Goal: Task Accomplishment & Management: Use online tool/utility

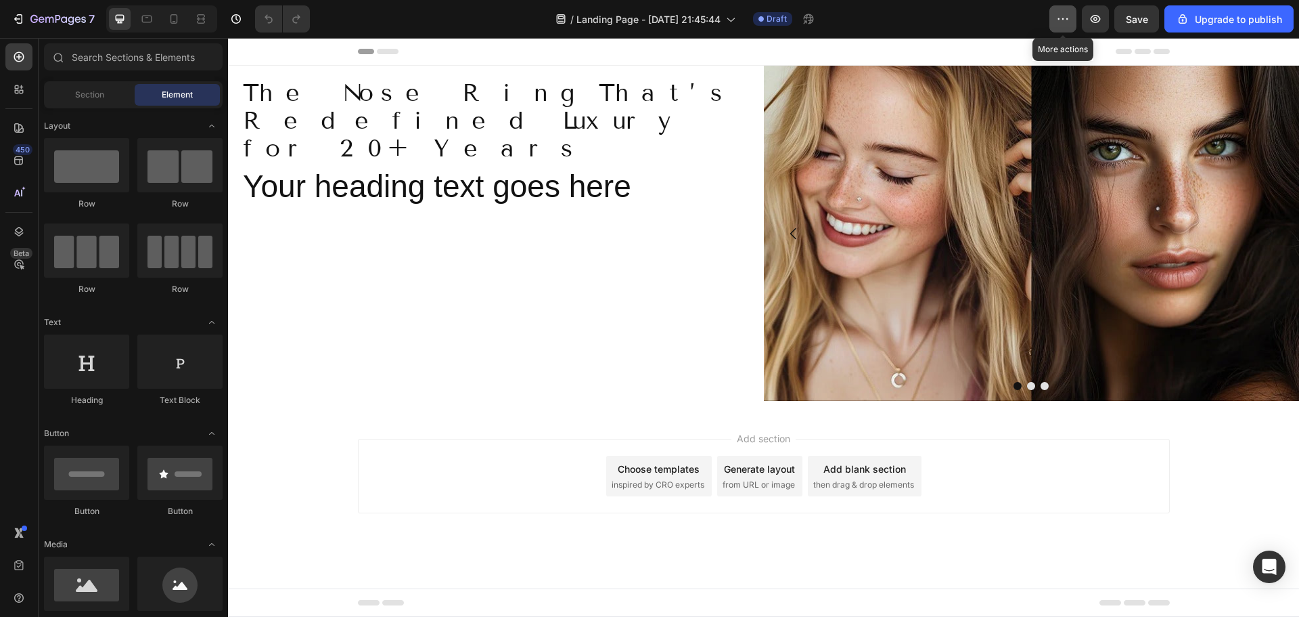
click at [1065, 20] on icon "button" at bounding box center [1063, 19] width 14 height 14
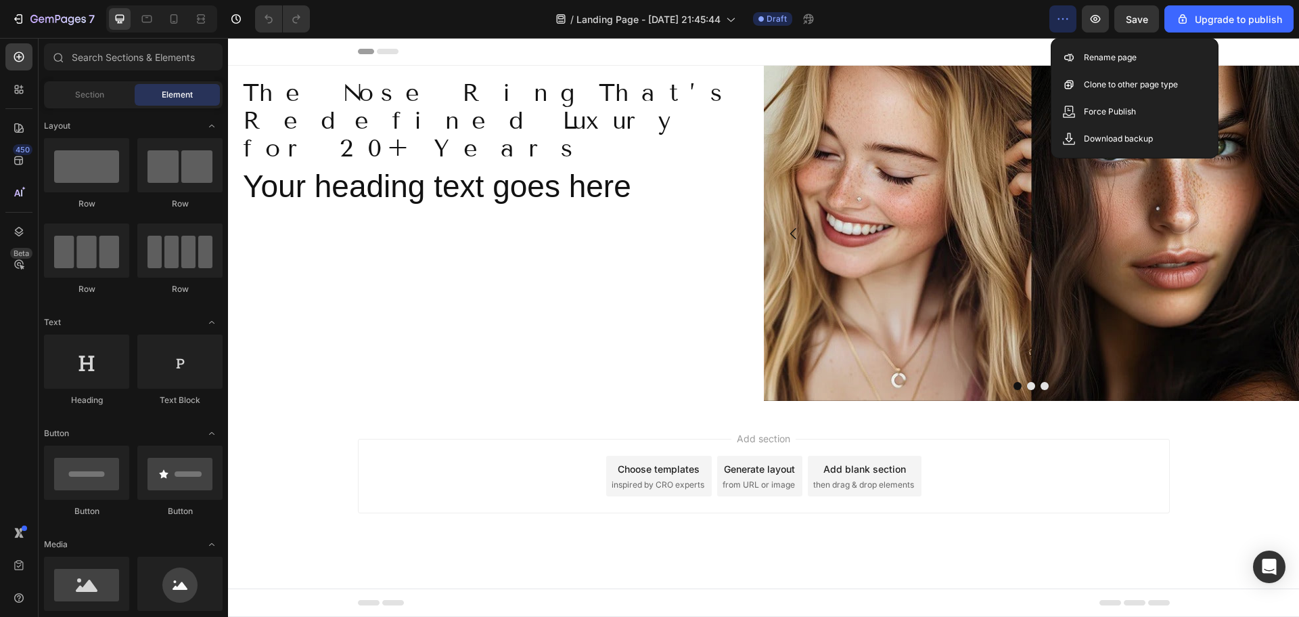
click at [708, 47] on div "Header" at bounding box center [764, 51] width 812 height 27
click at [950, 48] on div "Header" at bounding box center [764, 51] width 812 height 27
click at [627, 540] on div "Add section Choose templates inspired by CRO experts Generate layout from URL o…" at bounding box center [763, 494] width 1071 height 166
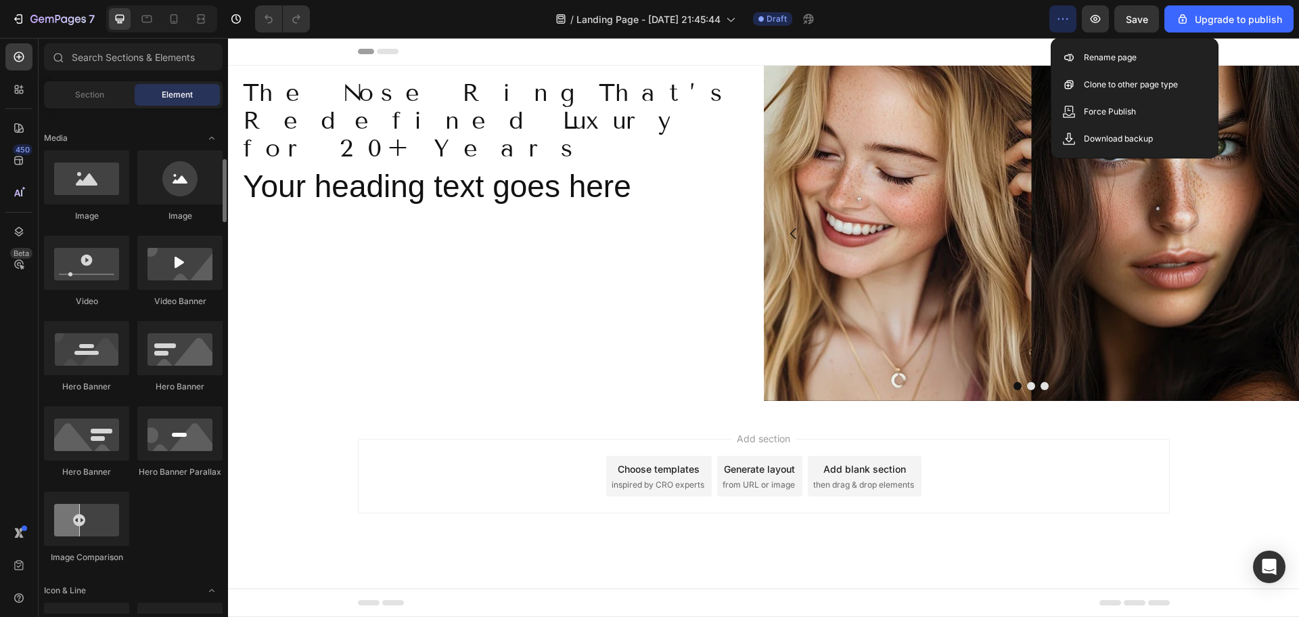
scroll to position [474, 0]
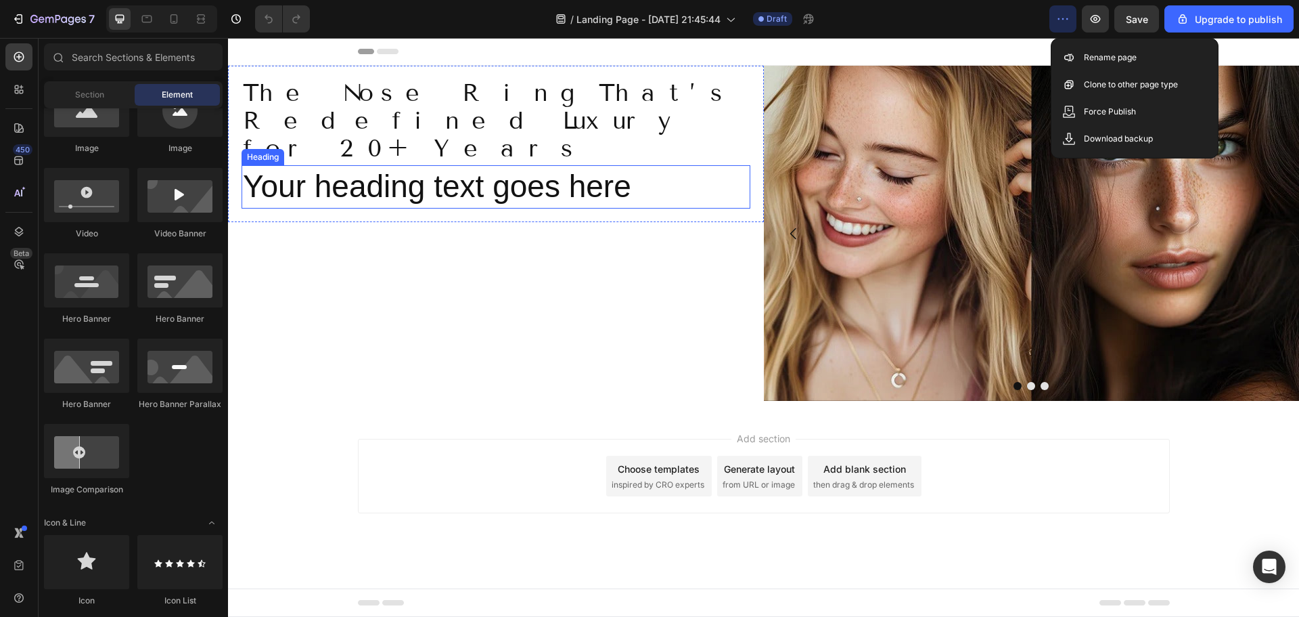
click at [384, 171] on h2 "Your heading text goes here" at bounding box center [496, 186] width 509 height 43
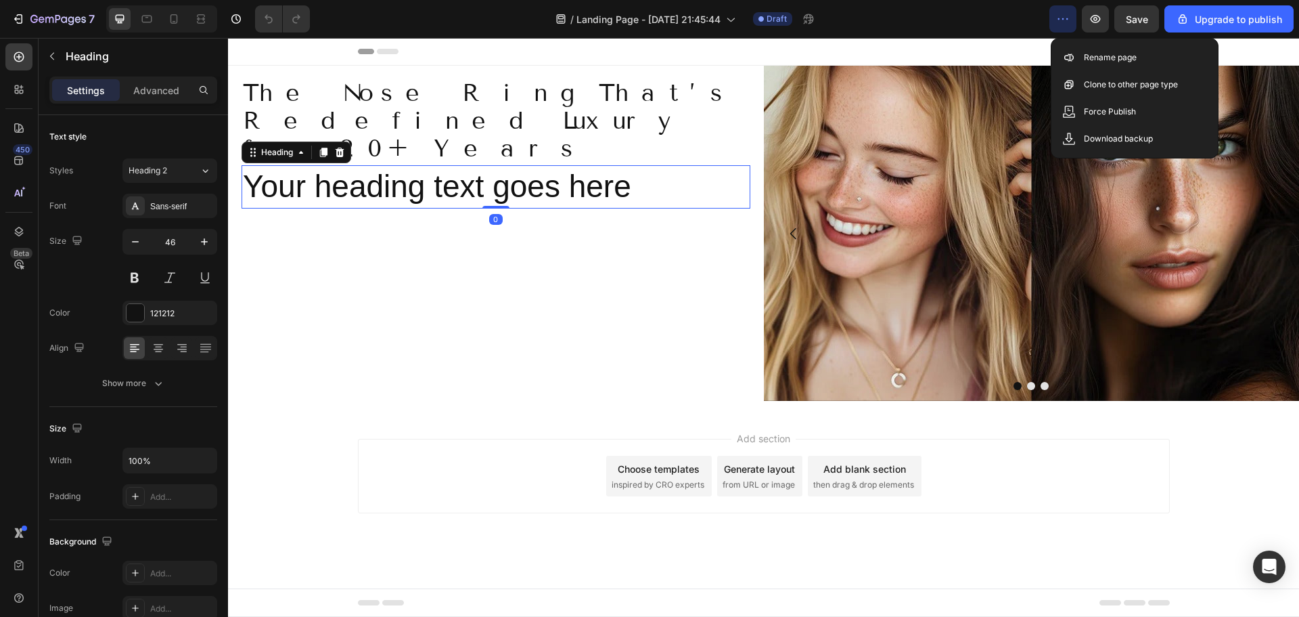
click at [454, 165] on h2 "Your heading text goes here" at bounding box center [496, 186] width 509 height 43
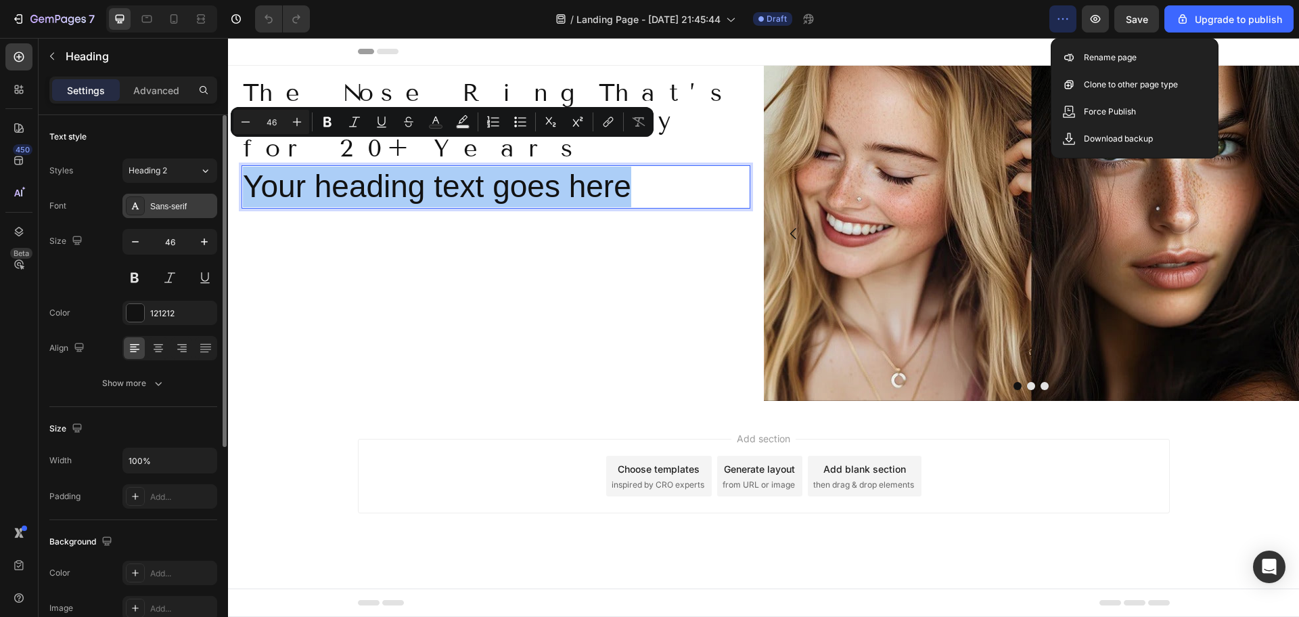
click at [174, 205] on div "Sans-serif" at bounding box center [182, 206] width 64 height 12
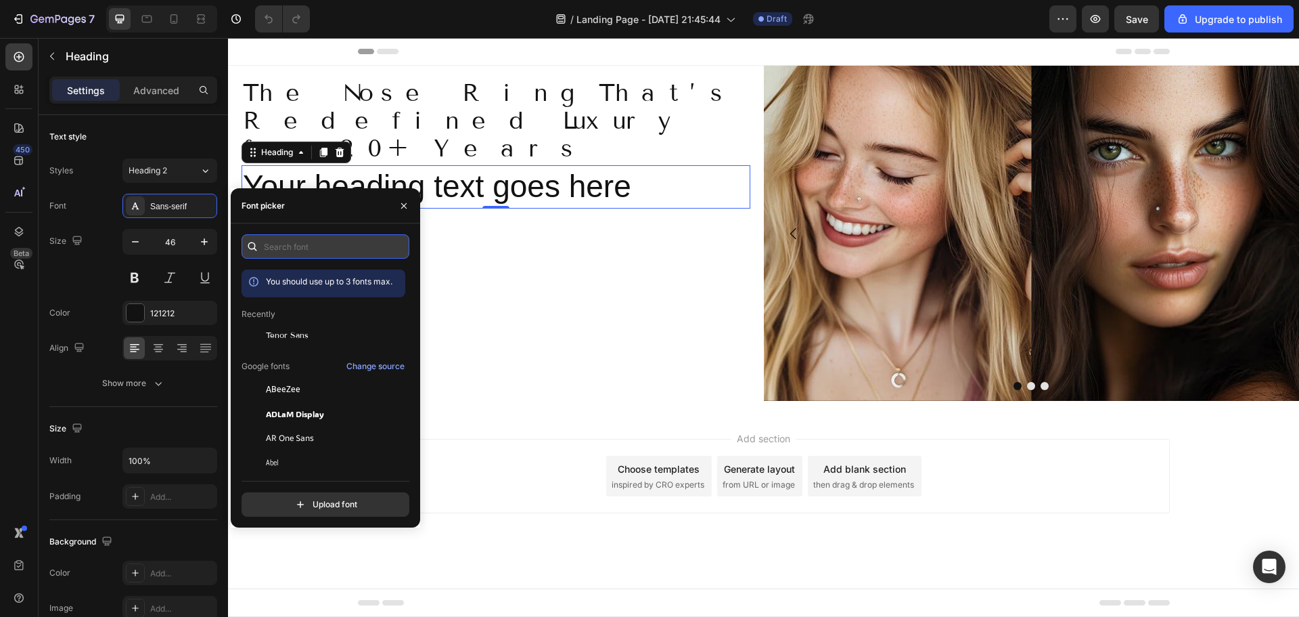
click at [326, 249] on input "text" at bounding box center [326, 246] width 168 height 24
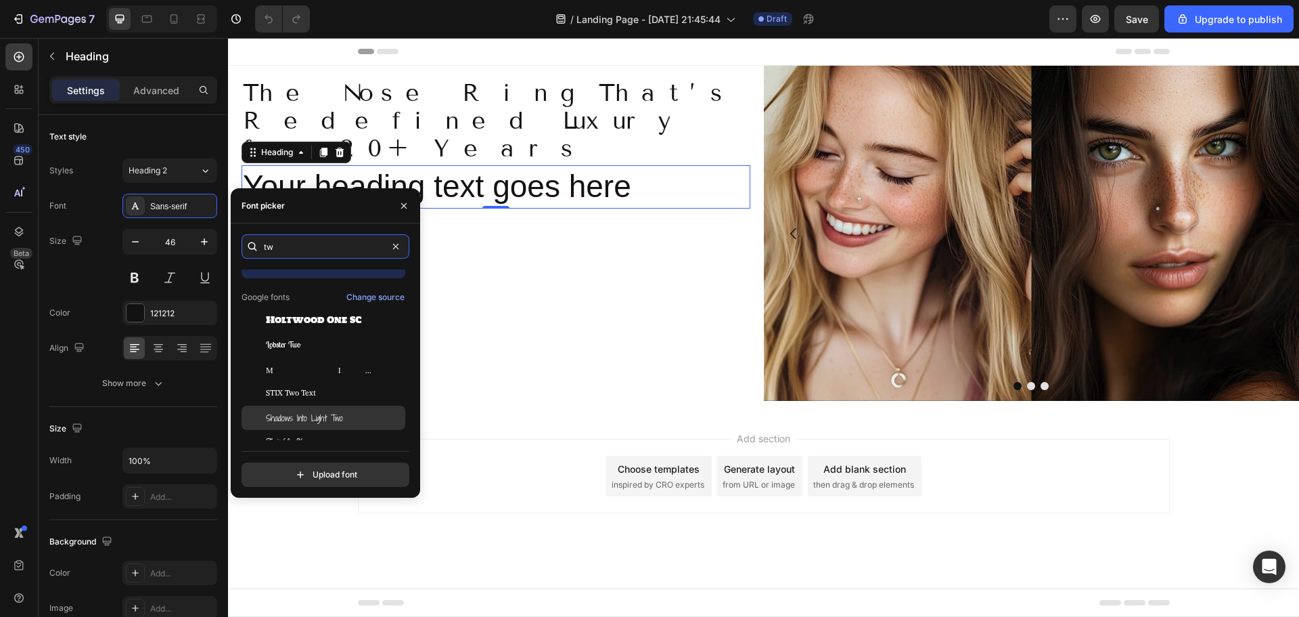
scroll to position [0, 0]
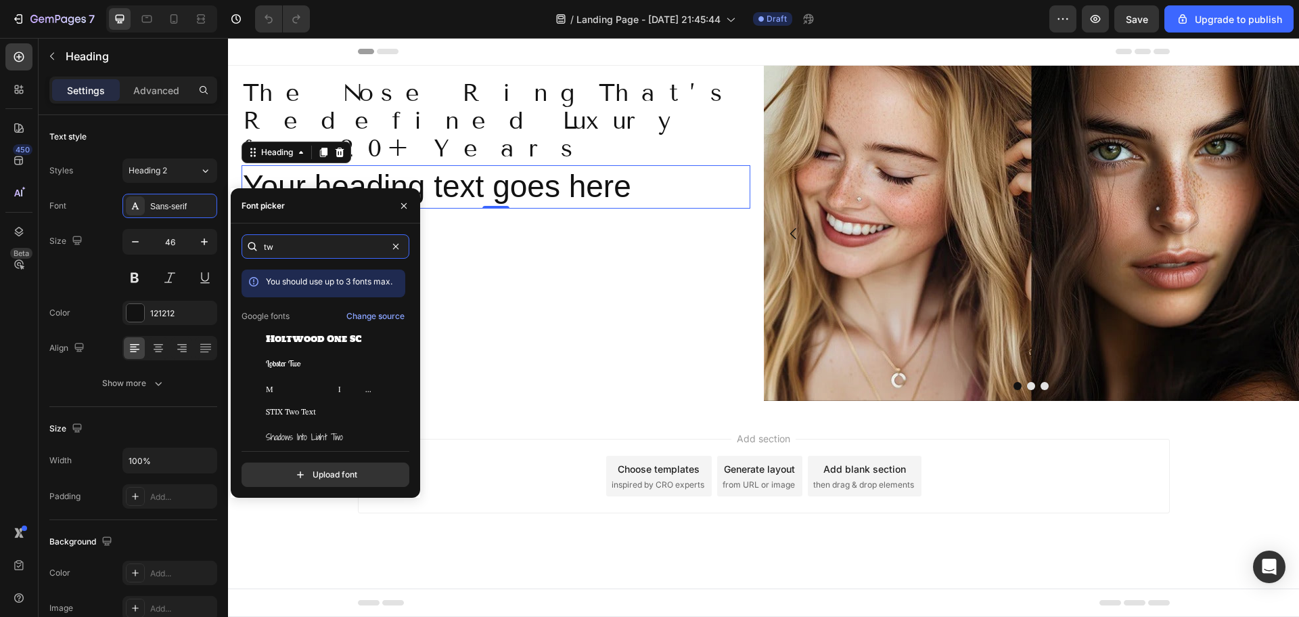
drag, startPoint x: 260, startPoint y: 248, endPoint x: 247, endPoint y: 247, distance: 12.9
click at [247, 247] on div "tw" at bounding box center [326, 246] width 168 height 24
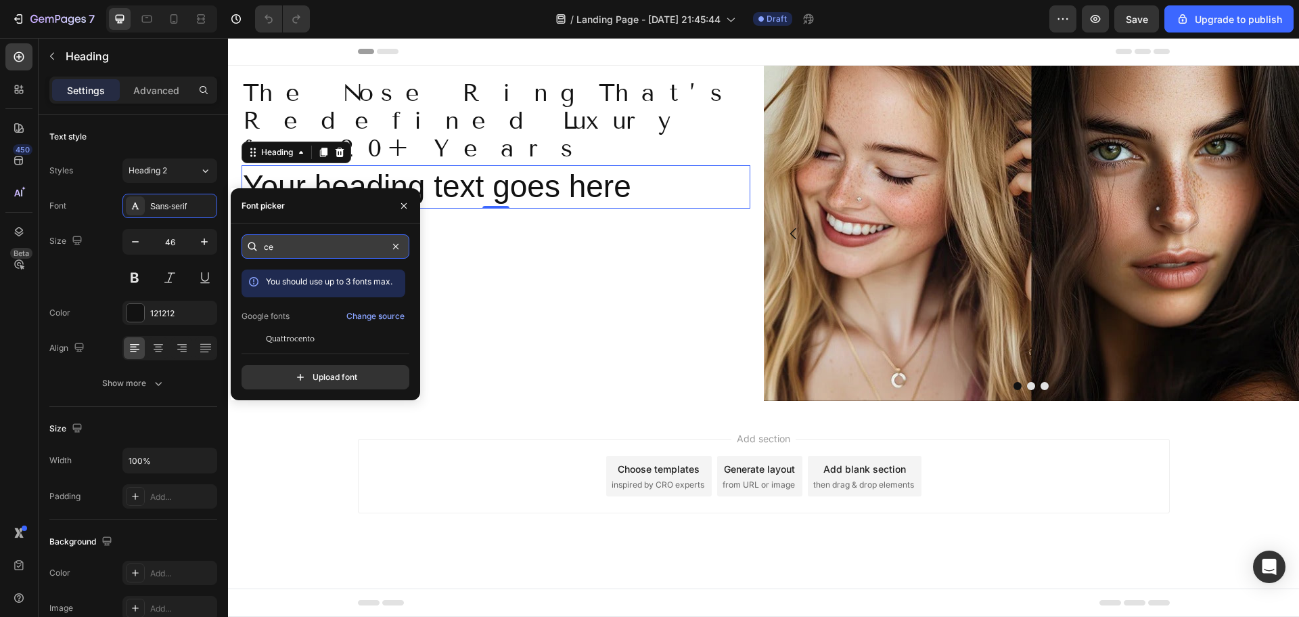
type input "c"
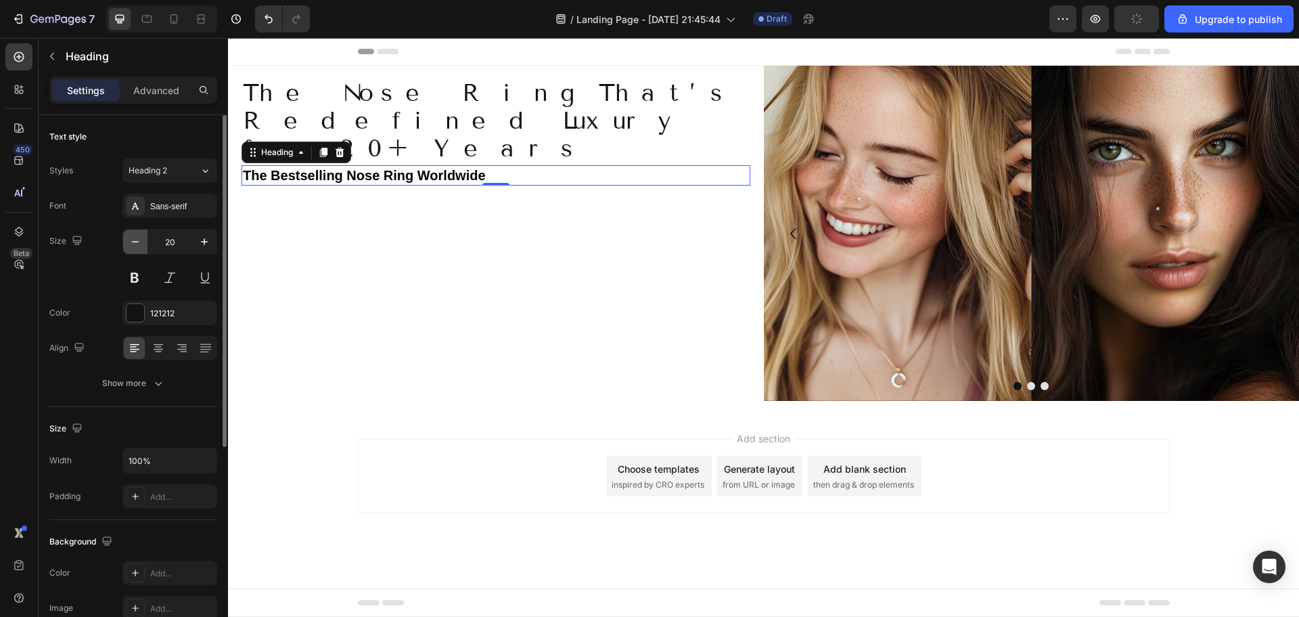
click at [139, 250] on button "button" at bounding box center [135, 241] width 24 height 24
click at [137, 249] on button "button" at bounding box center [135, 241] width 24 height 24
type input "16"
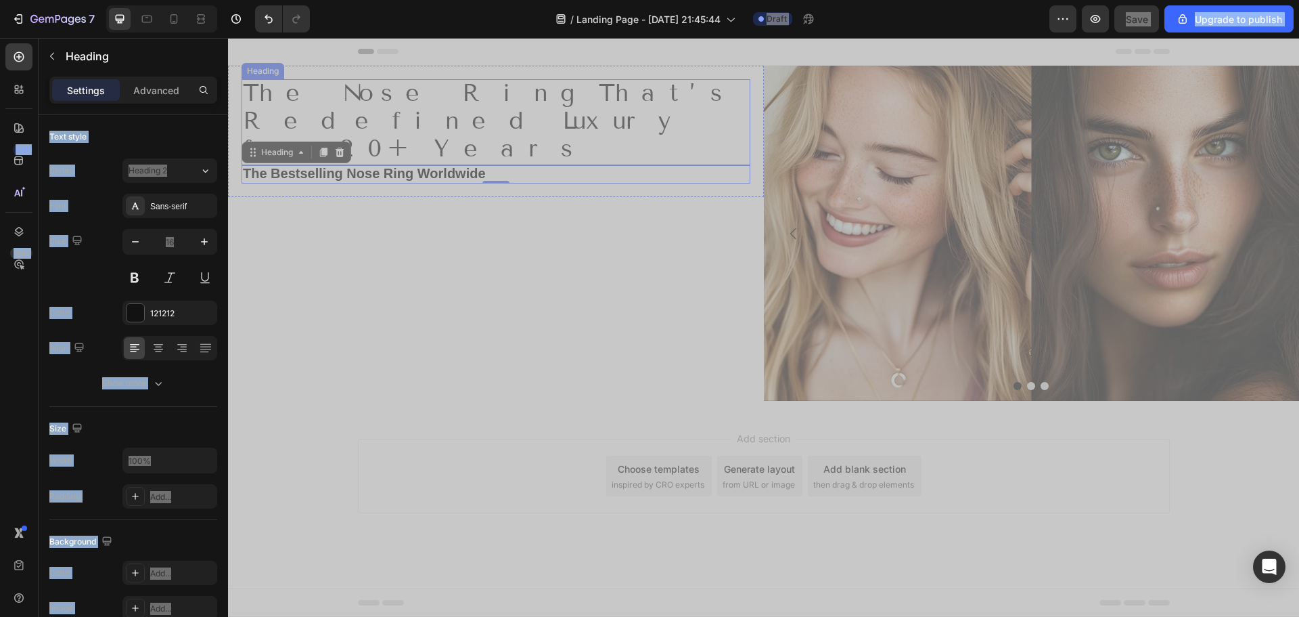
click at [584, 131] on h2 "The Nose Ring That’s Redefined Luxury for 20+ Years" at bounding box center [496, 122] width 509 height 86
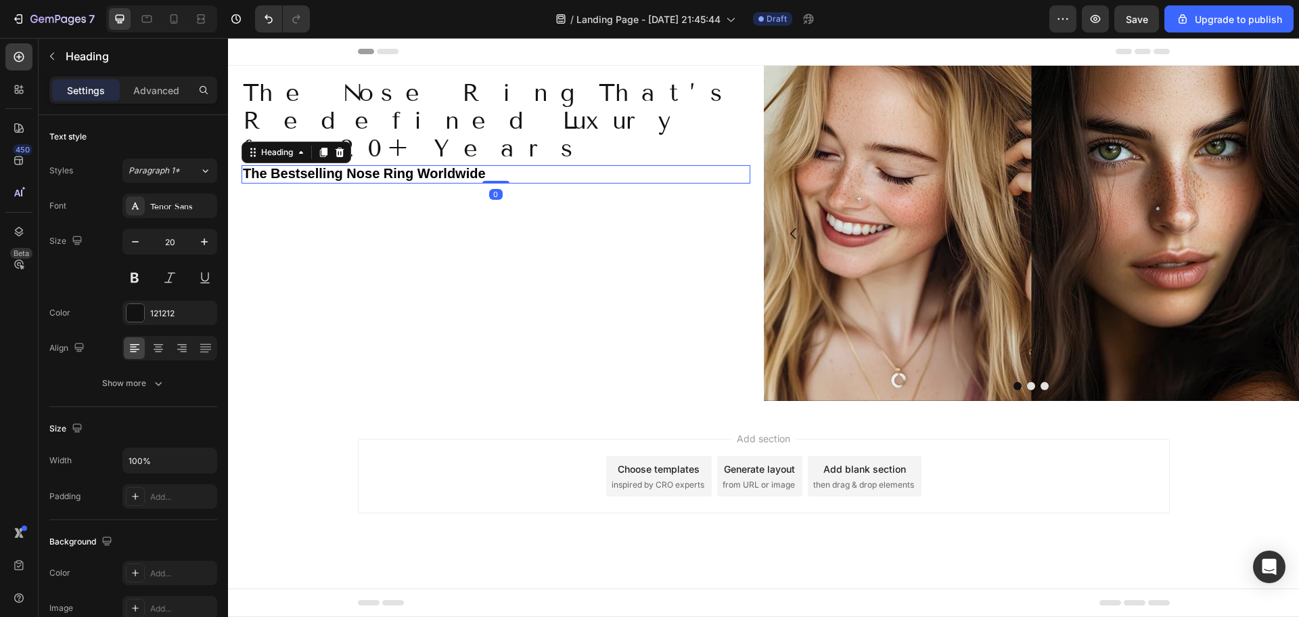
click at [470, 166] on strong "The Bestselling Nose Ring Worldwide" at bounding box center [364, 173] width 243 height 15
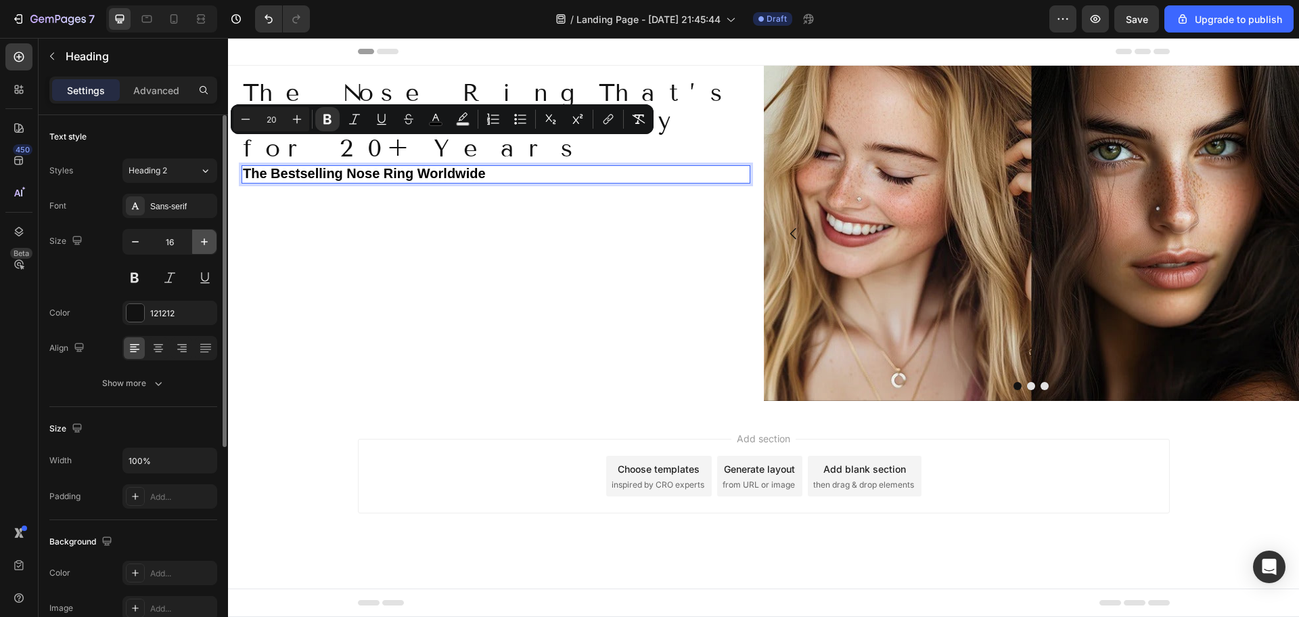
click at [209, 242] on icon "button" at bounding box center [205, 242] width 14 height 14
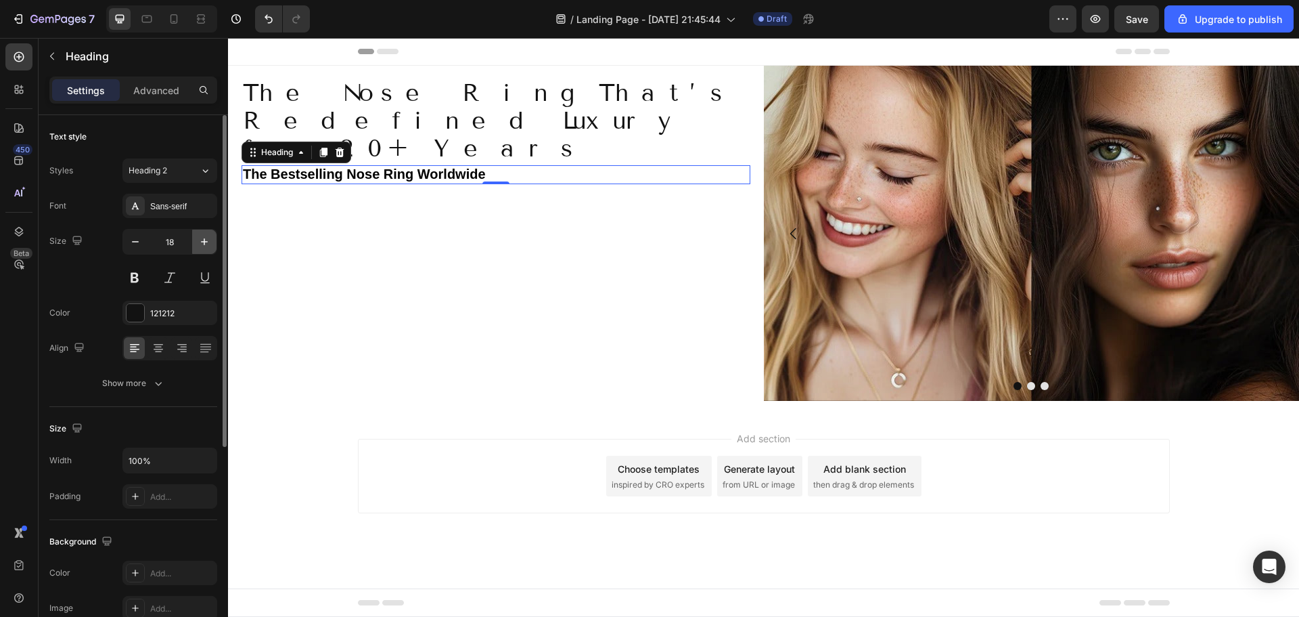
click at [210, 242] on icon "button" at bounding box center [205, 242] width 14 height 14
type input "20"
click at [409, 168] on strong "The Bestselling Nose Ring Worldwide" at bounding box center [364, 175] width 243 height 15
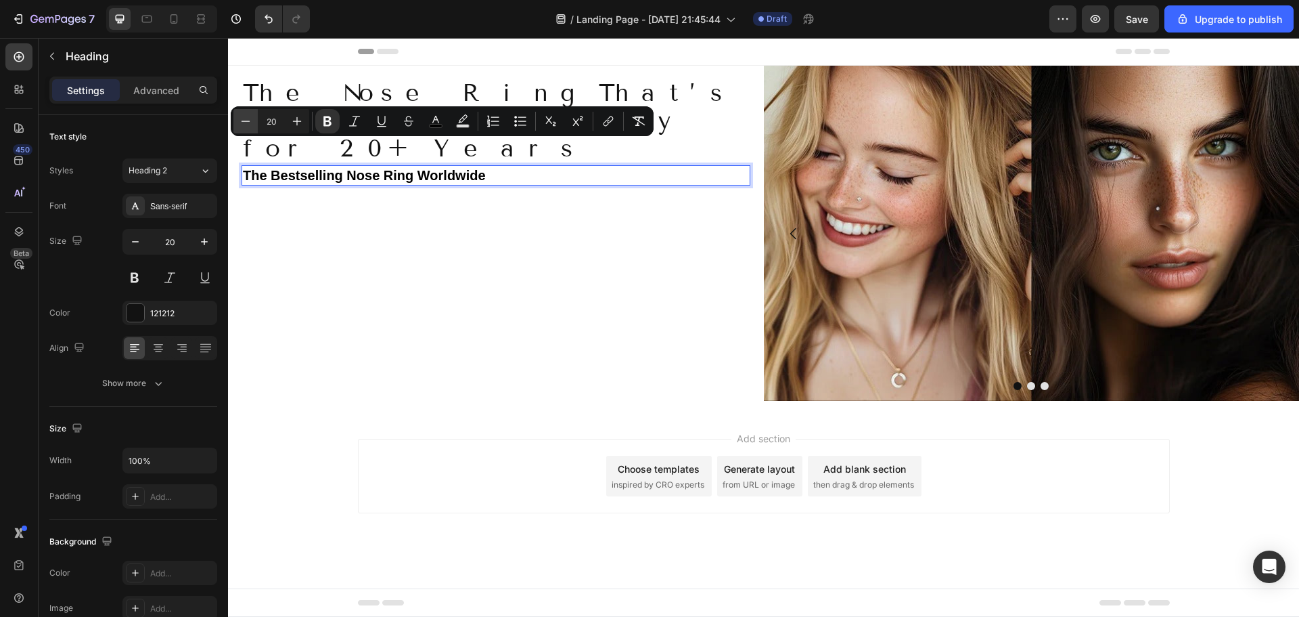
click at [237, 116] on button "Minus" at bounding box center [245, 121] width 24 height 24
click at [239, 116] on icon "Editor contextual toolbar" at bounding box center [246, 121] width 14 height 14
type input "18"
click at [480, 166] on p "The Bestselling Nose Ring Worldwide" at bounding box center [496, 175] width 506 height 18
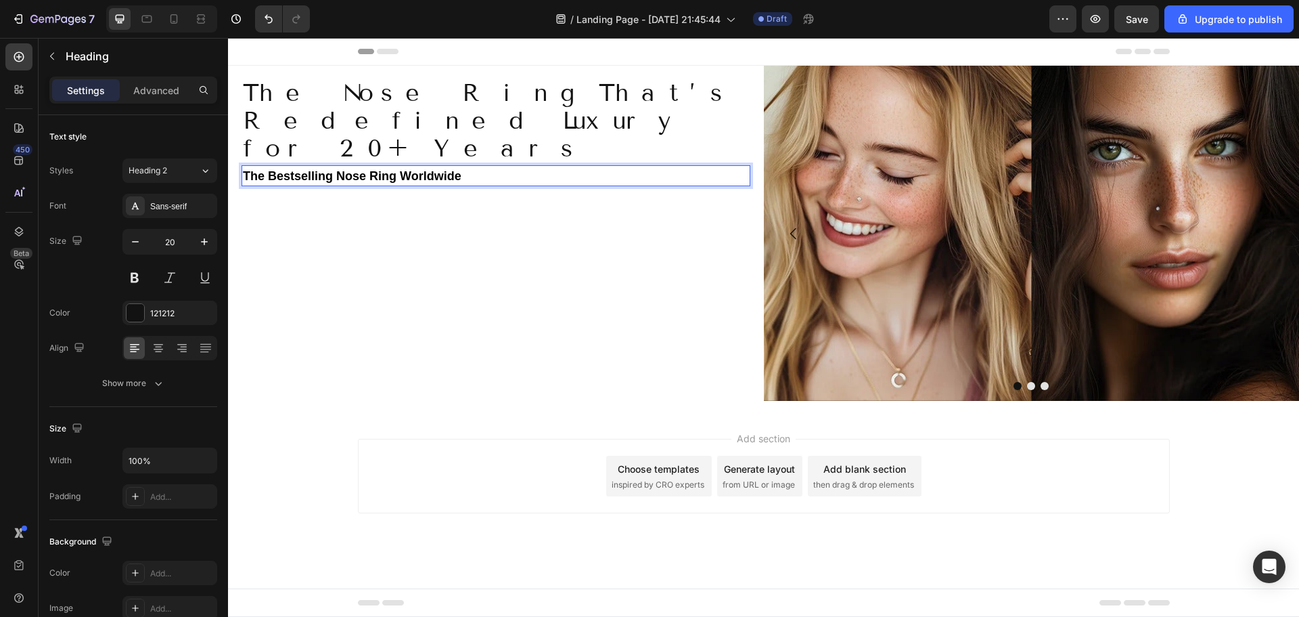
click at [707, 166] on p "The Bestselling Nose Ring Worldwide" at bounding box center [496, 175] width 506 height 18
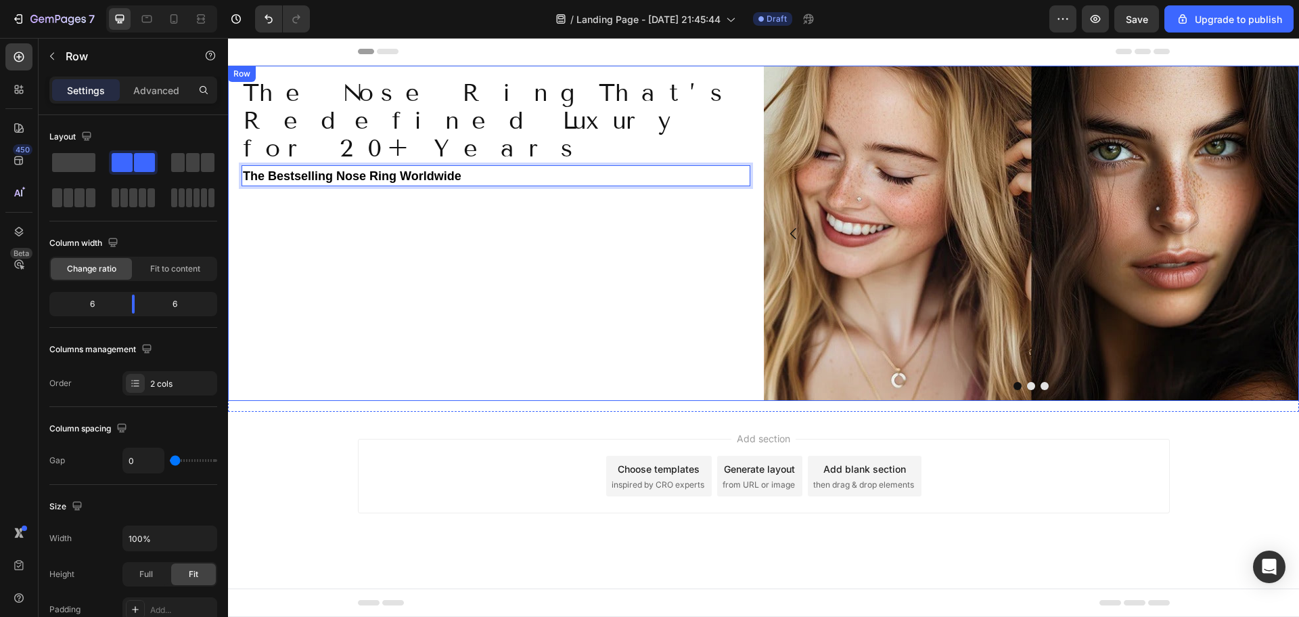
click at [430, 252] on div "The Nose Ring That’s Redefined Luxury for 20+ Years Heading The Bestselling Nos…" at bounding box center [496, 233] width 536 height 335
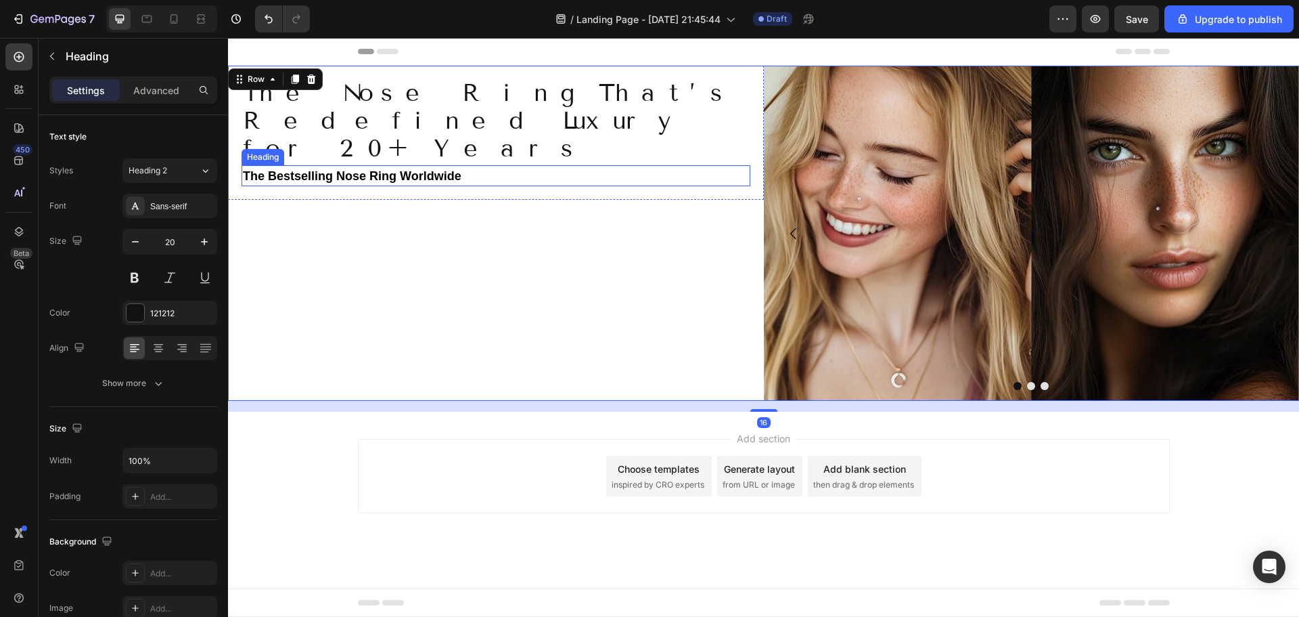
click at [489, 166] on p "⁠⁠⁠⁠⁠⁠⁠ The Bestselling Nose Ring Worldwide" at bounding box center [496, 175] width 506 height 18
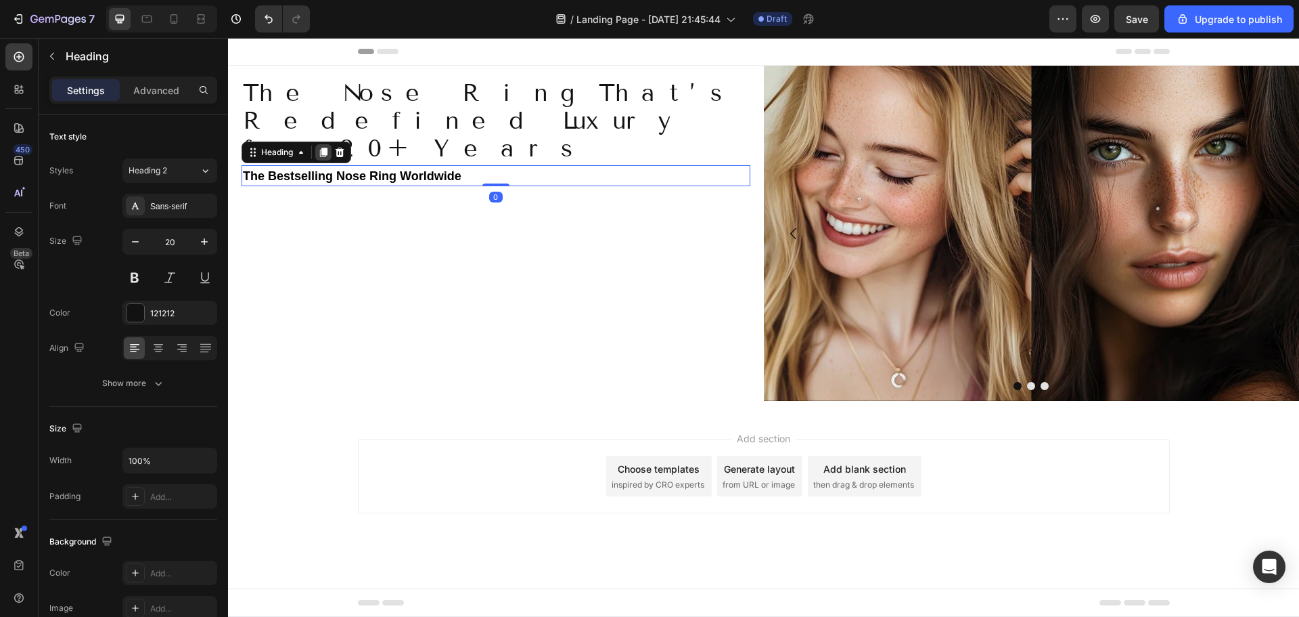
click at [320, 147] on icon at bounding box center [323, 152] width 11 height 11
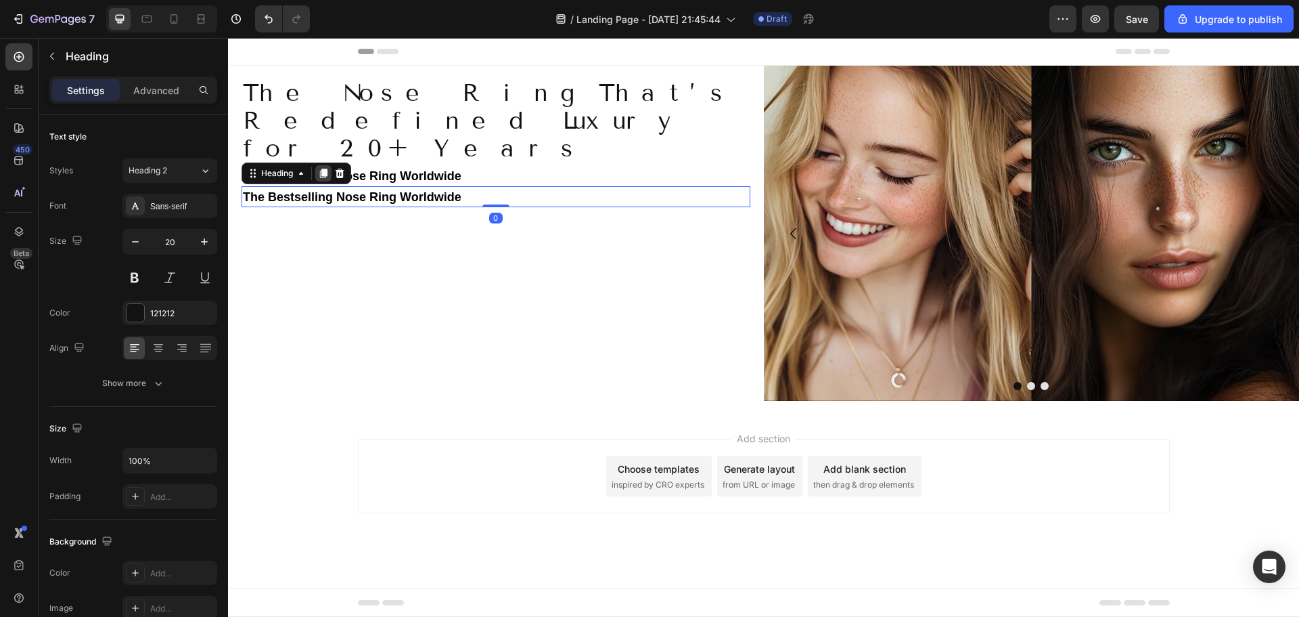
click at [322, 168] on icon at bounding box center [323, 173] width 11 height 11
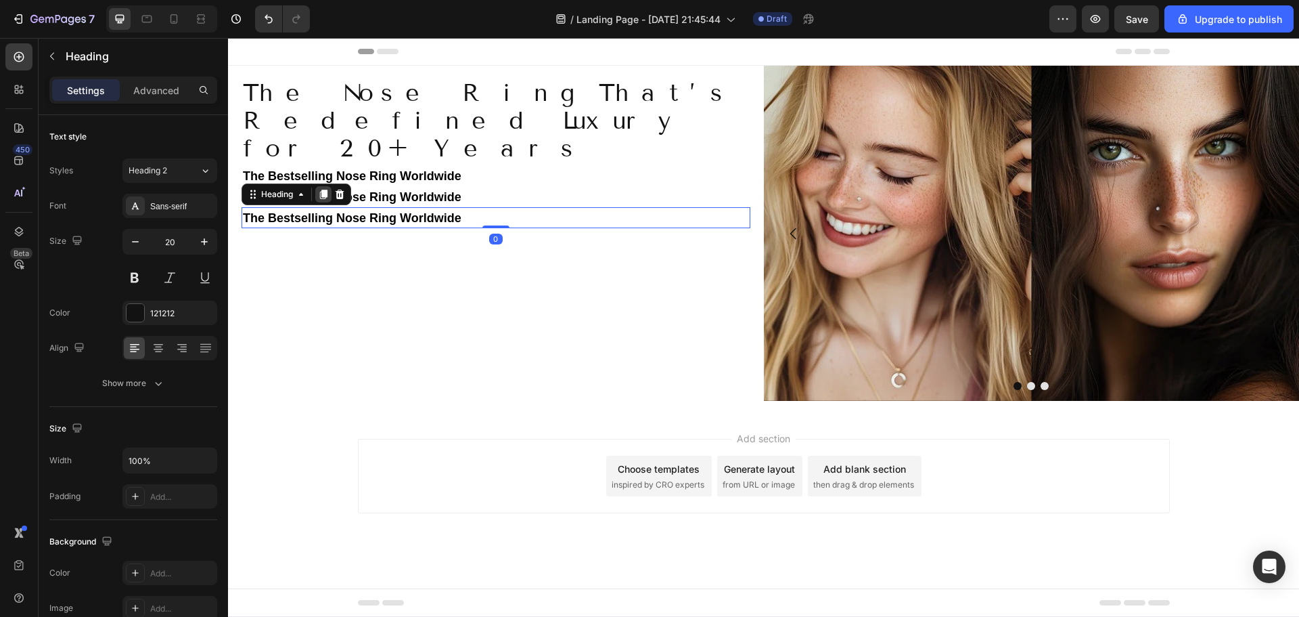
click at [322, 189] on icon at bounding box center [323, 194] width 11 height 11
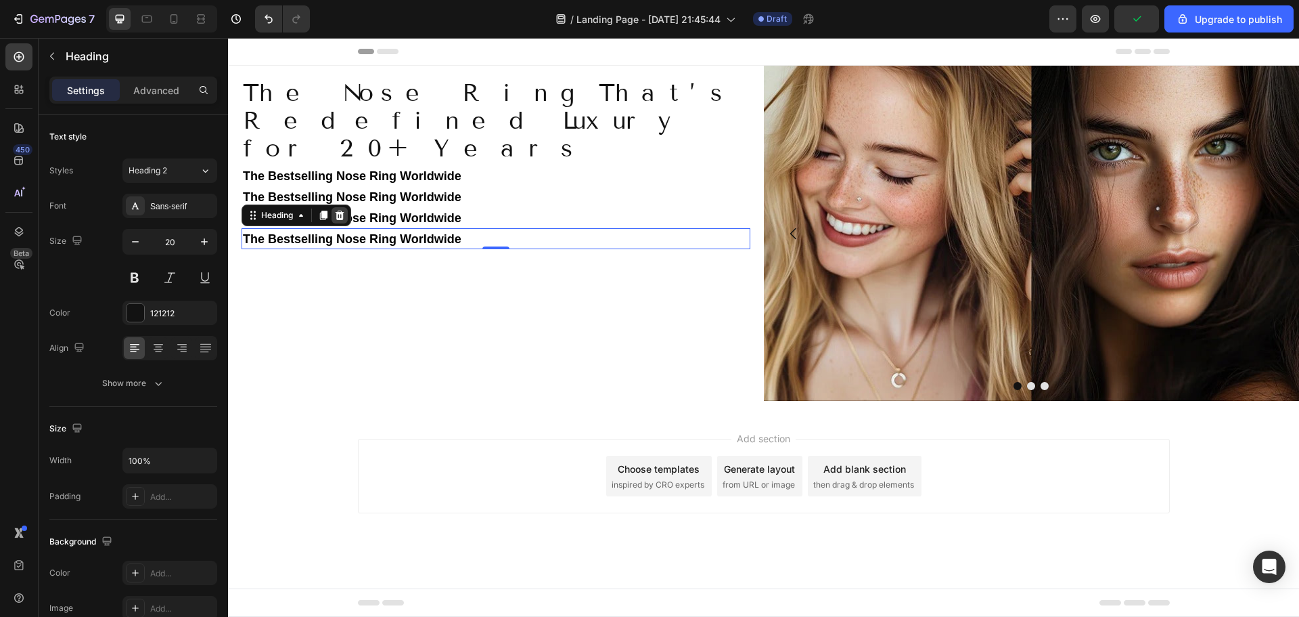
click at [340, 210] on icon at bounding box center [340, 214] width 9 height 9
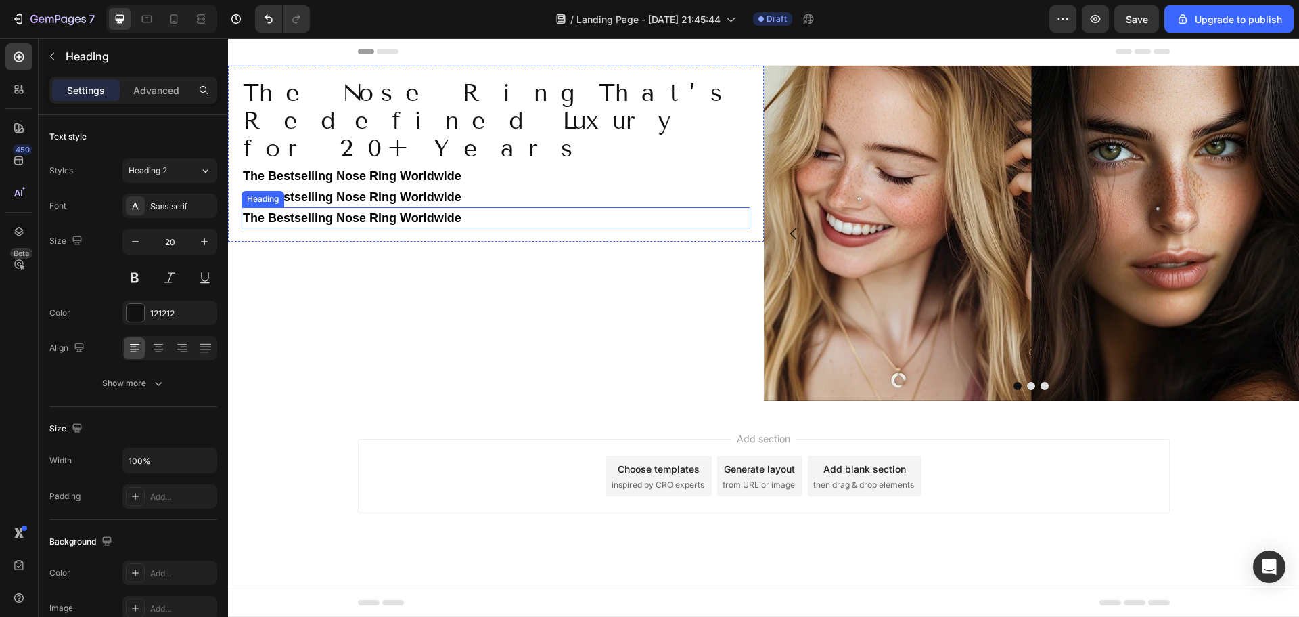
click at [358, 211] on strong "The Bestselling Nose Ring Worldwide" at bounding box center [352, 218] width 219 height 14
click at [341, 189] on icon at bounding box center [340, 193] width 9 height 9
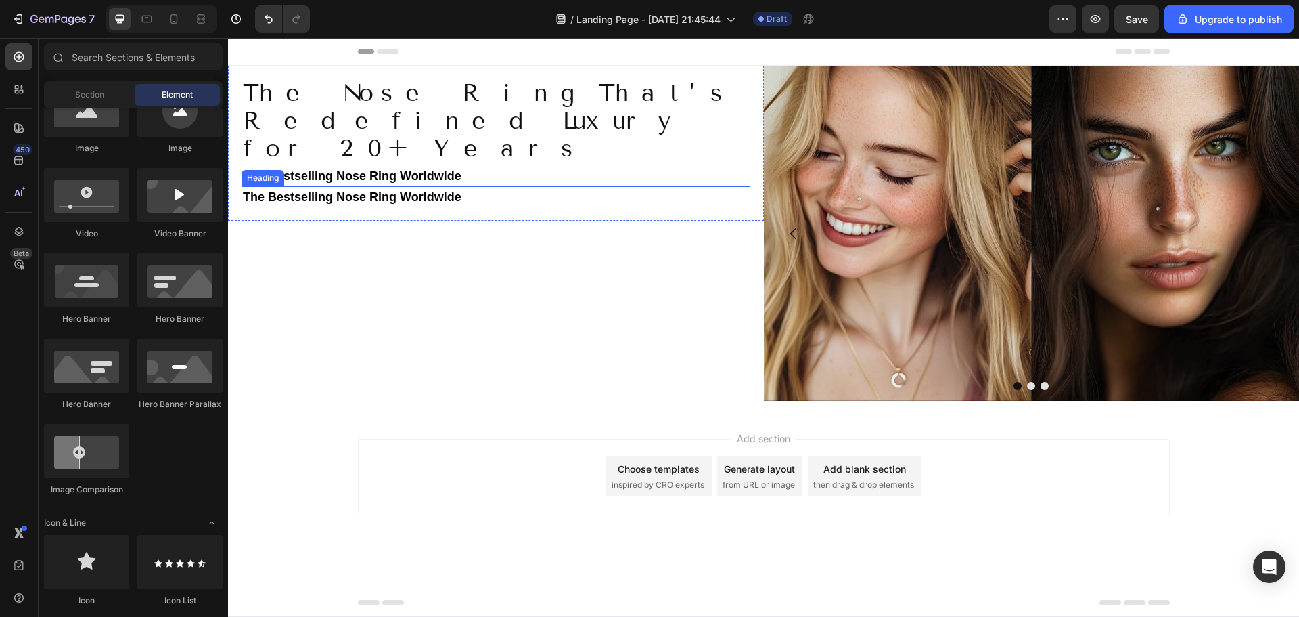
click at [372, 190] on strong "The Bestselling Nose Ring Worldwide" at bounding box center [352, 197] width 219 height 14
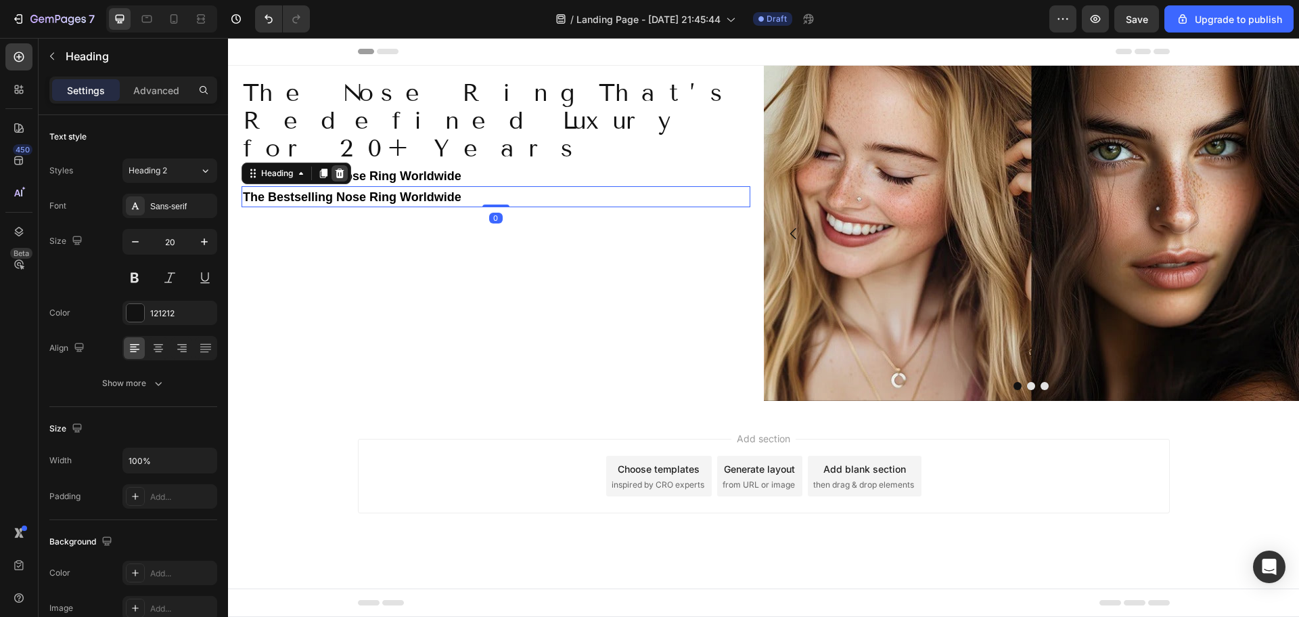
click at [340, 169] on icon at bounding box center [340, 173] width 9 height 9
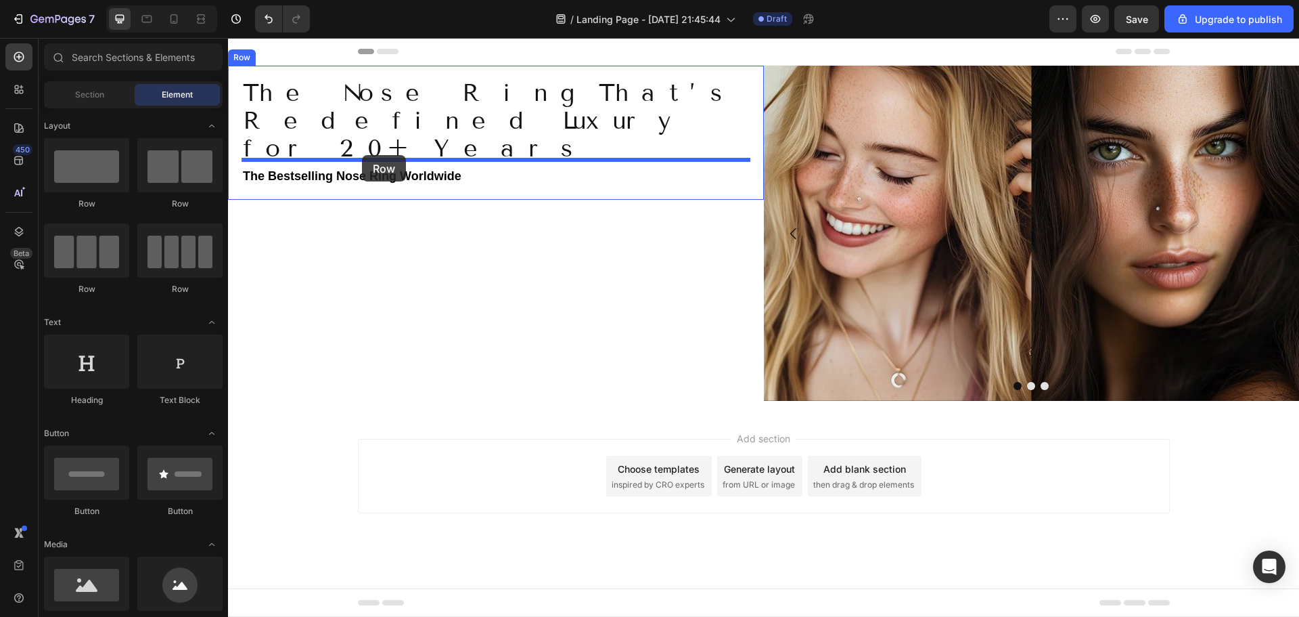
drag, startPoint x: 409, startPoint y: 208, endPoint x: 362, endPoint y: 155, distance: 70.5
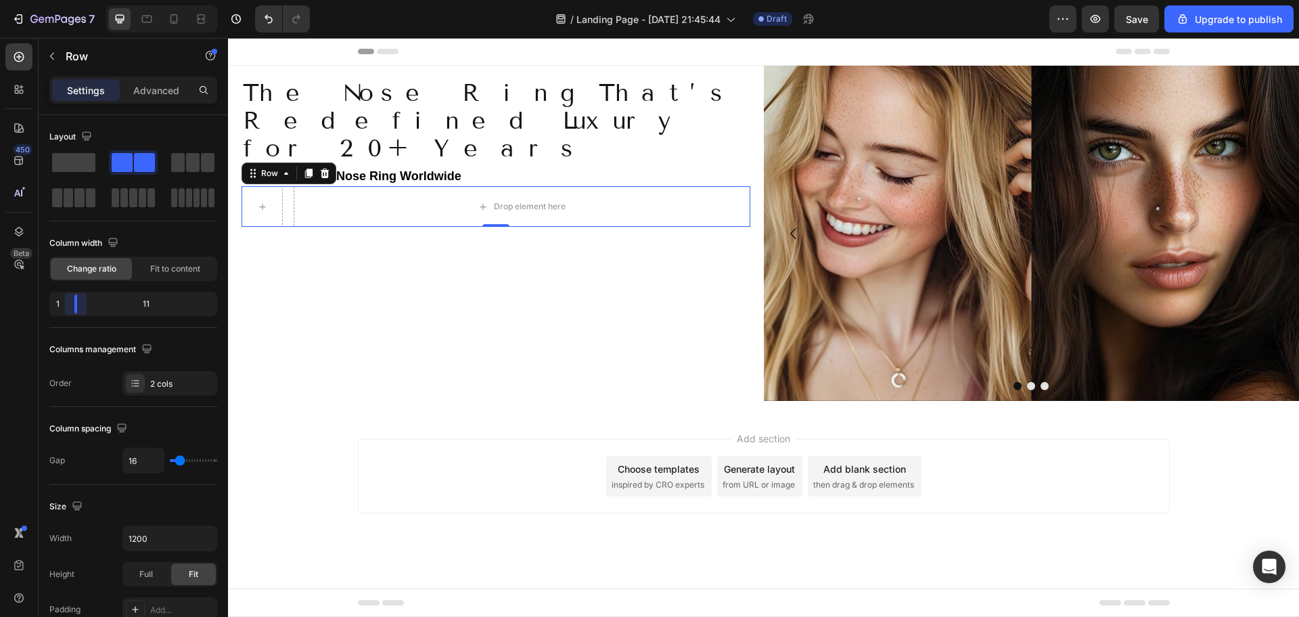
drag, startPoint x: 137, startPoint y: 304, endPoint x: 66, endPoint y: 305, distance: 70.4
click at [66, 0] on body "7 / Landing Page - [DATE] 21:45:44 Draft Preview Save Upgrade to publish 450 Be…" at bounding box center [649, 0] width 1299 height 0
click at [378, 169] on strong "The Bestselling Nose Ring Worldwide" at bounding box center [352, 176] width 219 height 14
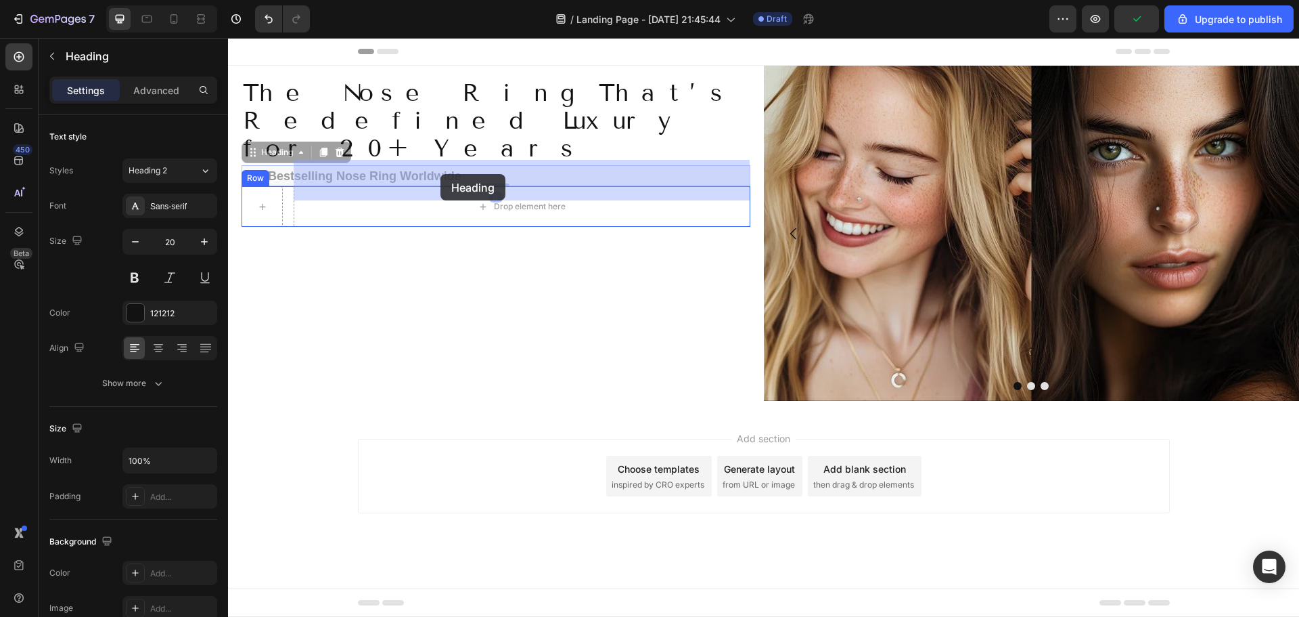
drag, startPoint x: 289, startPoint y: 139, endPoint x: 439, endPoint y: 173, distance: 154.1
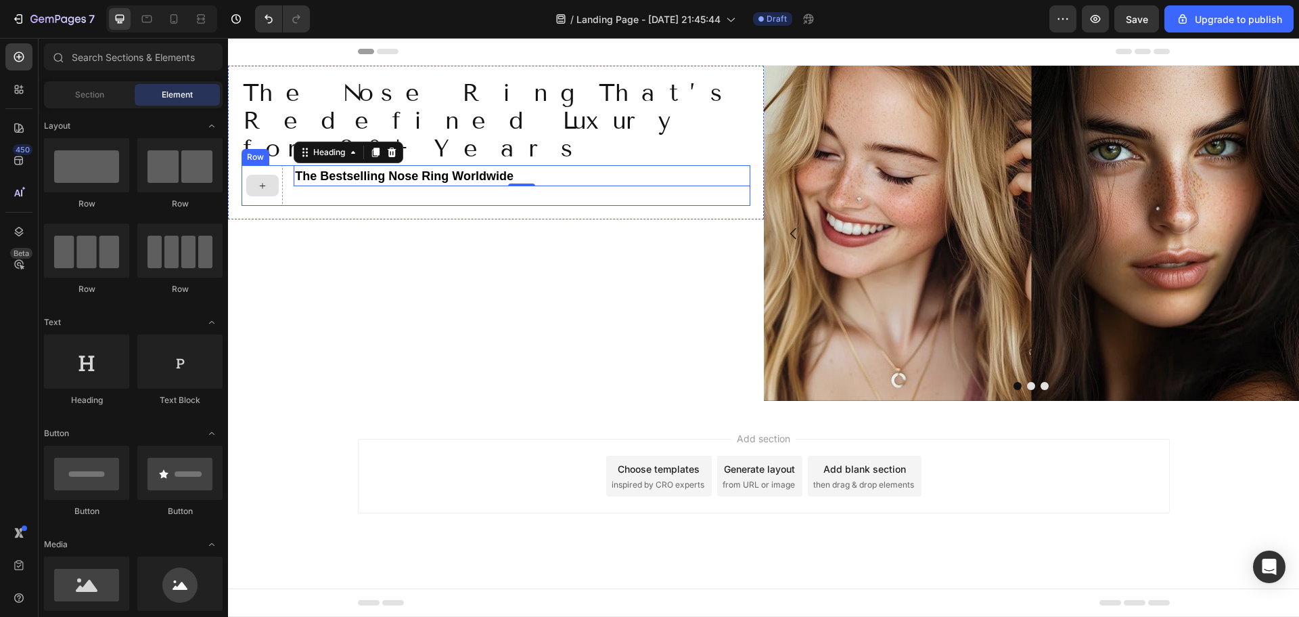
click at [264, 180] on icon at bounding box center [262, 186] width 11 height 12
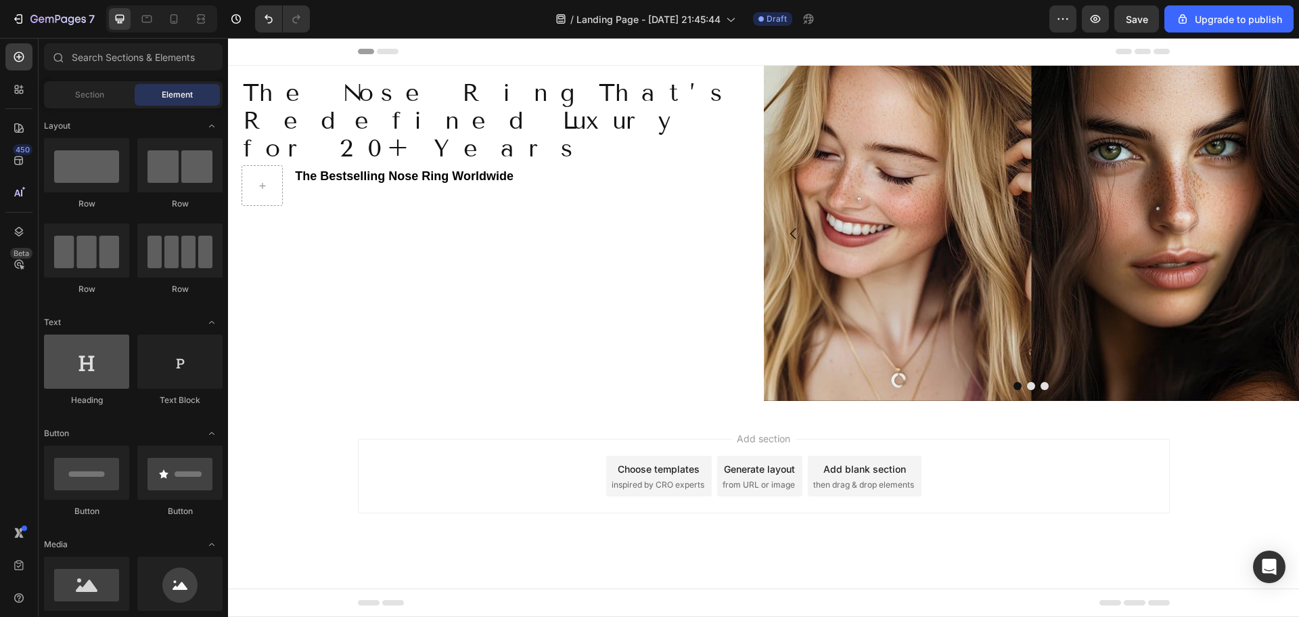
scroll to position [135, 0]
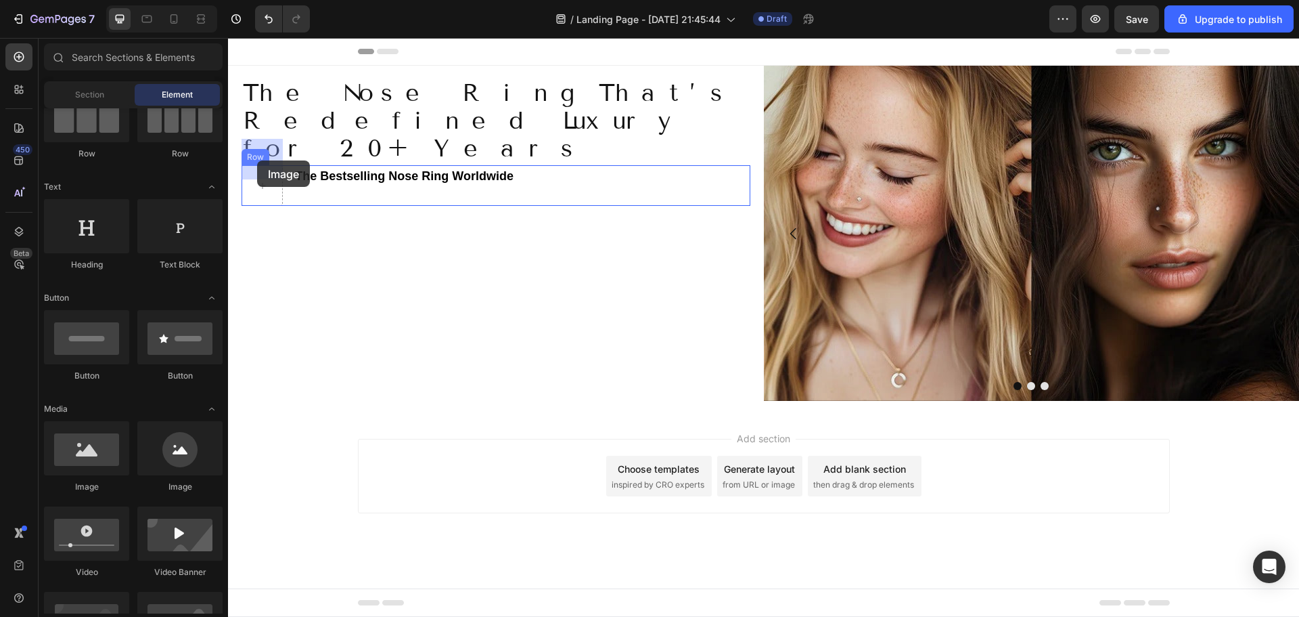
drag, startPoint x: 333, startPoint y: 492, endPoint x: 257, endPoint y: 160, distance: 340.2
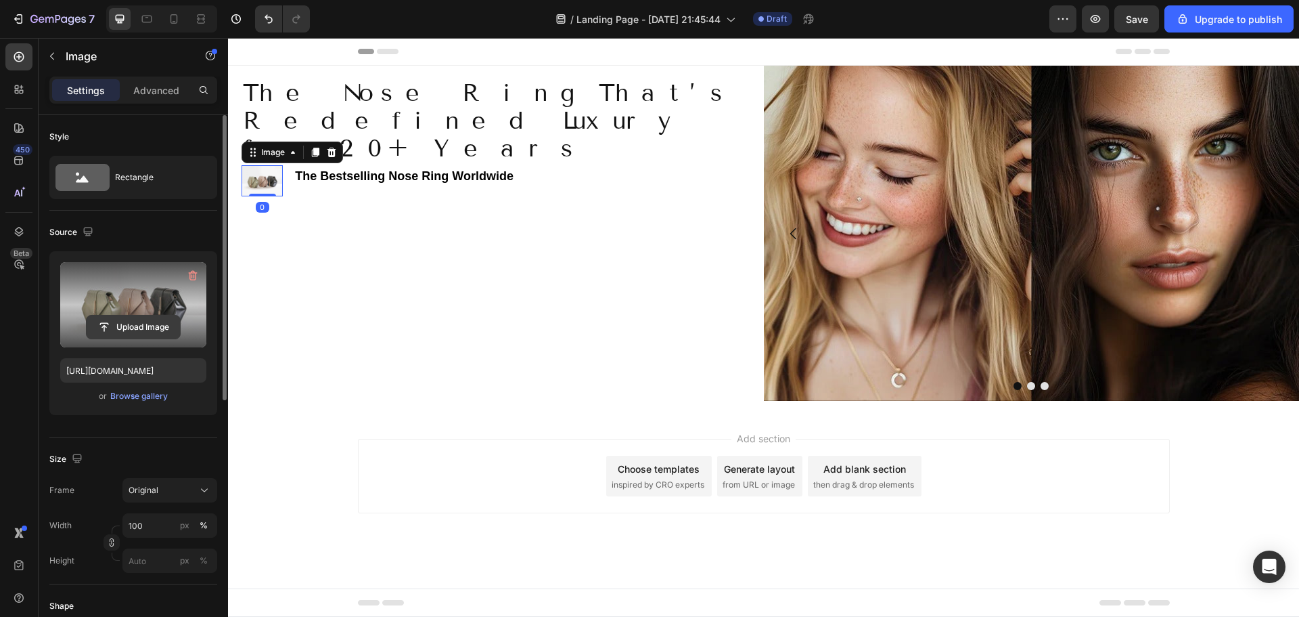
click at [141, 323] on input "file" at bounding box center [133, 326] width 93 height 23
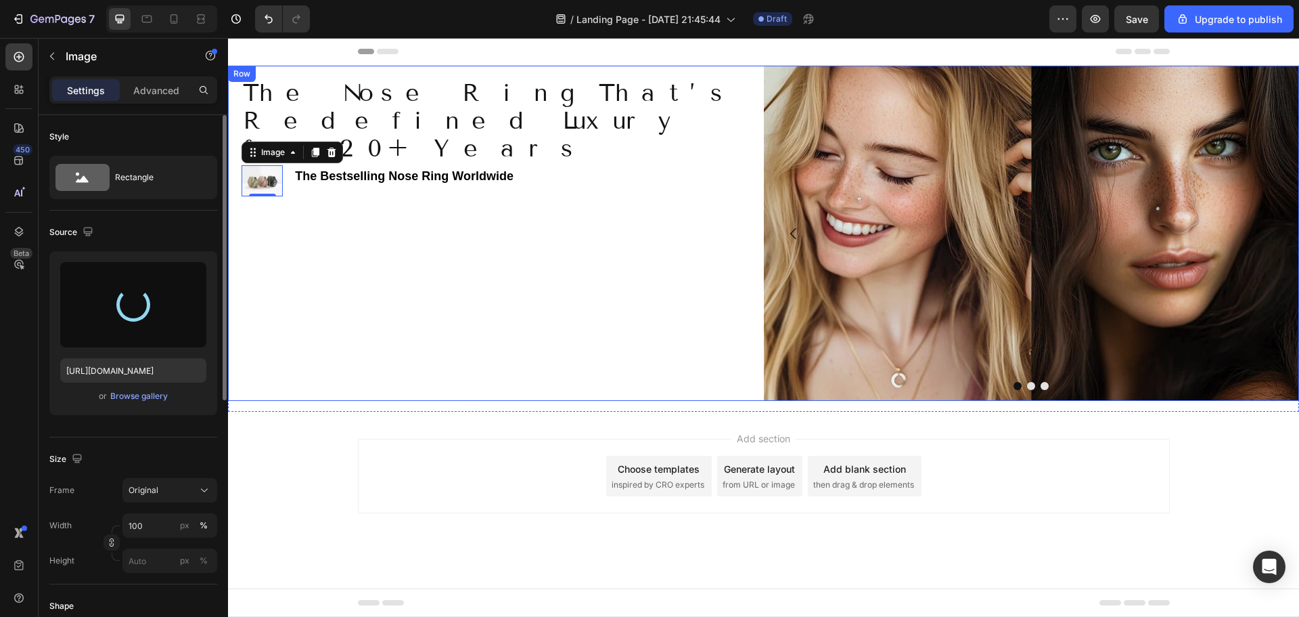
type input "[URL][DOMAIN_NAME]"
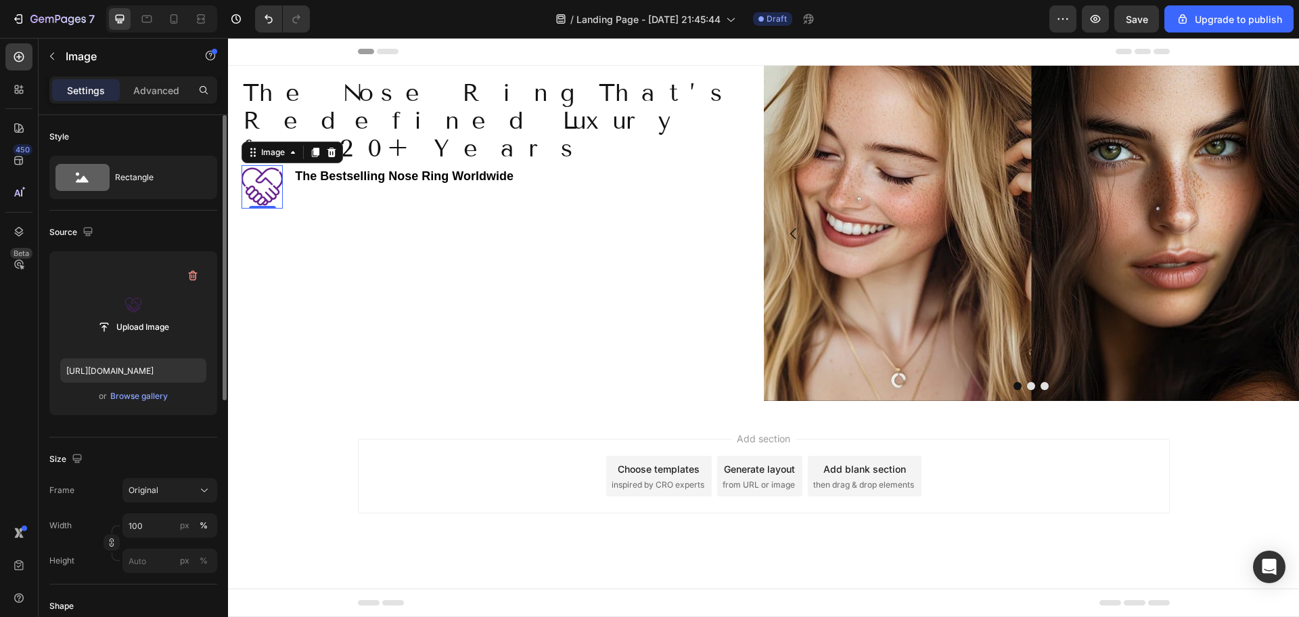
click at [265, 168] on img at bounding box center [262, 186] width 41 height 43
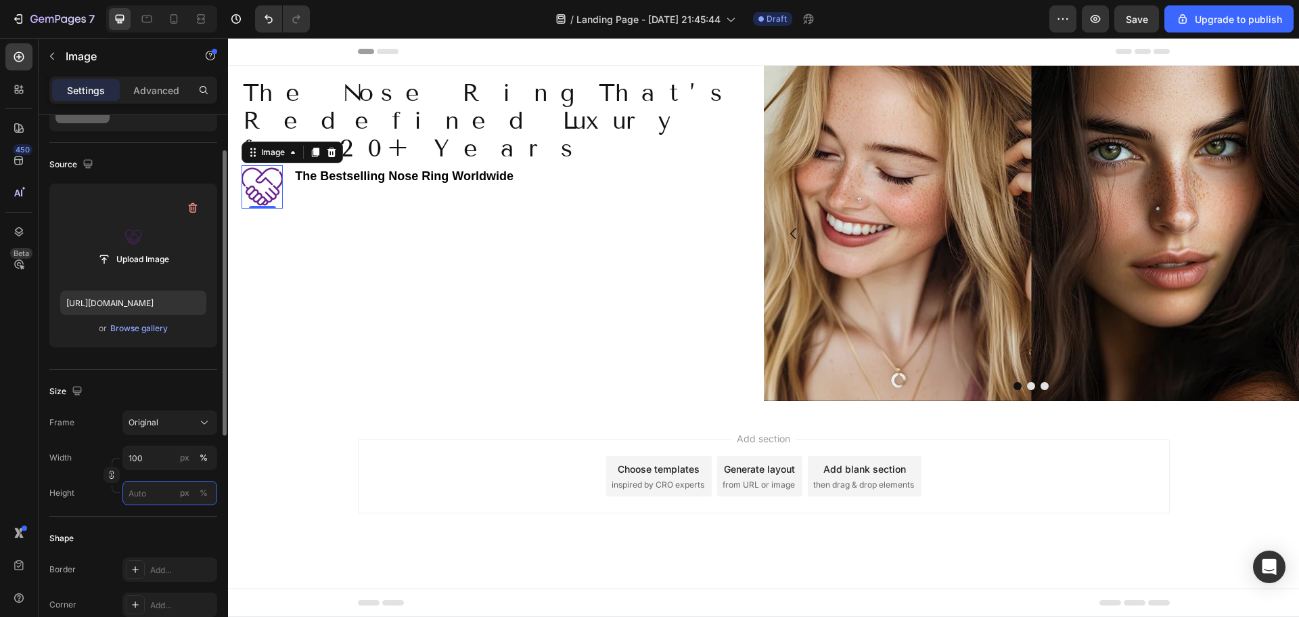
click at [153, 492] on input "px %" at bounding box center [169, 492] width 95 height 24
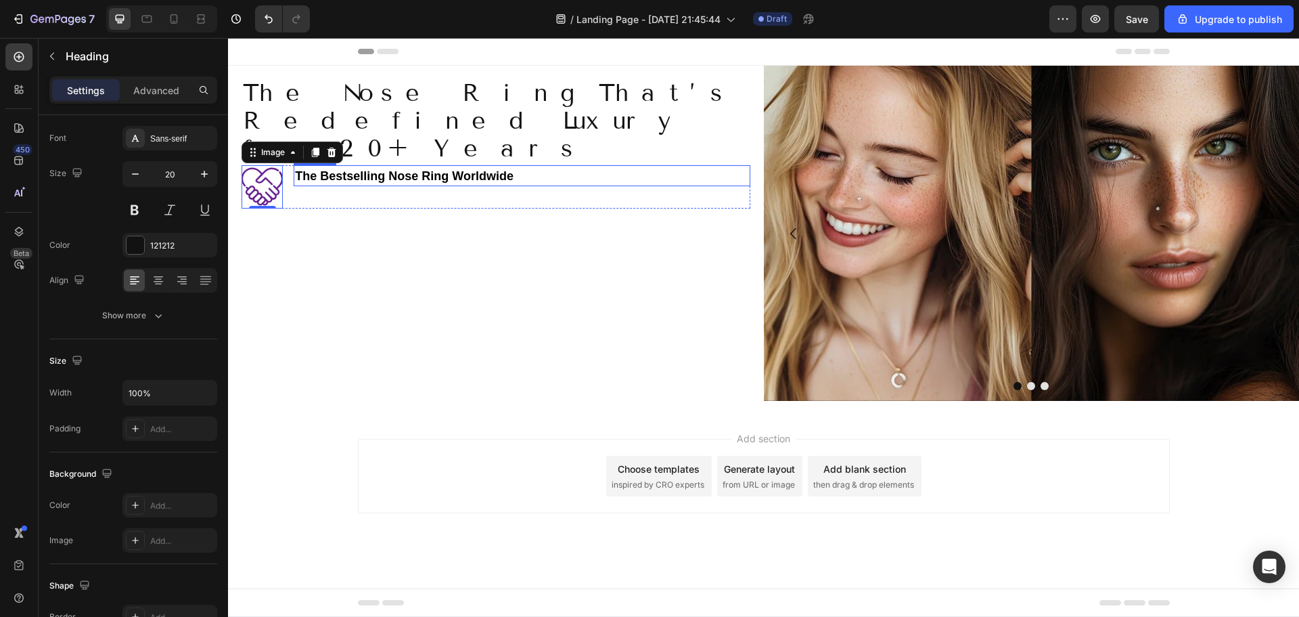
click at [418, 169] on strong "The Bestselling Nose Ring Worldwide" at bounding box center [404, 176] width 219 height 14
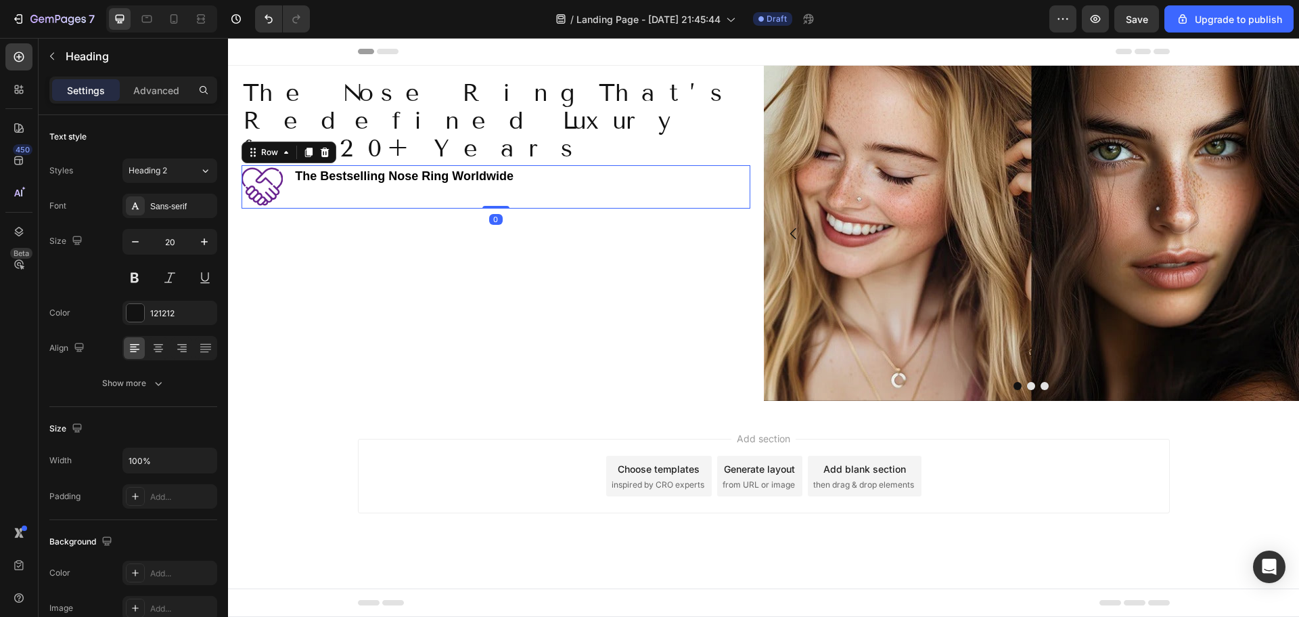
click at [325, 173] on div "The Bestselling Nose Ring Worldwide Heading" at bounding box center [522, 186] width 456 height 43
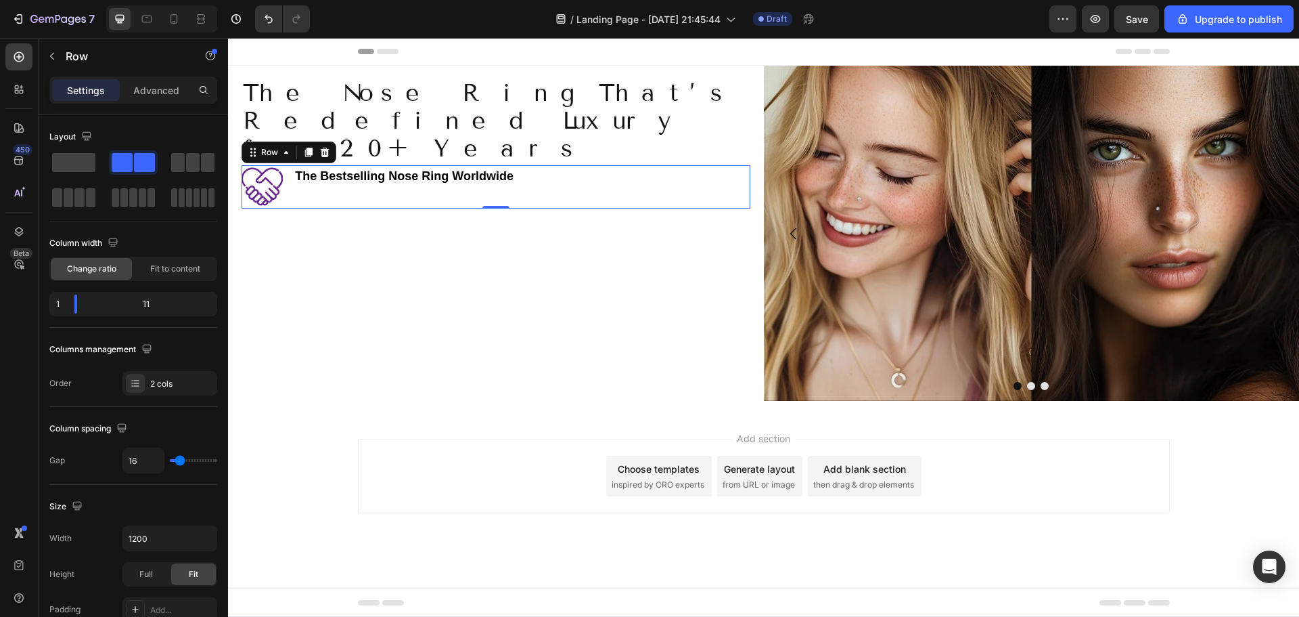
click at [359, 173] on div "The Bestselling Nose Ring Worldwide Heading" at bounding box center [522, 186] width 456 height 43
click at [439, 169] on strong "The Bestselling Nose Ring Worldwide" at bounding box center [404, 176] width 219 height 14
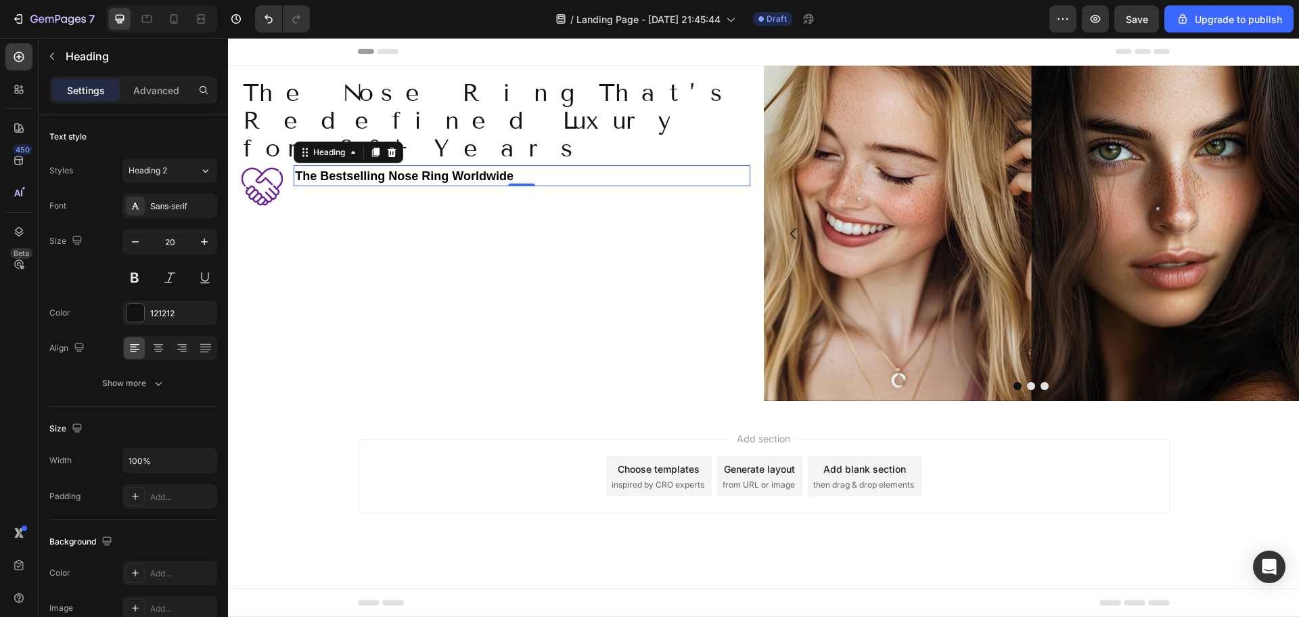
click at [541, 165] on h2 "The Bestselling Nose Ring Worldwide" at bounding box center [522, 175] width 456 height 21
click at [339, 173] on div "The Bestselling Nose Ring Worldwide Heading 0" at bounding box center [522, 186] width 456 height 43
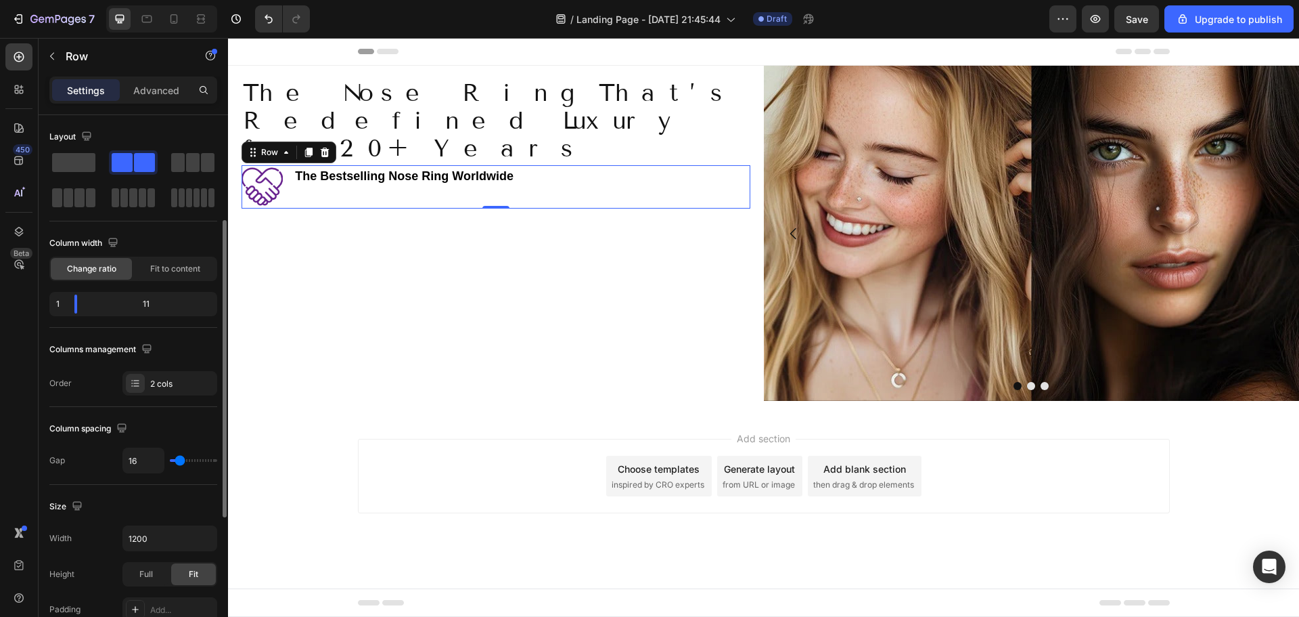
scroll to position [135, 0]
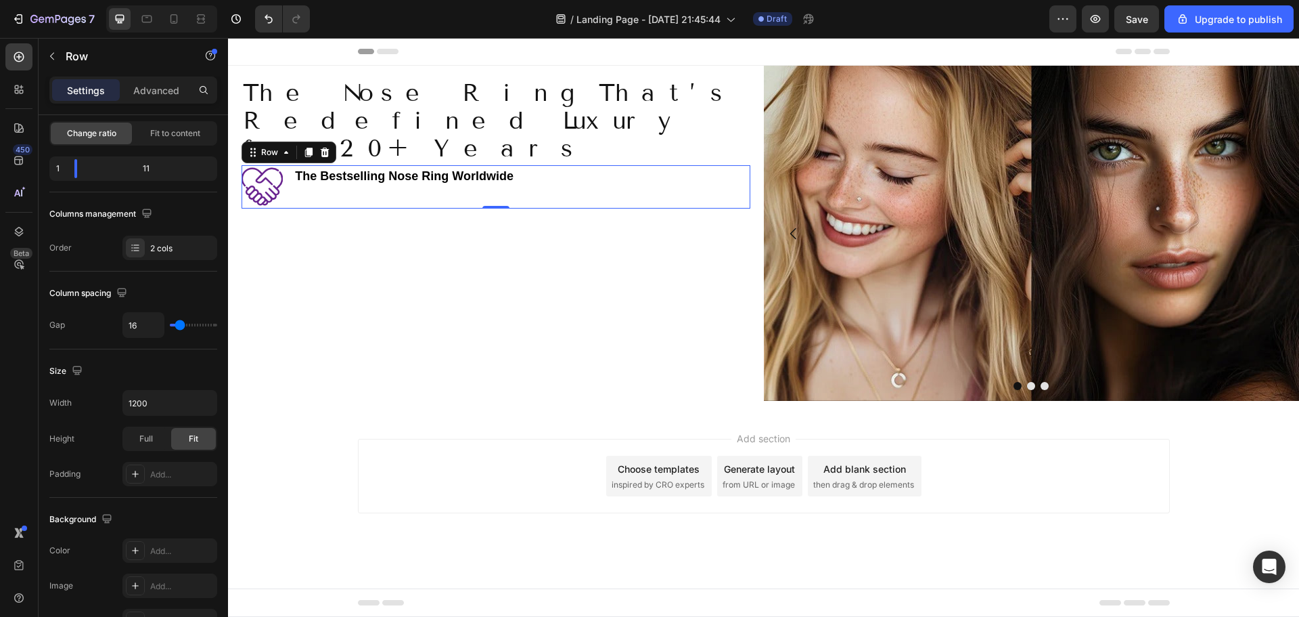
type input "20"
type input "22"
type input "24"
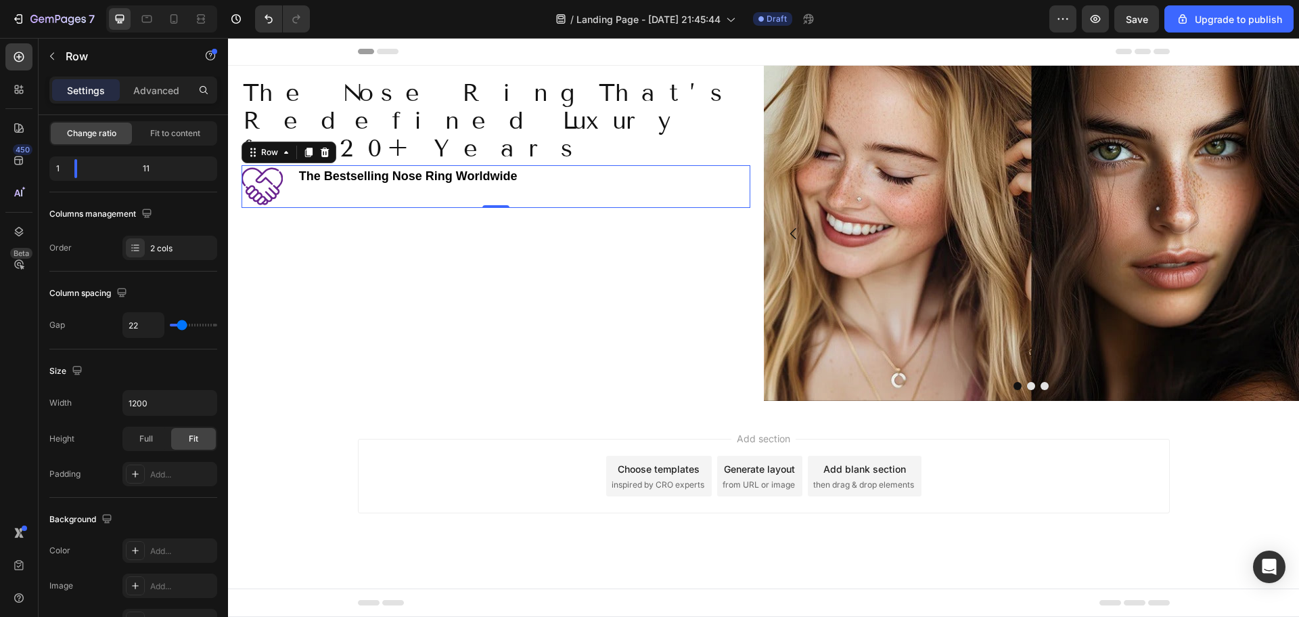
type input "24"
type input "27"
type input "29"
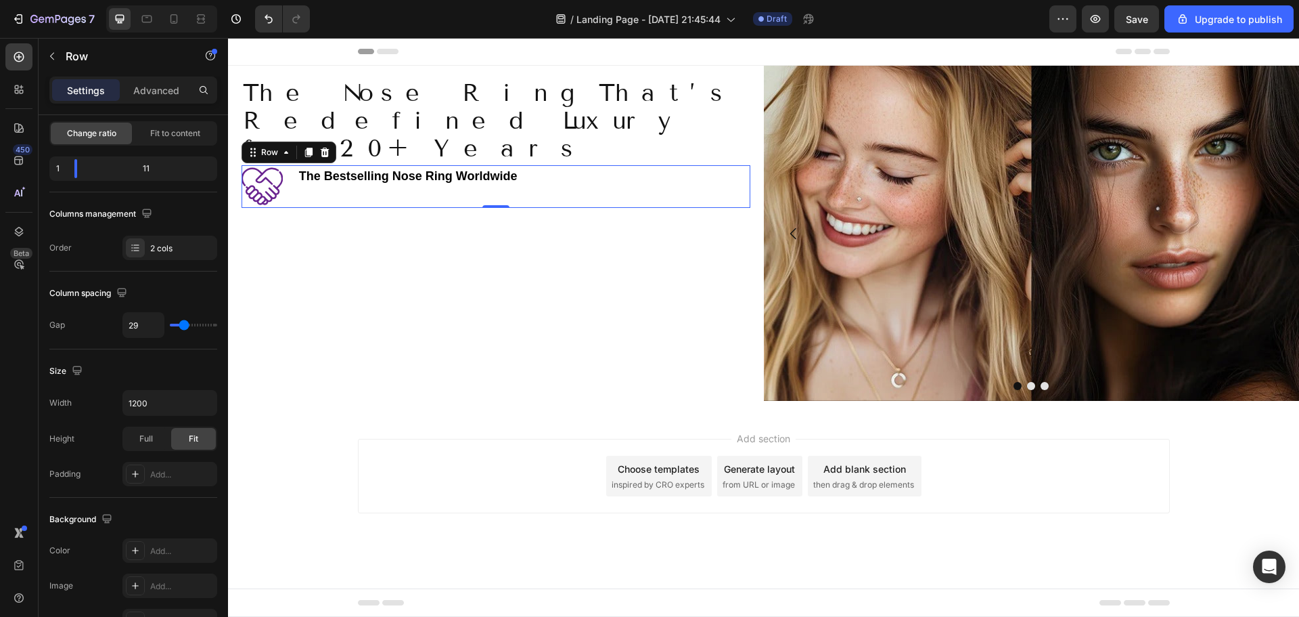
type input "31"
type input "33"
type input "36"
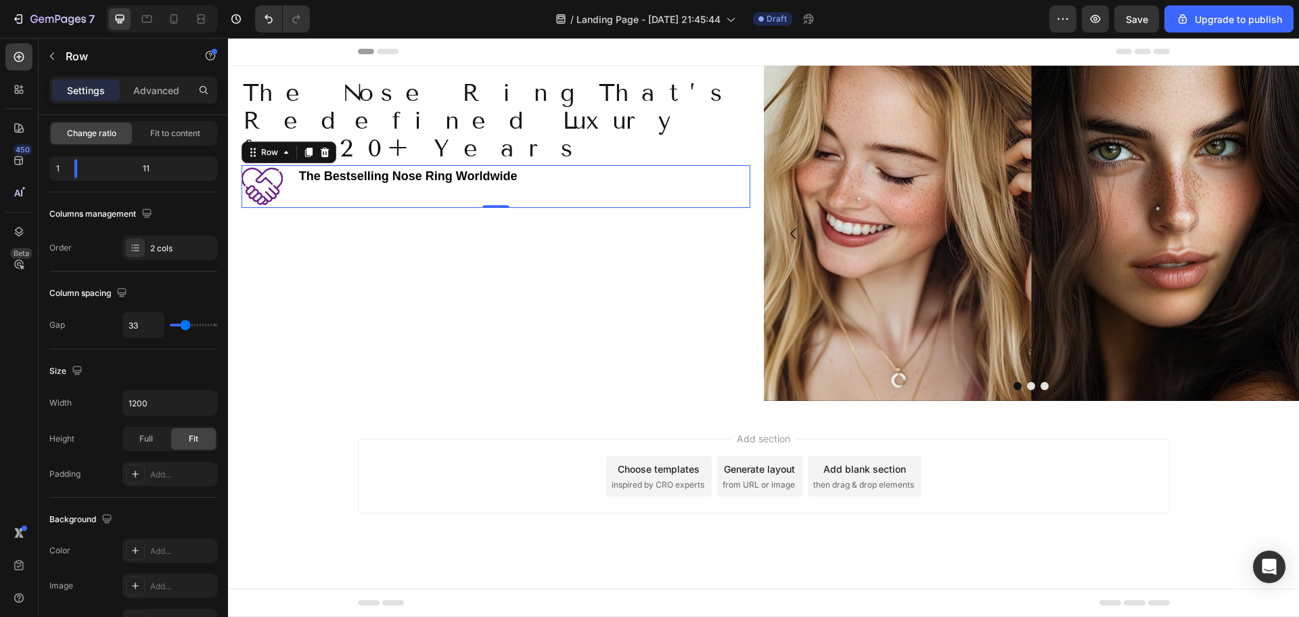
type input "36"
type input "38"
type input "40"
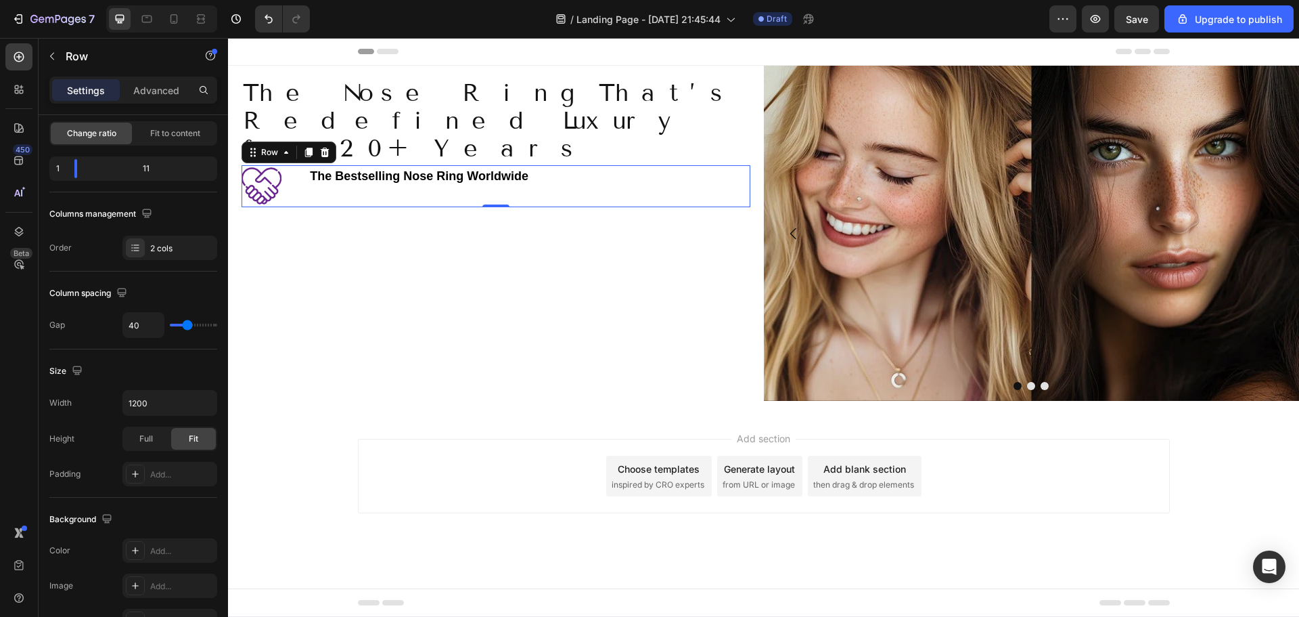
type input "38"
type input "36"
type input "33"
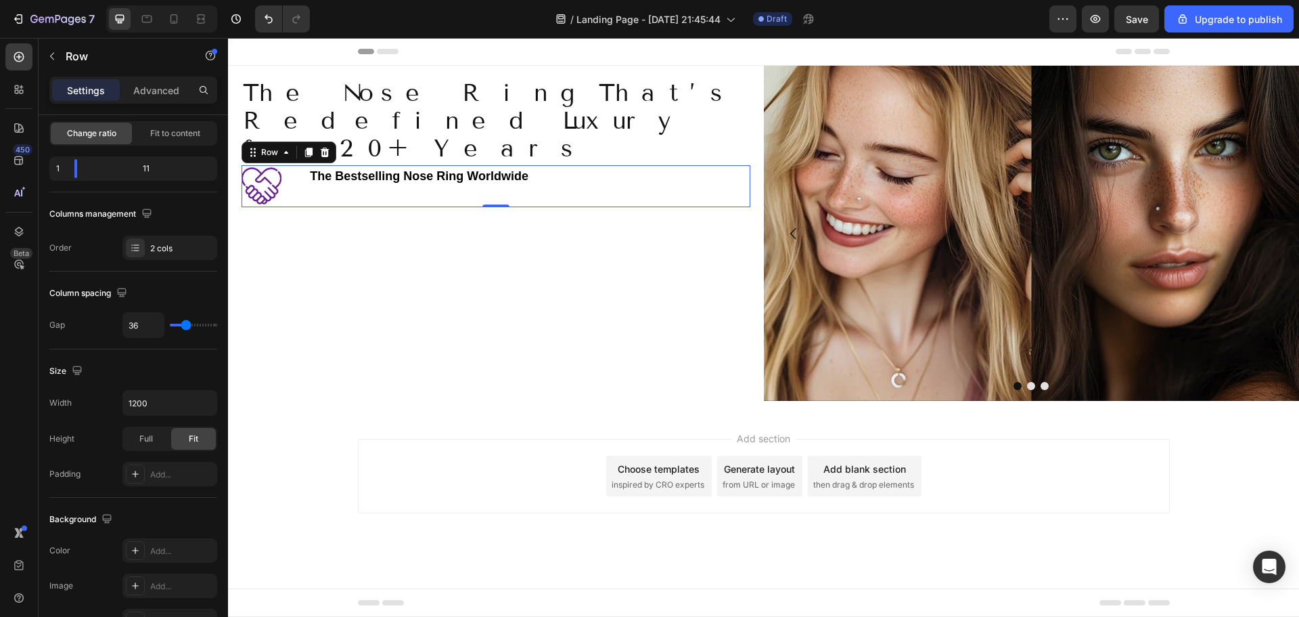
type input "33"
type input "31"
type input "29"
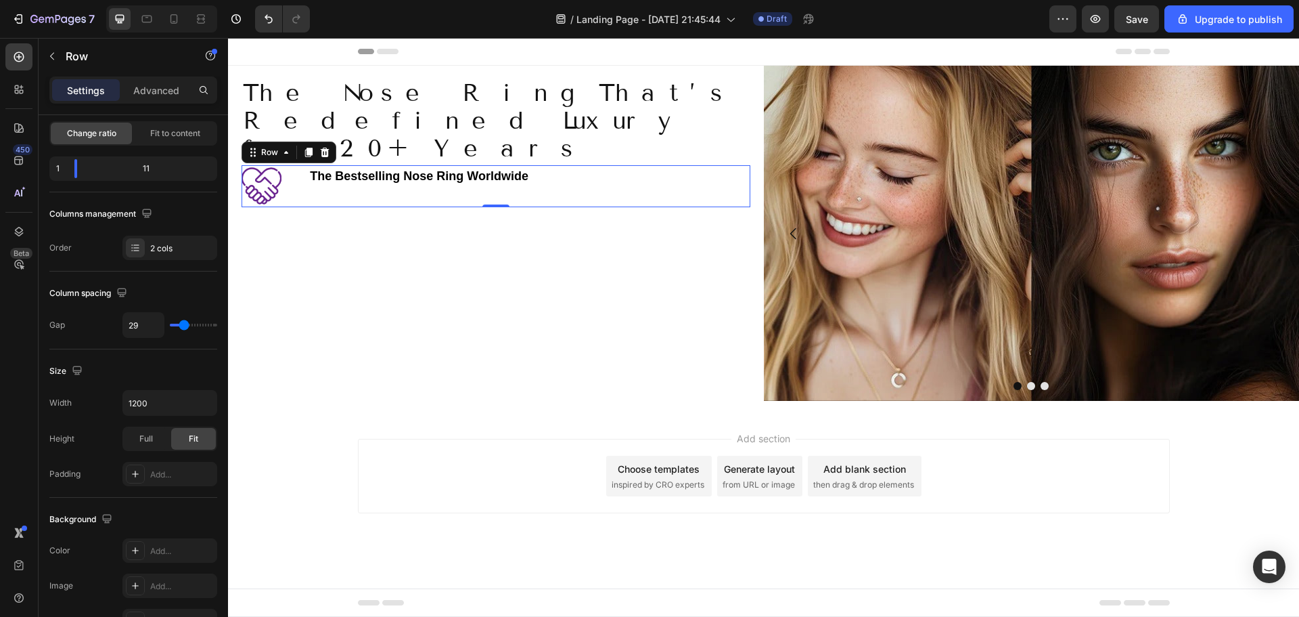
type input "27"
type input "24"
type input "22"
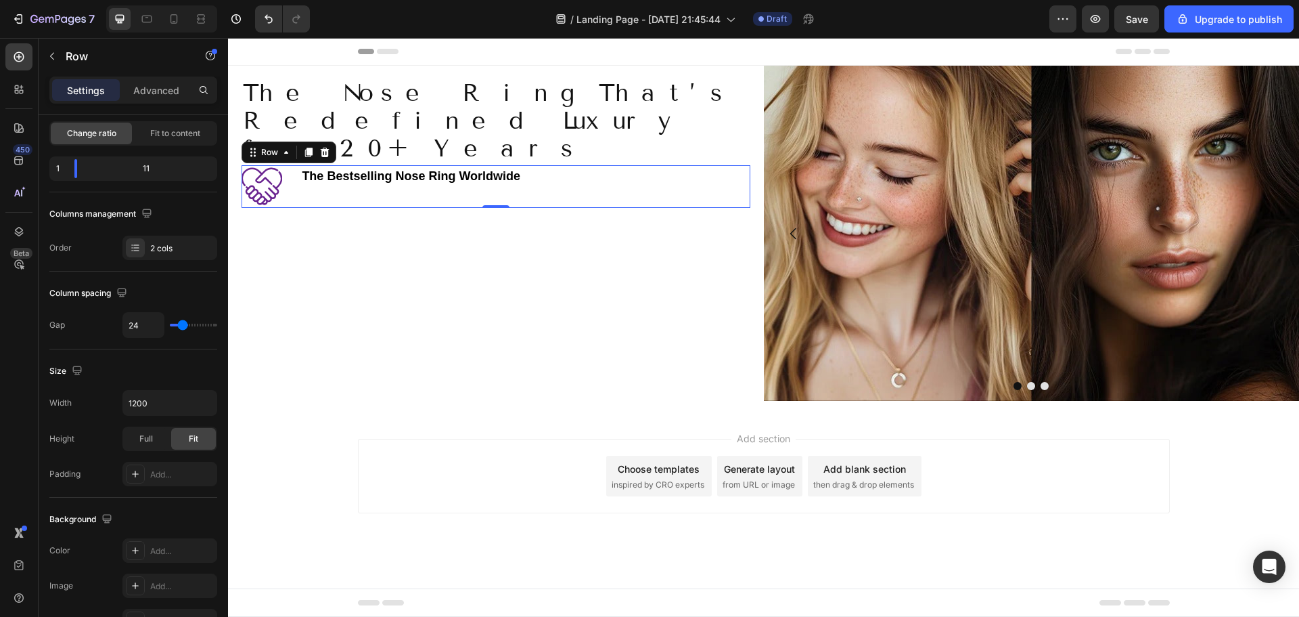
type input "22"
type input "20"
type input "18"
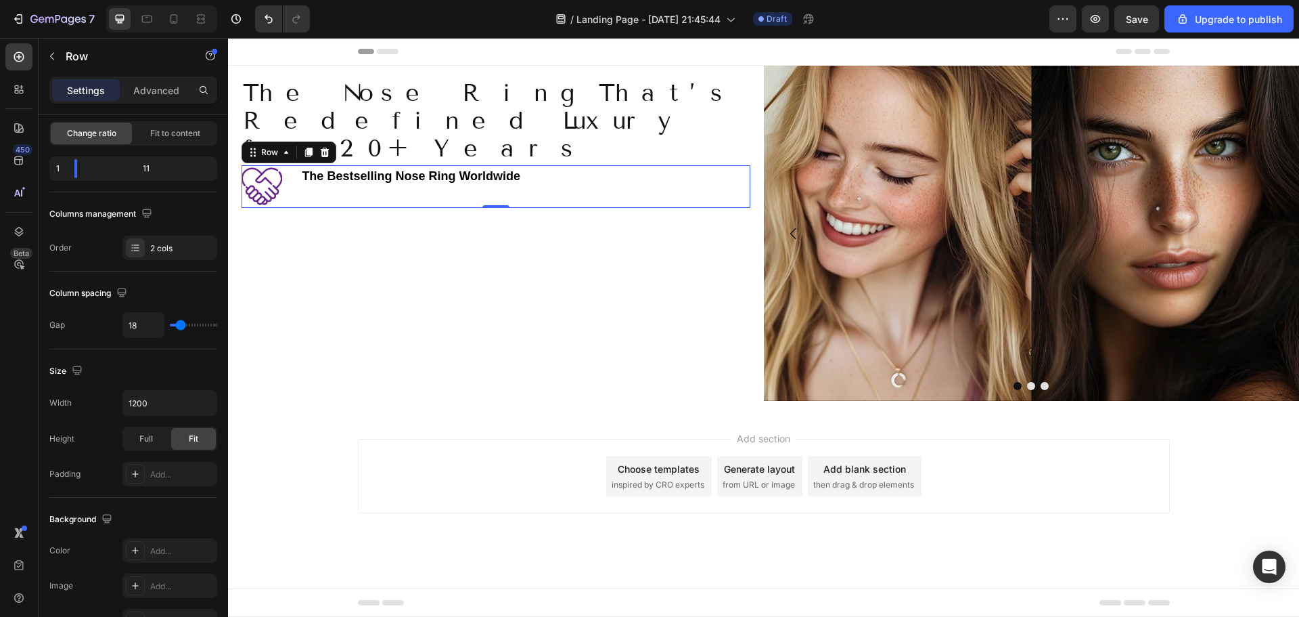
type input "16"
type input "13"
type input "11"
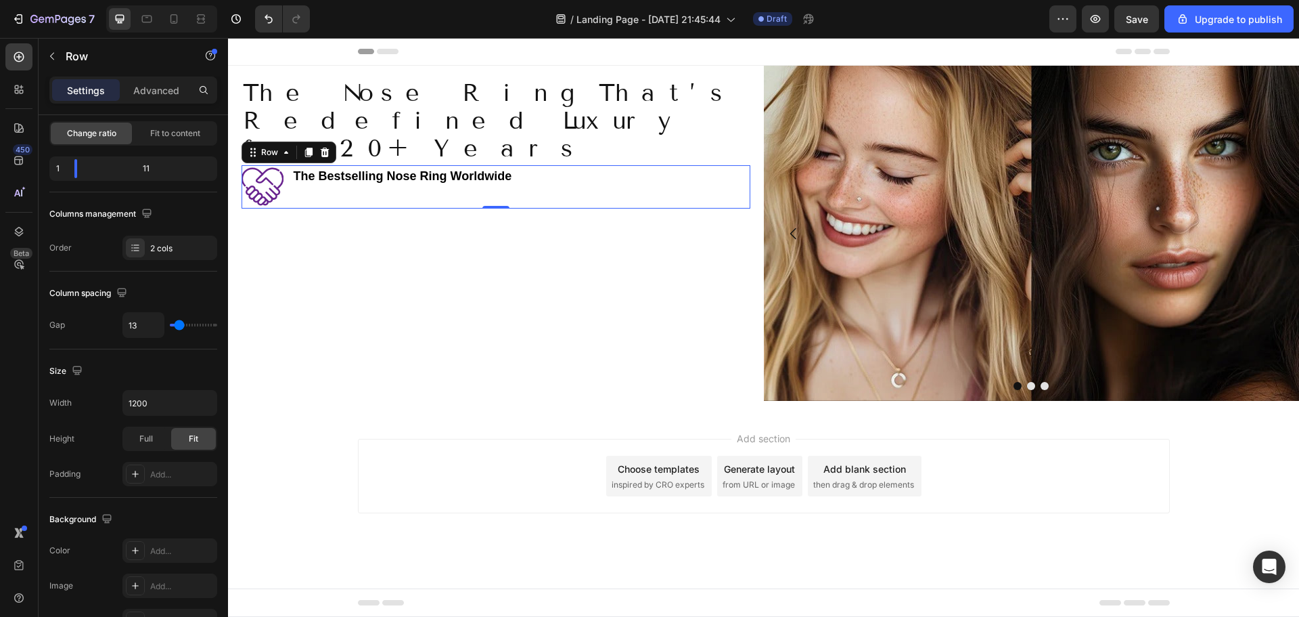
type input "11"
type input "9"
type input "7"
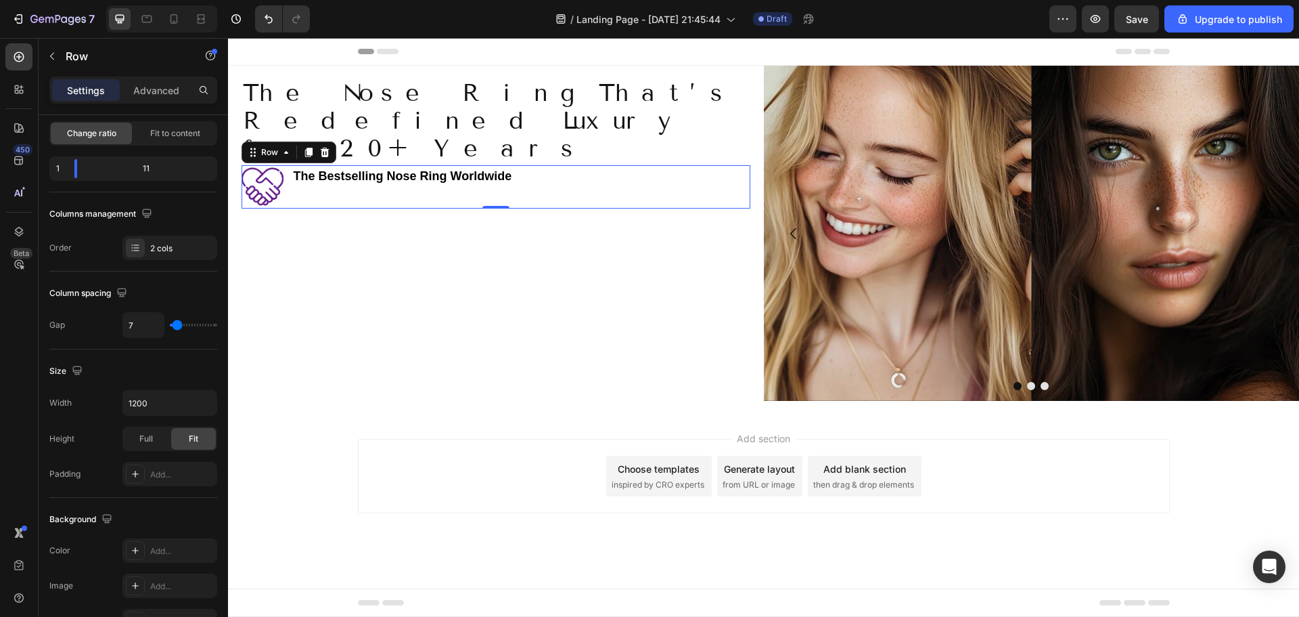
type input "4"
type input "2"
type input "0"
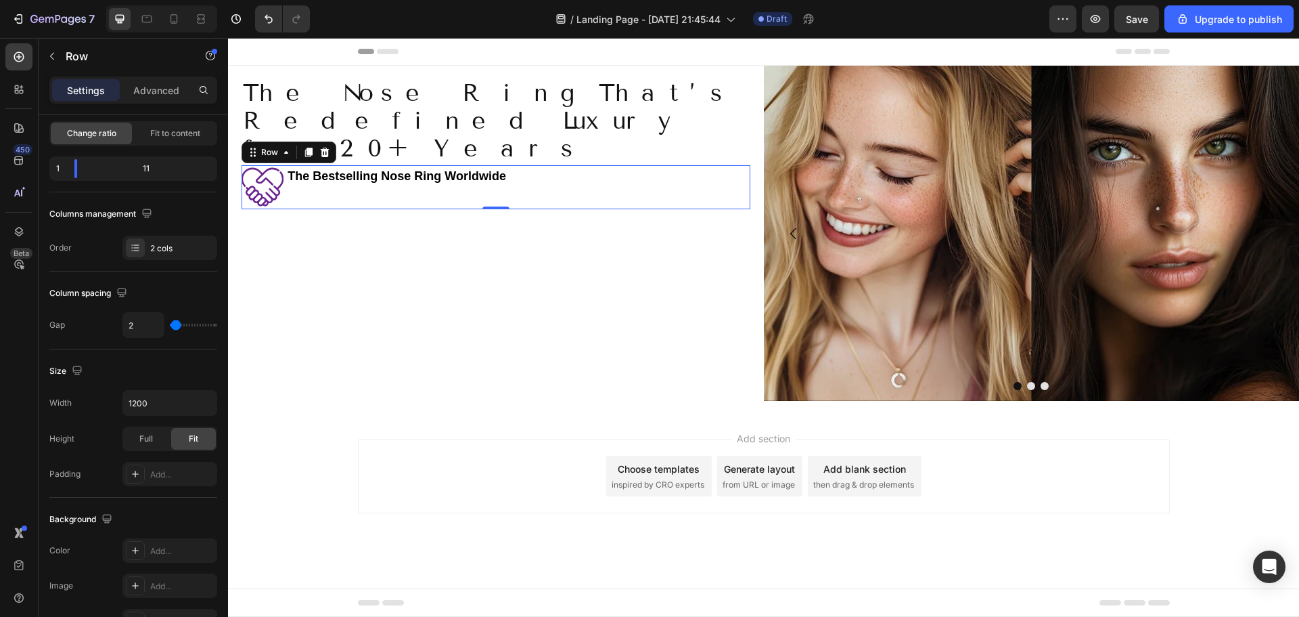
type input "0"
type input "2"
type input "4"
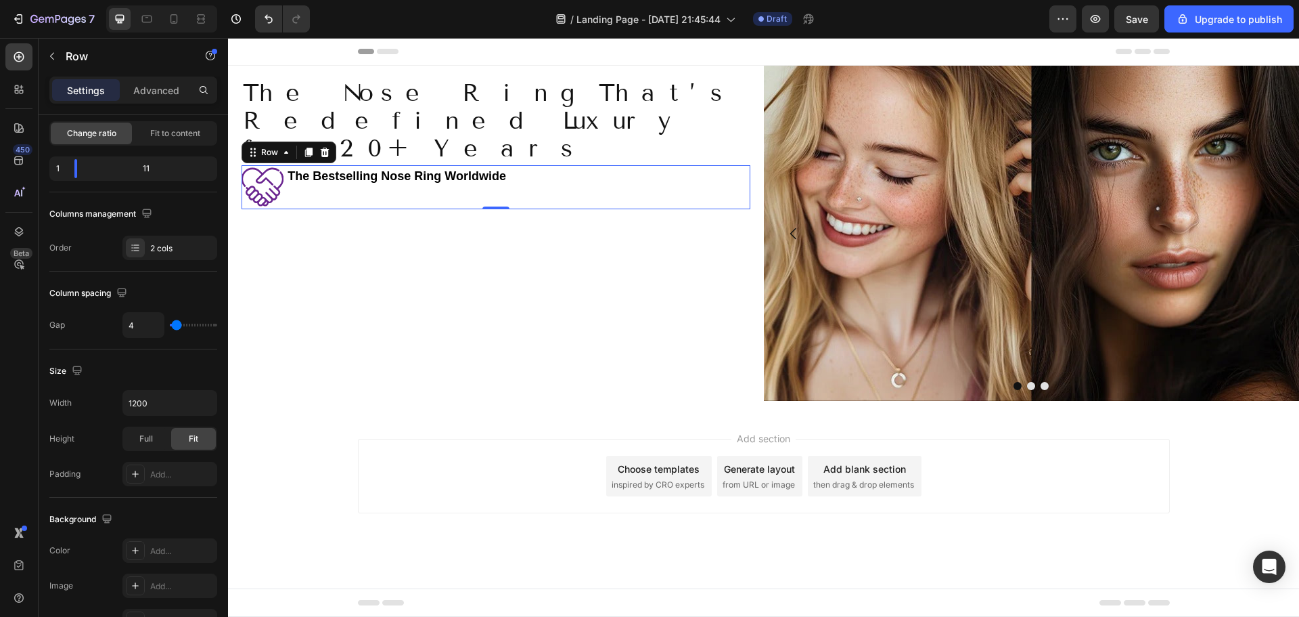
type input "7"
type input "9"
type input "11"
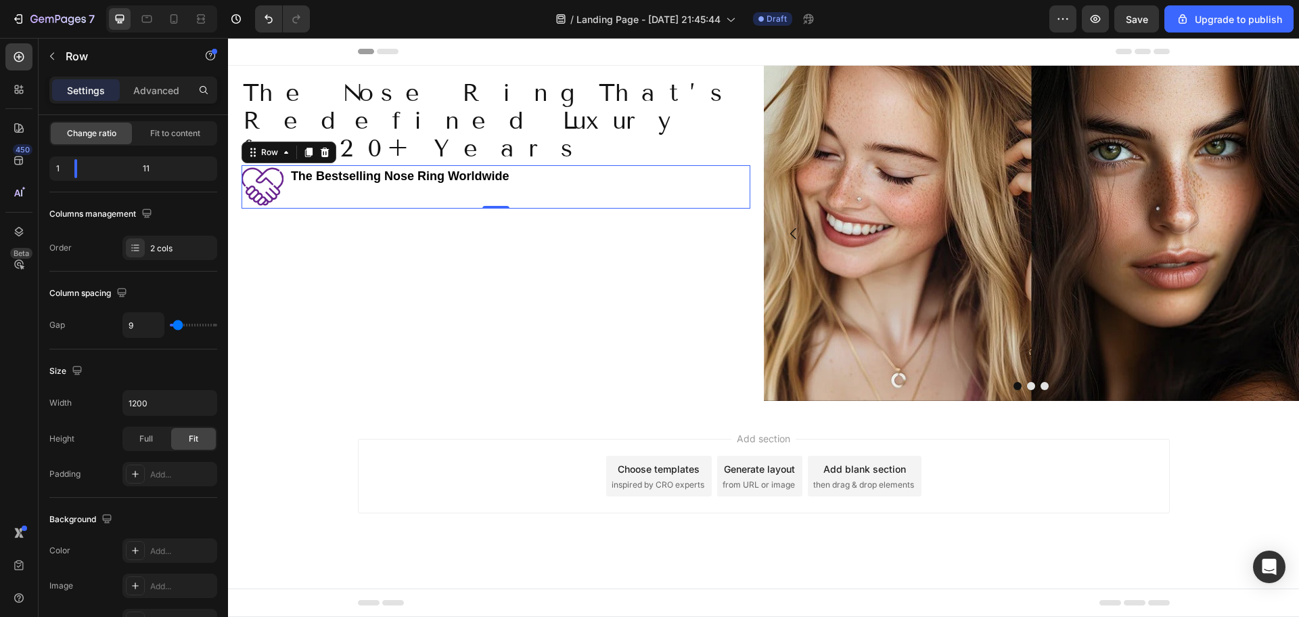
type input "11"
type input "9"
click at [178, 323] on input "range" at bounding box center [193, 324] width 47 height 3
type input "7"
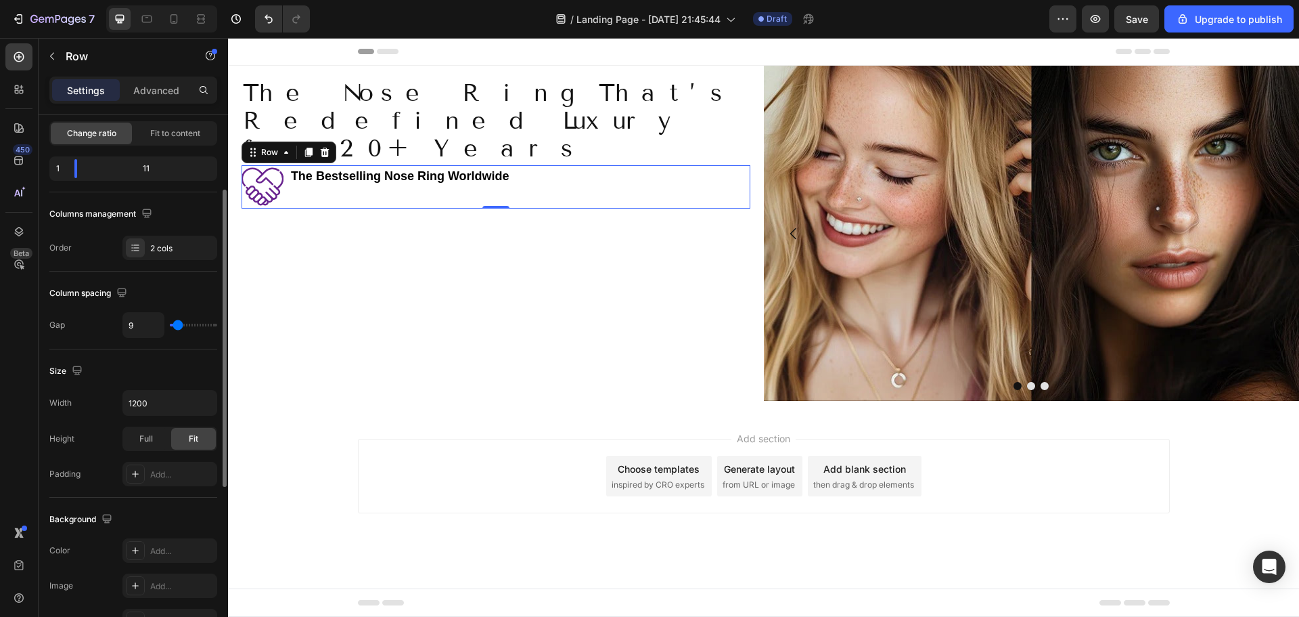
type input "7"
type input "9"
type input "11"
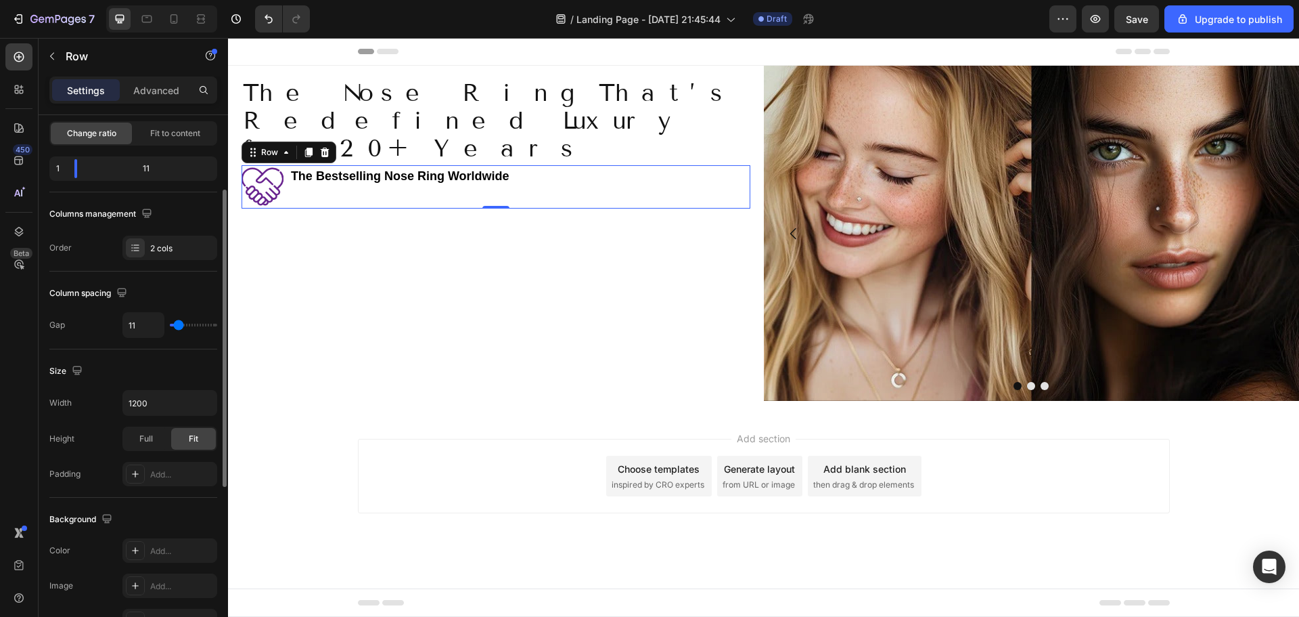
type input "13"
type input "16"
type input "18"
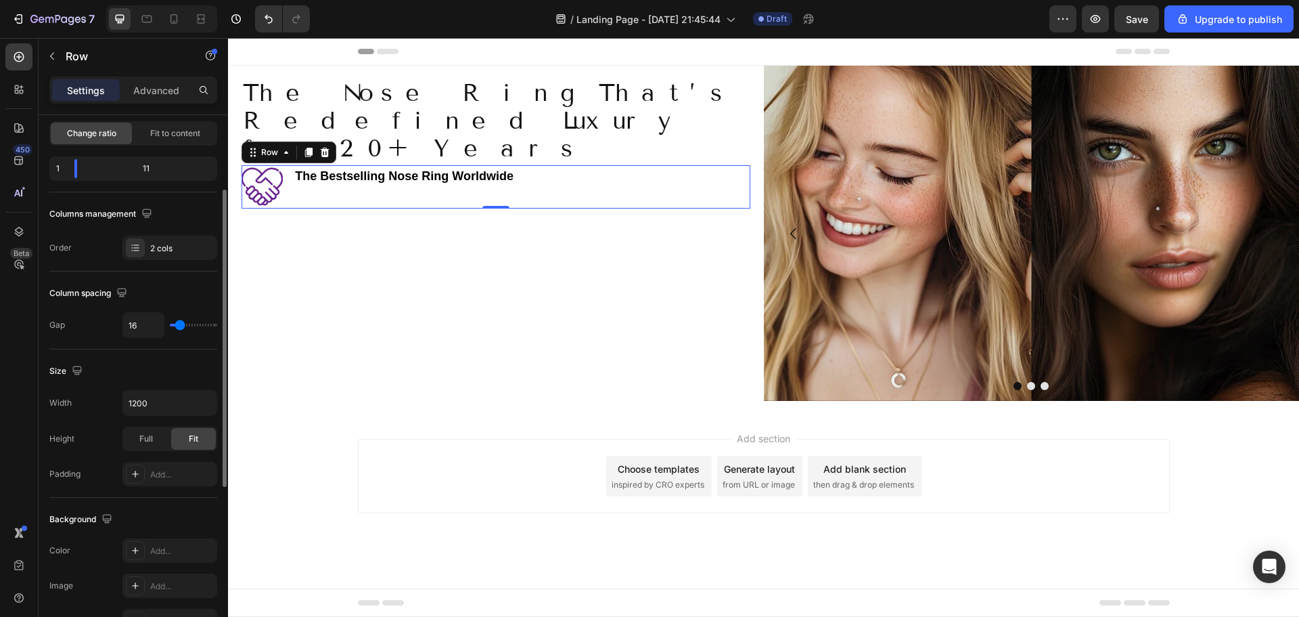
type input "18"
type input "20"
type input "22"
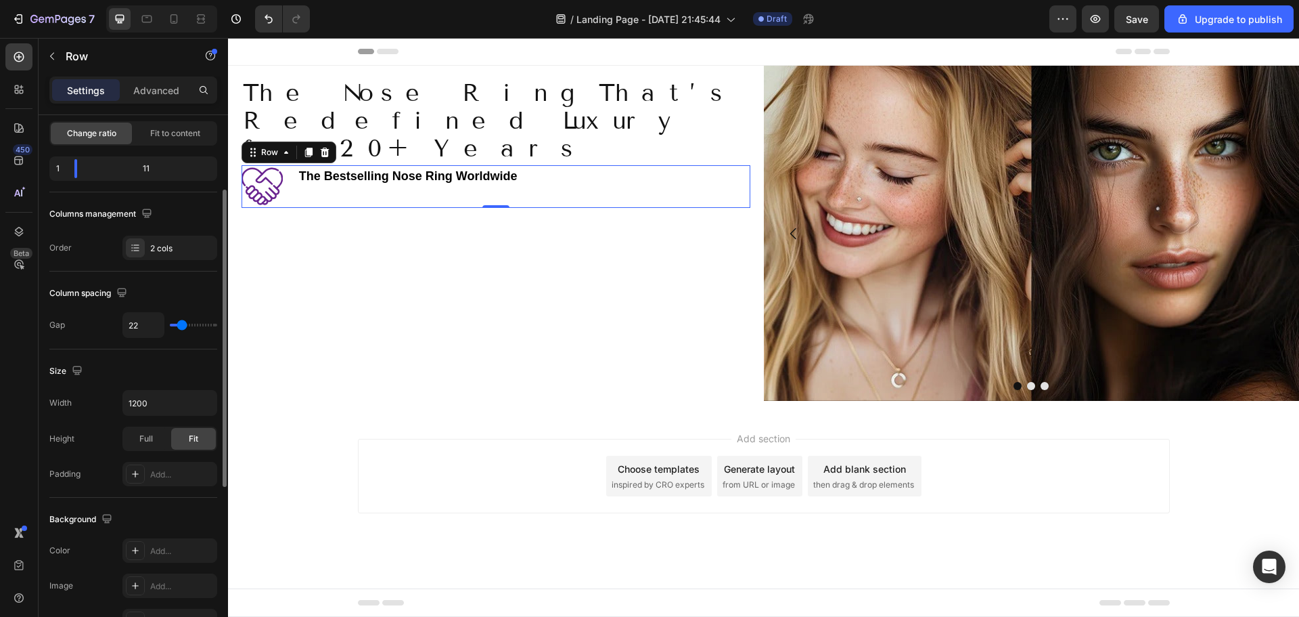
type input "20"
type input "18"
type input "20"
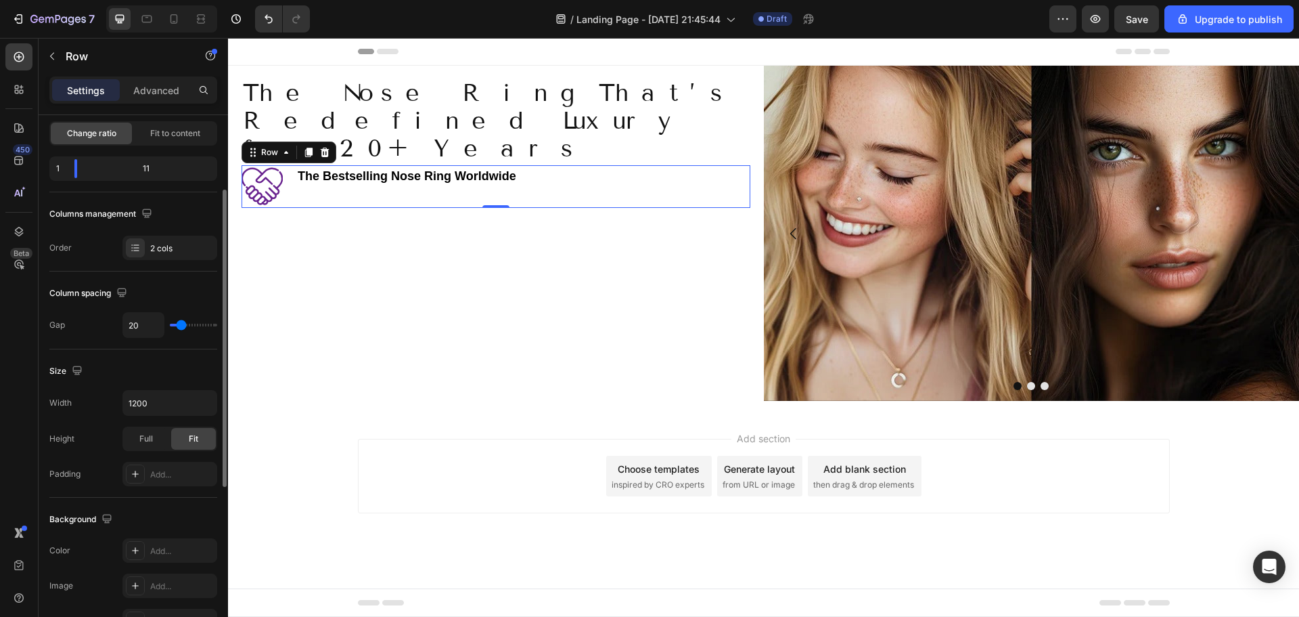
type input "20"
click at [181, 326] on input "range" at bounding box center [193, 324] width 47 height 3
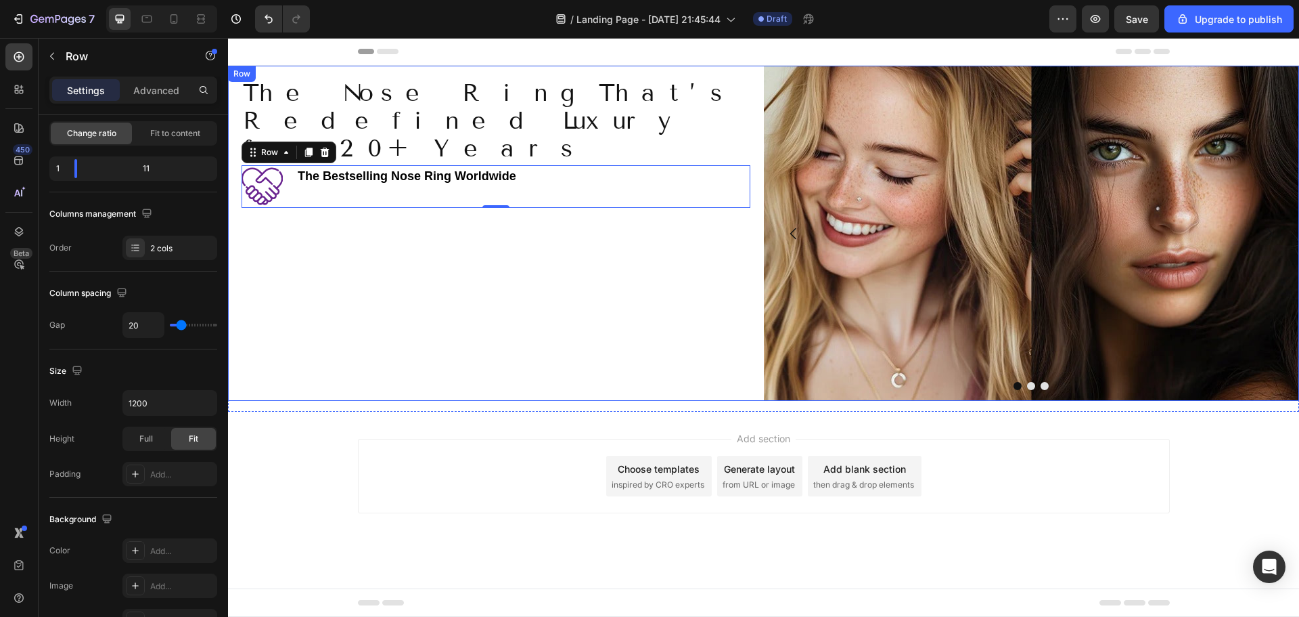
click at [358, 263] on div "The Nose Ring That’s Redefined Luxury for 20+ Years Heading Image ⁠⁠⁠⁠⁠⁠⁠ The B…" at bounding box center [496, 233] width 536 height 335
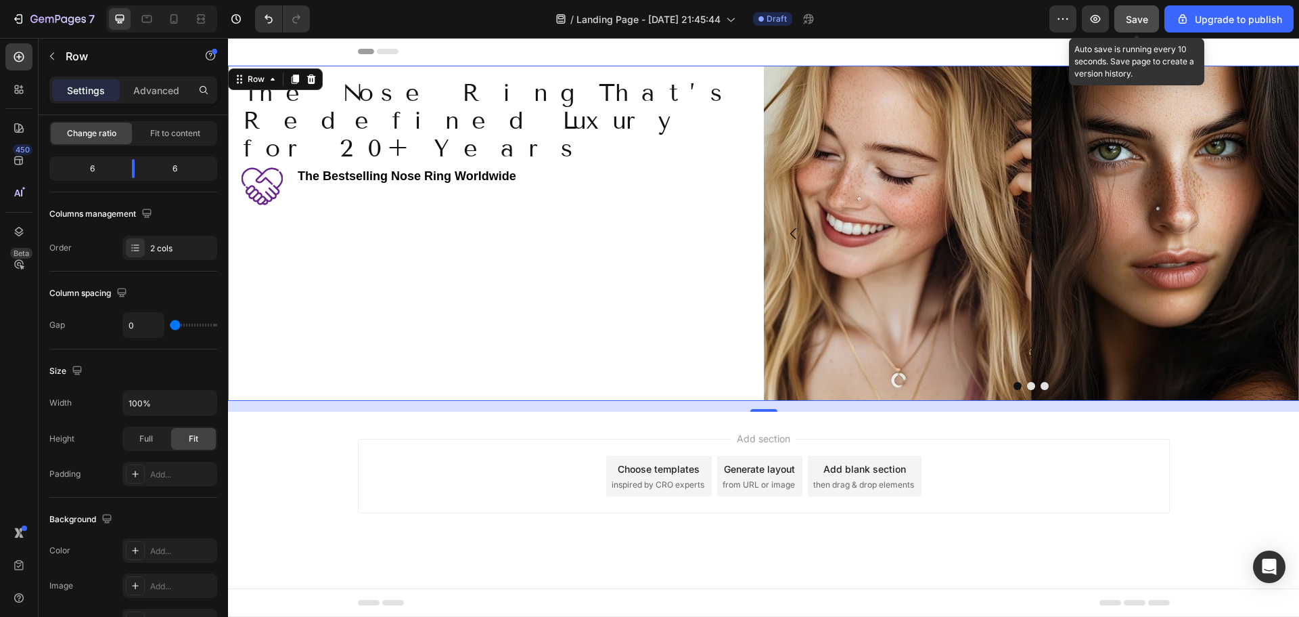
click at [1129, 24] on span "Save" at bounding box center [1137, 20] width 22 height 12
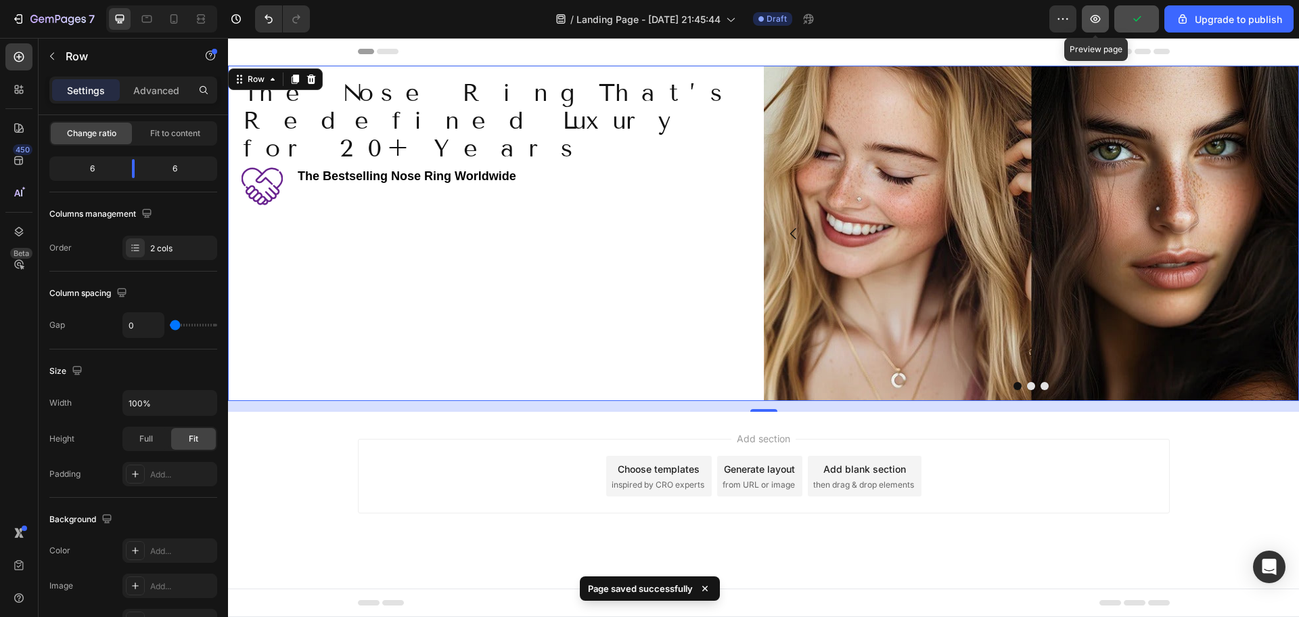
click at [1092, 18] on icon "button" at bounding box center [1096, 19] width 10 height 8
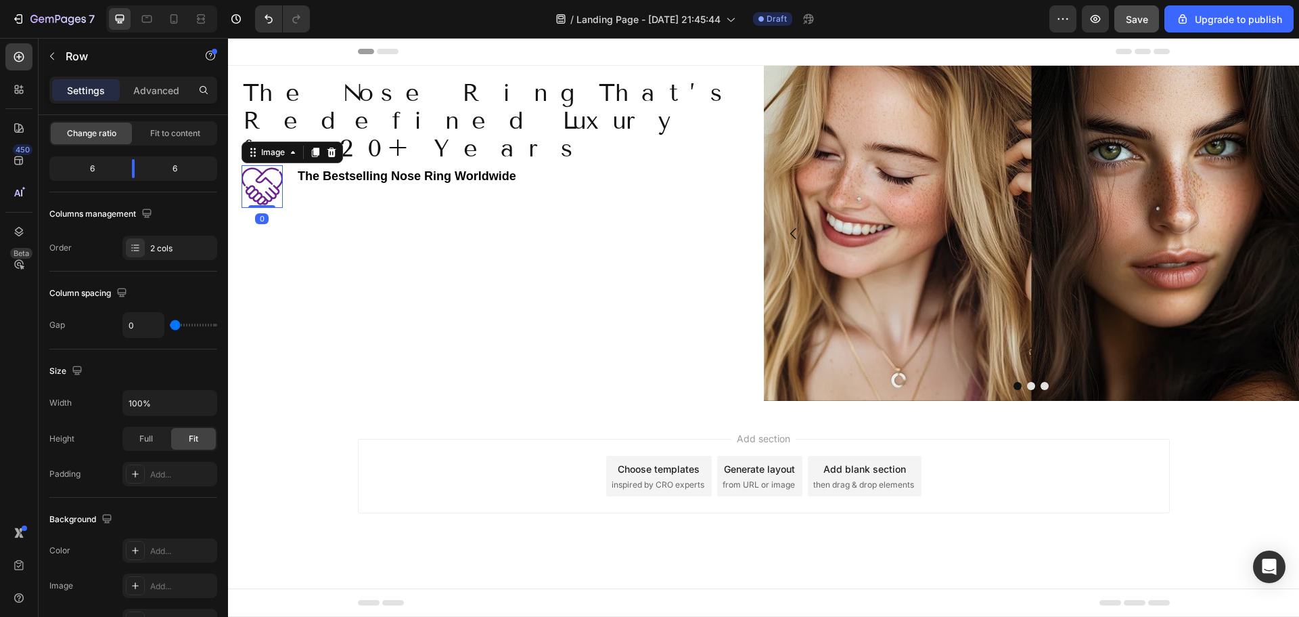
click at [264, 165] on img at bounding box center [262, 186] width 41 height 43
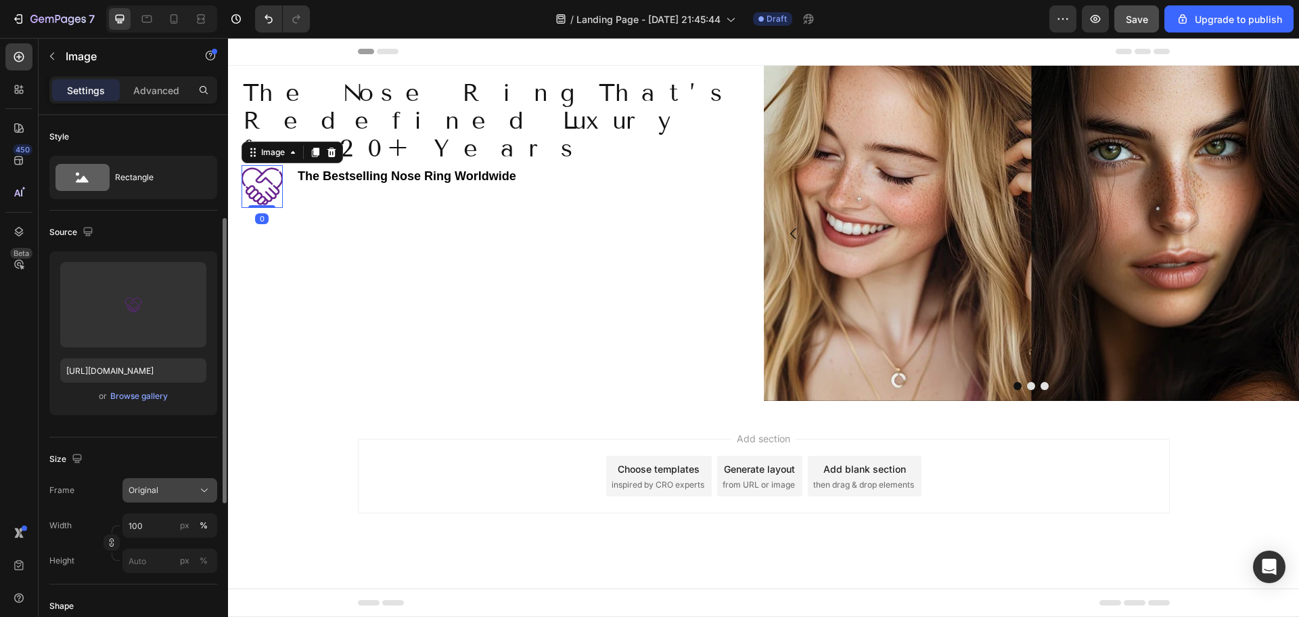
scroll to position [68, 0]
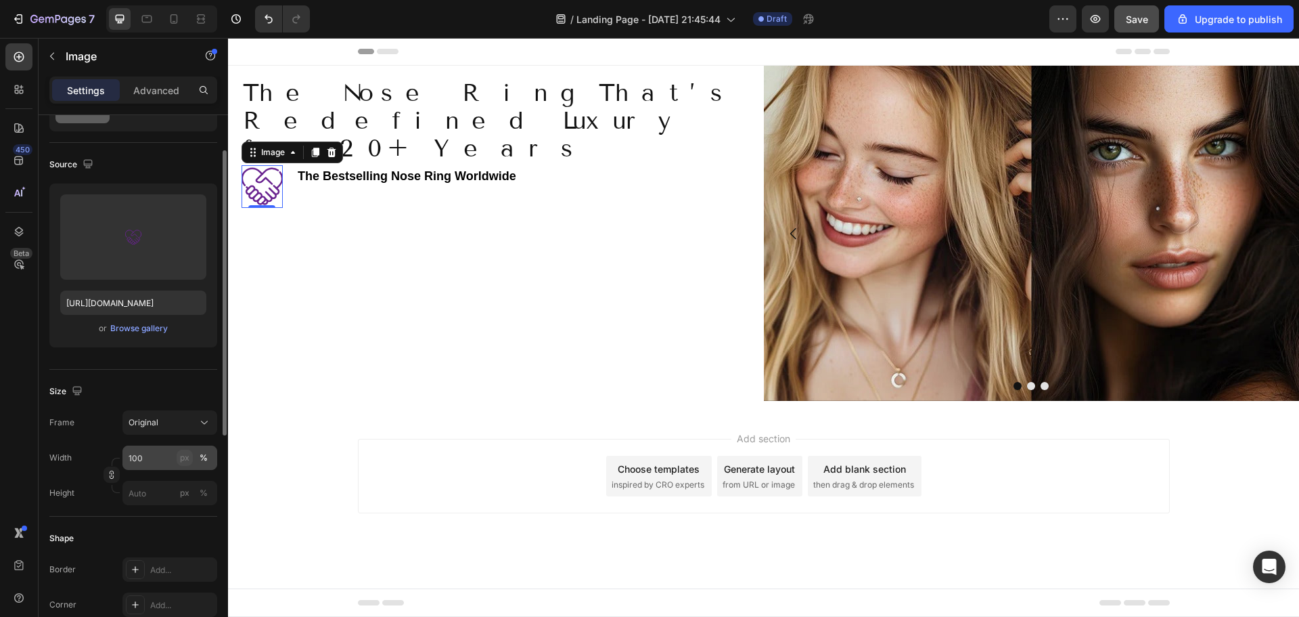
click at [187, 460] on div "px" at bounding box center [184, 457] width 9 height 12
click at [202, 460] on div "%" at bounding box center [204, 457] width 8 height 12
click at [137, 456] on input "100" at bounding box center [169, 457] width 95 height 24
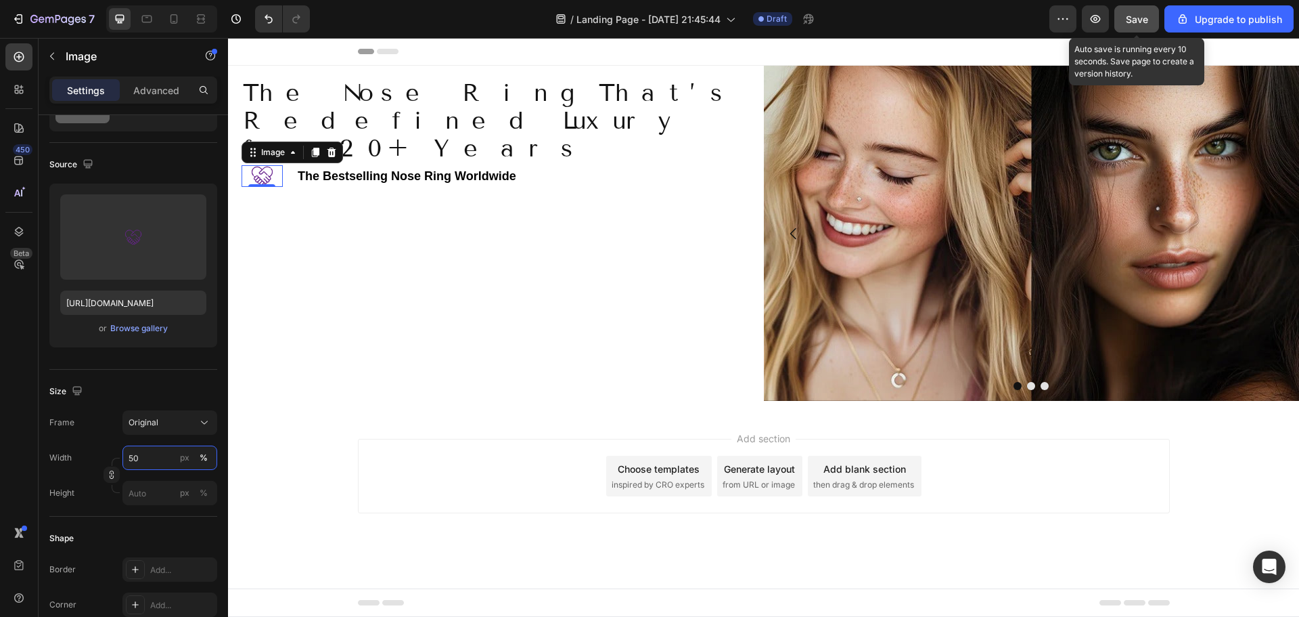
type input "50"
click at [1129, 22] on span "Save" at bounding box center [1137, 20] width 22 height 12
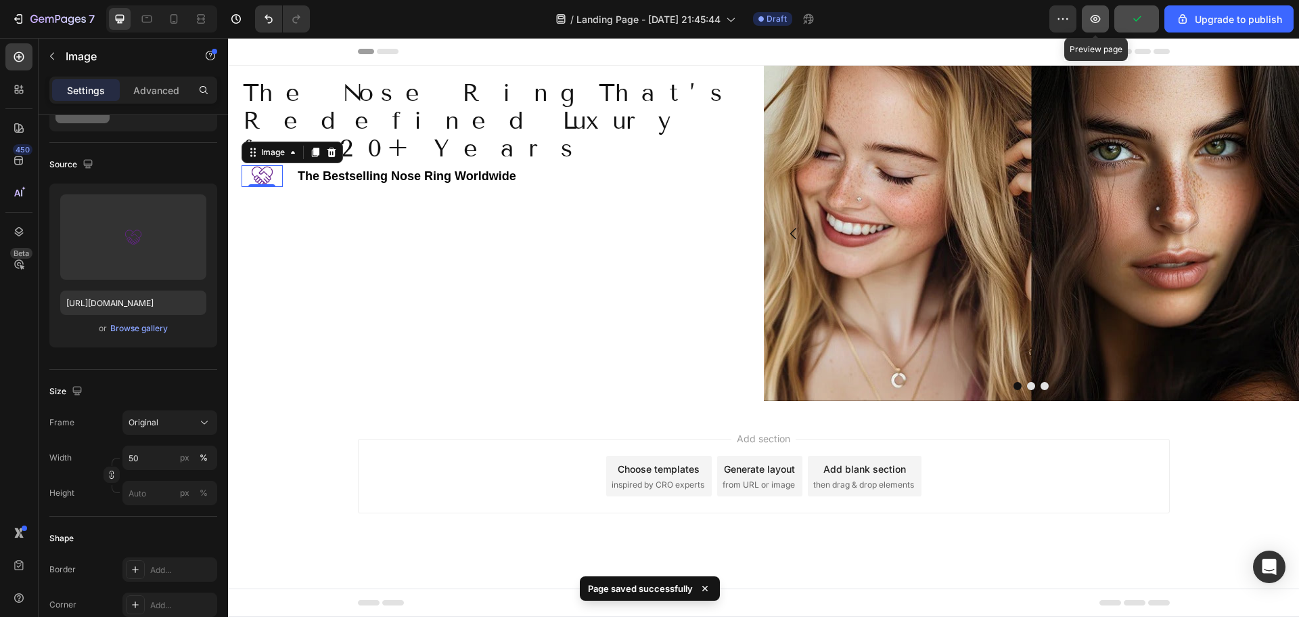
click at [1099, 23] on icon "button" at bounding box center [1096, 19] width 14 height 14
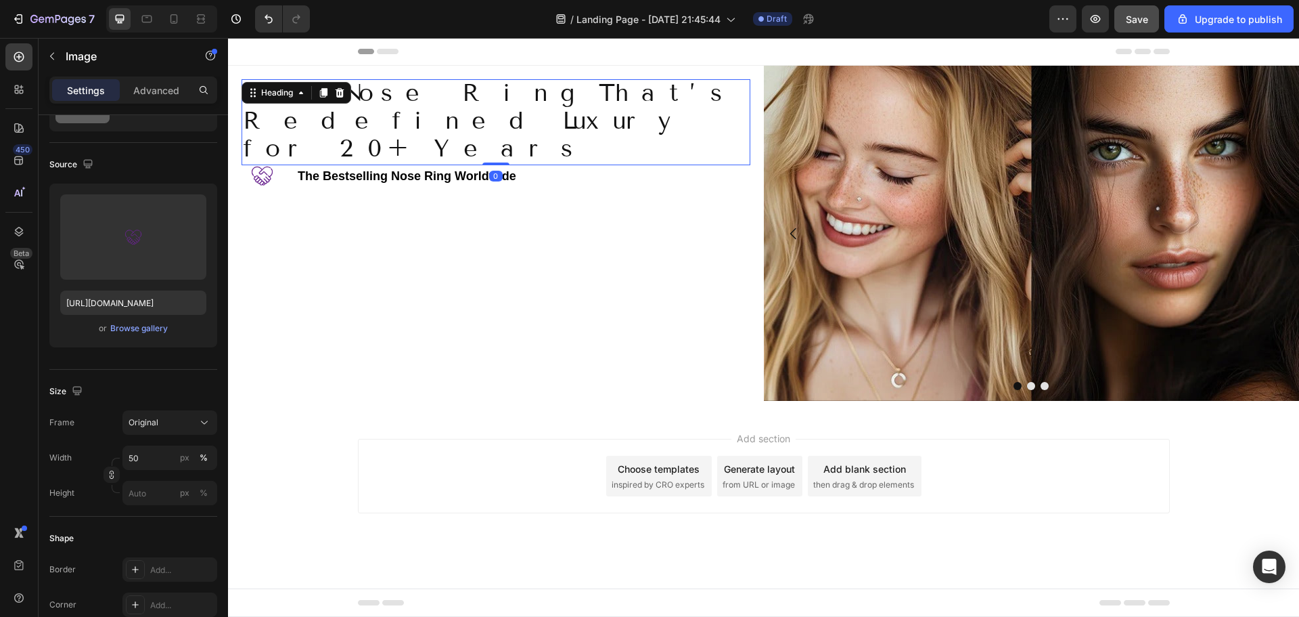
click at [447, 97] on span "The Nose Ring That’s Redefined Luxury for 20+ Years" at bounding box center [489, 120] width 492 height 85
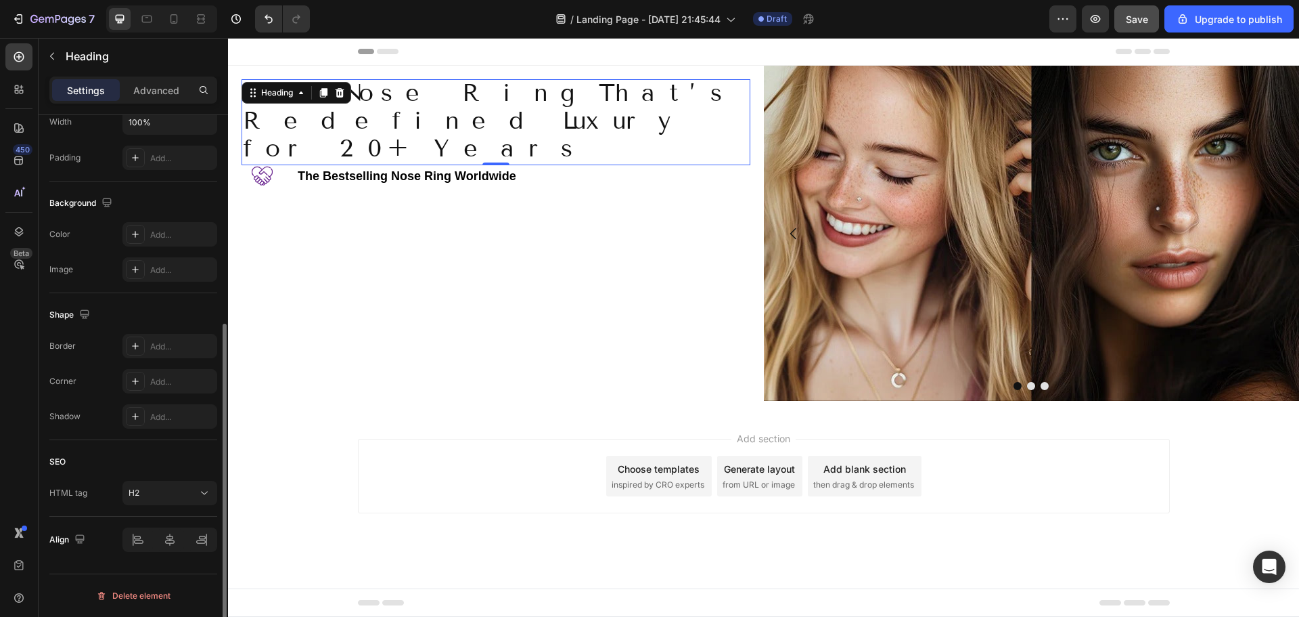
scroll to position [203, 0]
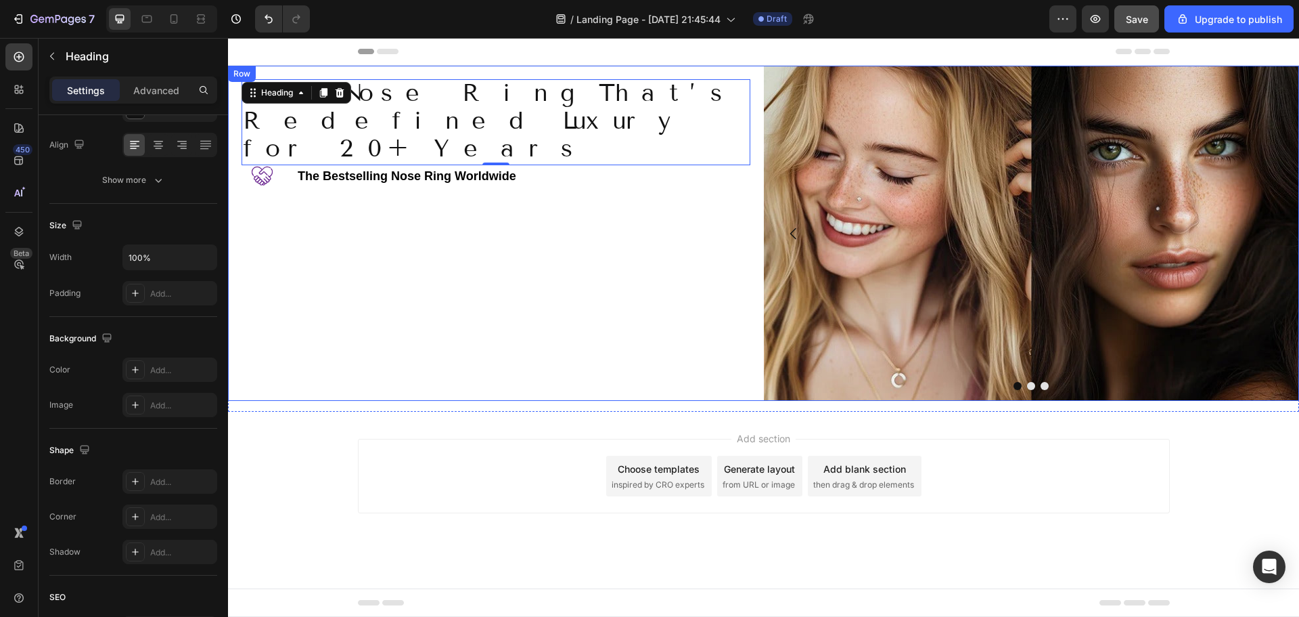
click at [345, 246] on div "The Nose Ring That’s Redefined Luxury for 20+ Years Heading 0 Image ⁠⁠⁠⁠⁠⁠⁠ The…" at bounding box center [496, 233] width 536 height 335
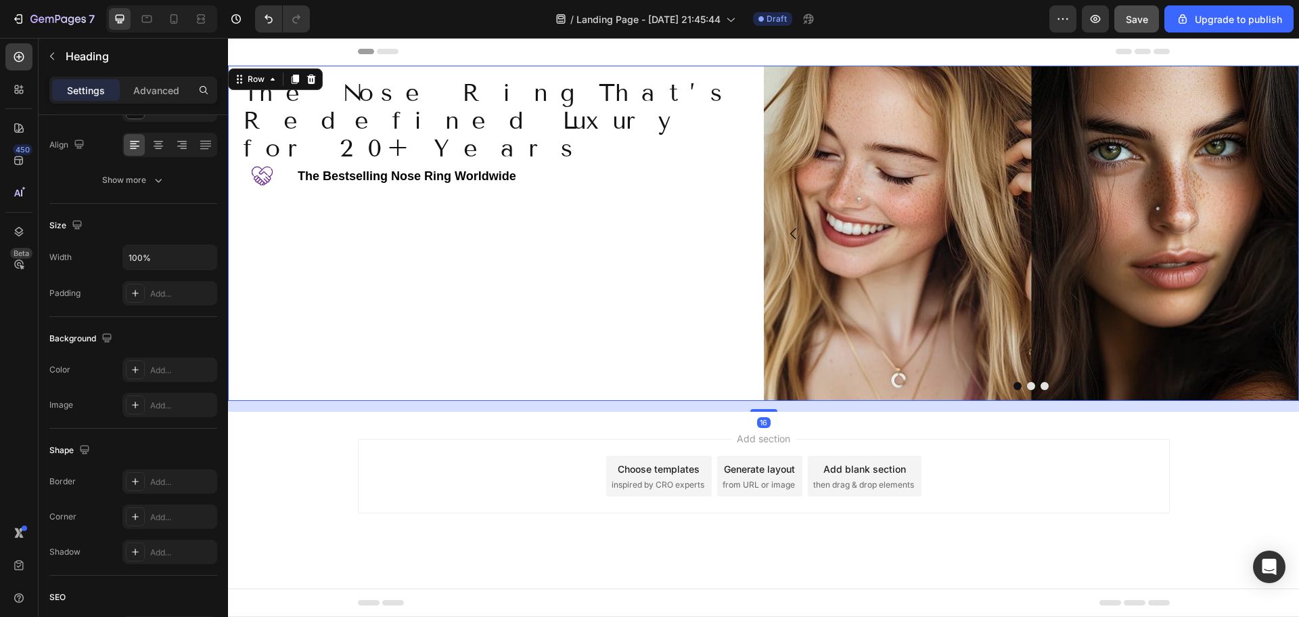
scroll to position [0, 0]
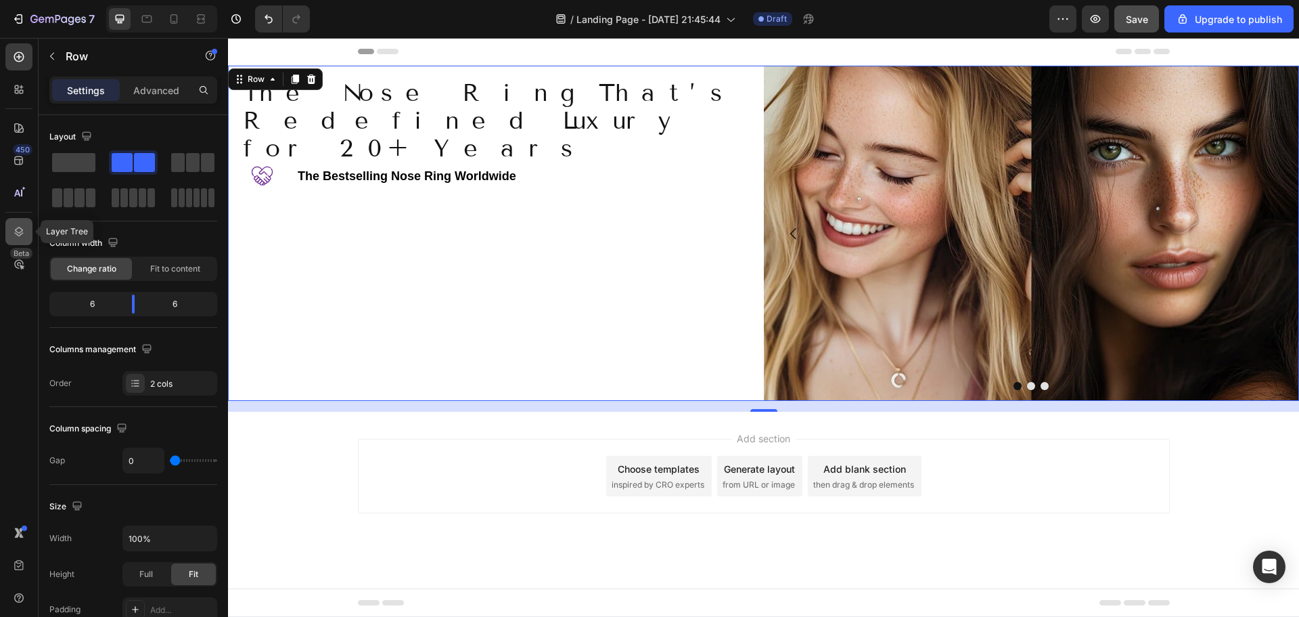
click at [20, 233] on icon at bounding box center [19, 232] width 14 height 14
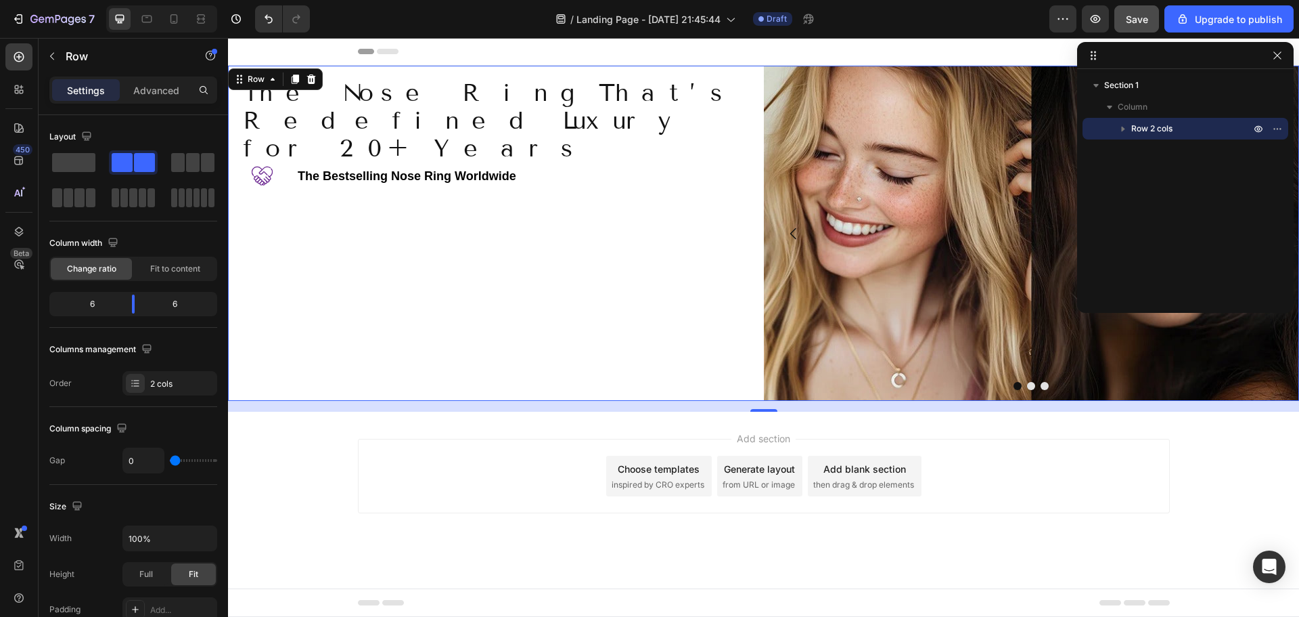
click at [1123, 125] on icon "button" at bounding box center [1124, 129] width 14 height 14
click at [1135, 149] on icon "button" at bounding box center [1136, 150] width 5 height 3
click at [1135, 149] on icon "button" at bounding box center [1137, 150] width 14 height 14
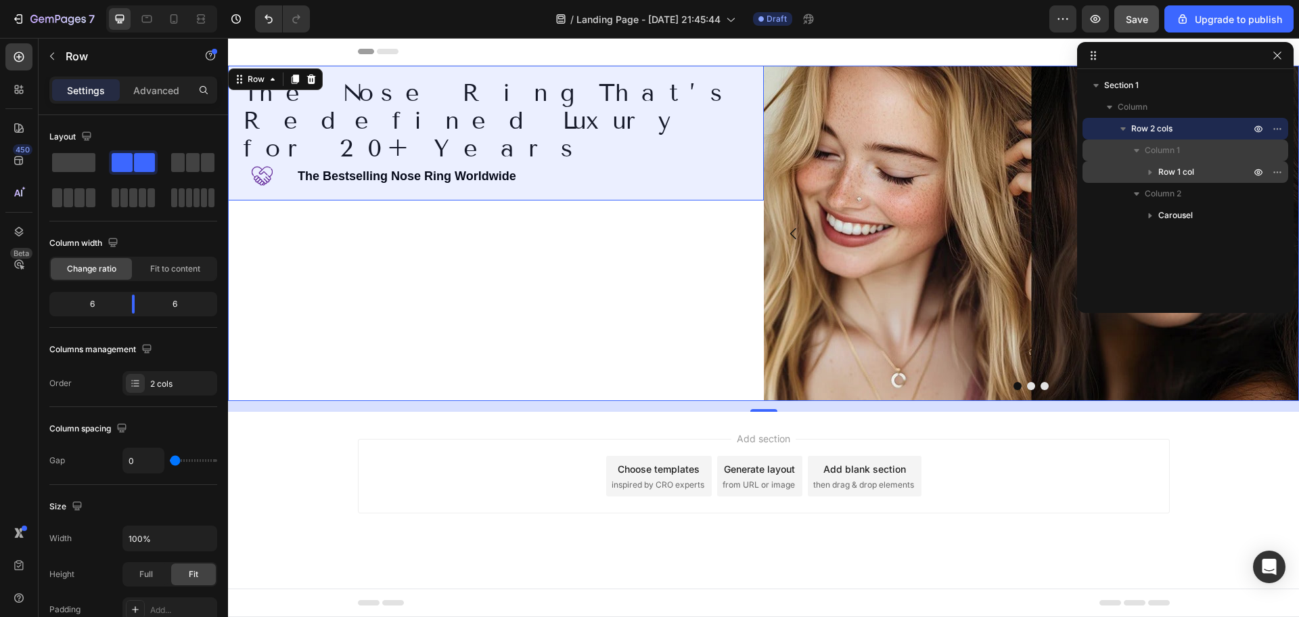
click at [1148, 173] on icon "button" at bounding box center [1151, 172] width 14 height 14
click at [1182, 174] on span "Row 1 col" at bounding box center [1177, 172] width 36 height 14
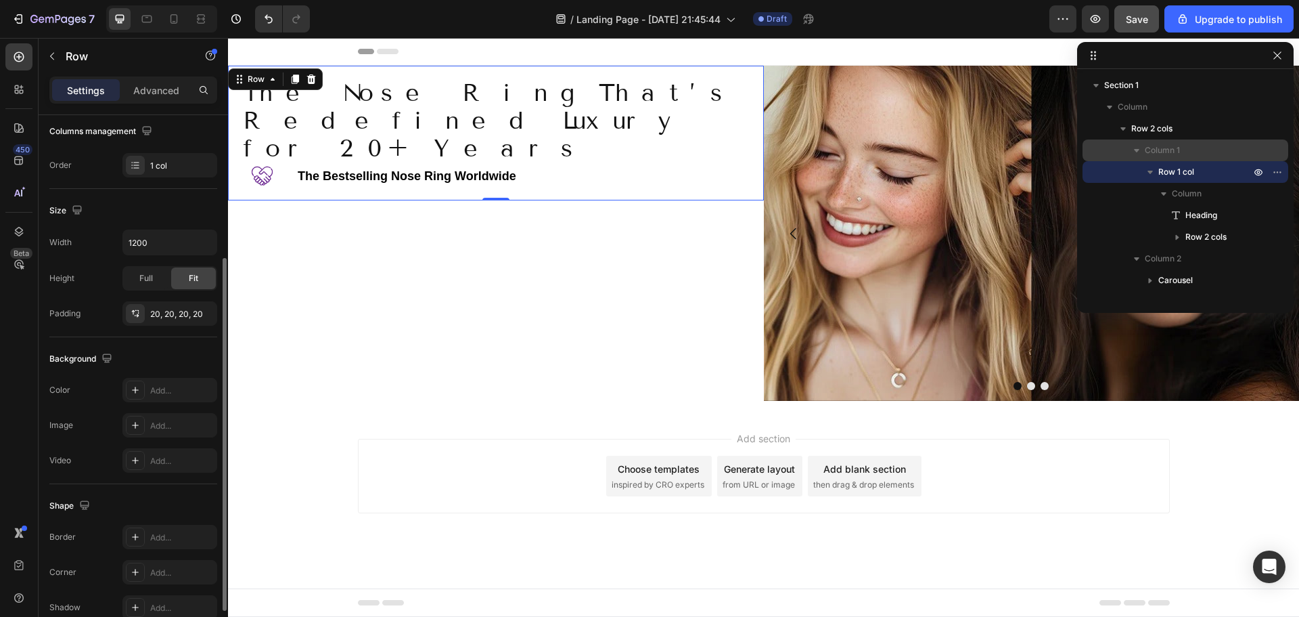
scroll to position [150, 0]
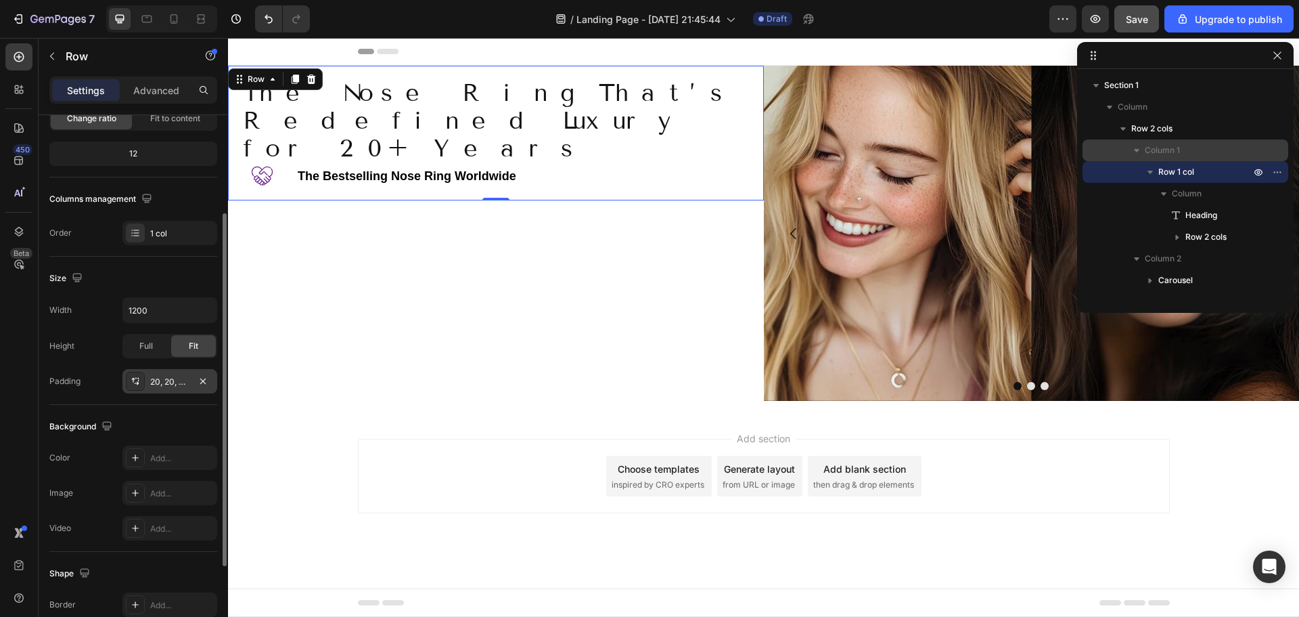
click at [153, 380] on div "20, 20, 20, 20" at bounding box center [169, 382] width 39 height 12
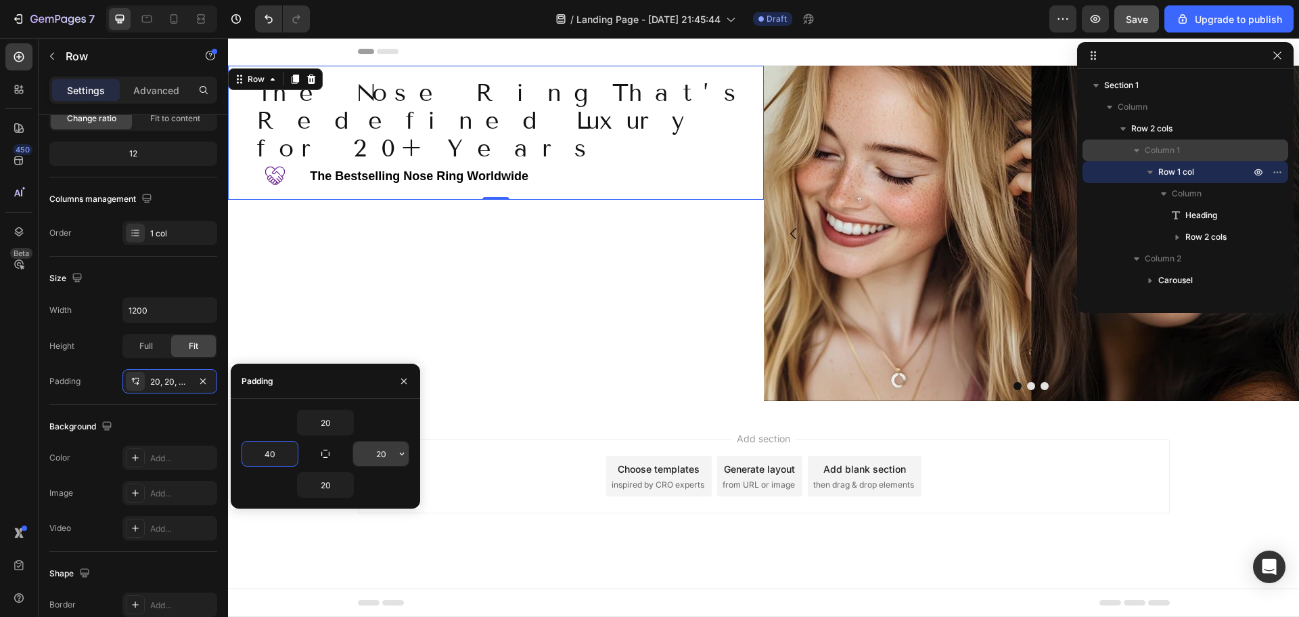
type input "40"
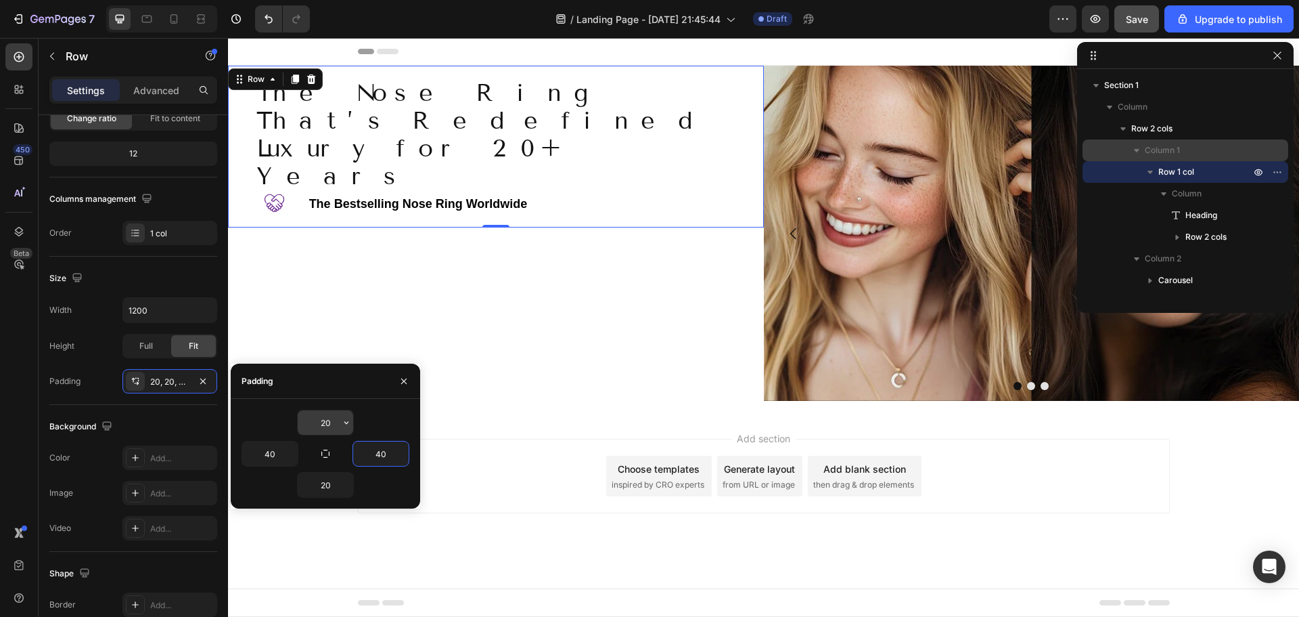
type input "40"
click at [346, 423] on icon "button" at bounding box center [346, 422] width 4 height 3
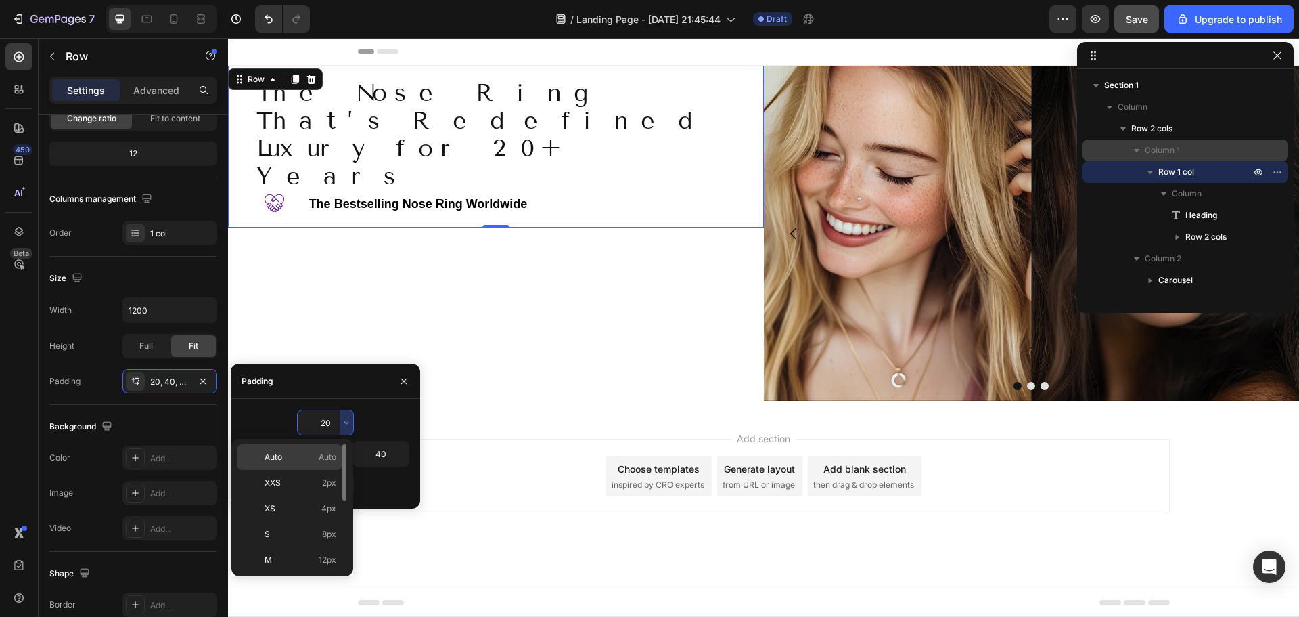
click at [333, 457] on span "Auto" at bounding box center [328, 457] width 18 height 12
type input "Auto"
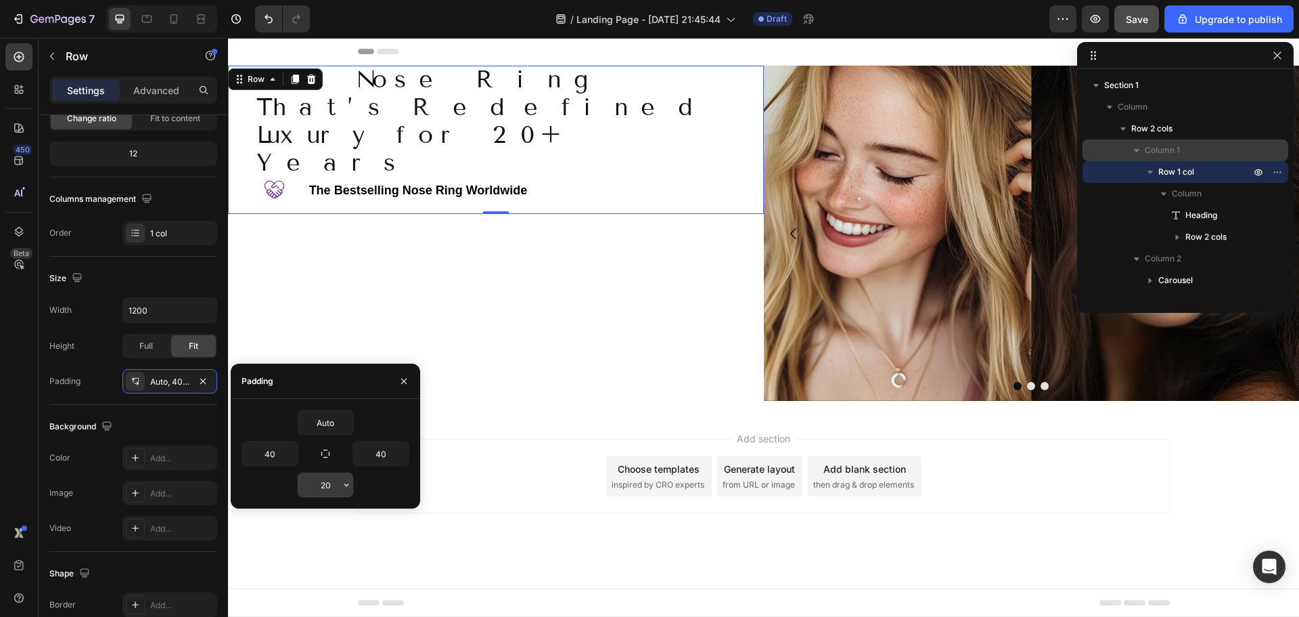
click at [331, 489] on input "20" at bounding box center [325, 484] width 55 height 24
click at [351, 489] on icon "button" at bounding box center [346, 484] width 11 height 11
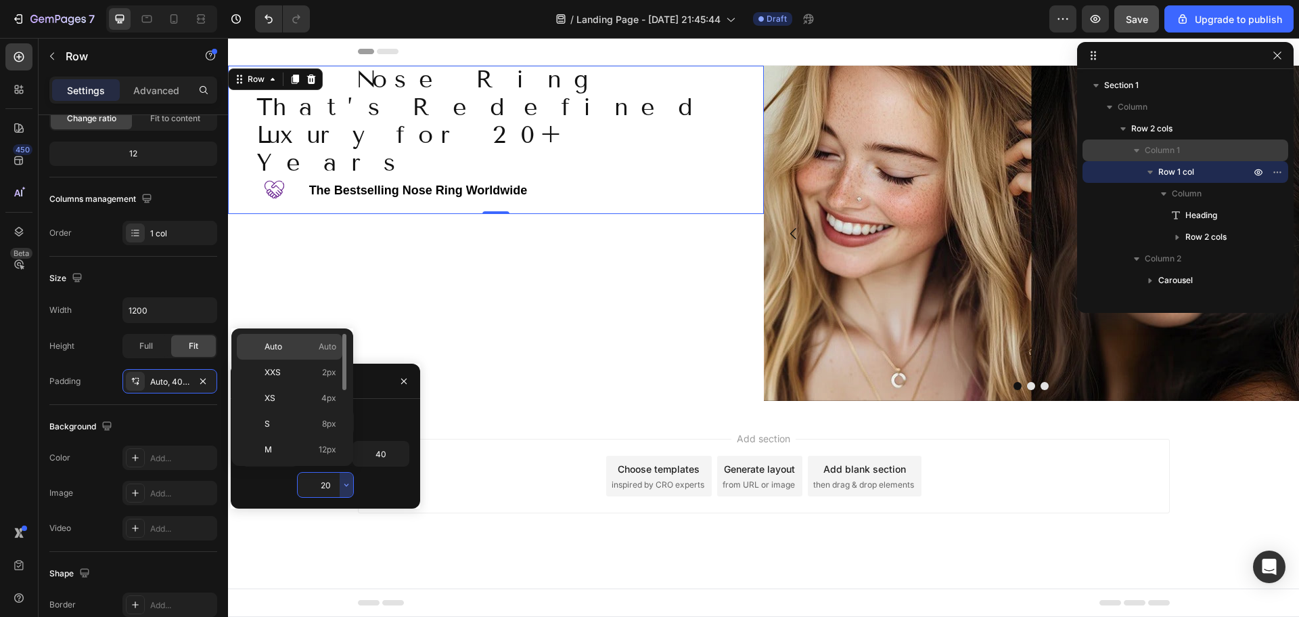
click at [333, 344] on span "Auto" at bounding box center [328, 346] width 18 height 12
type input "Auto"
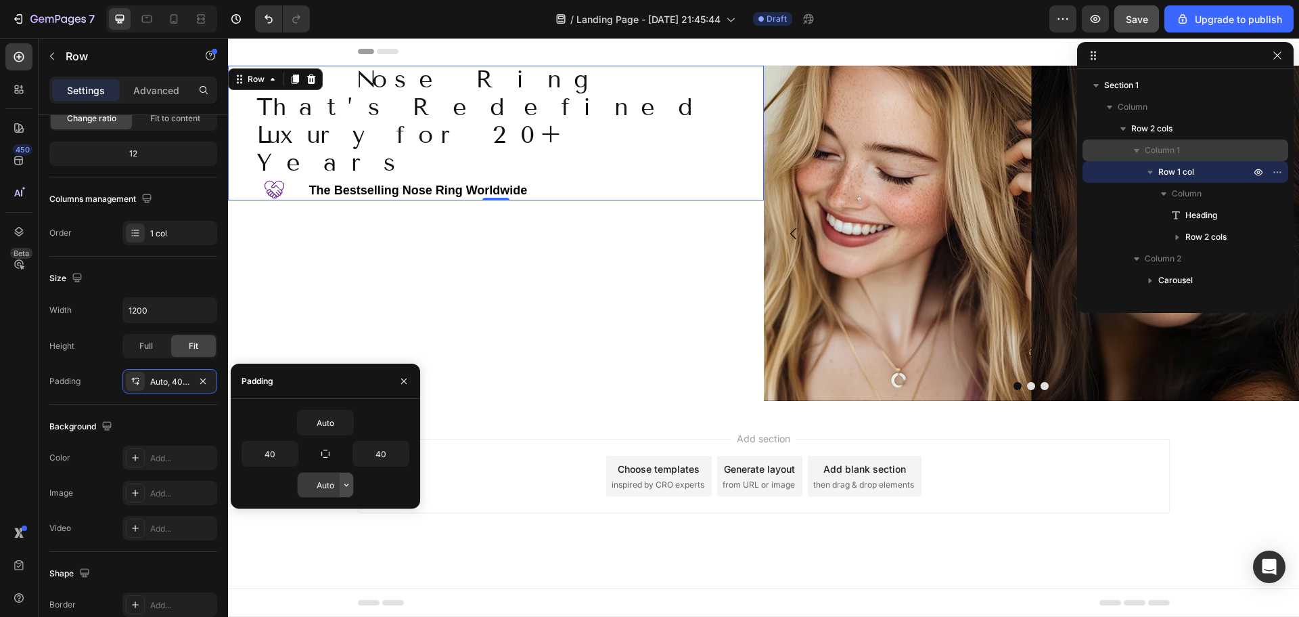
click at [346, 485] on icon "button" at bounding box center [346, 484] width 4 height 3
click at [349, 418] on icon "button" at bounding box center [346, 422] width 11 height 11
click at [326, 453] on icon "button" at bounding box center [325, 453] width 11 height 11
type input "Auto"
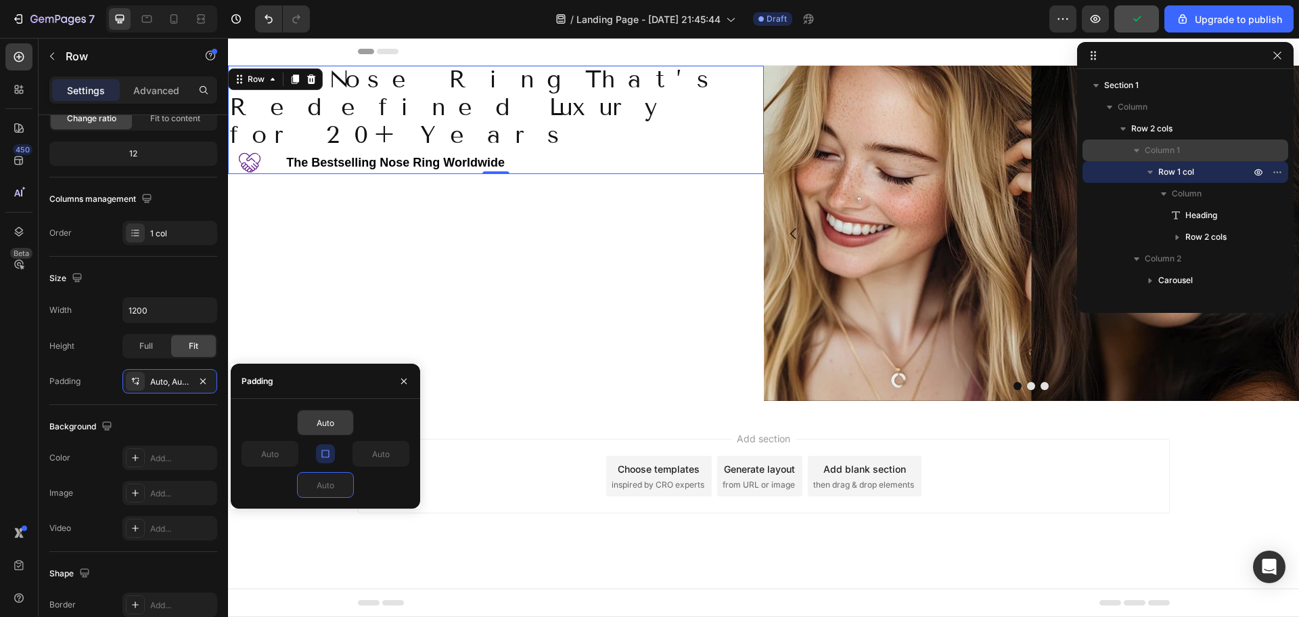
click at [326, 453] on icon "button" at bounding box center [325, 453] width 11 height 11
click at [269, 455] on input "Auto" at bounding box center [269, 453] width 55 height 24
click at [288, 454] on icon "button" at bounding box center [291, 453] width 11 height 11
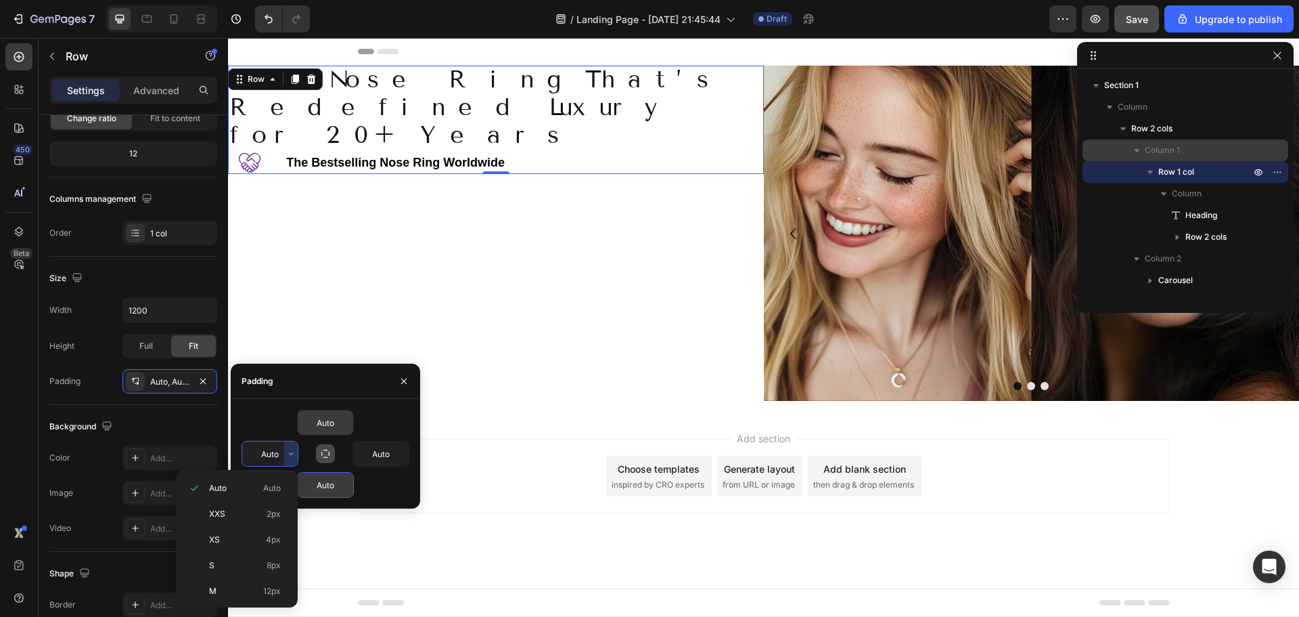
click at [269, 455] on input "Auto" at bounding box center [269, 453] width 55 height 24
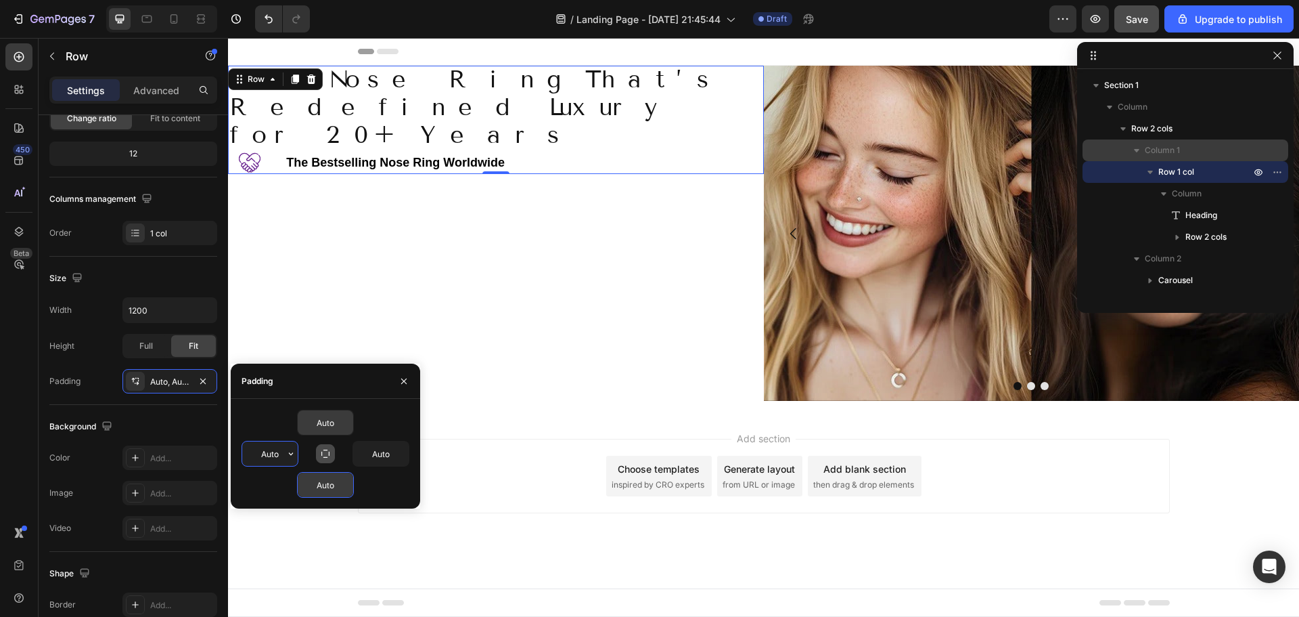
click at [270, 455] on input "Auto" at bounding box center [269, 453] width 55 height 24
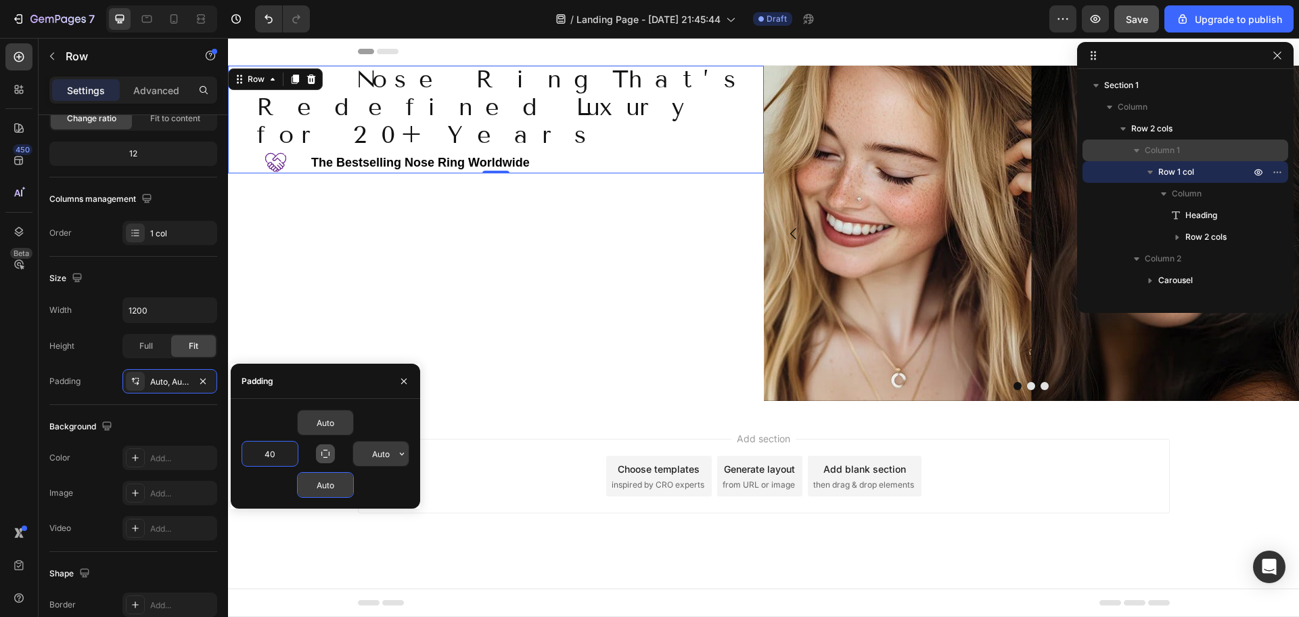
type input "40"
click at [382, 451] on input "Auto" at bounding box center [380, 453] width 55 height 24
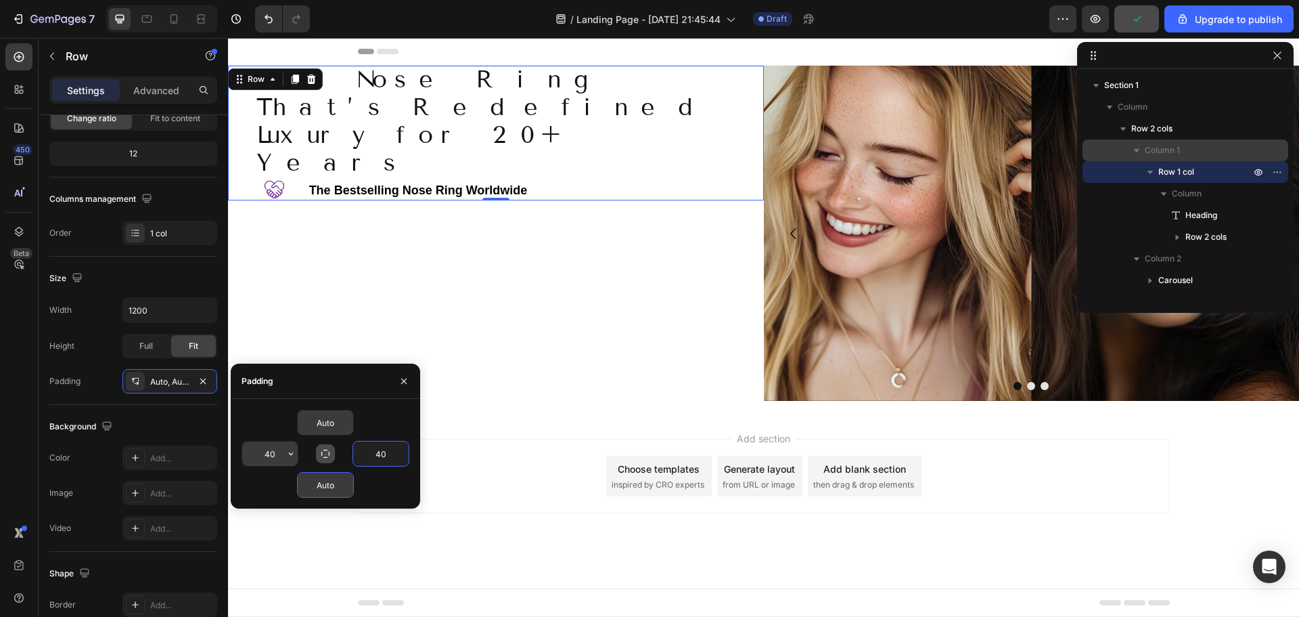
type input "40"
click at [296, 455] on icon "button" at bounding box center [291, 453] width 11 height 11
click at [409, 376] on button "button" at bounding box center [404, 381] width 22 height 22
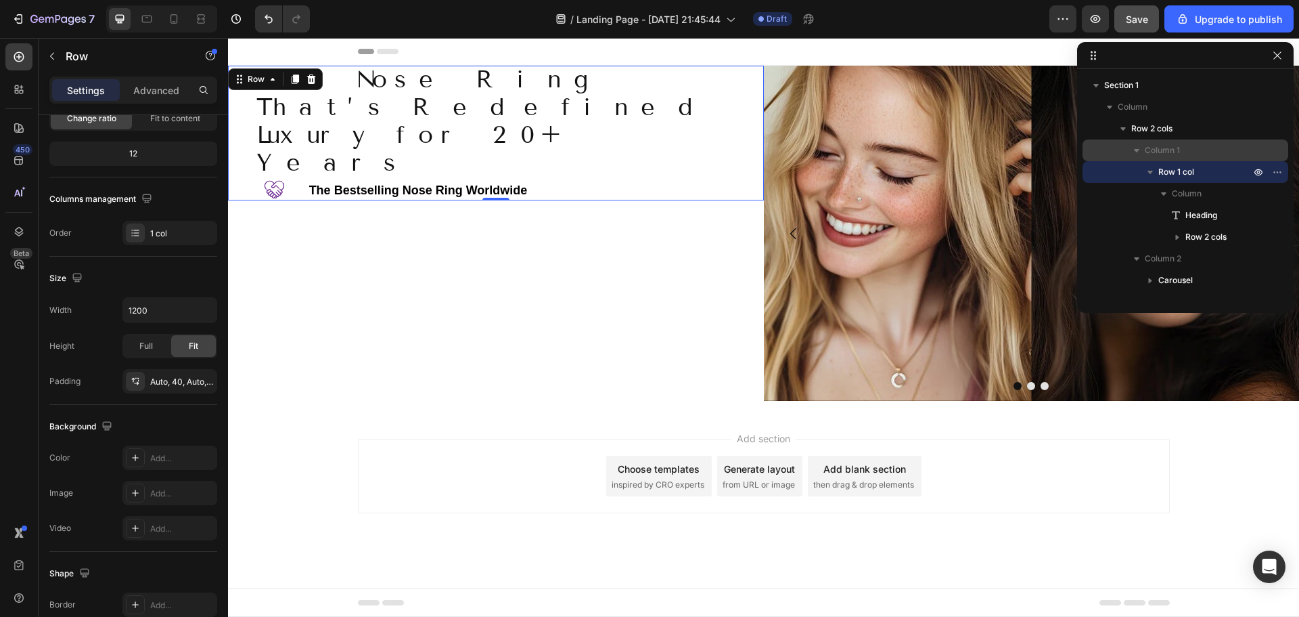
click at [1131, 20] on span "Save" at bounding box center [1137, 20] width 22 height 12
click at [1102, 22] on icon "button" at bounding box center [1096, 19] width 14 height 14
click at [583, 242] on div "The Nose Ring That’s Redefined Luxury for 20+ Years Heading Image ⁠⁠⁠⁠⁠⁠⁠ The B…" at bounding box center [496, 233] width 536 height 335
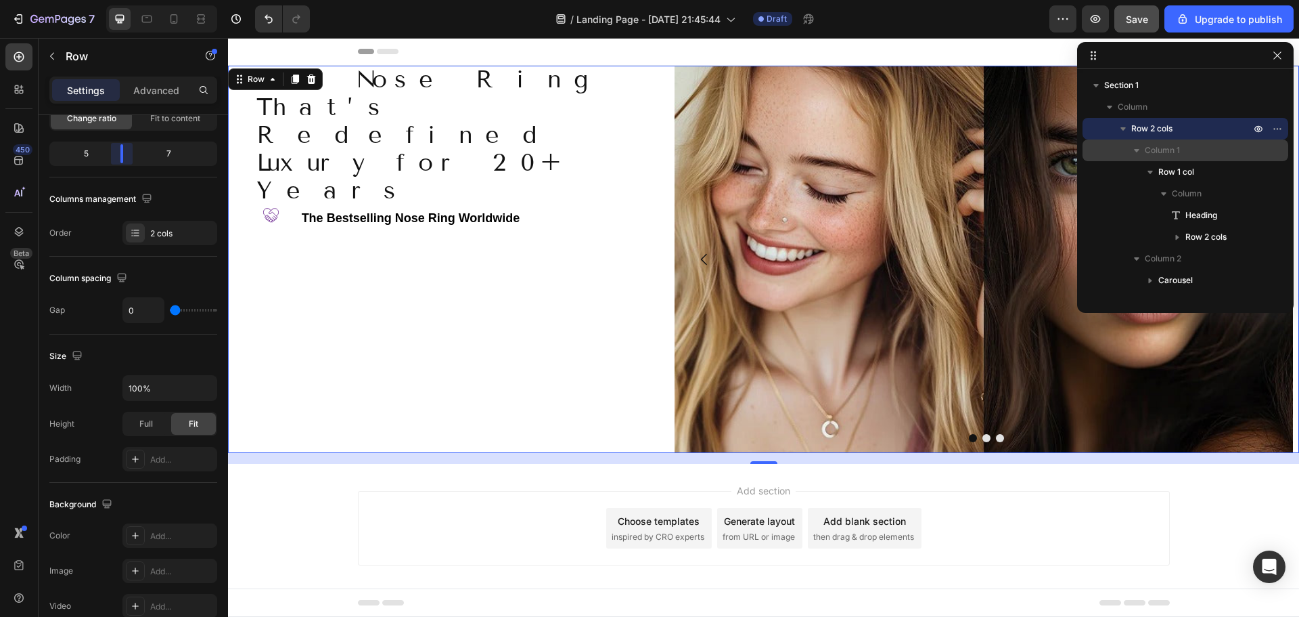
drag, startPoint x: 133, startPoint y: 156, endPoint x: 126, endPoint y: 156, distance: 7.4
click at [126, 0] on body "7 / Landing Page - [DATE] 21:45:44 Draft Preview Save Upgrade to publish 450 Be…" at bounding box center [649, 0] width 1299 height 0
click at [1137, 18] on span "Save" at bounding box center [1137, 20] width 22 height 12
click at [1097, 20] on icon "button" at bounding box center [1096, 19] width 10 height 8
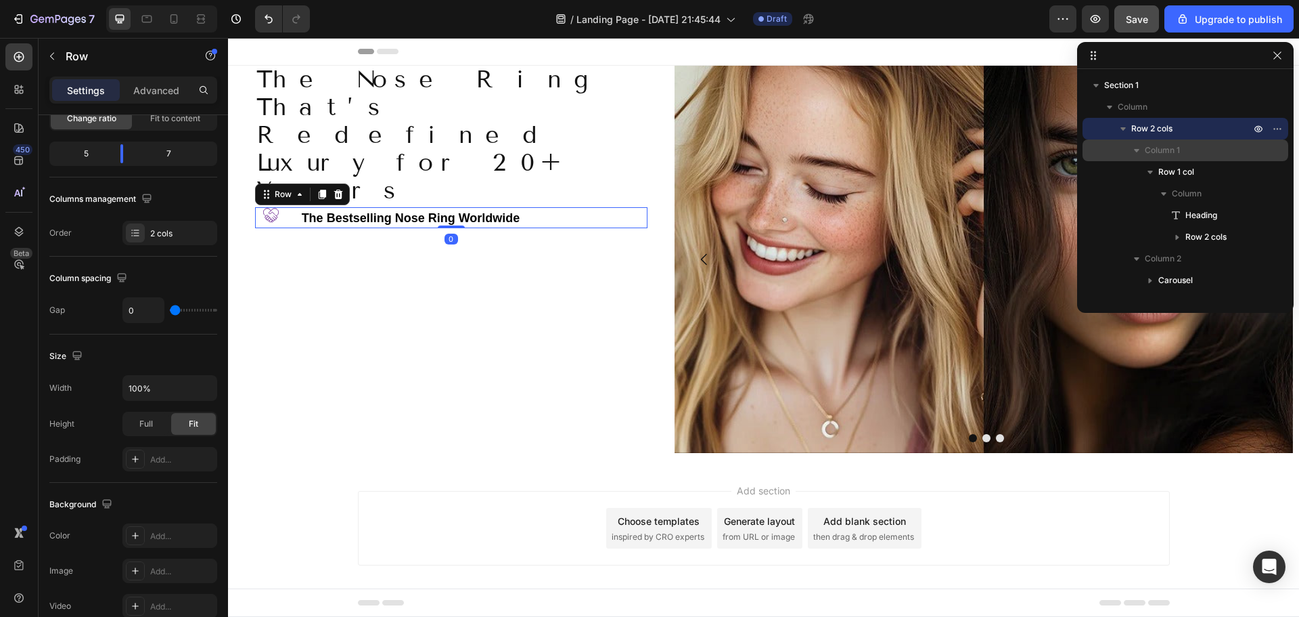
click at [294, 207] on div "Image ⁠⁠⁠⁠⁠⁠⁠ The Bestselling Nose Ring Worldwide Heading Row 0" at bounding box center [451, 217] width 393 height 21
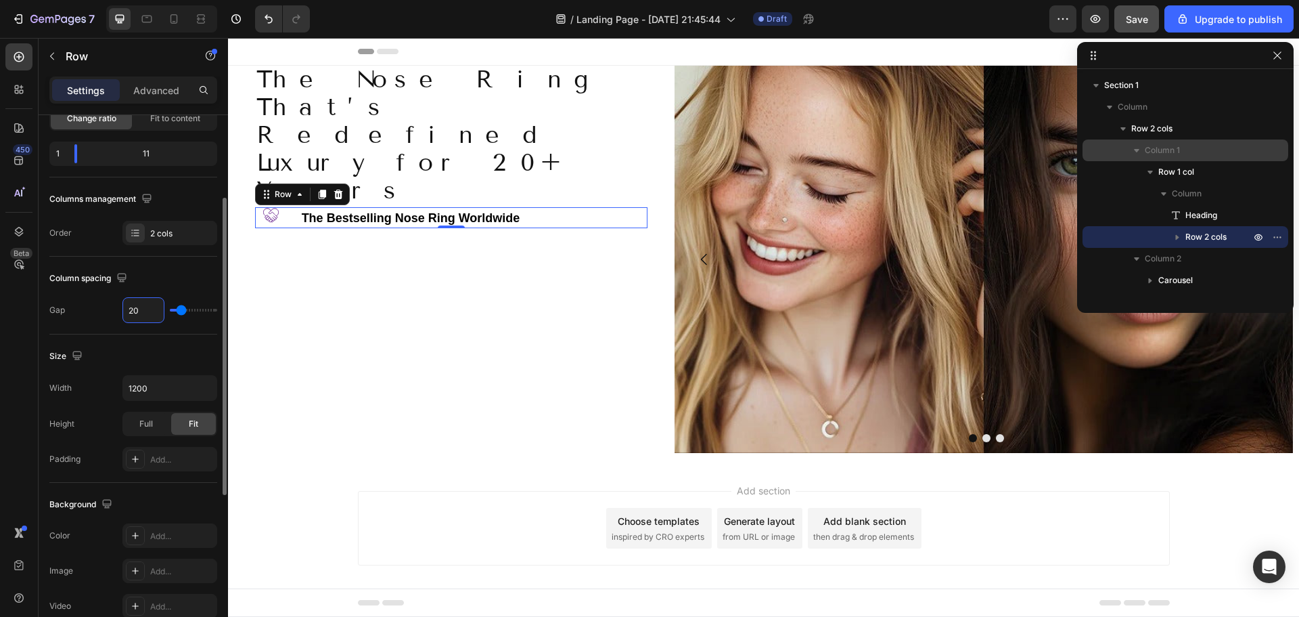
type input "1"
type input "14"
click at [315, 193] on div "The Nose Ring That’s Redefined Luxury for 20+ Years Heading Image ⁠⁠⁠⁠⁠⁠⁠ The B…" at bounding box center [451, 259] width 447 height 387
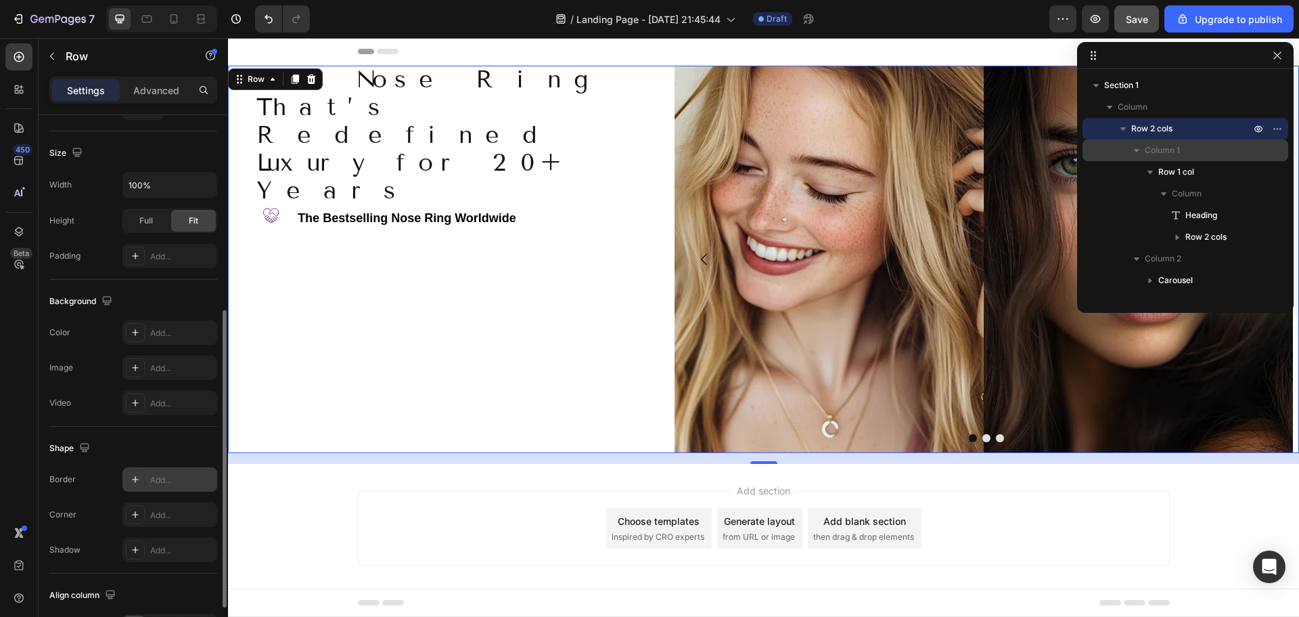
scroll to position [440, 0]
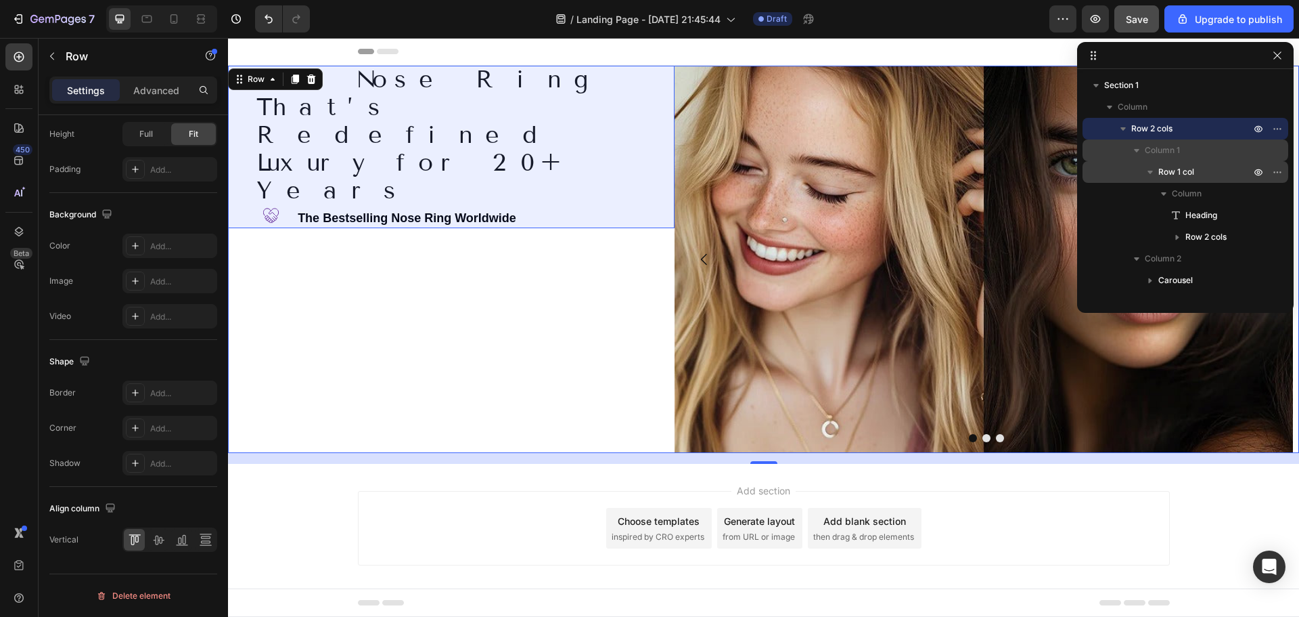
click at [1171, 168] on span "Row 1 col" at bounding box center [1177, 172] width 36 height 14
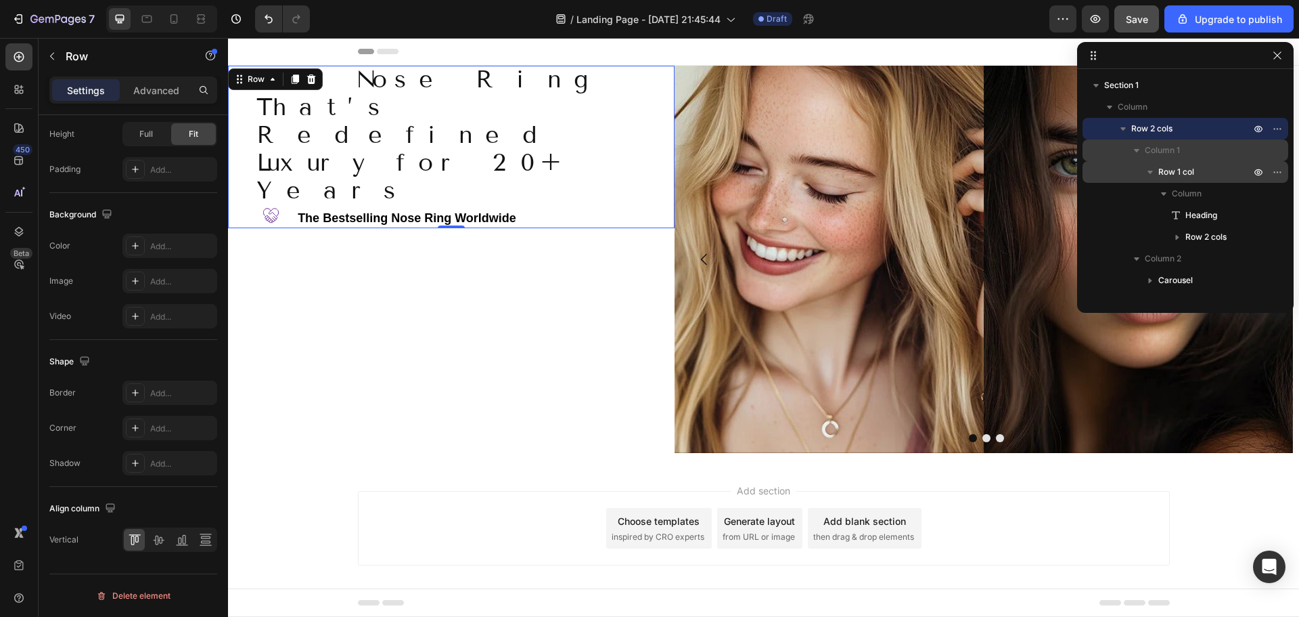
scroll to position [286, 0]
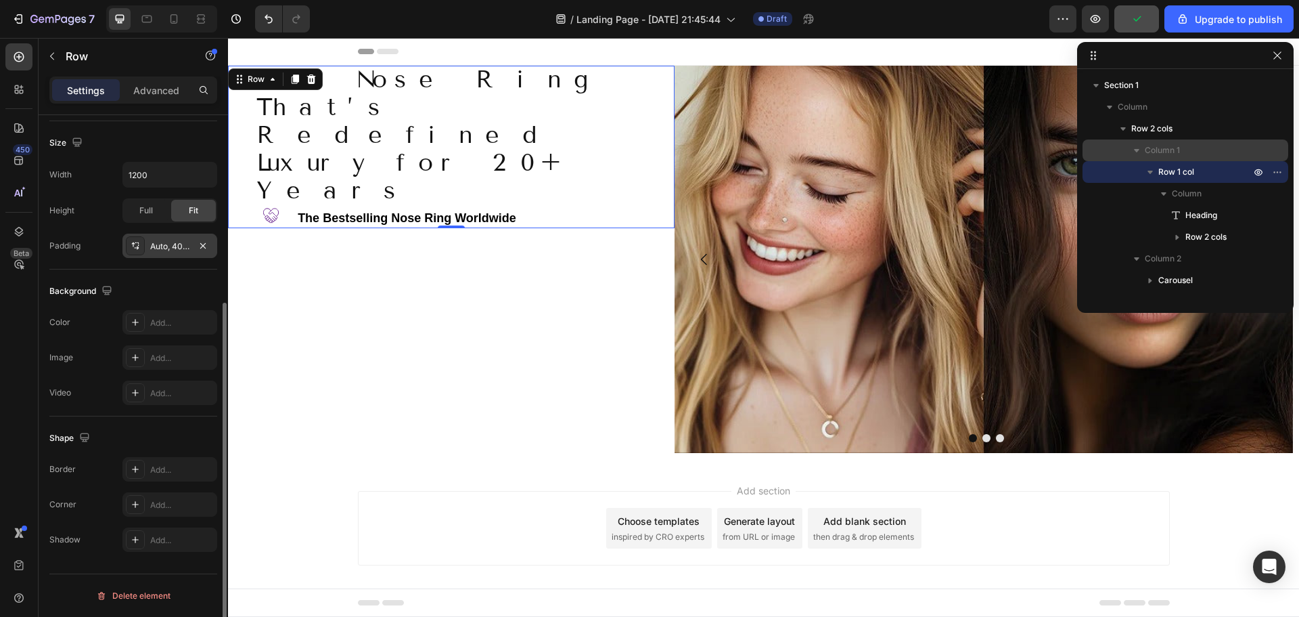
click at [177, 245] on div "Auto, 40, Auto, 40" at bounding box center [169, 246] width 39 height 12
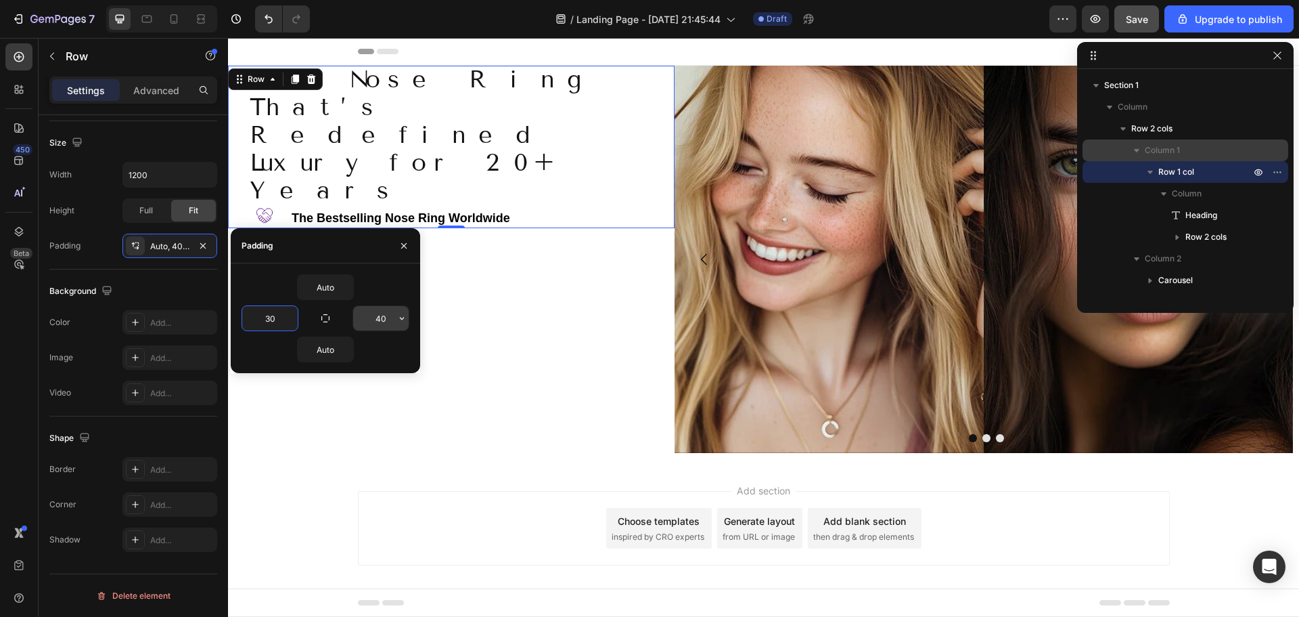
type input "30"
click at [1141, 18] on span "Save" at bounding box center [1137, 20] width 22 height 12
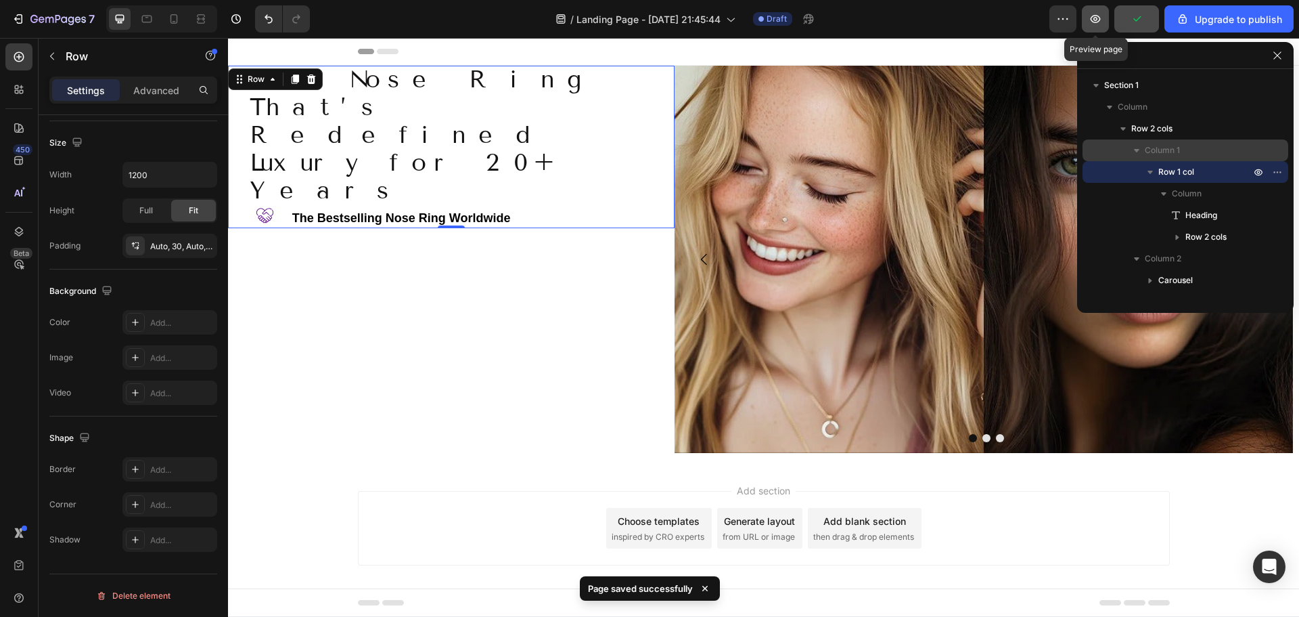
click at [1099, 18] on icon "button" at bounding box center [1096, 19] width 14 height 14
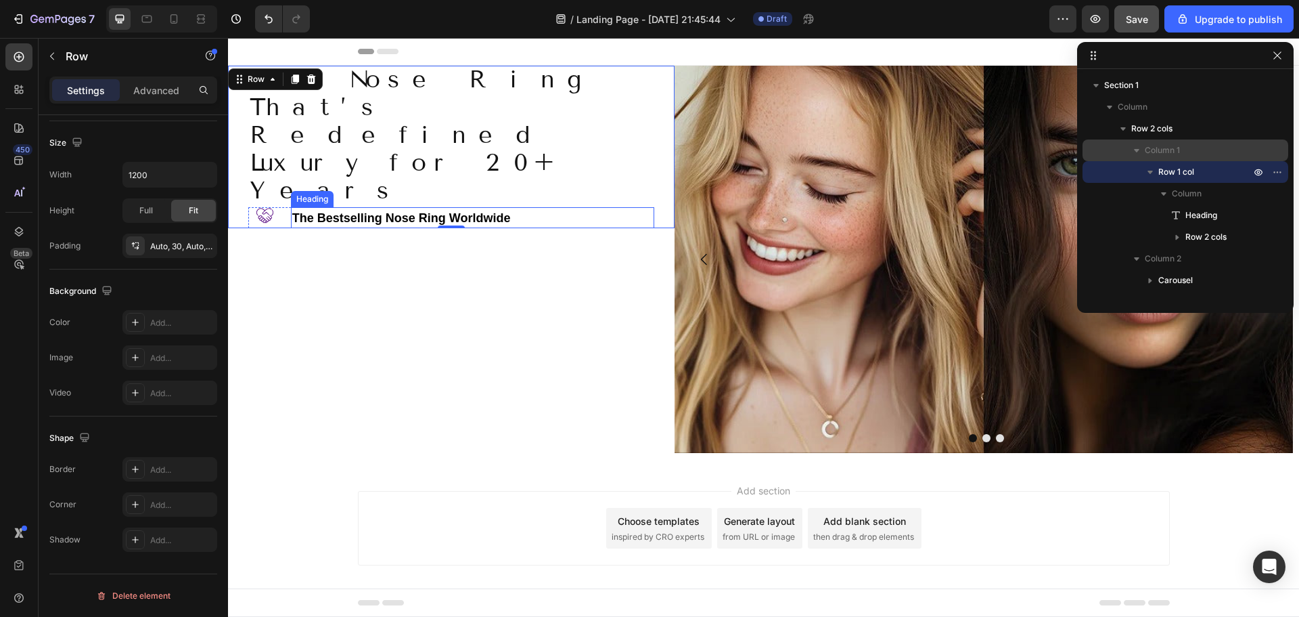
click at [549, 208] on p "⁠⁠⁠⁠⁠⁠⁠ The Bestselling Nose Ring Worldwide" at bounding box center [472, 217] width 361 height 18
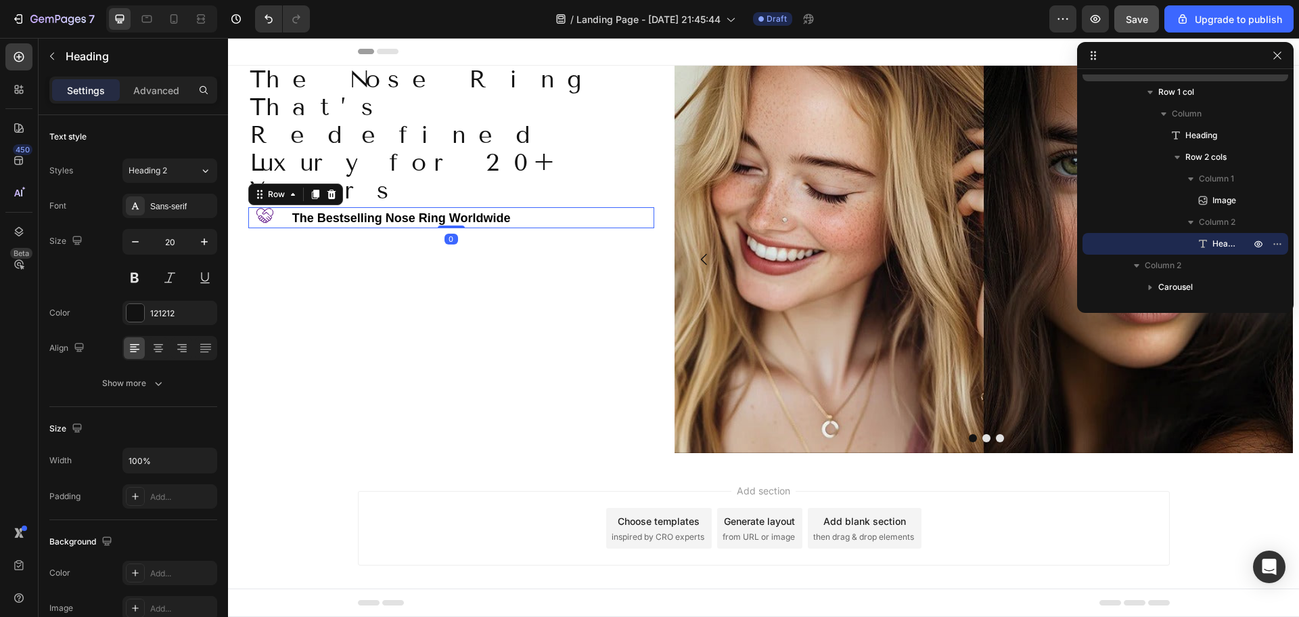
click at [272, 207] on div "Image" at bounding box center [264, 217] width 33 height 21
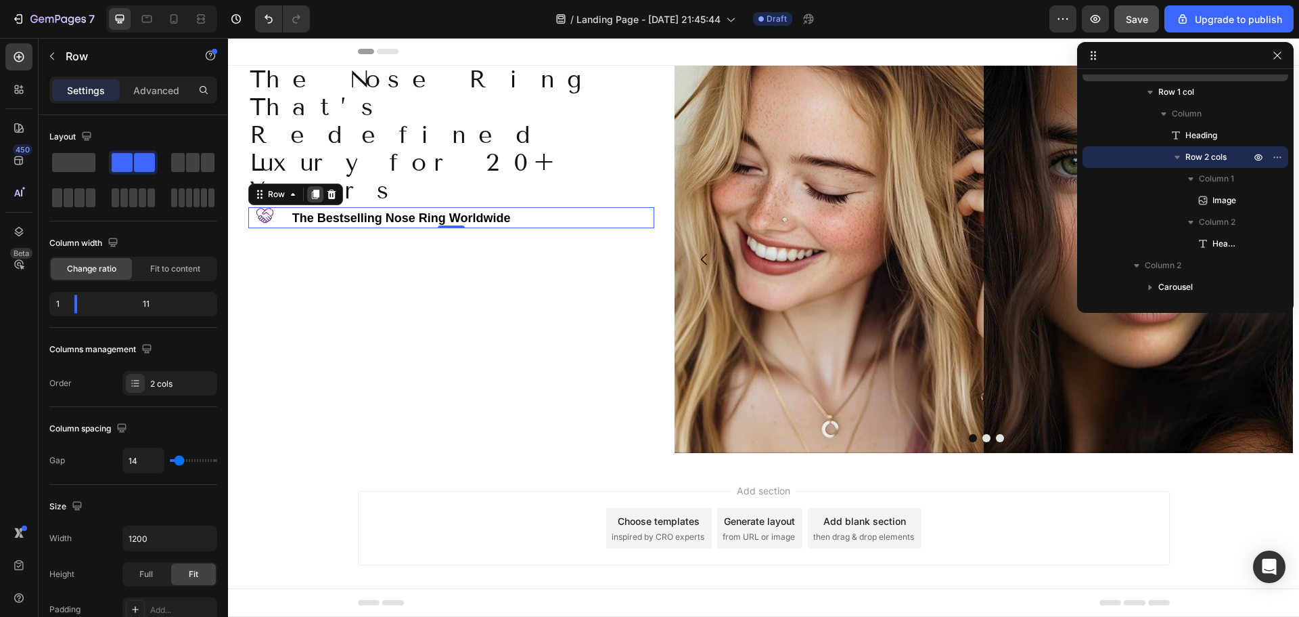
click at [315, 189] on icon at bounding box center [315, 193] width 7 height 9
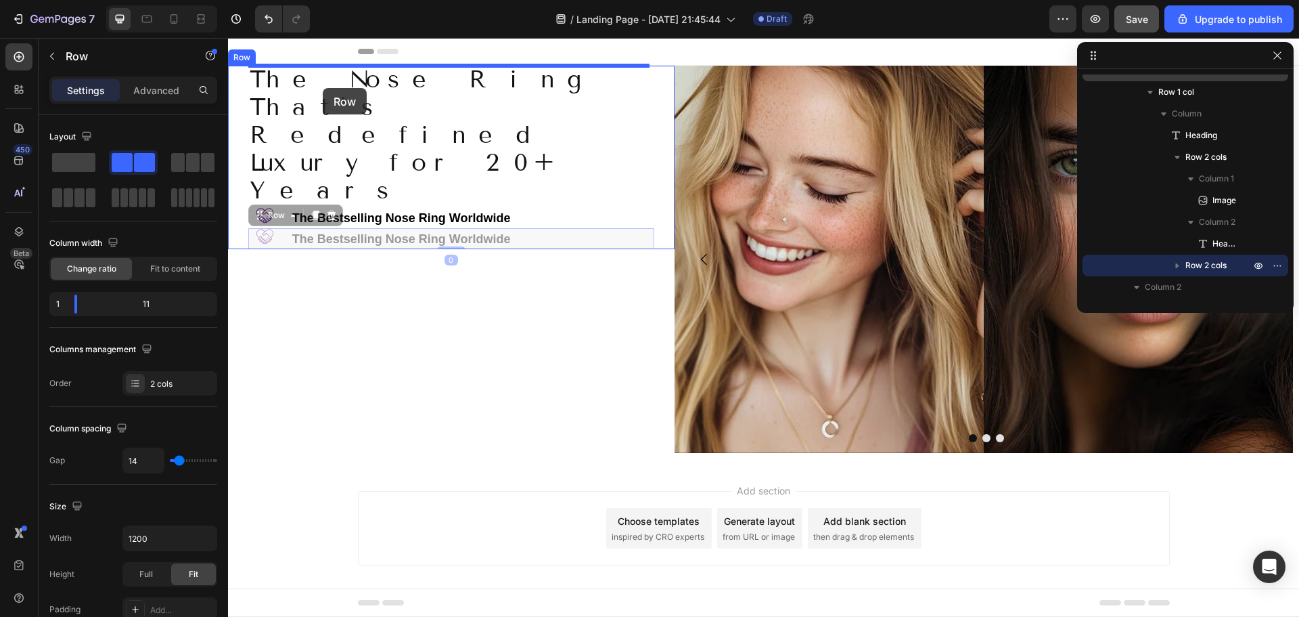
drag, startPoint x: 258, startPoint y: 133, endPoint x: 323, endPoint y: 88, distance: 78.8
click at [323, 88] on div "Header The Nose Ring That’s Redefined Luxury for 20+ Years Heading Image ⁠⁠⁠⁠⁠⁠…" at bounding box center [763, 334] width 1071 height 592
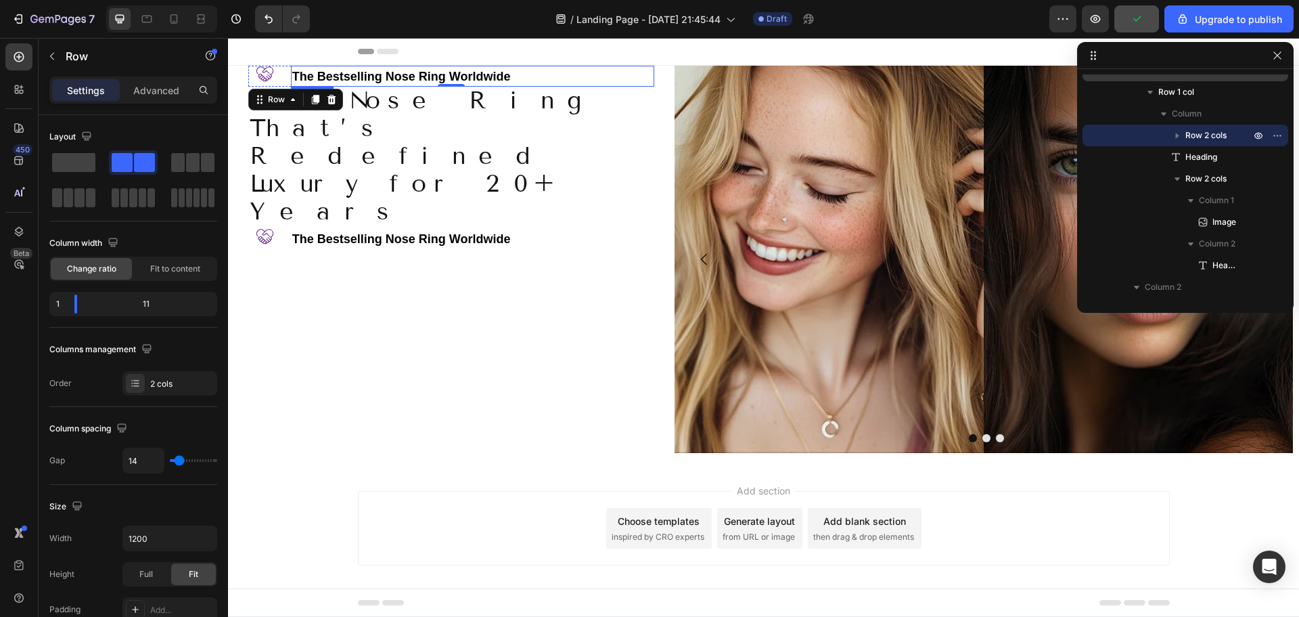
click at [302, 72] on strong "The Bestselling Nose Ring Worldwide" at bounding box center [401, 77] width 219 height 14
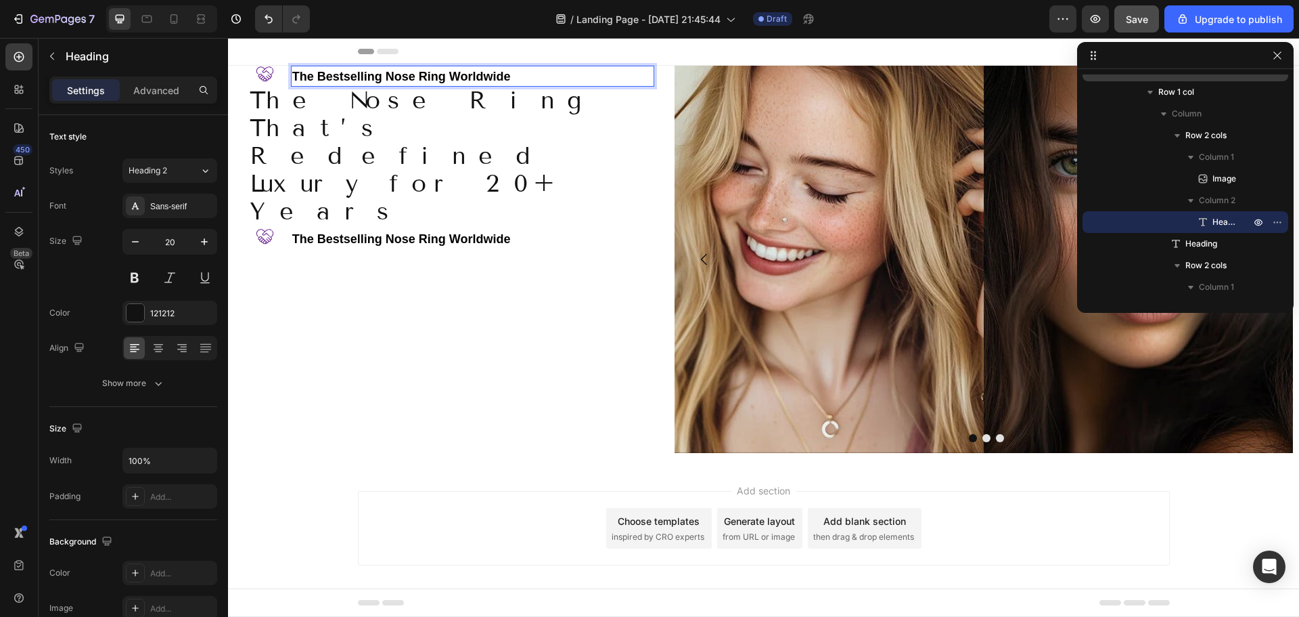
click at [436, 76] on strong "The Bestselling Nose Ring Worldwide" at bounding box center [401, 77] width 219 height 14
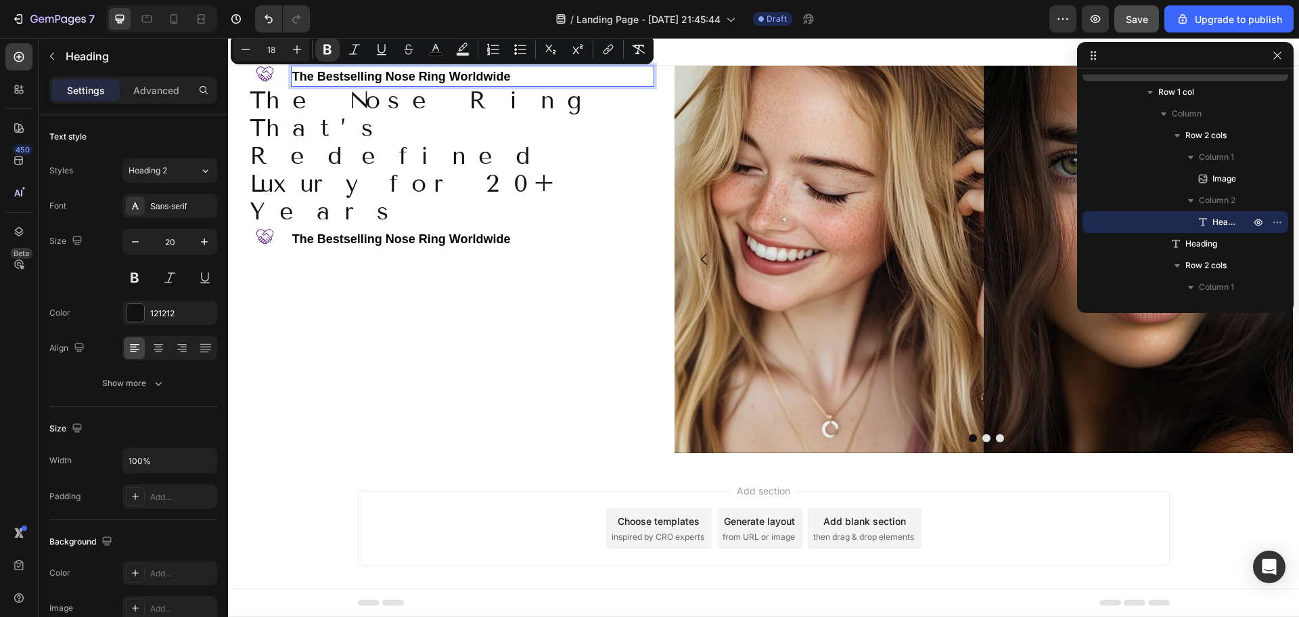
type input "20"
drag, startPoint x: 323, startPoint y: 46, endPoint x: 128, endPoint y: 27, distance: 196.5
click at [323, 46] on icon "Editor contextual toolbar" at bounding box center [328, 50] width 14 height 14
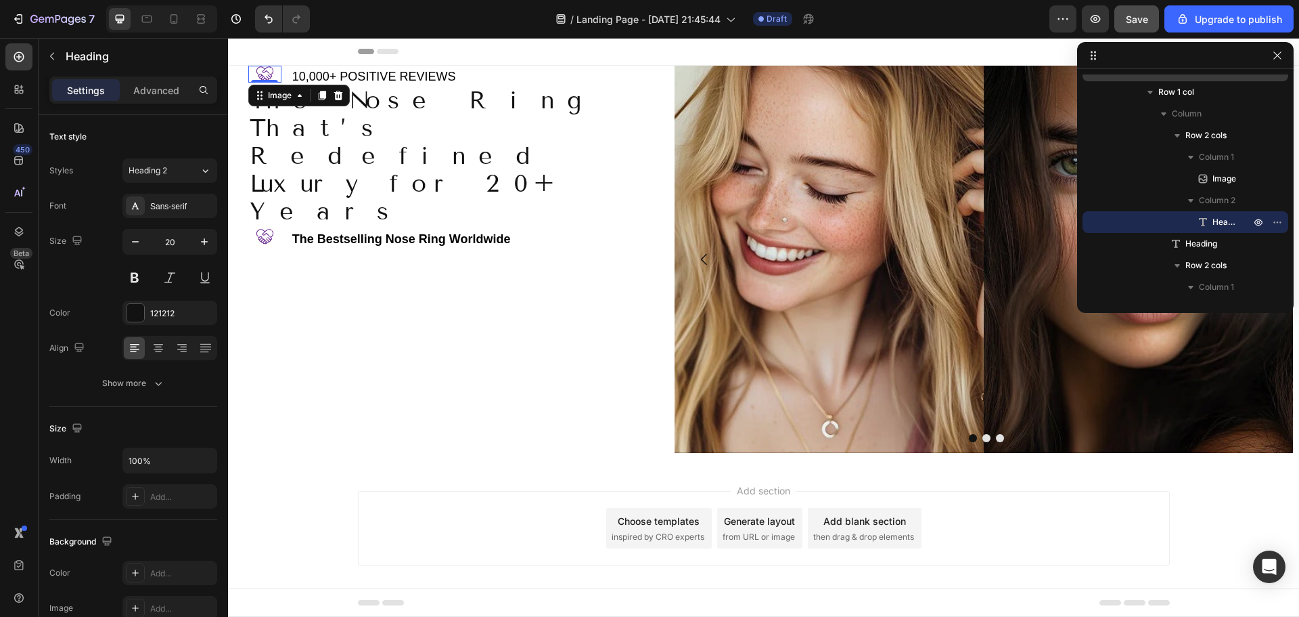
click at [265, 76] on img at bounding box center [264, 74] width 16 height 17
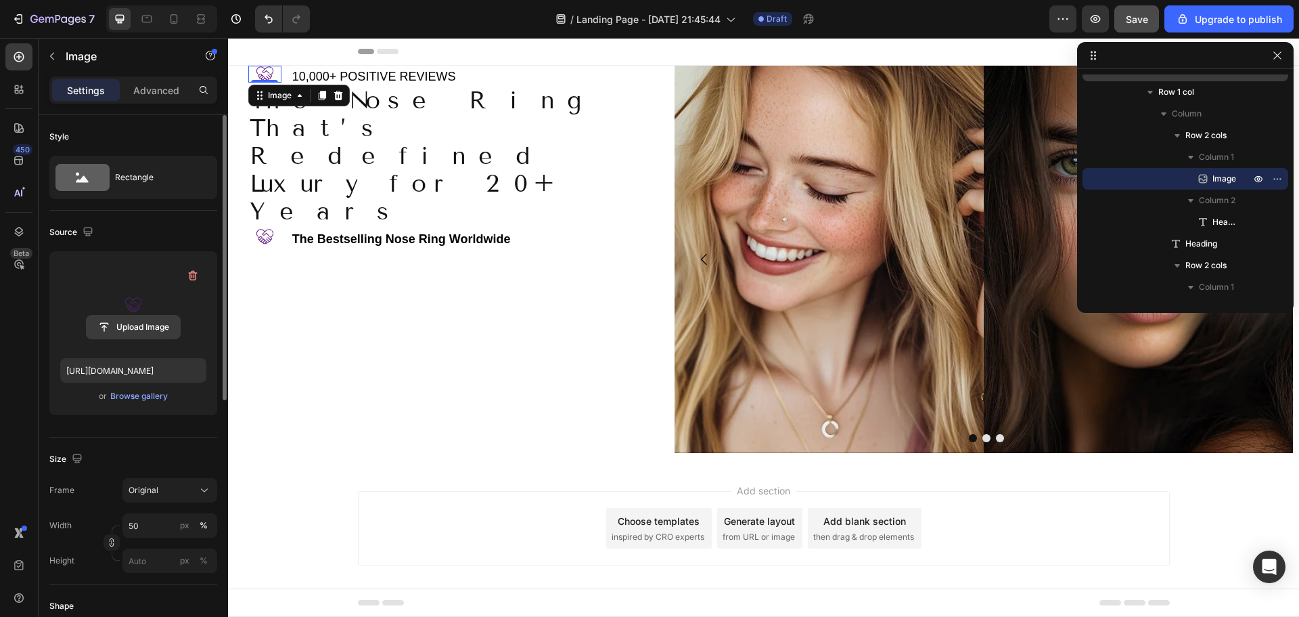
click at [156, 325] on input "file" at bounding box center [133, 326] width 93 height 23
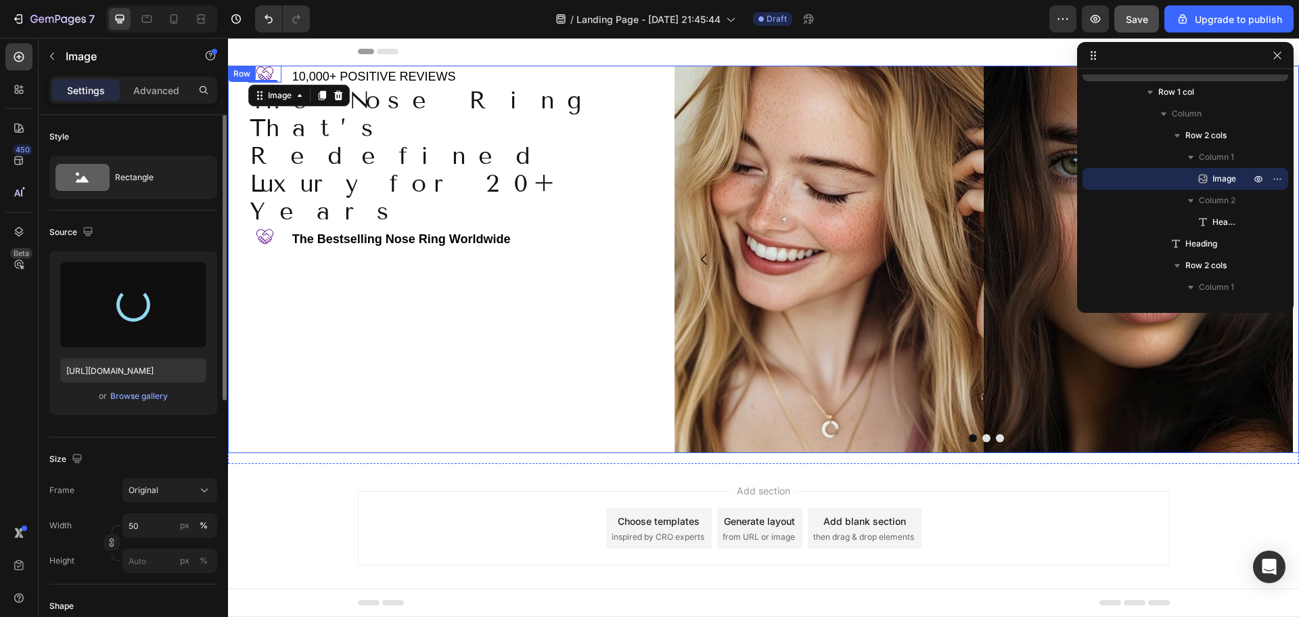
type input "[URL][DOMAIN_NAME]"
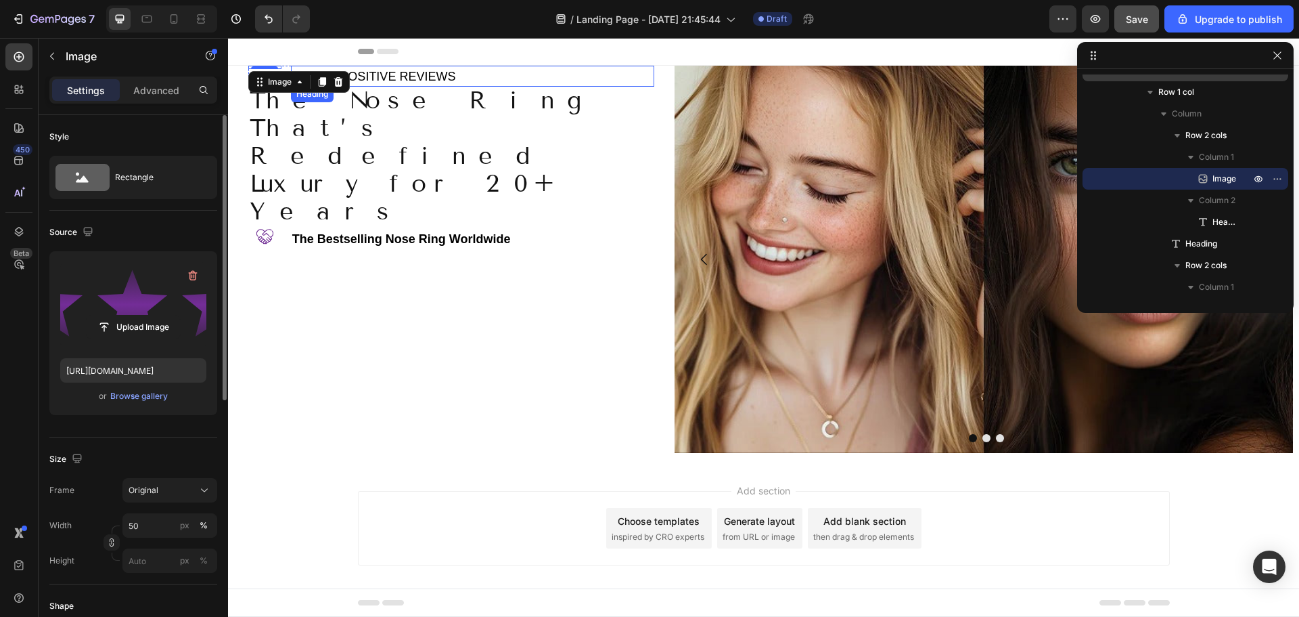
click at [483, 74] on p "⁠⁠⁠⁠⁠⁠⁠ 10,000+ POSITIVE REVIEWS" at bounding box center [472, 76] width 361 height 18
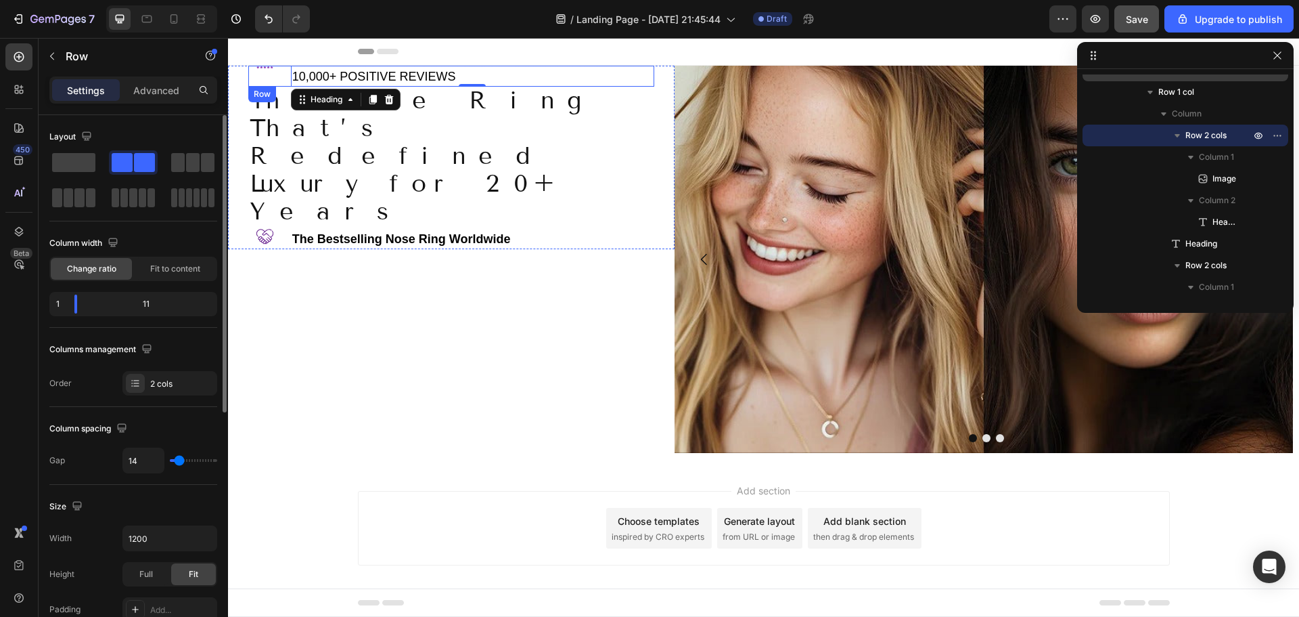
click at [275, 74] on div "Image" at bounding box center [264, 76] width 33 height 21
click at [267, 68] on div "Image 0" at bounding box center [264, 67] width 33 height 3
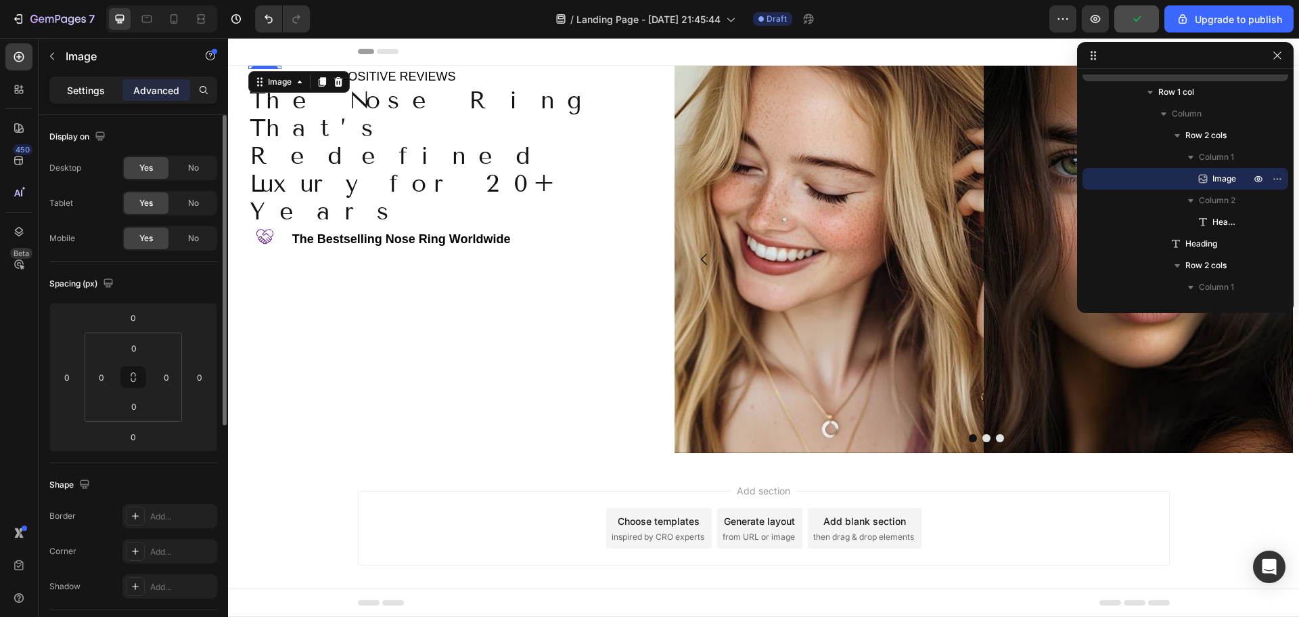
click at [79, 95] on p "Settings" at bounding box center [86, 90] width 38 height 14
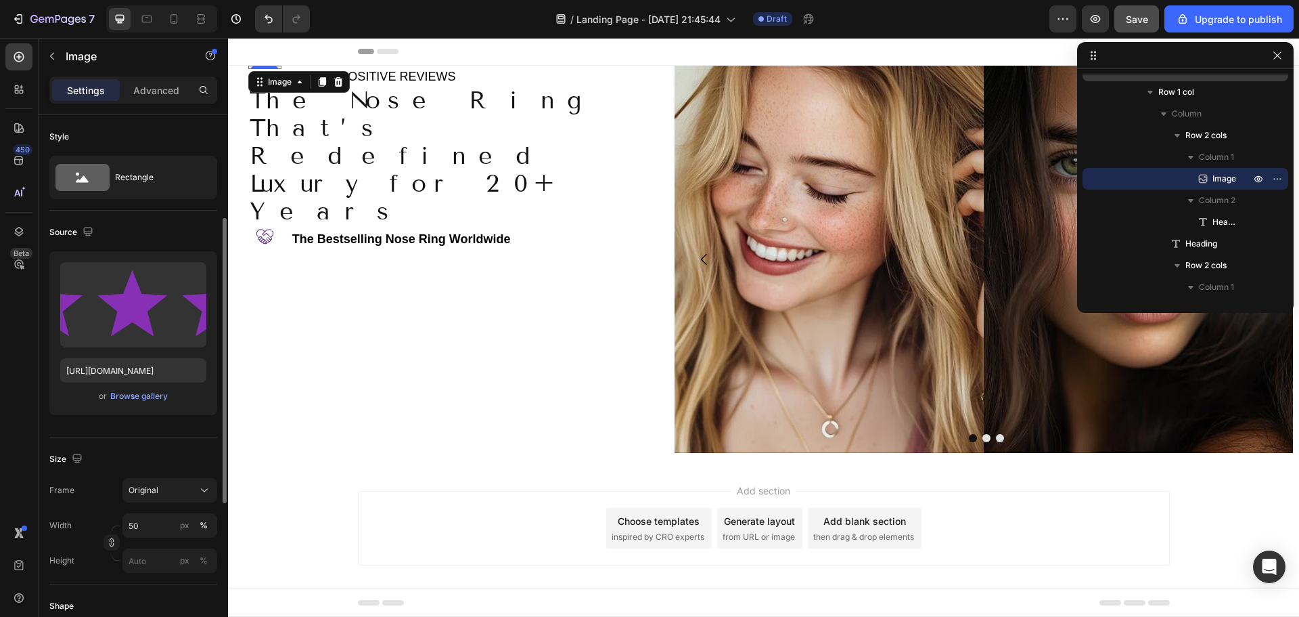
scroll to position [68, 0]
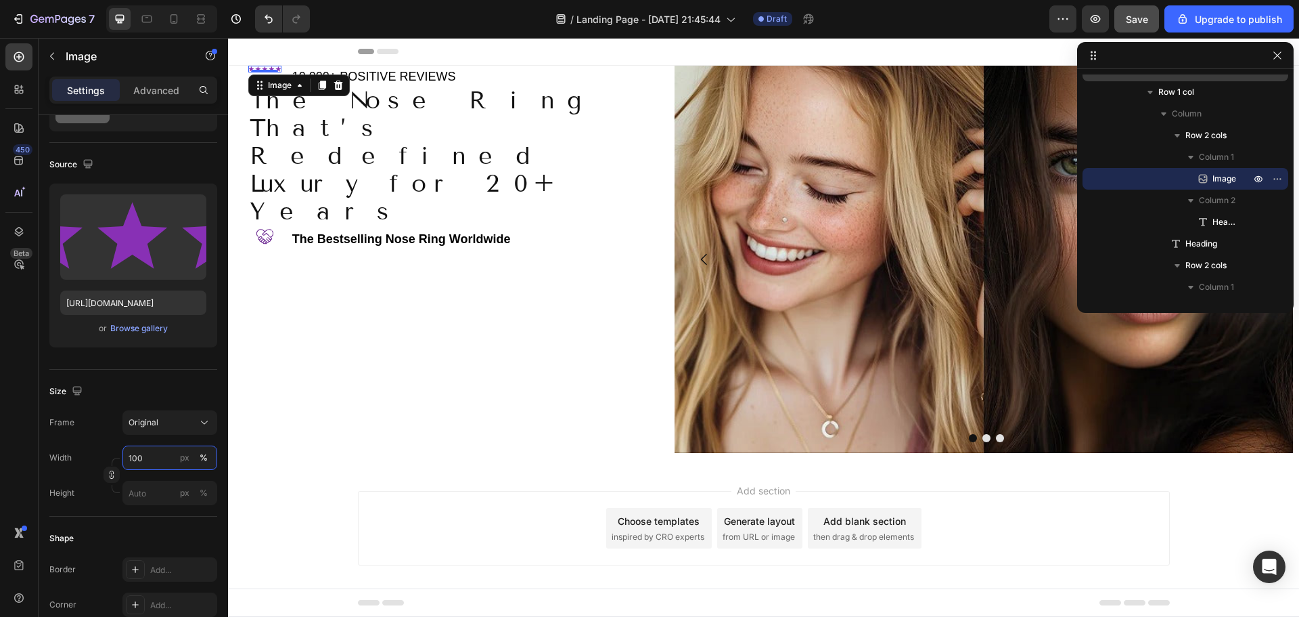
type input "100"
click at [1194, 117] on span "Column" at bounding box center [1187, 114] width 30 height 14
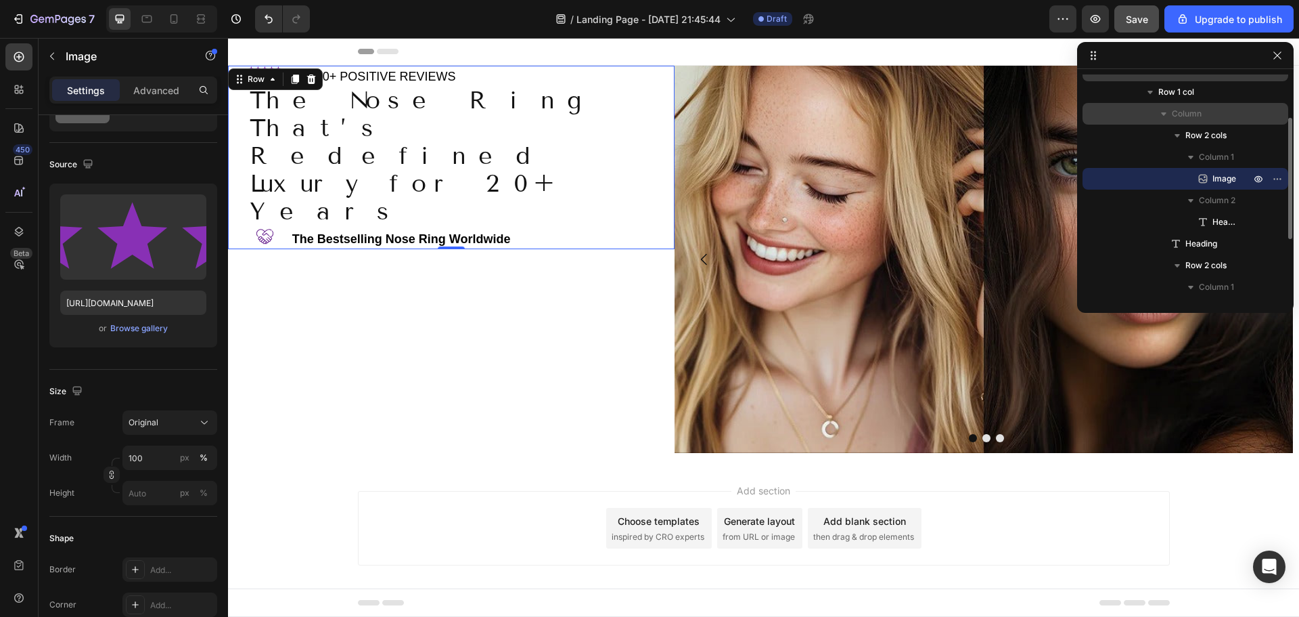
scroll to position [0, 0]
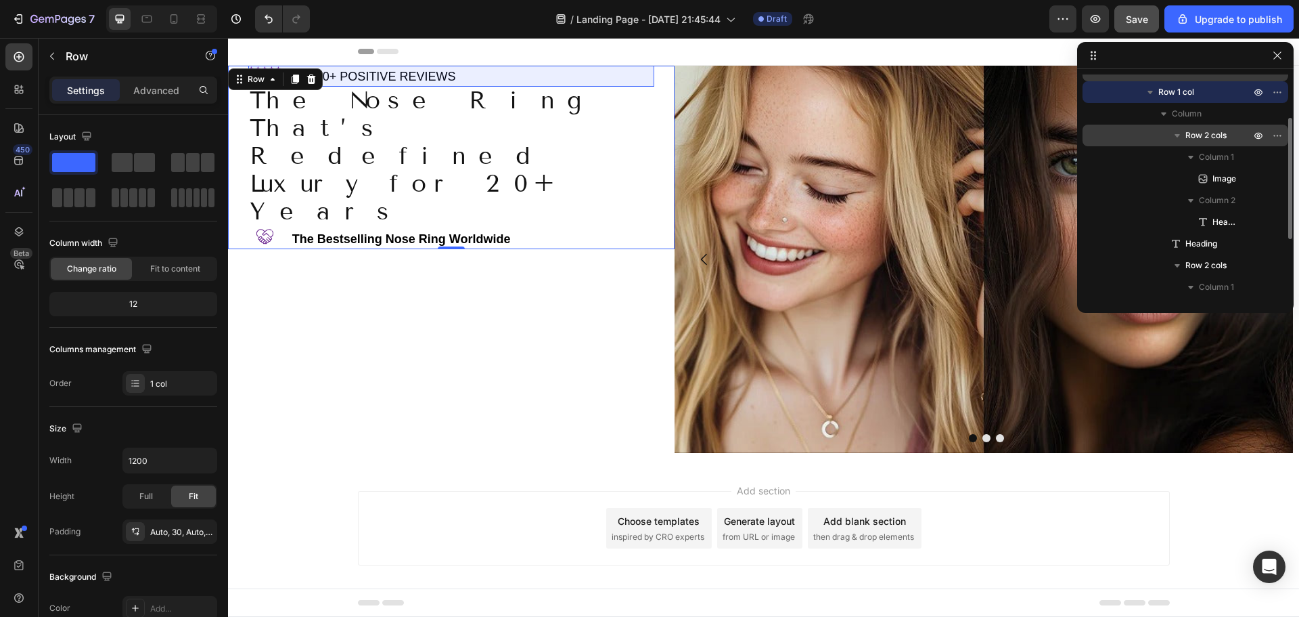
click at [1207, 133] on span "Row 2 cols" at bounding box center [1206, 136] width 41 height 14
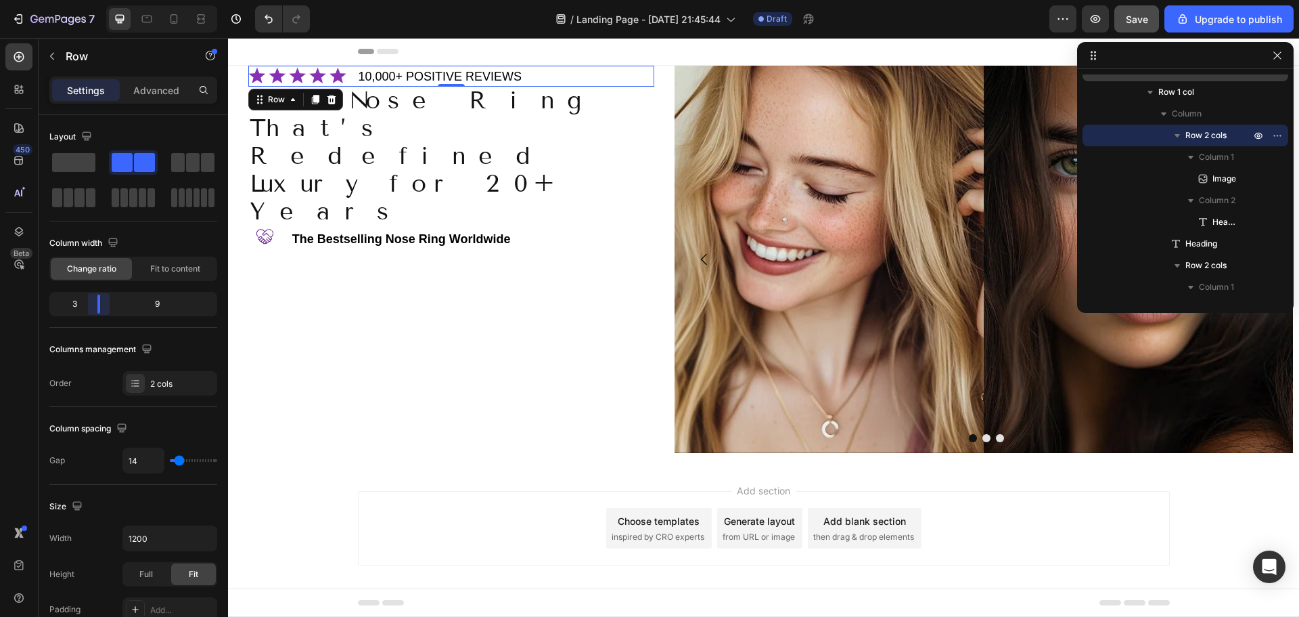
drag, startPoint x: 78, startPoint y: 306, endPoint x: 91, endPoint y: 303, distance: 13.8
click at [91, 0] on body "7 / Landing Page - [DATE] 21:45:44 Draft Preview Save Upgrade to publish 450 Be…" at bounding box center [649, 0] width 1299 height 0
click at [1130, 21] on span "Save" at bounding box center [1137, 20] width 22 height 12
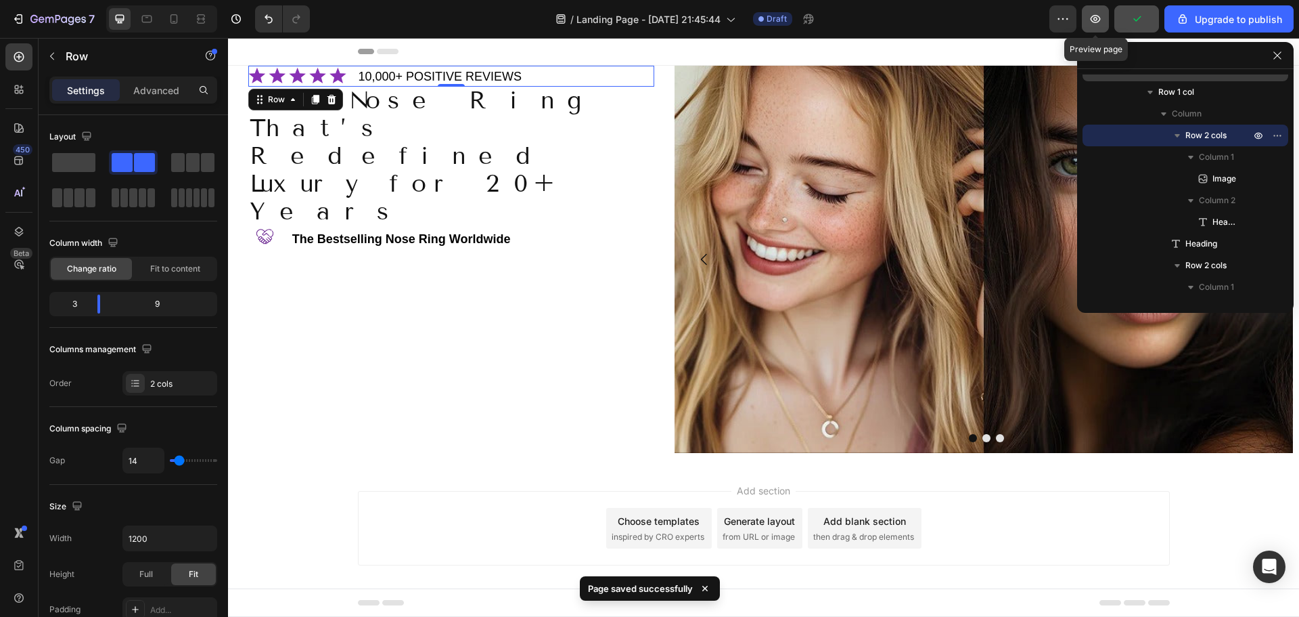
click at [1098, 20] on icon "button" at bounding box center [1096, 19] width 10 height 8
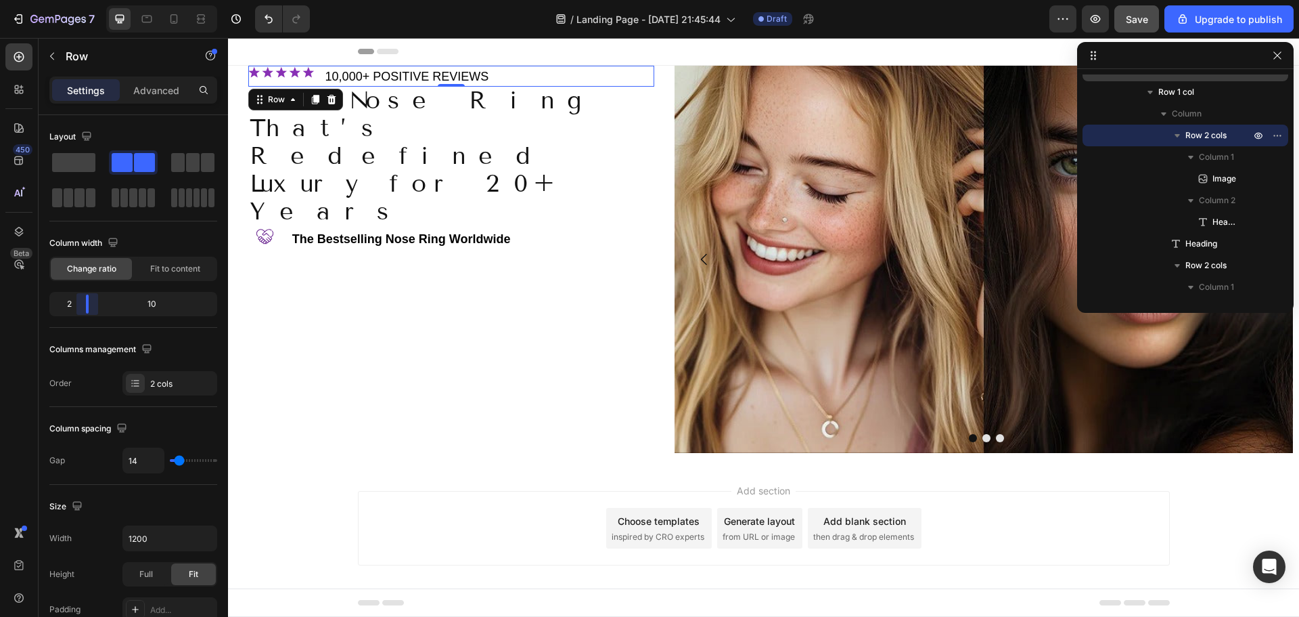
drag, startPoint x: 99, startPoint y: 303, endPoint x: 83, endPoint y: 300, distance: 16.5
click at [83, 0] on body "7 / Landing Page - [DATE] 21:45:44 Draft Preview Save Upgrade to publish 450 Be…" at bounding box center [649, 0] width 1299 height 0
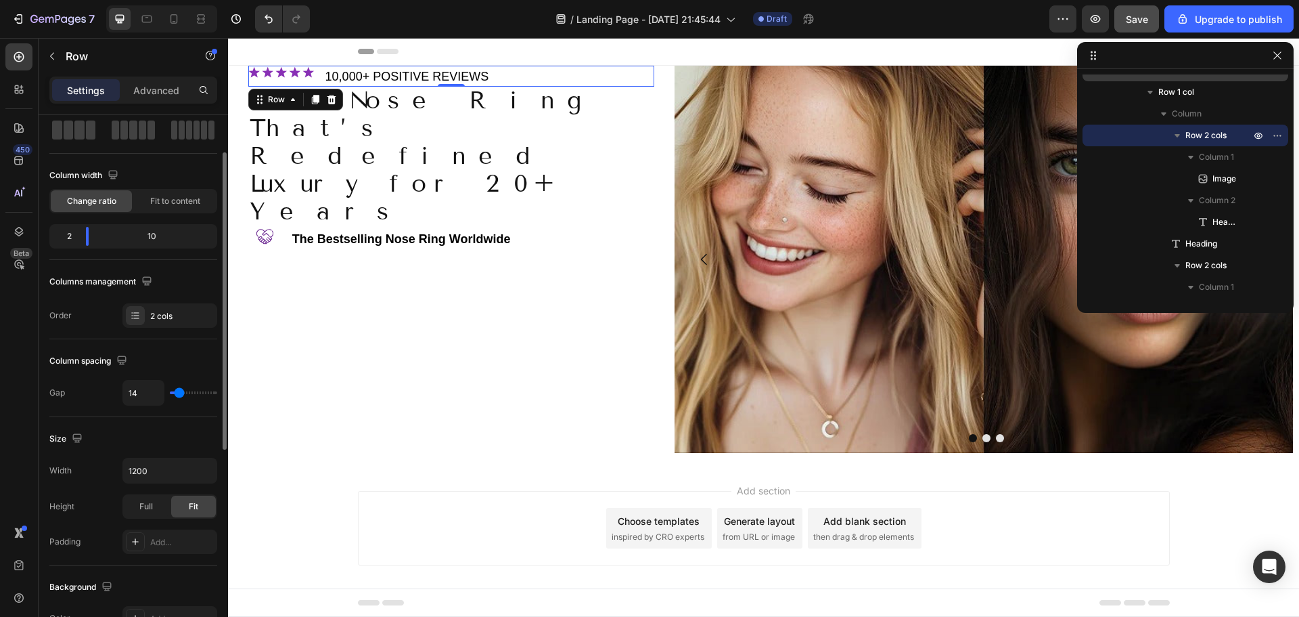
scroll to position [135, 0]
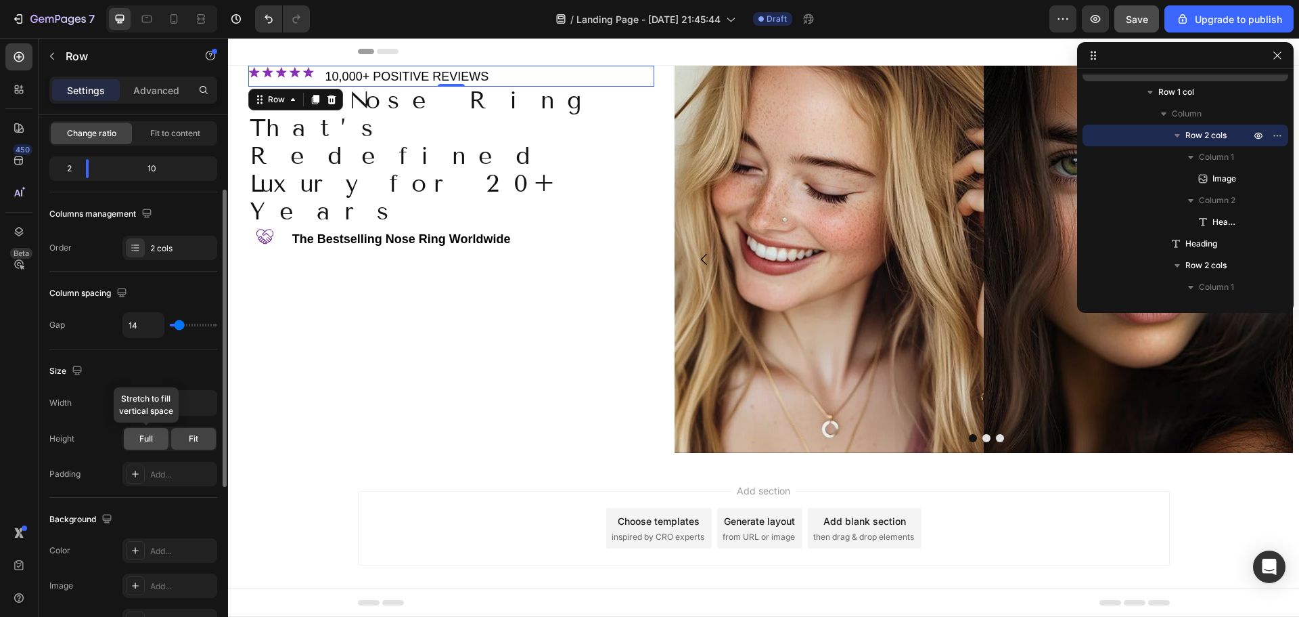
click at [158, 442] on div "Full" at bounding box center [146, 439] width 45 height 22
click at [190, 441] on span "Fit" at bounding box center [193, 438] width 9 height 12
click at [159, 441] on div "Full" at bounding box center [146, 439] width 45 height 22
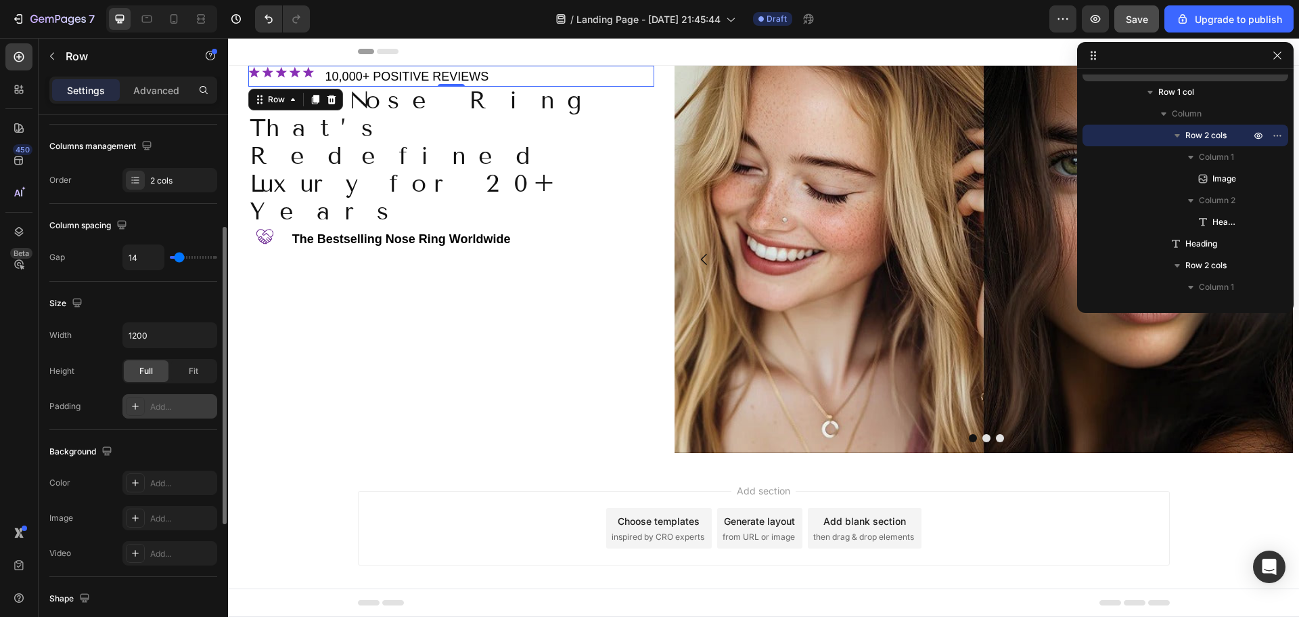
click at [169, 410] on div "Add..." at bounding box center [182, 407] width 64 height 12
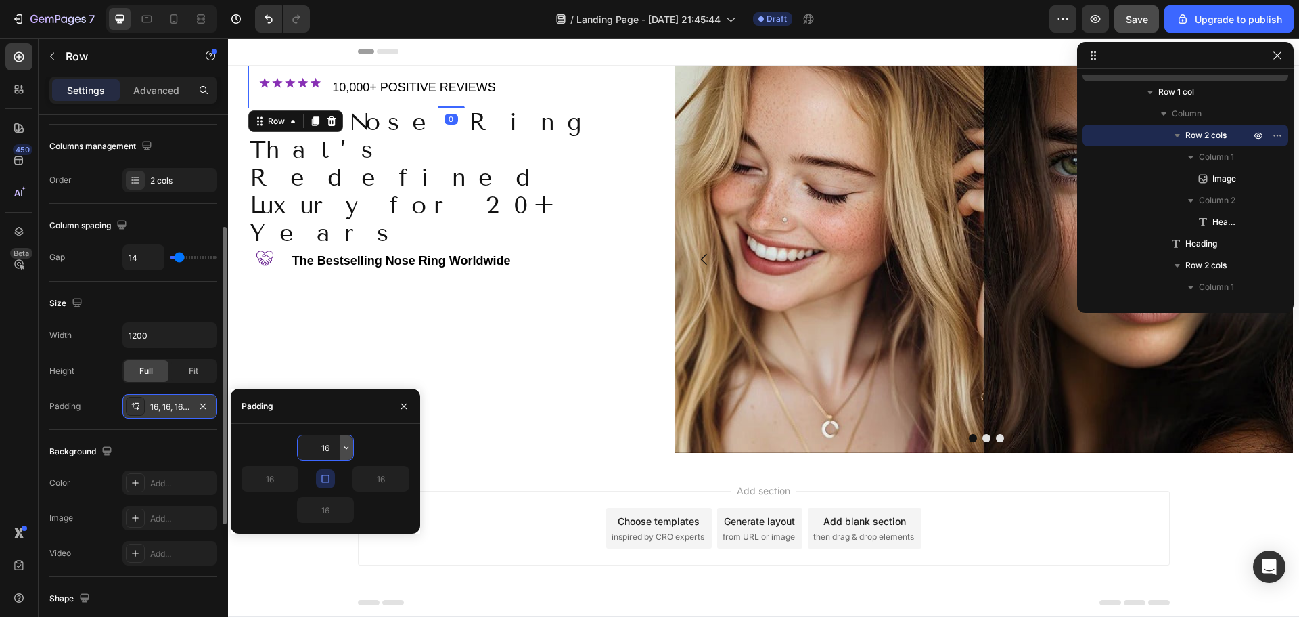
click at [348, 449] on icon "button" at bounding box center [346, 447] width 11 height 11
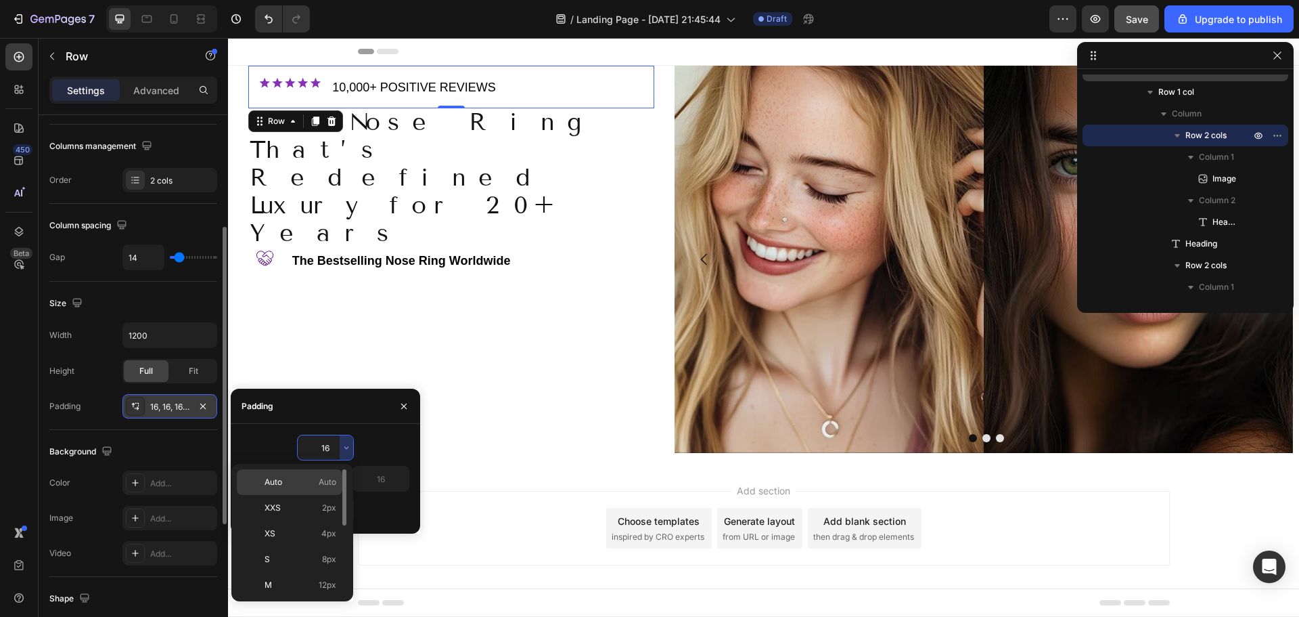
click at [277, 486] on span "Auto" at bounding box center [274, 482] width 18 height 12
type input "Auto"
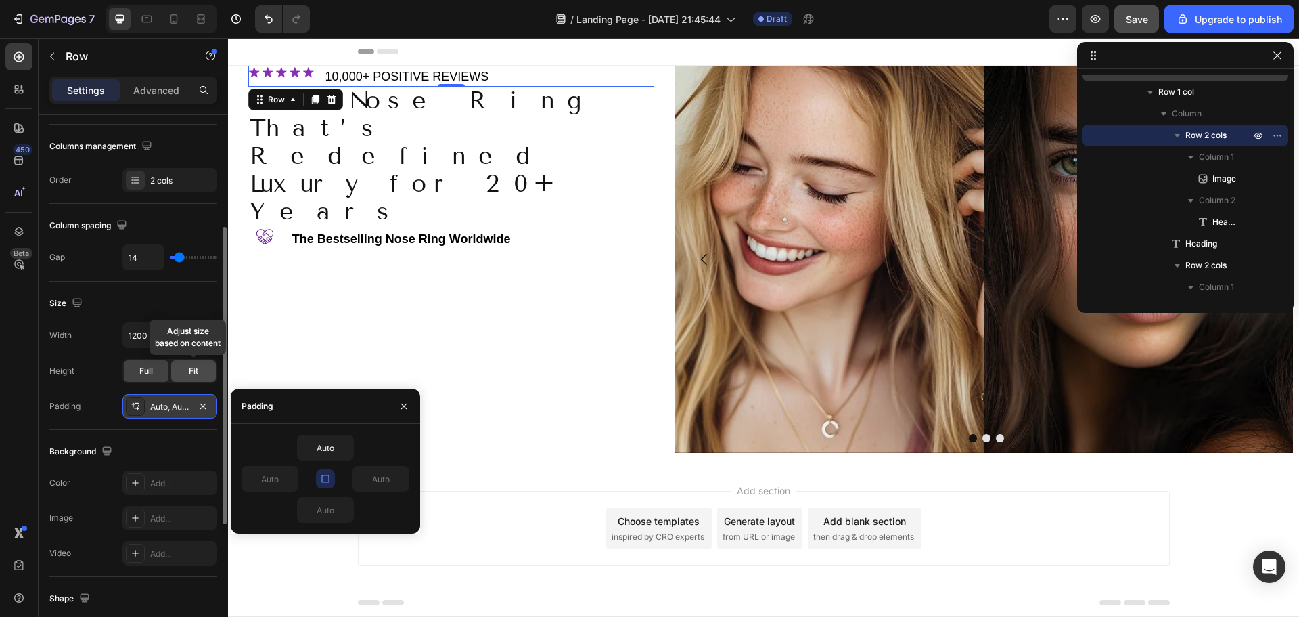
click at [186, 367] on div "Fit" at bounding box center [193, 371] width 45 height 22
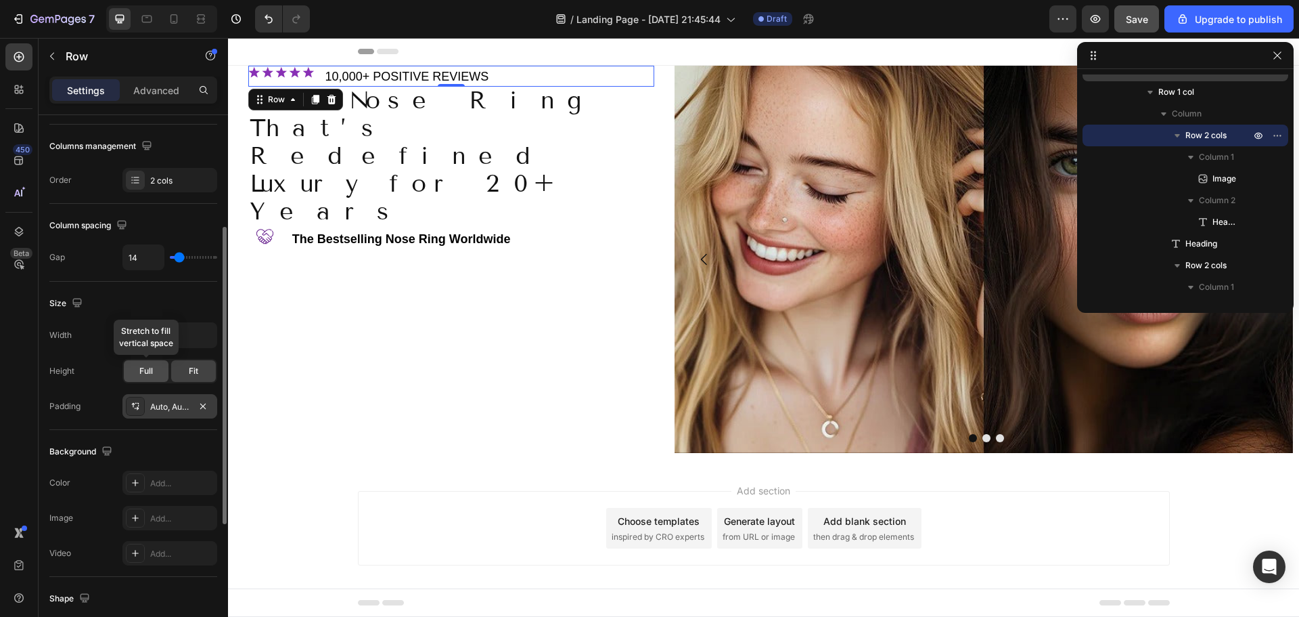
click at [145, 372] on span "Full" at bounding box center [146, 371] width 14 height 12
click at [189, 369] on span "Fit" at bounding box center [193, 371] width 9 height 12
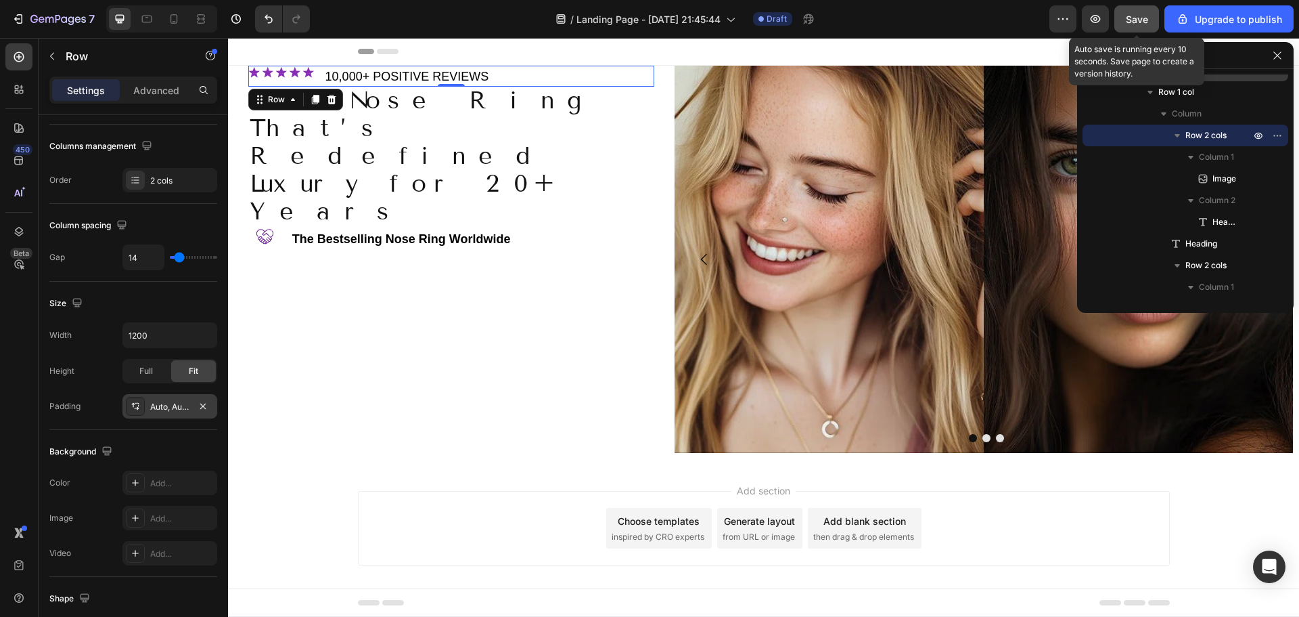
click at [1136, 18] on span "Save" at bounding box center [1137, 20] width 22 height 12
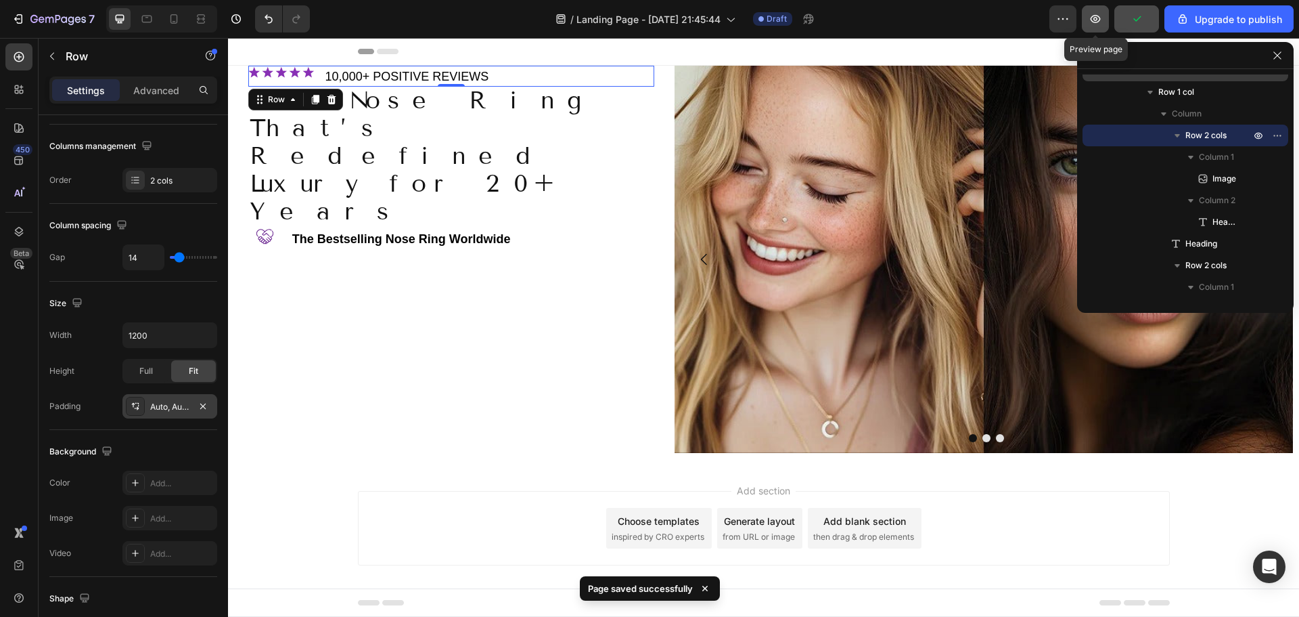
click at [1101, 18] on icon "button" at bounding box center [1096, 19] width 10 height 8
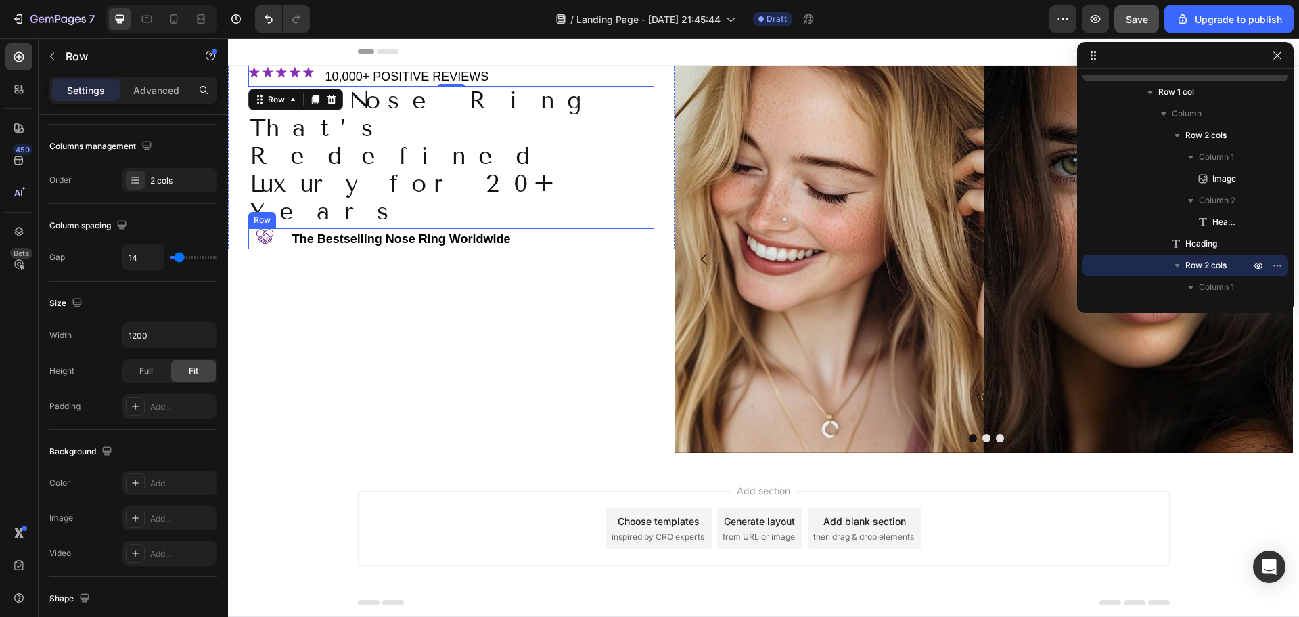
click at [284, 228] on div "Image ⁠⁠⁠⁠⁠⁠⁠ The Bestselling Nose Ring Worldwide Heading Row" at bounding box center [451, 238] width 406 height 21
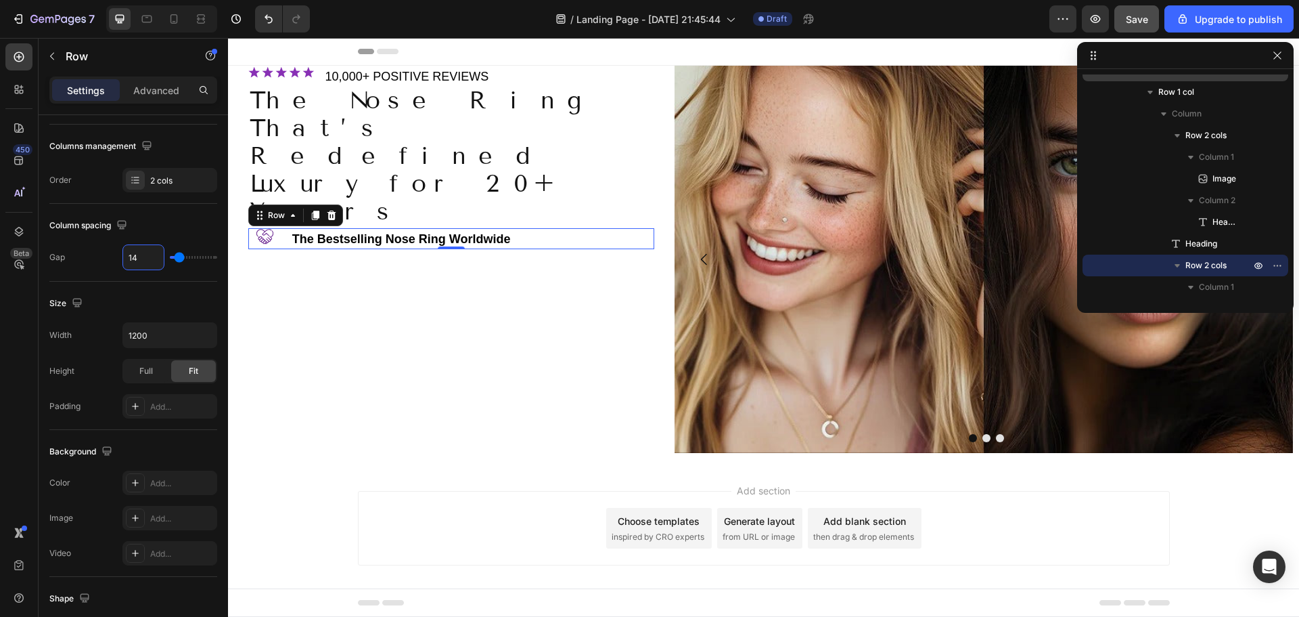
type input "1"
type input "10"
type input "4"
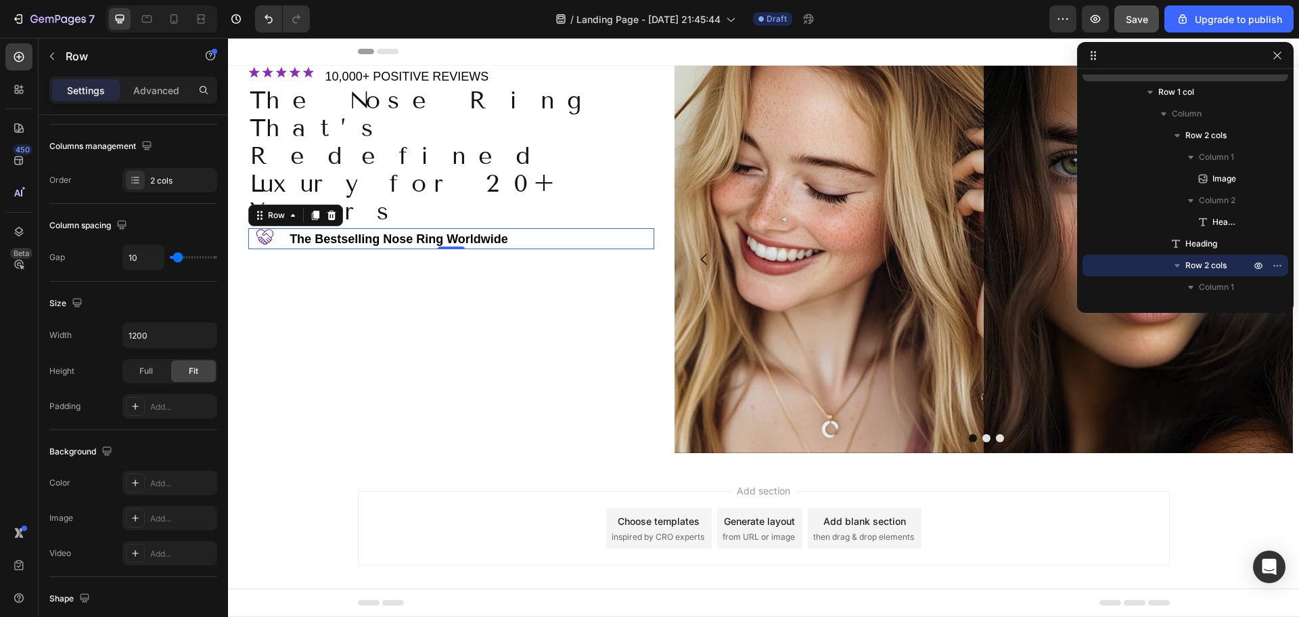
type input "4"
type input "2"
type input "0"
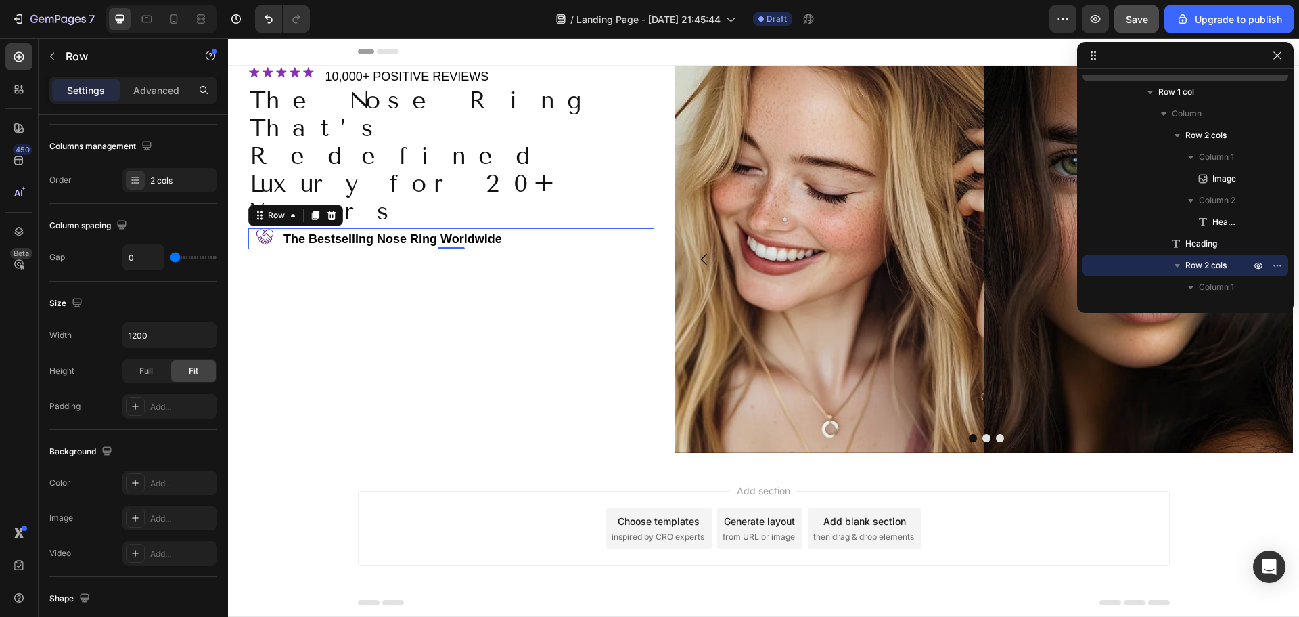
type input "2"
type input "0"
drag, startPoint x: 177, startPoint y: 257, endPoint x: 171, endPoint y: 256, distance: 6.9
type input "0"
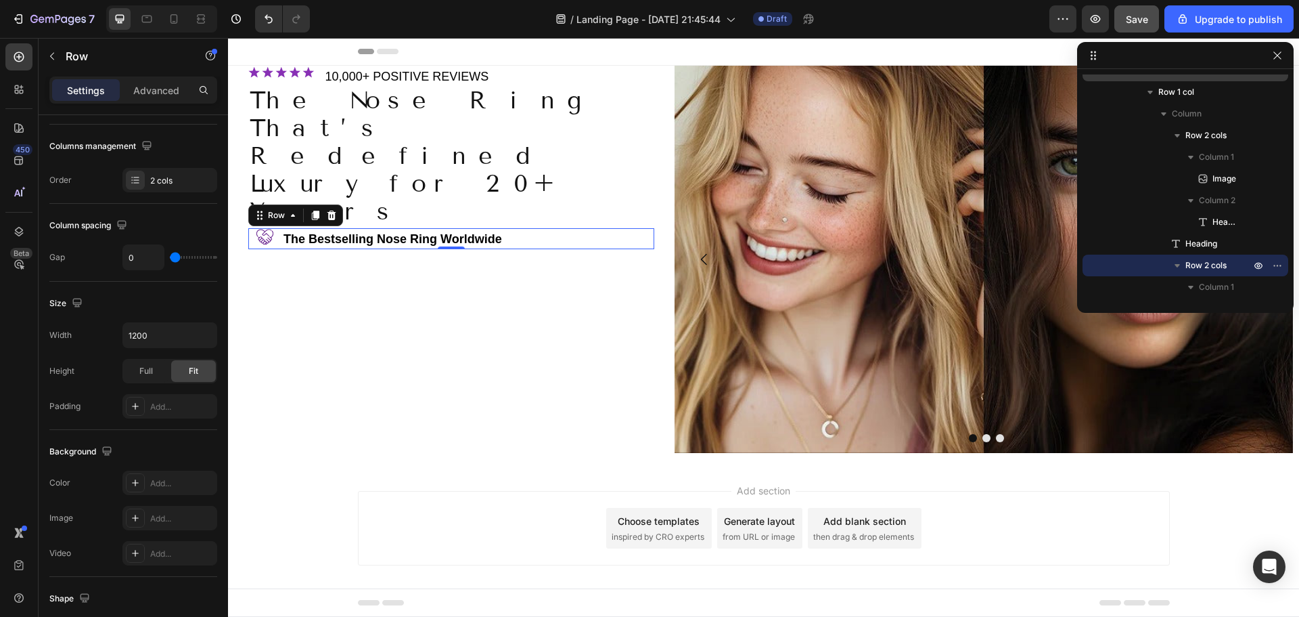
click at [171, 256] on input "range" at bounding box center [193, 257] width 47 height 3
click at [409, 95] on span "The Nose Ring That’s Redefined Luxury for 20+ Years" at bounding box center [418, 155] width 336 height 140
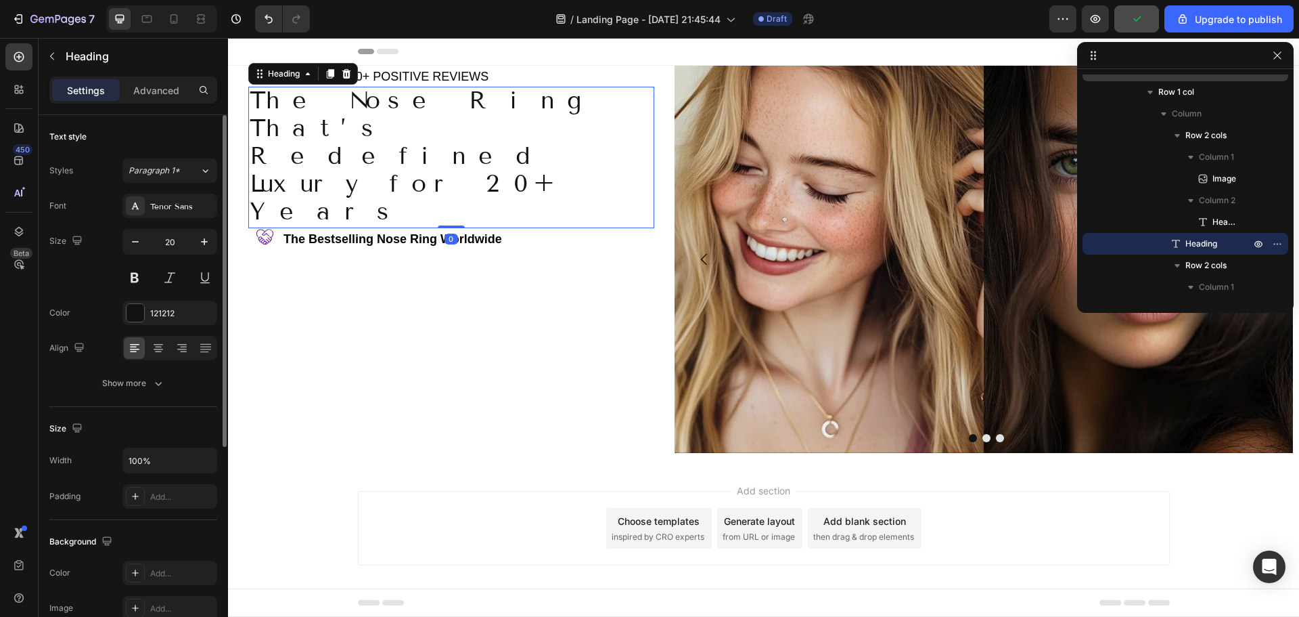
scroll to position [68, 0]
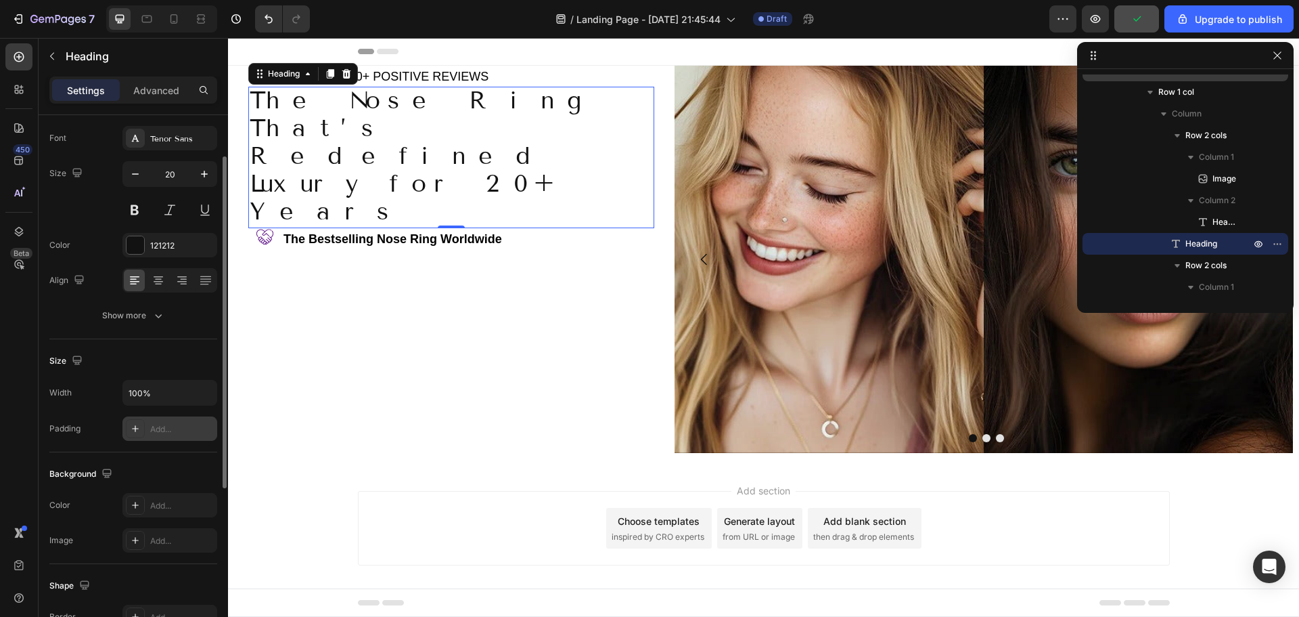
click at [170, 432] on div "Add..." at bounding box center [182, 429] width 64 height 12
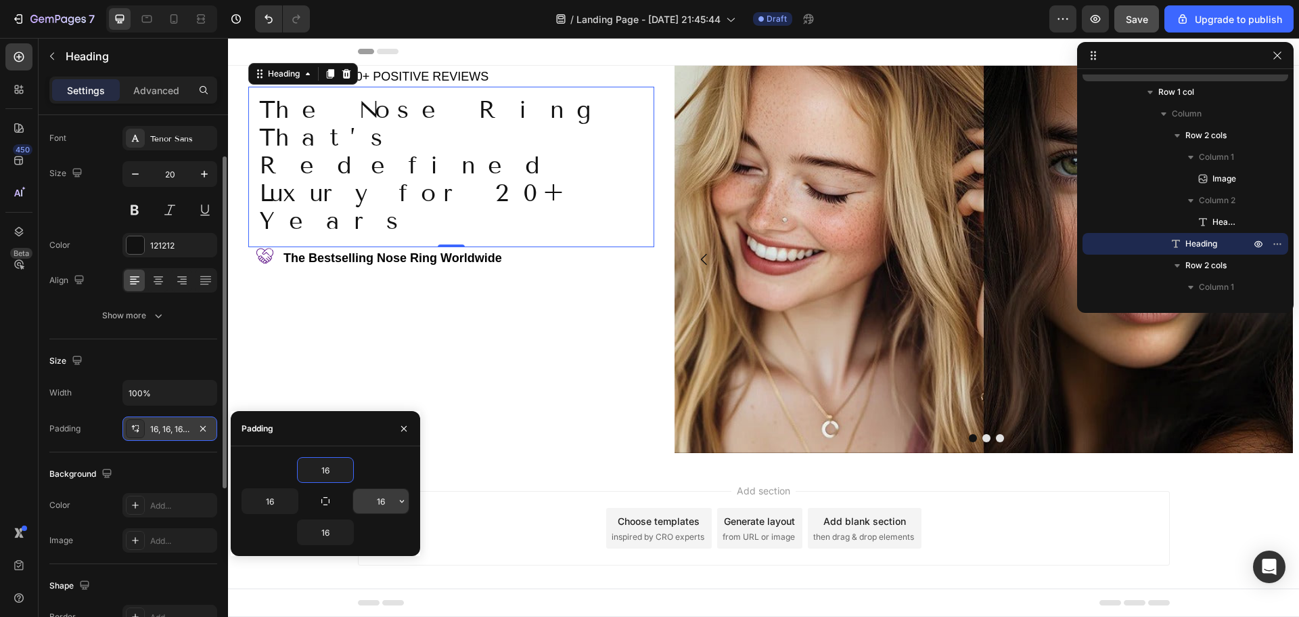
click at [386, 501] on input "16" at bounding box center [380, 501] width 55 height 24
click at [268, 505] on input "16" at bounding box center [269, 501] width 55 height 24
type input "0"
click at [268, 505] on input "16" at bounding box center [269, 501] width 55 height 24
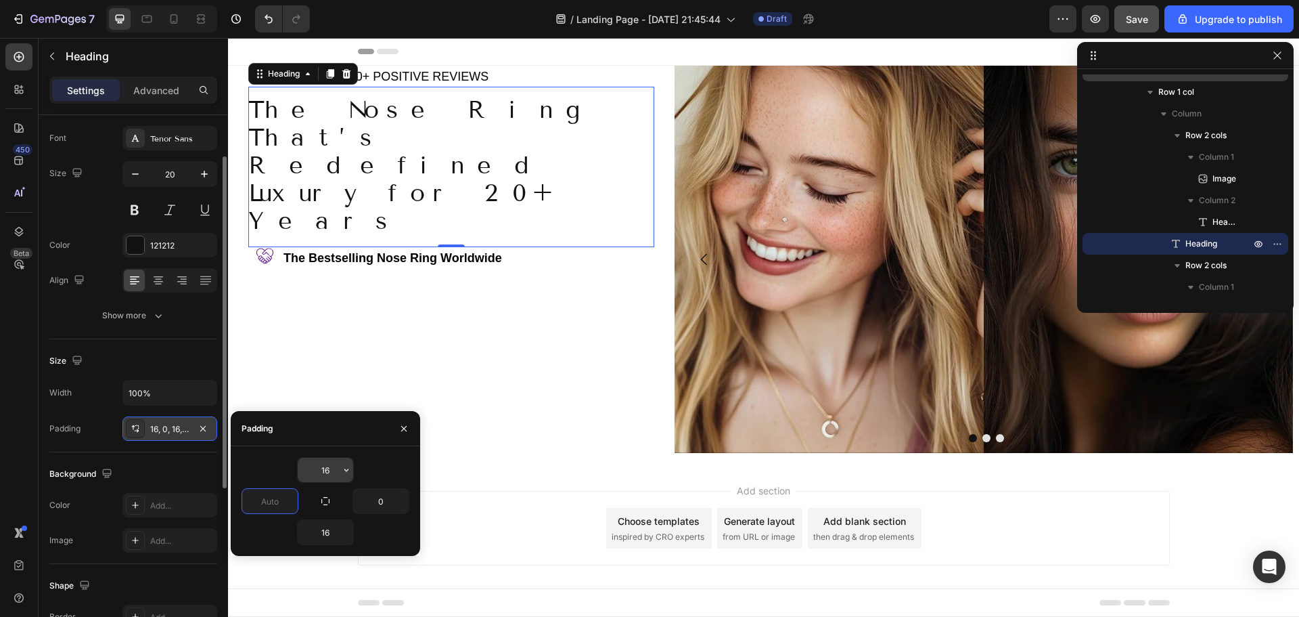
type input "0"
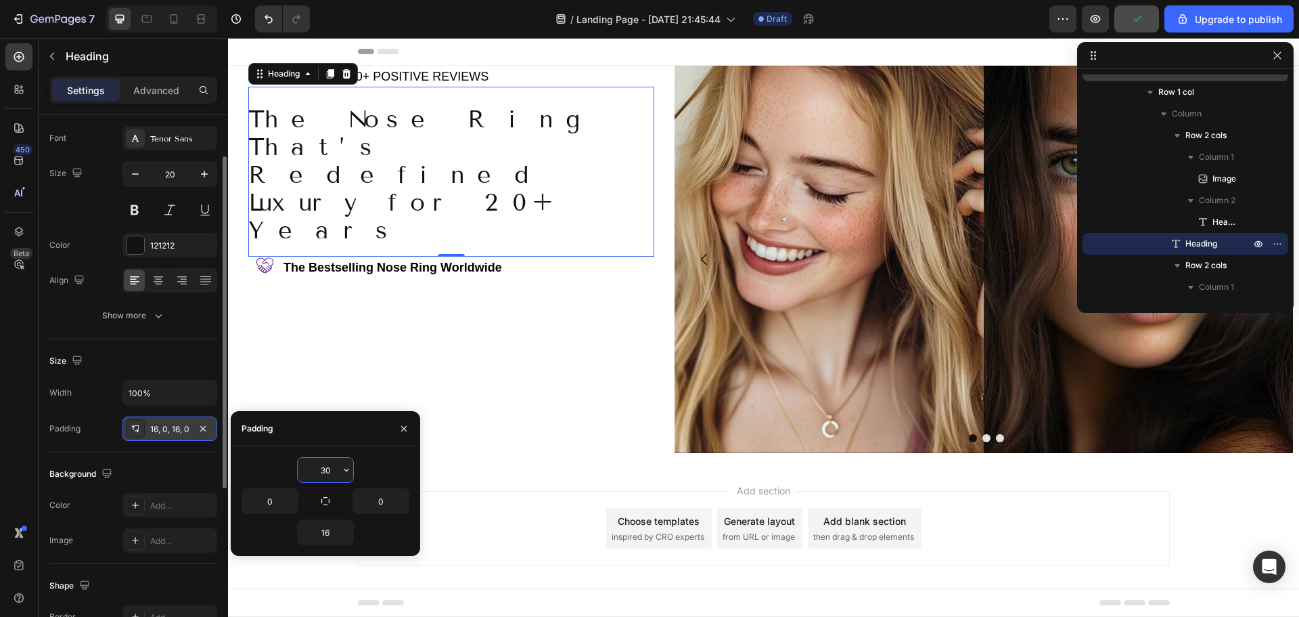
drag, startPoint x: 332, startPoint y: 473, endPoint x: 312, endPoint y: 472, distance: 19.6
click at [312, 472] on input "30" at bounding box center [325, 469] width 55 height 24
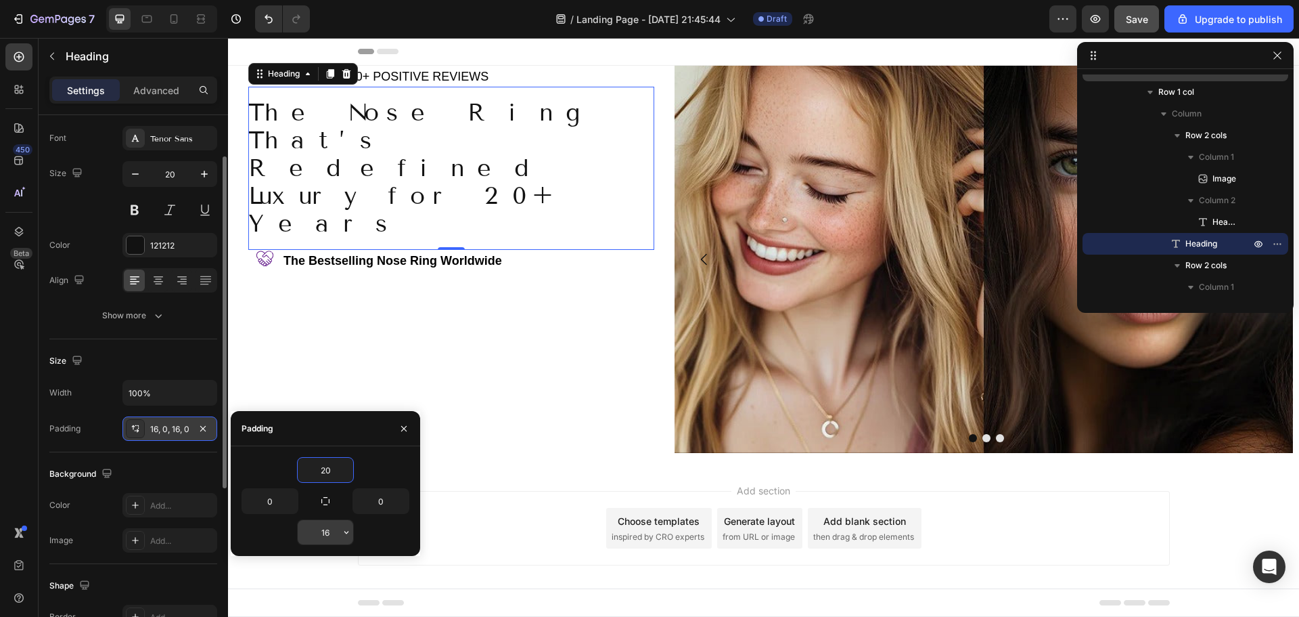
type input "20"
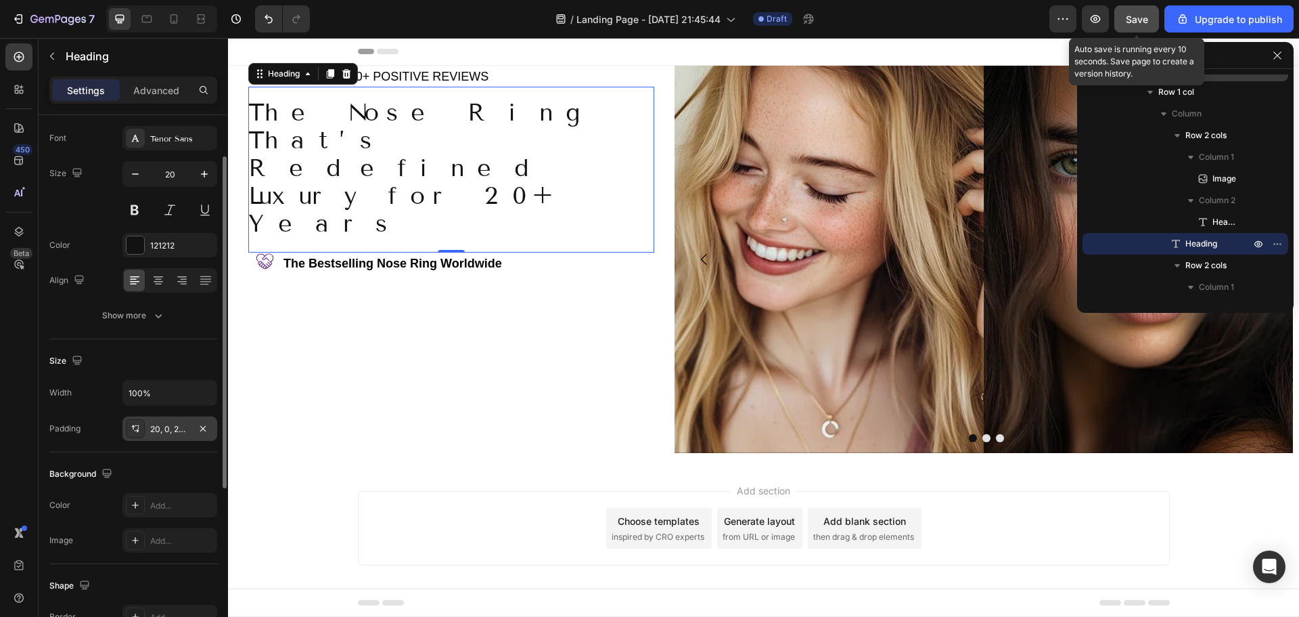
click at [1142, 29] on button "Save" at bounding box center [1137, 18] width 45 height 27
click at [1101, 26] on button "button" at bounding box center [1095, 18] width 27 height 27
click at [153, 426] on div "20, 0, 20, 0" at bounding box center [169, 429] width 39 height 12
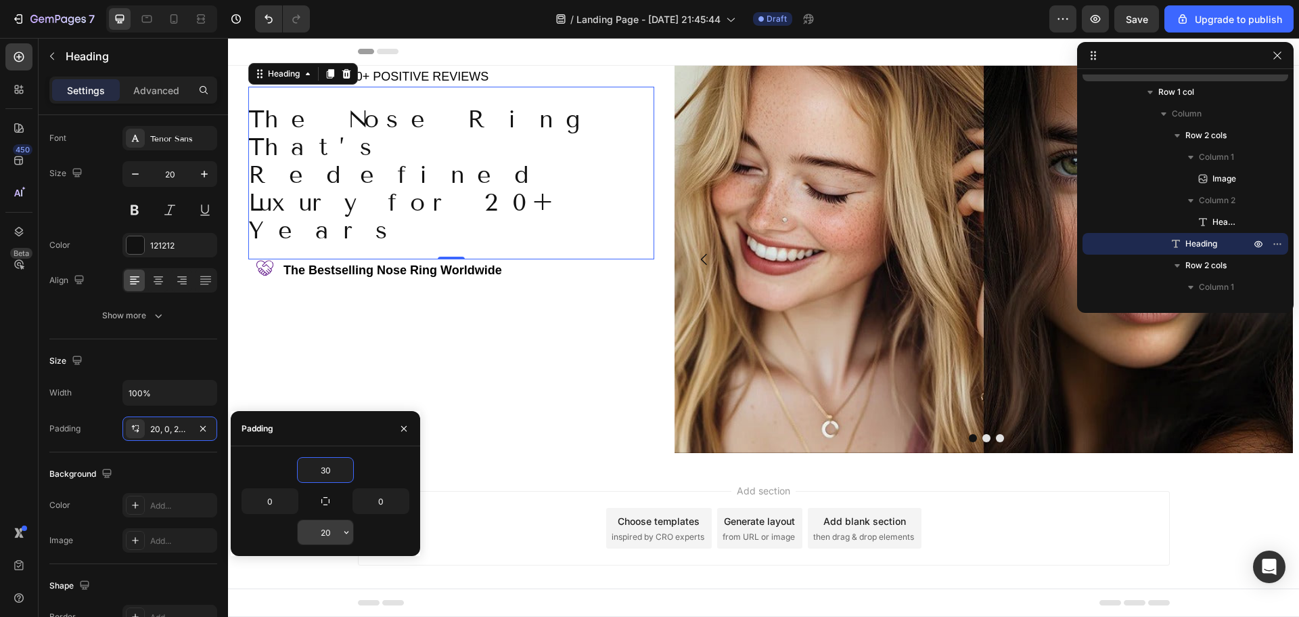
type input "30"
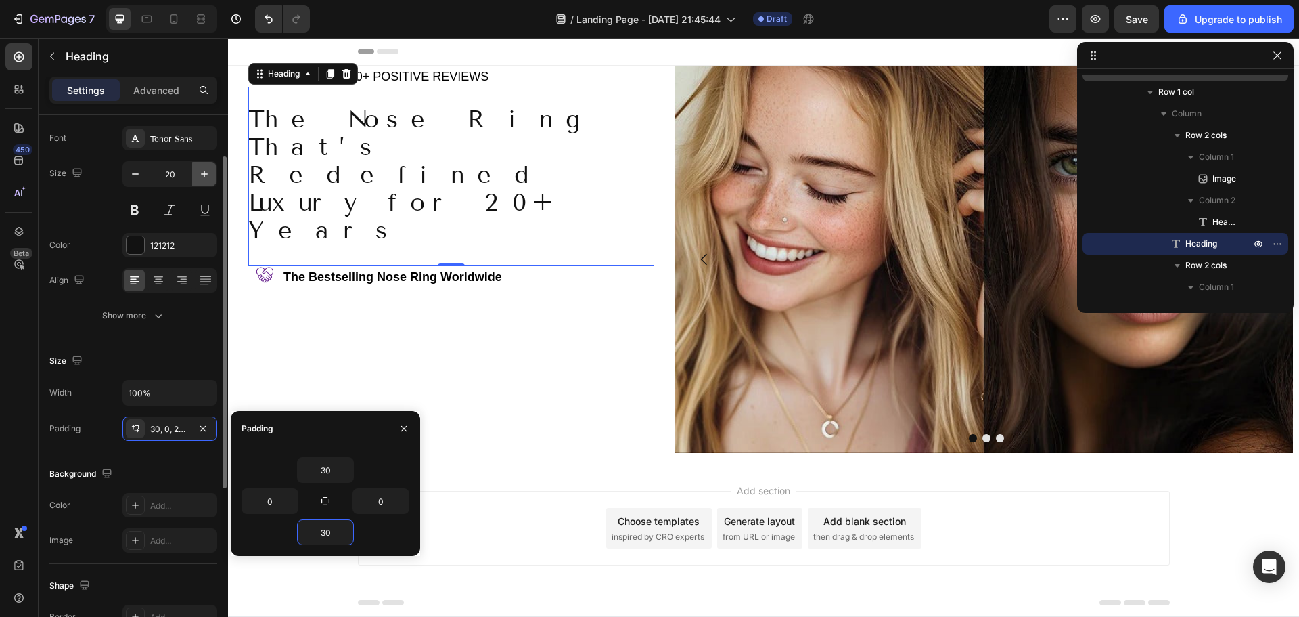
click at [206, 175] on icon "button" at bounding box center [205, 174] width 14 height 14
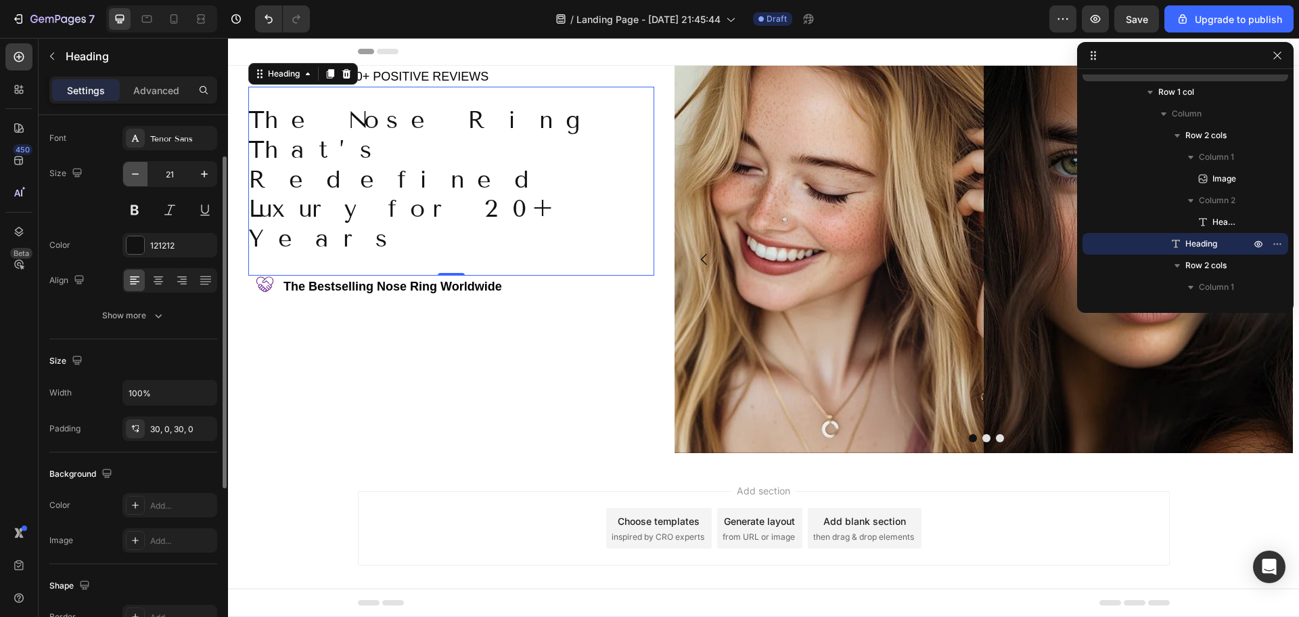
click at [136, 175] on icon "button" at bounding box center [136, 174] width 14 height 14
type input "20"
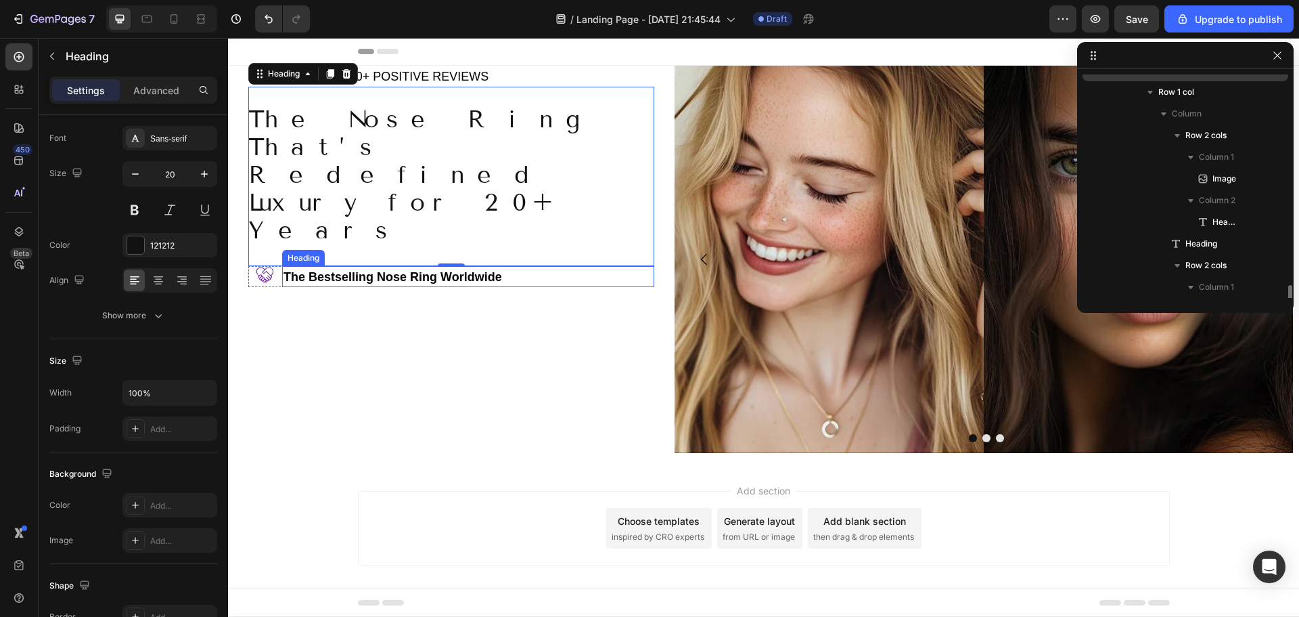
click at [552, 267] on p "⁠⁠⁠⁠⁠⁠⁠ The Bestselling Nose Ring Worldwide" at bounding box center [468, 276] width 369 height 18
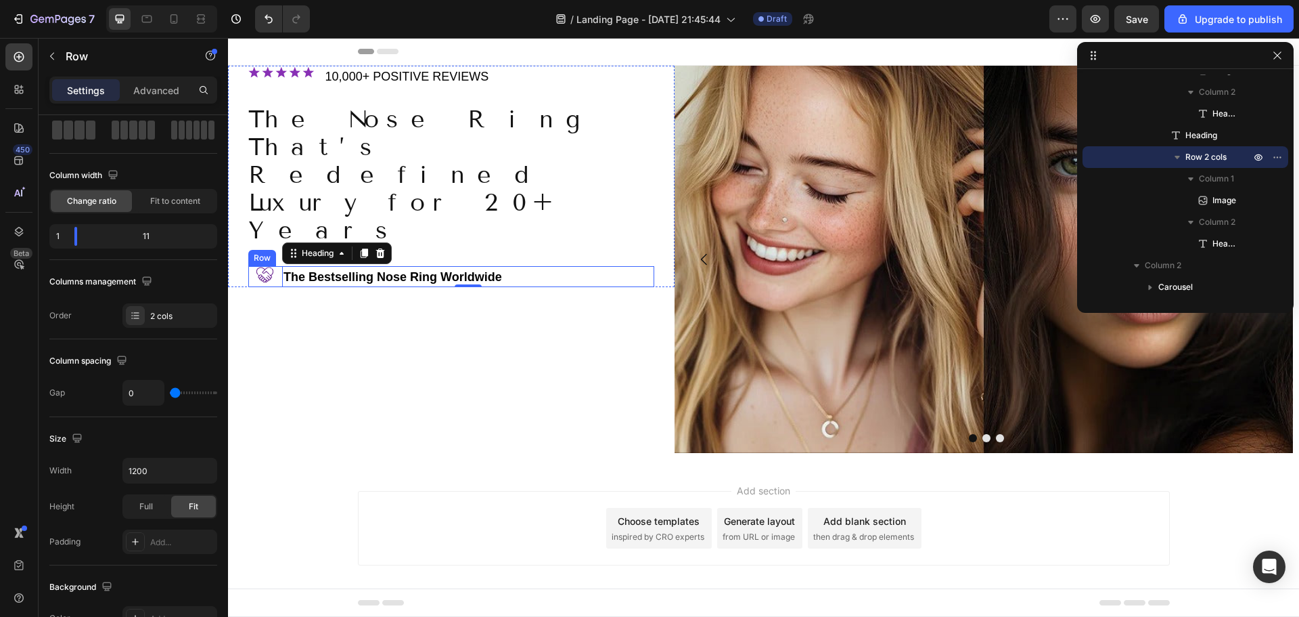
click at [277, 266] on div "Image" at bounding box center [265, 276] width 34 height 21
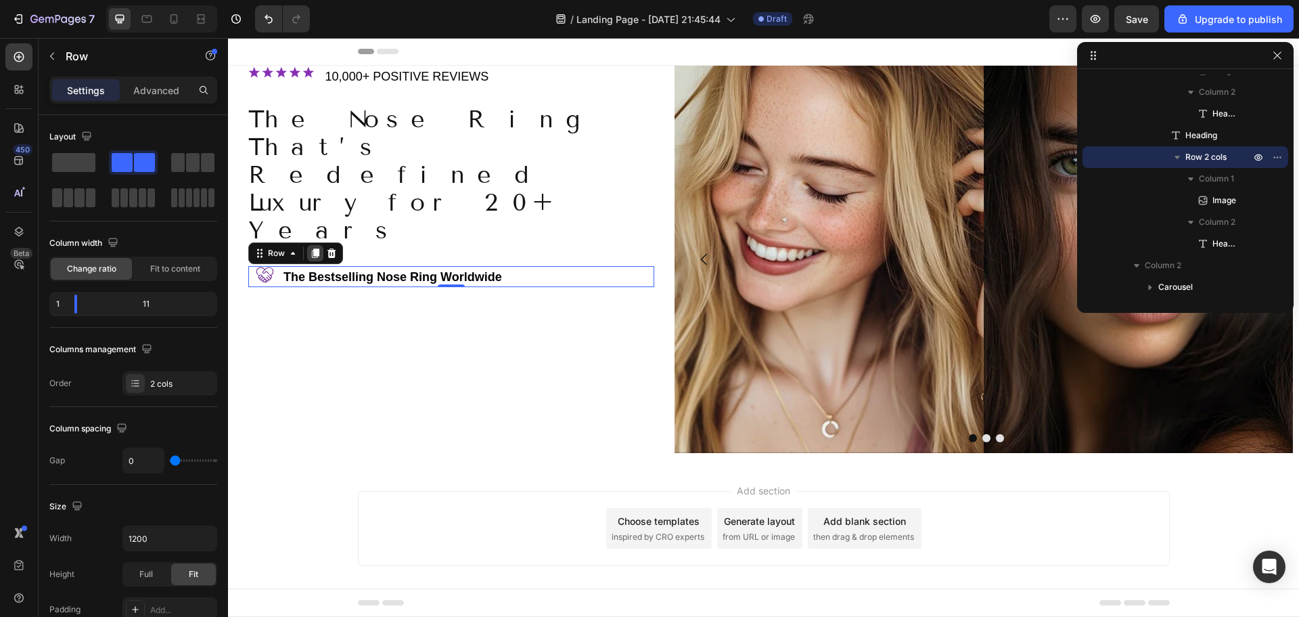
click at [317, 248] on icon at bounding box center [315, 252] width 7 height 9
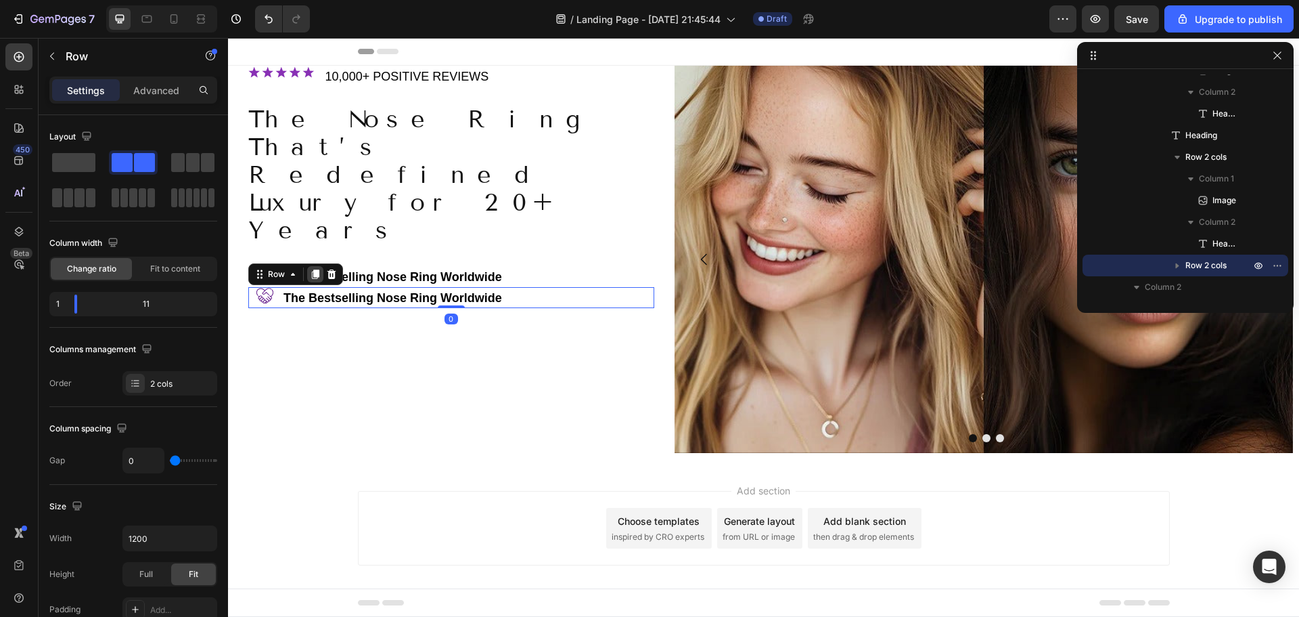
click at [313, 269] on icon at bounding box center [315, 274] width 11 height 11
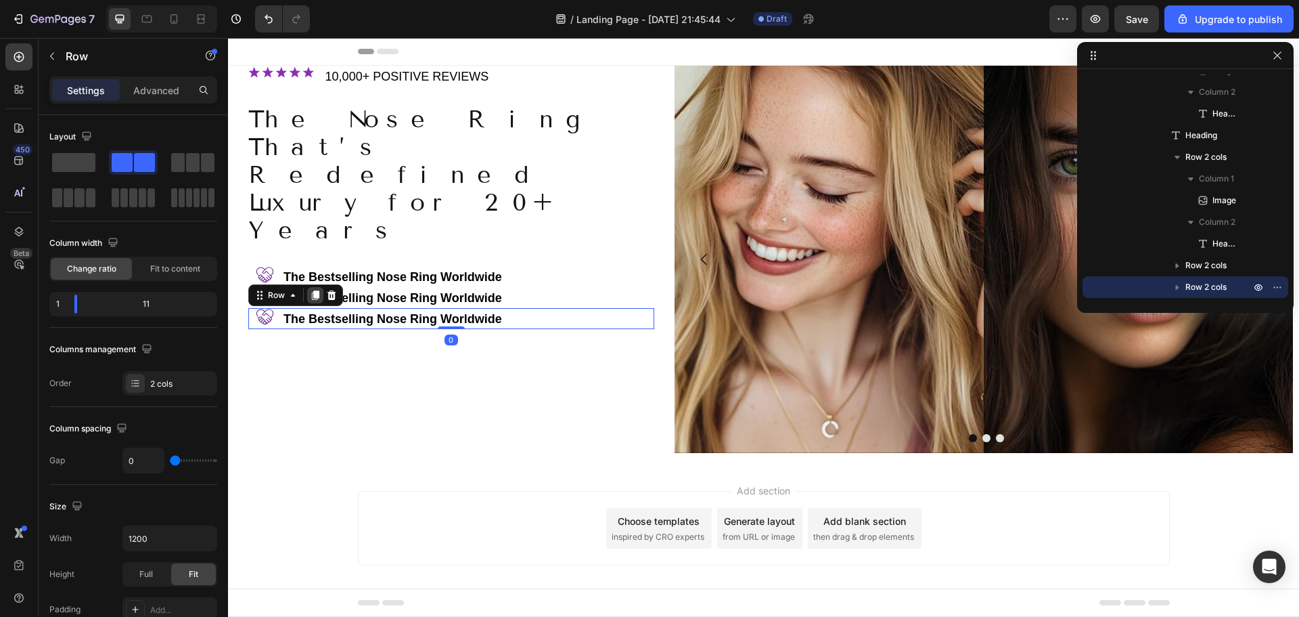
click at [311, 290] on icon at bounding box center [315, 295] width 11 height 11
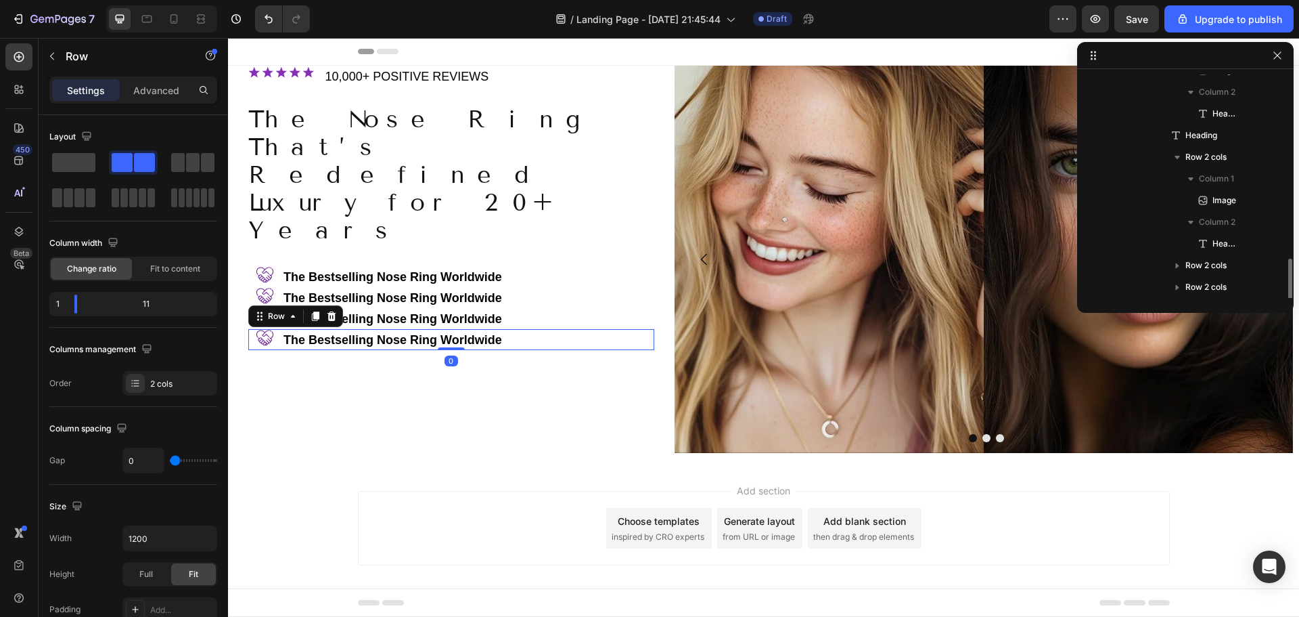
scroll to position [253, 0]
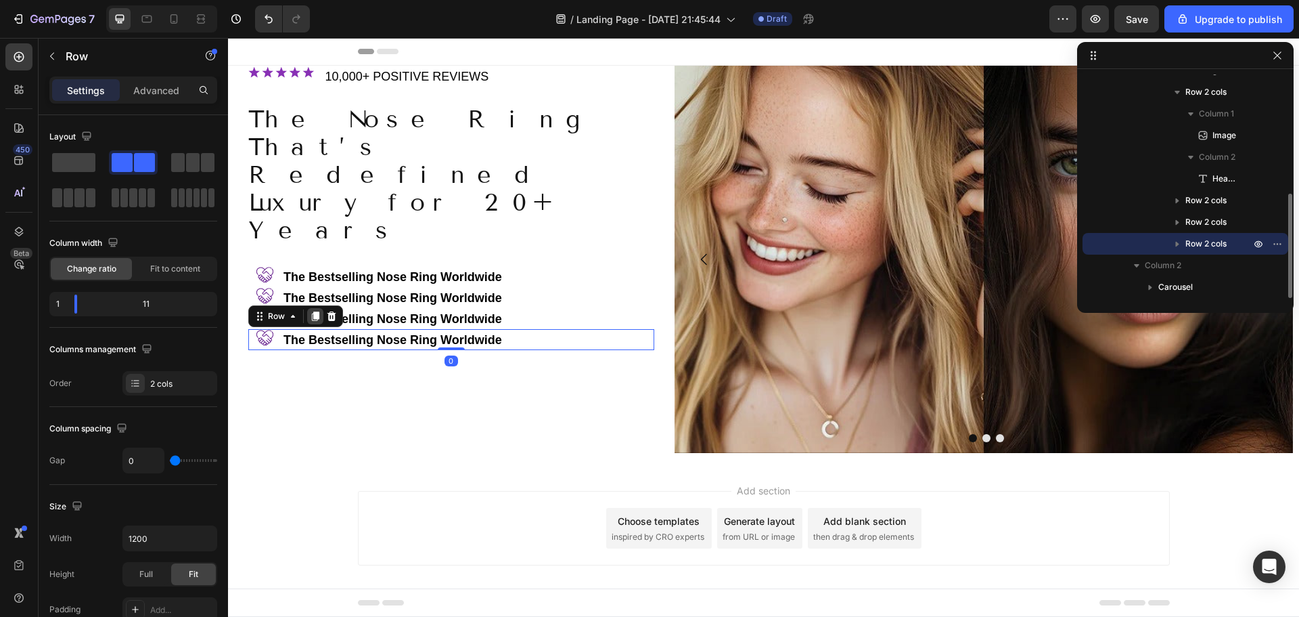
click at [315, 311] on icon at bounding box center [315, 315] width 7 height 9
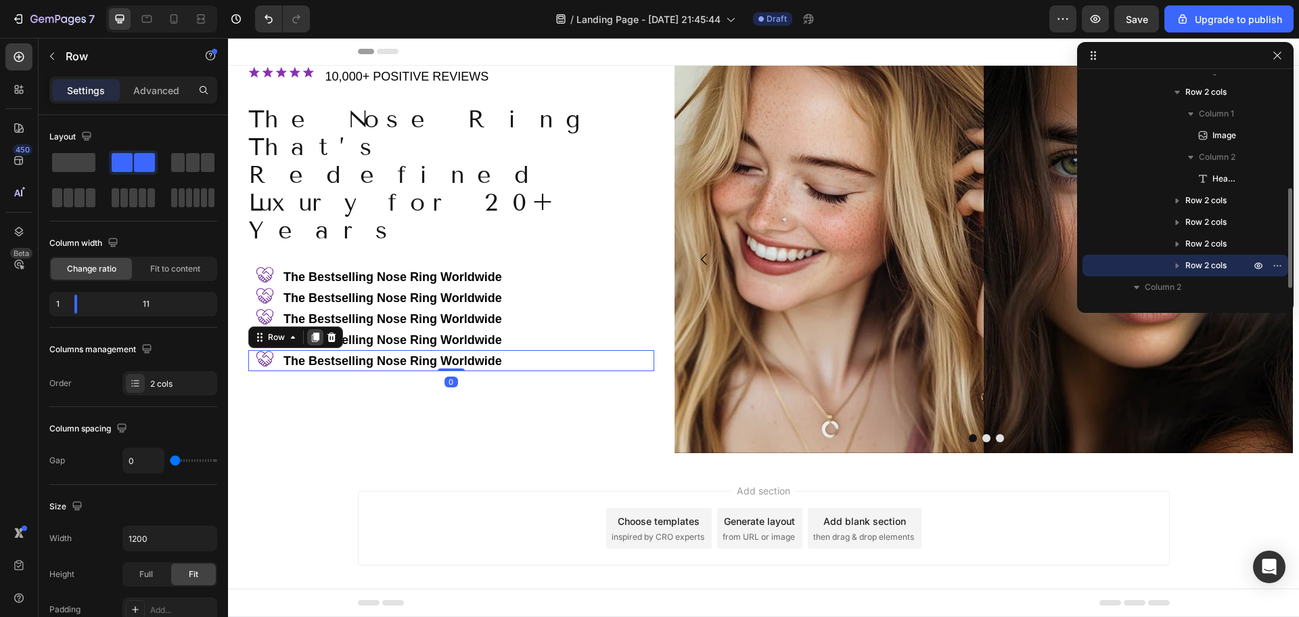
click at [316, 329] on div at bounding box center [315, 337] width 16 height 16
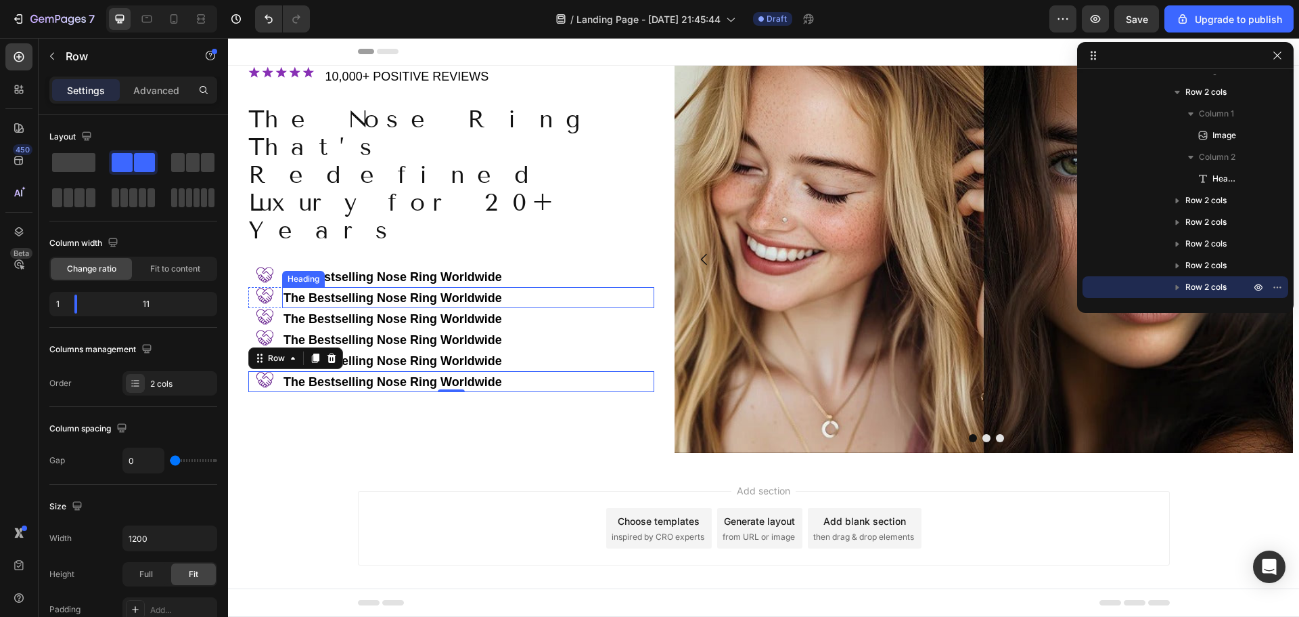
click at [422, 291] on strong "The Bestselling Nose Ring Worldwide" at bounding box center [393, 298] width 219 height 14
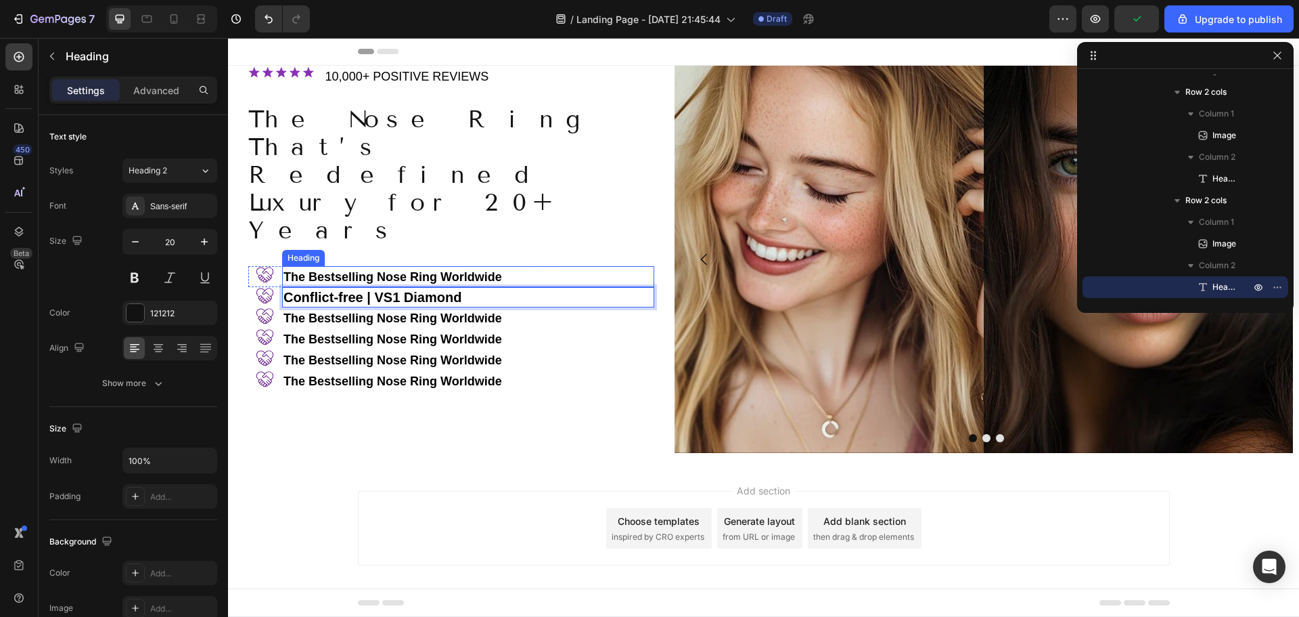
click at [386, 270] on strong "The Bestselling Nose Ring Worldwide" at bounding box center [393, 277] width 219 height 14
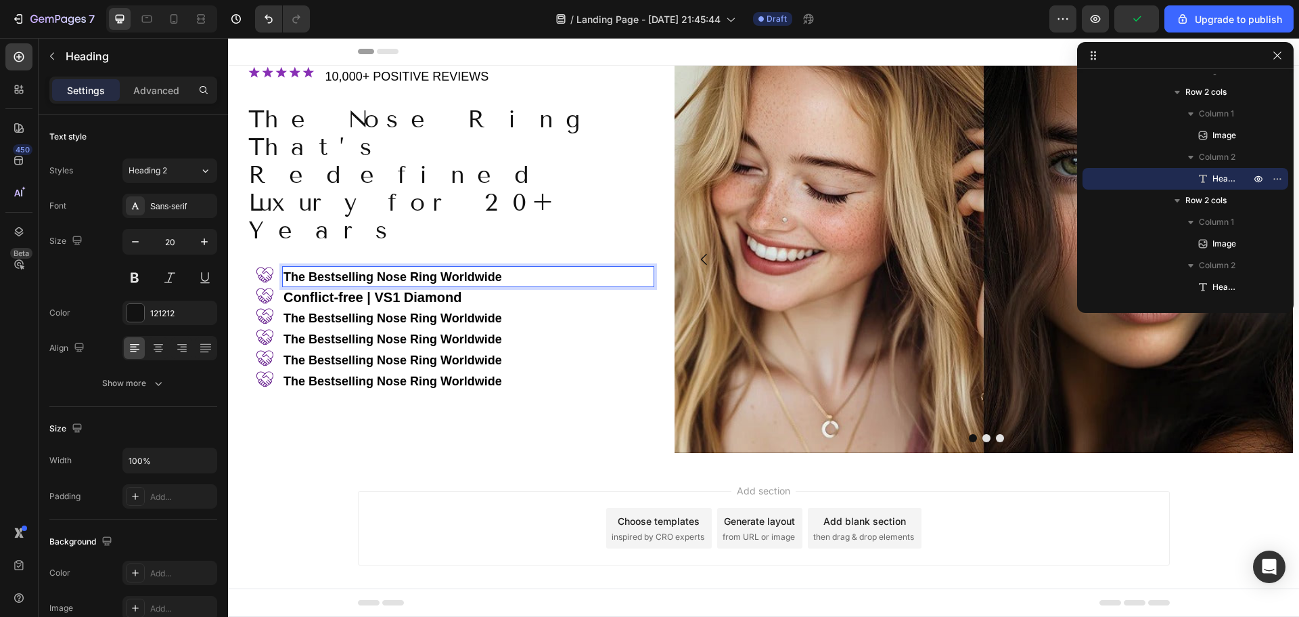
click at [403, 270] on strong "The Bestselling Nose Ring Worldwide" at bounding box center [393, 277] width 219 height 14
click at [388, 311] on strong "The Bestselling Nose Ring Worldwide" at bounding box center [393, 318] width 219 height 14
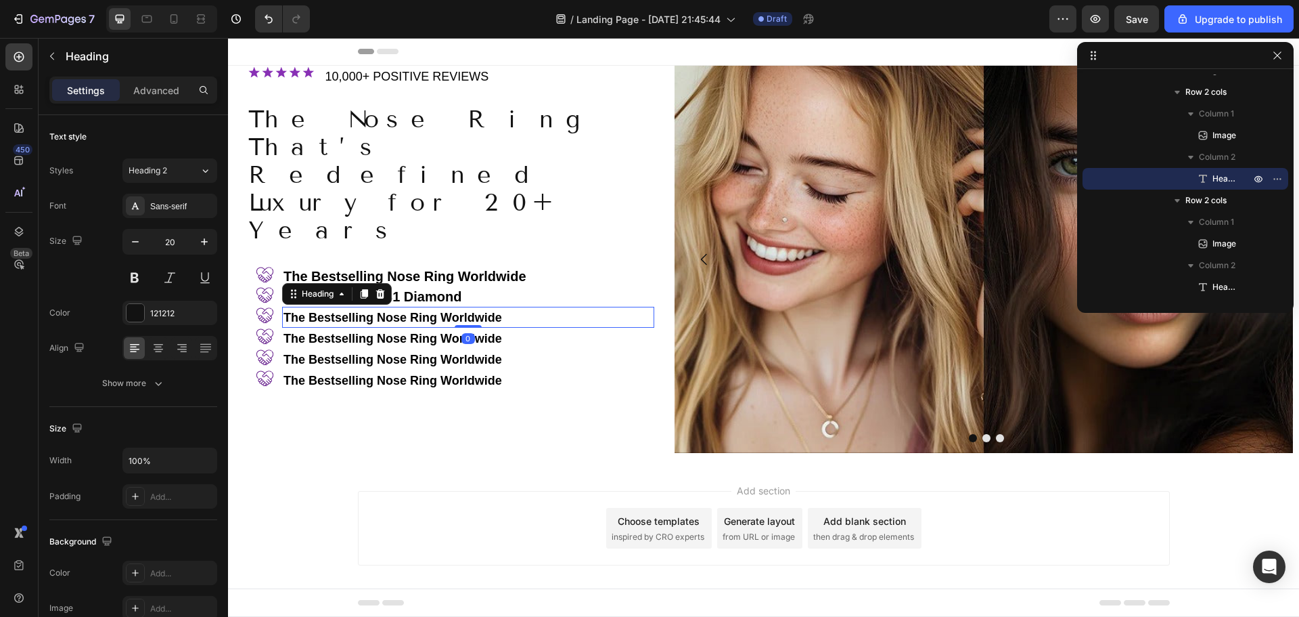
scroll to position [470, 0]
click at [391, 311] on strong "The Bestselling Nose Ring Worldwide" at bounding box center [393, 318] width 219 height 14
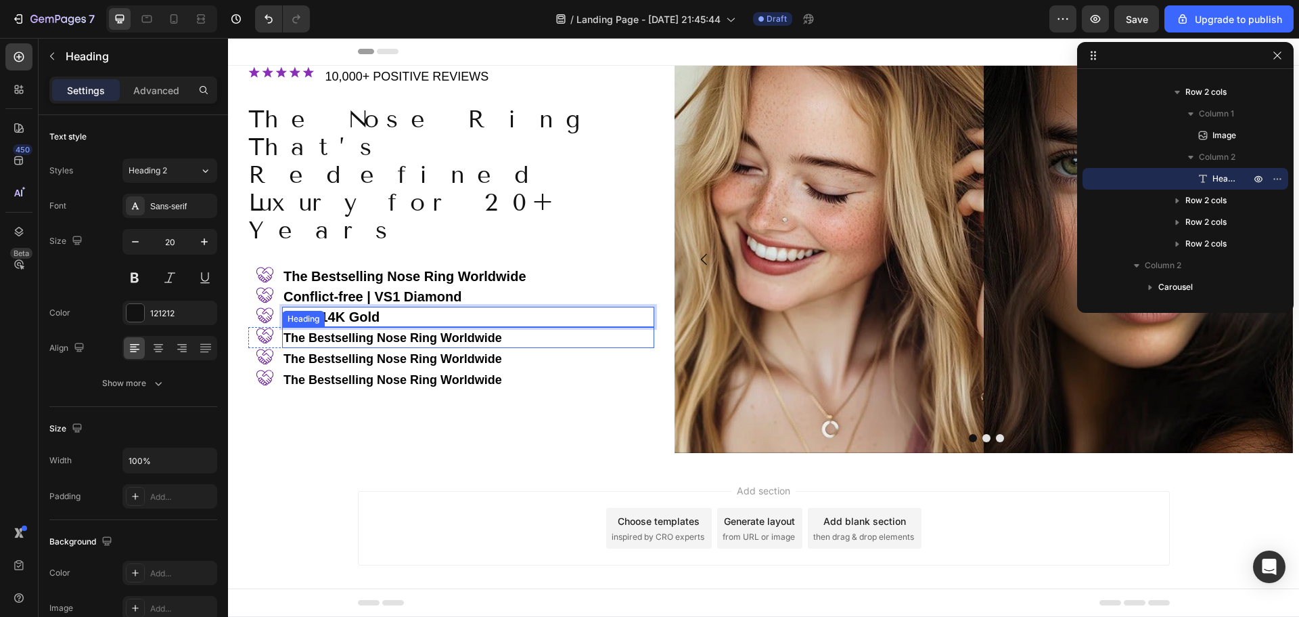
click at [357, 331] on strong "The Bestselling Nose Ring Worldwide" at bounding box center [393, 338] width 219 height 14
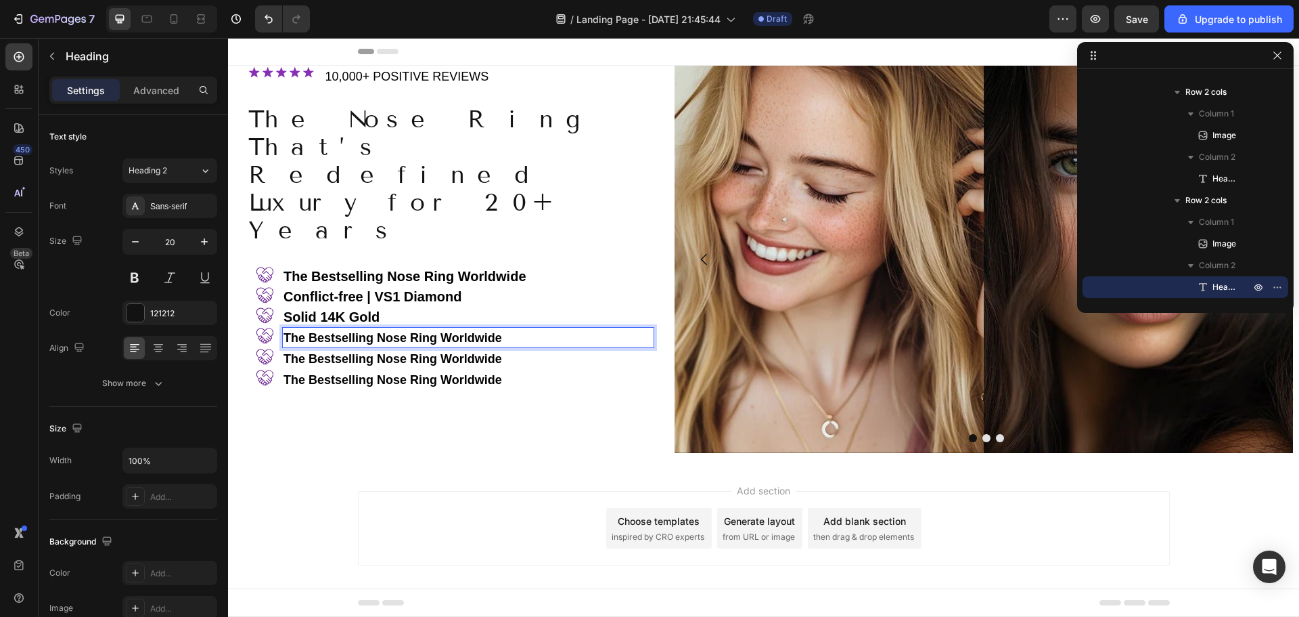
click at [406, 331] on strong "The Bestselling Nose Ring Worldwide" at bounding box center [393, 338] width 219 height 14
click at [391, 351] on strong "The Bestselling Nose Ring Worldwide" at bounding box center [393, 358] width 219 height 14
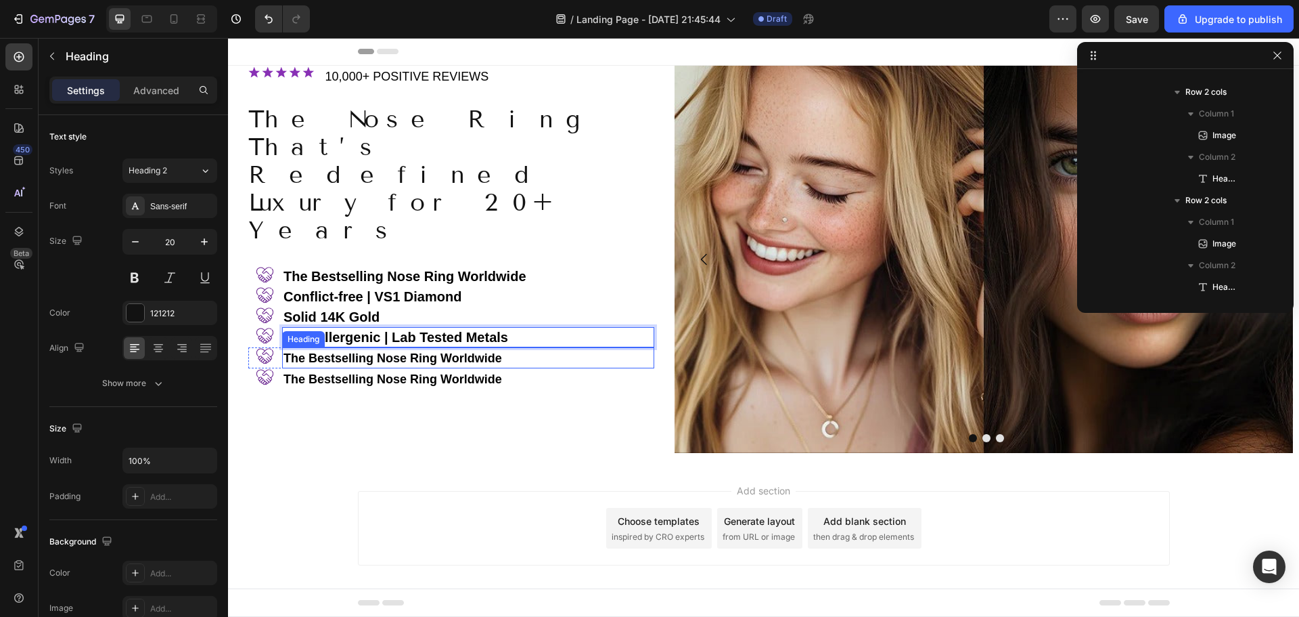
scroll to position [643, 0]
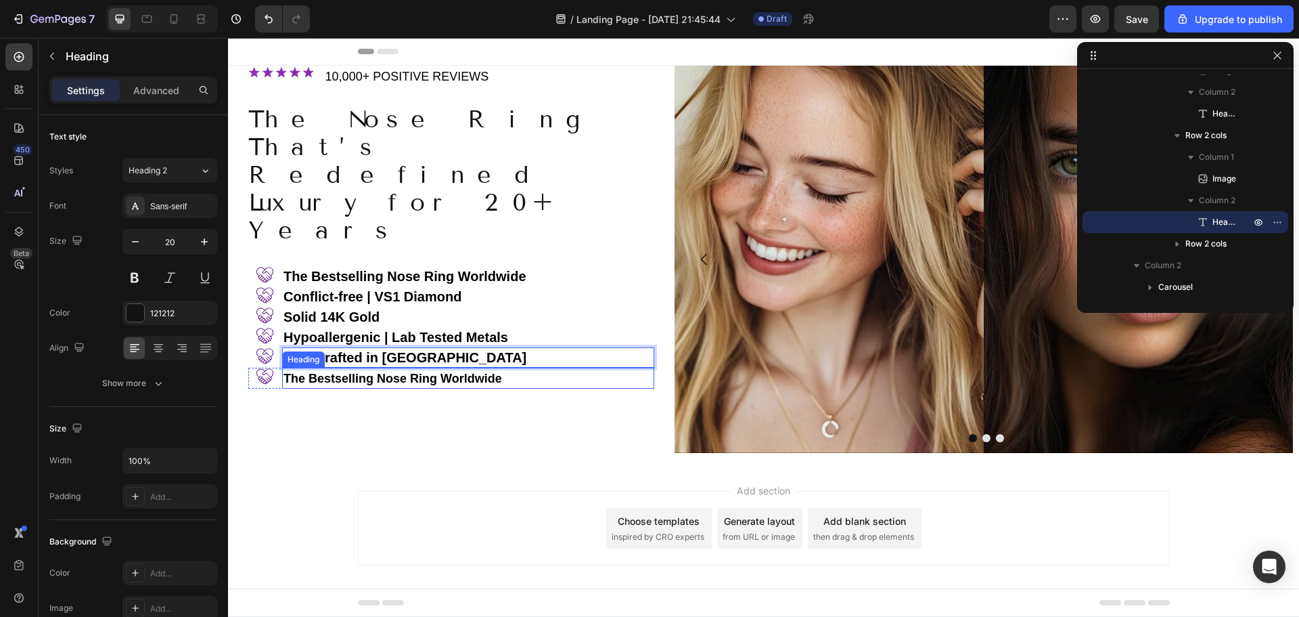
click at [396, 372] on strong "The Bestselling Nose Ring Worldwide" at bounding box center [393, 379] width 219 height 14
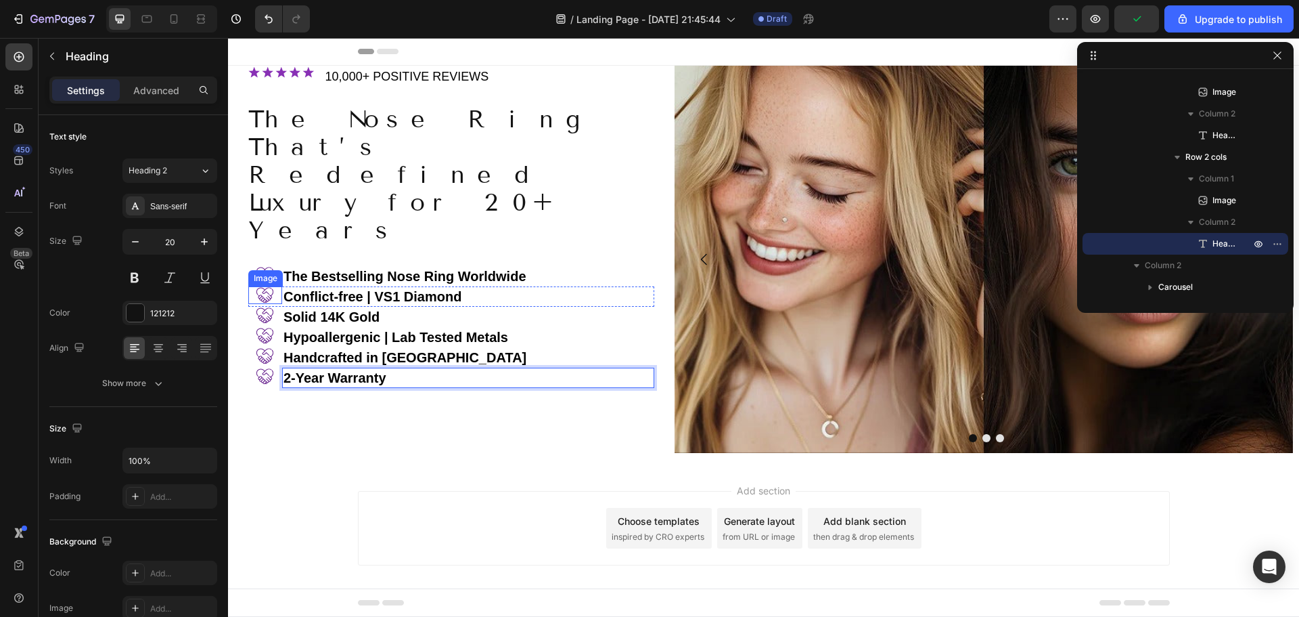
click at [265, 286] on img at bounding box center [264, 295] width 17 height 18
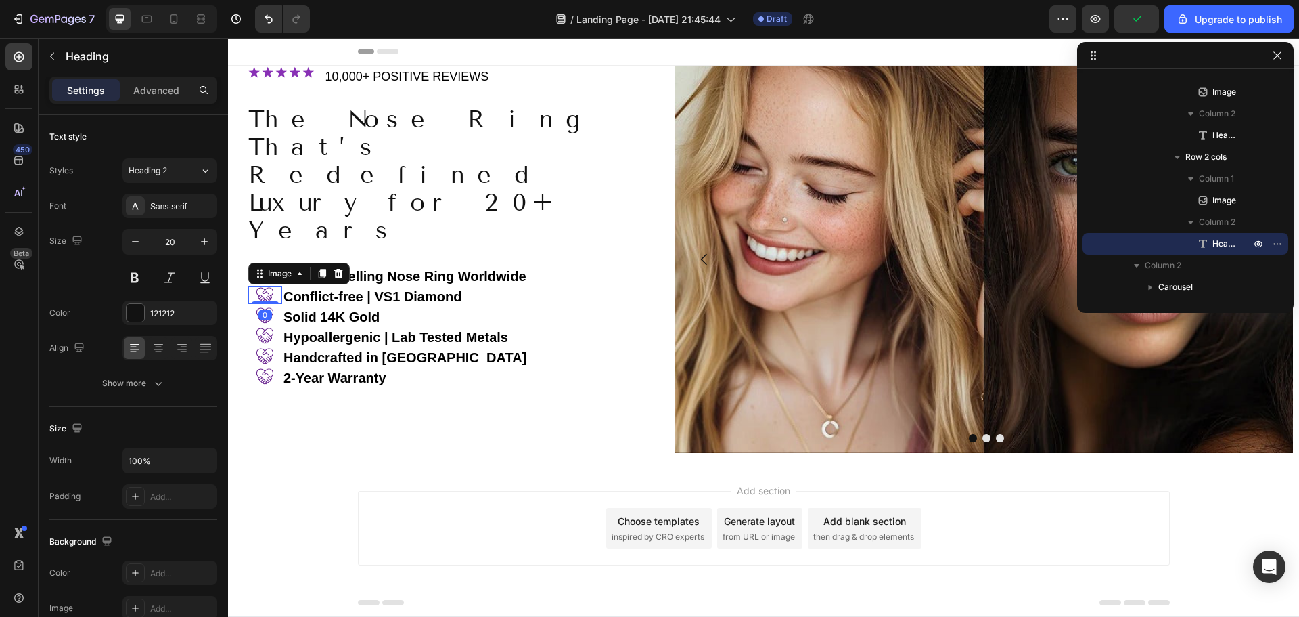
scroll to position [321, 0]
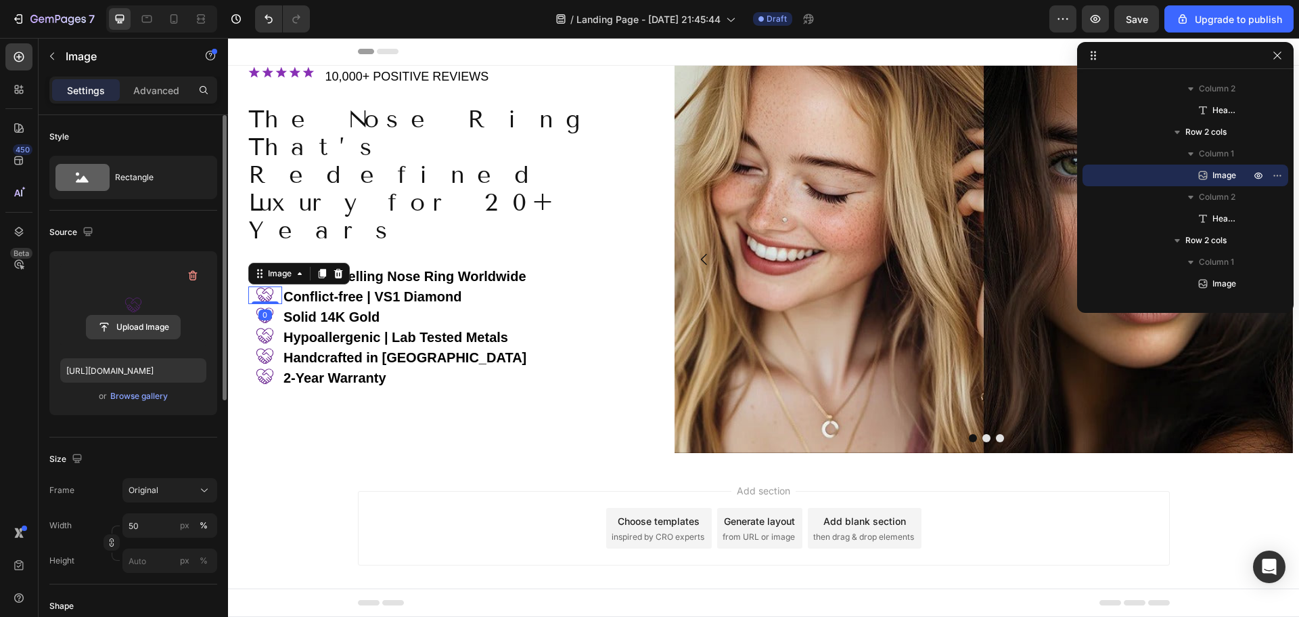
click at [137, 329] on input "file" at bounding box center [133, 326] width 93 height 23
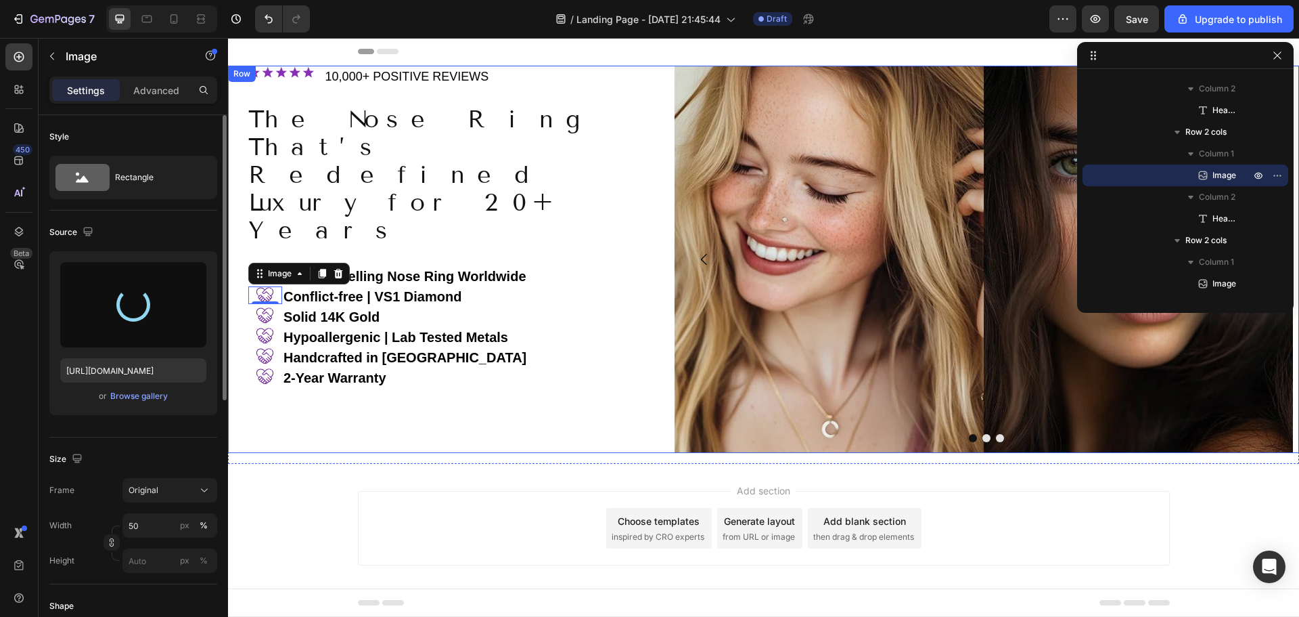
type input "[URL][DOMAIN_NAME]"
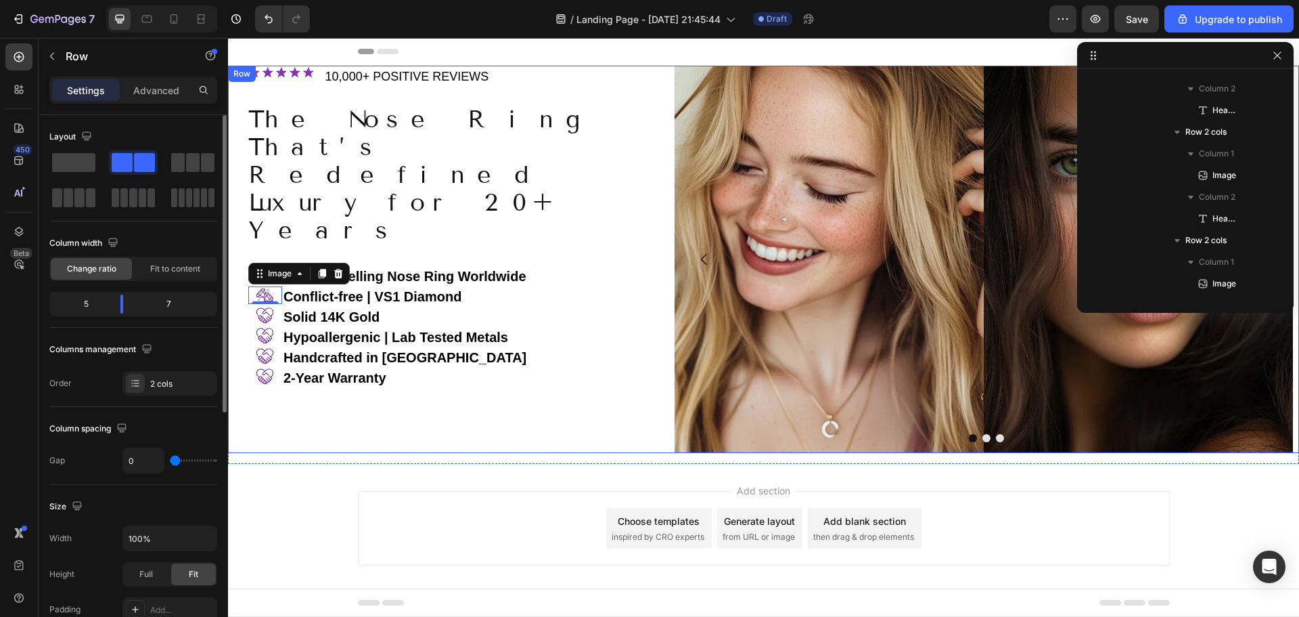
click at [413, 382] on div "Image ⁠⁠⁠⁠⁠⁠⁠ 10,000+ POSITIVE REVIEWS Heading Row The Nose Ring That’s Redefin…" at bounding box center [451, 259] width 447 height 387
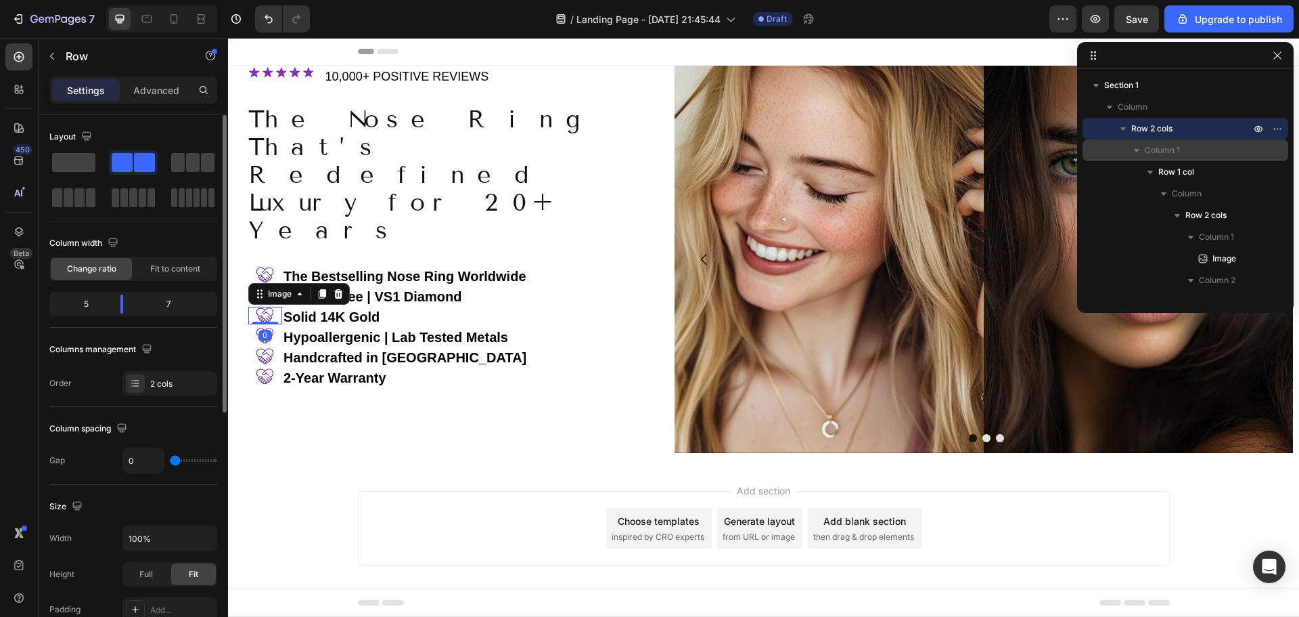
click at [266, 307] on img at bounding box center [264, 316] width 17 height 18
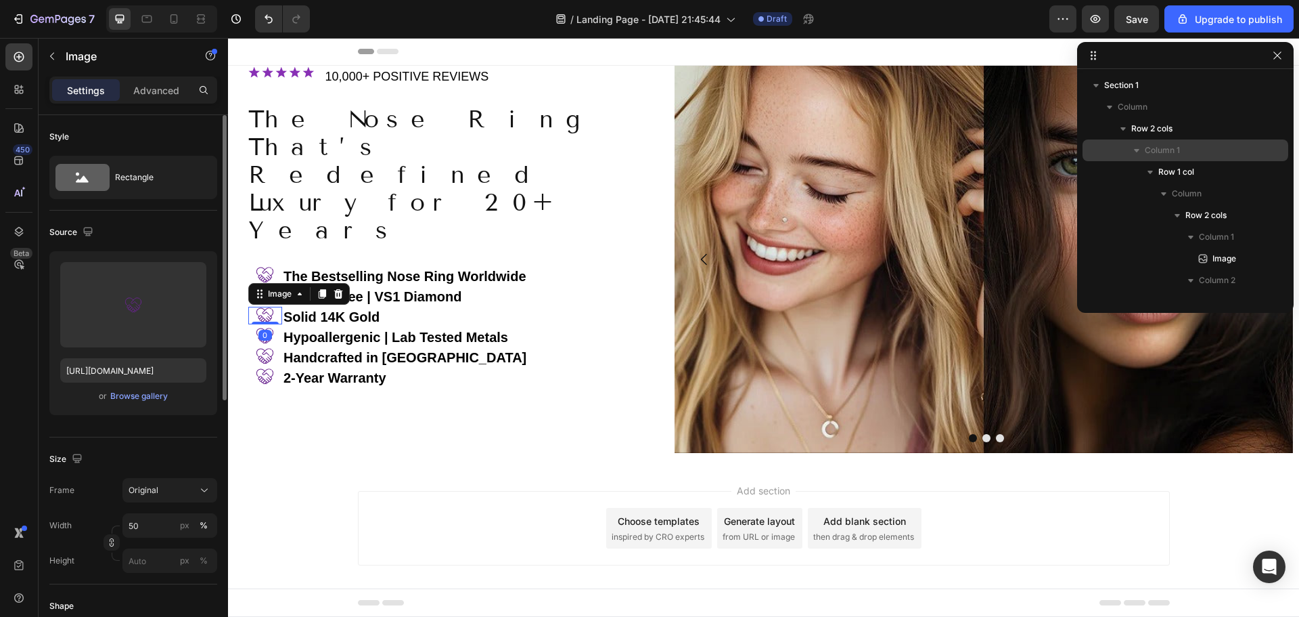
scroll to position [430, 0]
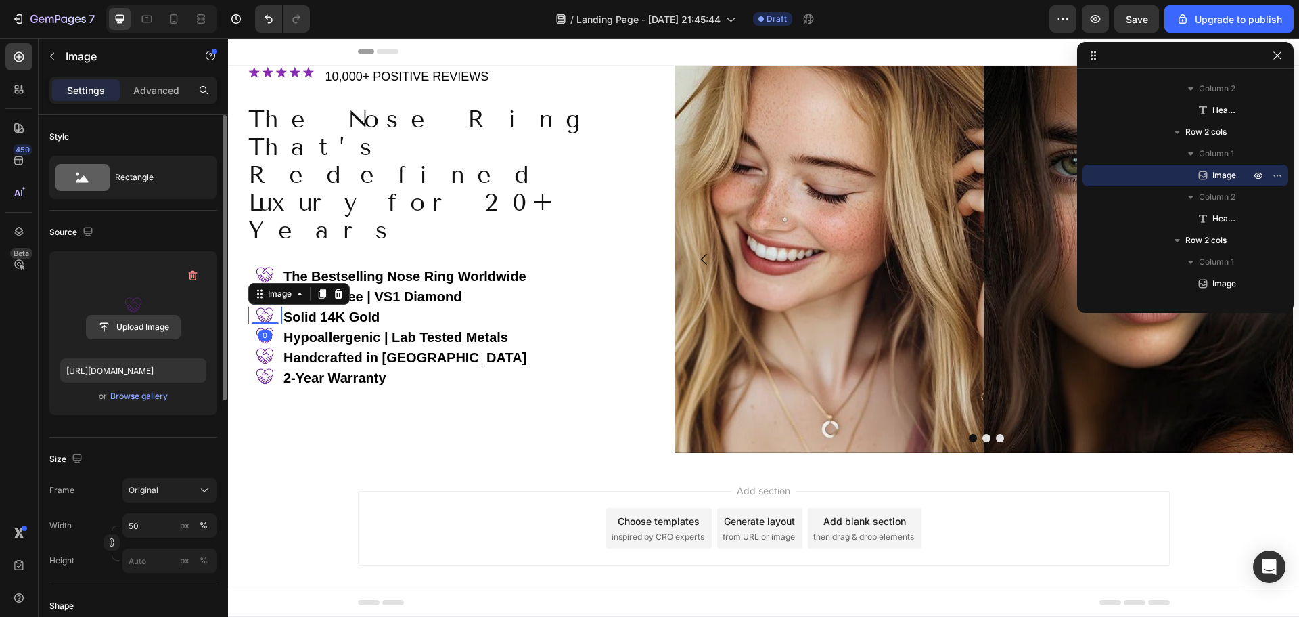
click at [137, 328] on input "file" at bounding box center [133, 326] width 93 height 23
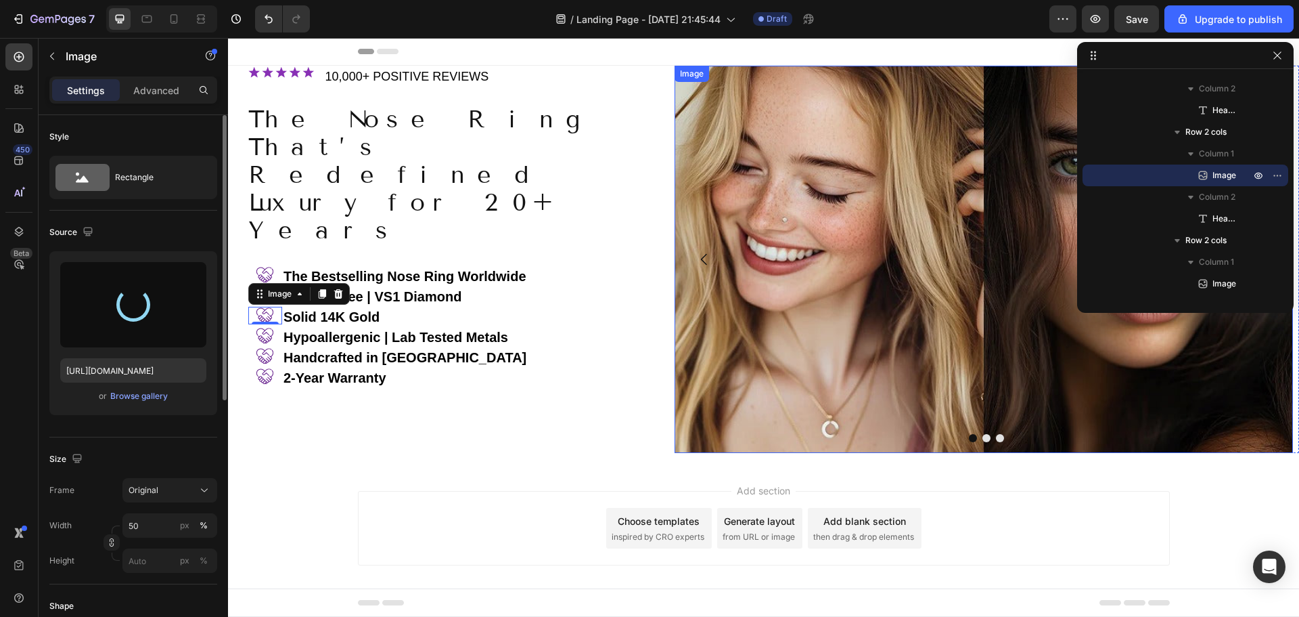
type input "[URL][DOMAIN_NAME]"
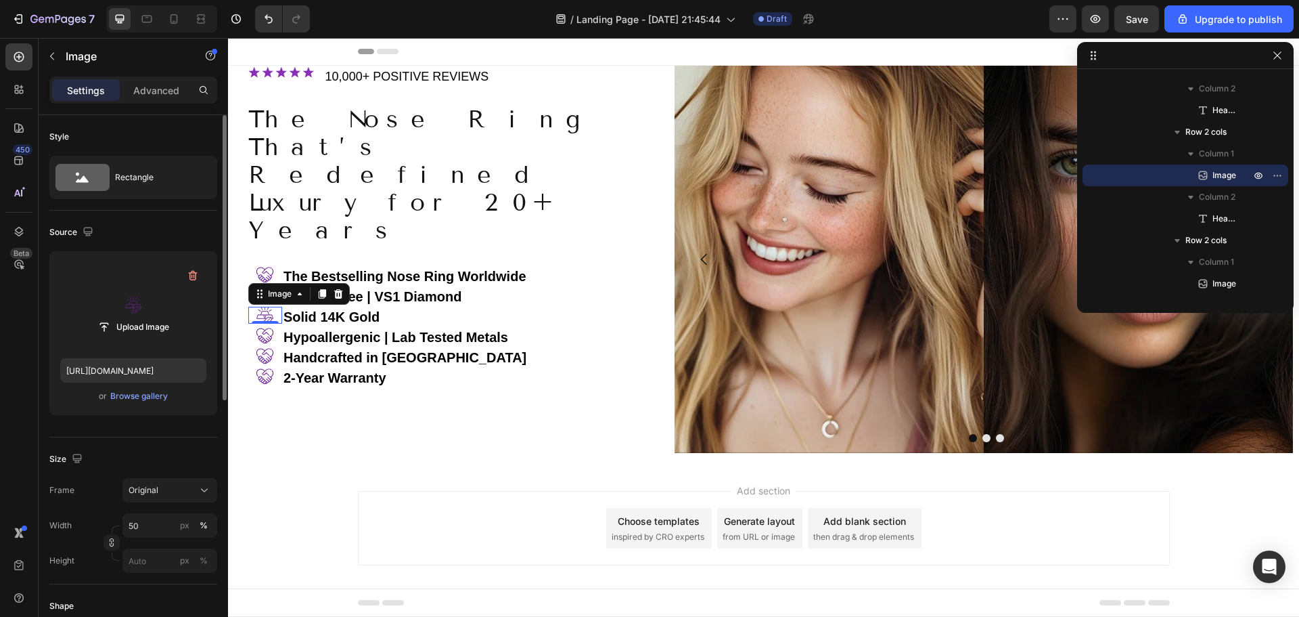
click at [266, 329] on div "0" at bounding box center [266, 334] width 14 height 11
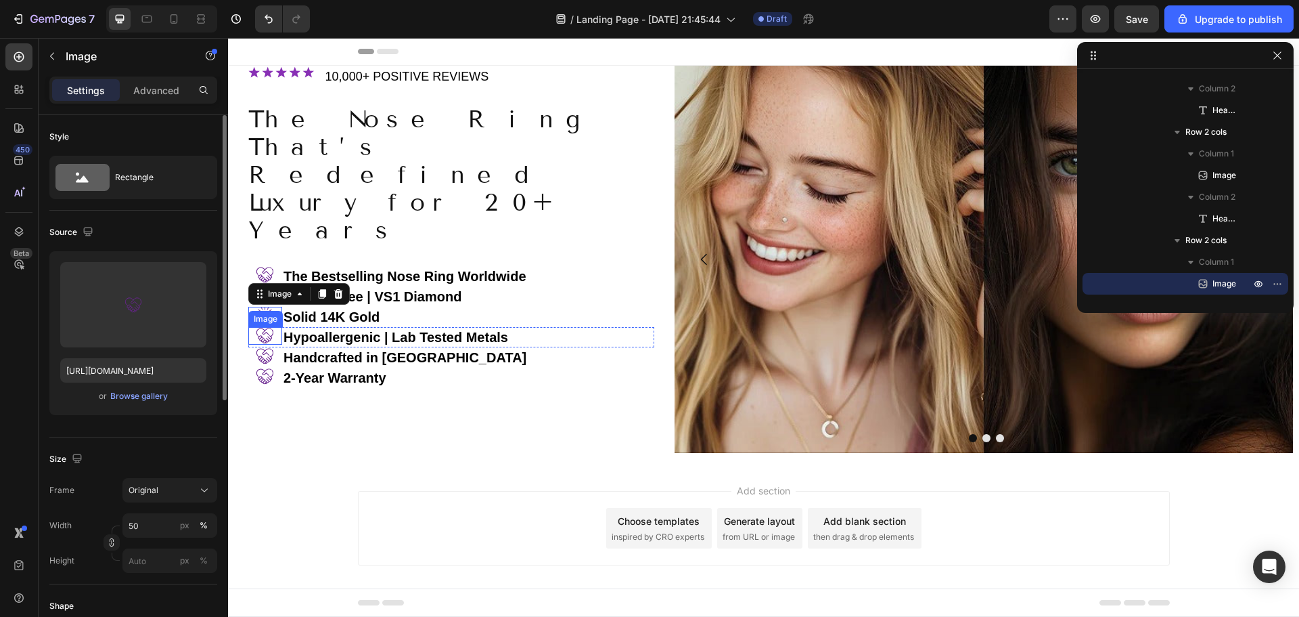
click at [256, 327] on div at bounding box center [265, 336] width 34 height 18
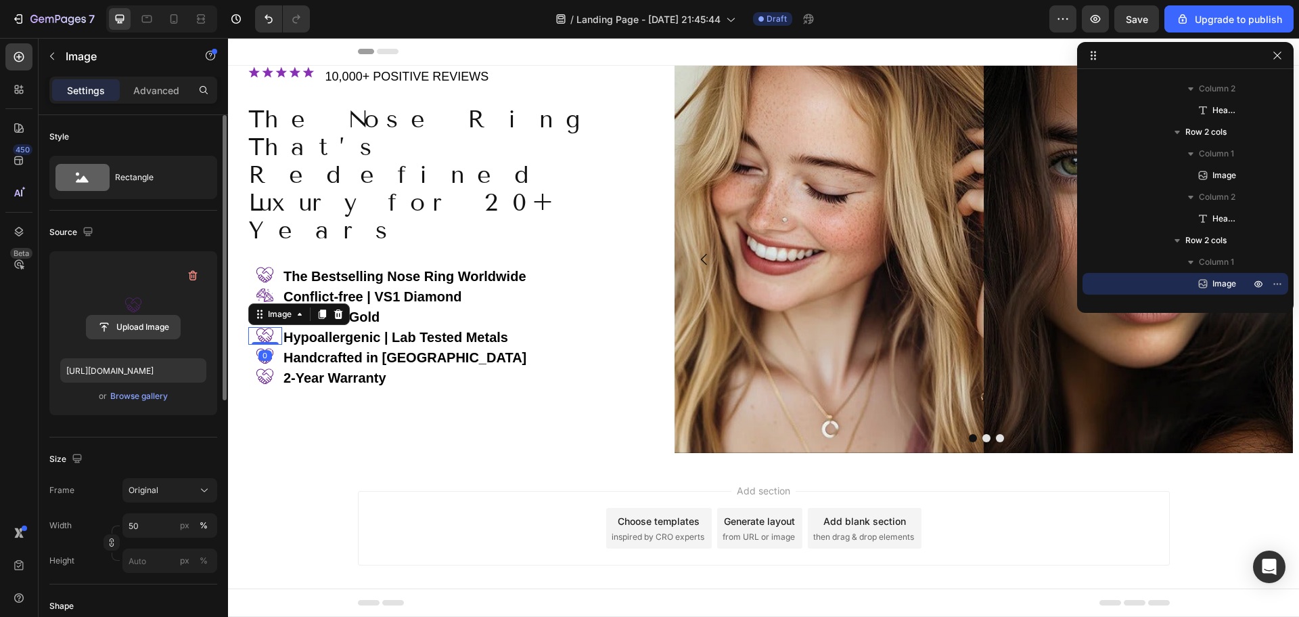
click at [124, 325] on input "file" at bounding box center [133, 326] width 93 height 23
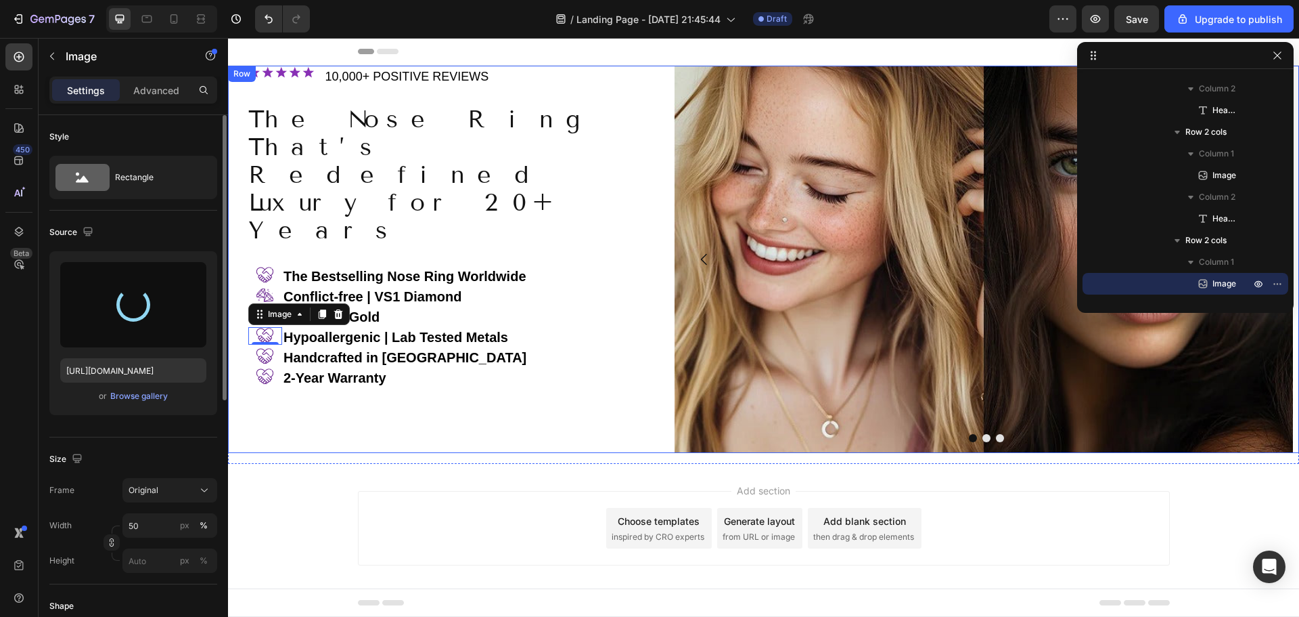
type input "[URL][DOMAIN_NAME]"
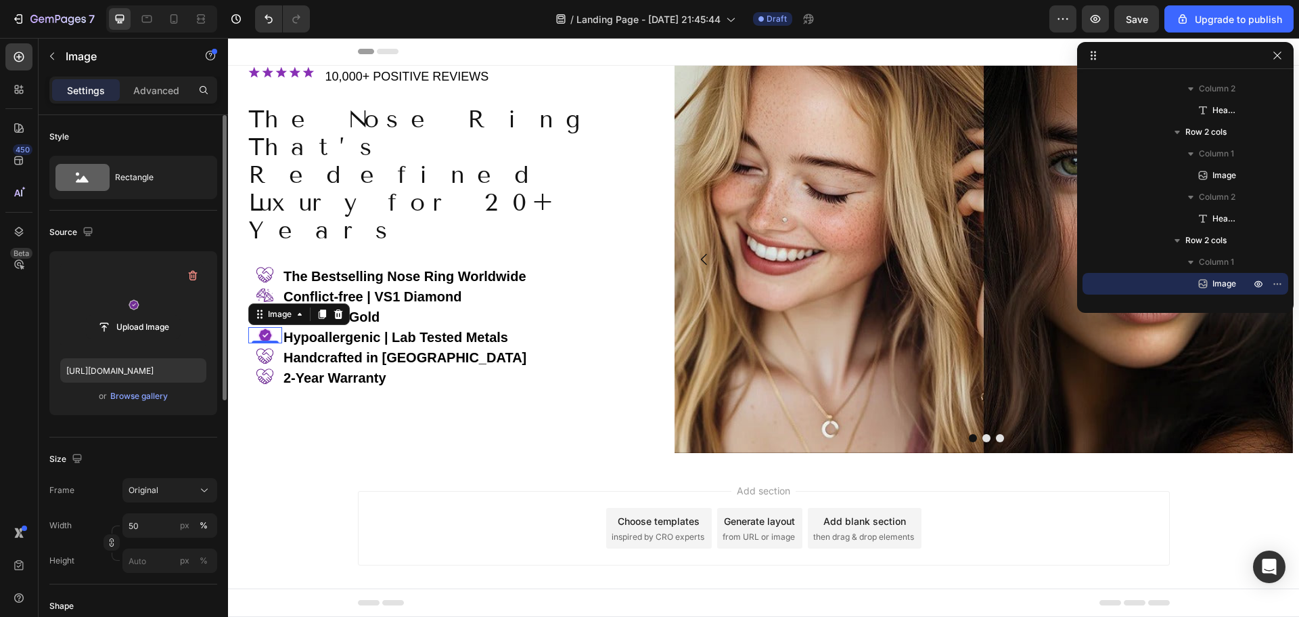
click at [262, 349] on div "0" at bounding box center [266, 354] width 14 height 11
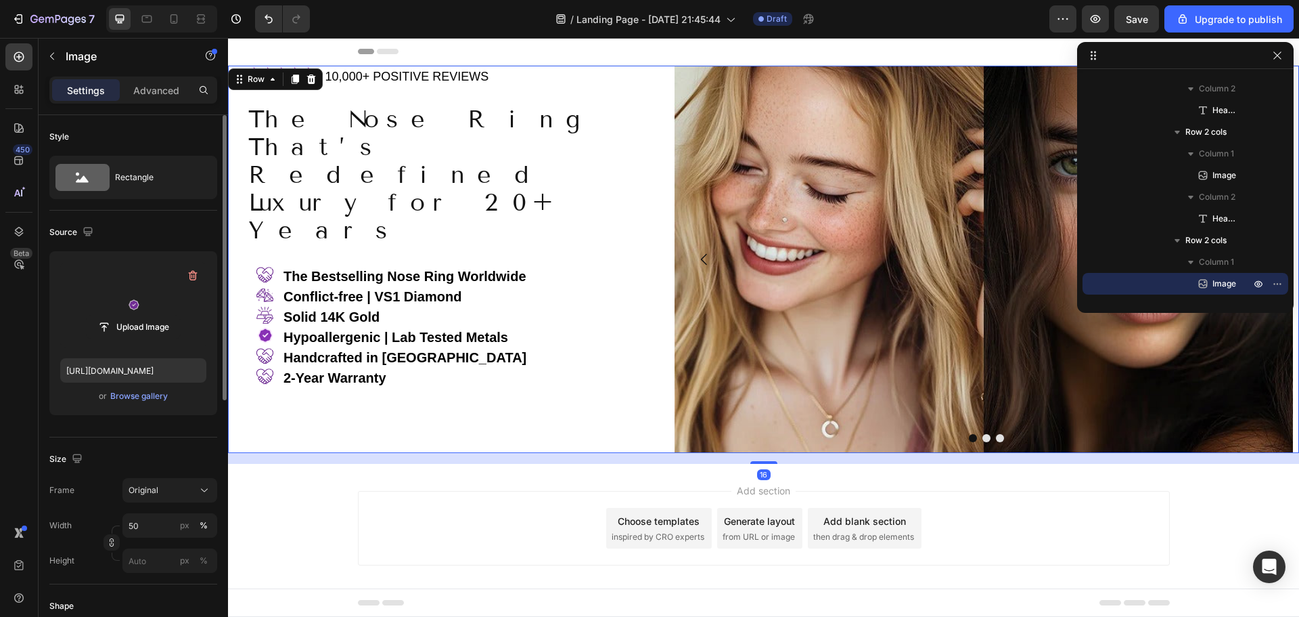
click at [351, 407] on div "Image ⁠⁠⁠⁠⁠⁠⁠ 10,000+ POSITIVE REVIEWS Heading Row The Nose Ring That’s Redefin…" at bounding box center [451, 259] width 447 height 387
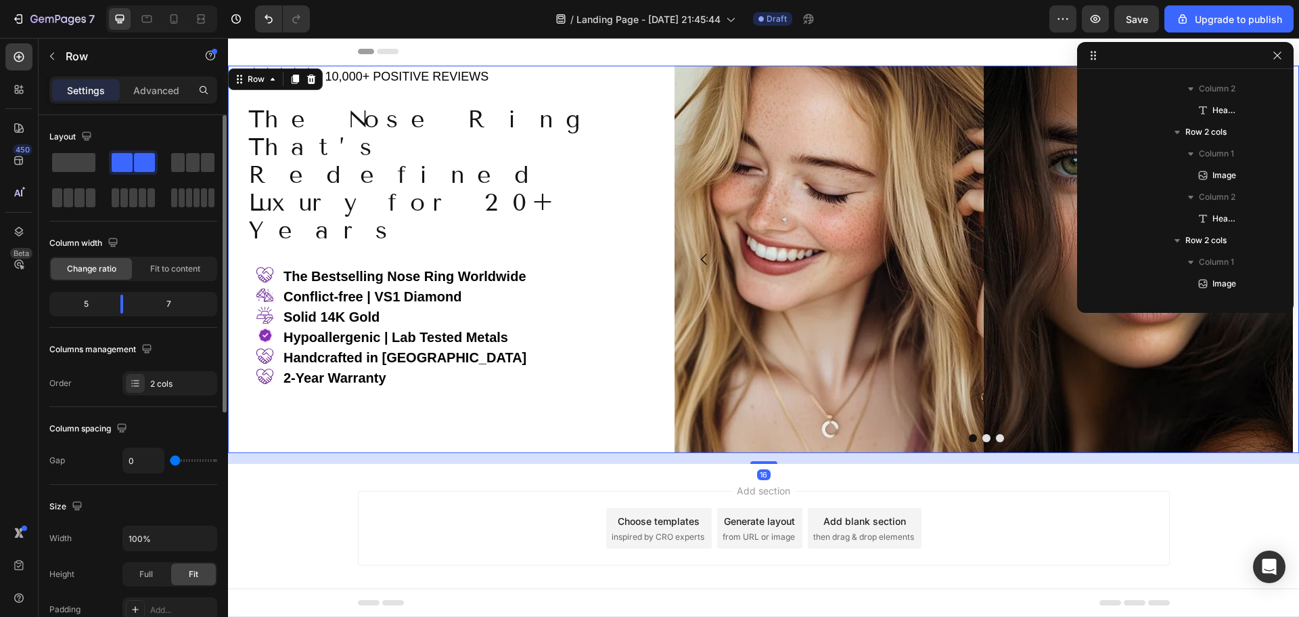
scroll to position [0, 0]
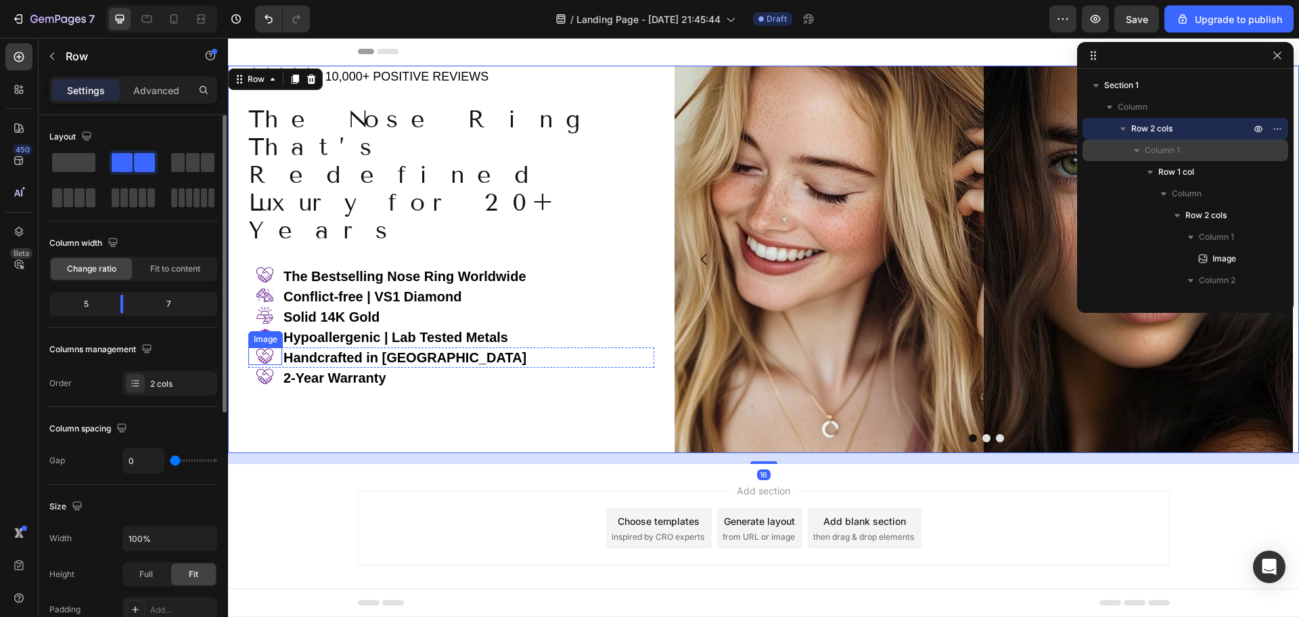
click at [265, 347] on img at bounding box center [264, 356] width 17 height 18
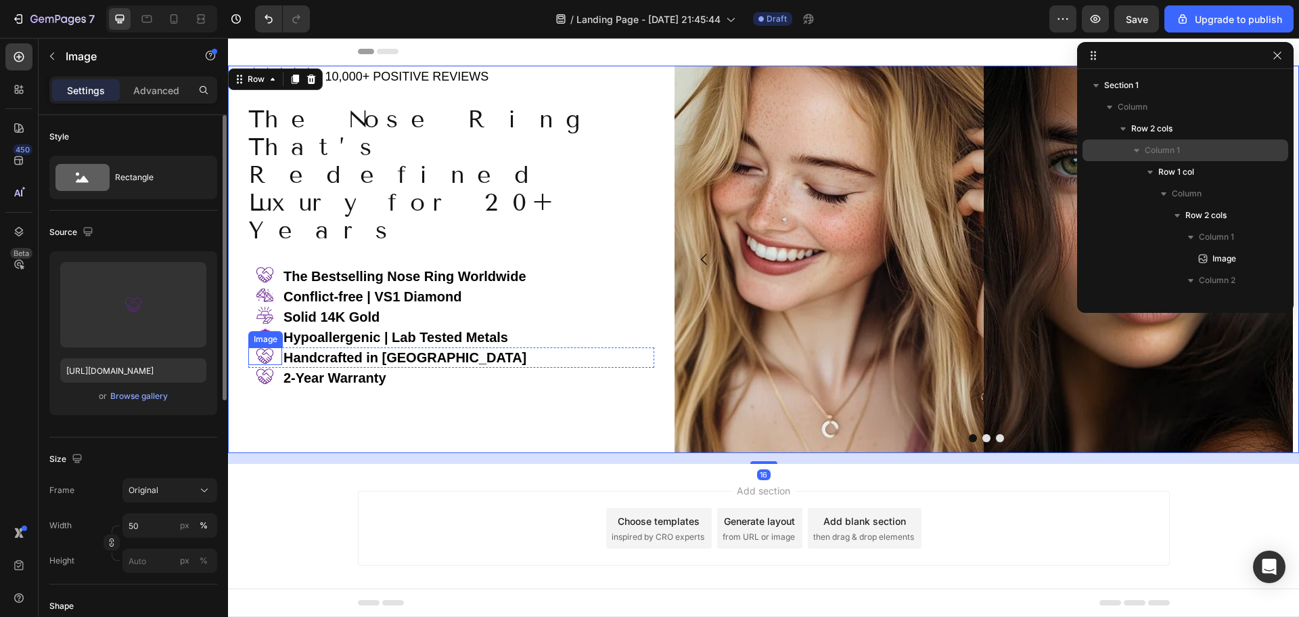
scroll to position [646, 0]
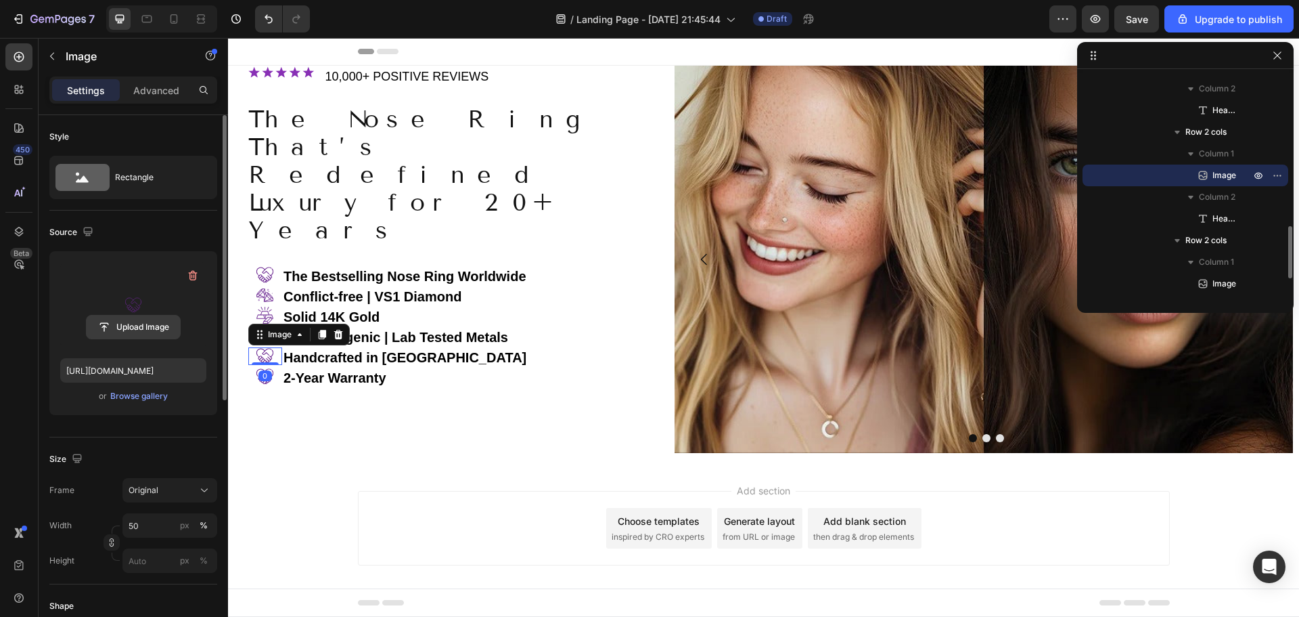
click at [131, 324] on input "file" at bounding box center [133, 326] width 93 height 23
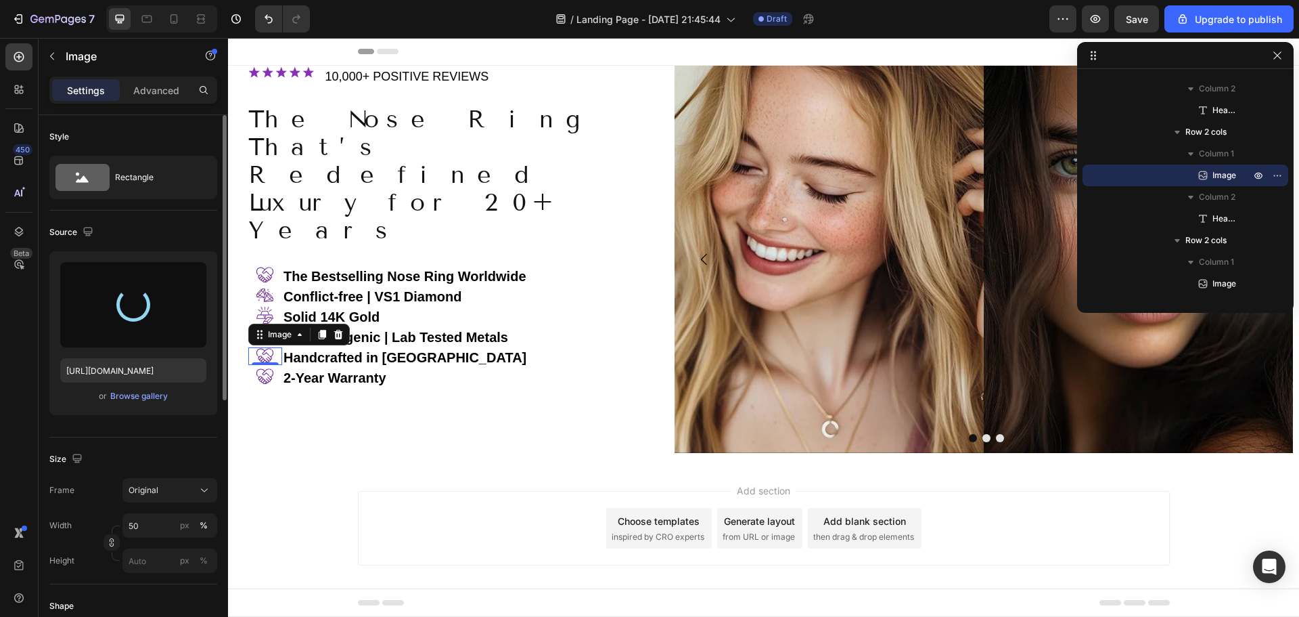
type input "[URL][DOMAIN_NAME]"
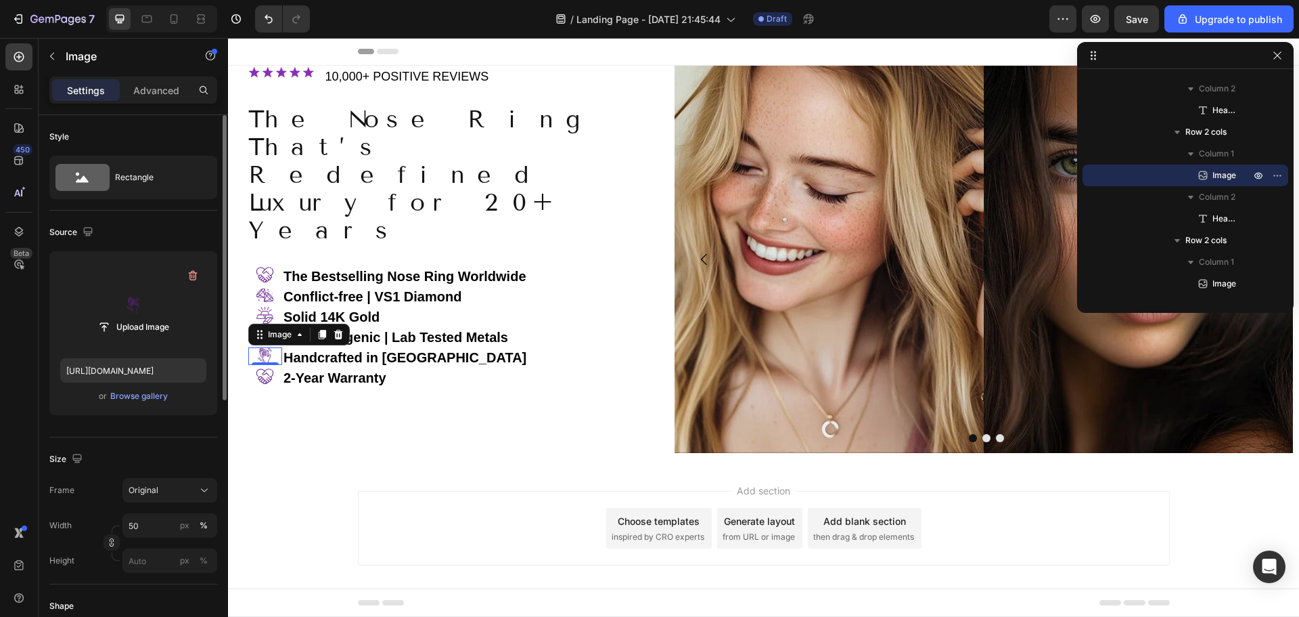
click at [263, 370] on div "0" at bounding box center [266, 375] width 14 height 11
click at [265, 370] on div "0" at bounding box center [266, 375] width 14 height 11
click at [305, 390] on div "Image ⁠⁠⁠⁠⁠⁠⁠ 10,000+ POSITIVE REVIEWS Heading Row The Nose Ring That’s Redefin…" at bounding box center [451, 259] width 447 height 387
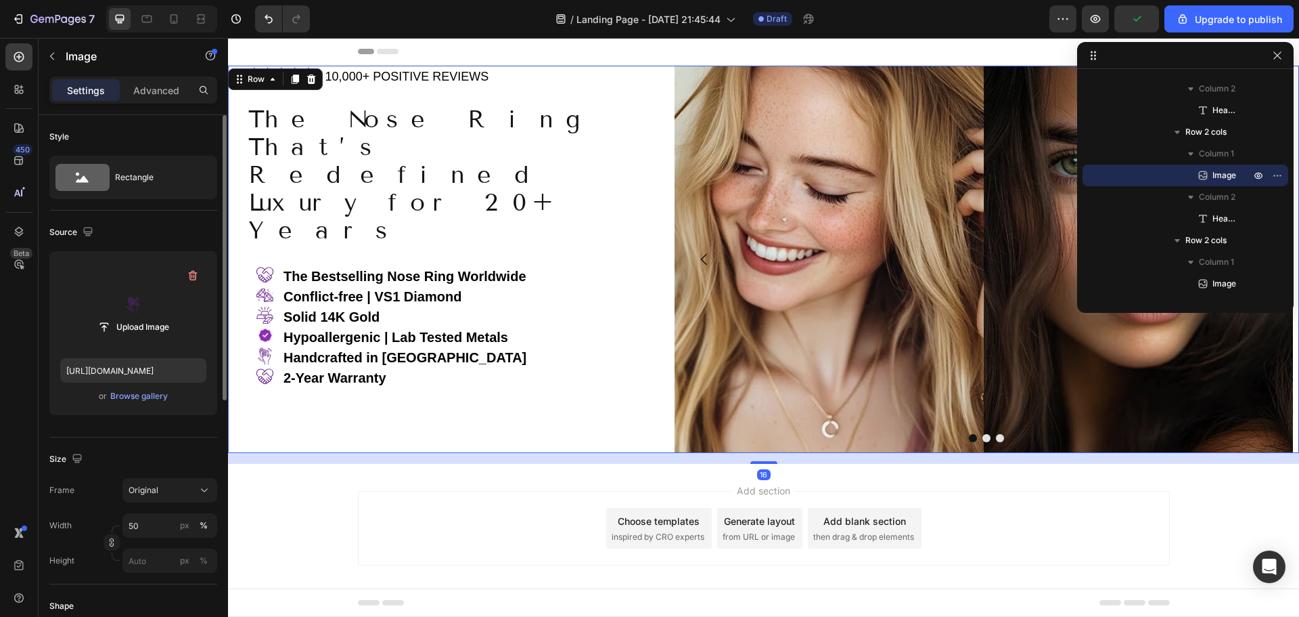
scroll to position [0, 0]
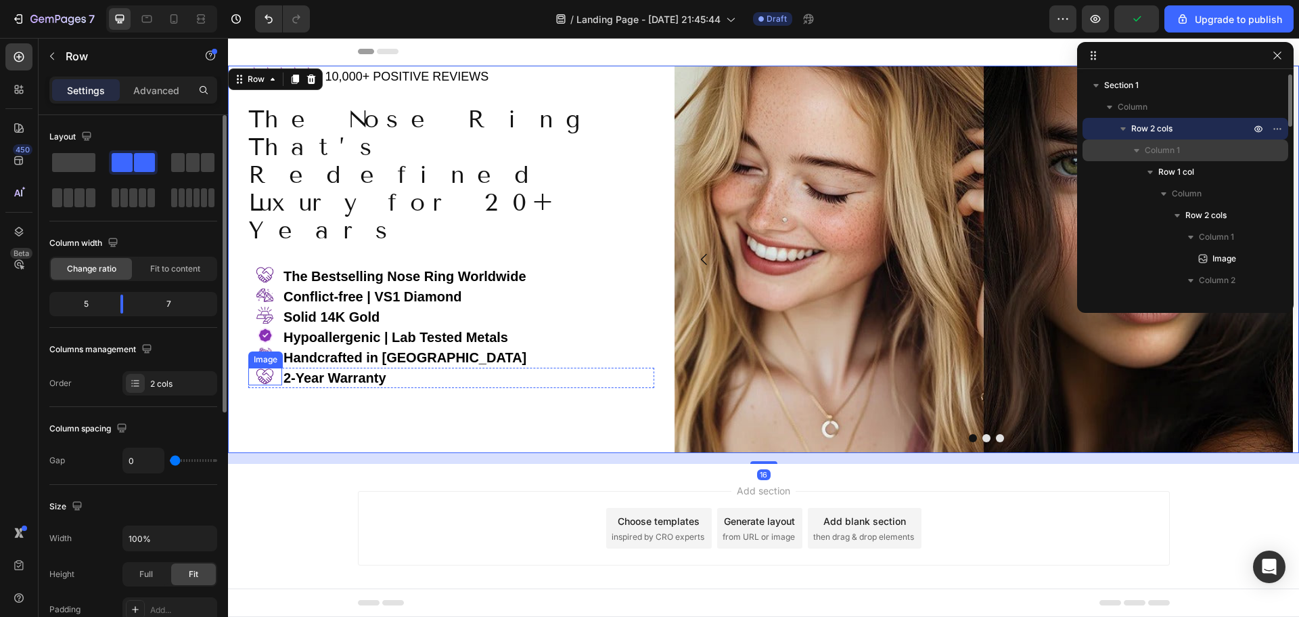
click at [267, 367] on img at bounding box center [264, 376] width 17 height 18
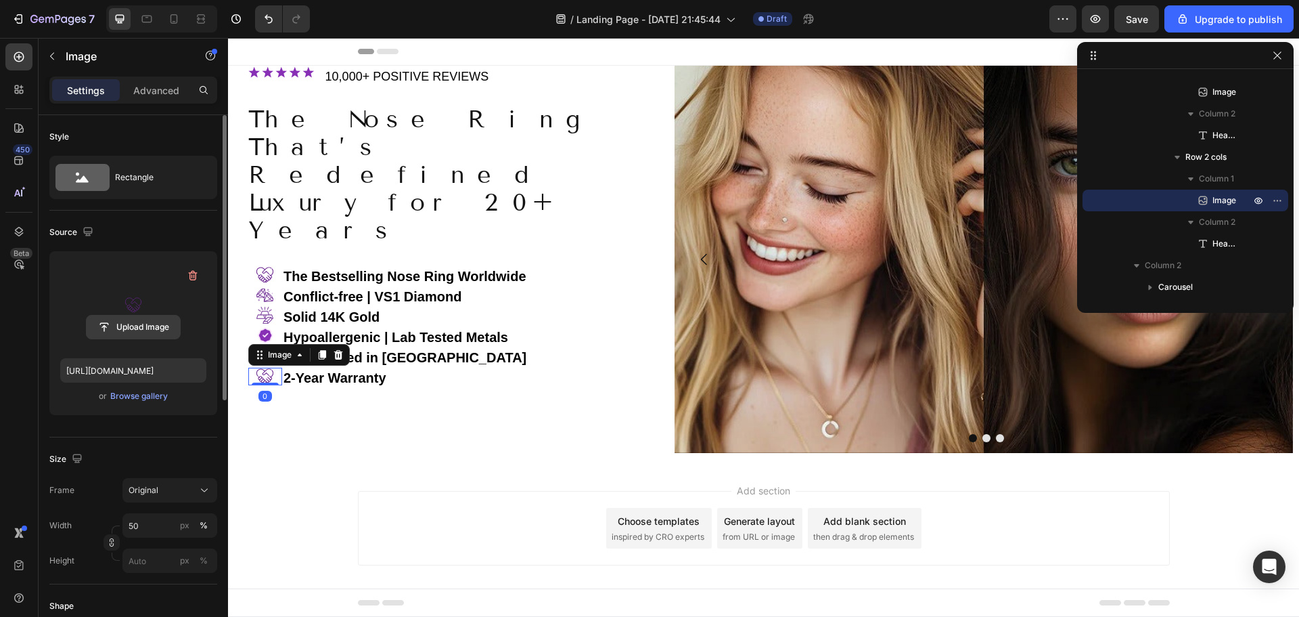
click at [132, 328] on input "file" at bounding box center [133, 326] width 93 height 23
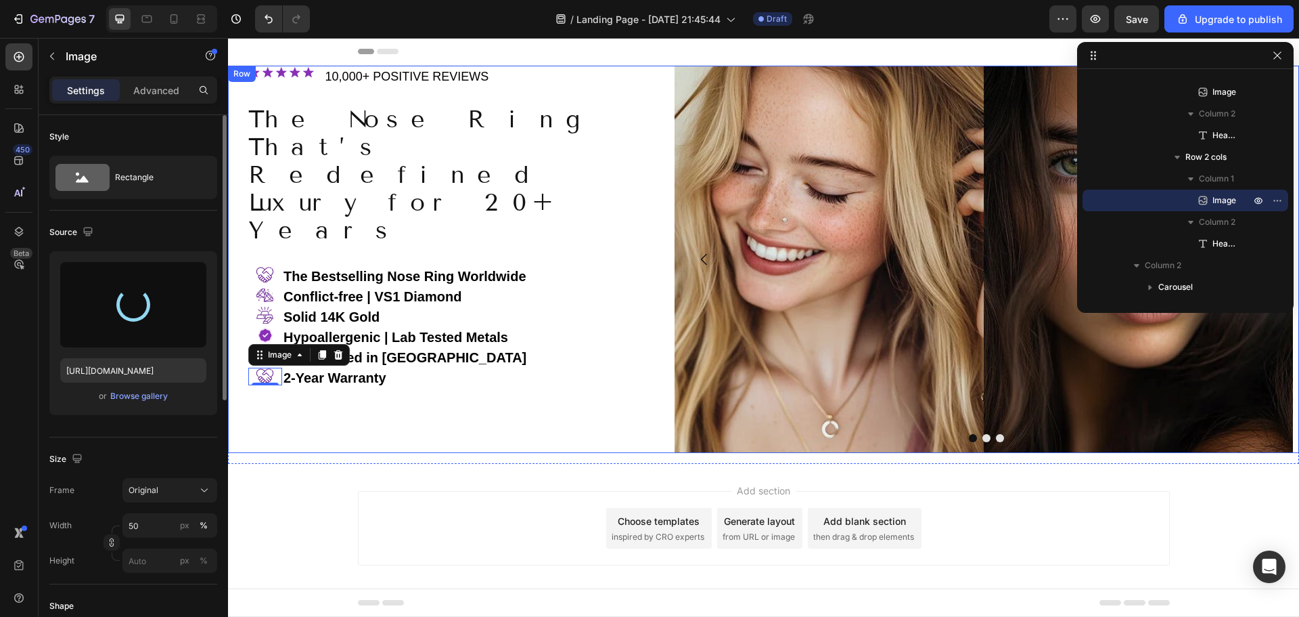
type input "[URL][DOMAIN_NAME]"
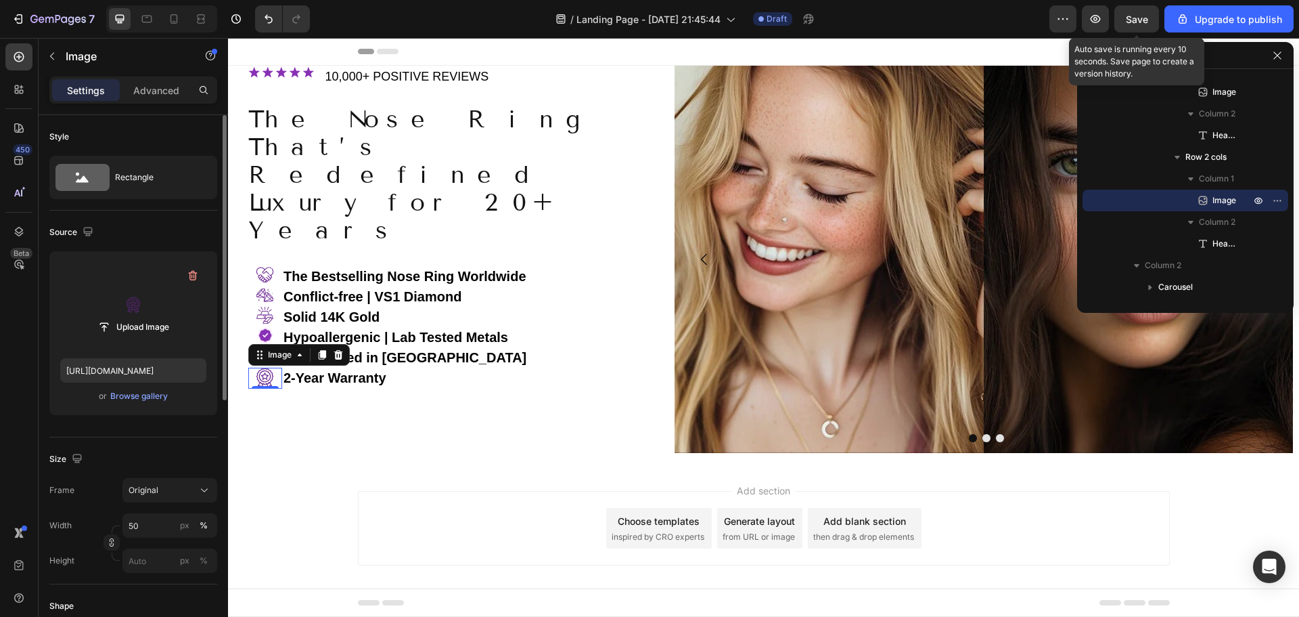
click at [1145, 17] on span "Save" at bounding box center [1137, 20] width 22 height 12
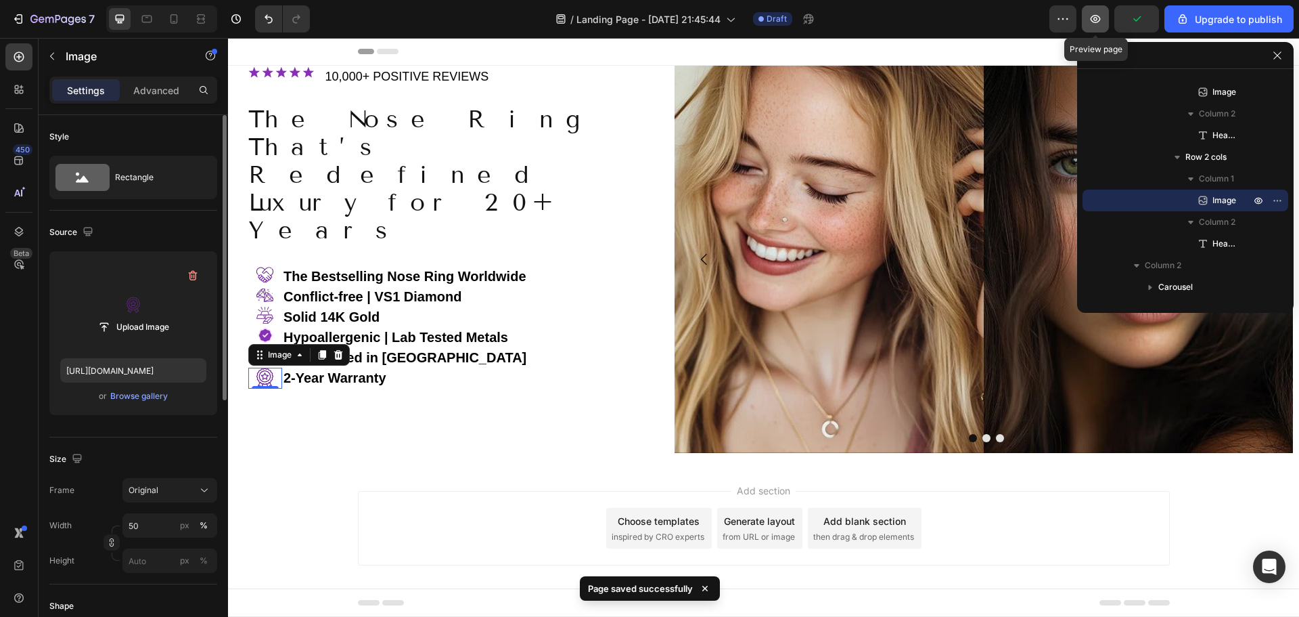
click at [1099, 15] on icon "button" at bounding box center [1096, 19] width 14 height 14
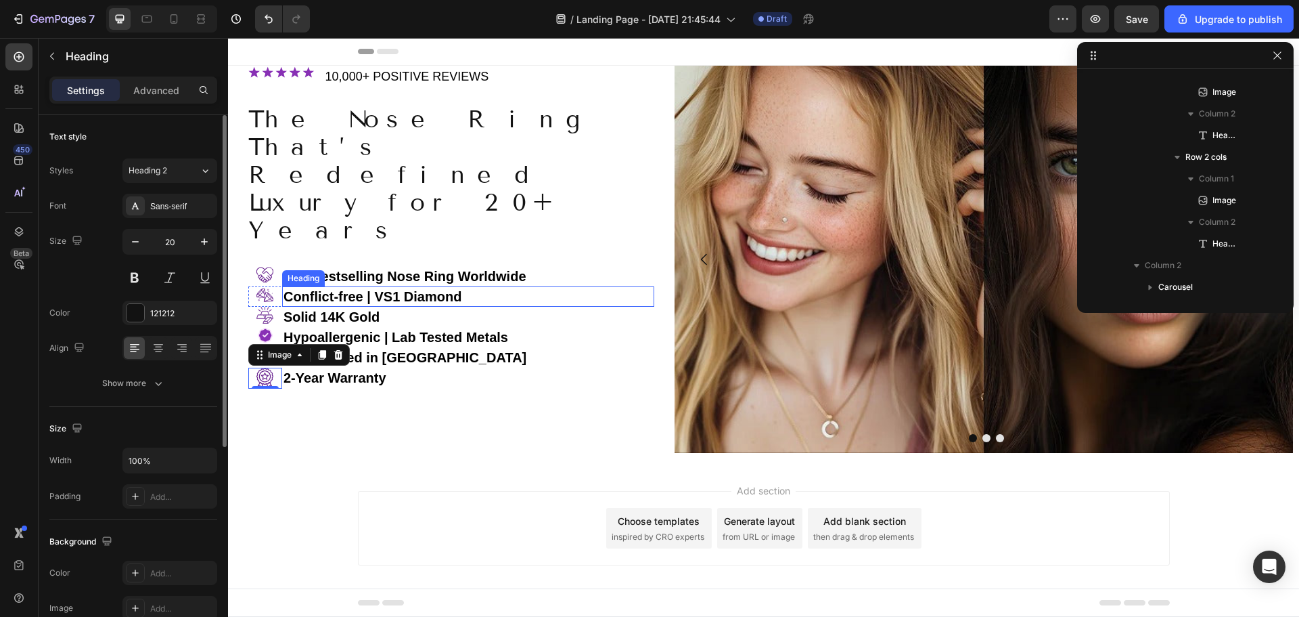
click at [282, 286] on h2 "⁠⁠⁠⁠⁠⁠⁠ Conflict-free | VS1 Diamond" at bounding box center [468, 296] width 372 height 20
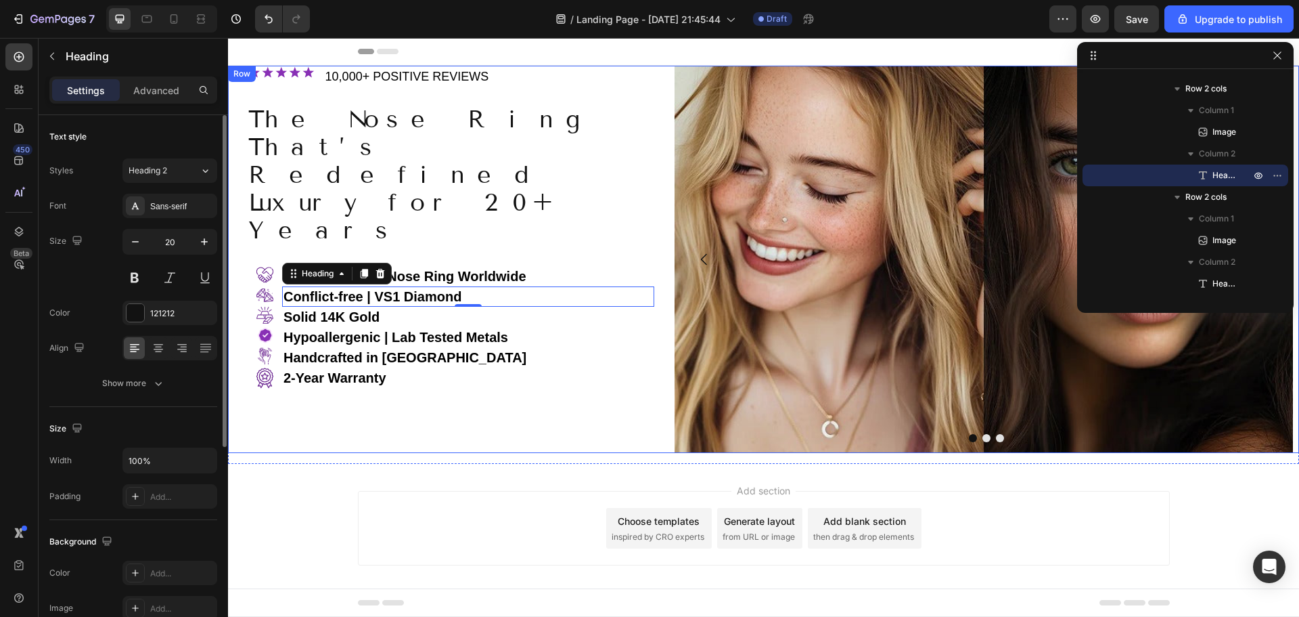
click at [277, 390] on div "Image ⁠⁠⁠⁠⁠⁠⁠ 10,000+ POSITIVE REVIEWS Heading Row The Nose Ring That’s Redefin…" at bounding box center [451, 259] width 447 height 387
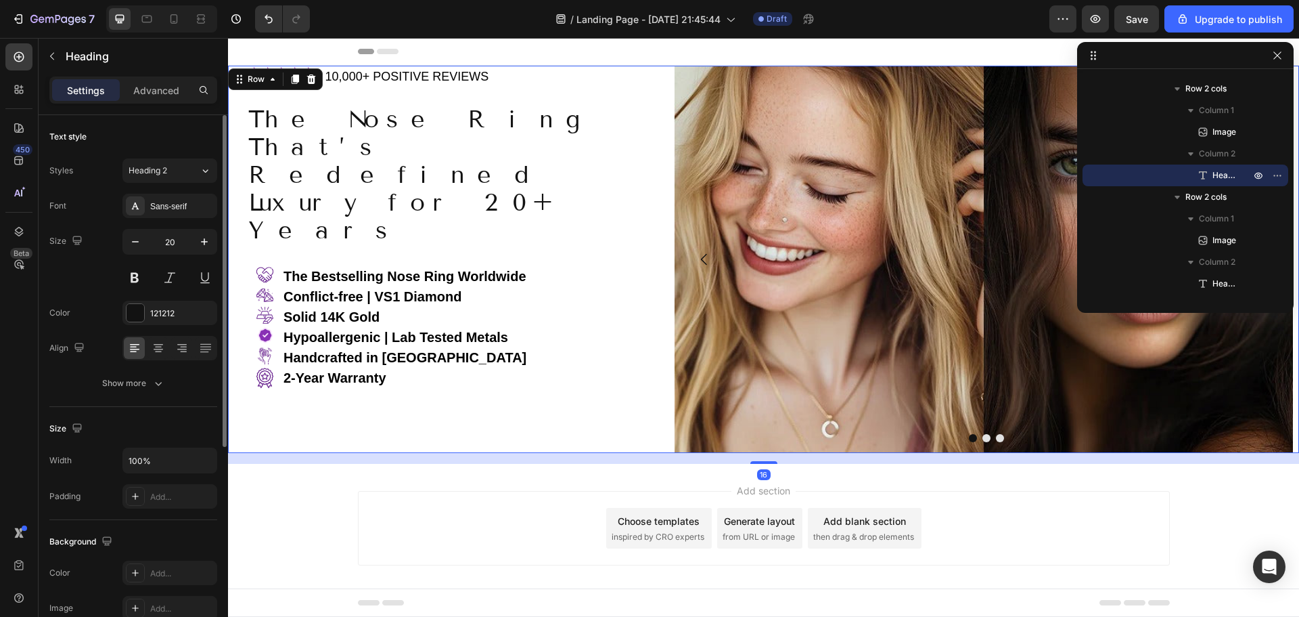
scroll to position [0, 0]
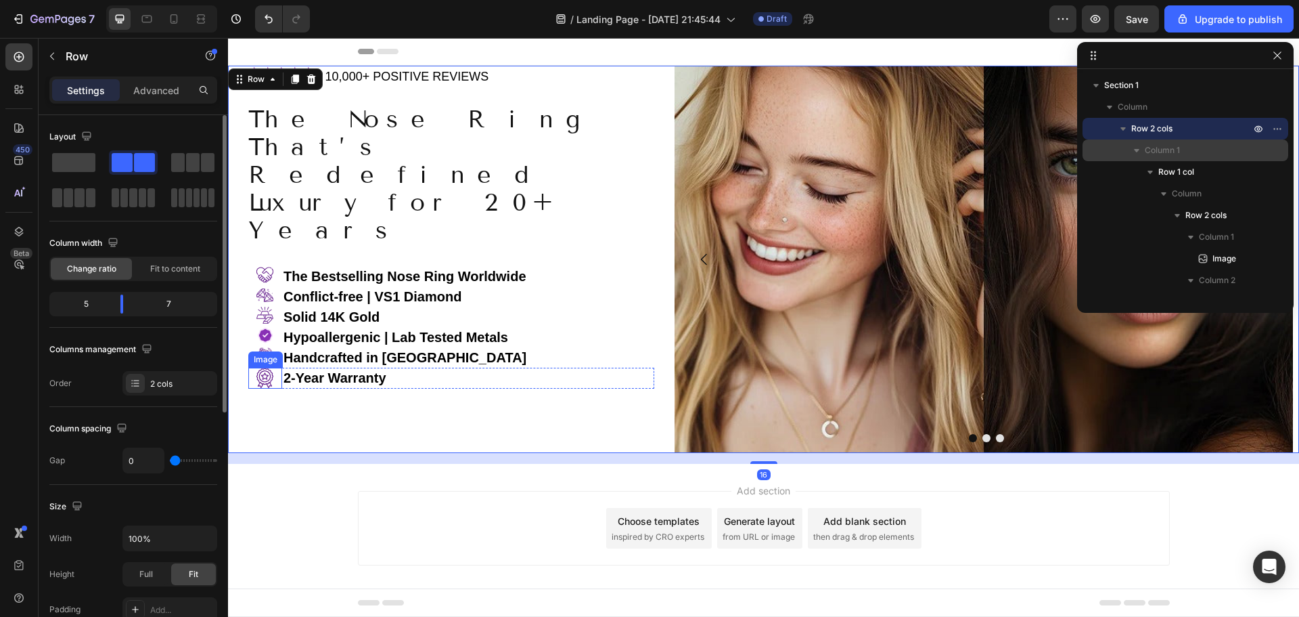
click at [277, 367] on div at bounding box center [265, 377] width 34 height 21
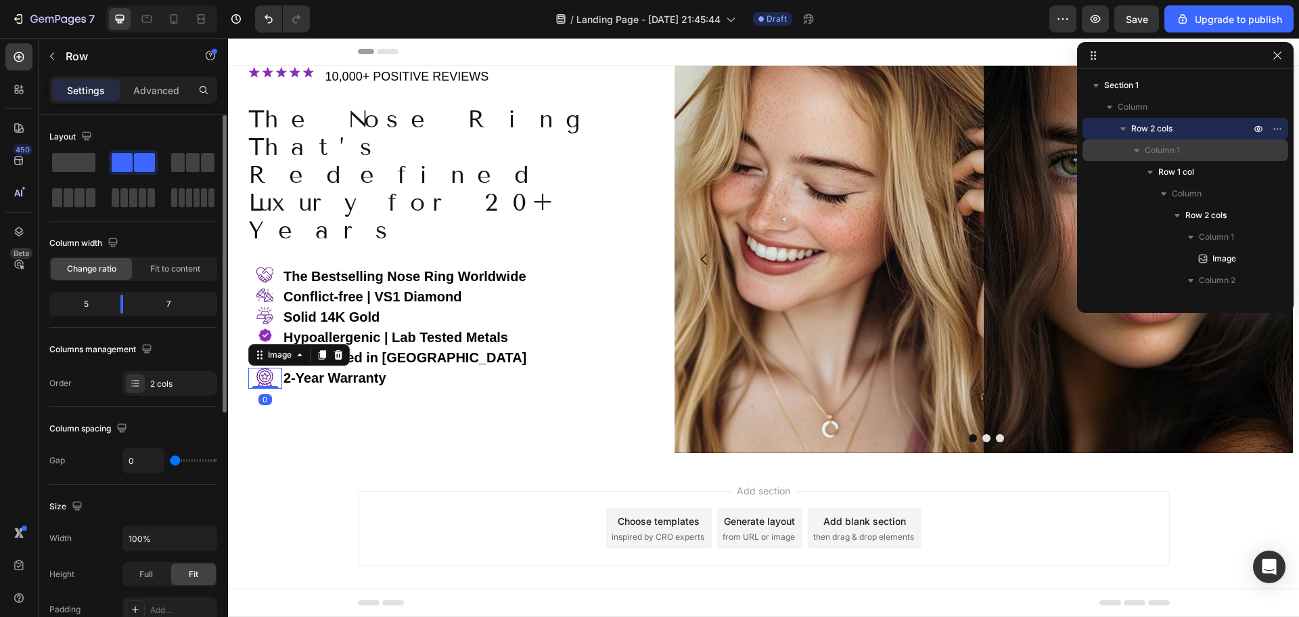
scroll to position [730, 0]
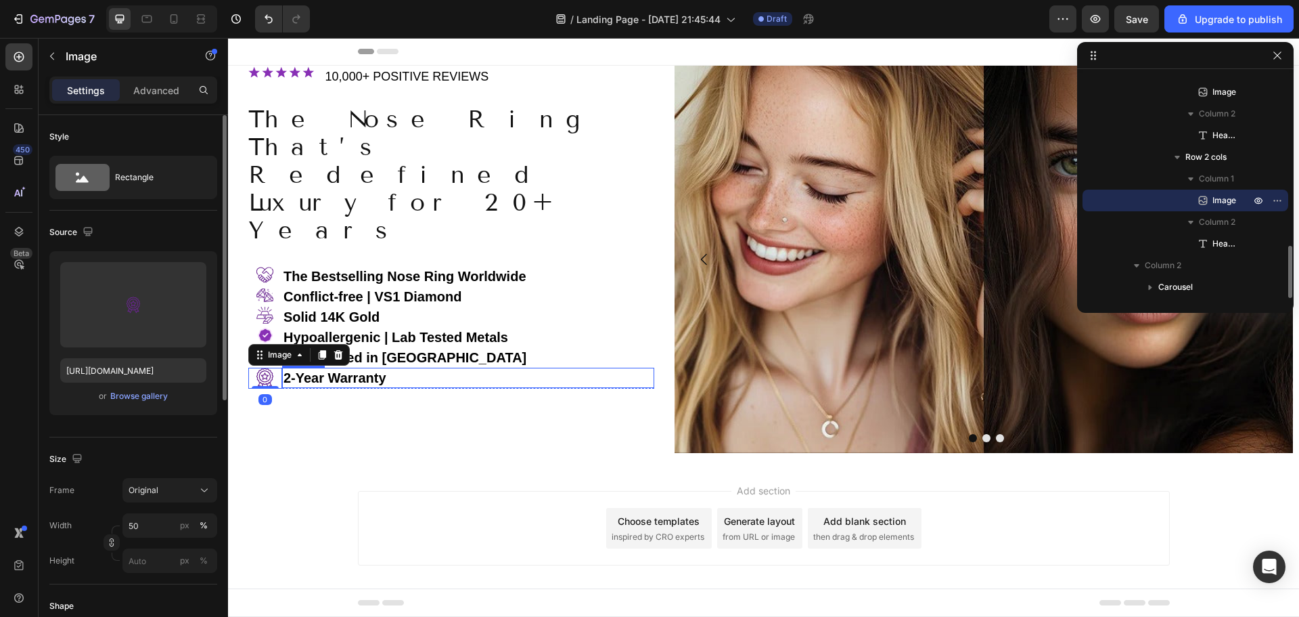
click at [292, 367] on h2 "⁠⁠⁠⁠⁠⁠⁠ 2-Year Warranty" at bounding box center [468, 377] width 372 height 20
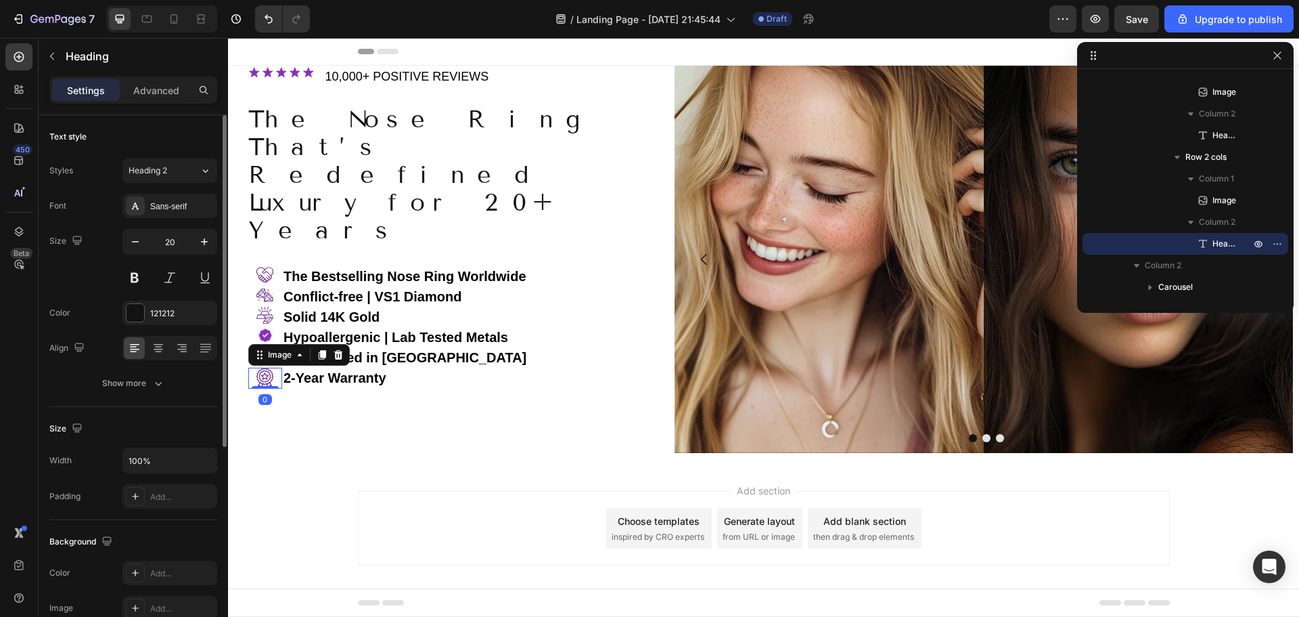
click at [280, 367] on div at bounding box center [265, 377] width 34 height 21
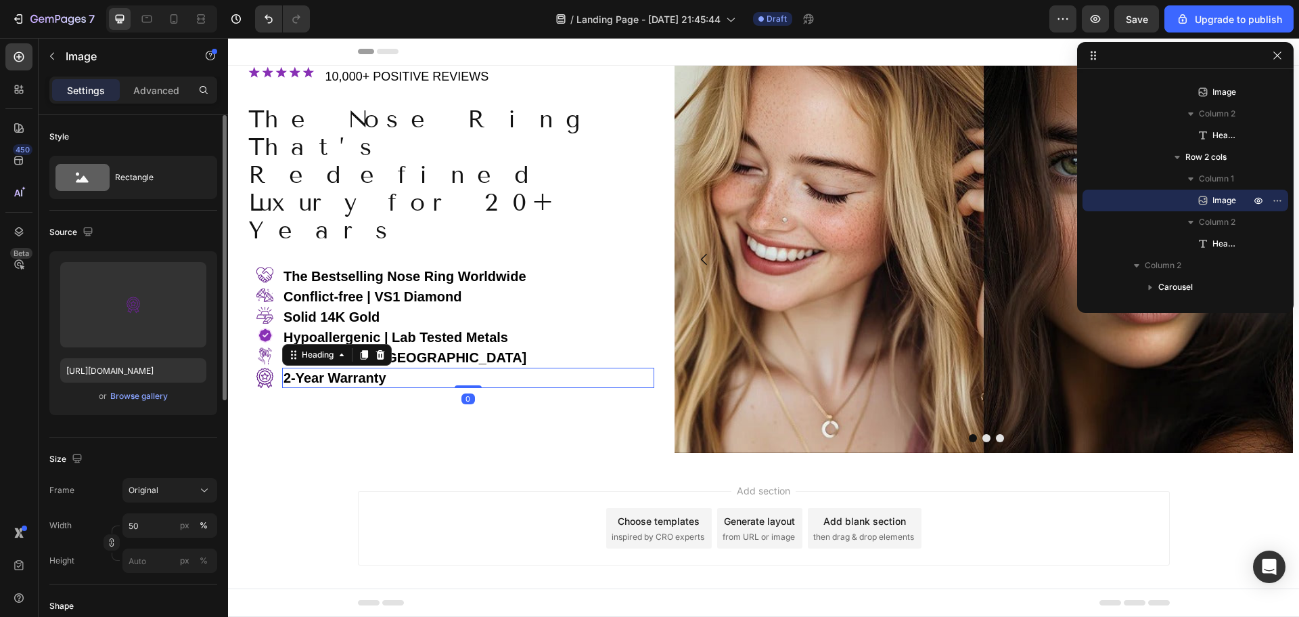
click at [284, 369] on p "⁠⁠⁠⁠⁠⁠⁠ 2-Year Warranty" at bounding box center [468, 378] width 369 height 18
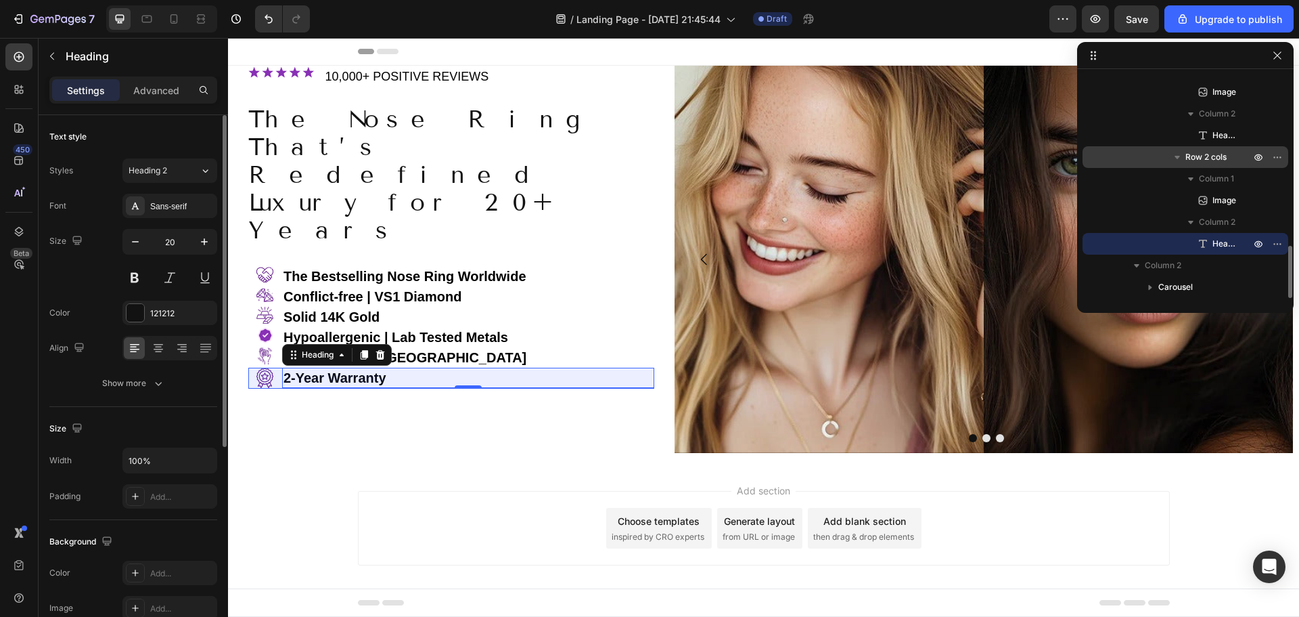
click at [1214, 157] on span "Row 2 cols" at bounding box center [1206, 157] width 41 height 14
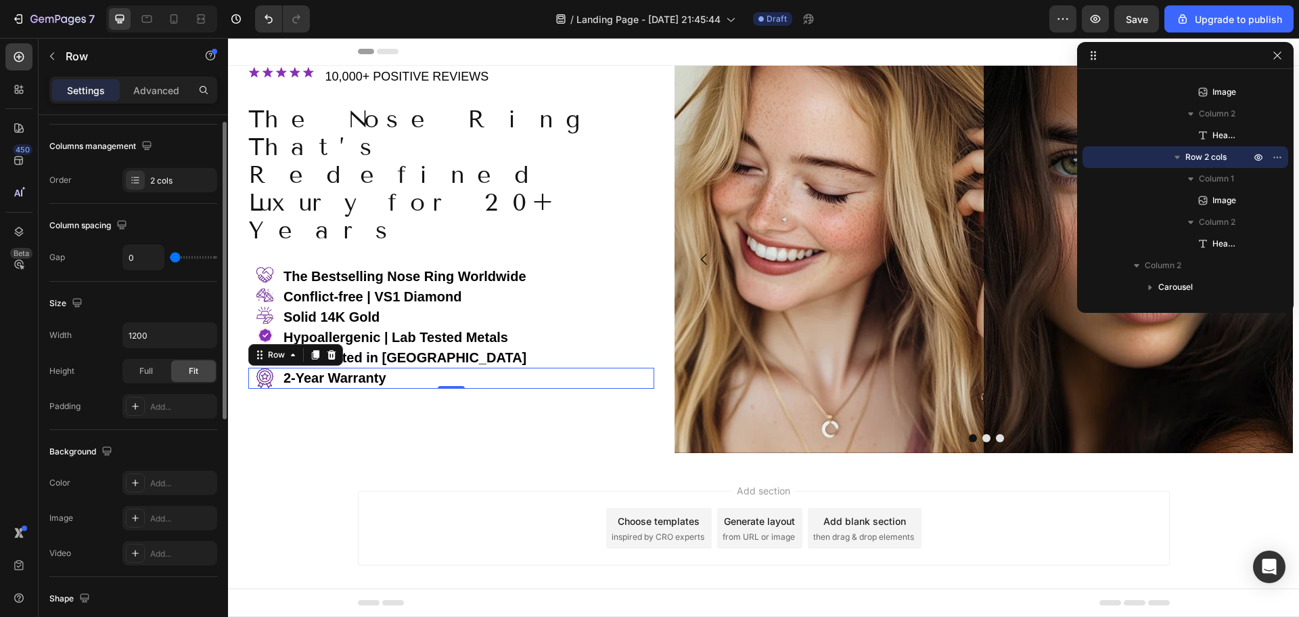
scroll to position [135, 0]
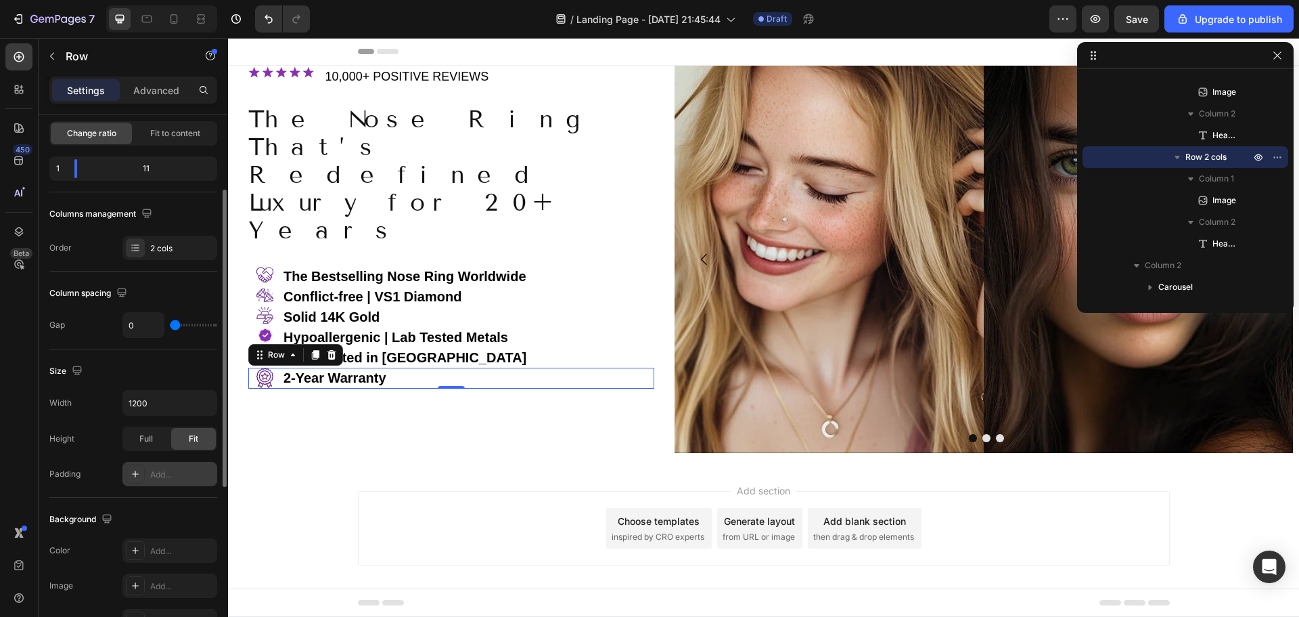
click at [133, 470] on icon at bounding box center [135, 473] width 11 height 11
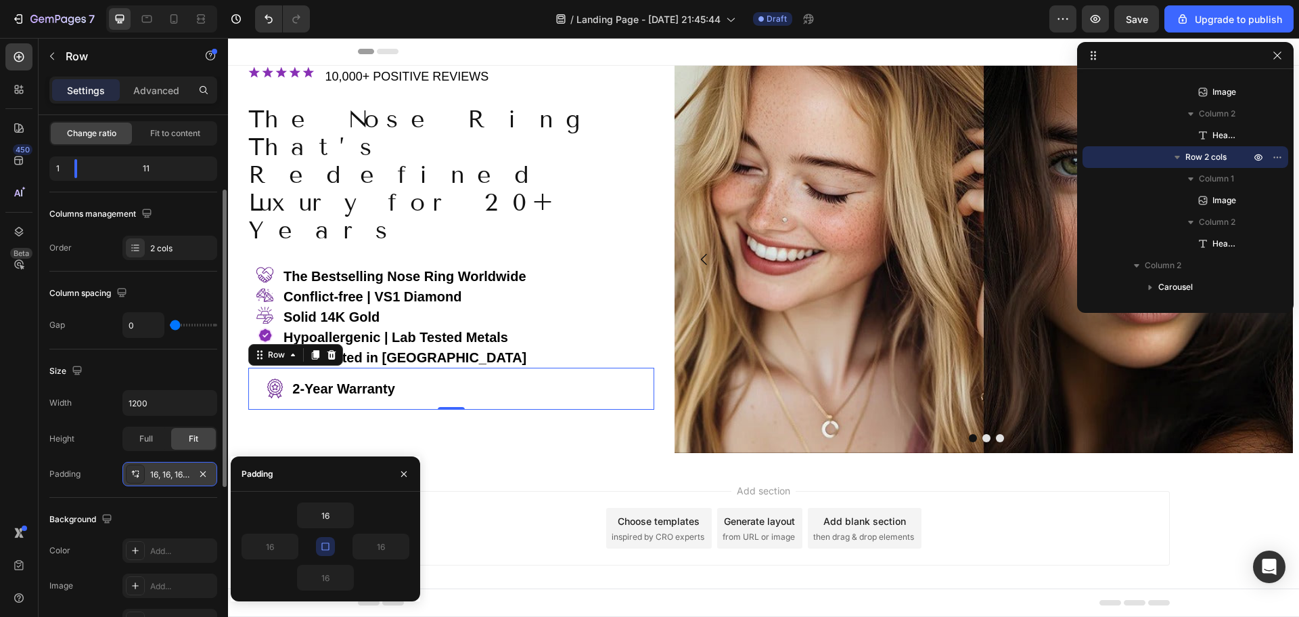
click at [319, 540] on button "button" at bounding box center [325, 546] width 19 height 19
click at [329, 542] on icon "button" at bounding box center [325, 546] width 11 height 11
click at [325, 551] on icon "button" at bounding box center [325, 546] width 11 height 11
click at [326, 547] on icon "button" at bounding box center [325, 546] width 11 height 11
type input "10"
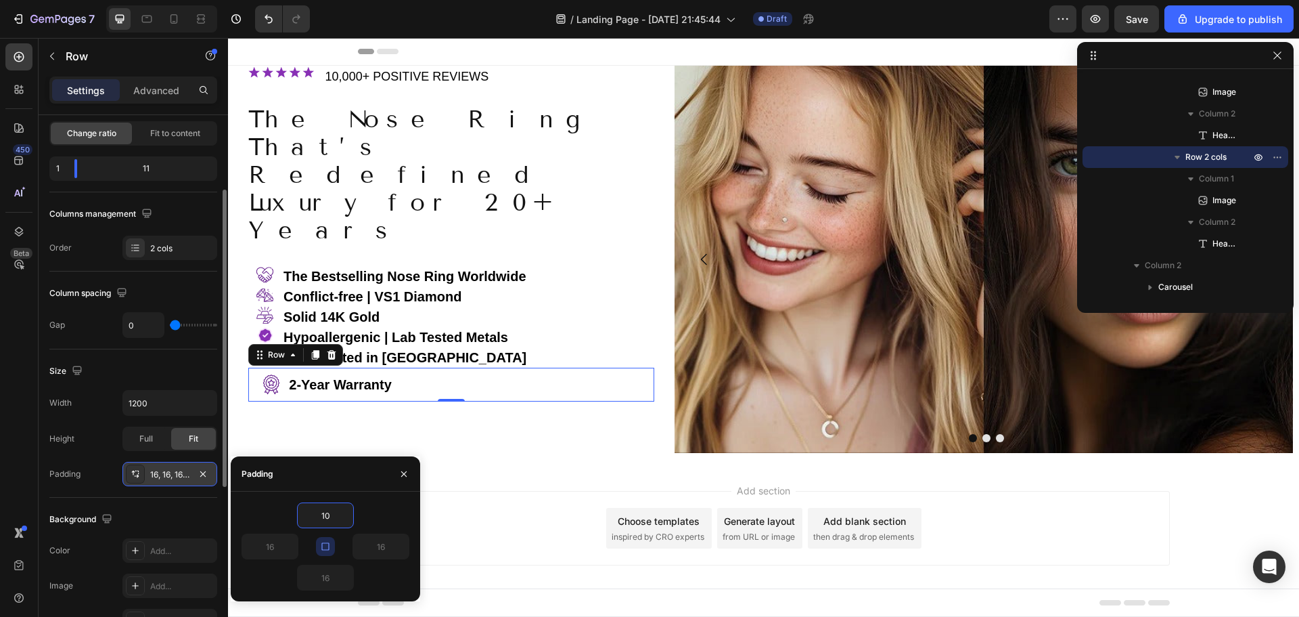
type input "10"
click at [328, 544] on icon "button" at bounding box center [325, 546] width 11 height 11
click at [389, 550] on input "10" at bounding box center [380, 546] width 55 height 24
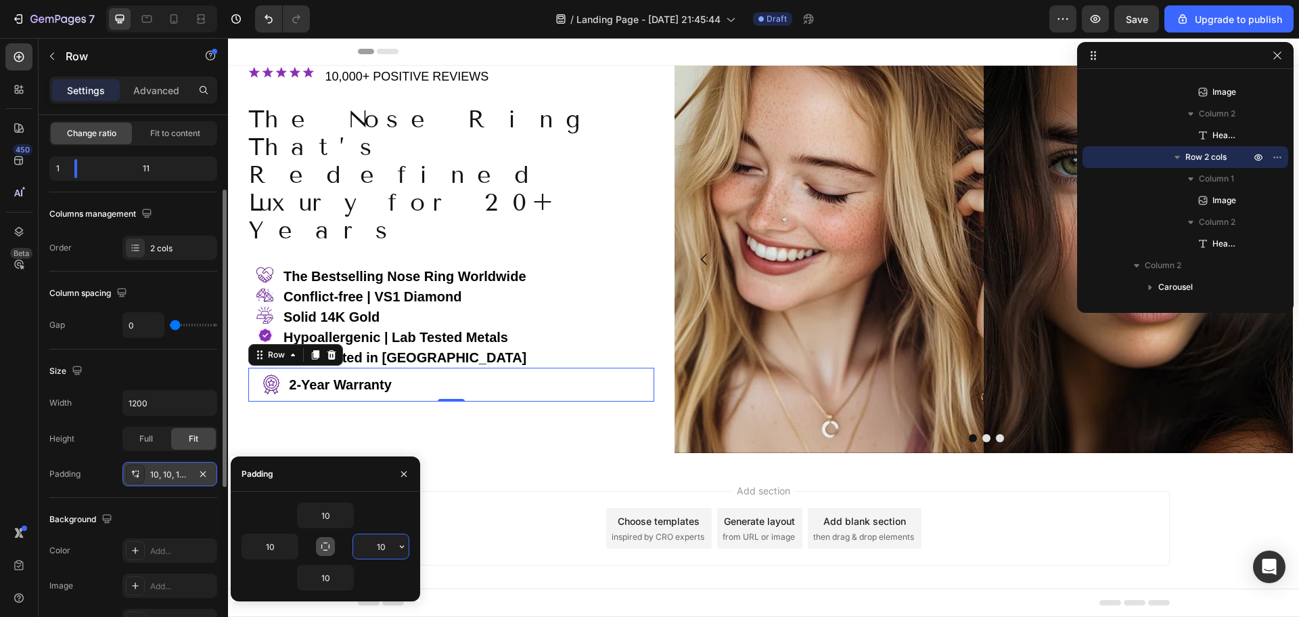
drag, startPoint x: 384, startPoint y: 548, endPoint x: 366, endPoint y: 549, distance: 17.6
click at [368, 549] on input "10" at bounding box center [380, 546] width 55 height 24
type input "0"
click at [426, 349] on p "⁠⁠⁠⁠⁠⁠⁠ Handcrafted in [GEOGRAPHIC_DATA]" at bounding box center [468, 358] width 369 height 18
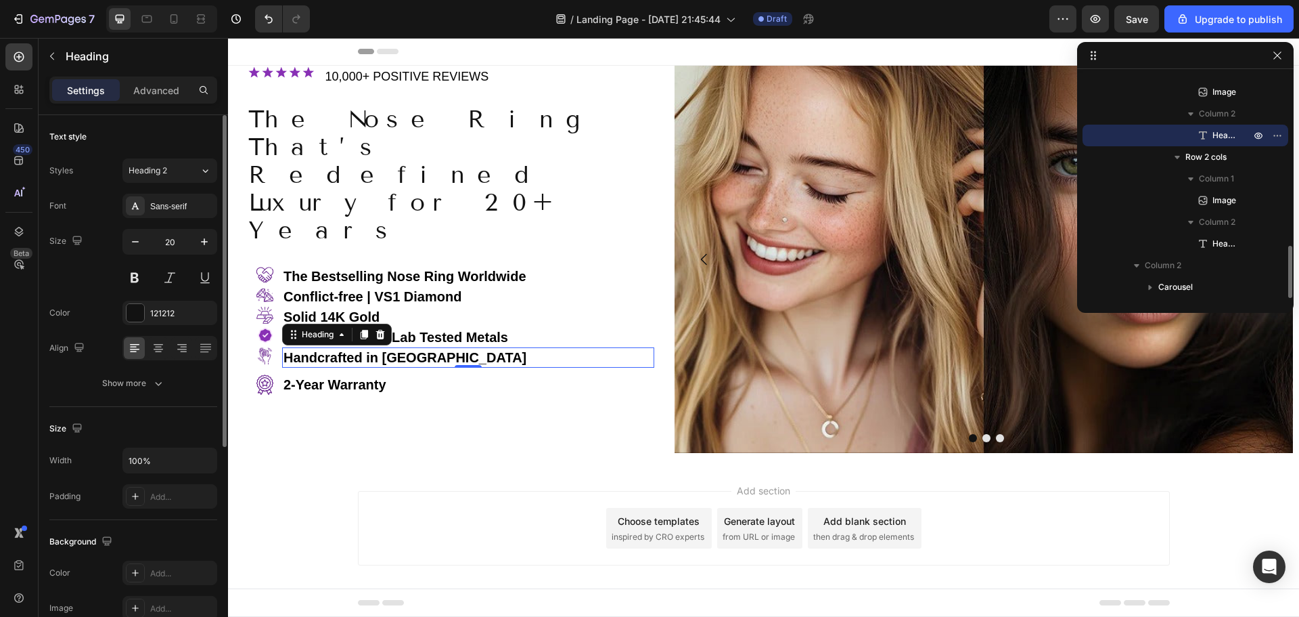
scroll to position [662, 0]
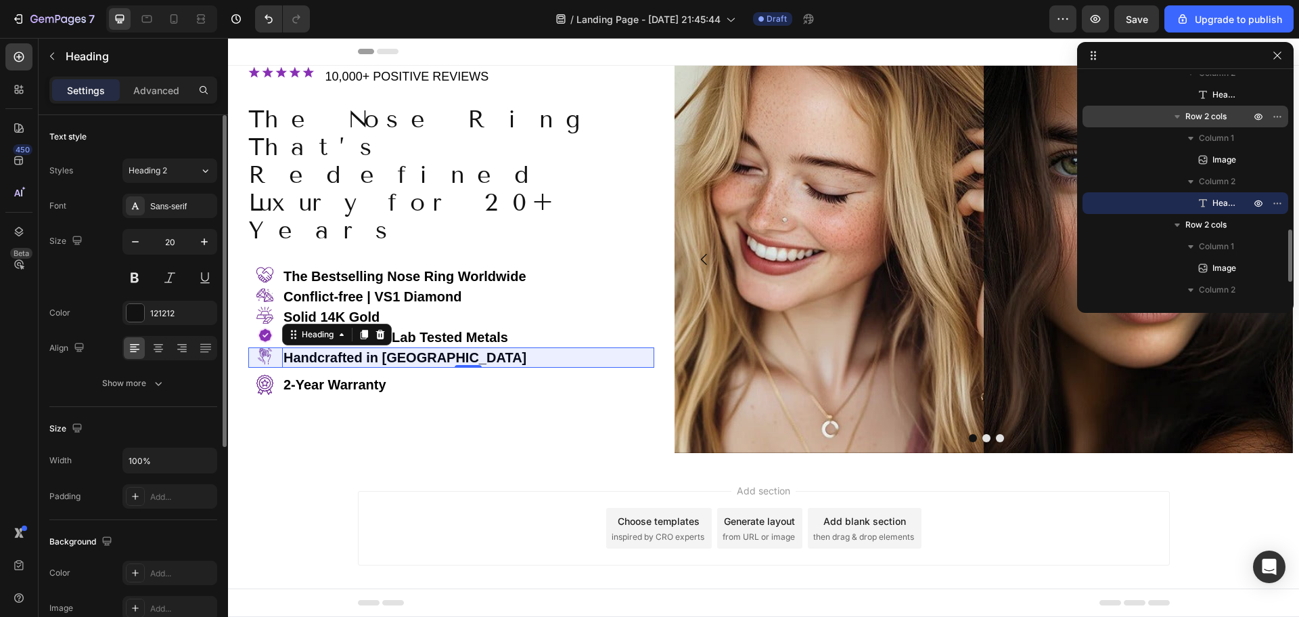
click at [1220, 119] on span "Row 2 cols" at bounding box center [1206, 117] width 41 height 14
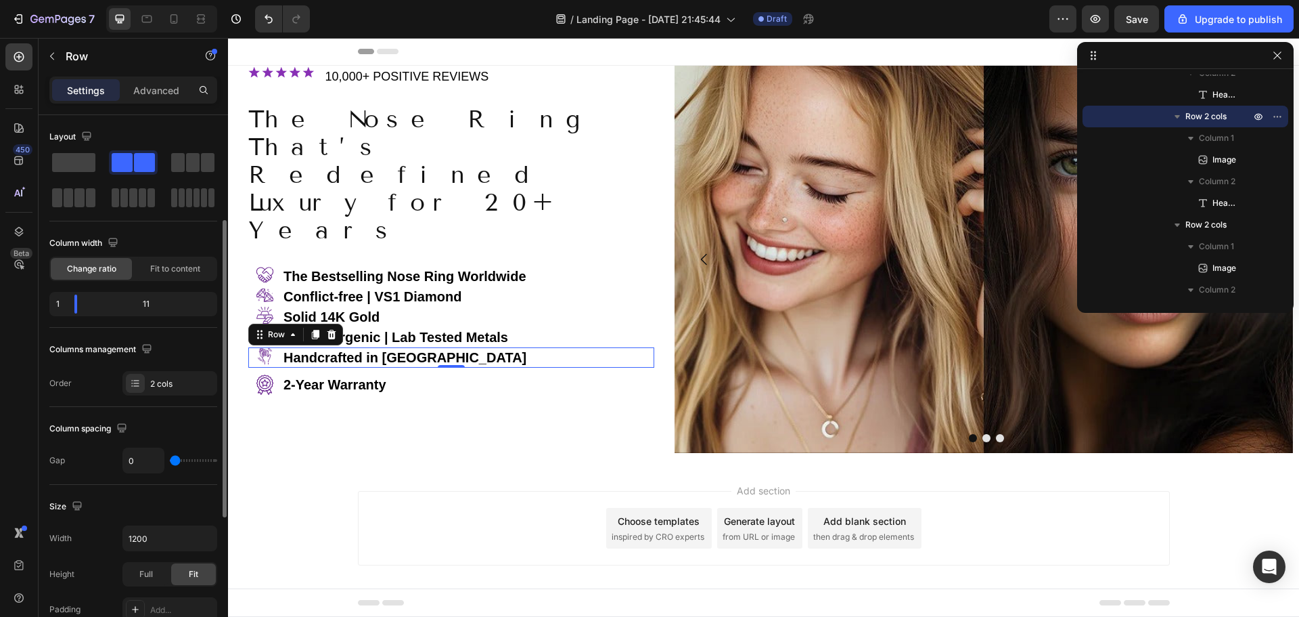
scroll to position [68, 0]
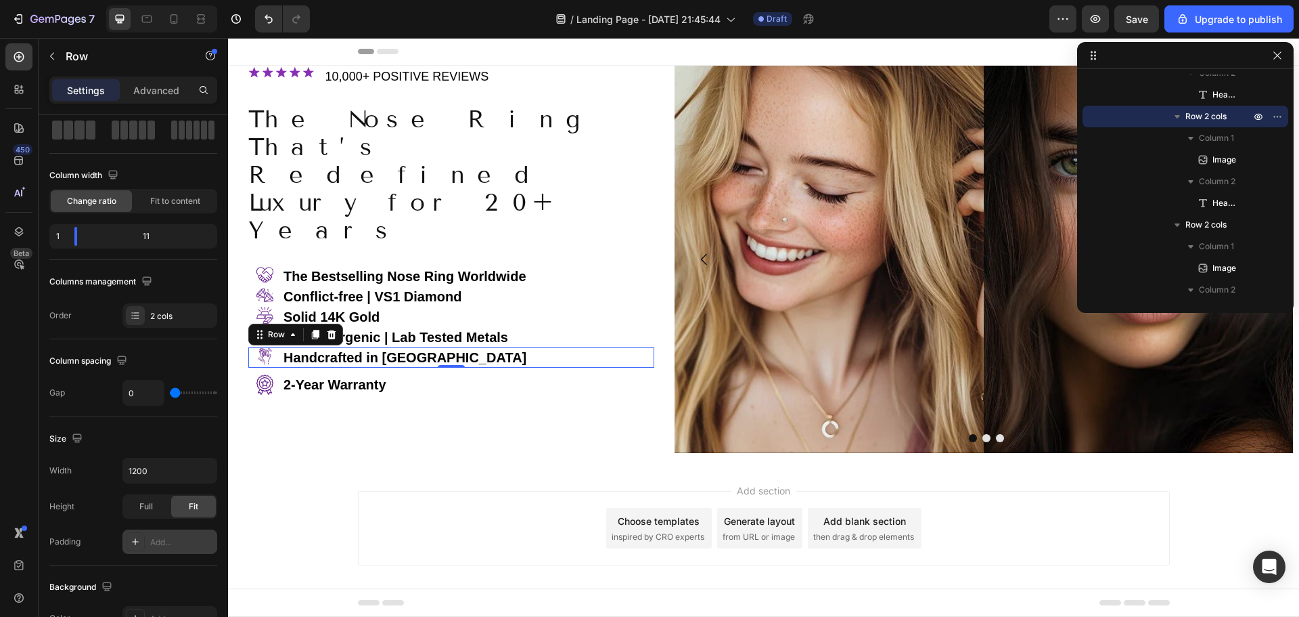
click at [172, 541] on div "Add..." at bounding box center [182, 542] width 64 height 12
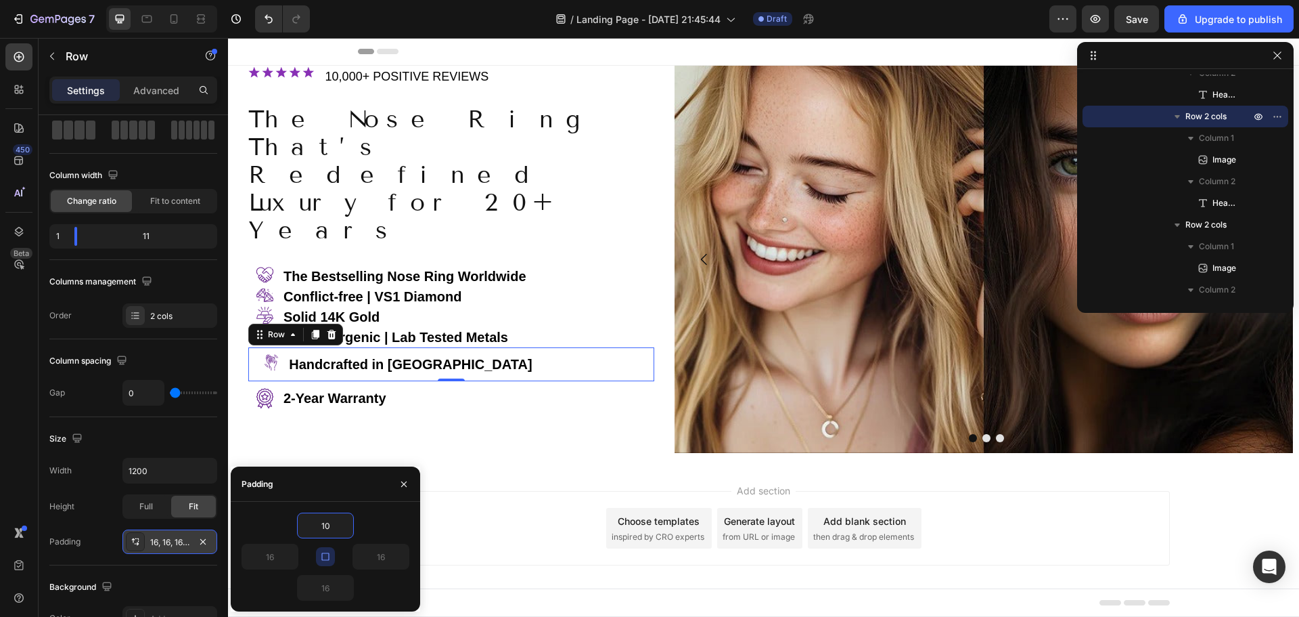
type input "10"
click at [330, 556] on icon "button" at bounding box center [325, 556] width 11 height 11
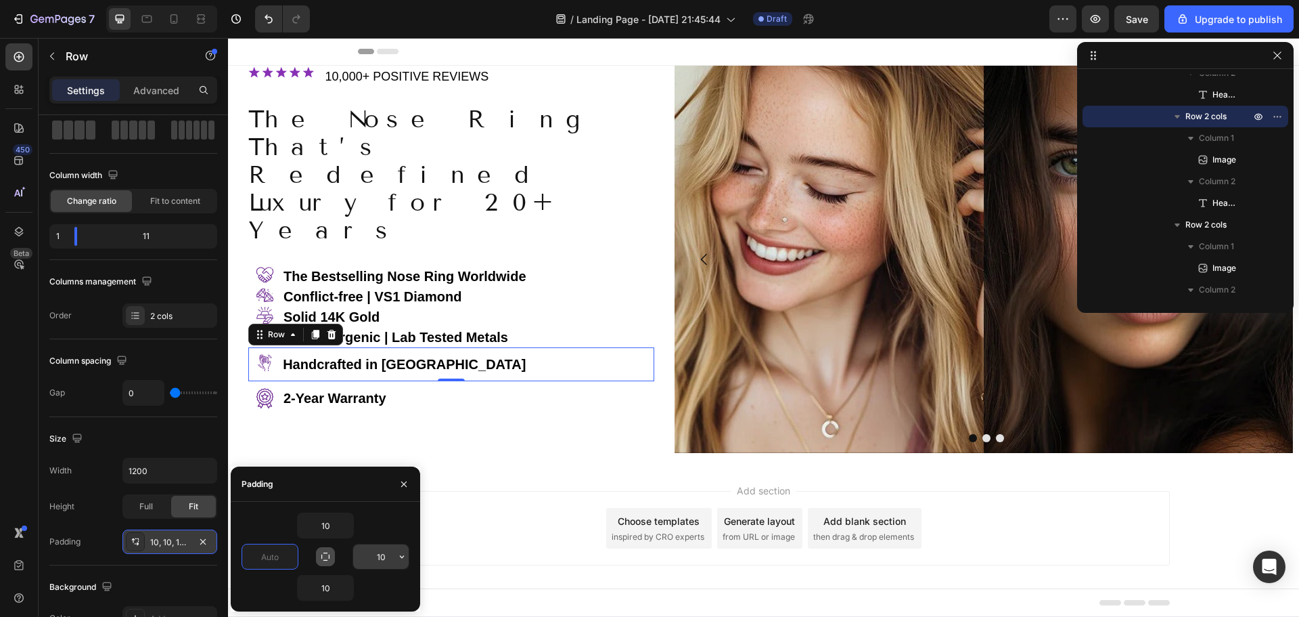
type input "0"
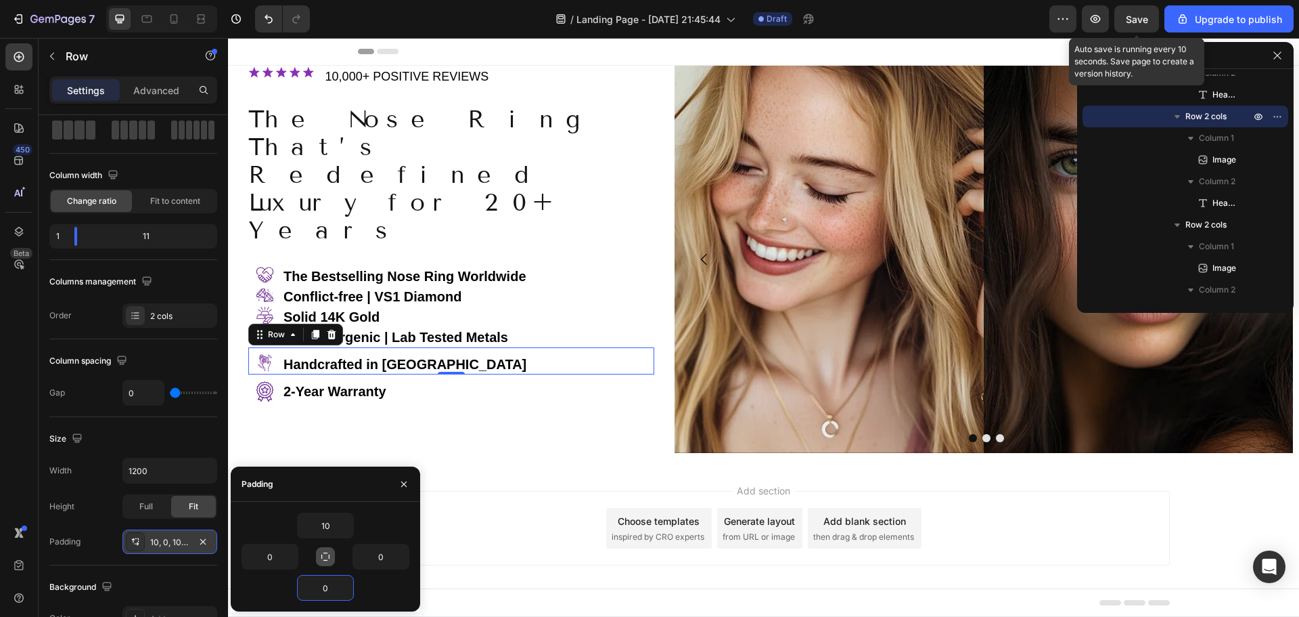
click at [1135, 21] on span "Save" at bounding box center [1137, 20] width 22 height 12
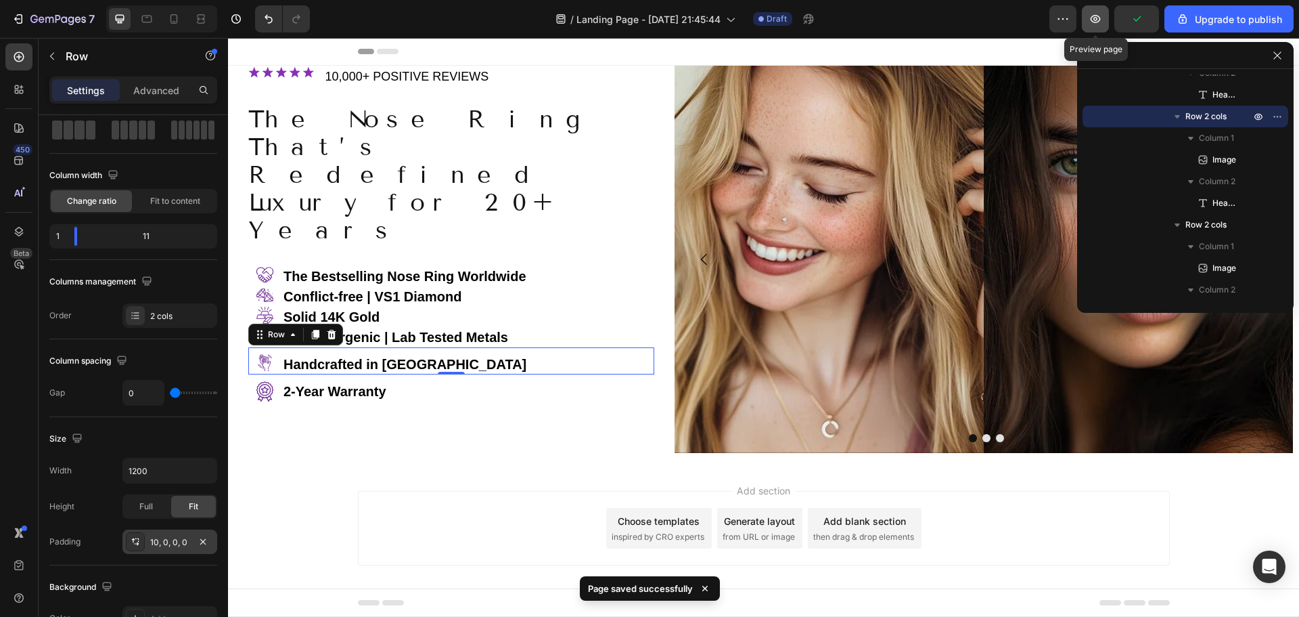
click at [1100, 17] on icon "button" at bounding box center [1096, 19] width 10 height 8
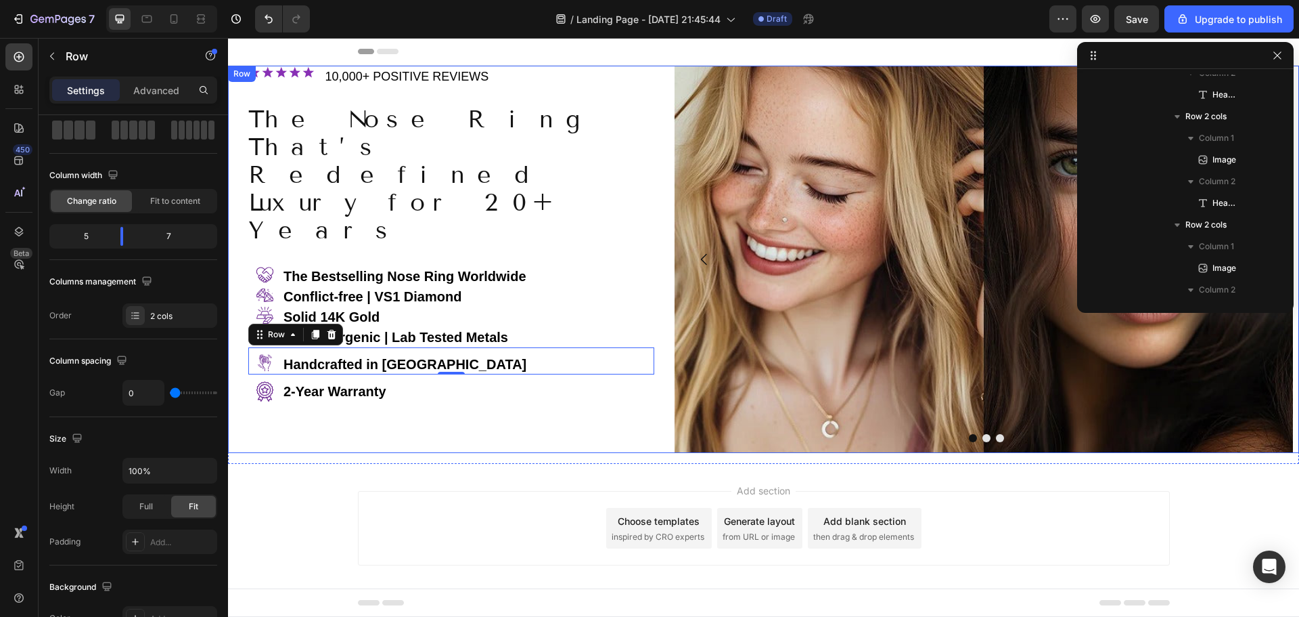
click at [434, 384] on div "Image ⁠⁠⁠⁠⁠⁠⁠ 10,000+ POSITIVE REVIEWS Heading Row The Nose Ring That’s Redefin…" at bounding box center [451, 259] width 447 height 387
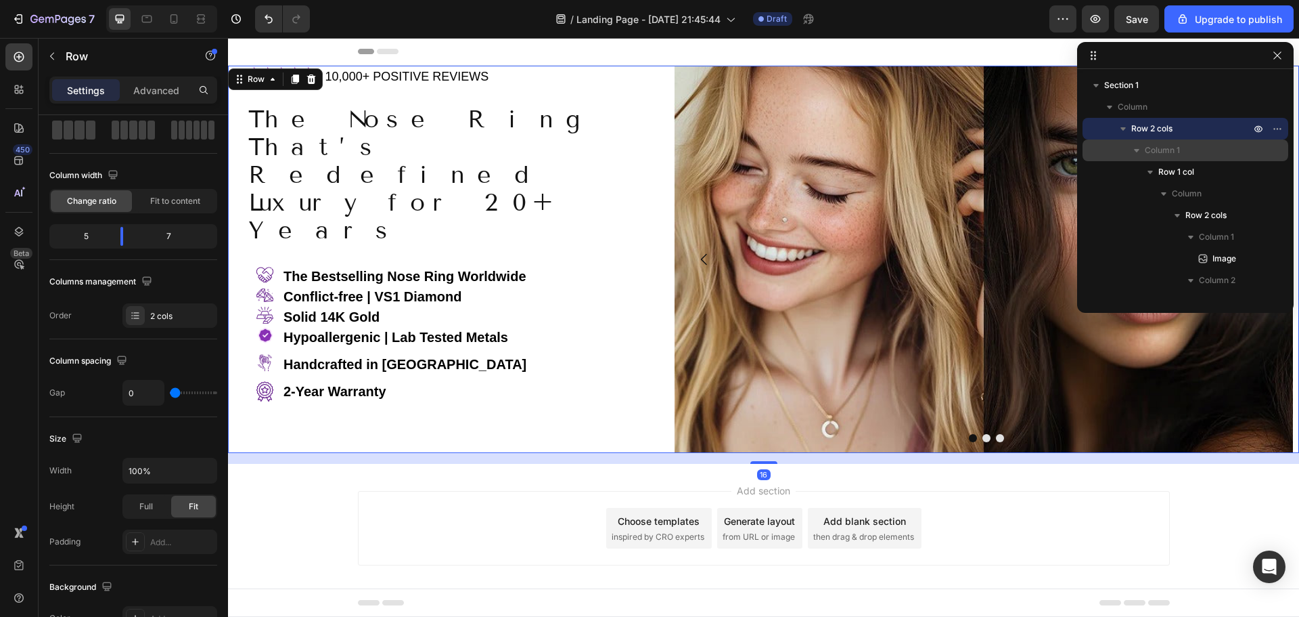
click at [1160, 146] on span "Column 1" at bounding box center [1162, 150] width 35 height 14
click at [1140, 148] on icon "button" at bounding box center [1137, 150] width 14 height 14
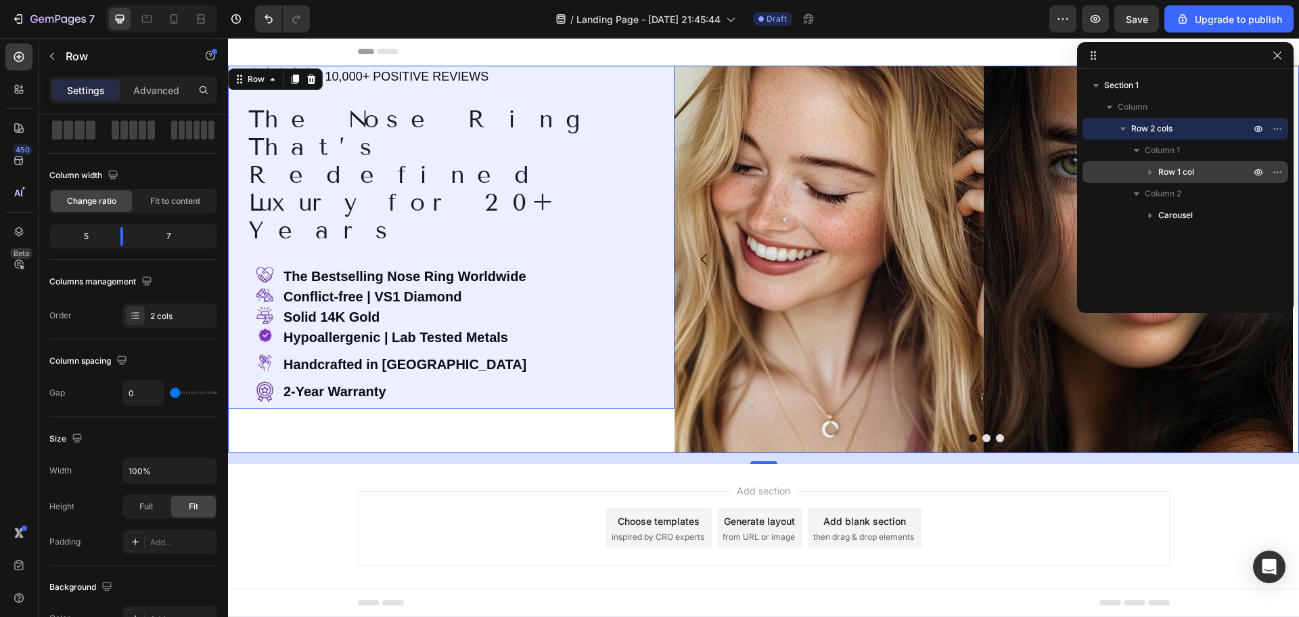
click at [1169, 173] on span "Row 1 col" at bounding box center [1177, 172] width 36 height 14
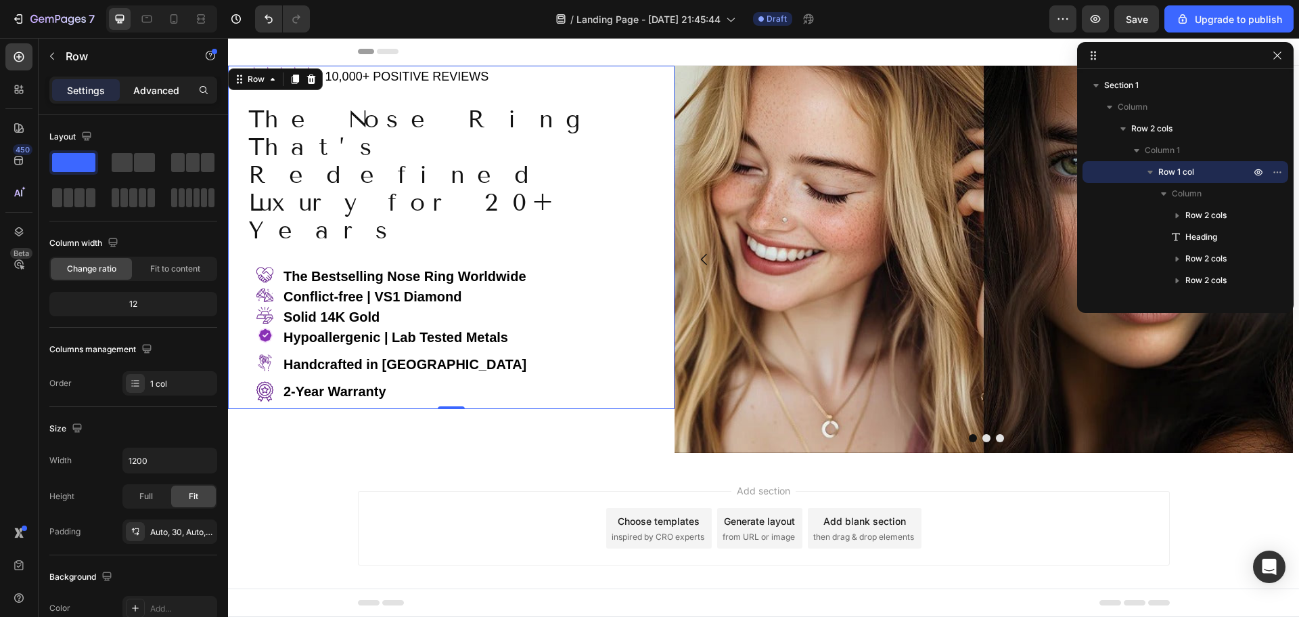
click at [158, 91] on p "Advanced" at bounding box center [156, 90] width 46 height 14
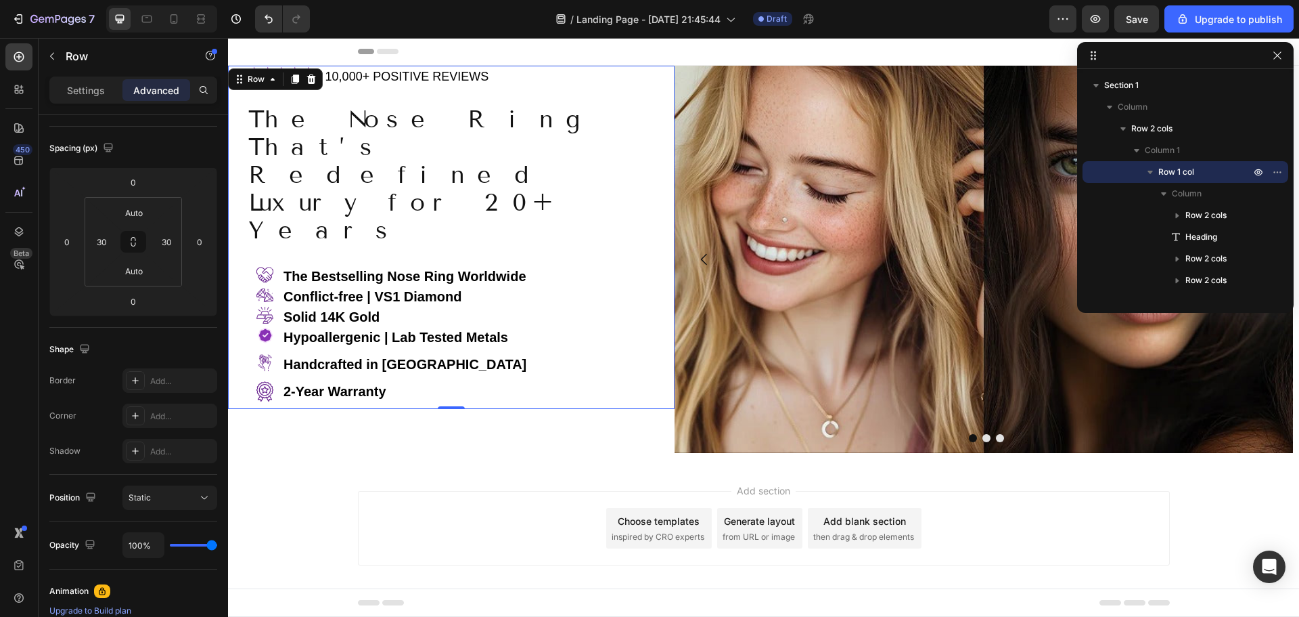
scroll to position [203, 0]
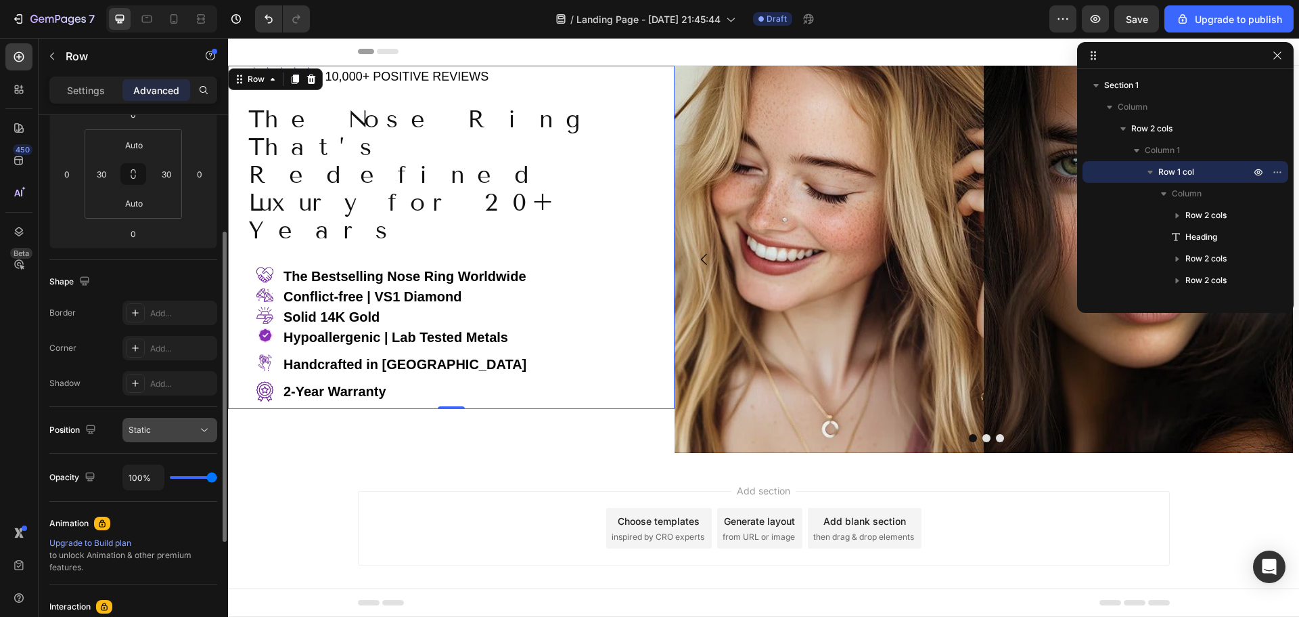
click at [191, 422] on button "Static" at bounding box center [169, 430] width 95 height 24
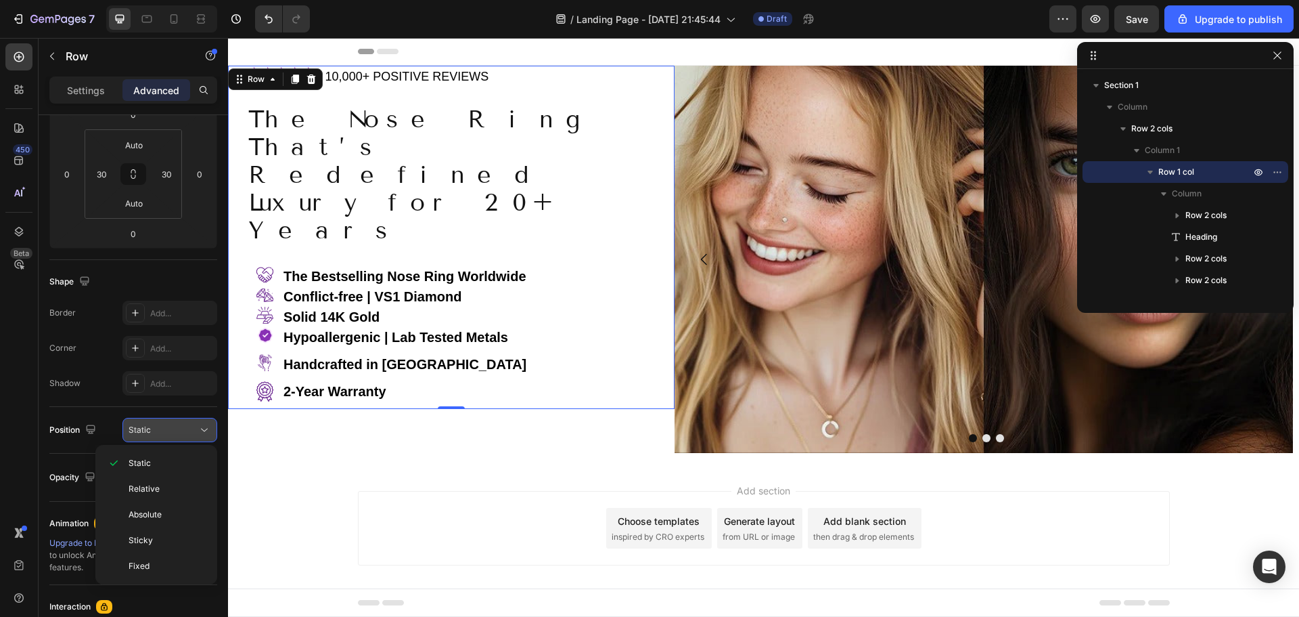
click at [191, 422] on button "Static" at bounding box center [169, 430] width 95 height 24
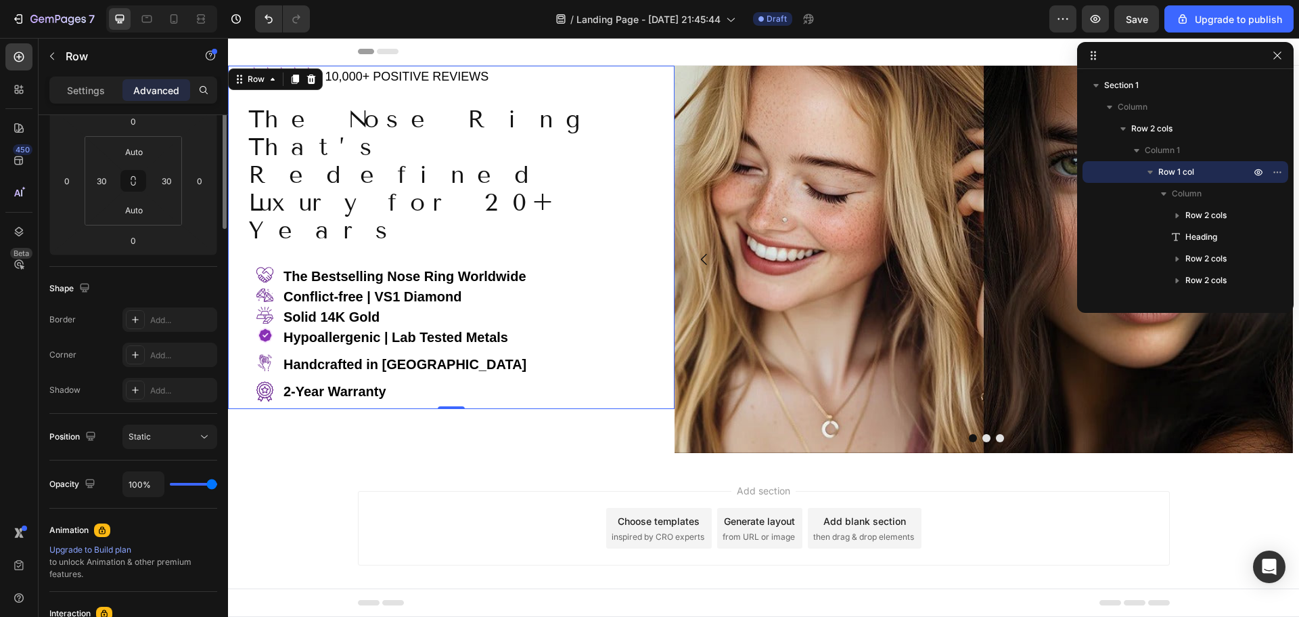
scroll to position [0, 0]
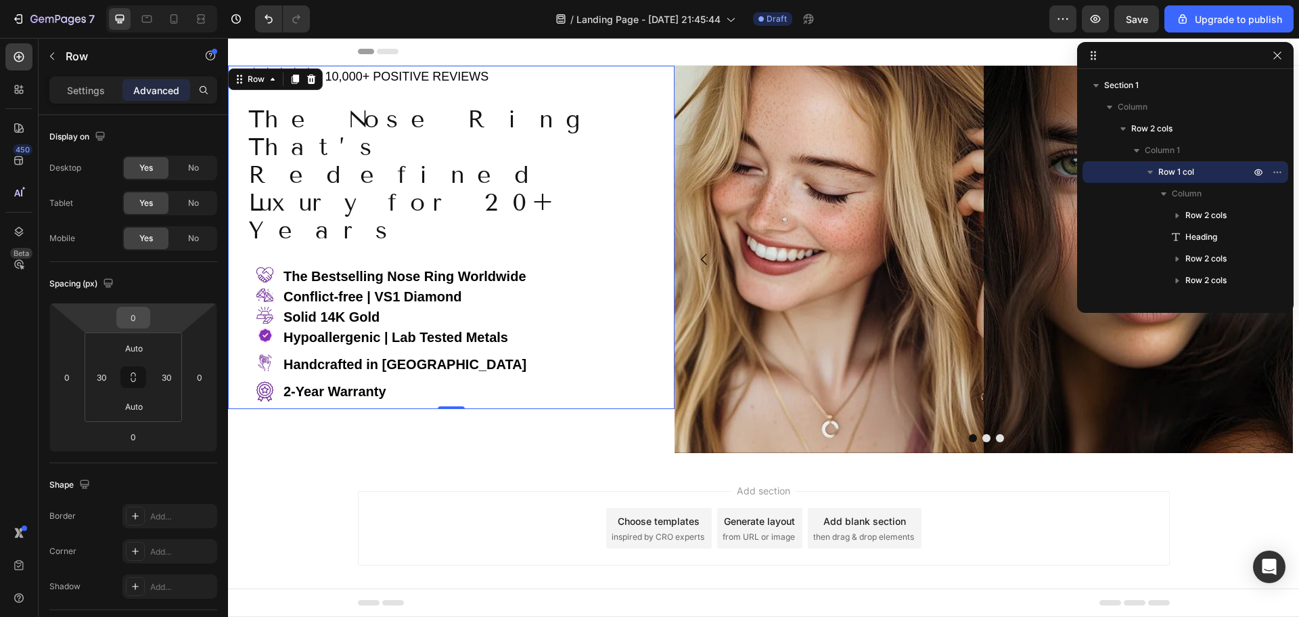
click at [135, 319] on input "0" at bounding box center [133, 317] width 27 height 20
click at [147, 349] on span "Auto" at bounding box center [146, 346] width 18 height 9
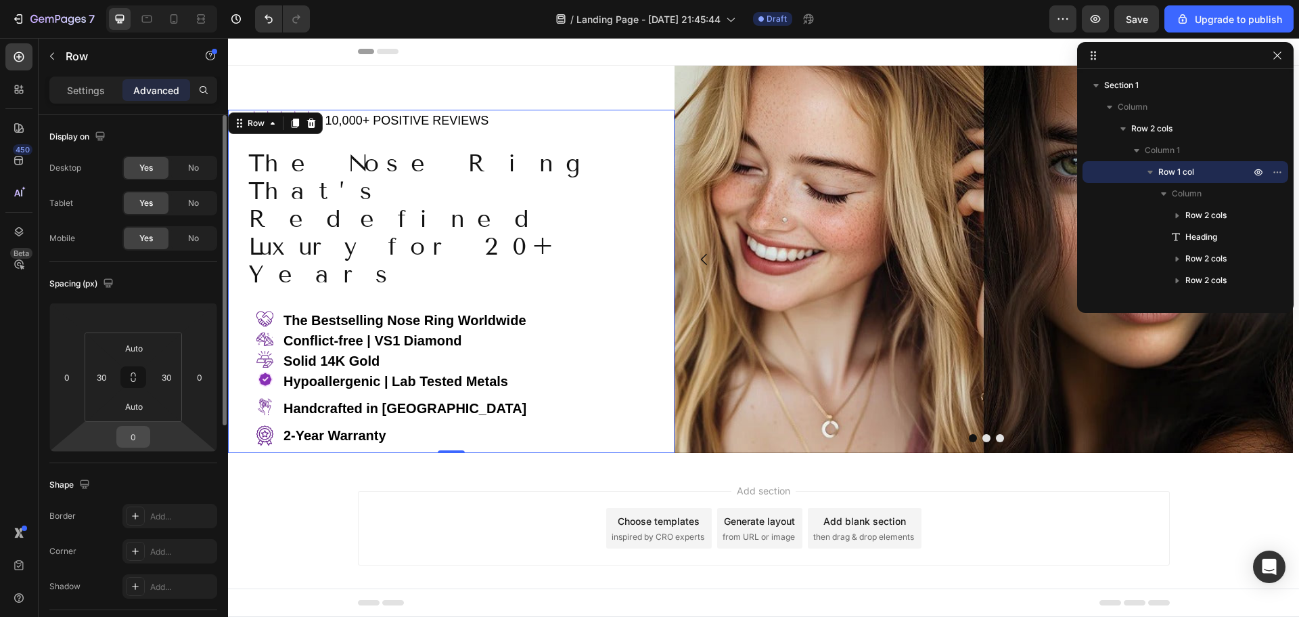
click at [137, 438] on input "0" at bounding box center [133, 436] width 27 height 20
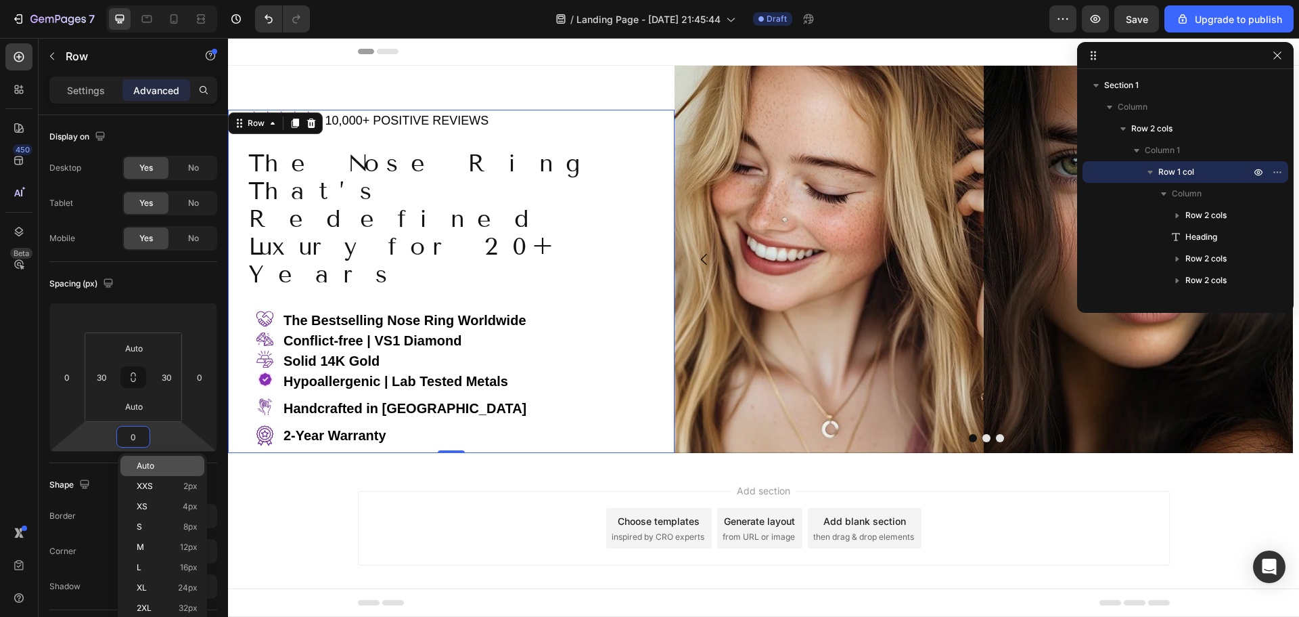
click at [141, 471] on div "Auto" at bounding box center [162, 465] width 84 height 20
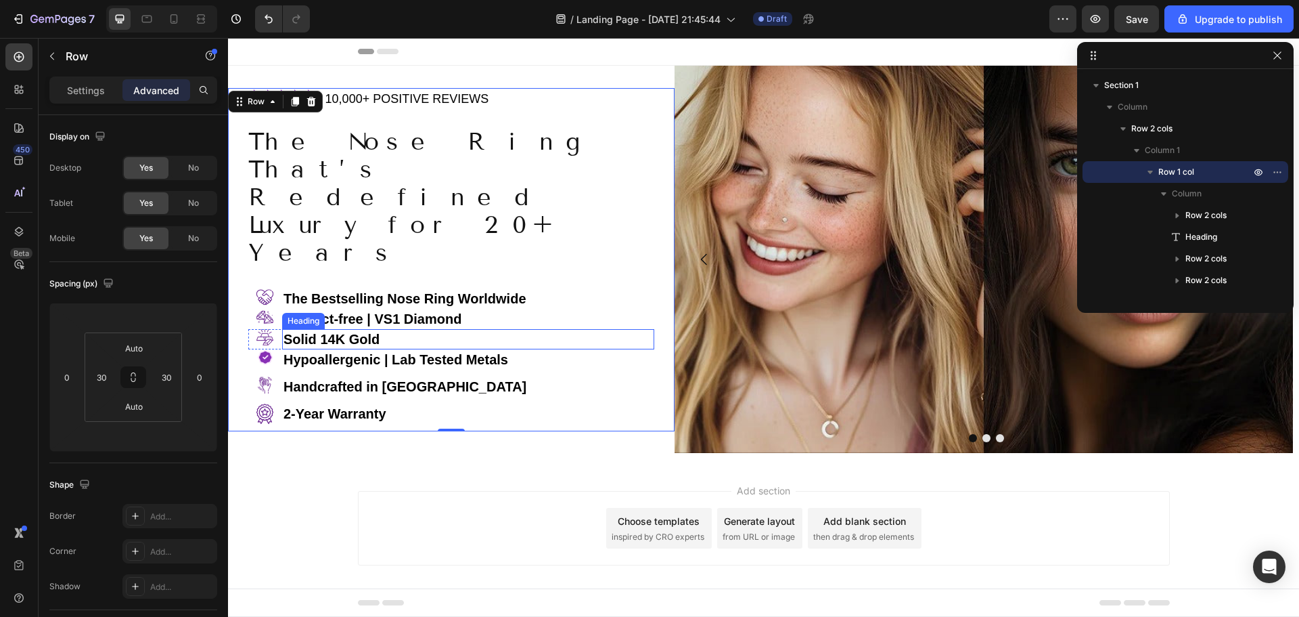
click at [399, 330] on p "⁠⁠⁠⁠⁠⁠⁠ Solid 14K Gold" at bounding box center [468, 339] width 369 height 18
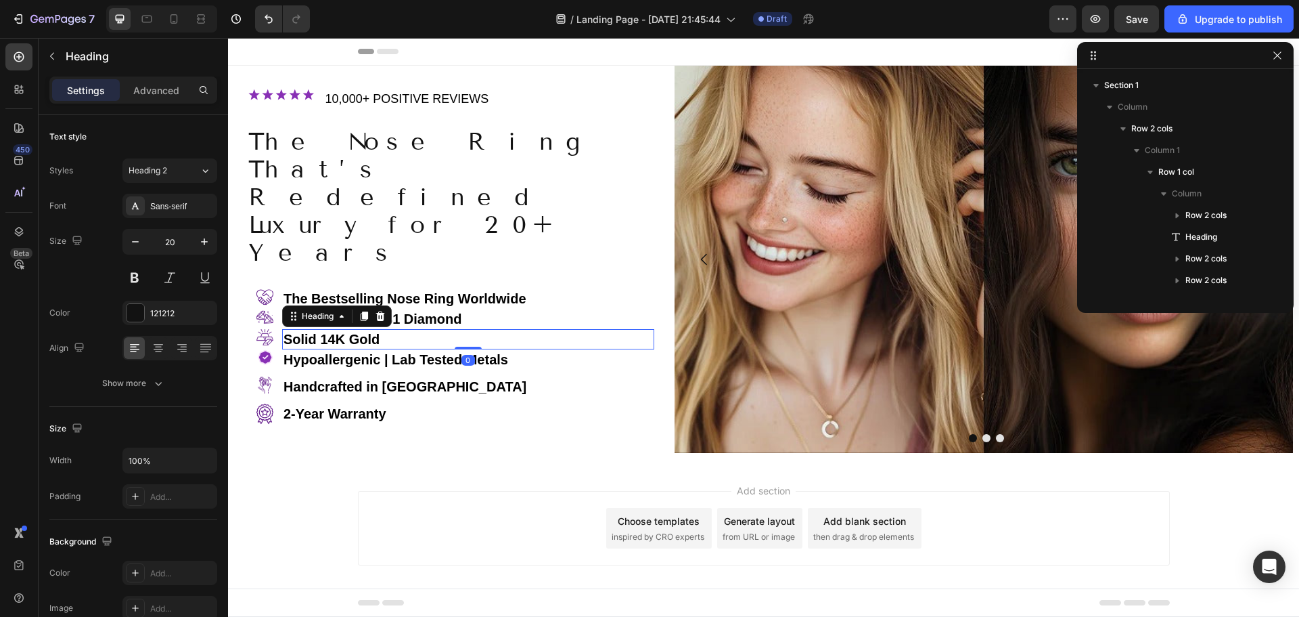
scroll to position [210, 0]
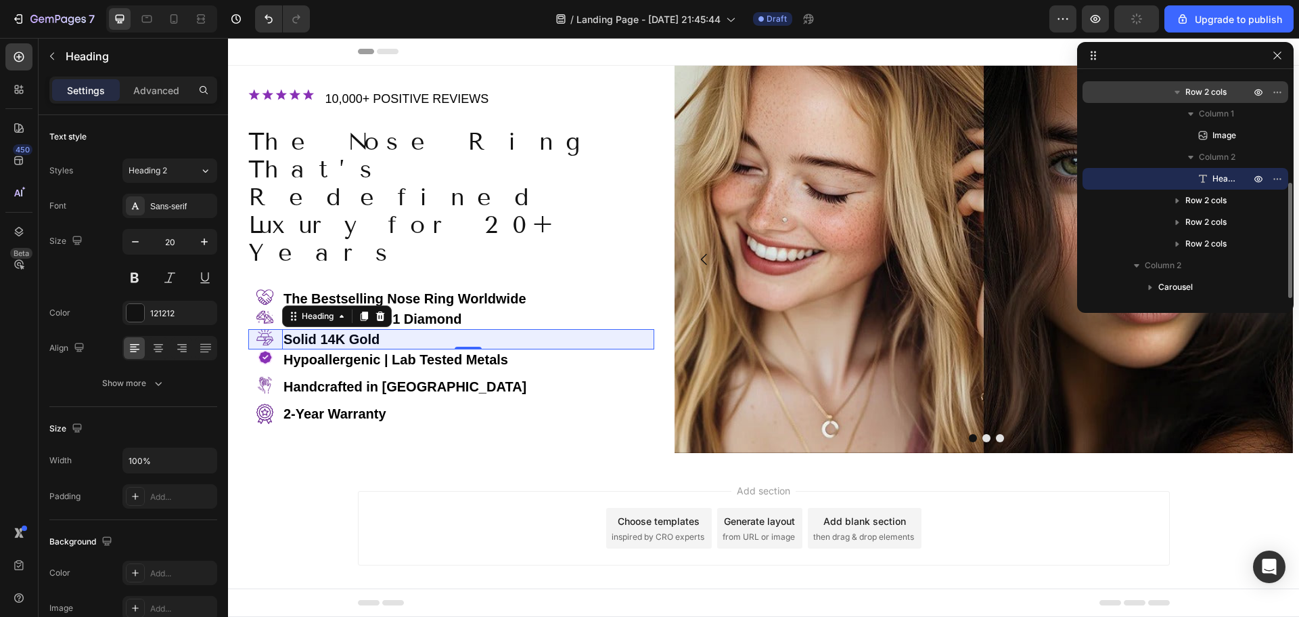
click at [1210, 92] on span "Row 2 cols" at bounding box center [1206, 92] width 41 height 14
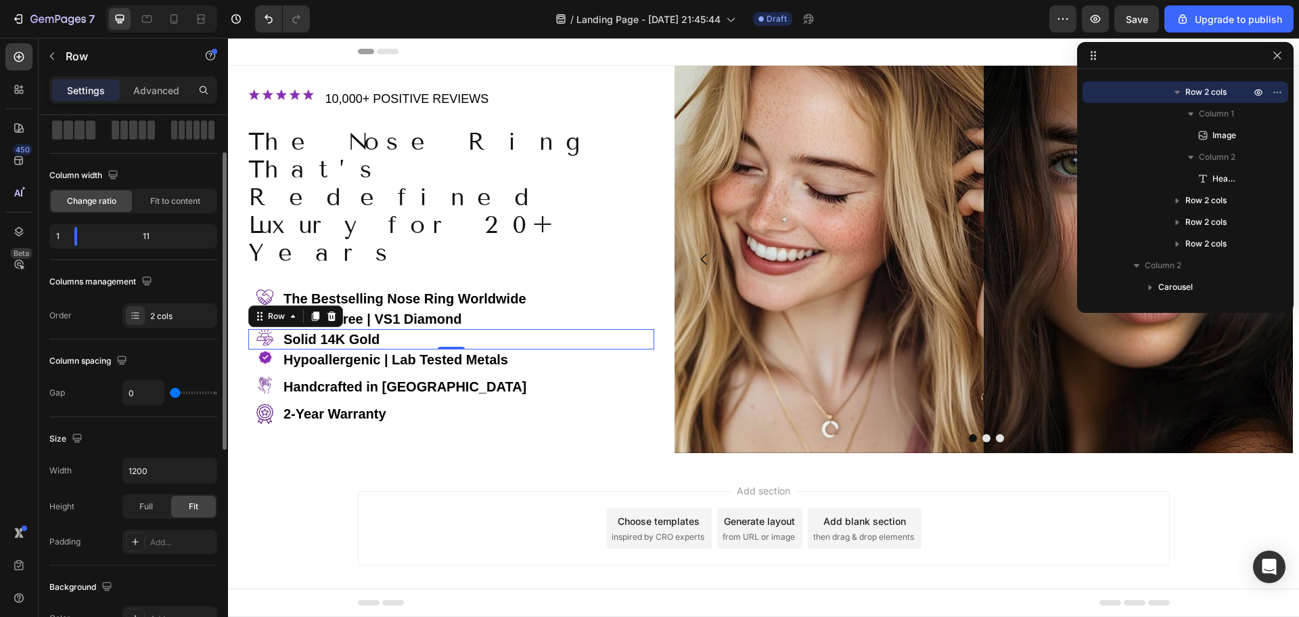
scroll to position [135, 0]
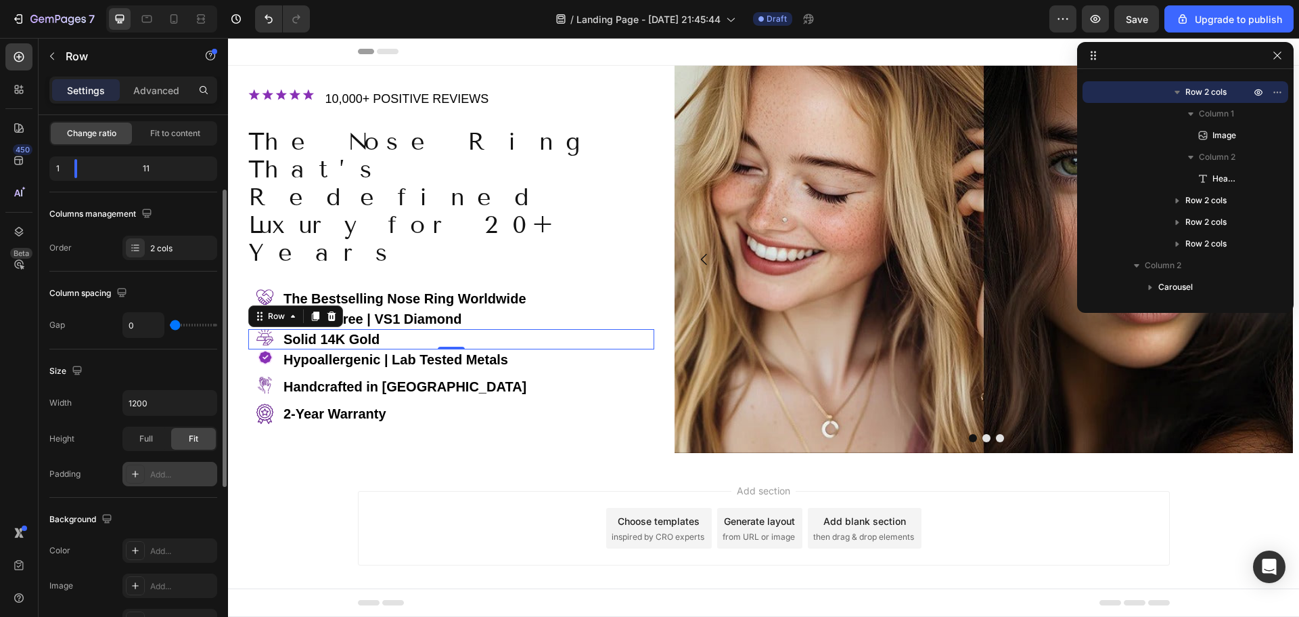
click at [161, 473] on div "Add..." at bounding box center [182, 474] width 64 height 12
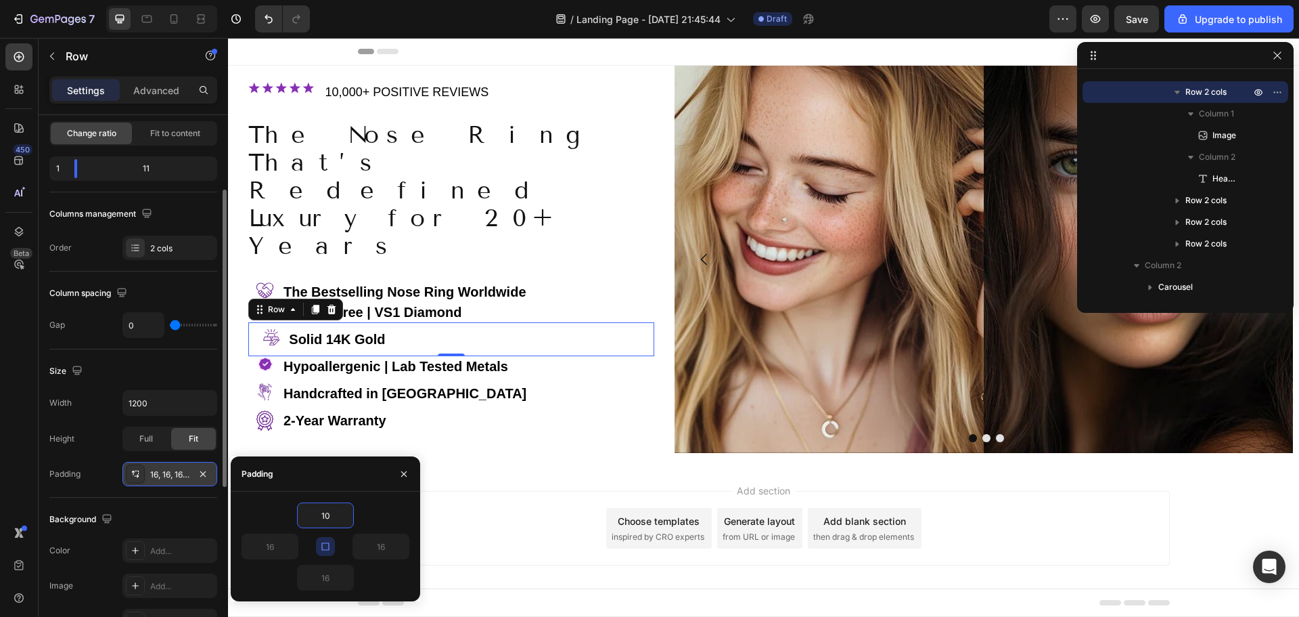
type input "10"
click at [320, 544] on icon "button" at bounding box center [325, 546] width 11 height 11
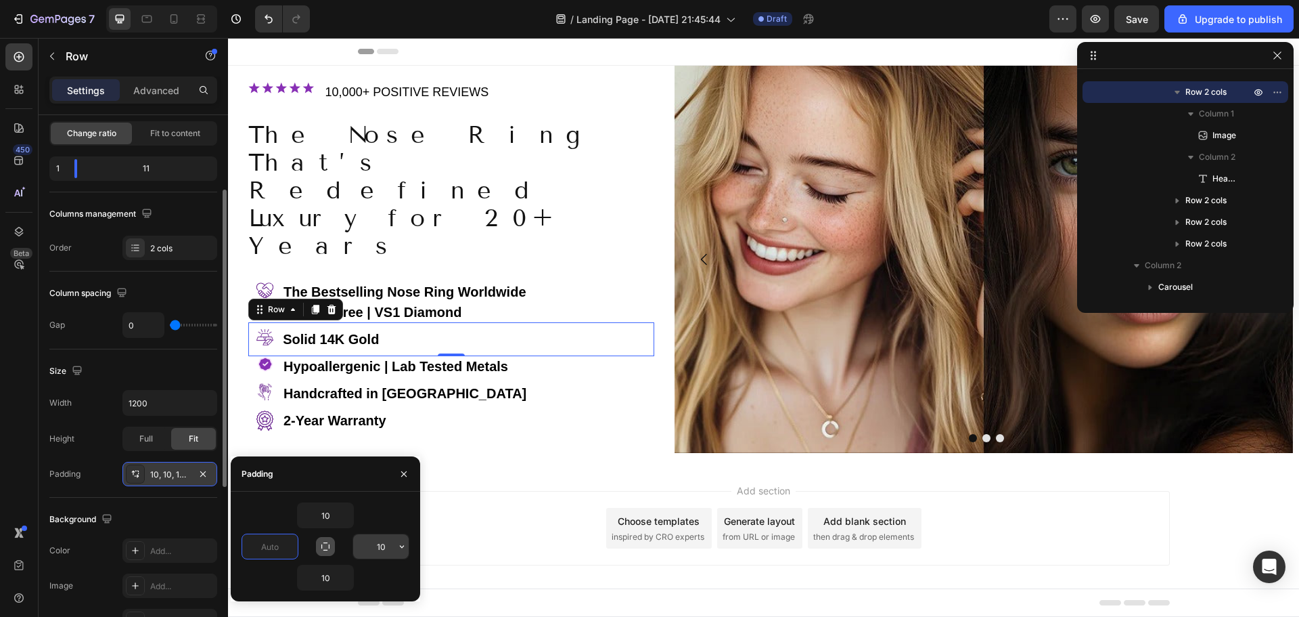
type input "0"
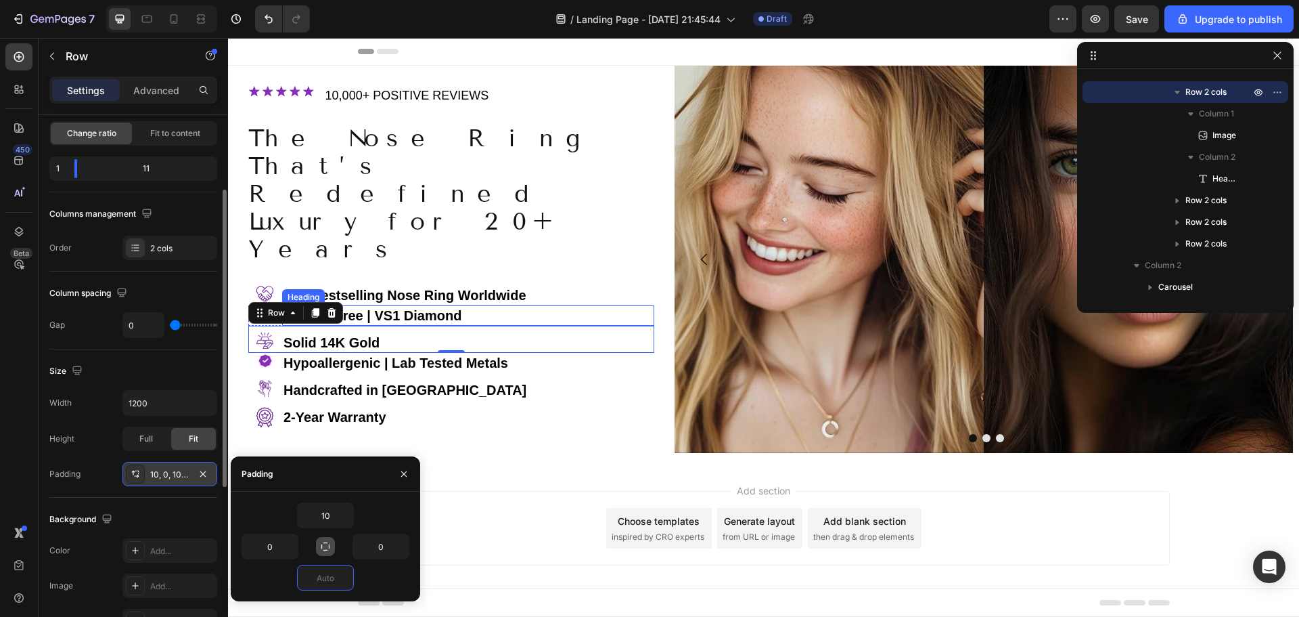
click at [502, 307] on p "⁠⁠⁠⁠⁠⁠⁠ Conflict-free | VS1 Diamond" at bounding box center [468, 316] width 369 height 18
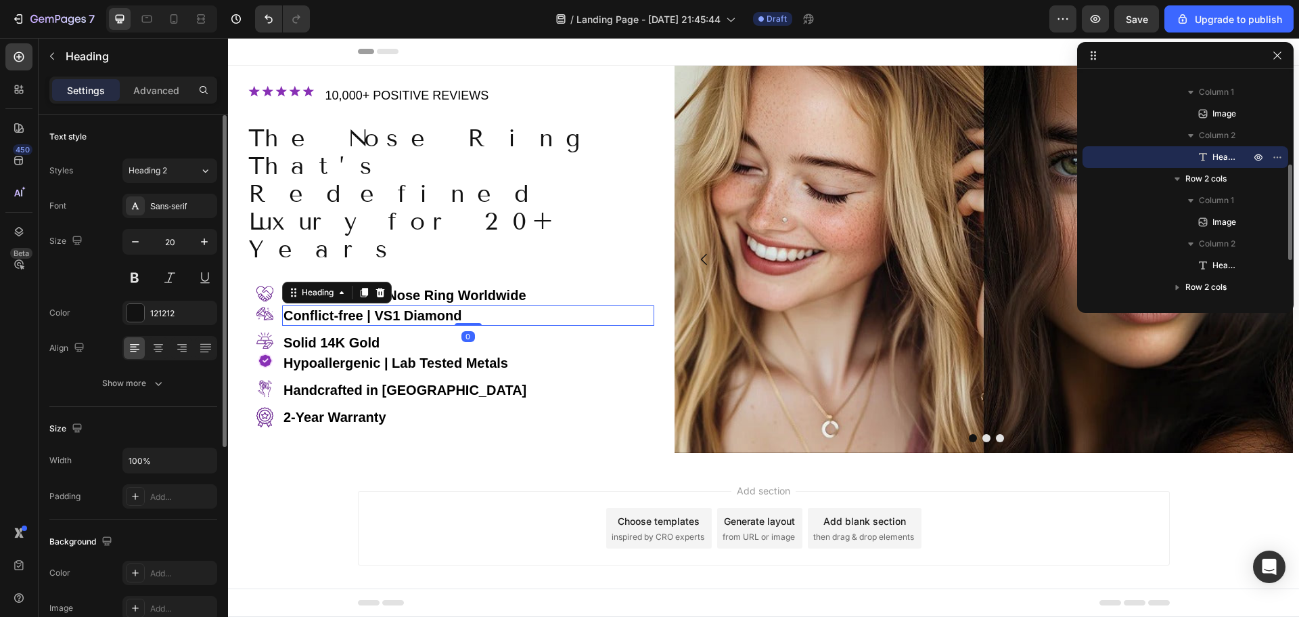
scroll to position [142, 0]
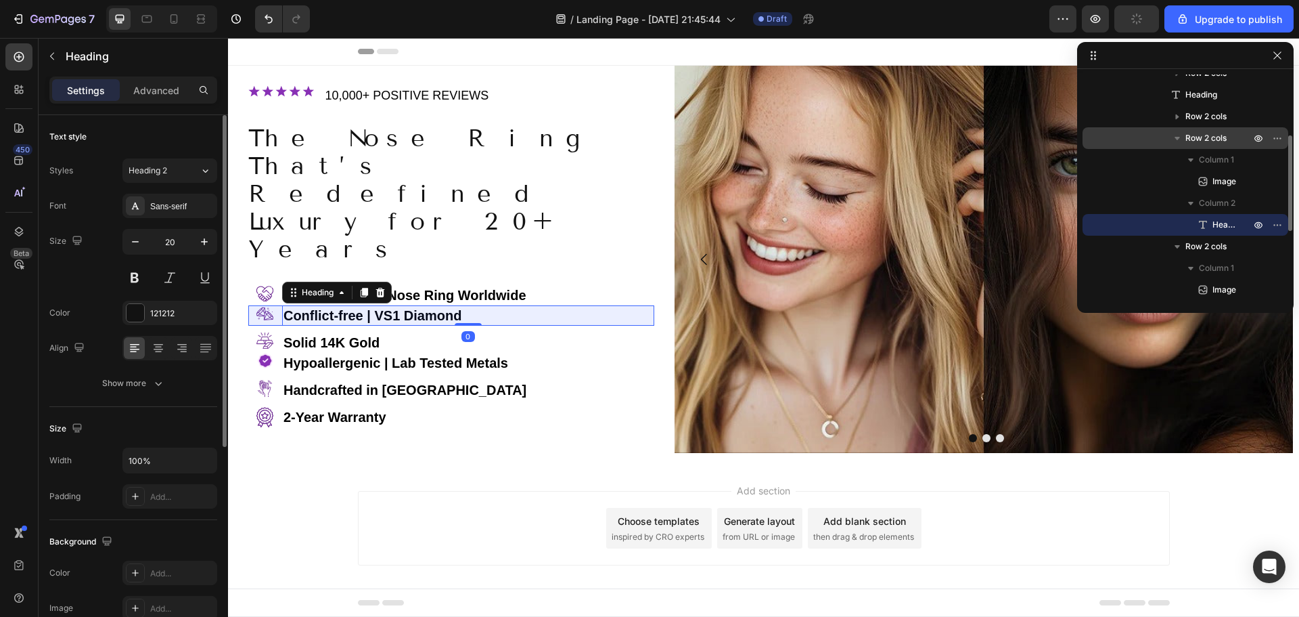
click at [1208, 139] on span "Row 2 cols" at bounding box center [1206, 138] width 41 height 14
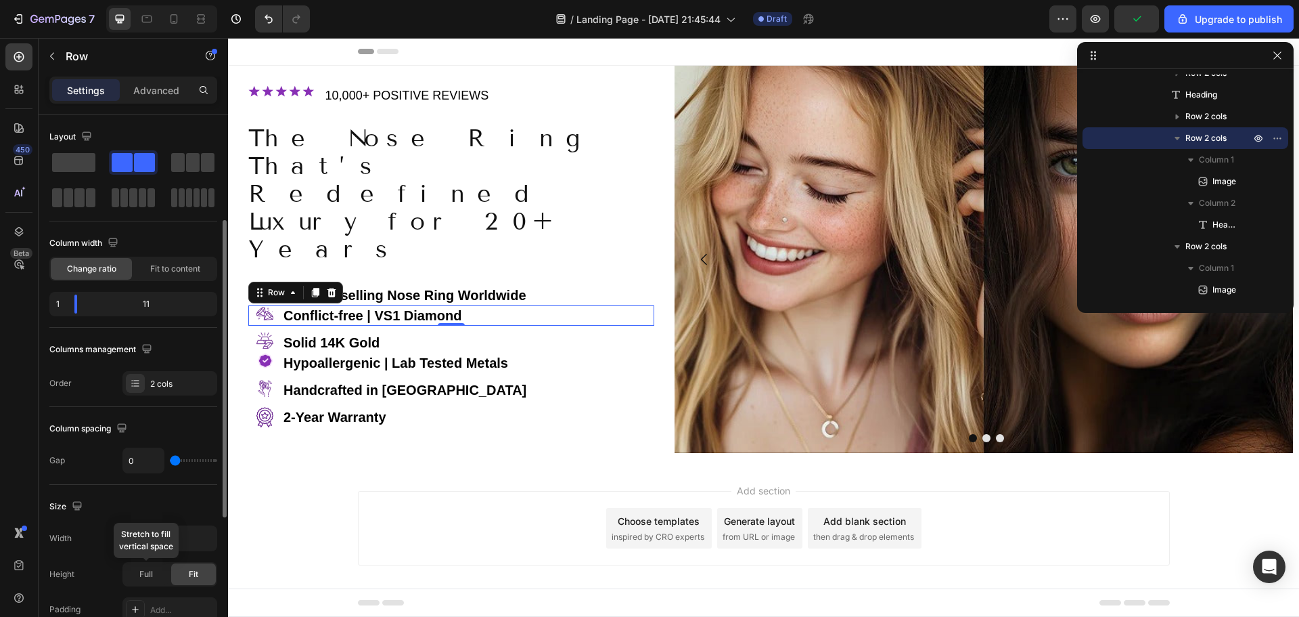
scroll to position [68, 0]
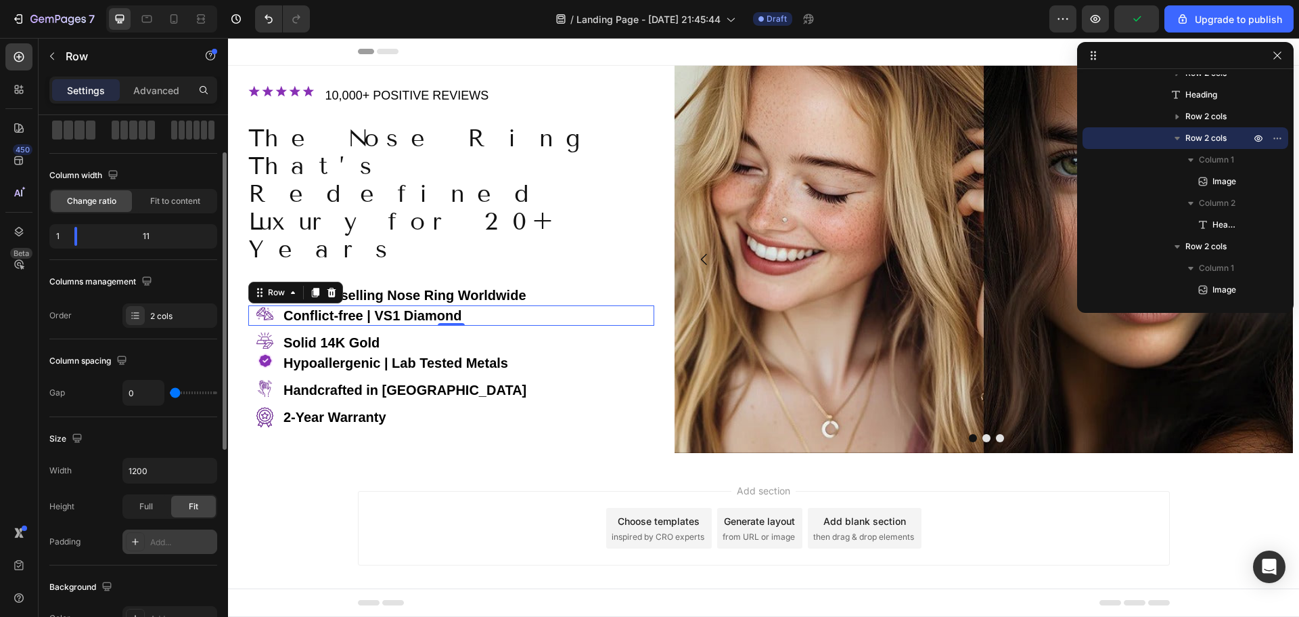
click at [134, 540] on icon at bounding box center [135, 541] width 11 height 11
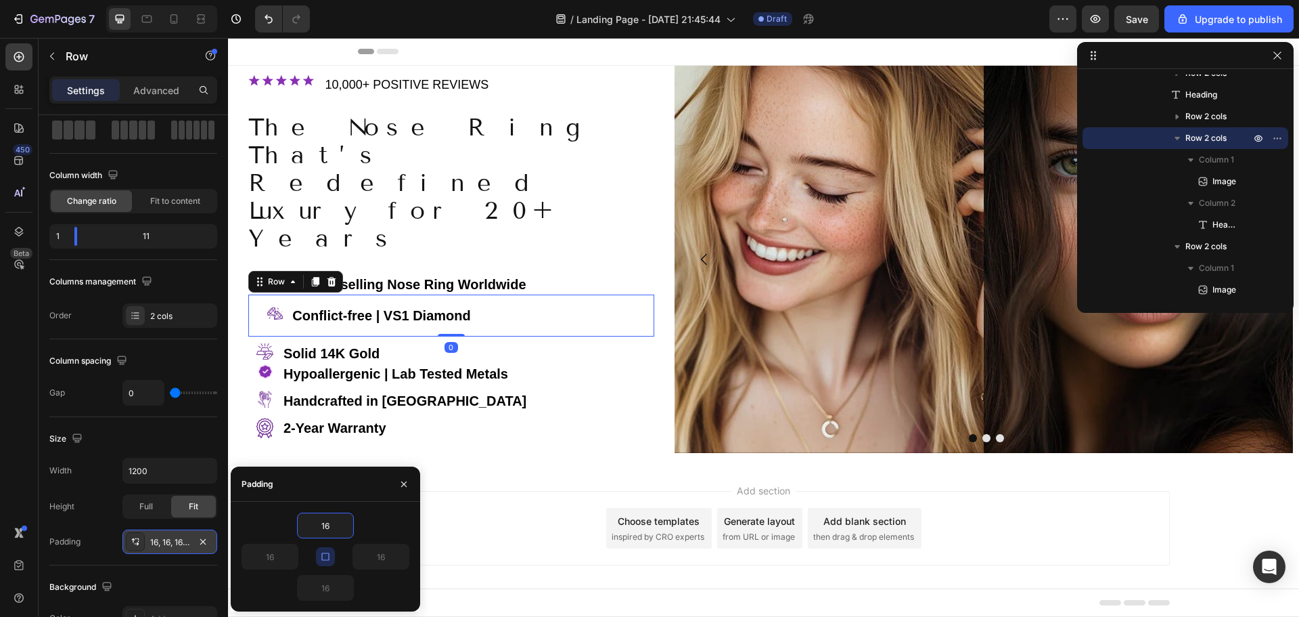
click at [332, 556] on button "button" at bounding box center [325, 556] width 19 height 19
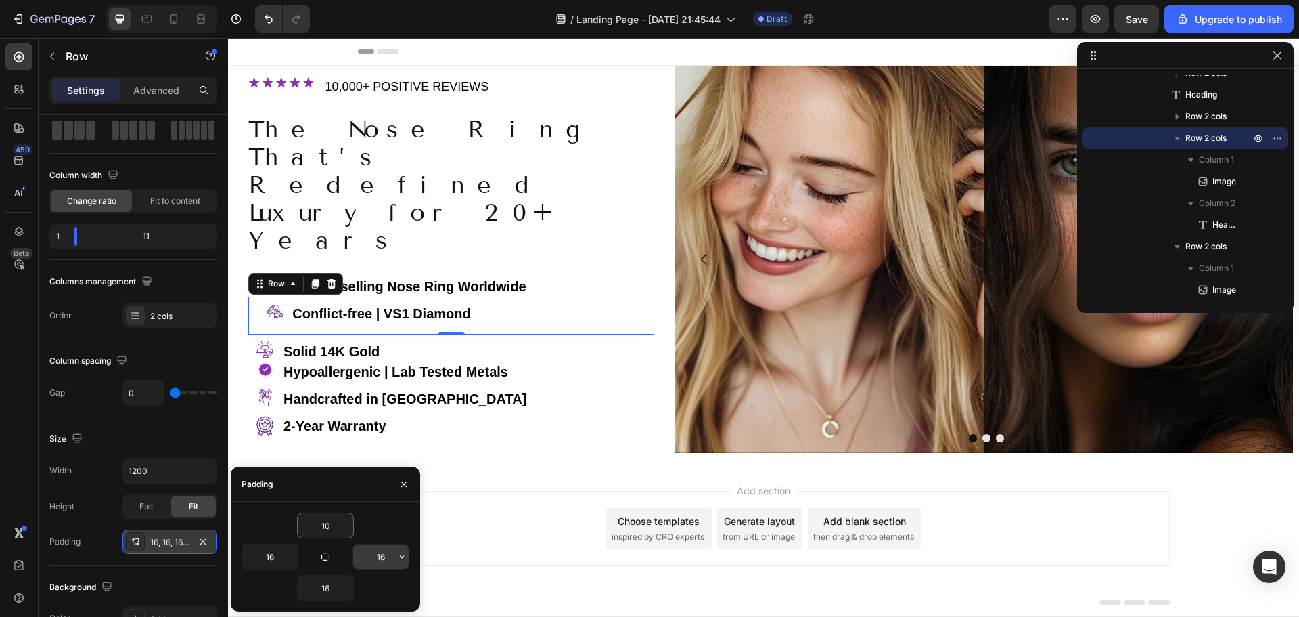
type input "10"
type input "0"
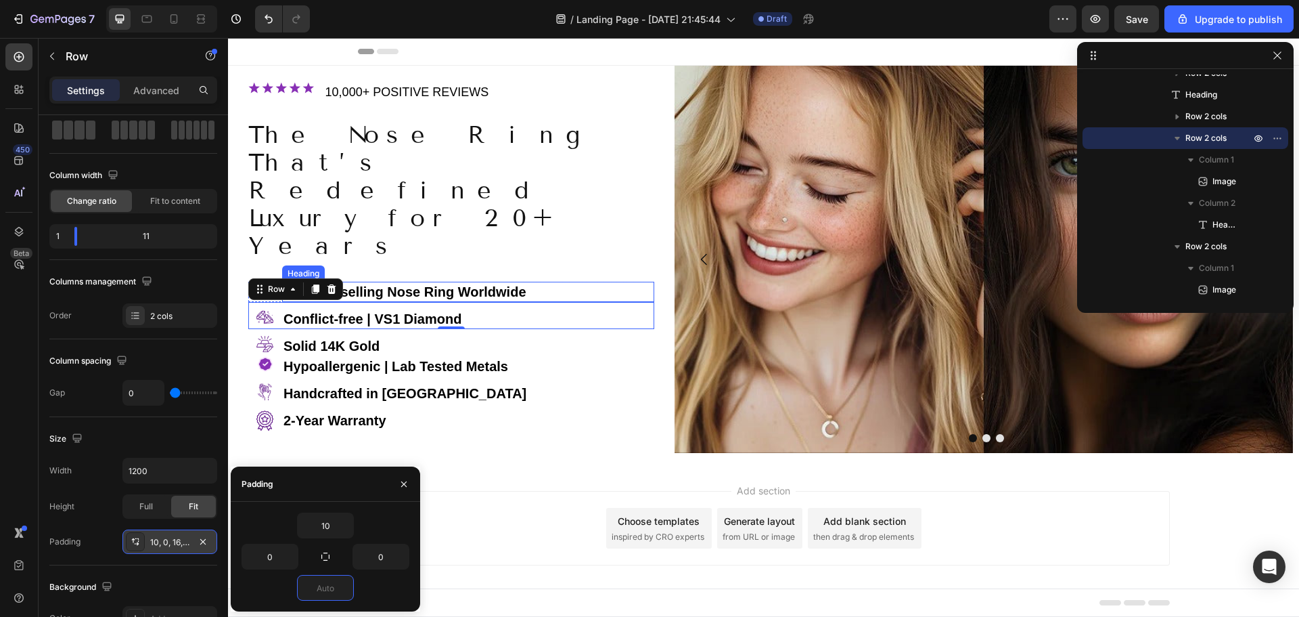
click at [558, 283] on p "⁠⁠⁠⁠⁠⁠⁠ The Bestselling Nose Ring Worldwide" at bounding box center [468, 292] width 369 height 18
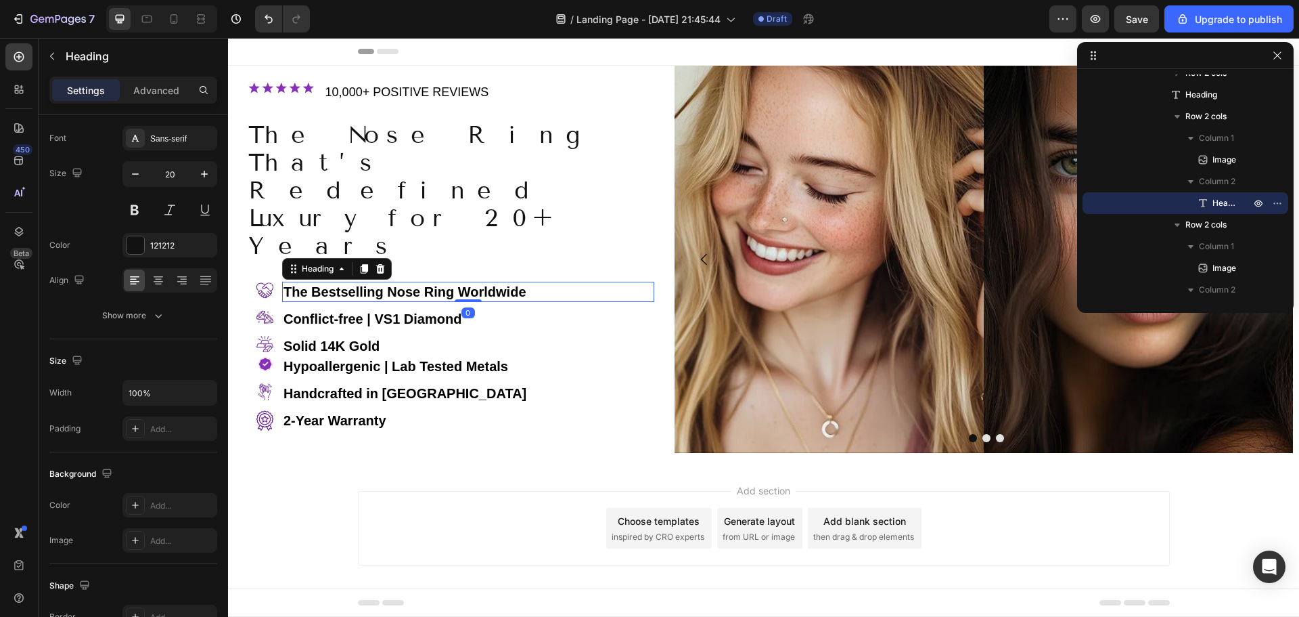
scroll to position [0, 0]
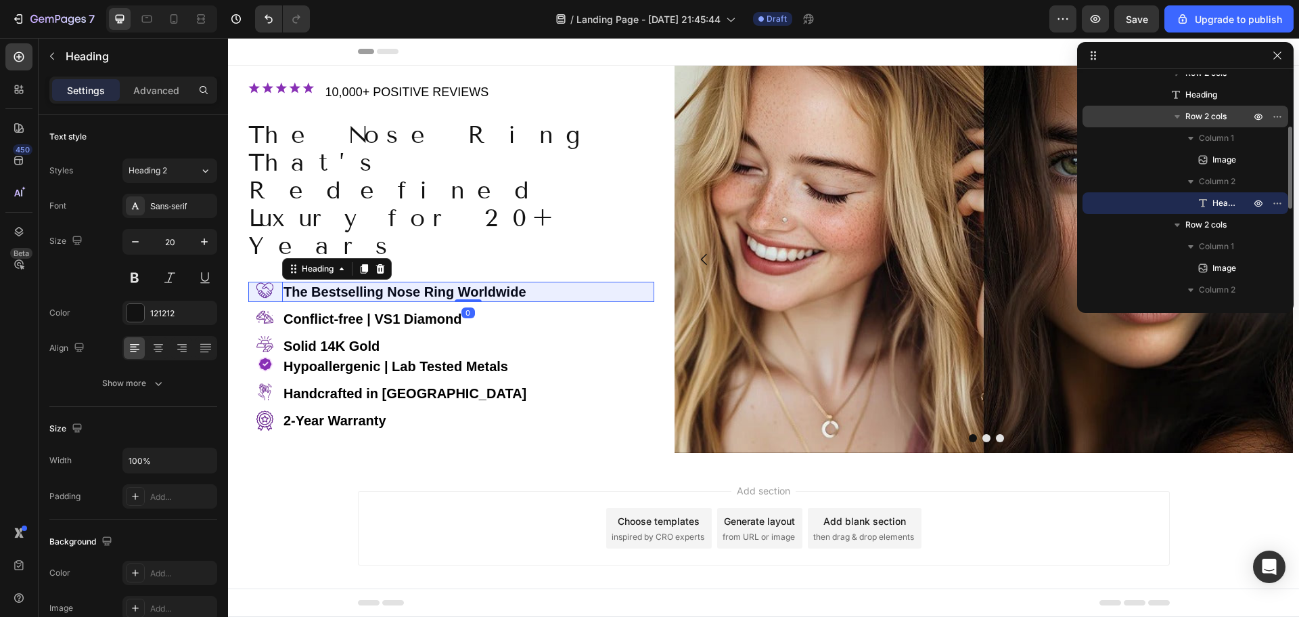
click at [1206, 114] on span "Row 2 cols" at bounding box center [1206, 117] width 41 height 14
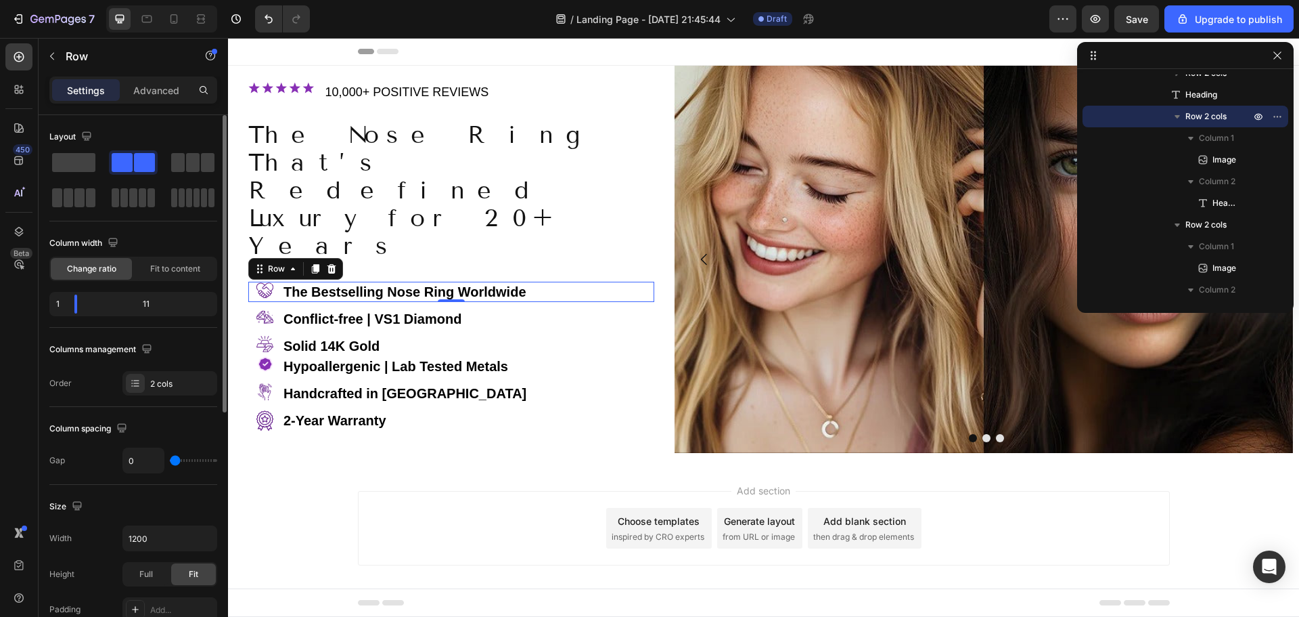
scroll to position [68, 0]
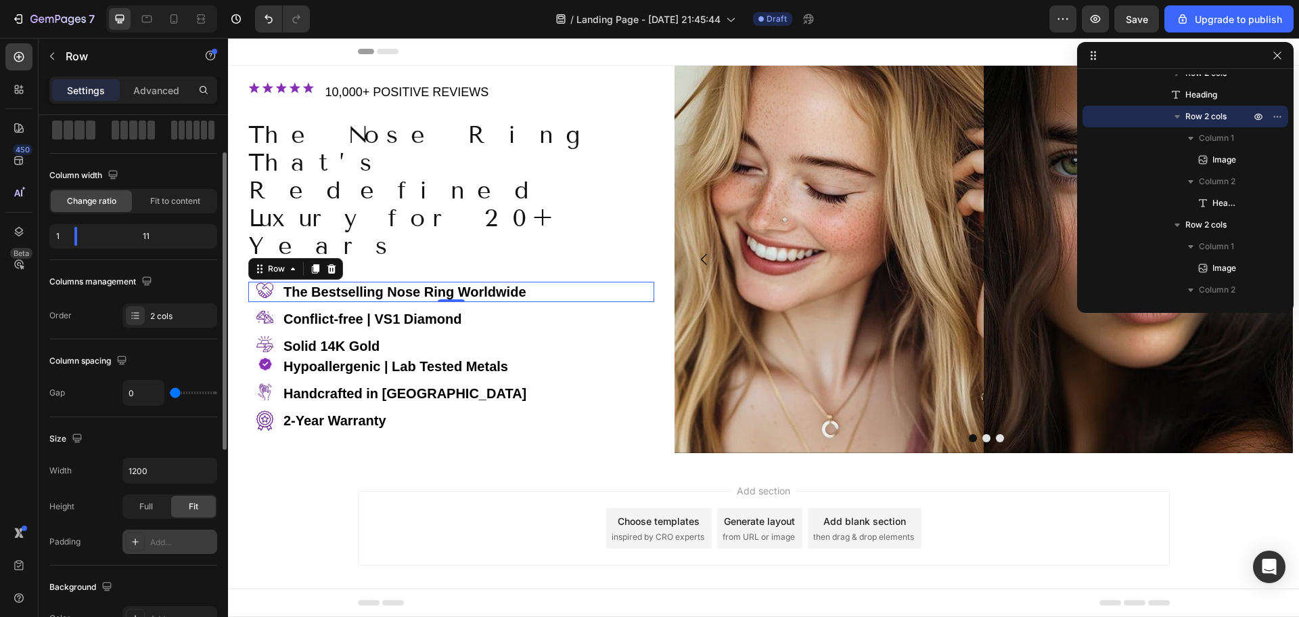
click at [152, 535] on div "Add..." at bounding box center [169, 541] width 95 height 24
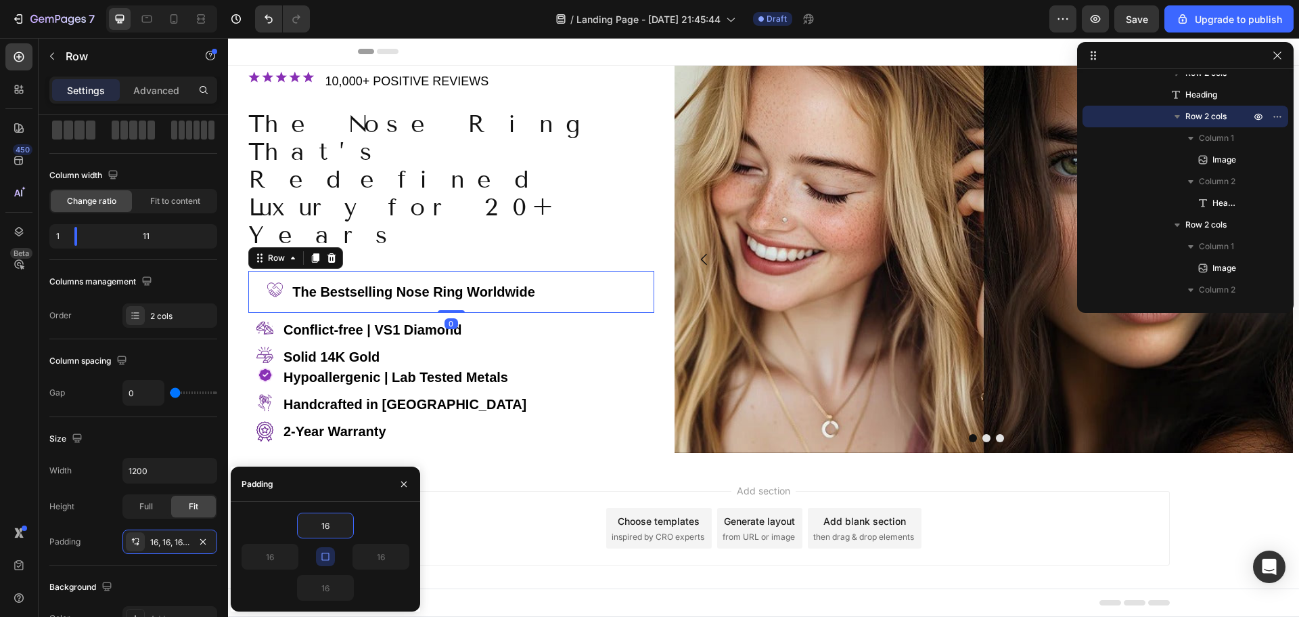
click at [315, 557] on div "16" at bounding box center [284, 556] width 84 height 26
click at [327, 550] on button "button" at bounding box center [325, 556] width 19 height 19
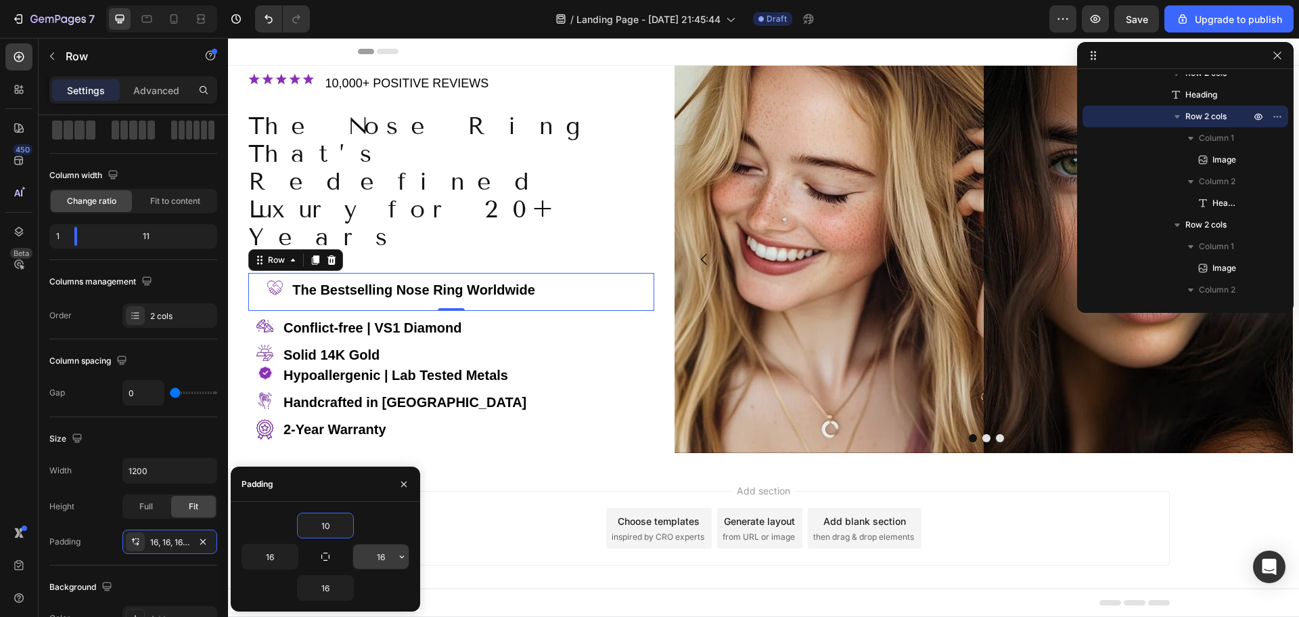
type input "10"
type input "0"
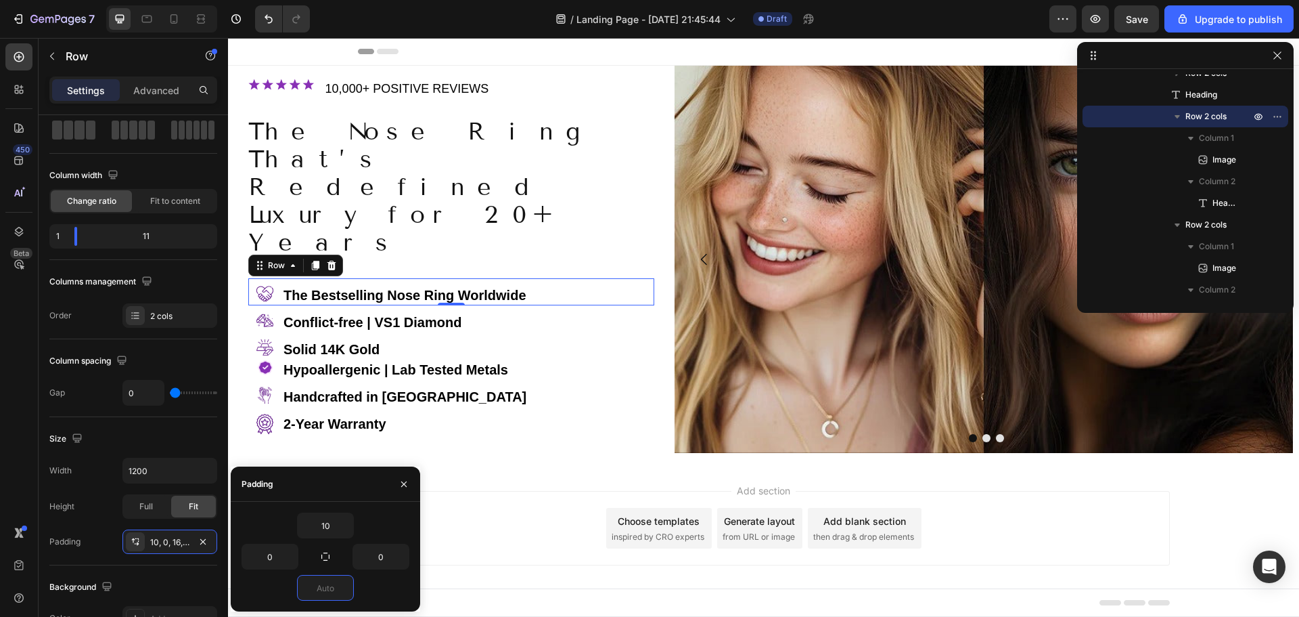
click at [560, 480] on div "Add section Choose templates inspired by CRO experts Generate layout from URL o…" at bounding box center [763, 547] width 1071 height 166
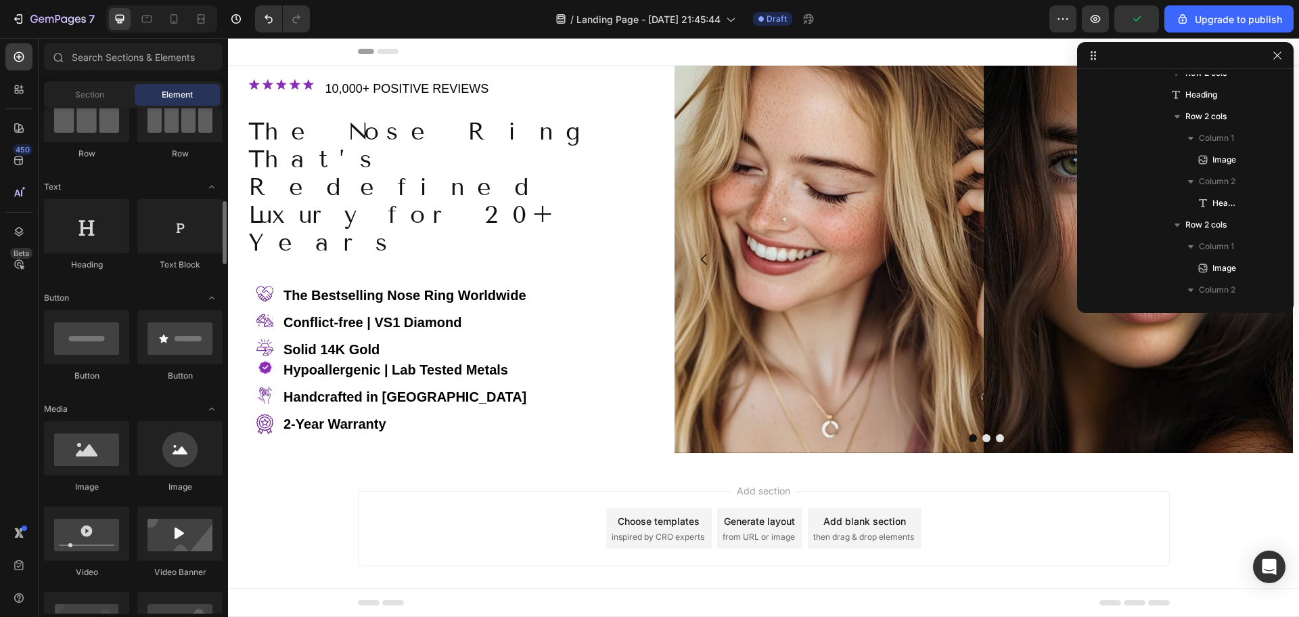
scroll to position [203, 0]
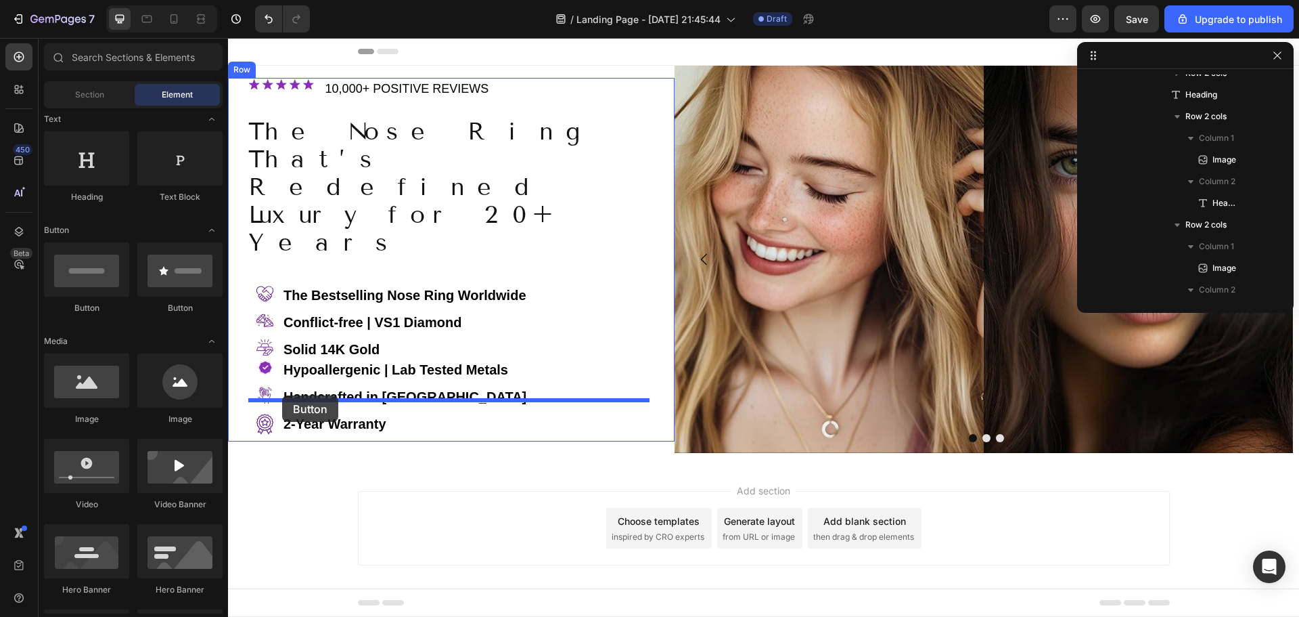
drag, startPoint x: 309, startPoint y: 313, endPoint x: 282, endPoint y: 395, distance: 86.2
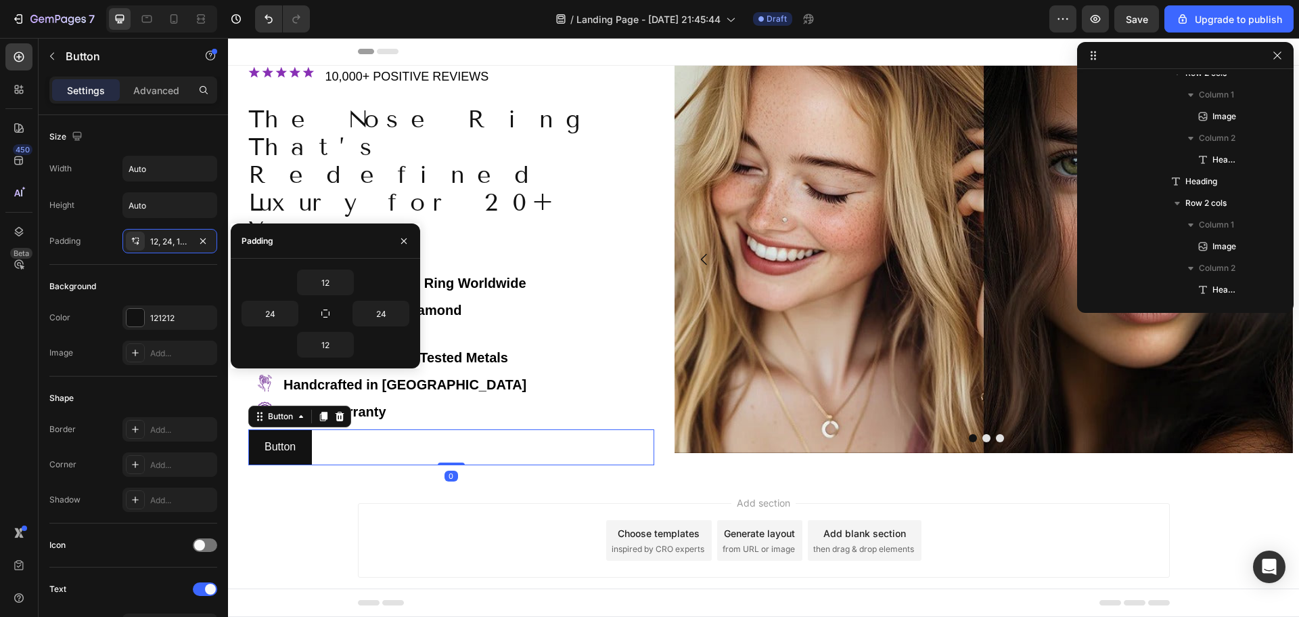
scroll to position [820, 0]
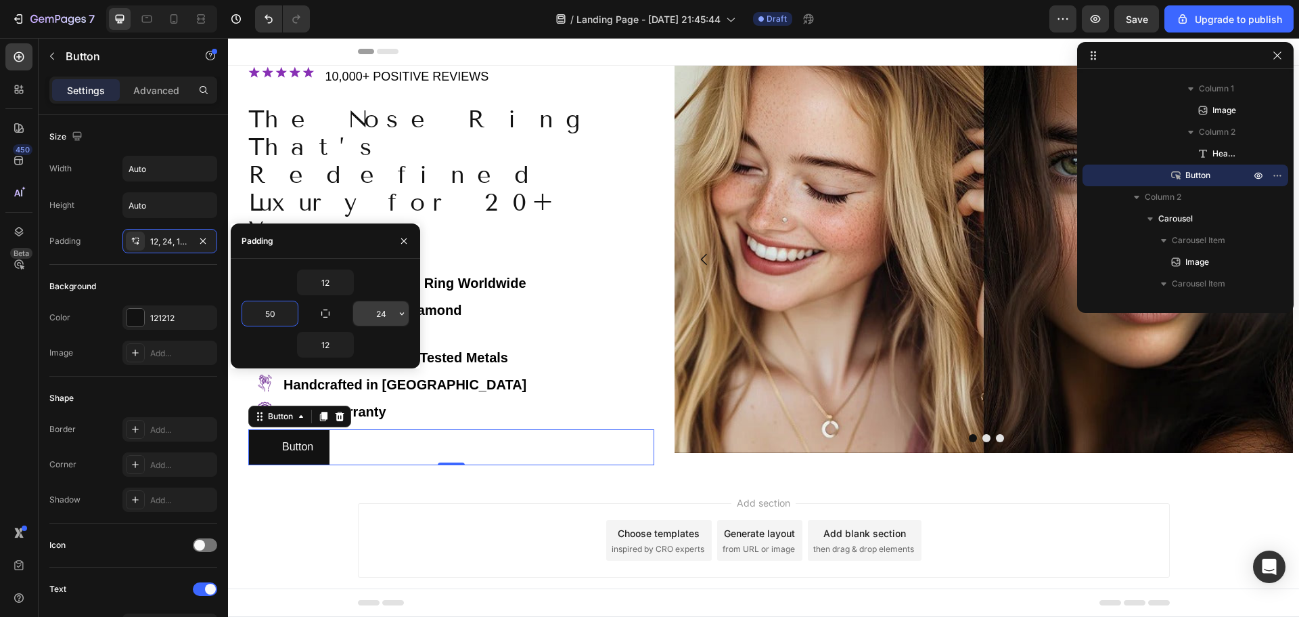
type input "50"
type input "8"
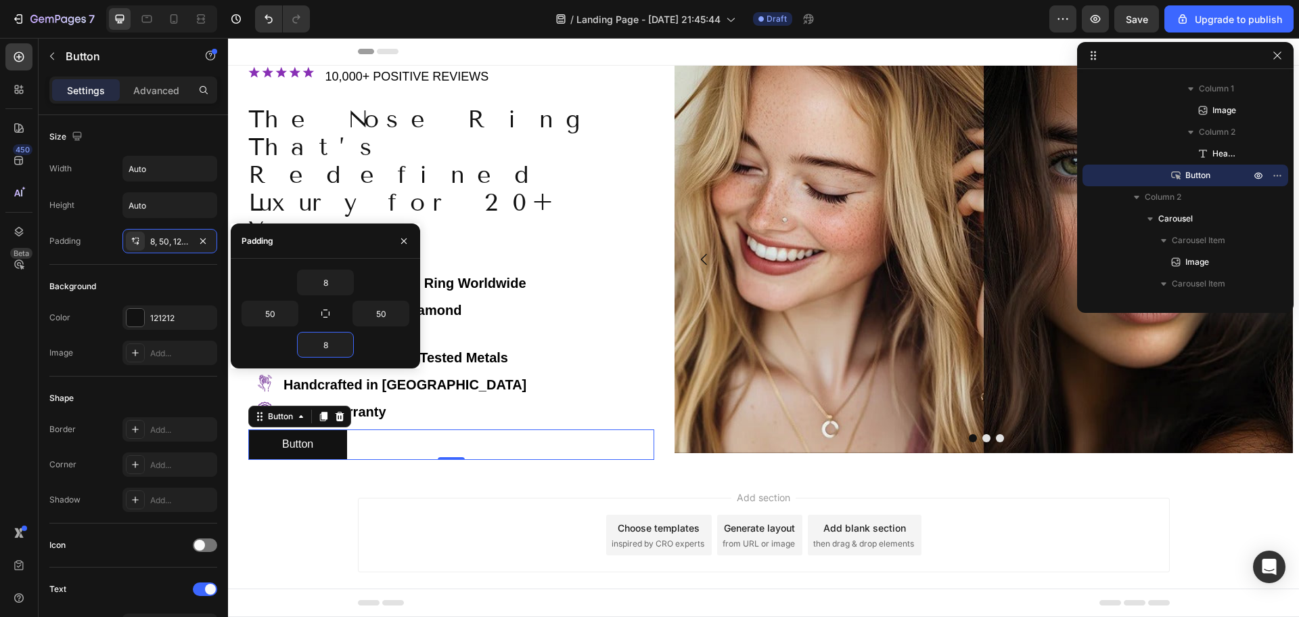
type input "8"
type input "70"
type input "10"
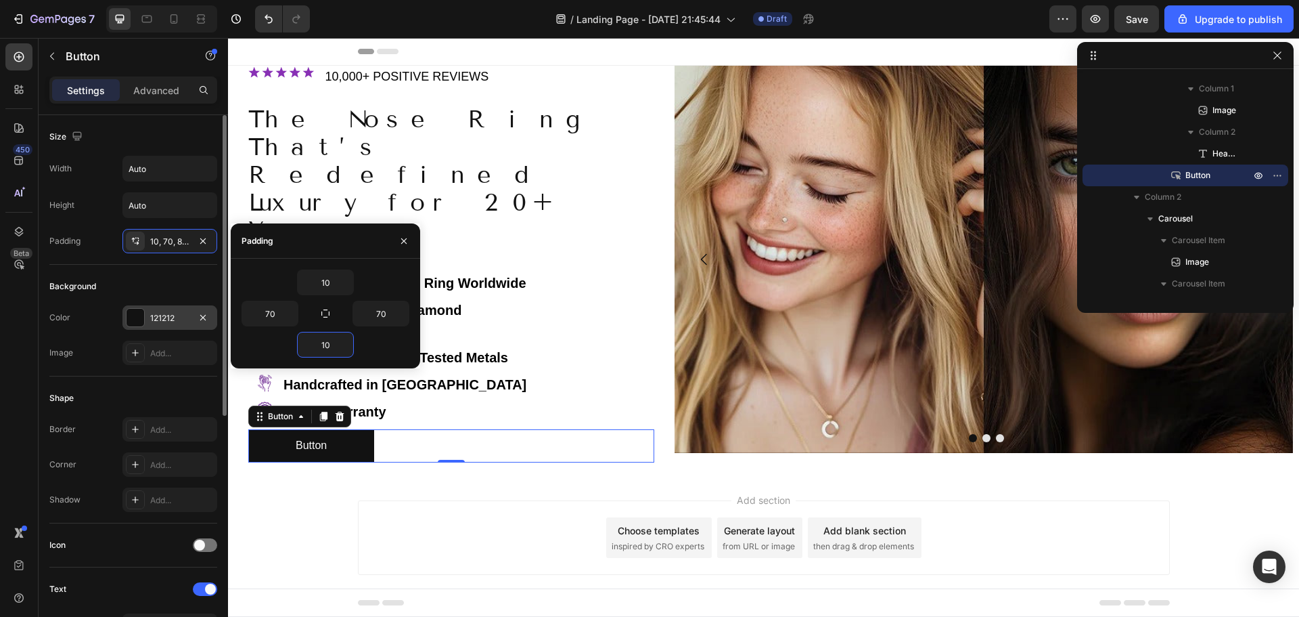
click at [135, 315] on div at bounding box center [136, 318] width 18 height 18
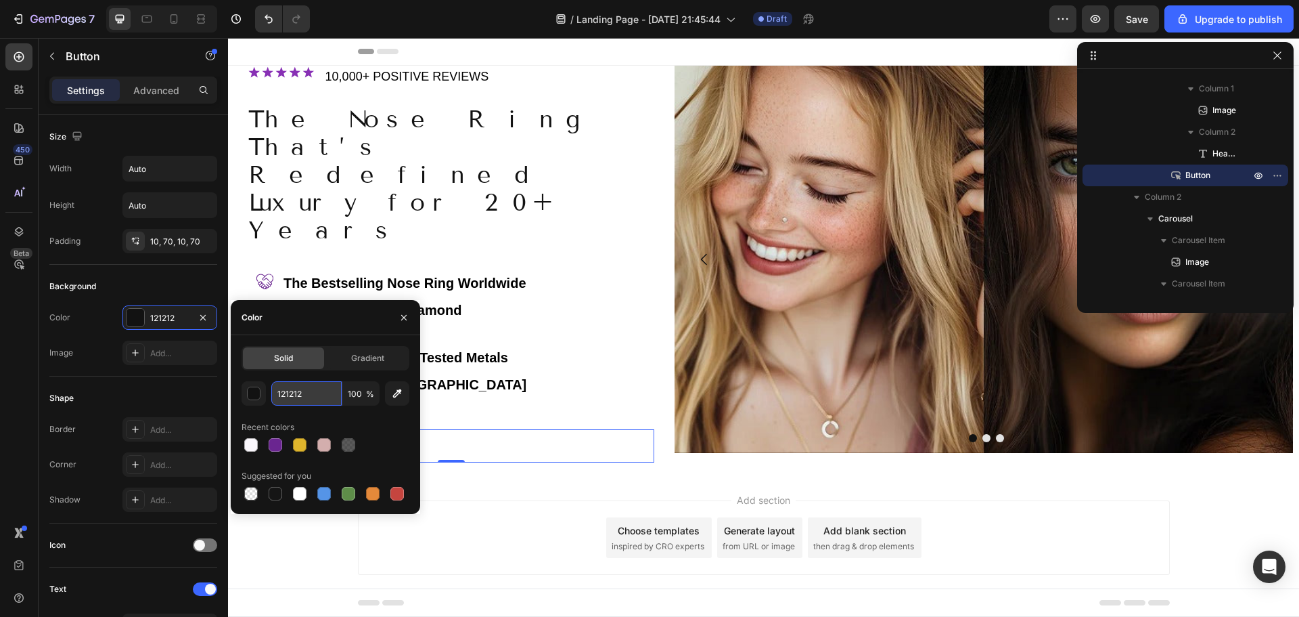
click at [290, 397] on input "121212" at bounding box center [306, 393] width 70 height 24
paste input "#F6E2FB"
type input "#F6E2FB"
click at [168, 428] on div "Add..." at bounding box center [182, 430] width 64 height 12
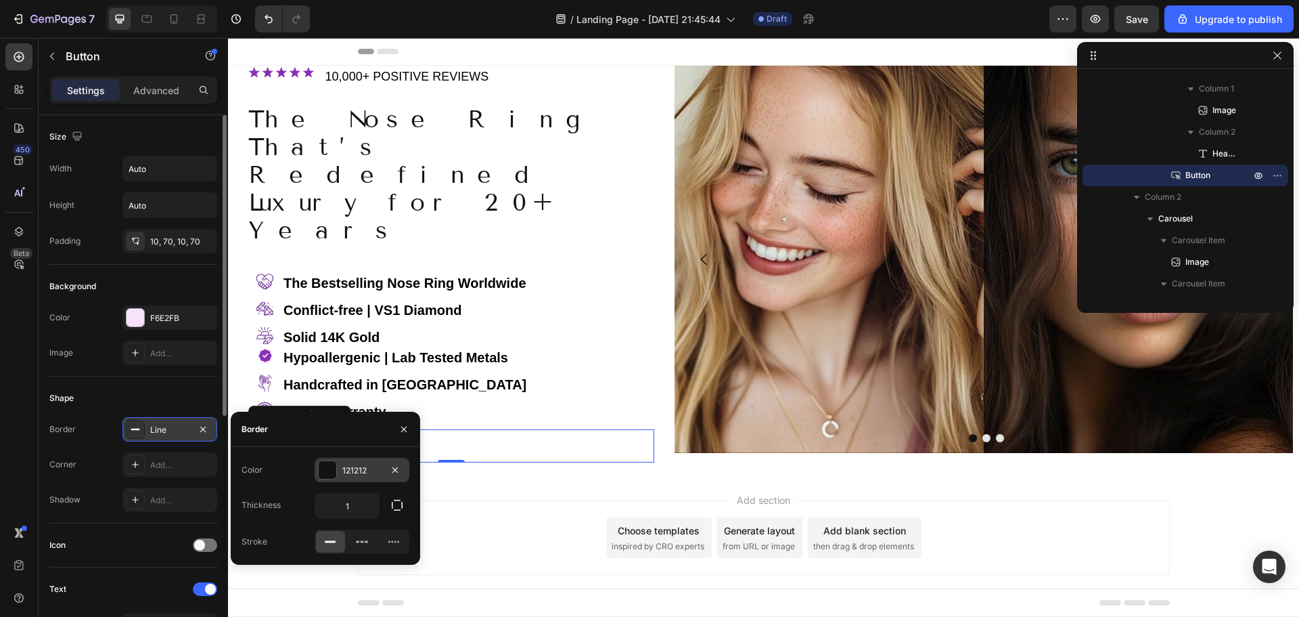
click at [360, 472] on div "121212" at bounding box center [361, 470] width 39 height 12
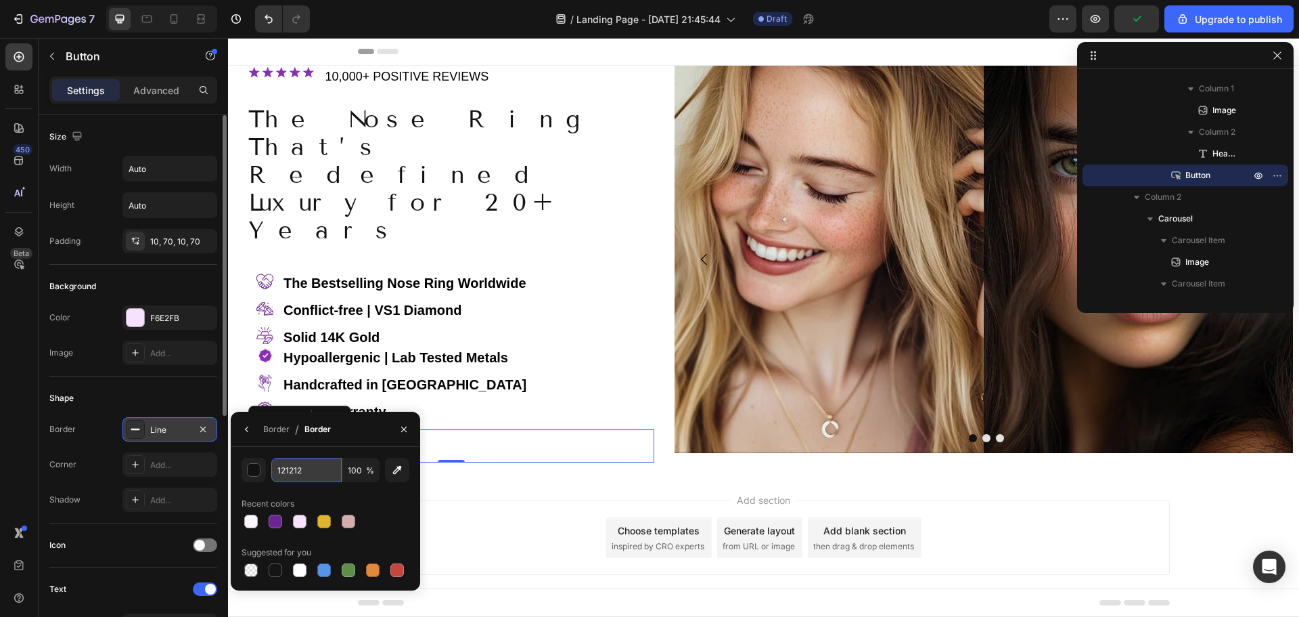
click at [0, 0] on input "121212" at bounding box center [0, 0] width 0 height 0
paste input "6A2590"
type input "6A2590"
click at [407, 431] on icon "button" at bounding box center [403, 428] width 5 height 5
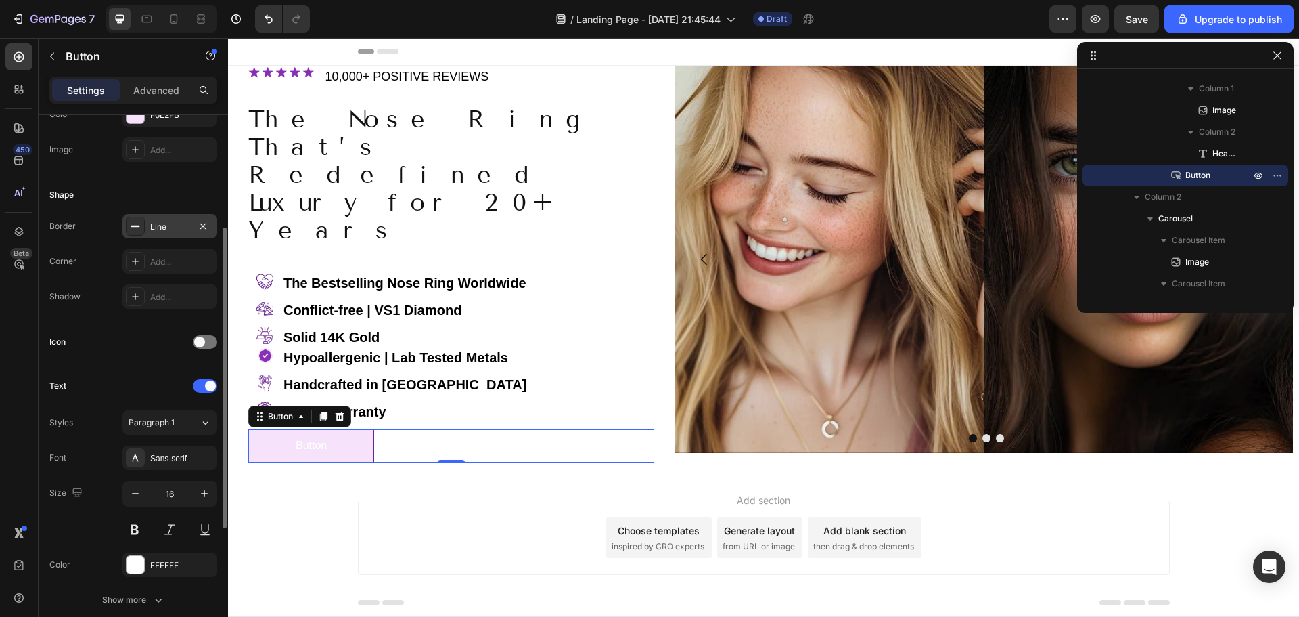
scroll to position [271, 0]
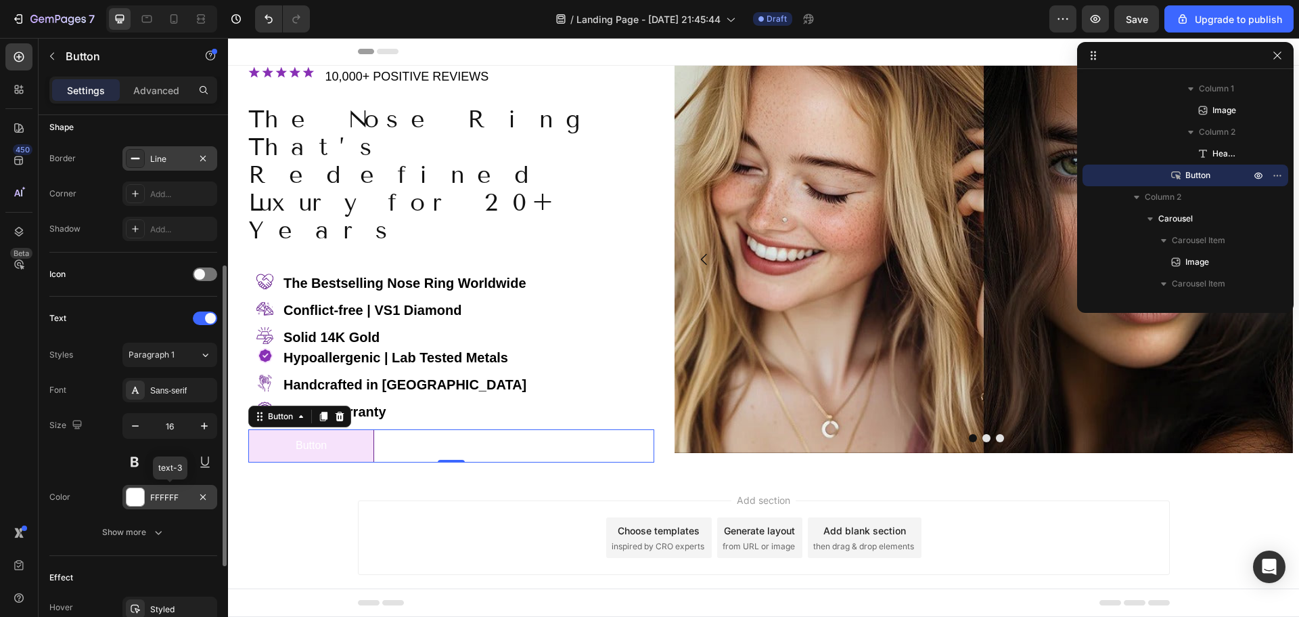
click at [164, 499] on div "FFFFFF" at bounding box center [169, 497] width 39 height 12
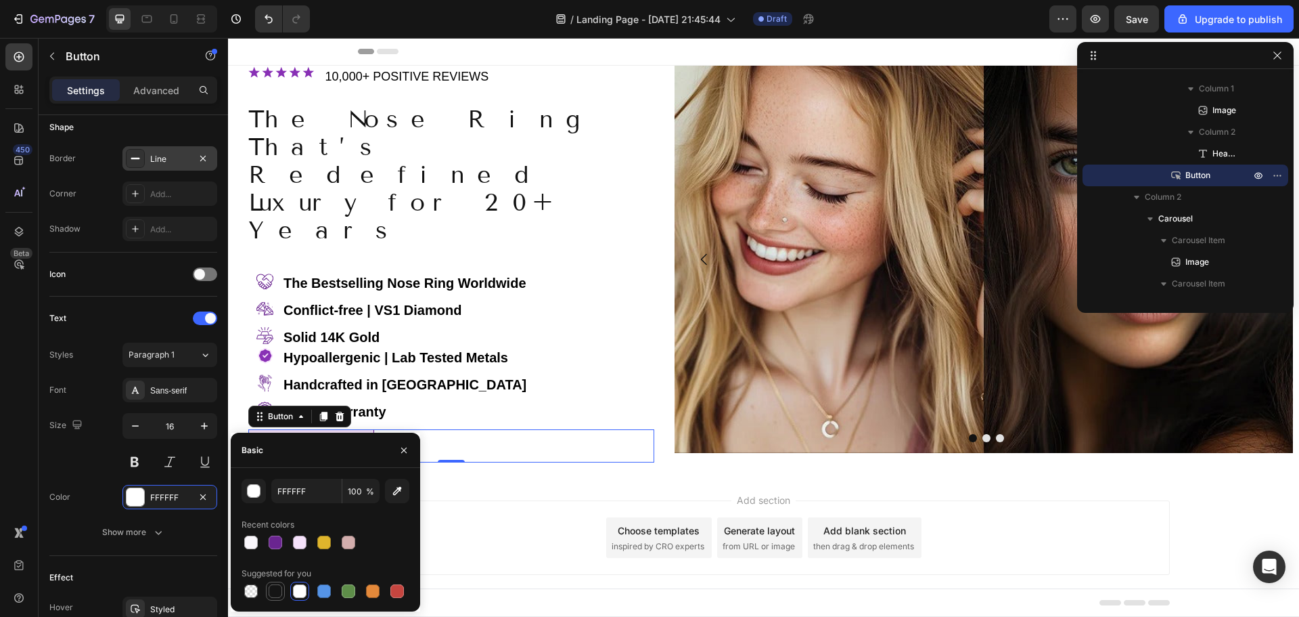
click at [273, 593] on div at bounding box center [276, 591] width 14 height 14
type input "151515"
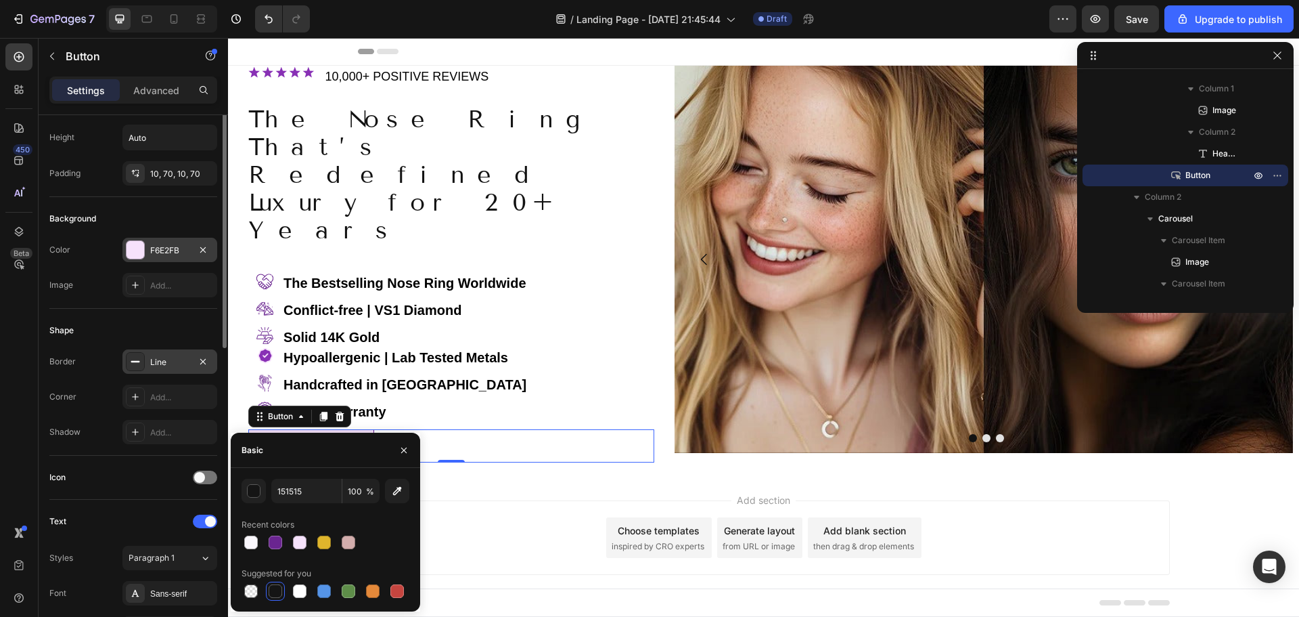
scroll to position [0, 0]
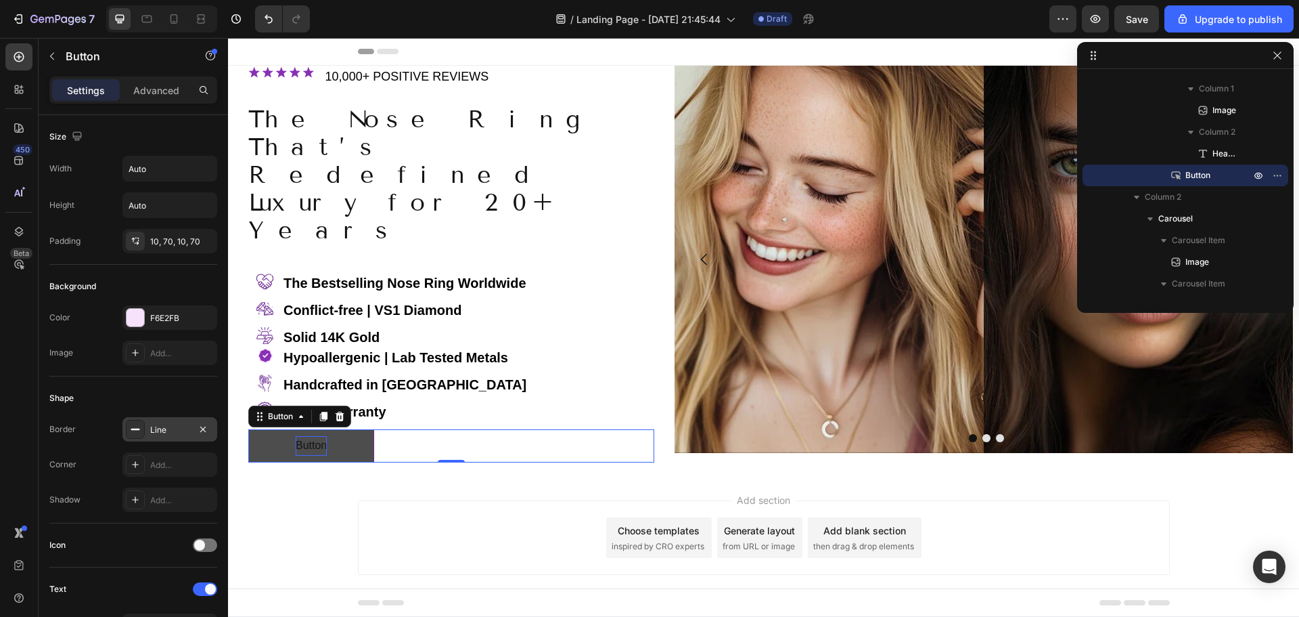
drag, startPoint x: 310, startPoint y: 395, endPoint x: 318, endPoint y: 402, distance: 10.6
click at [310, 436] on p "Button" at bounding box center [311, 446] width 31 height 20
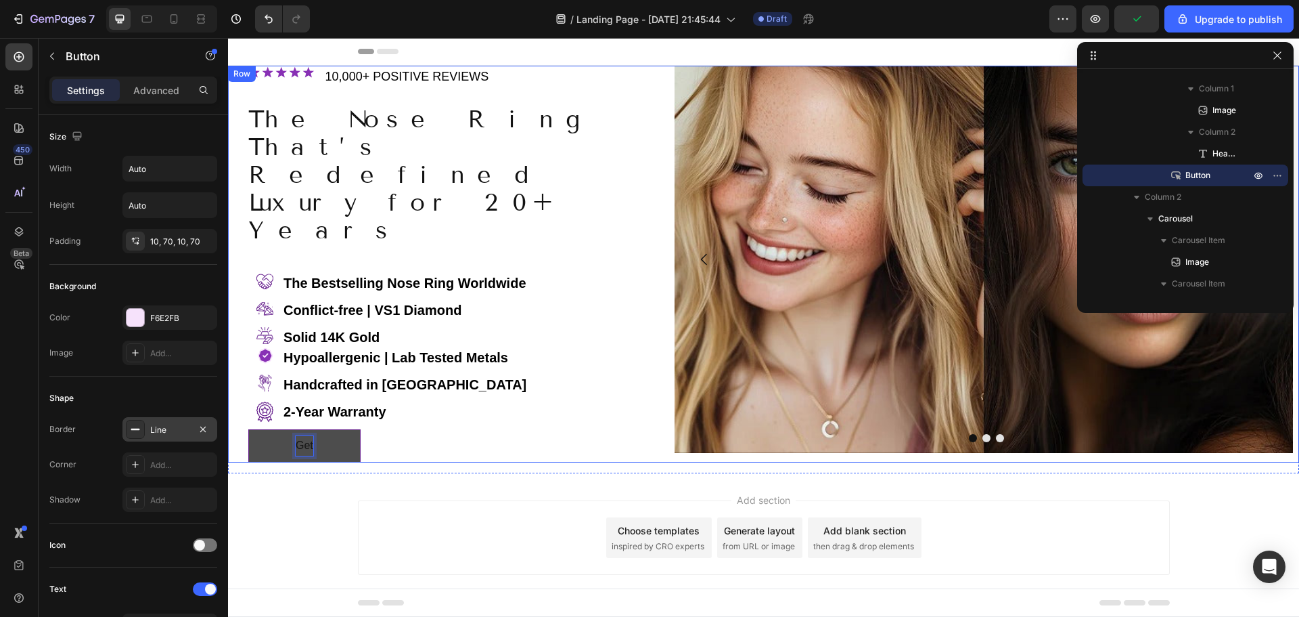
click at [248, 429] on button "Get" at bounding box center [304, 445] width 112 height 33
click at [248, 429] on button "GET" at bounding box center [306, 445] width 117 height 33
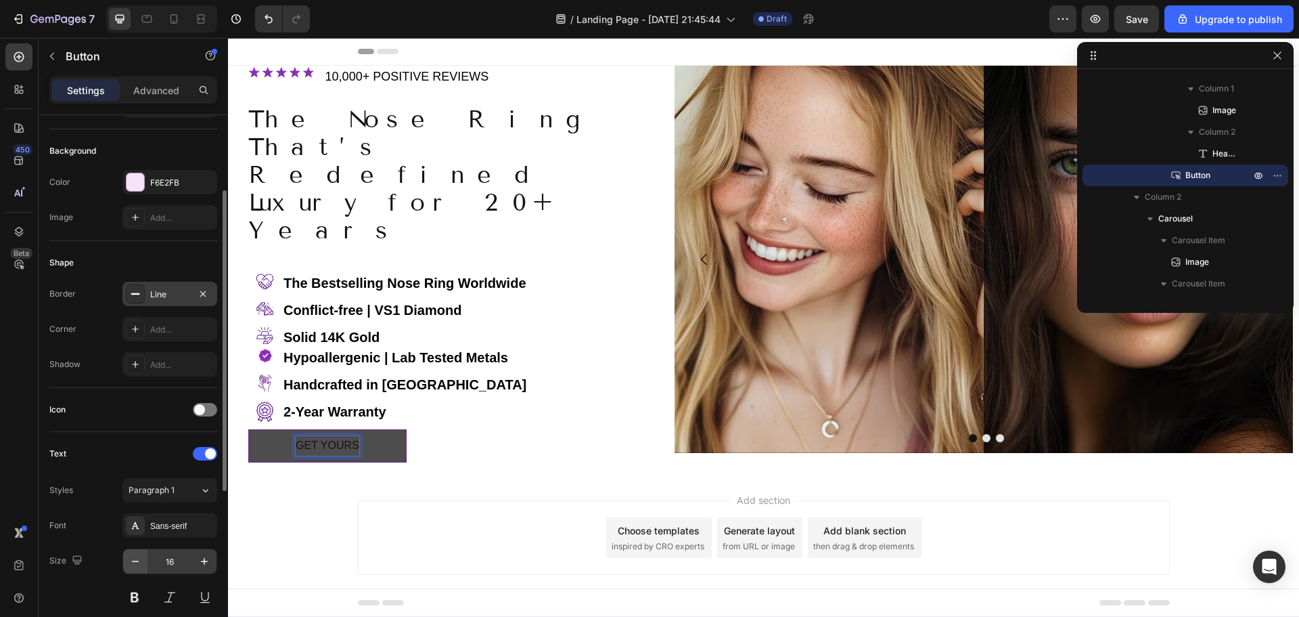
scroll to position [271, 0]
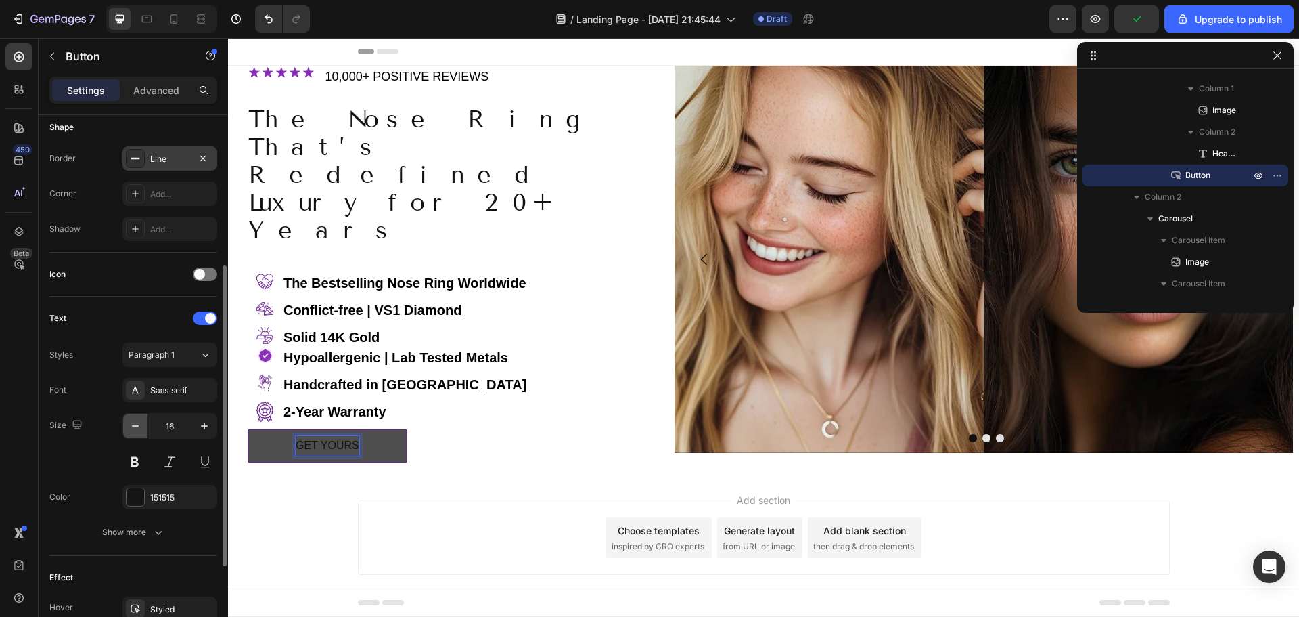
click at [133, 426] on icon "button" at bounding box center [135, 425] width 7 height 1
type input "14"
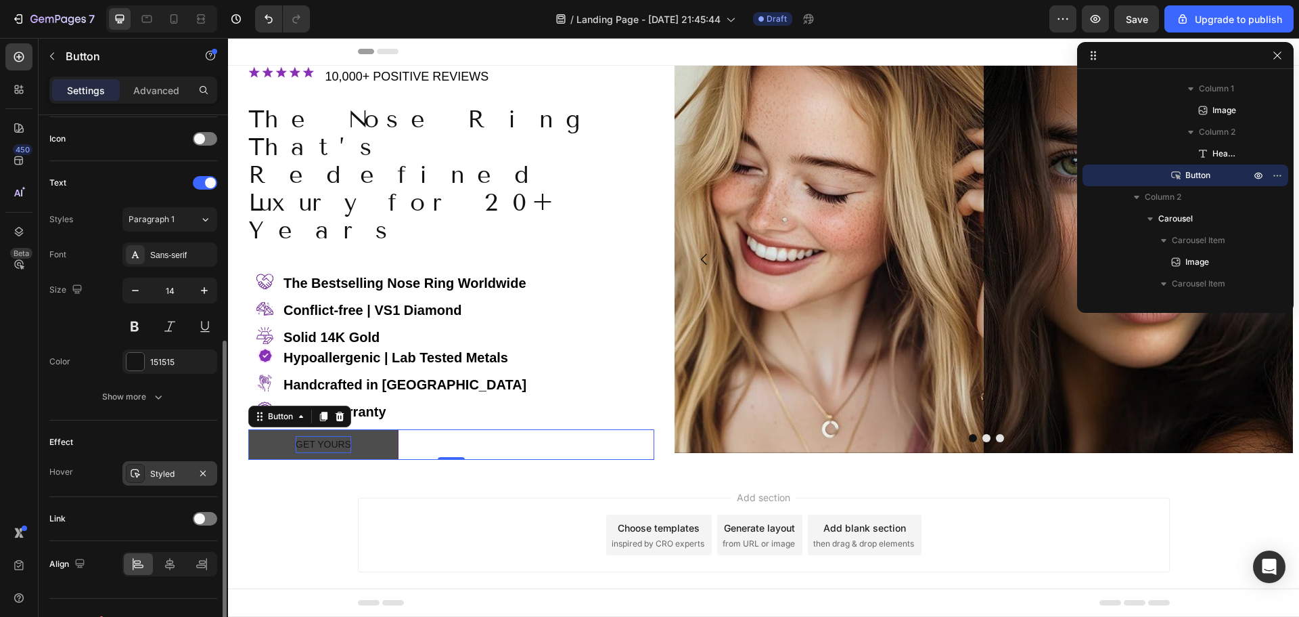
click at [158, 473] on div "Styled" at bounding box center [169, 474] width 39 height 12
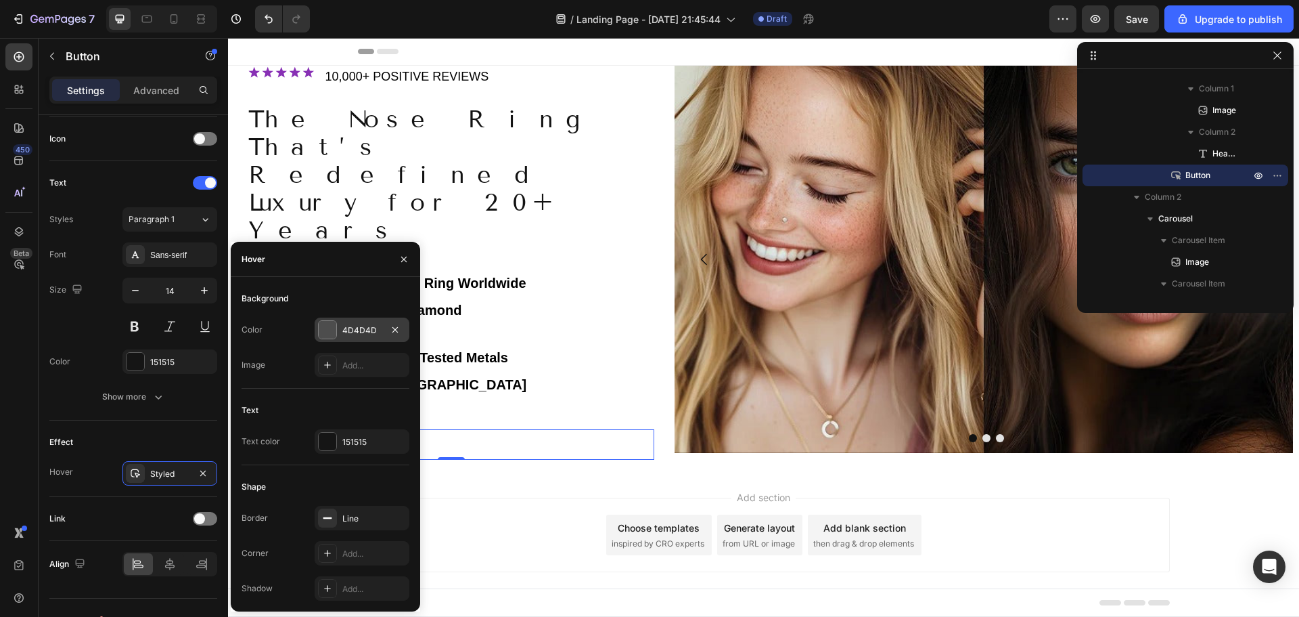
click at [331, 325] on div at bounding box center [328, 330] width 18 height 18
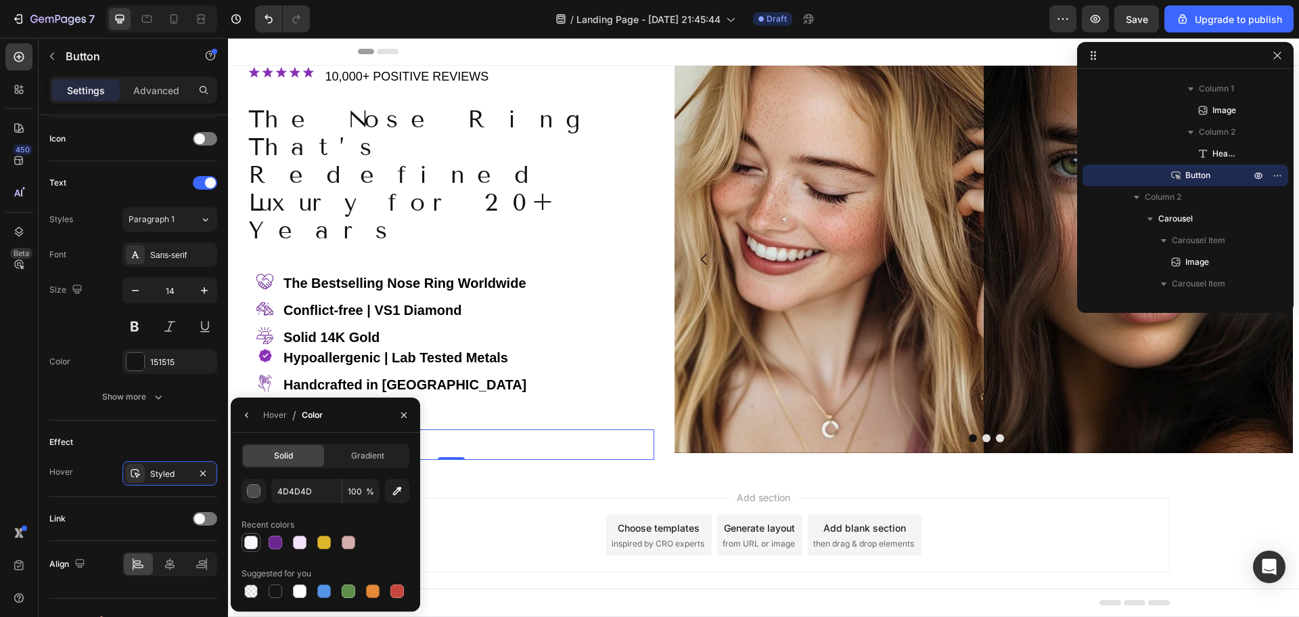
click at [252, 541] on div at bounding box center [251, 542] width 14 height 14
type input "FAF7FC"
click at [360, 512] on div "FAF7FC 100 % Recent colors Suggested for you" at bounding box center [326, 539] width 168 height 122
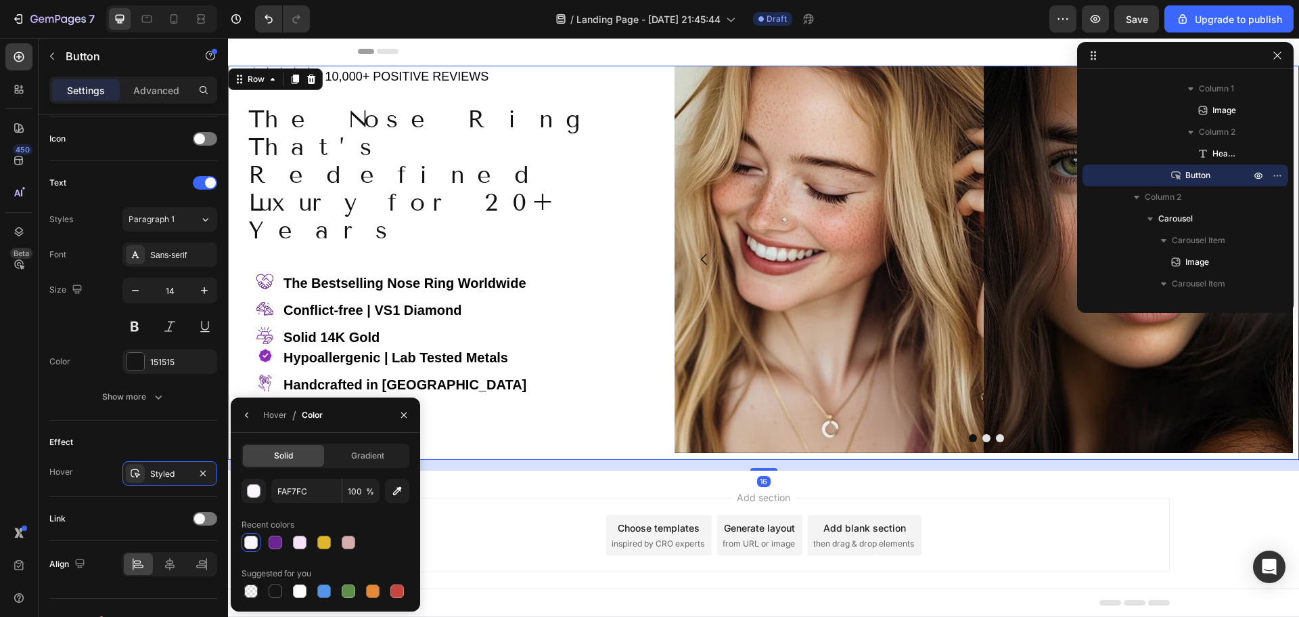
click at [522, 435] on div "Image ⁠⁠⁠⁠⁠⁠⁠ 10,000+ POSITIVE REVIEWS Heading Row The Nose Ring That’s Redefin…" at bounding box center [451, 263] width 447 height 394
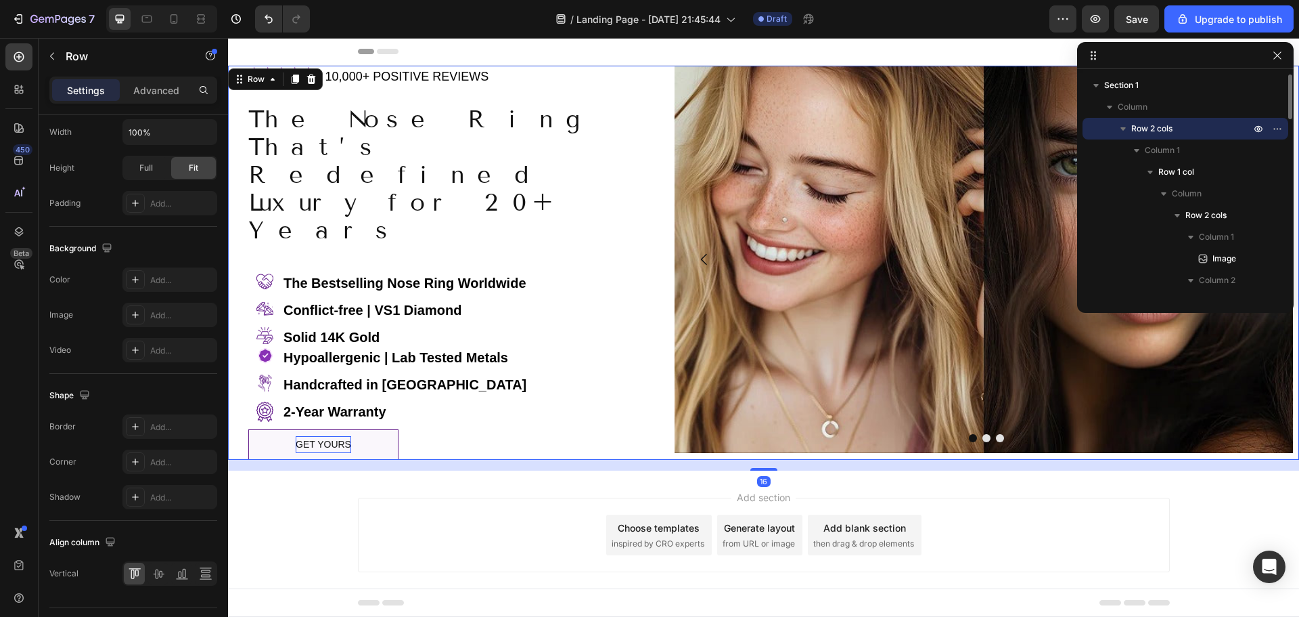
scroll to position [0, 0]
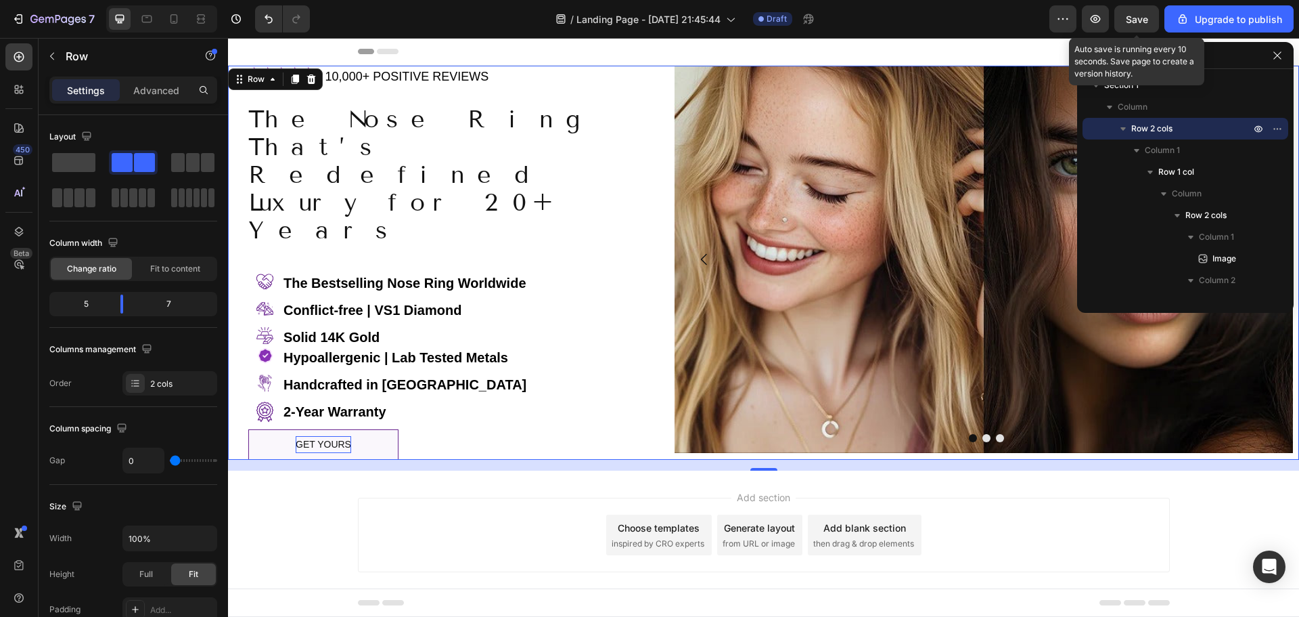
click at [1140, 22] on span "Save" at bounding box center [1137, 20] width 22 height 12
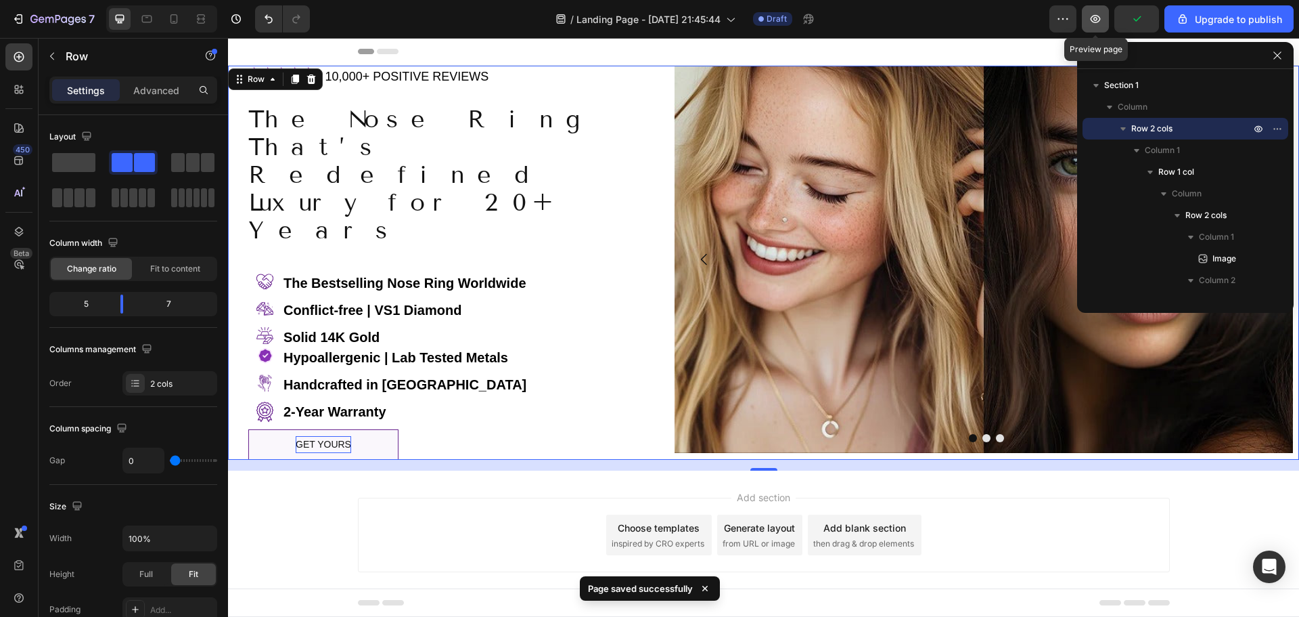
click at [1098, 22] on icon "button" at bounding box center [1096, 19] width 14 height 14
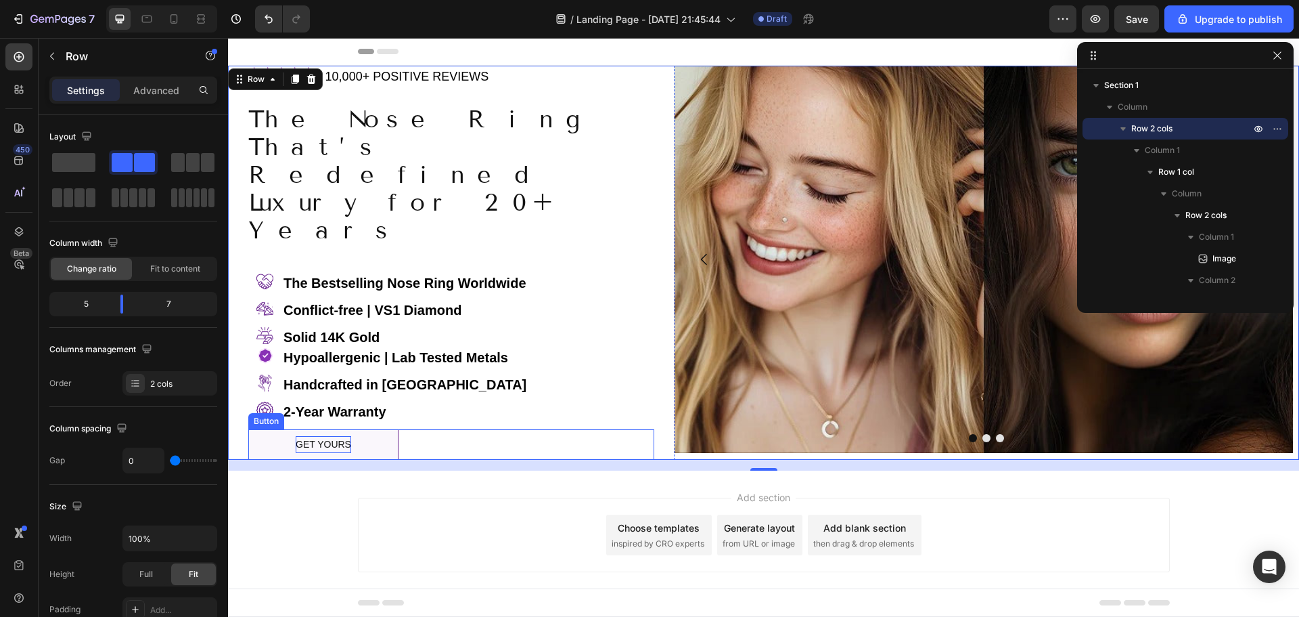
click at [409, 429] on div "GET YOURS Button" at bounding box center [451, 444] width 406 height 30
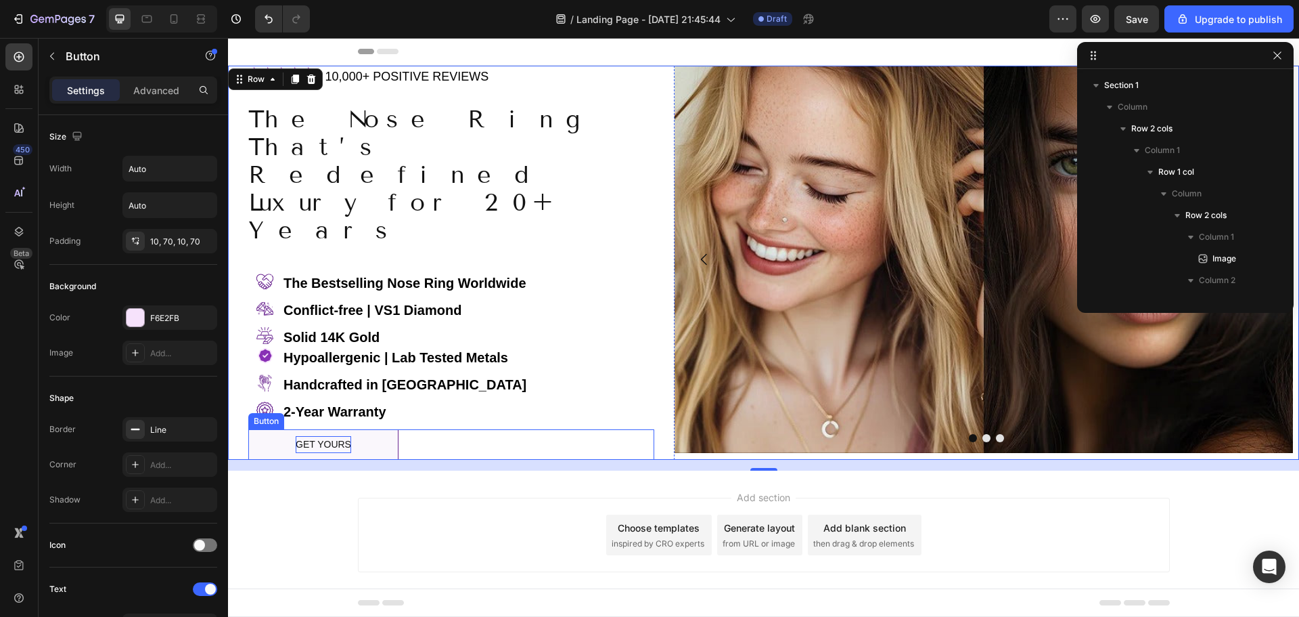
scroll to position [820, 0]
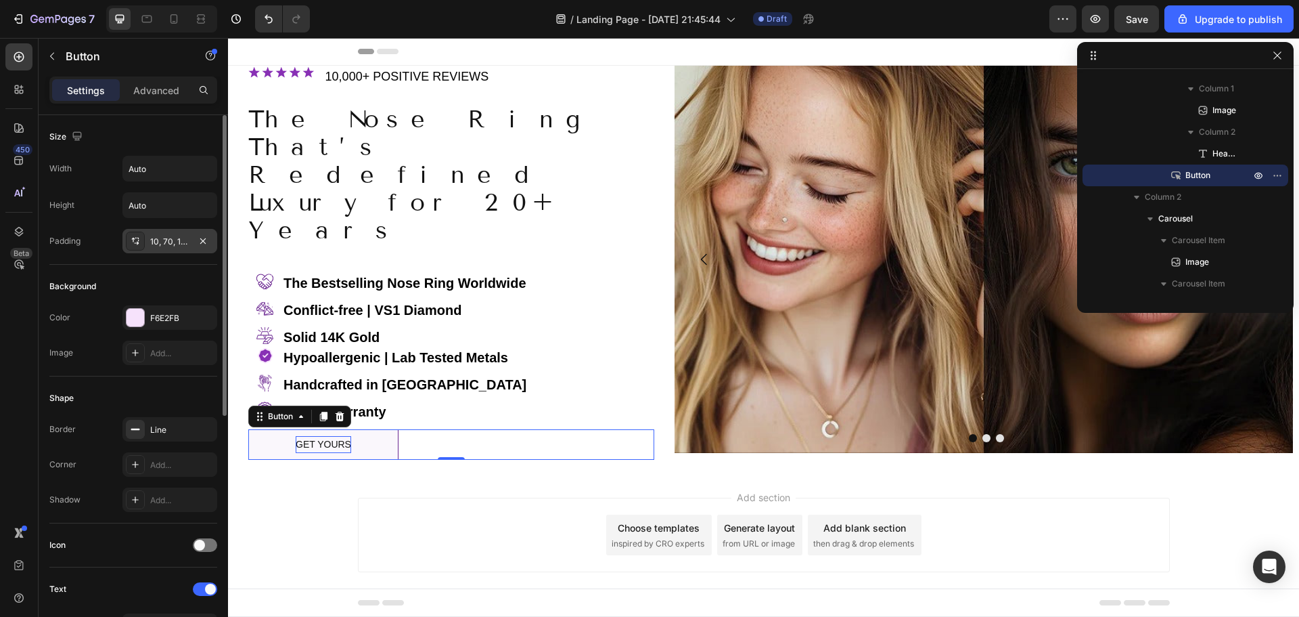
click at [162, 237] on div "10, 70, 10, 70" at bounding box center [169, 242] width 39 height 12
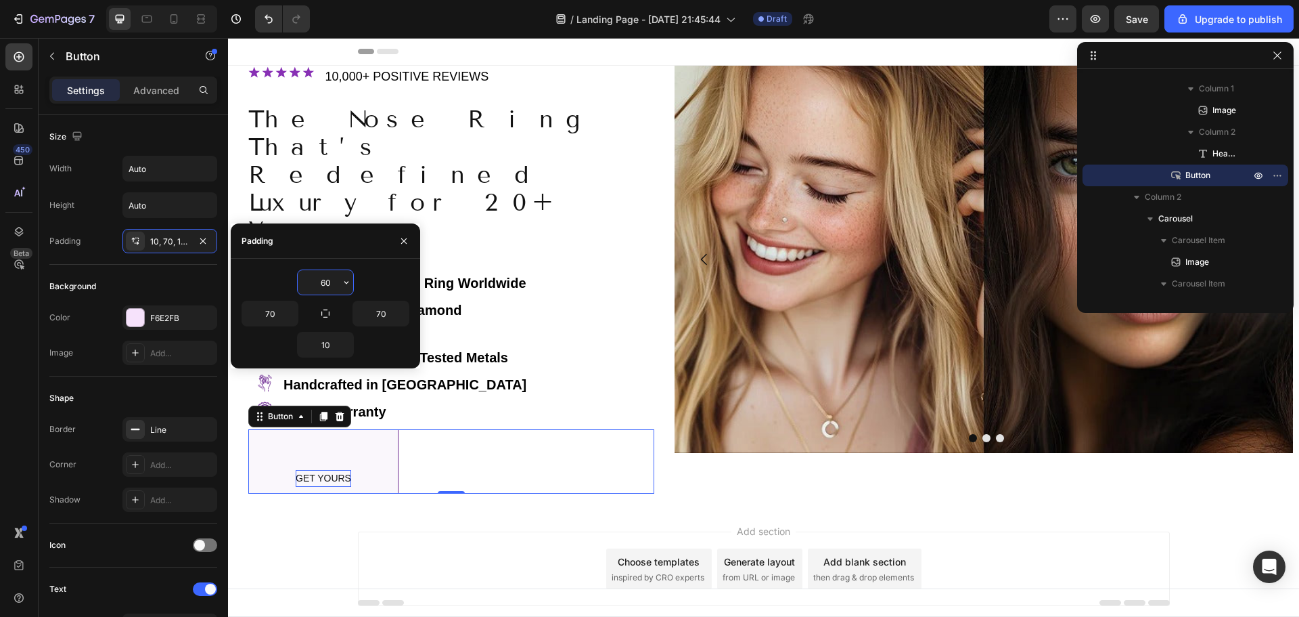
drag, startPoint x: 327, startPoint y: 279, endPoint x: 305, endPoint y: 282, distance: 22.4
click at [307, 282] on input "60" at bounding box center [325, 282] width 55 height 24
type input "10"
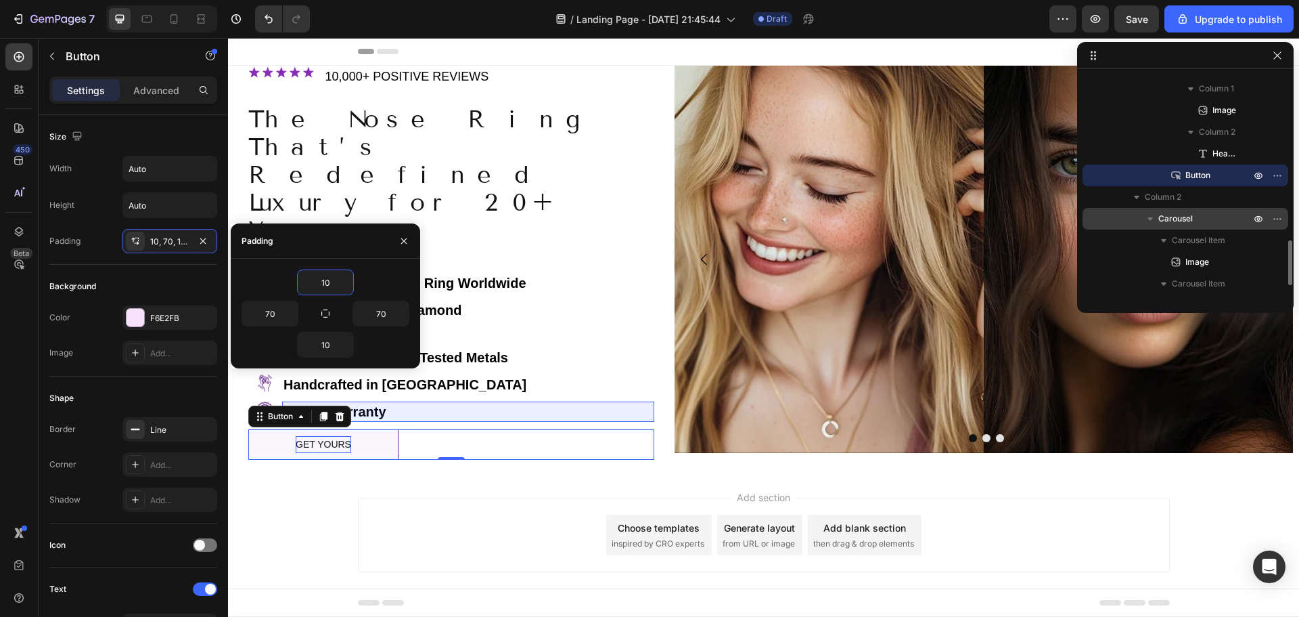
scroll to position [752, 0]
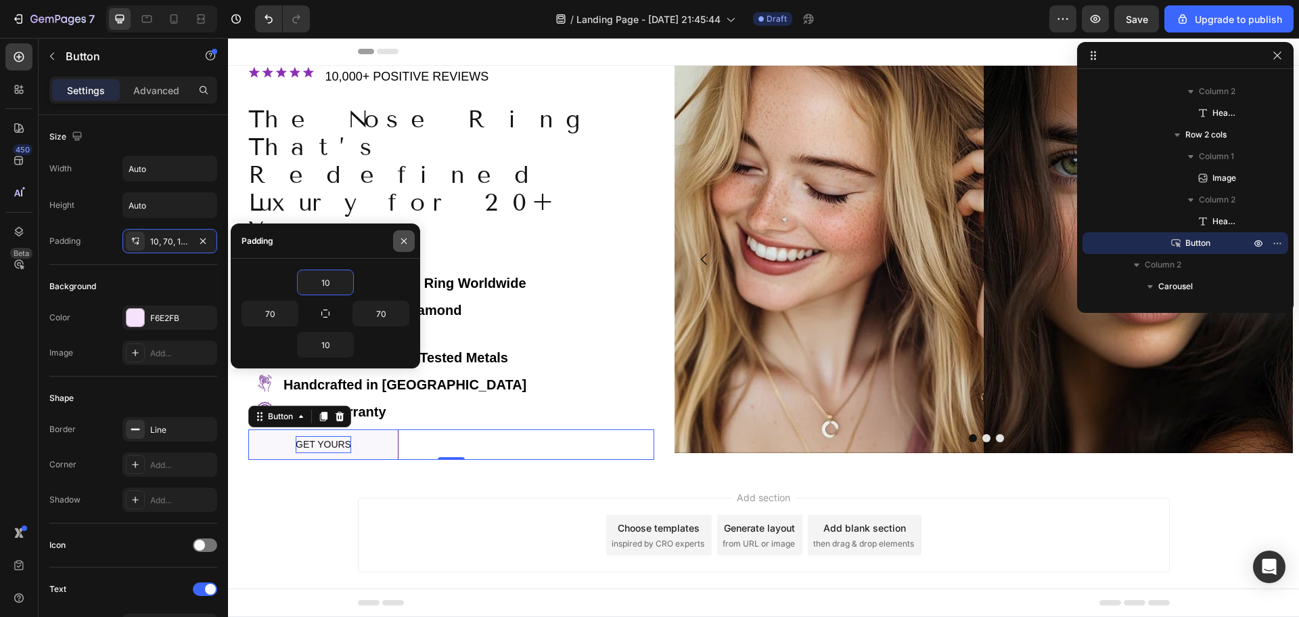
click at [404, 240] on icon "button" at bounding box center [404, 241] width 11 height 11
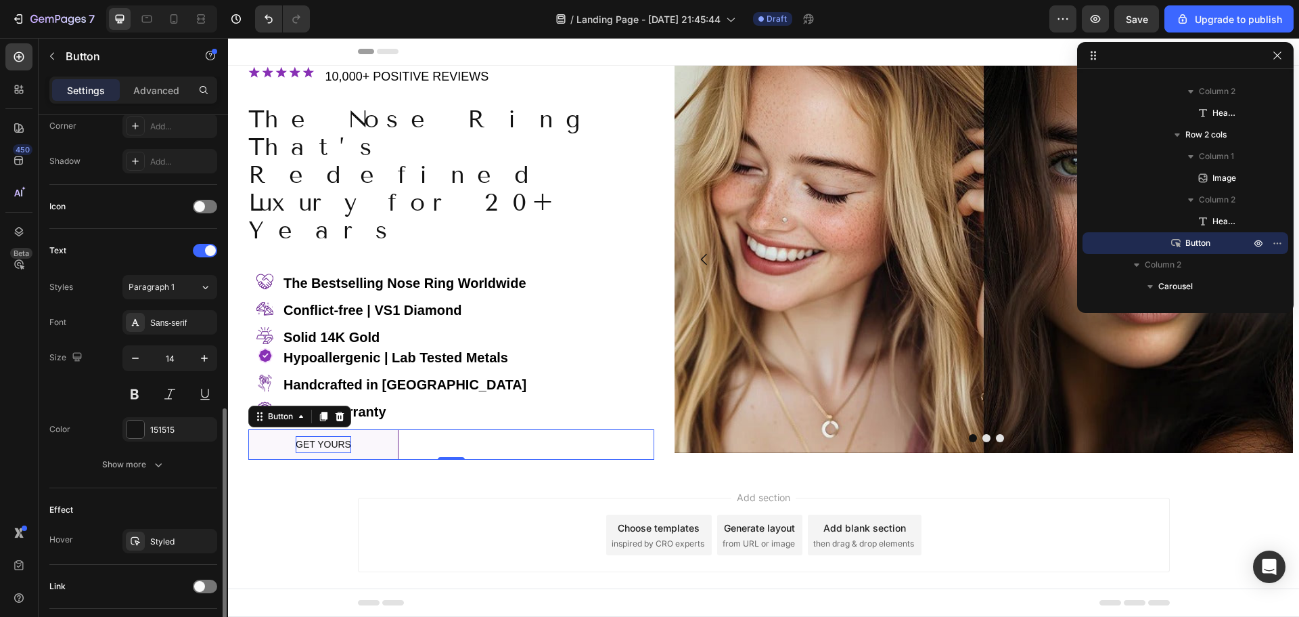
scroll to position [406, 0]
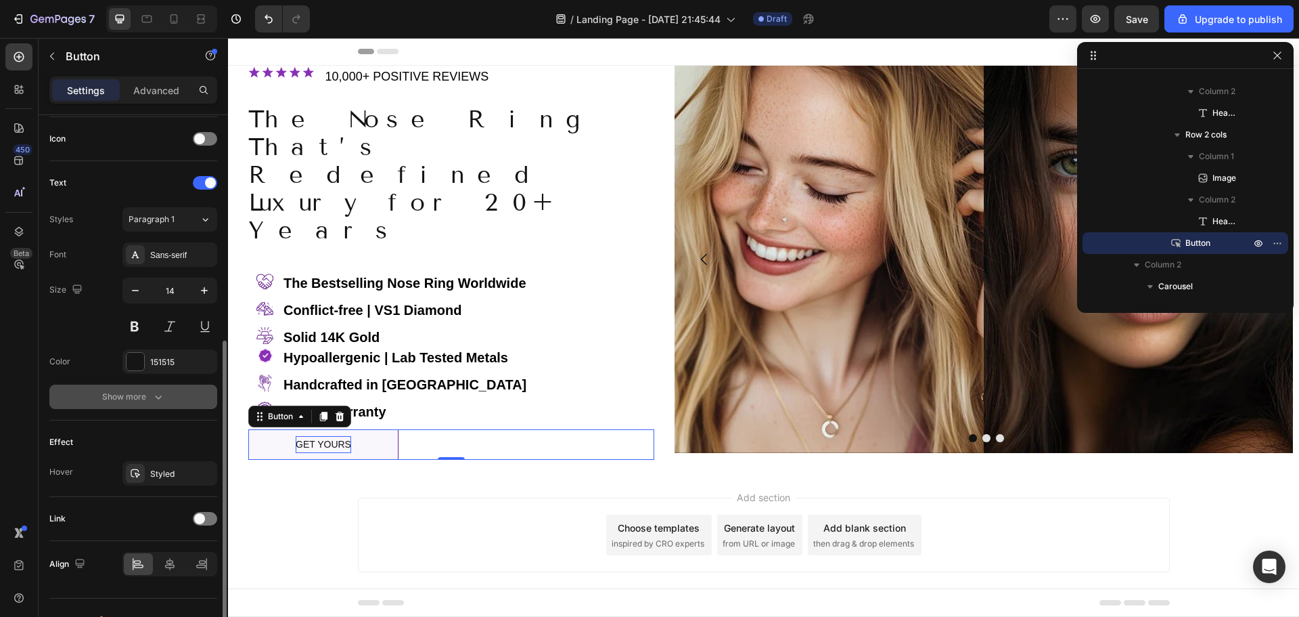
click at [145, 393] on div "Show more" at bounding box center [133, 397] width 63 height 14
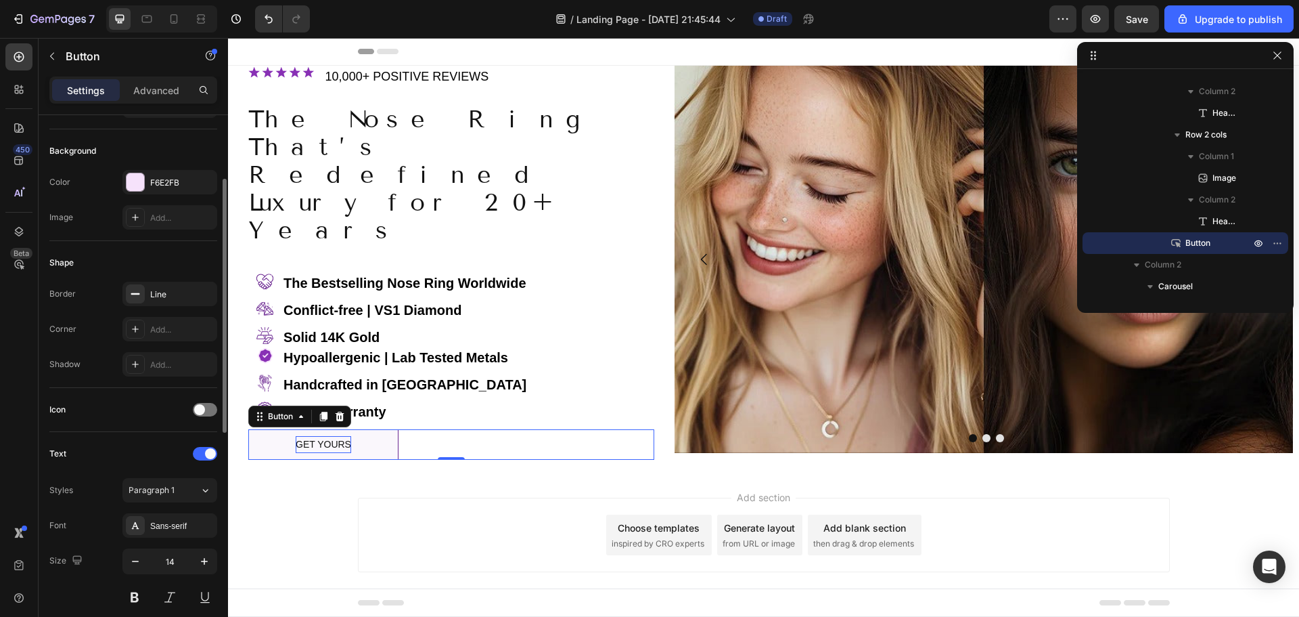
scroll to position [0, 0]
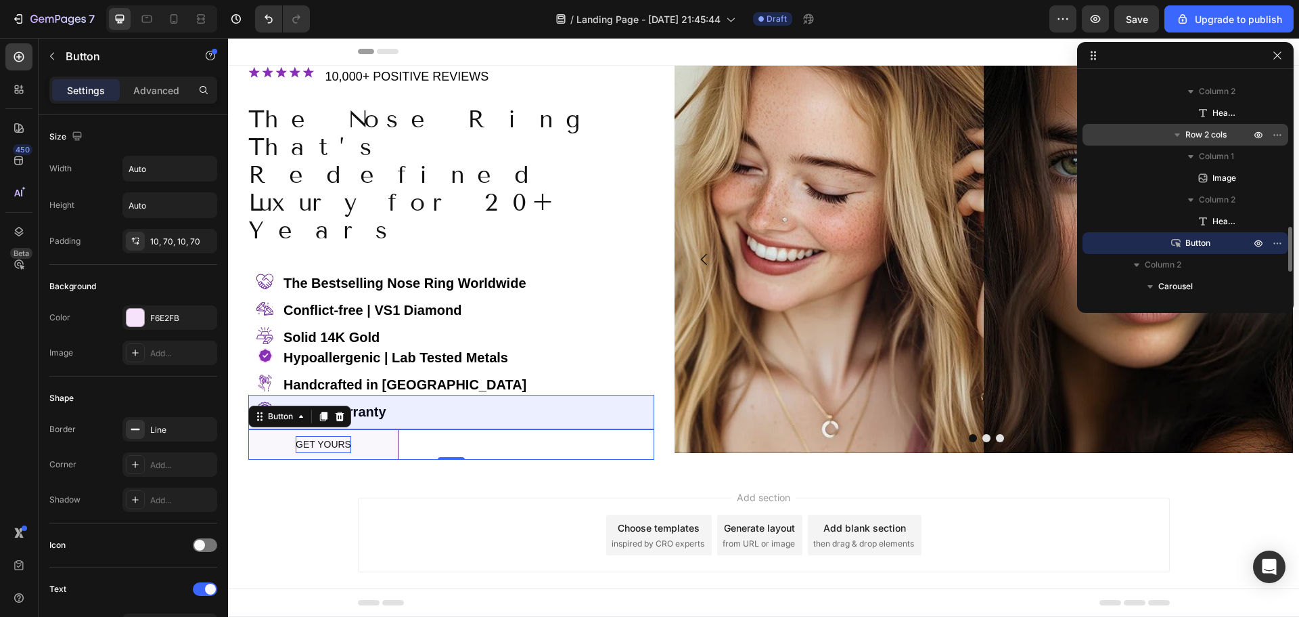
click at [1211, 135] on span "Row 2 cols" at bounding box center [1206, 135] width 41 height 14
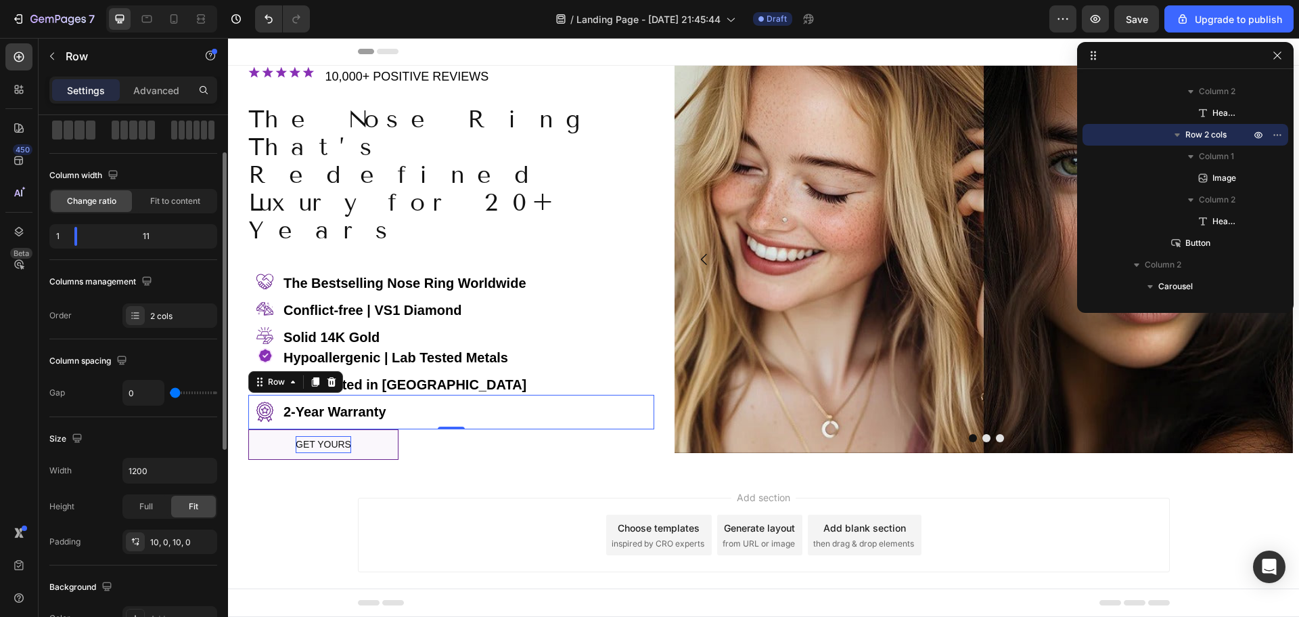
scroll to position [135, 0]
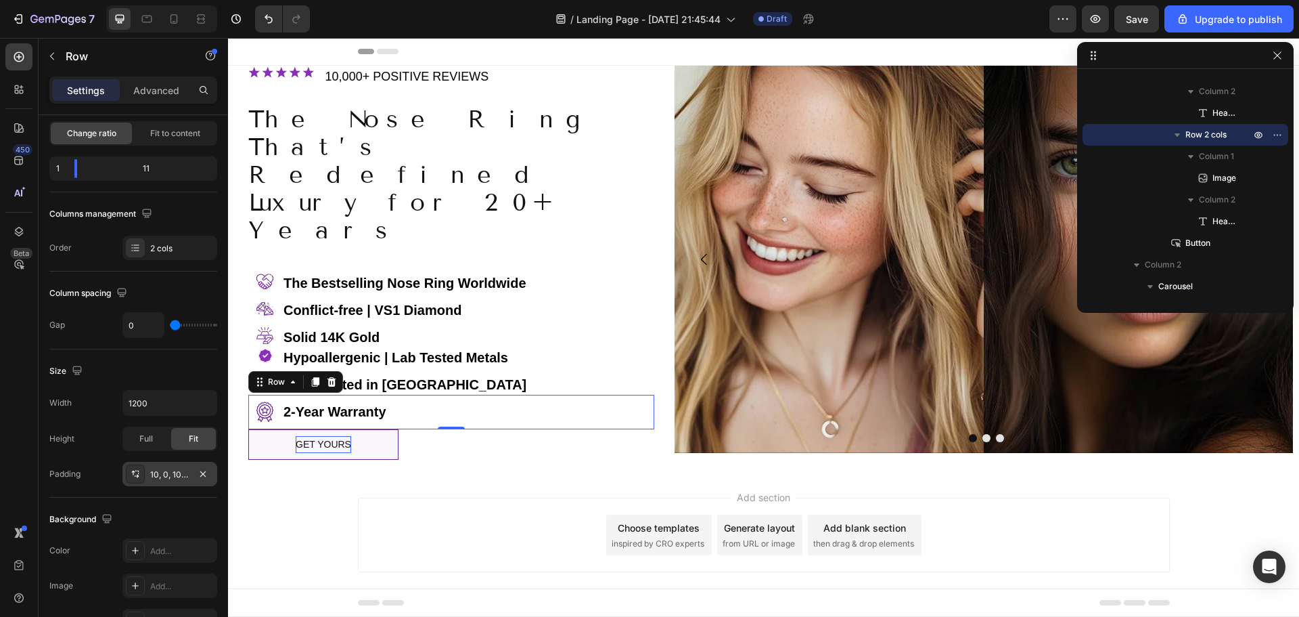
click at [174, 479] on div "10, 0, 10, 0" at bounding box center [169, 474] width 39 height 12
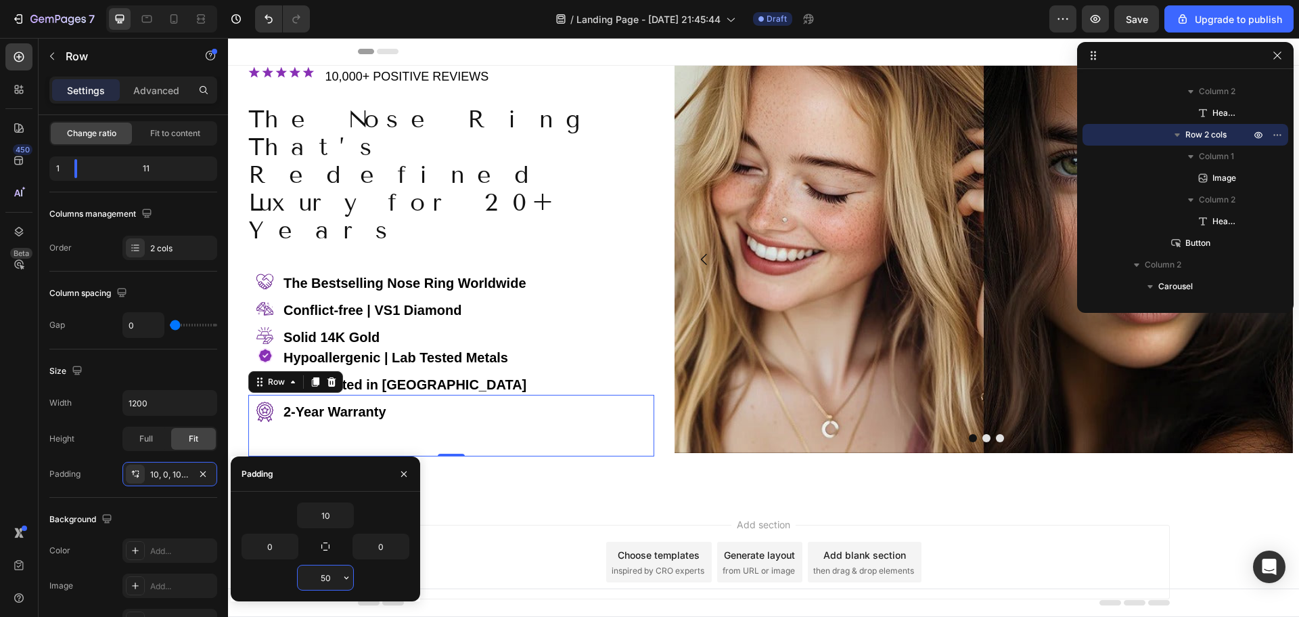
drag, startPoint x: 325, startPoint y: 578, endPoint x: 318, endPoint y: 580, distance: 7.1
click at [320, 579] on input "50" at bounding box center [325, 577] width 55 height 24
type input "80"
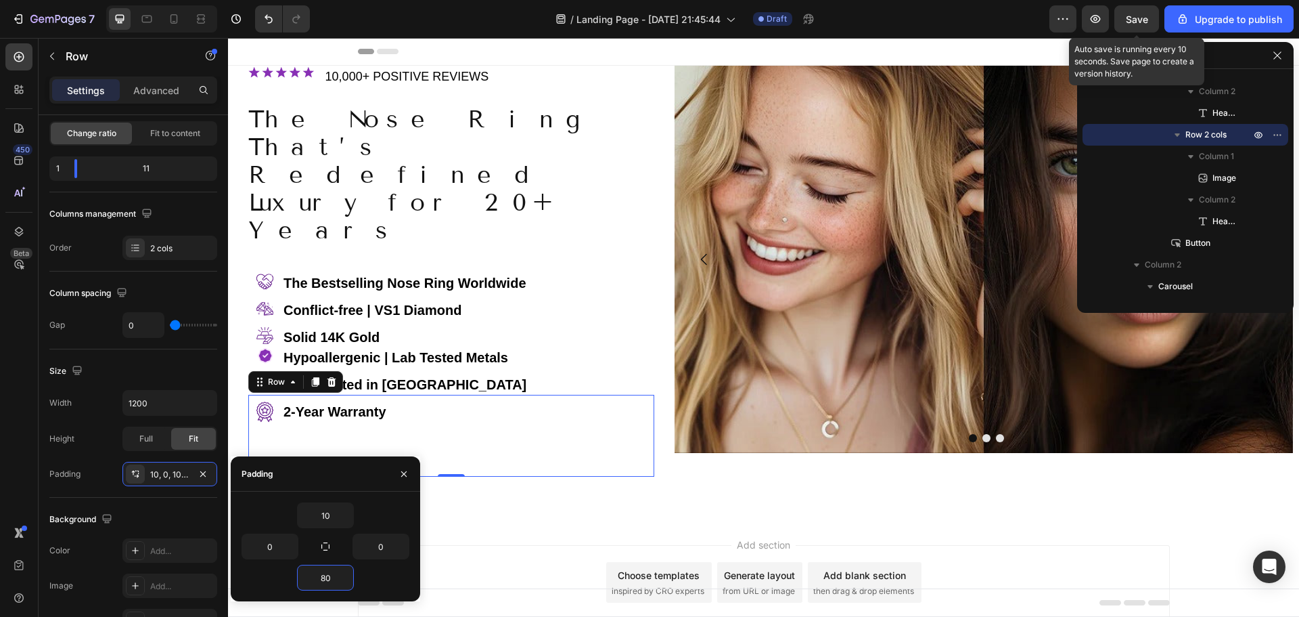
click at [1132, 20] on span "Save" at bounding box center [1137, 20] width 22 height 12
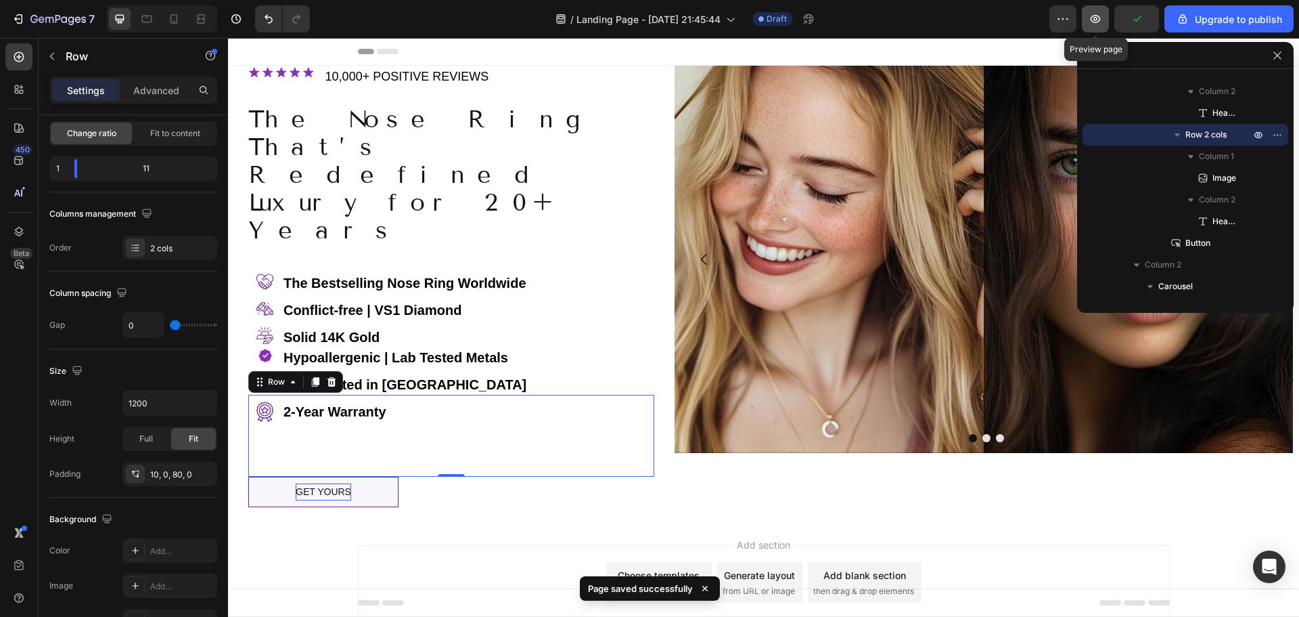
click at [1097, 21] on icon "button" at bounding box center [1096, 19] width 14 height 14
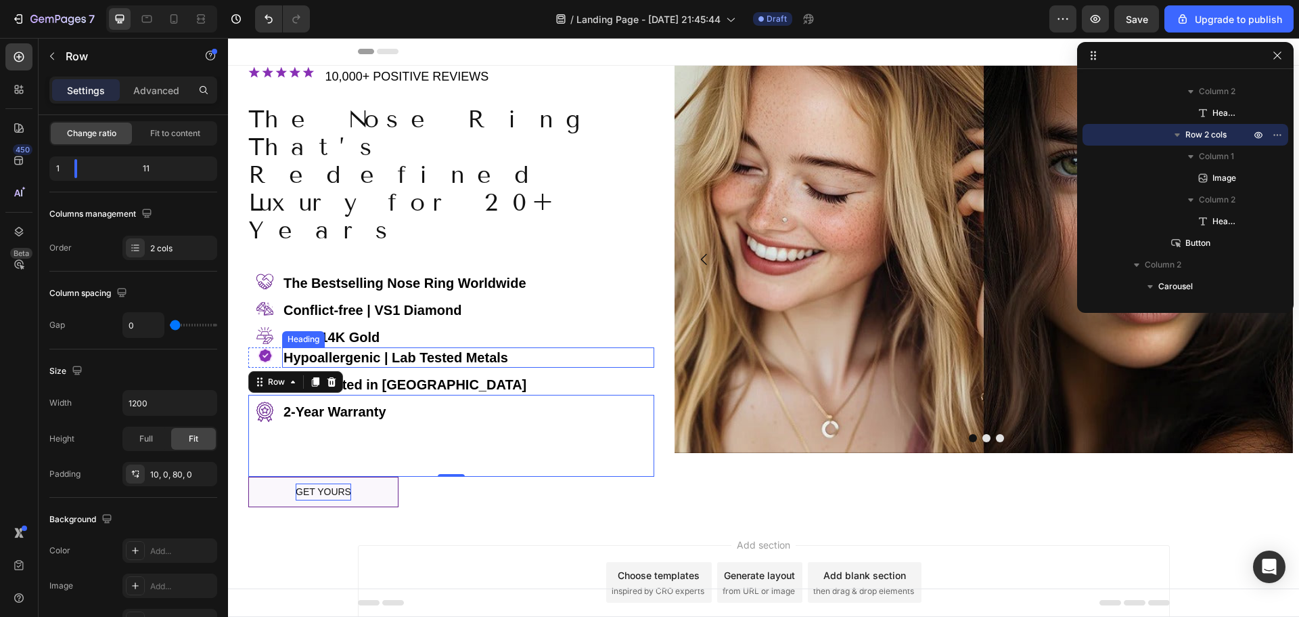
click at [531, 349] on p "⁠⁠⁠⁠⁠⁠⁠ Hypoallergenic | Lab Tested Metals" at bounding box center [468, 358] width 369 height 18
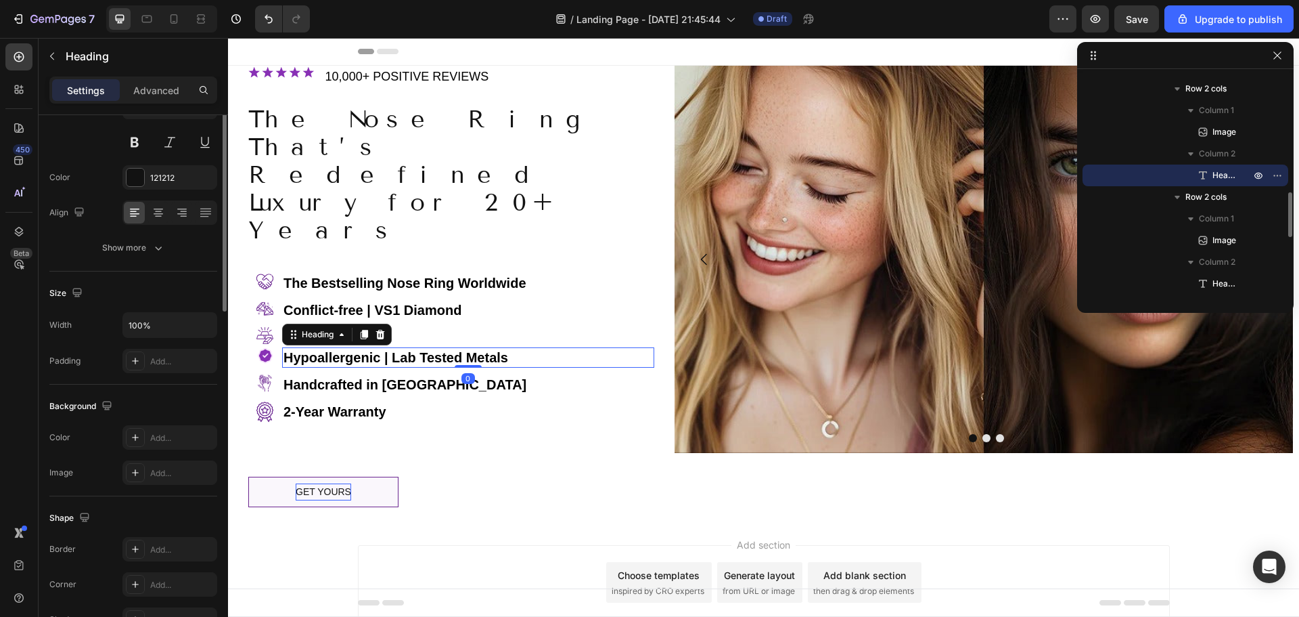
scroll to position [0, 0]
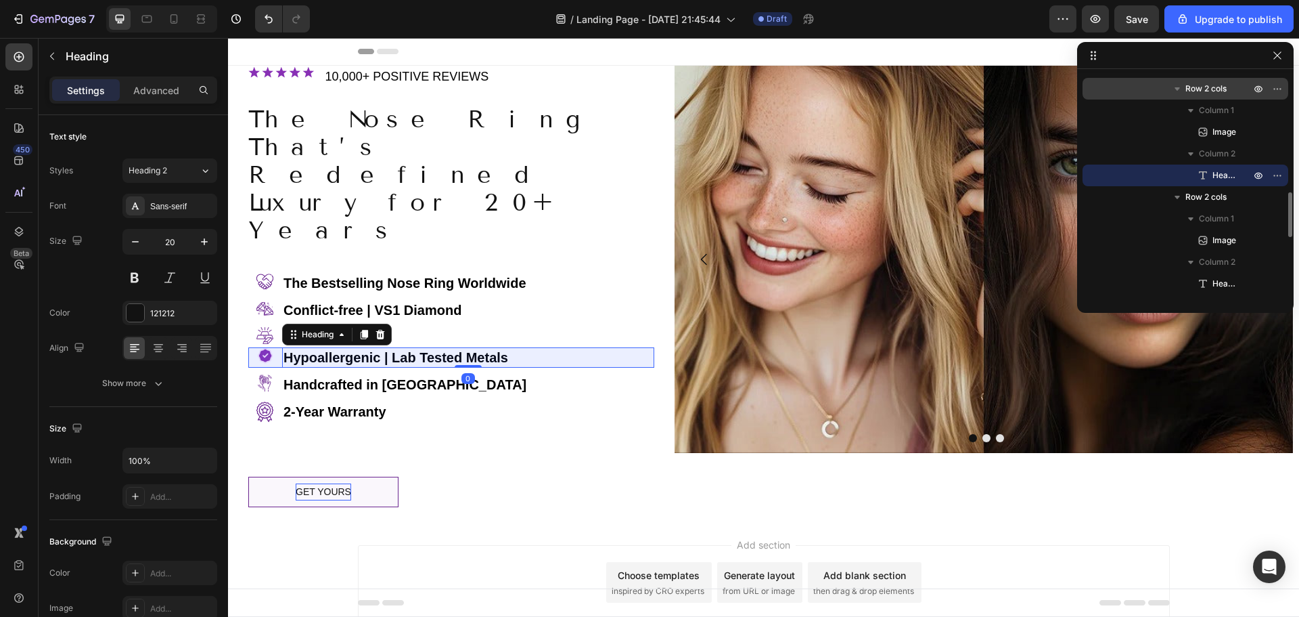
click at [1203, 89] on span "Row 2 cols" at bounding box center [1206, 89] width 41 height 14
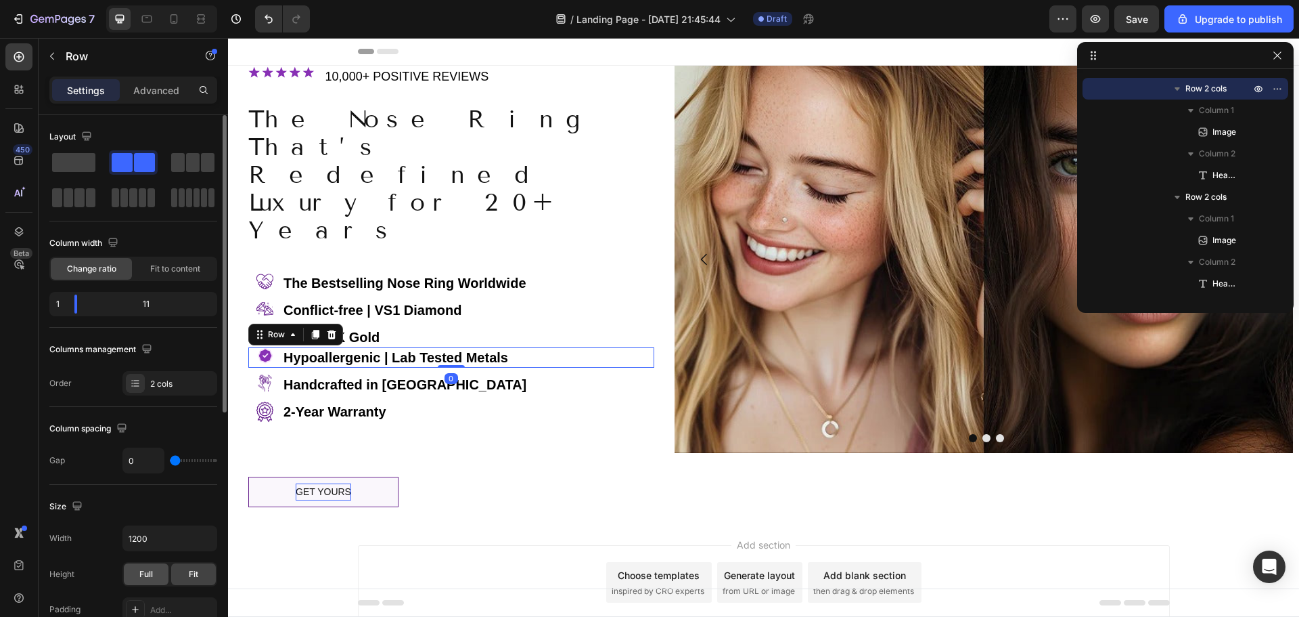
scroll to position [68, 0]
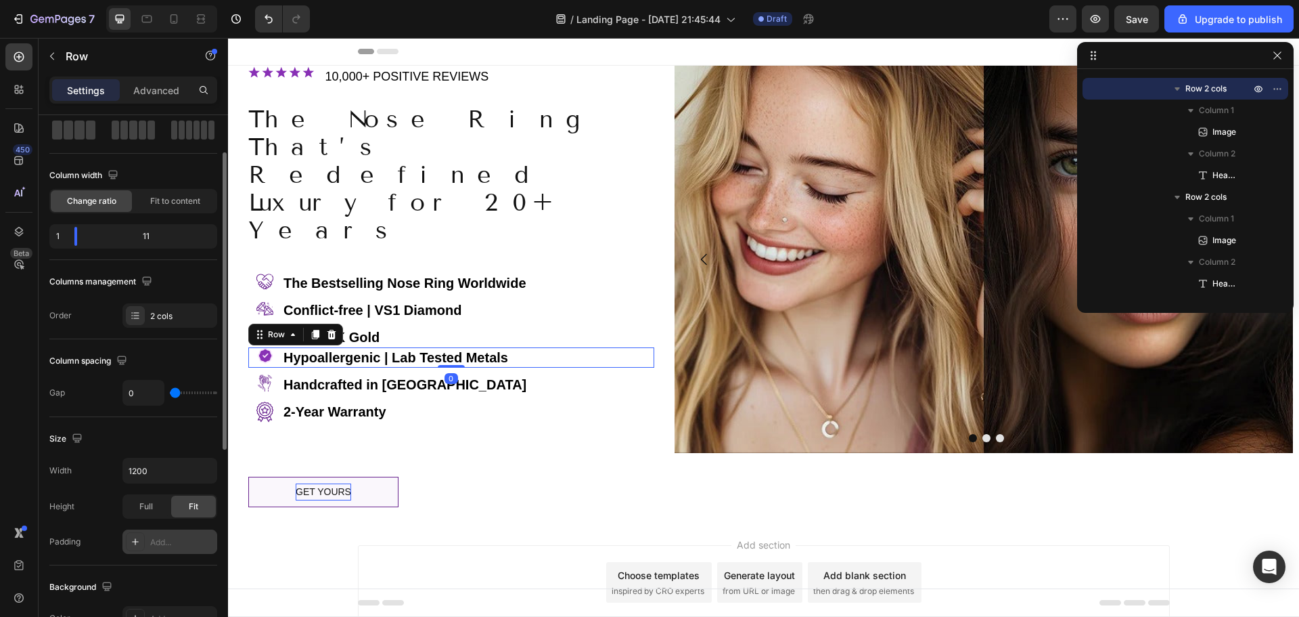
click at [177, 544] on div "Add..." at bounding box center [182, 542] width 64 height 12
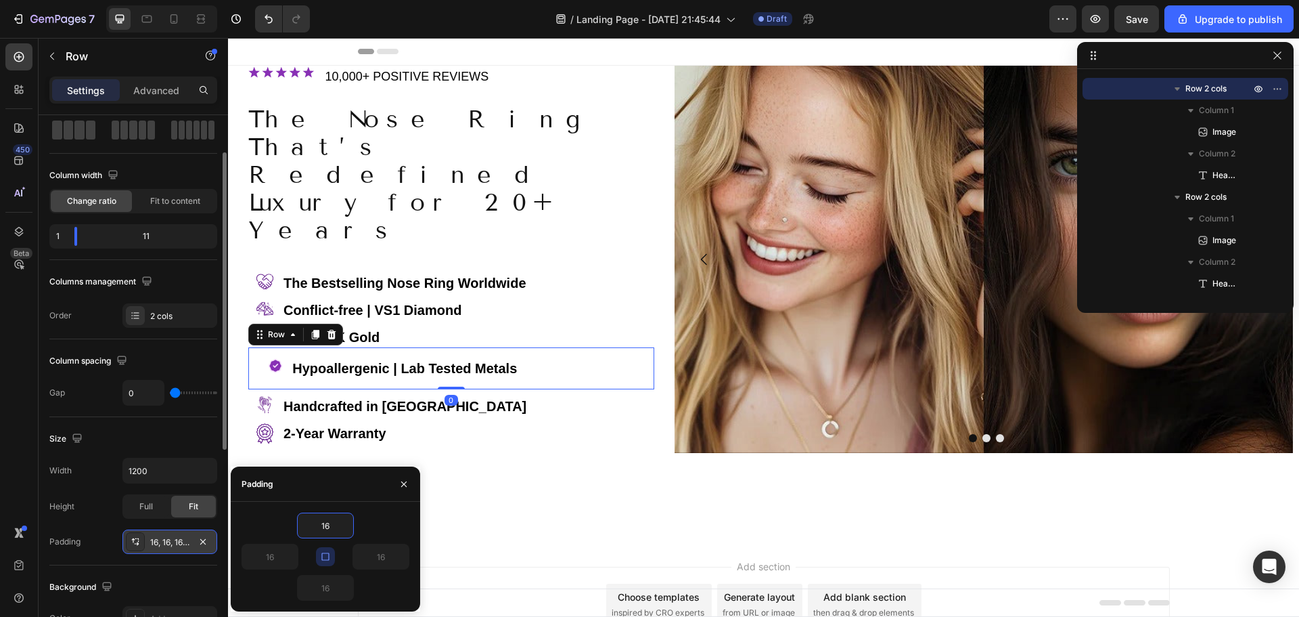
click at [326, 560] on icon "button" at bounding box center [324, 555] width 7 height 7
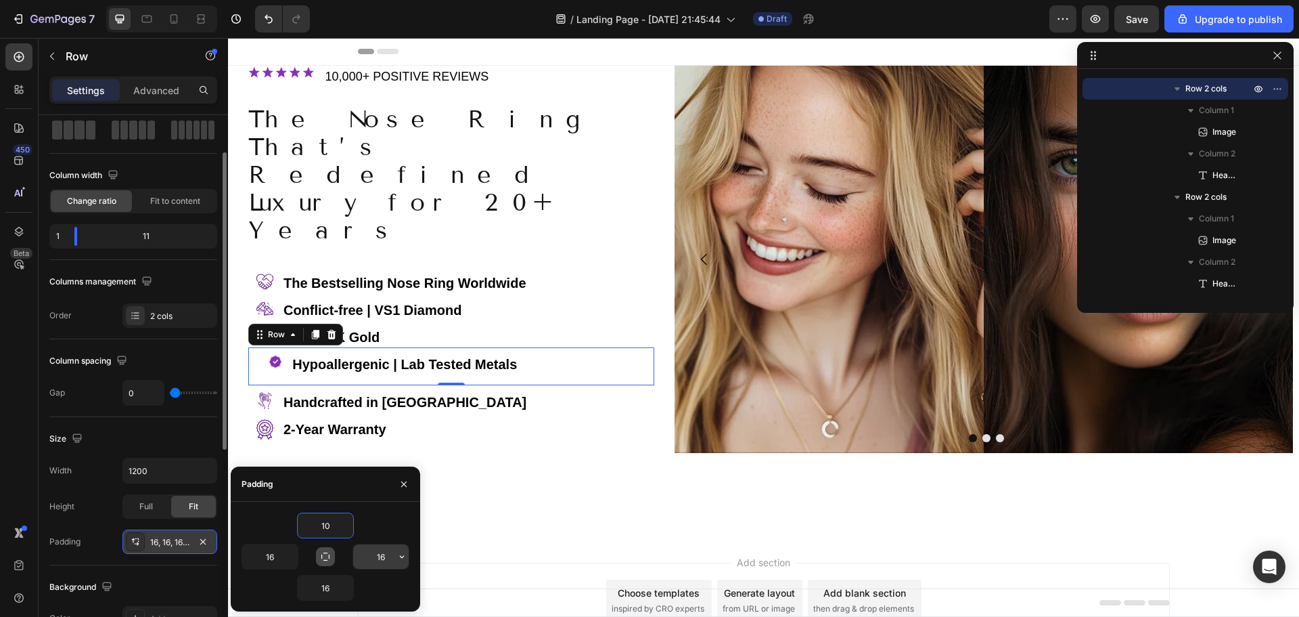
type input "10"
type input "0"
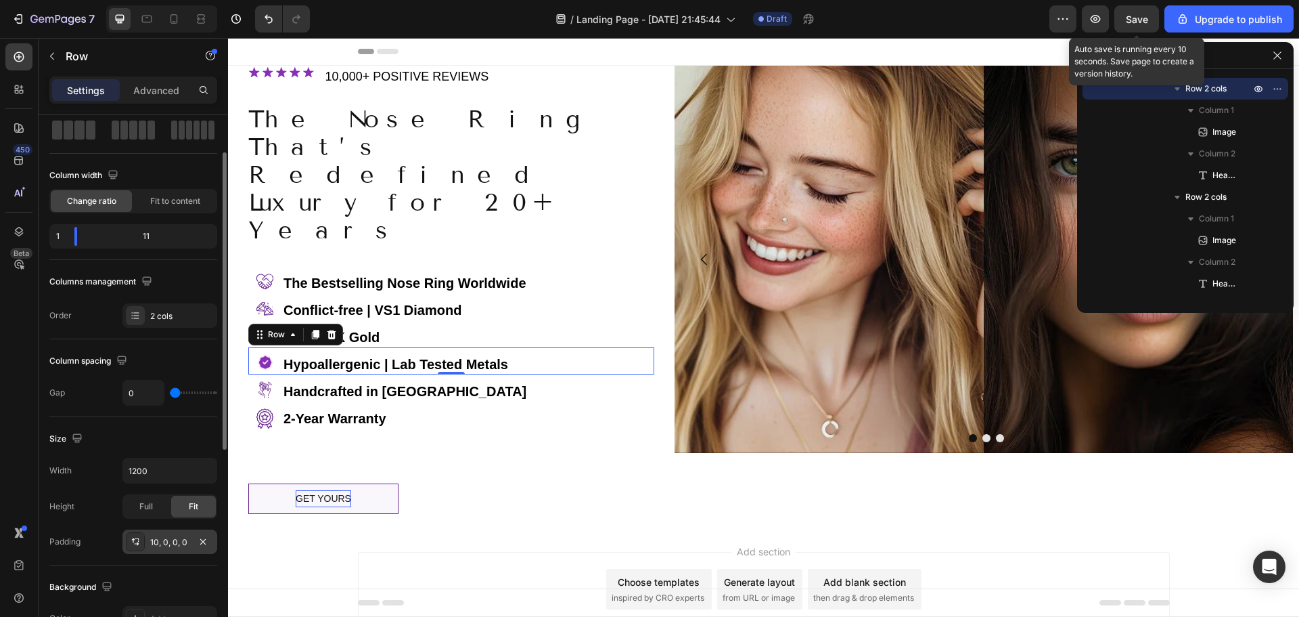
click at [1134, 14] on span "Save" at bounding box center [1137, 20] width 22 height 12
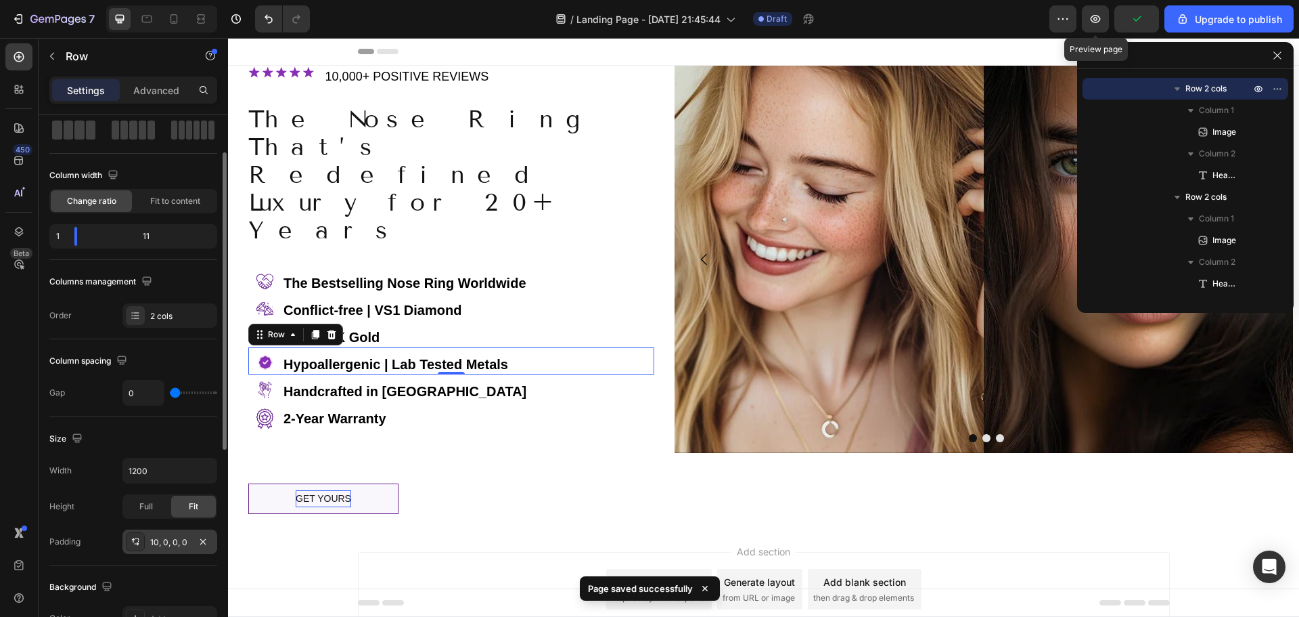
click at [1100, 17] on icon "button" at bounding box center [1096, 19] width 10 height 8
click at [1097, 20] on icon "button" at bounding box center [1096, 19] width 14 height 14
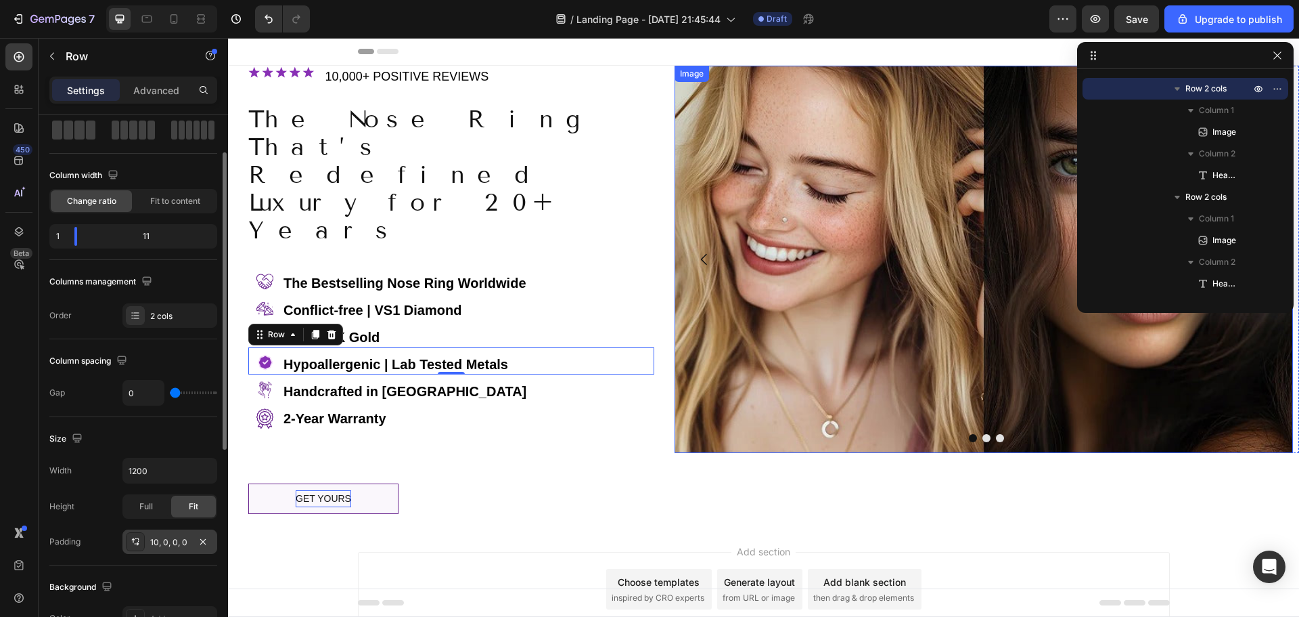
click at [894, 248] on img at bounding box center [984, 259] width 619 height 387
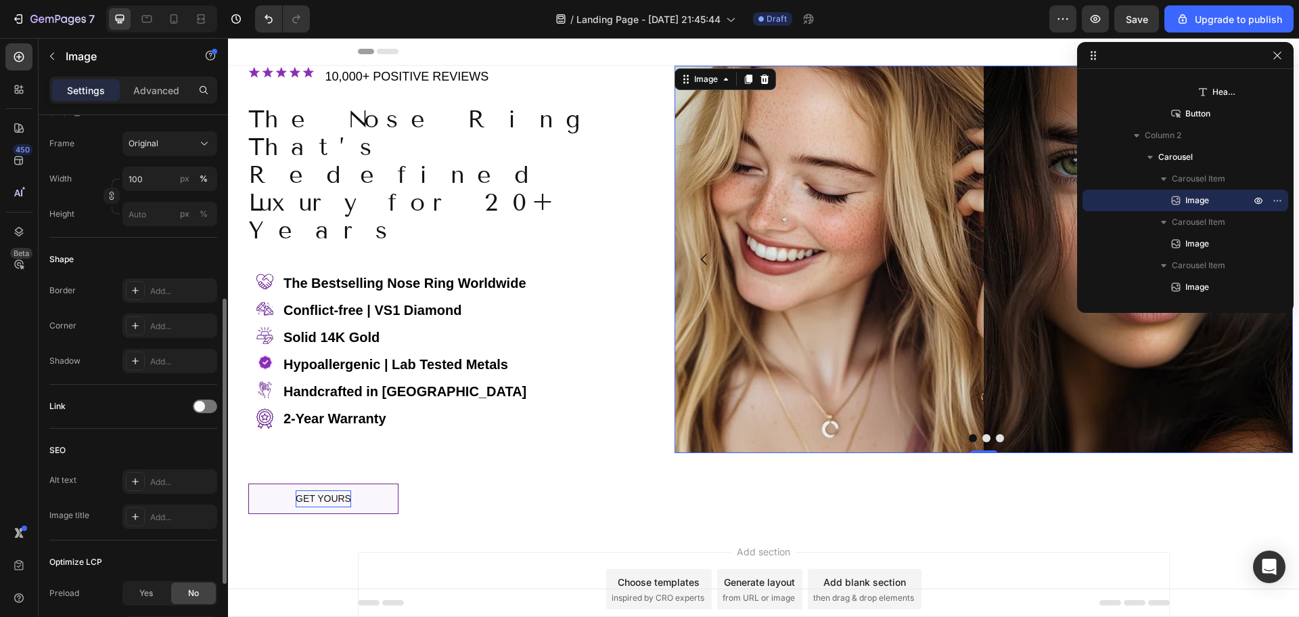
scroll to position [279, 0]
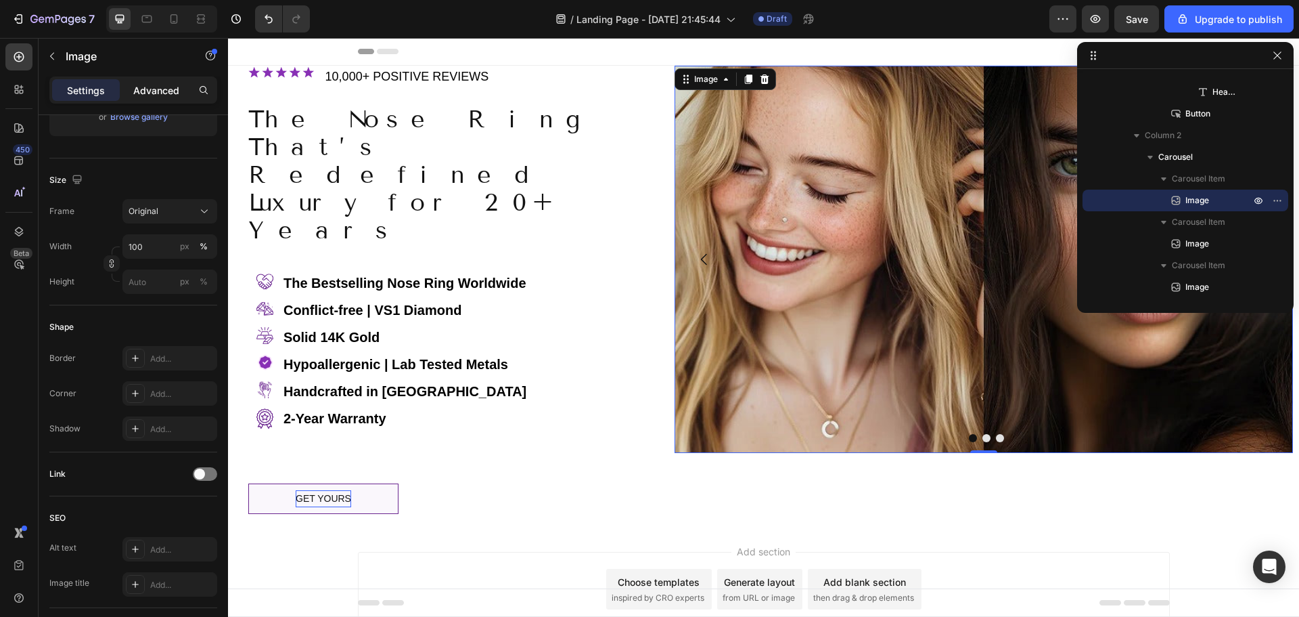
click at [167, 88] on p "Advanced" at bounding box center [156, 90] width 46 height 14
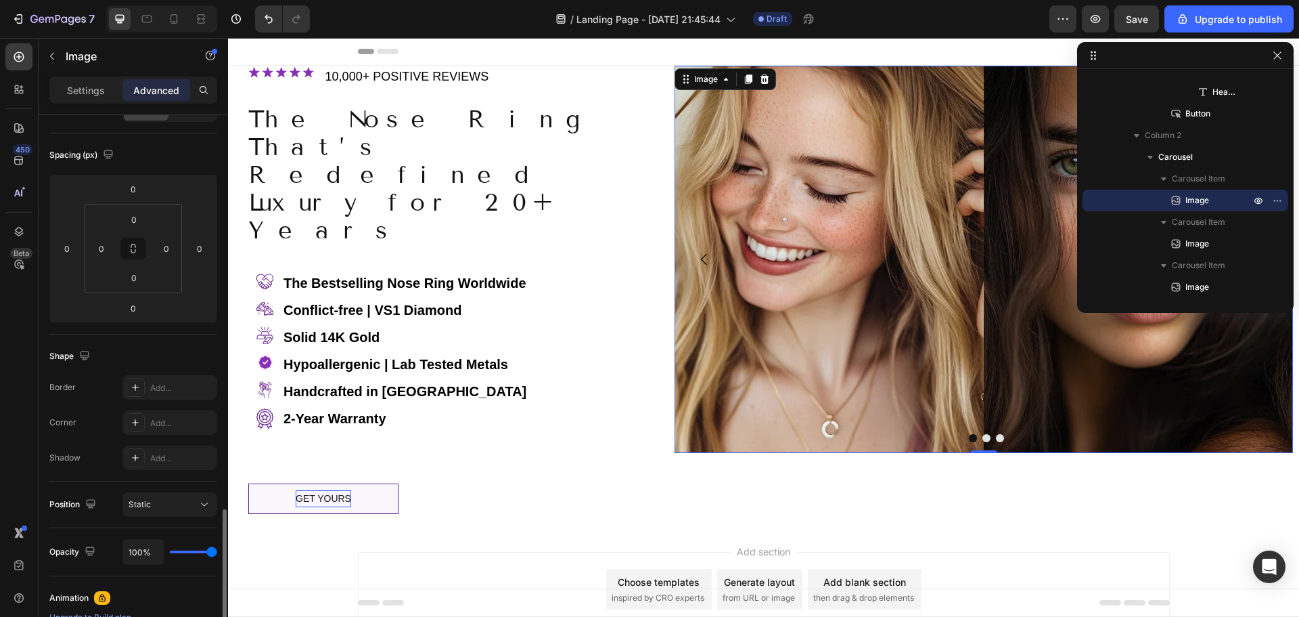
scroll to position [0, 0]
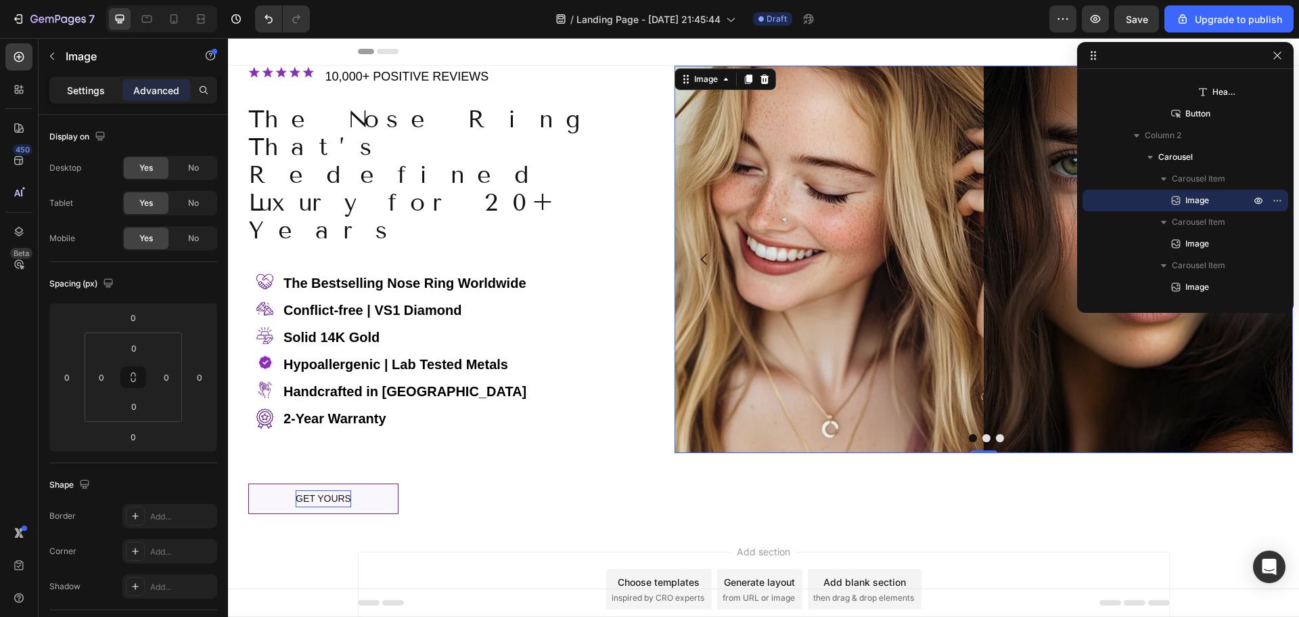
click at [88, 90] on p "Settings" at bounding box center [86, 90] width 38 height 14
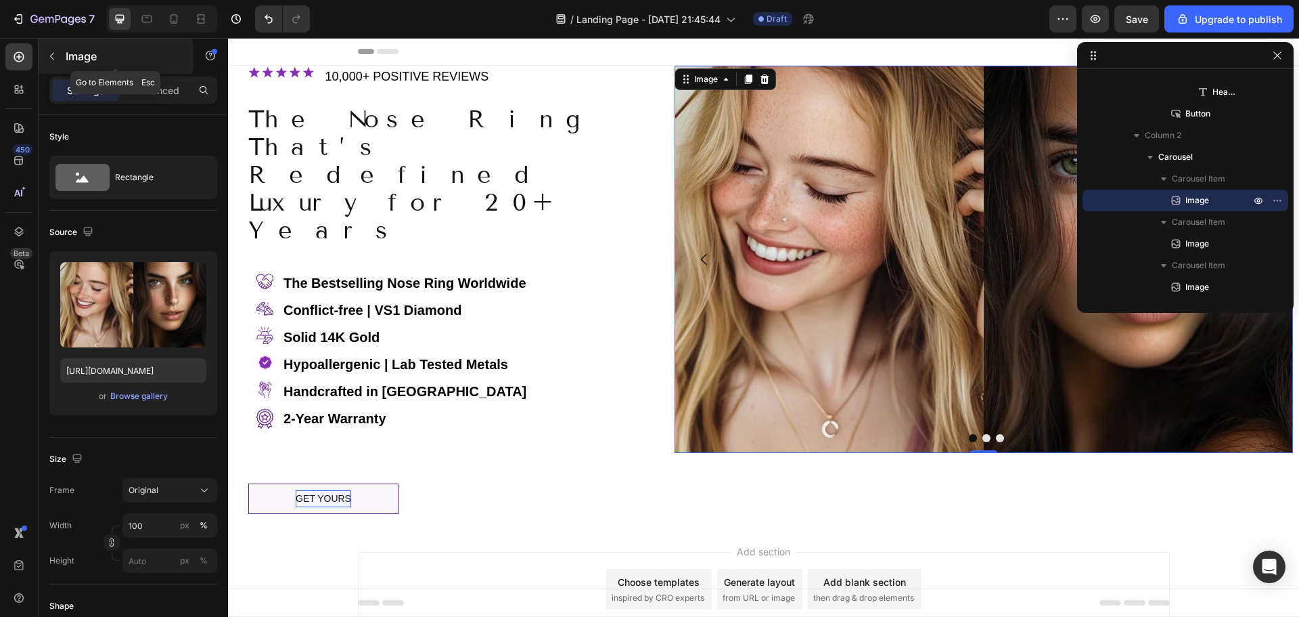
click at [51, 54] on icon "button" at bounding box center [52, 56] width 11 height 11
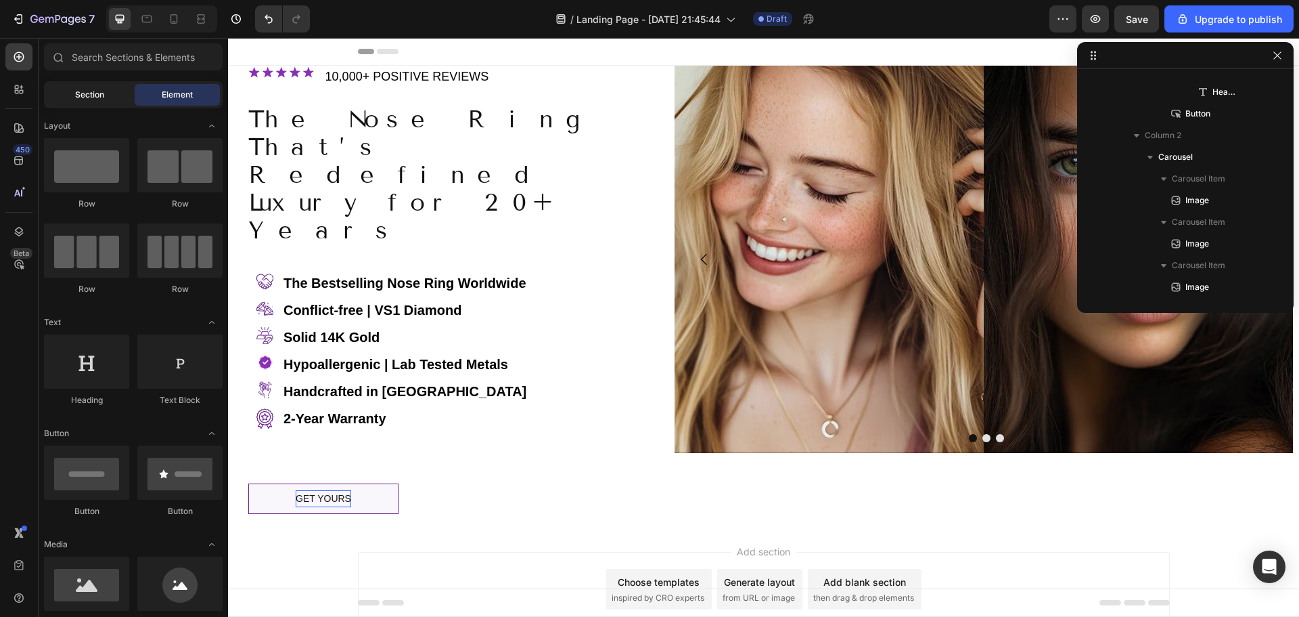
click at [97, 94] on span "Section" at bounding box center [89, 95] width 29 height 12
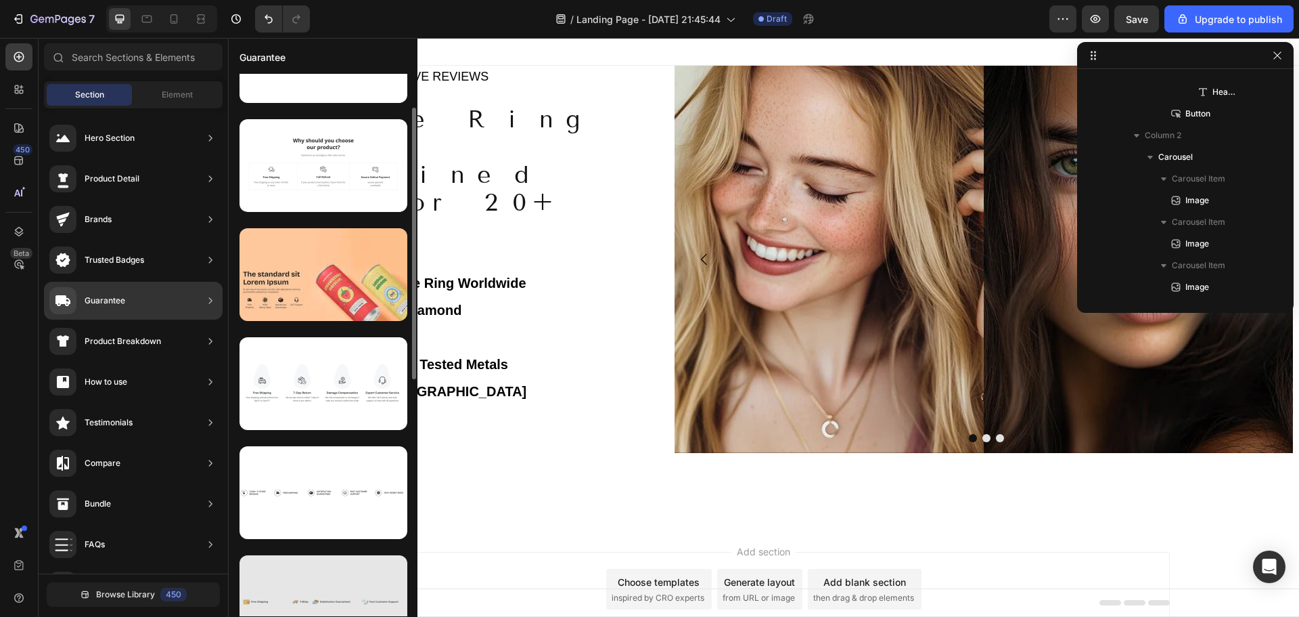
scroll to position [135, 0]
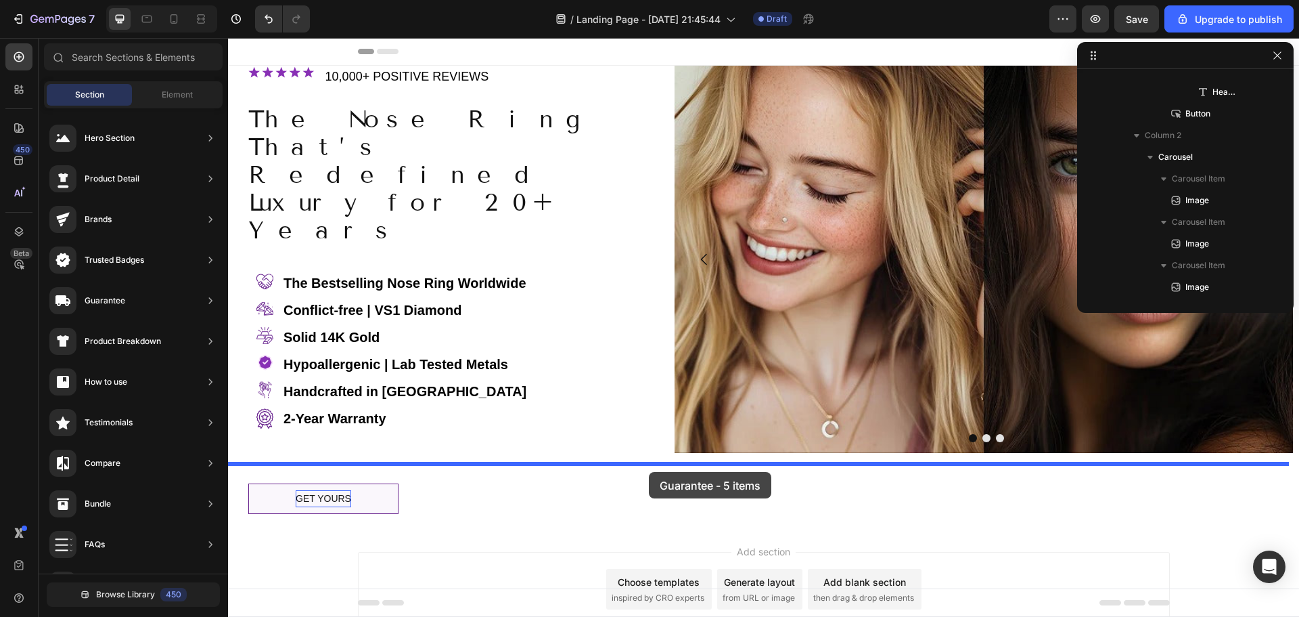
drag, startPoint x: 551, startPoint y: 468, endPoint x: 649, endPoint y: 472, distance: 98.2
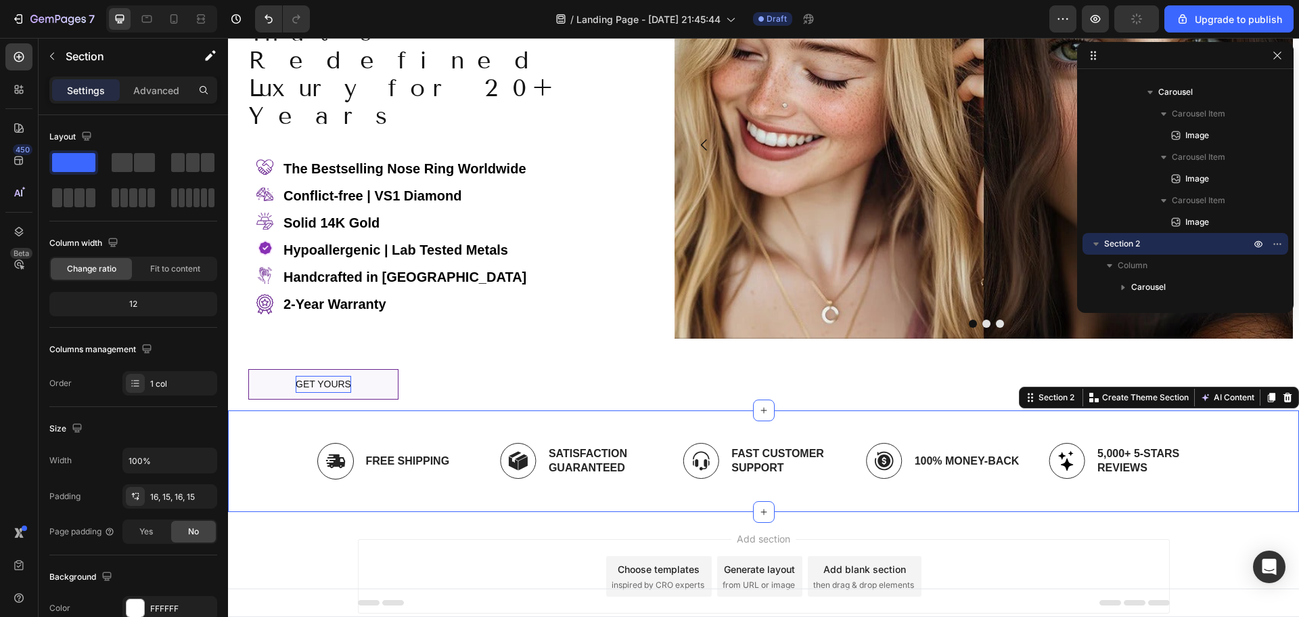
scroll to position [115, 0]
click at [329, 442] on img at bounding box center [335, 460] width 37 height 37
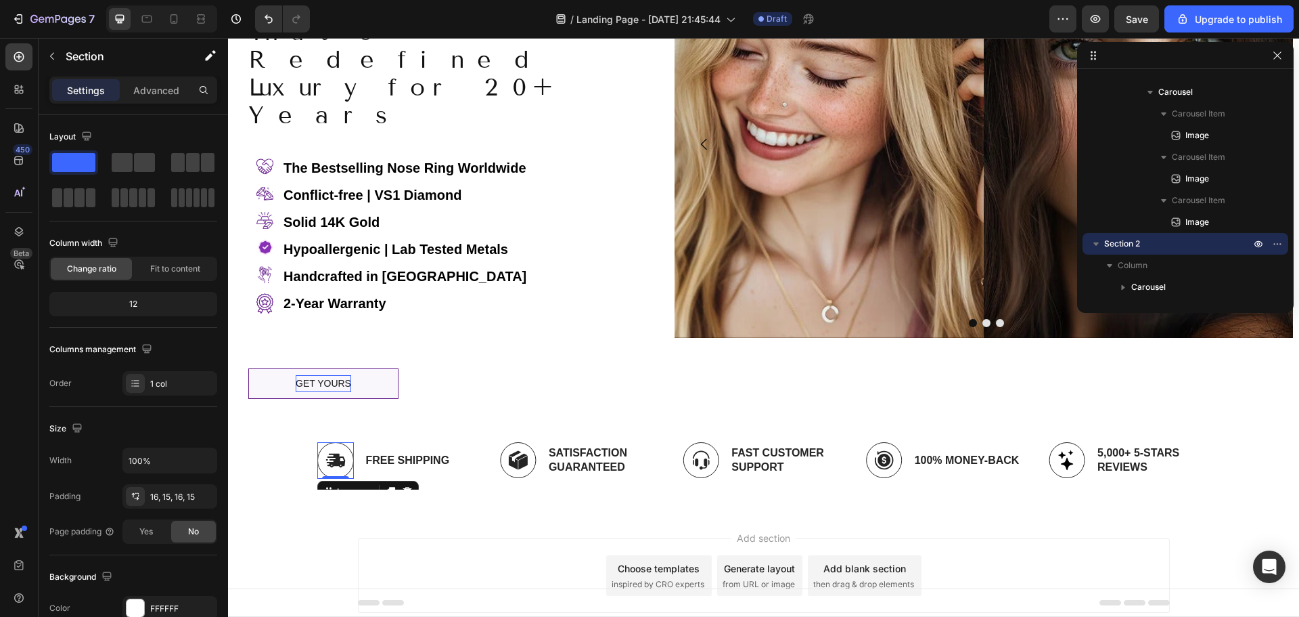
scroll to position [1144, 0]
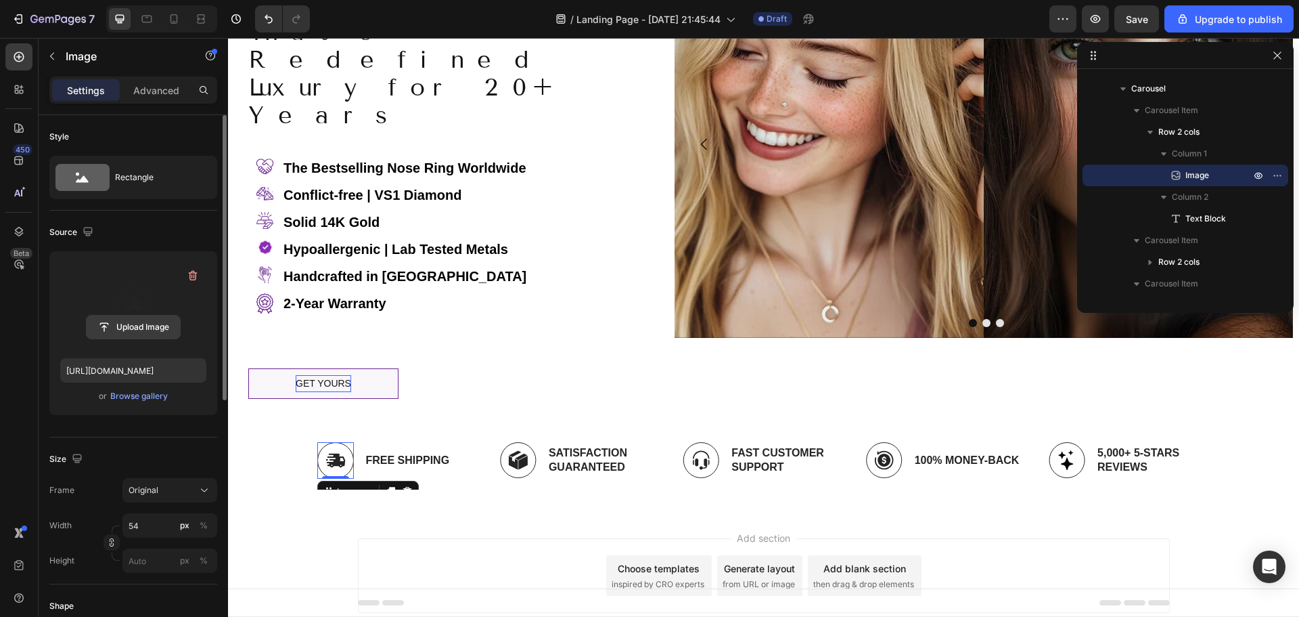
click at [139, 328] on input "file" at bounding box center [133, 326] width 93 height 23
click at [144, 396] on div "Browse gallery" at bounding box center [139, 396] width 58 height 12
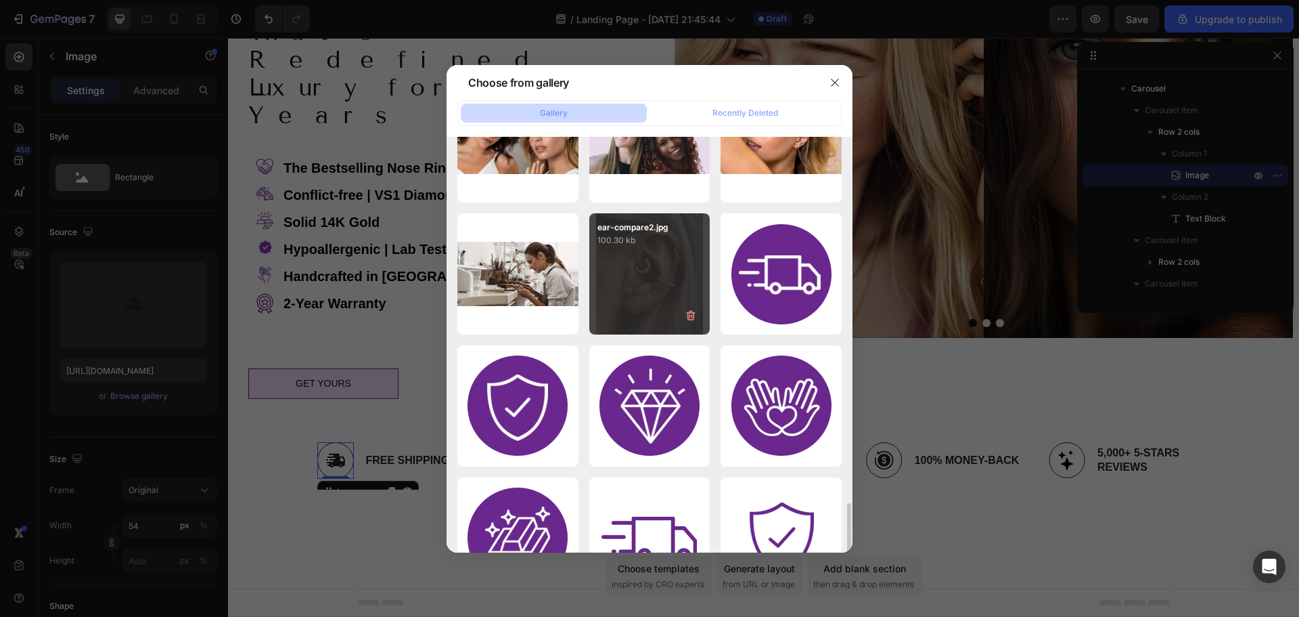
scroll to position [1714, 0]
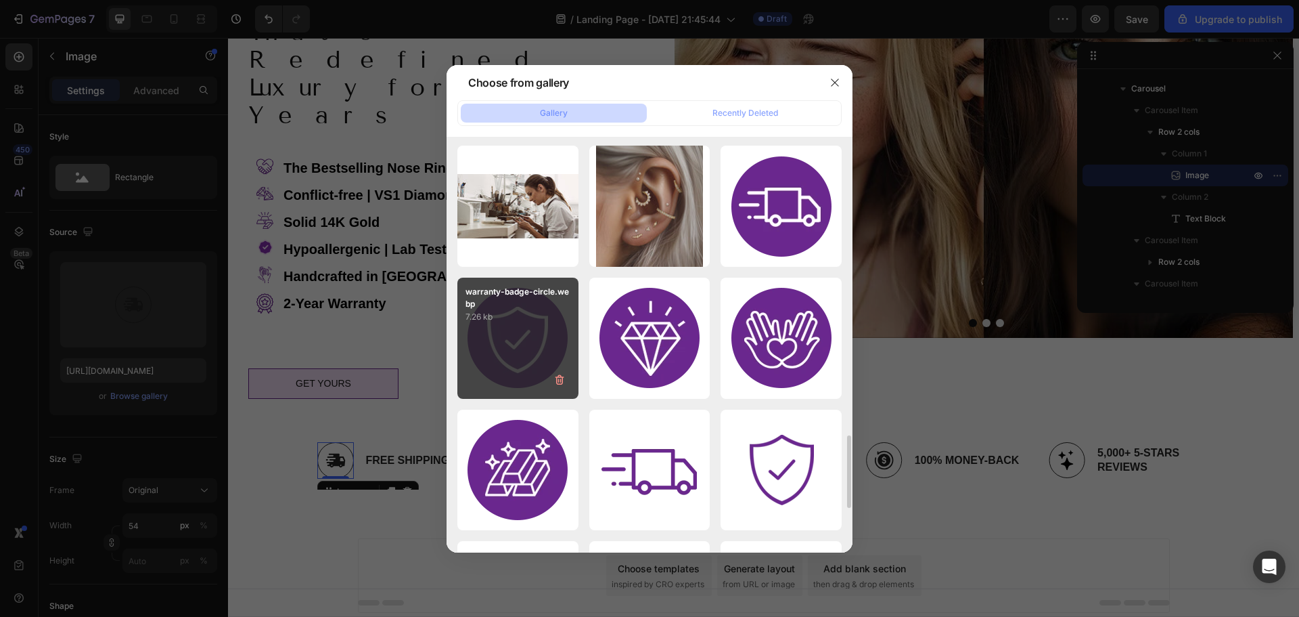
click at [522, 332] on div "warranty-badge-circle.webp 7.26 kb" at bounding box center [517, 337] width 121 height 121
type input "https://cdn.shopify.com/s/files/1/2395/3423/files/gempages_561215441062593317-8…"
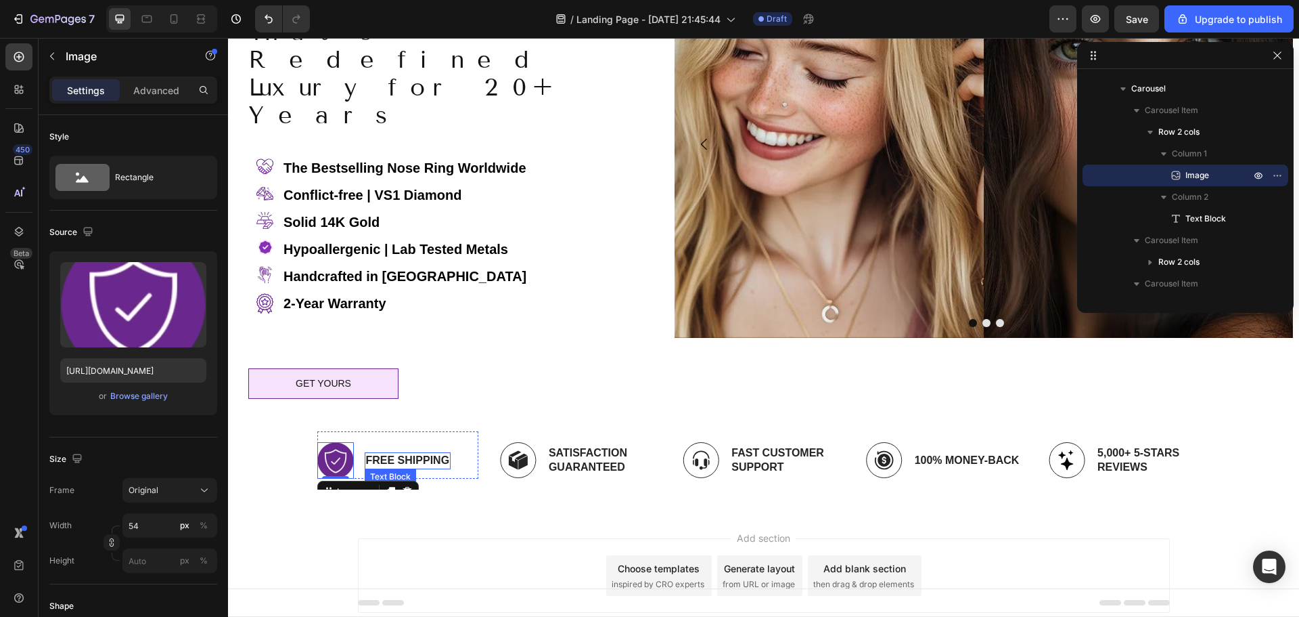
click at [405, 453] on p "Free Shipping" at bounding box center [408, 460] width 84 height 14
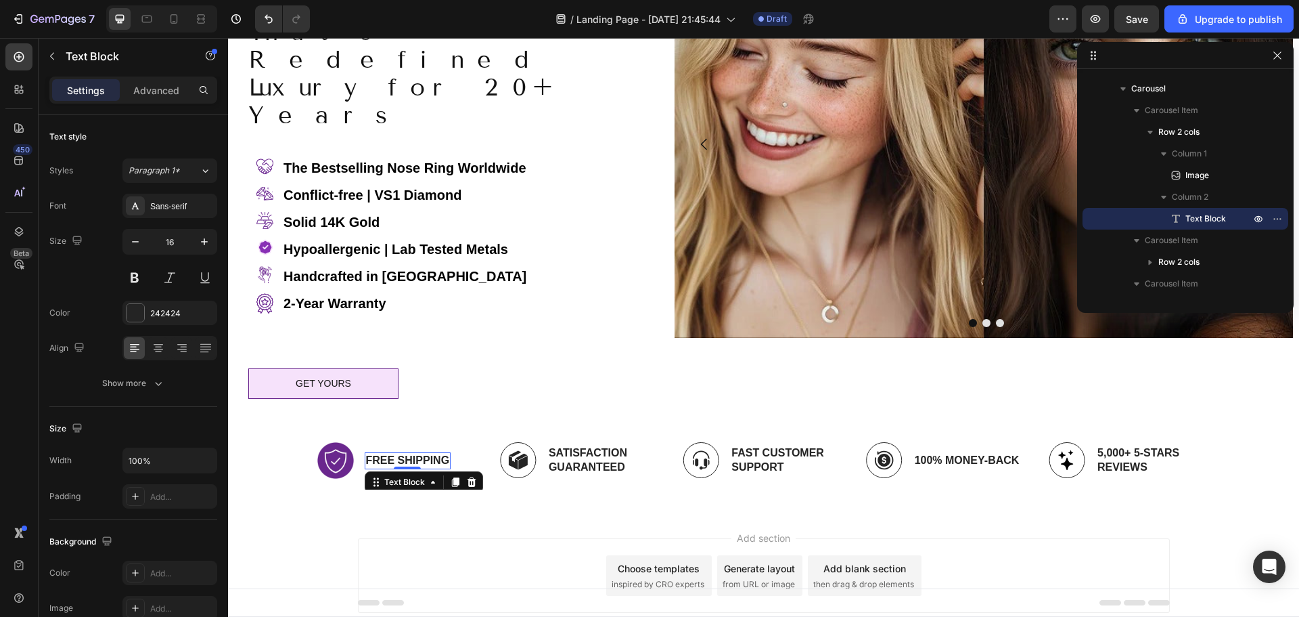
click at [403, 453] on p "Free Shipping" at bounding box center [408, 460] width 84 height 14
click at [401, 453] on p "Free Shipping" at bounding box center [408, 460] width 84 height 14
click at [592, 446] on p "Satisfaction Guaranteed" at bounding box center [604, 460] width 111 height 28
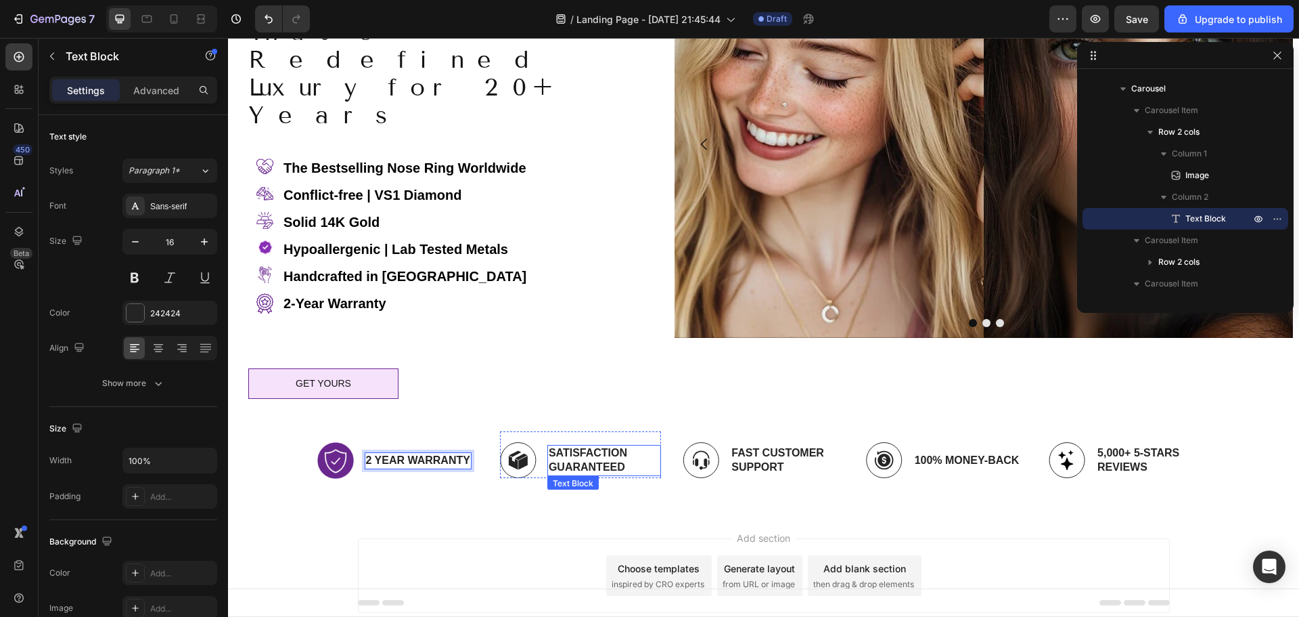
scroll to position [1318, 0]
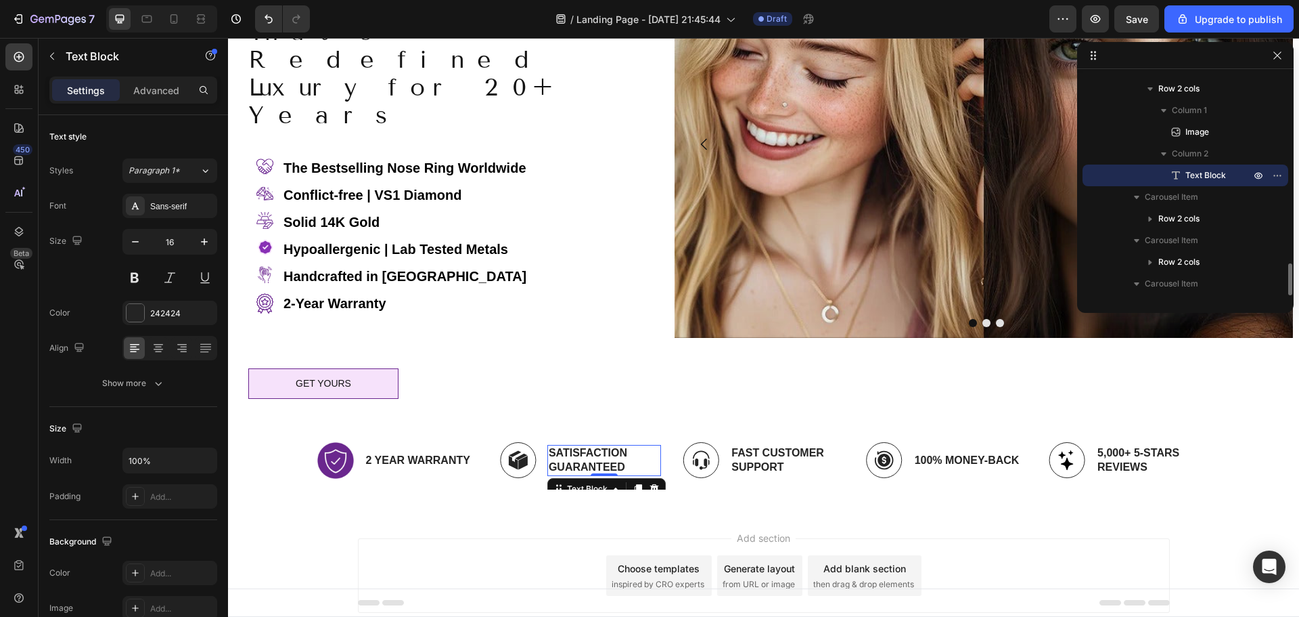
click at [579, 446] on p "Satisfaction Guaranteed" at bounding box center [604, 460] width 111 height 28
click at [518, 442] on img at bounding box center [518, 460] width 37 height 36
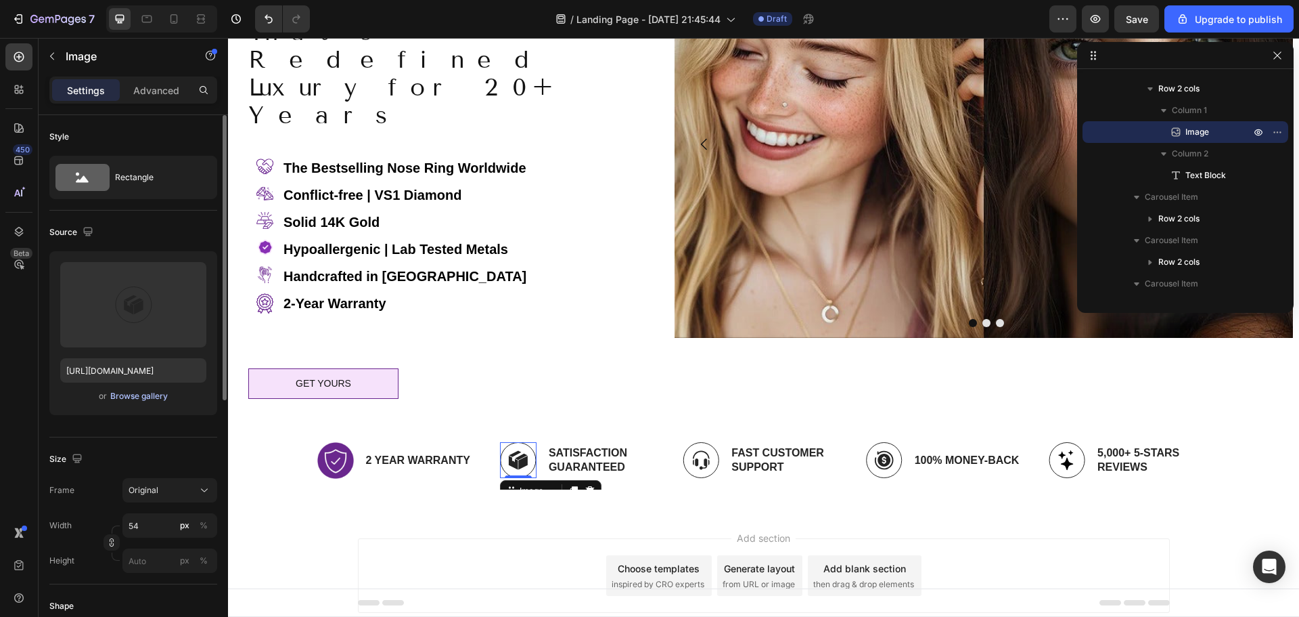
click at [143, 395] on div "Browse gallery" at bounding box center [139, 396] width 58 height 12
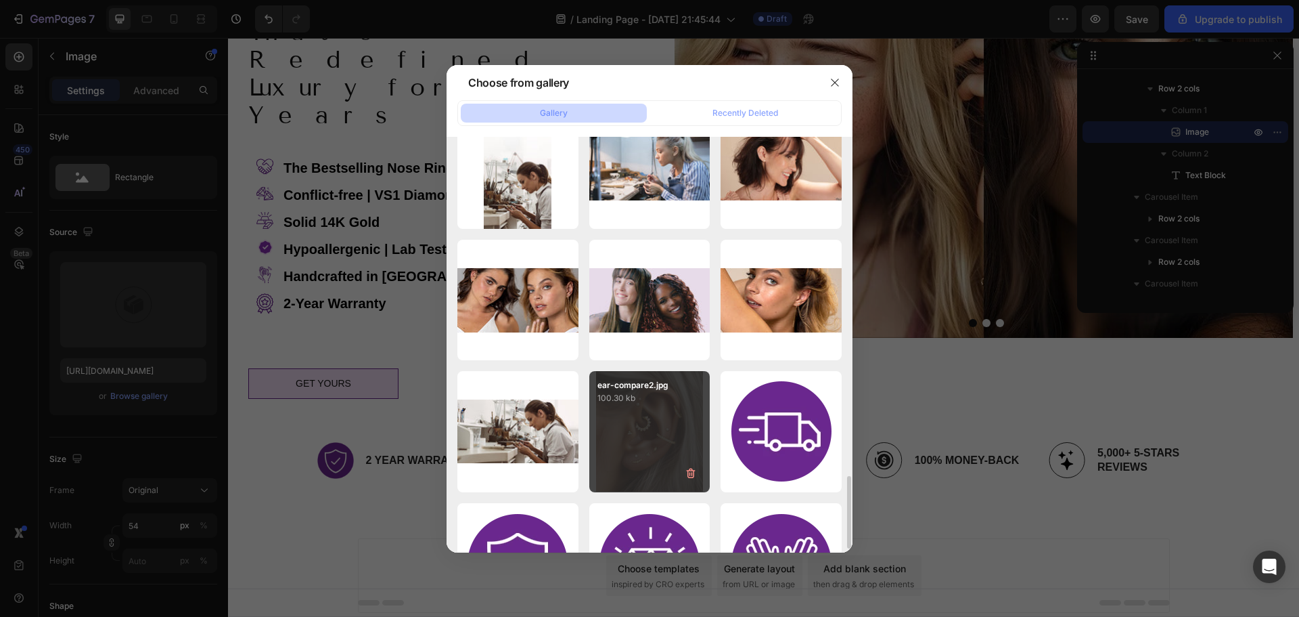
scroll to position [1556, 0]
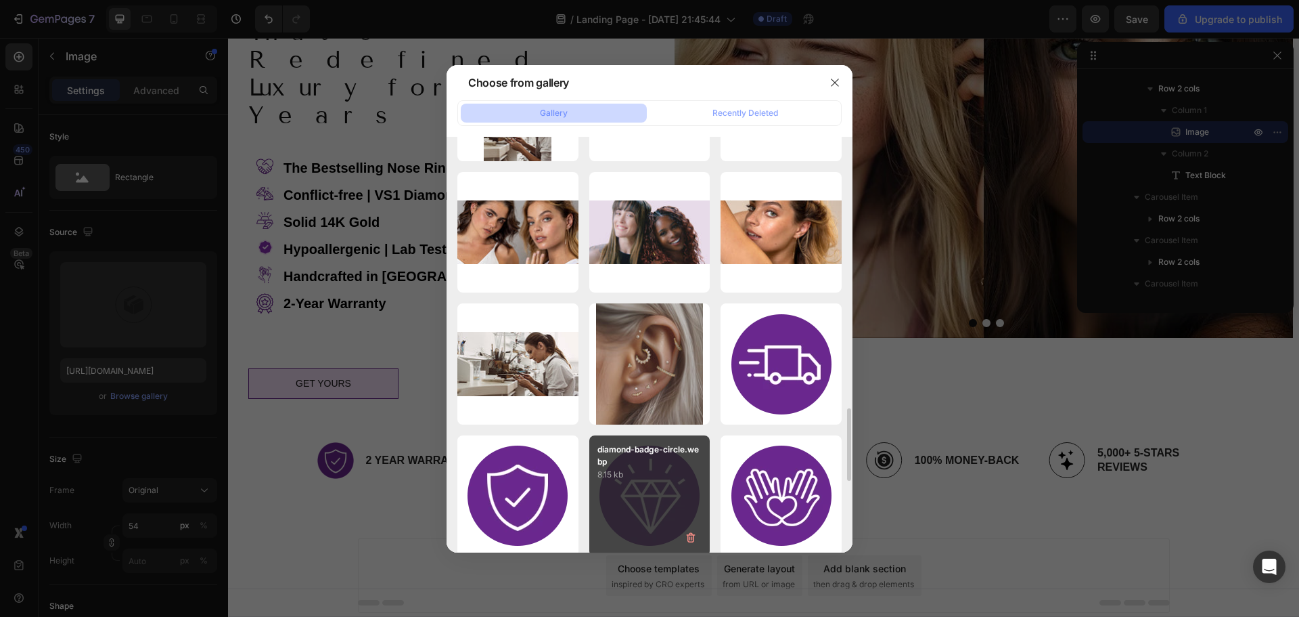
click at [653, 495] on div "diamond-badge-circle.webp 8.15 kb" at bounding box center [649, 495] width 121 height 121
type input "https://cdn.shopify.com/s/files/1/2395/3423/files/gempages_561215441062593317-0…"
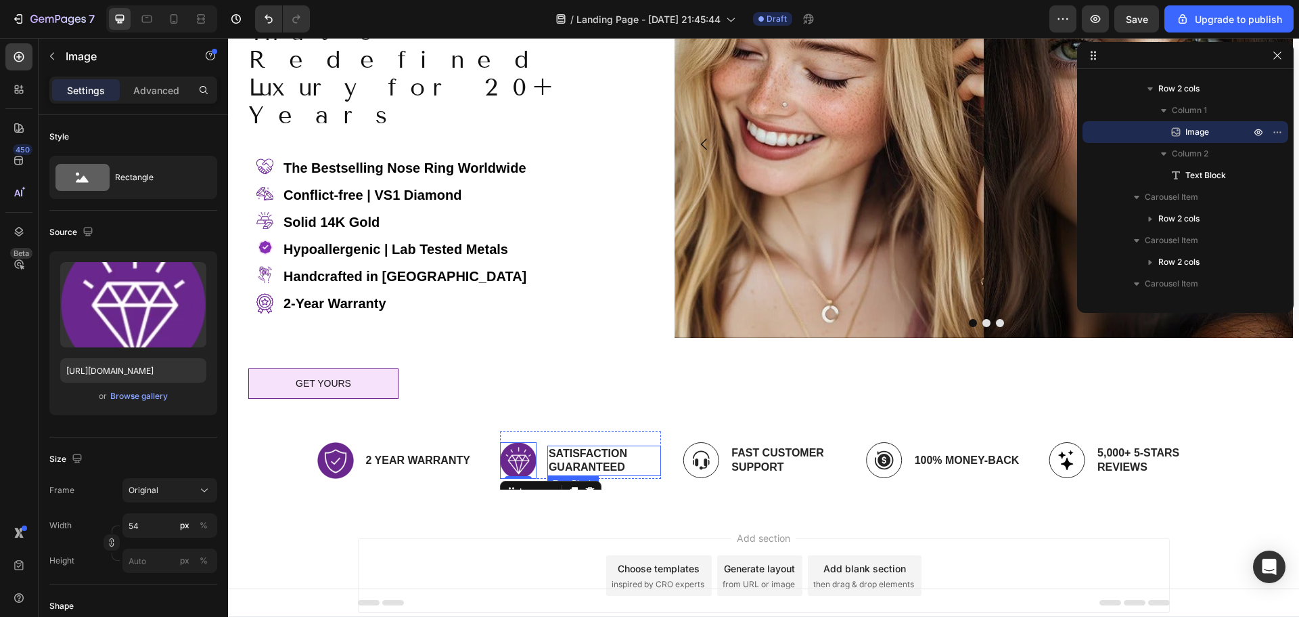
click at [580, 447] on p "Satisfaction Guaranteed" at bounding box center [604, 461] width 111 height 28
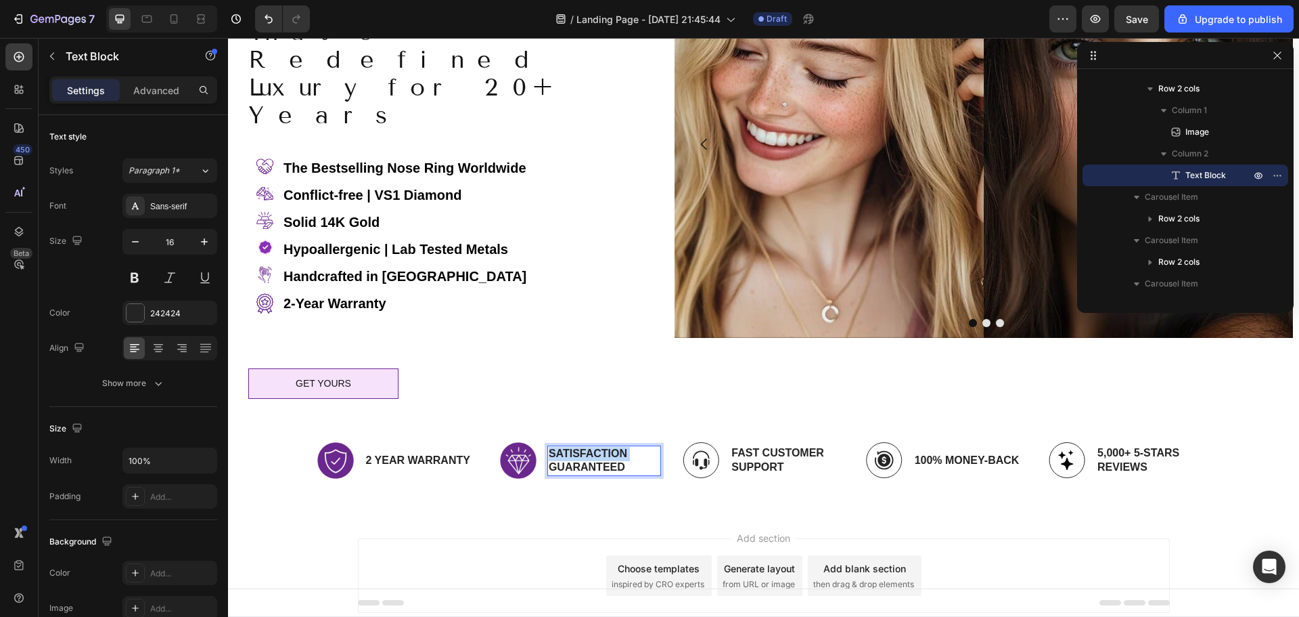
click at [579, 447] on p "Satisfaction Guaranteed" at bounding box center [604, 461] width 111 height 28
click at [541, 431] on div "Image ENUINE NATURAL VS1 DIAMONDS Text Block 0 Row" at bounding box center [580, 454] width 161 height 47
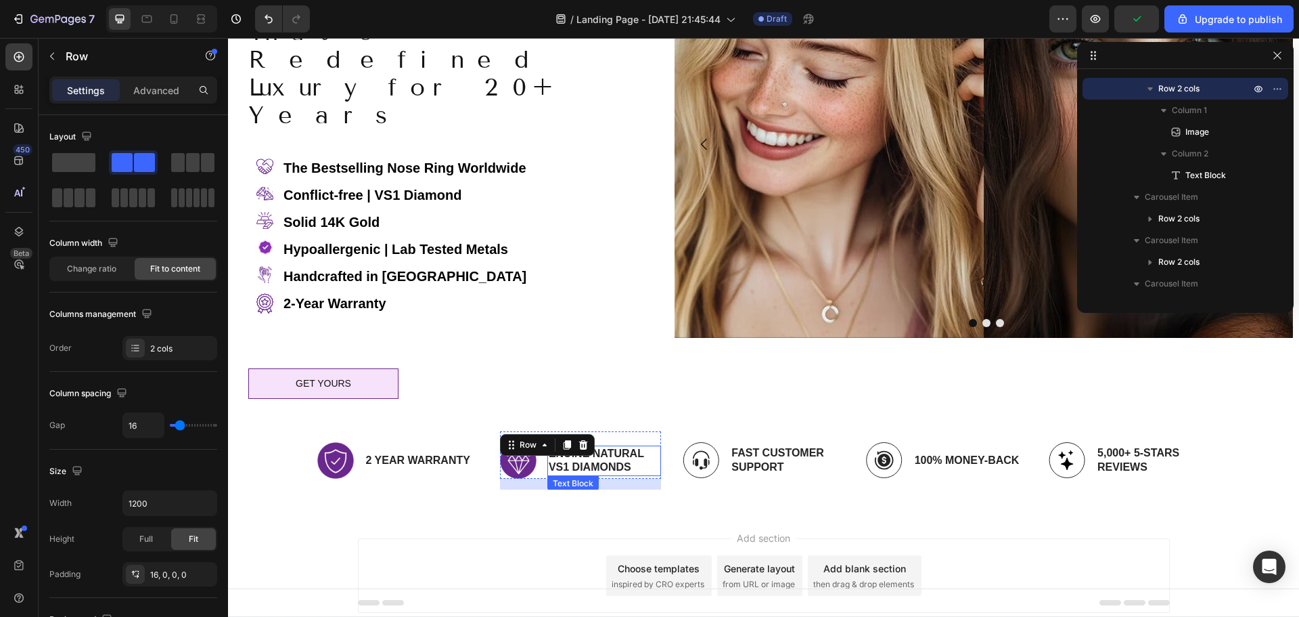
click at [561, 447] on p "ENUINE NATURAL VS1 DIAMONDS" at bounding box center [604, 461] width 111 height 28
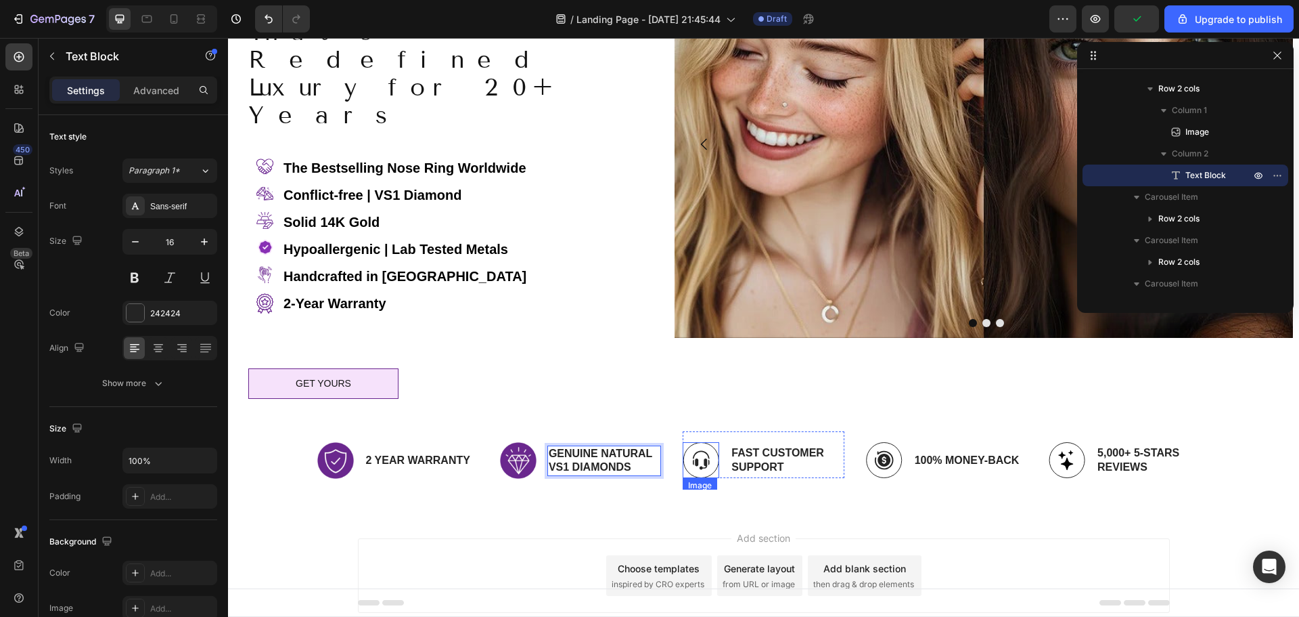
click at [694, 442] on img at bounding box center [701, 460] width 37 height 36
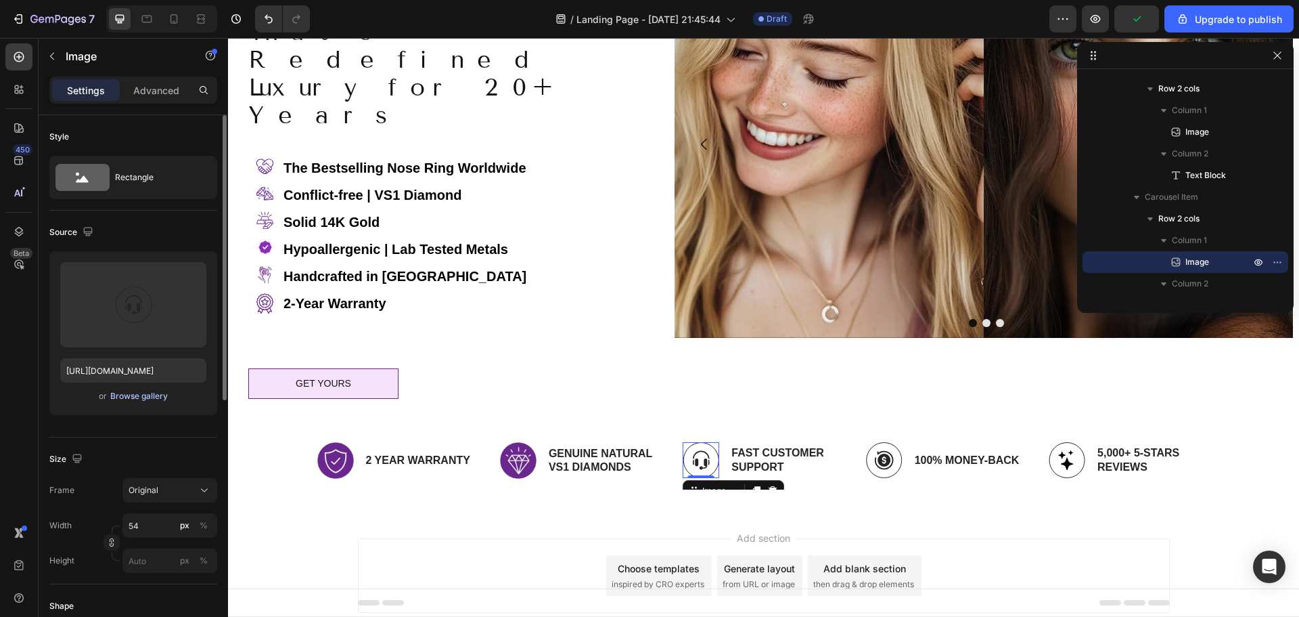
click at [123, 392] on div "Browse gallery" at bounding box center [139, 396] width 58 height 12
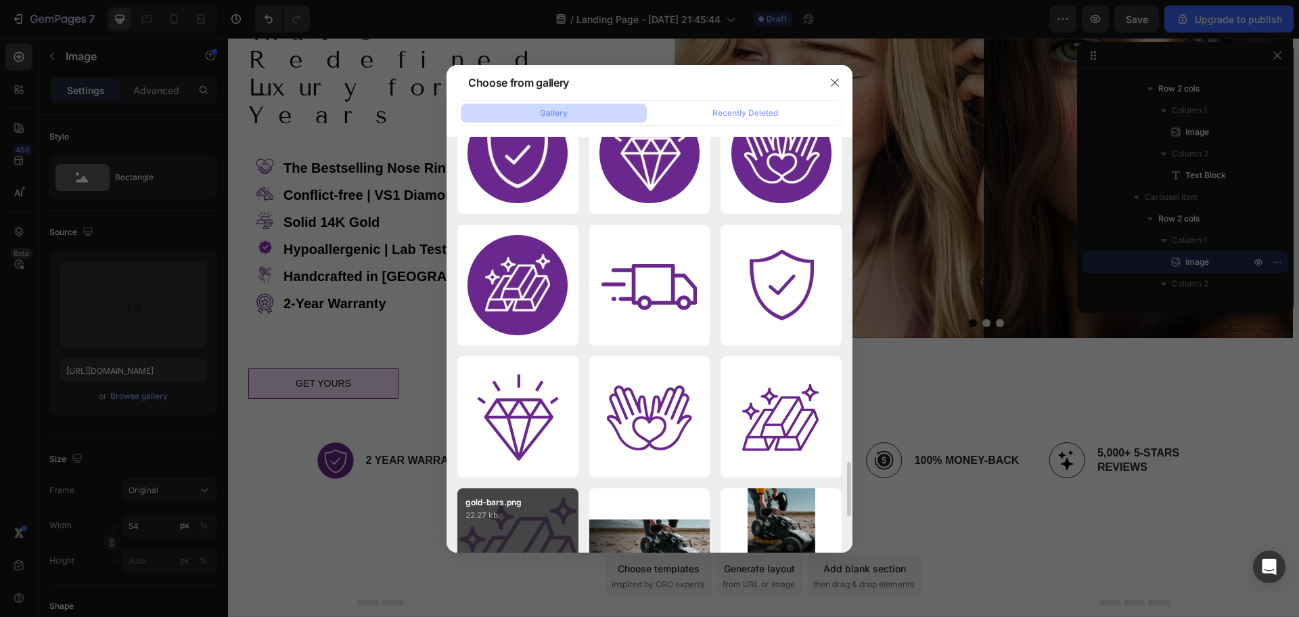
scroll to position [1831, 0]
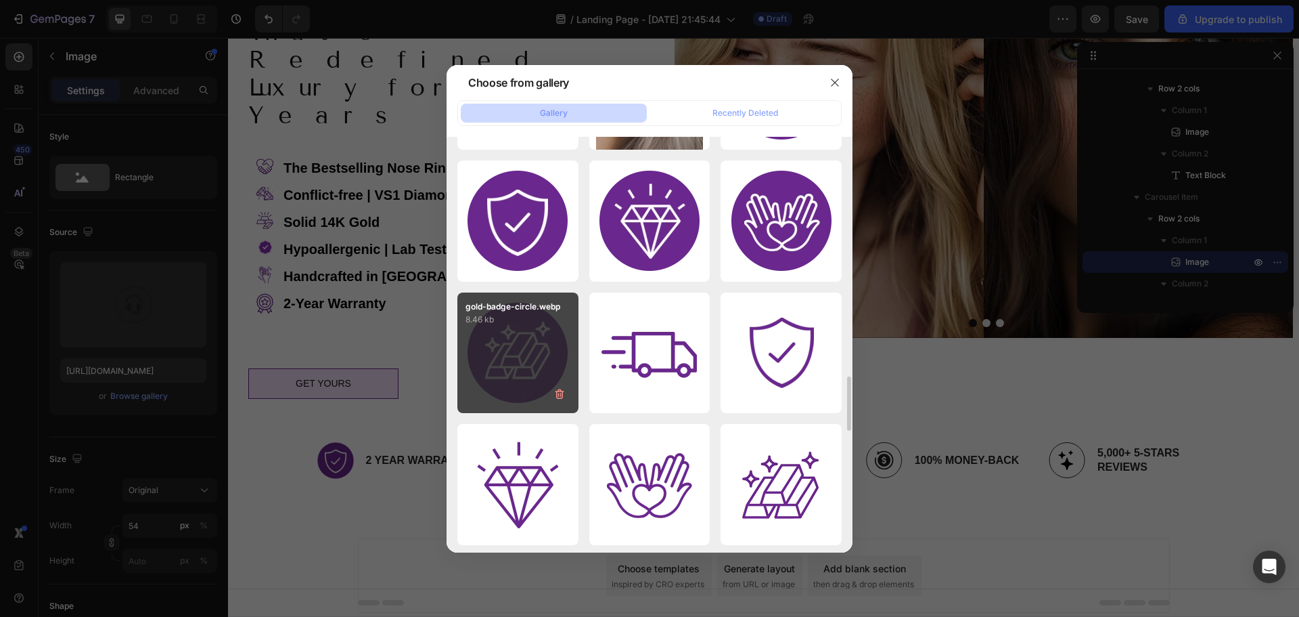
click at [514, 341] on div "gold-badge-circle.webp 8.46 kb" at bounding box center [517, 352] width 121 height 121
type input "https://cdn.shopify.com/s/files/1/2395/3423/files/gempages_561215441062593317-f…"
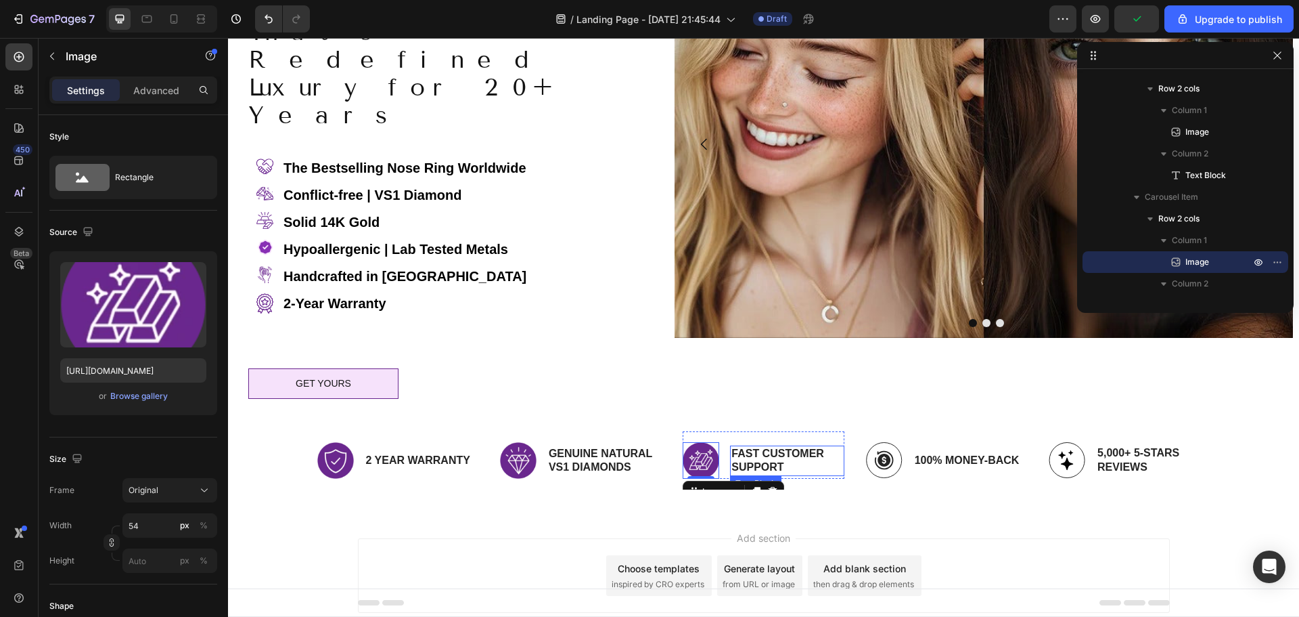
click at [762, 447] on p "Fast Customer Support" at bounding box center [787, 461] width 111 height 28
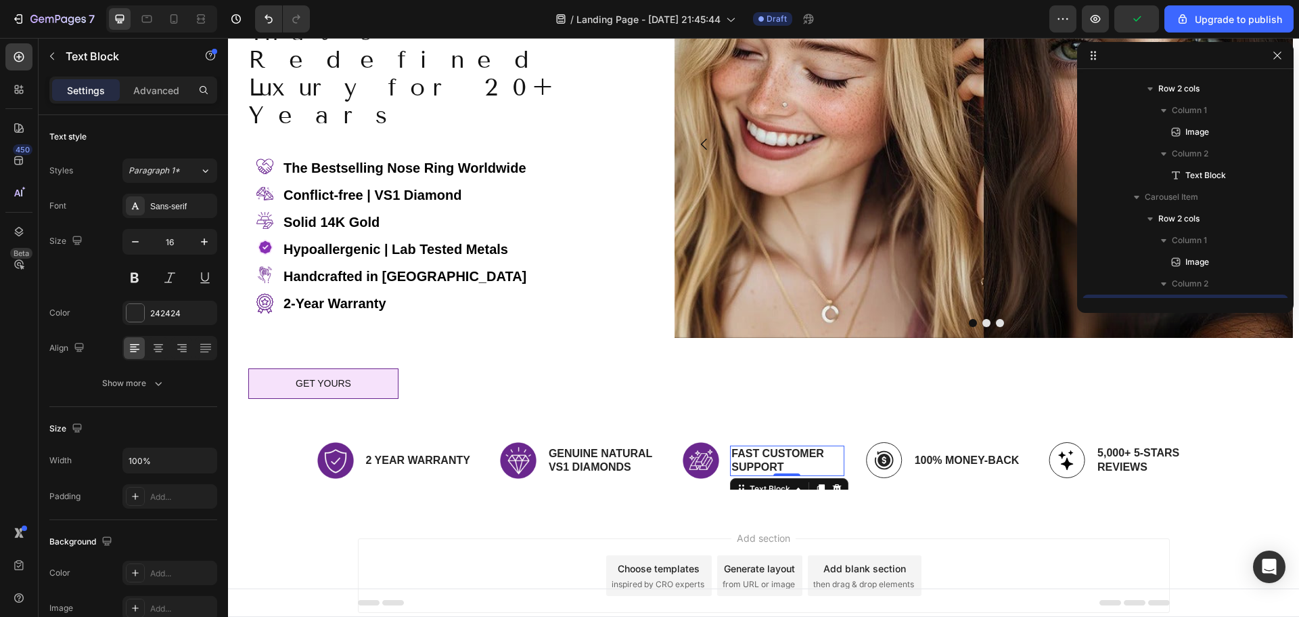
scroll to position [1422, 0]
click at [774, 447] on p "Fast Customer Support" at bounding box center [787, 461] width 111 height 28
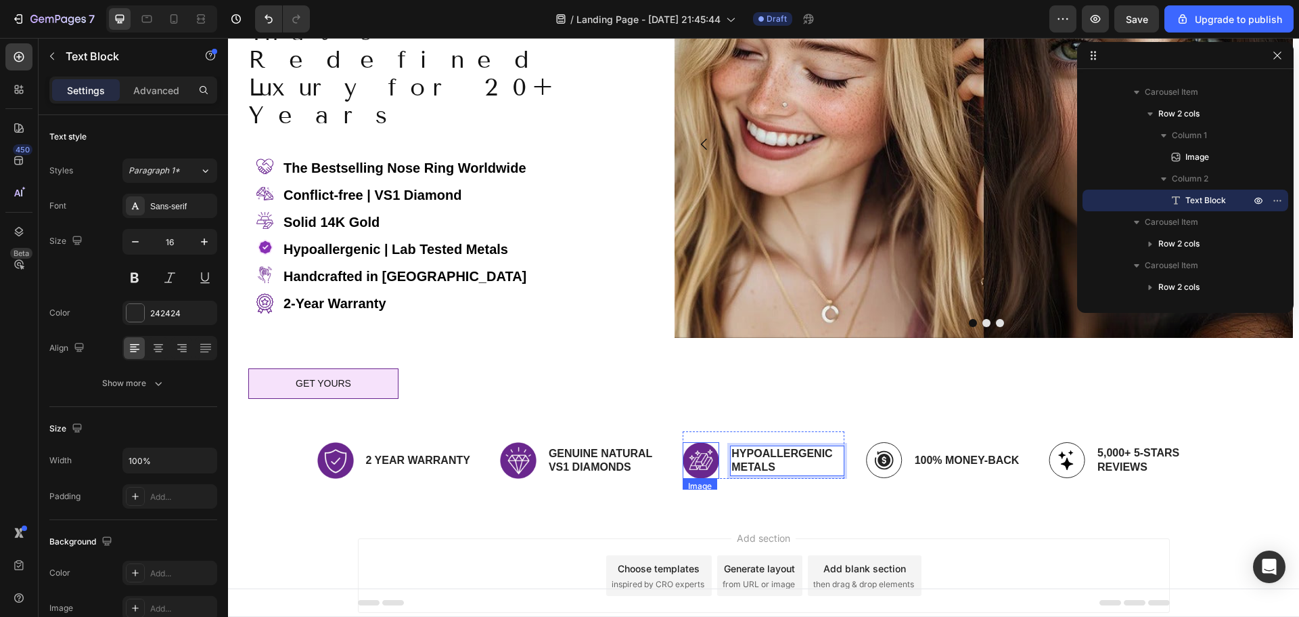
click at [697, 442] on img at bounding box center [701, 460] width 37 height 37
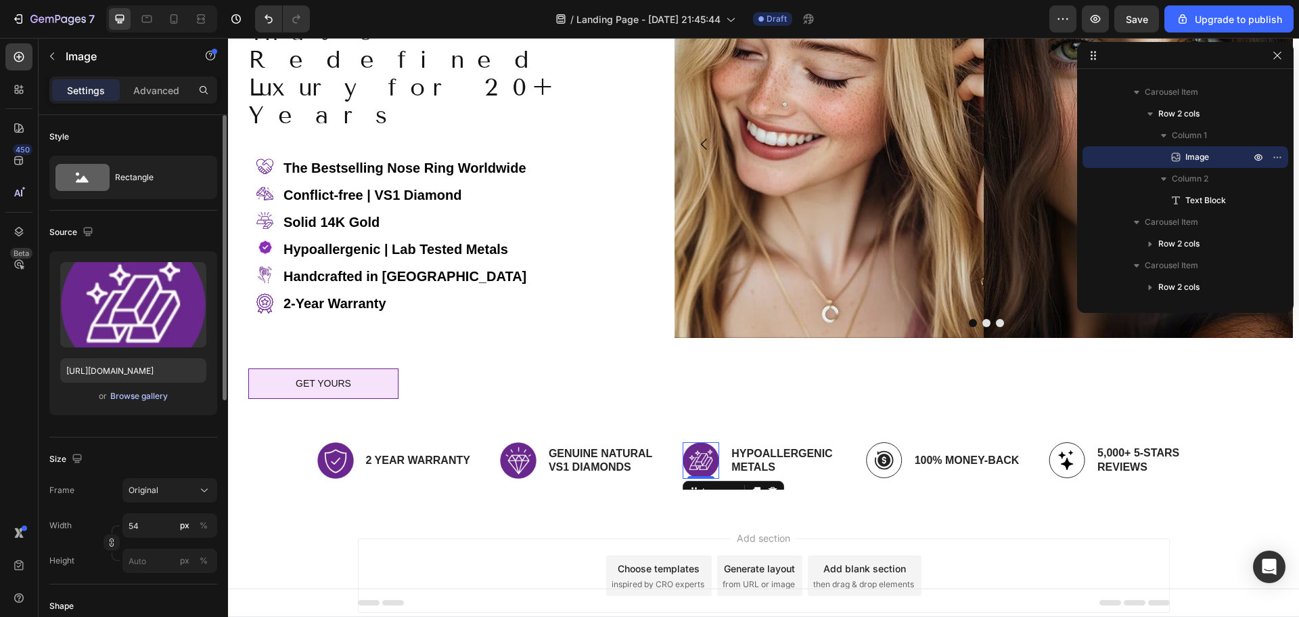
click at [138, 398] on div "Browse gallery" at bounding box center [139, 396] width 58 height 12
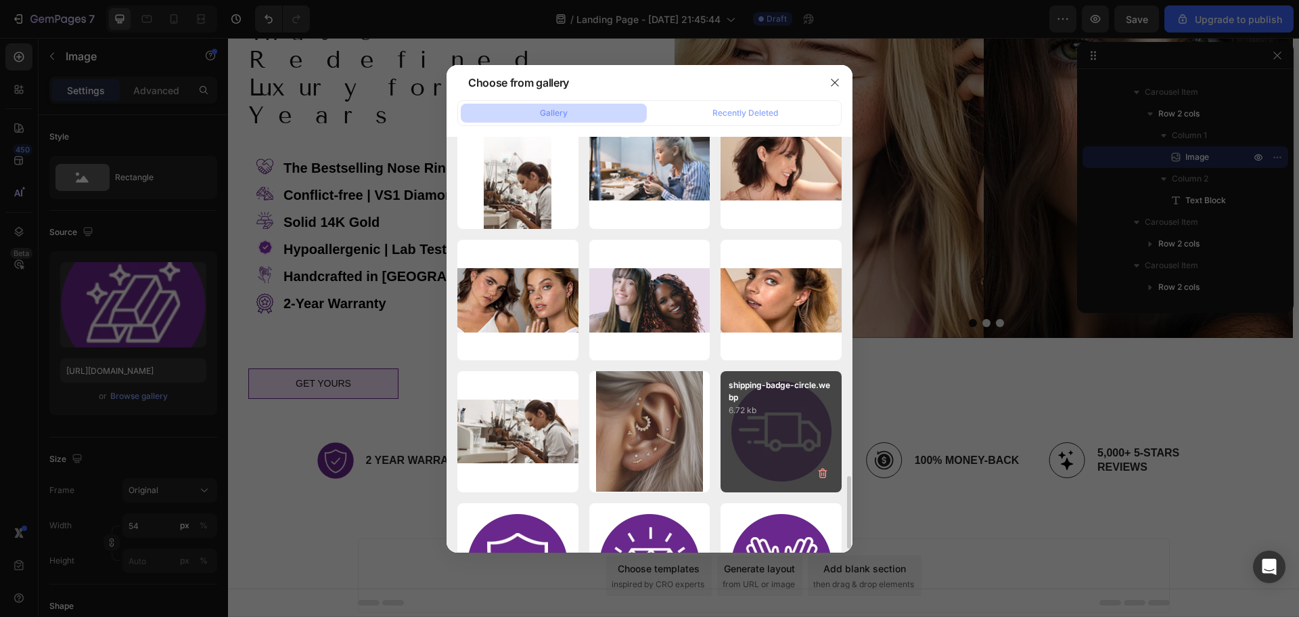
scroll to position [1624, 0]
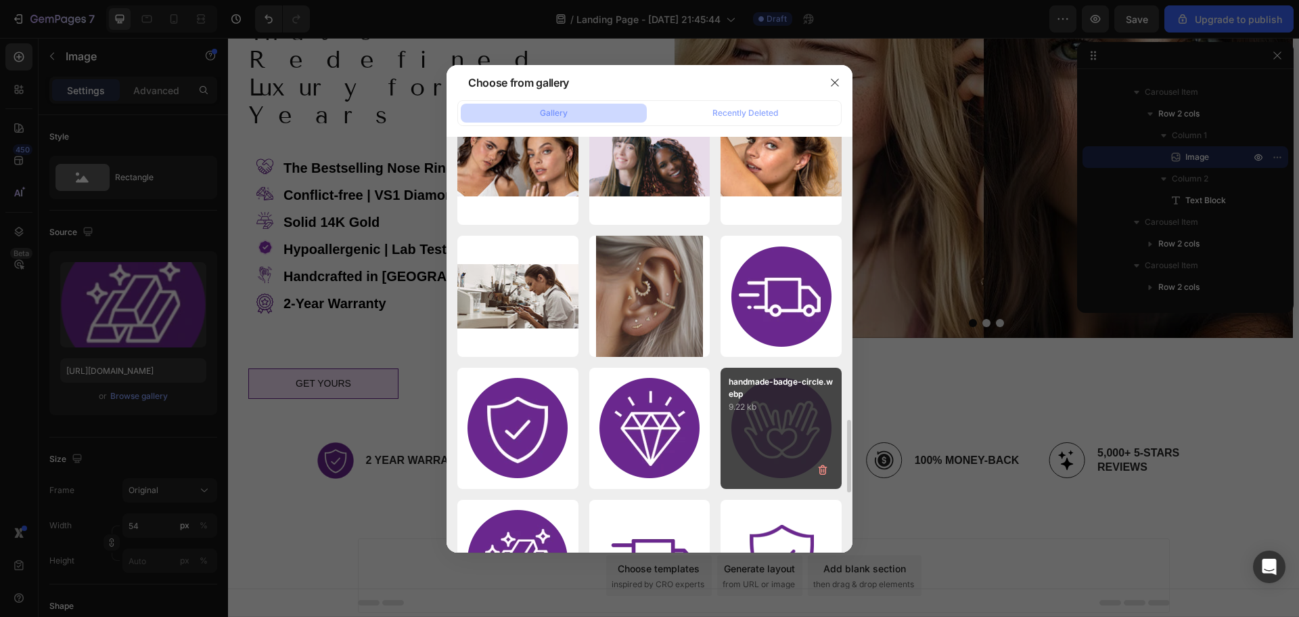
click at [769, 419] on div "handmade-badge-circle.webp 9.22 kb" at bounding box center [781, 427] width 121 height 121
type input "https://cdn.shopify.com/s/files/1/2395/3423/files/gempages_561215441062593317-9…"
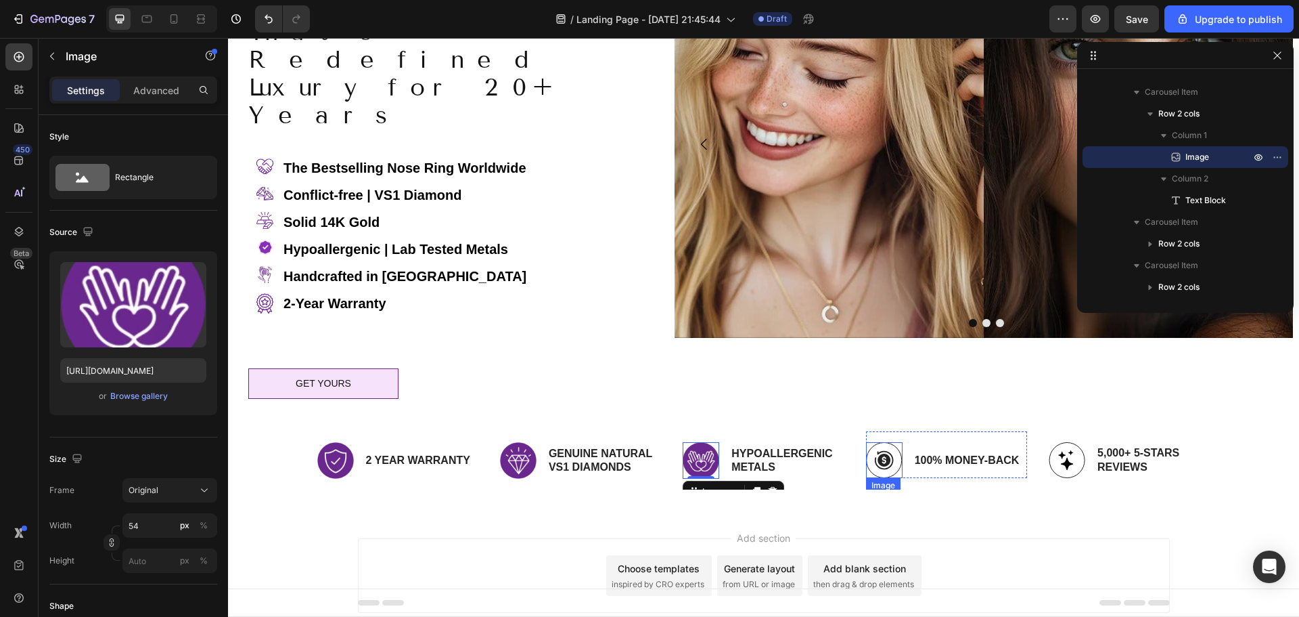
click at [878, 442] on img at bounding box center [884, 460] width 37 height 36
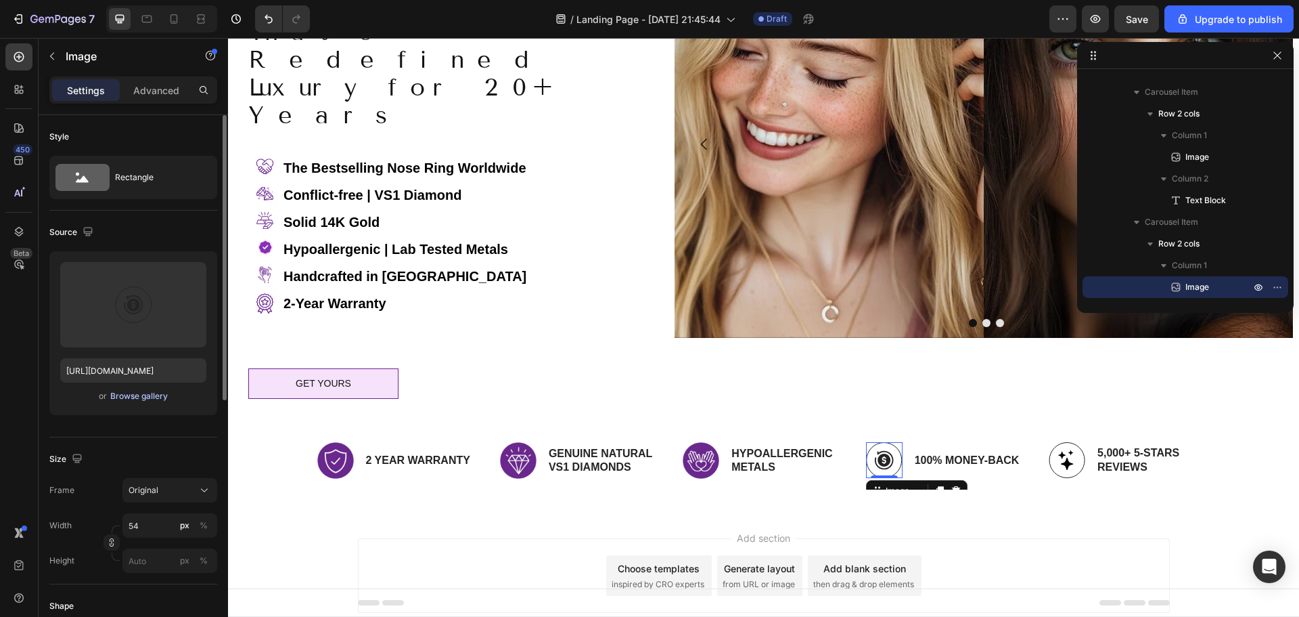
click at [157, 396] on div "Browse gallery" at bounding box center [139, 396] width 58 height 12
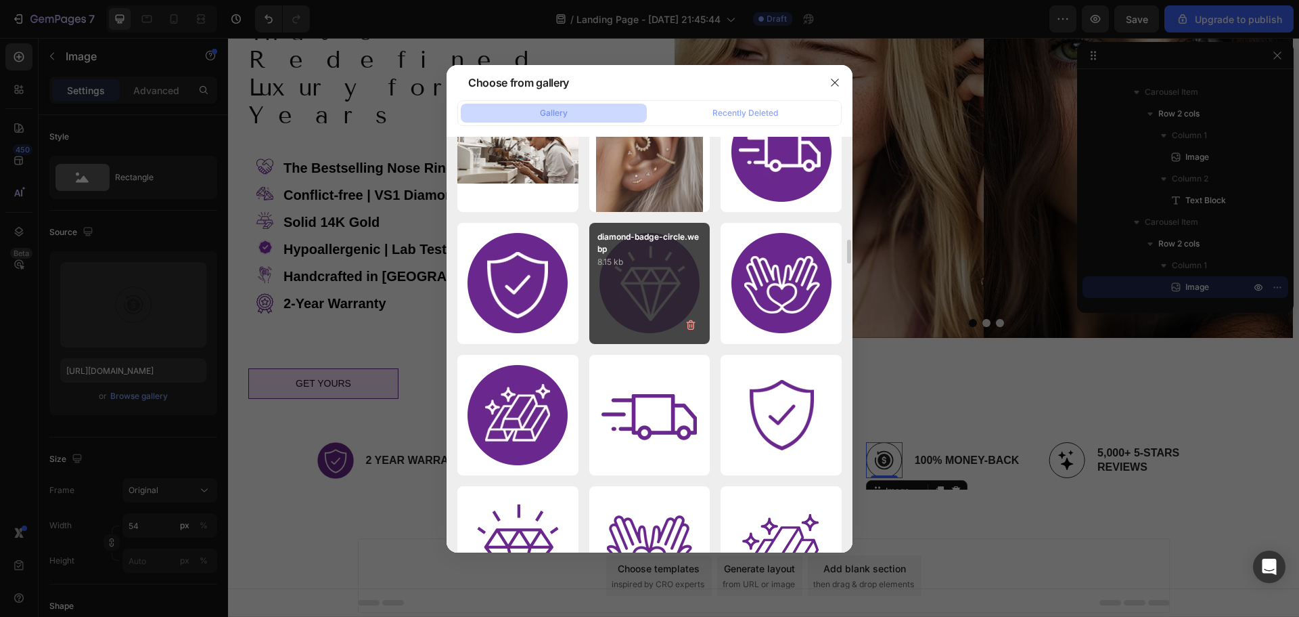
scroll to position [1701, 0]
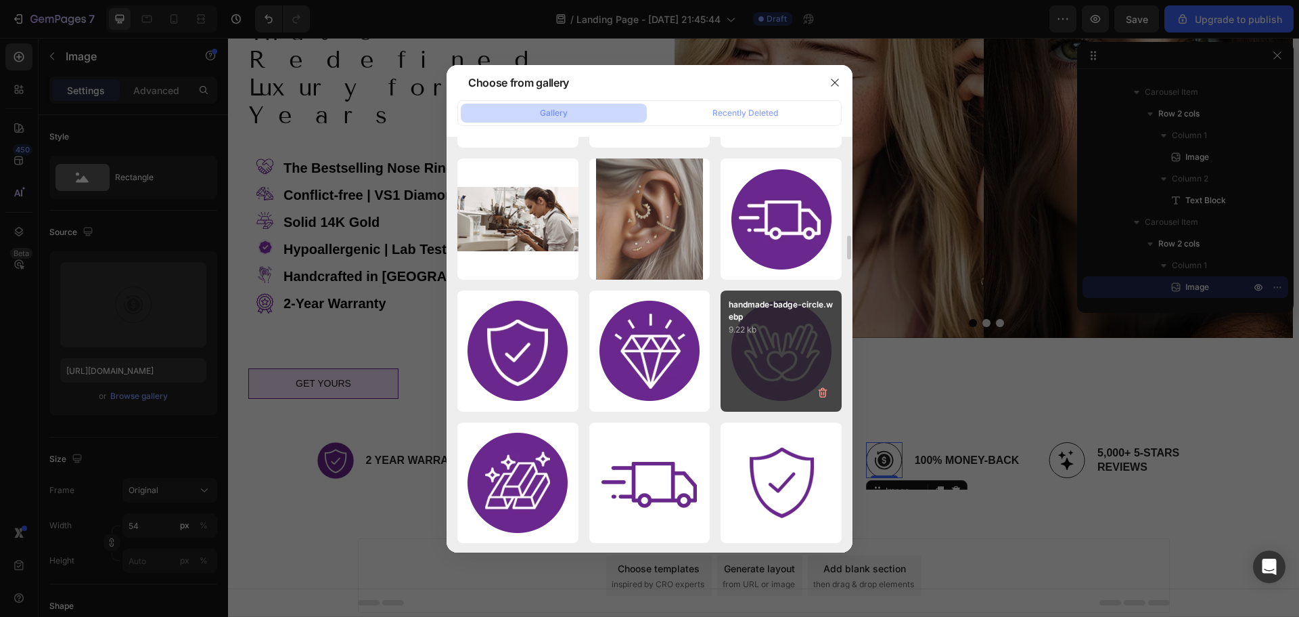
click at [785, 351] on div "handmade-badge-circle.webp 9.22 kb" at bounding box center [781, 350] width 121 height 121
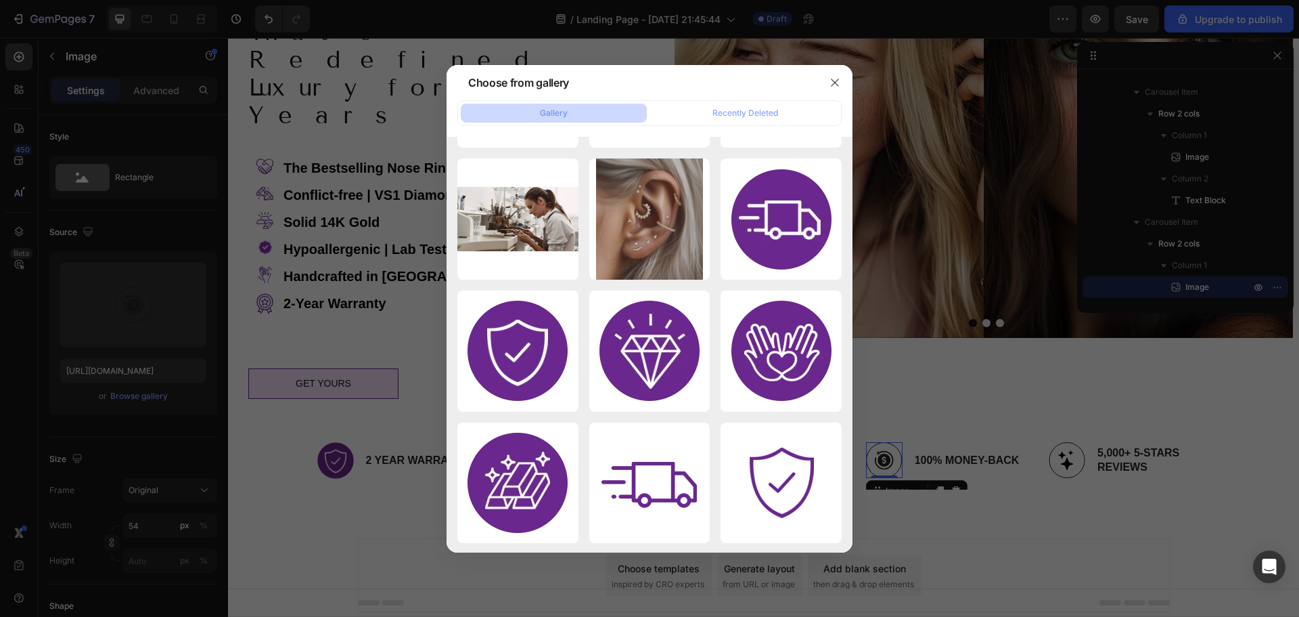
type input "https://cdn.shopify.com/s/files/1/2395/3423/files/gempages_561215441062593317-9…"
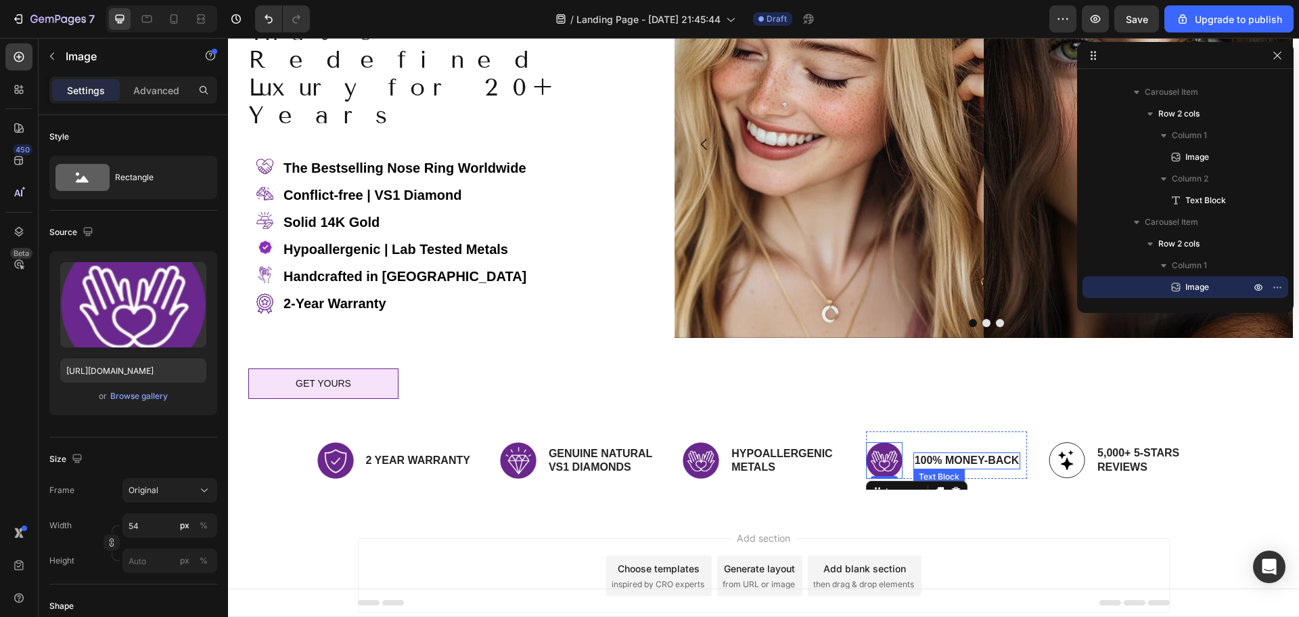
click at [945, 453] on p "100% Money-Back" at bounding box center [967, 460] width 105 height 14
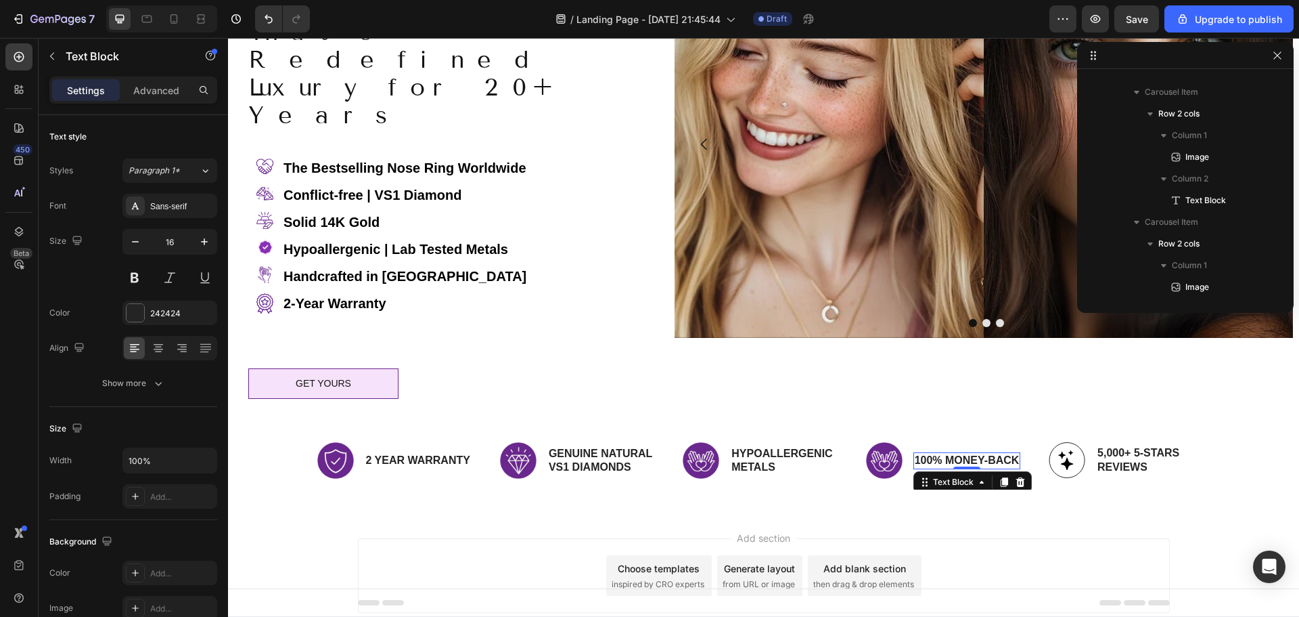
scroll to position [1509, 0]
click at [945, 453] on p "100% Money-Back" at bounding box center [967, 460] width 105 height 14
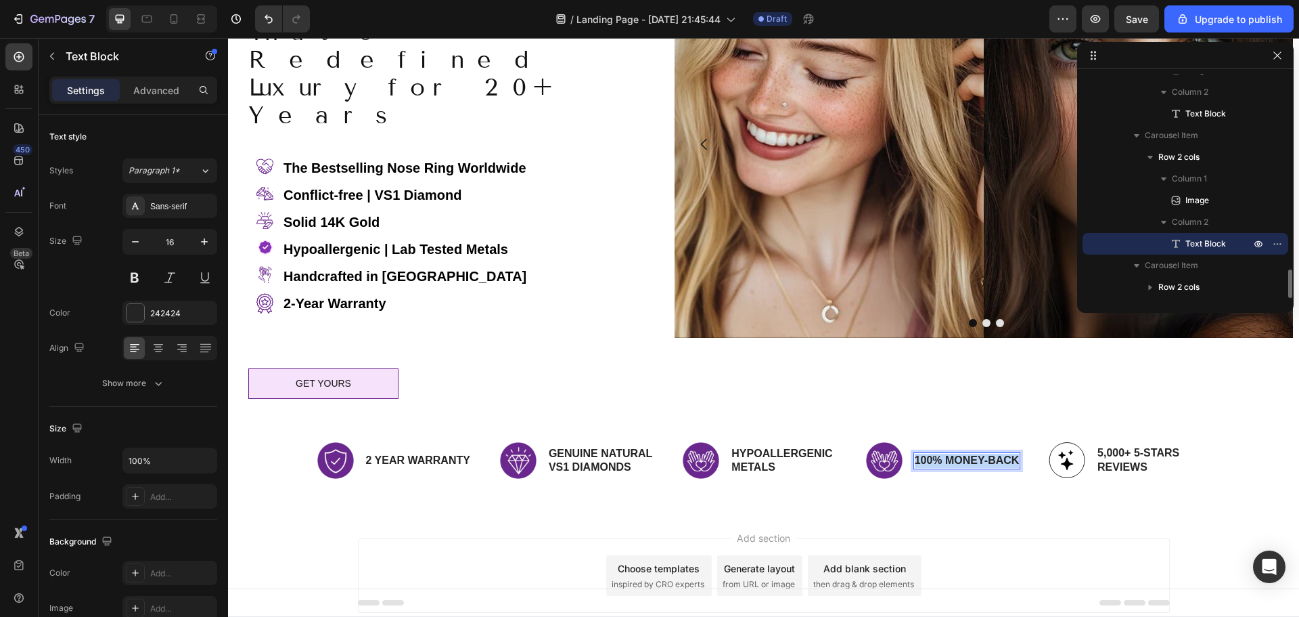
click at [945, 453] on p "100% Money-Back" at bounding box center [967, 460] width 105 height 14
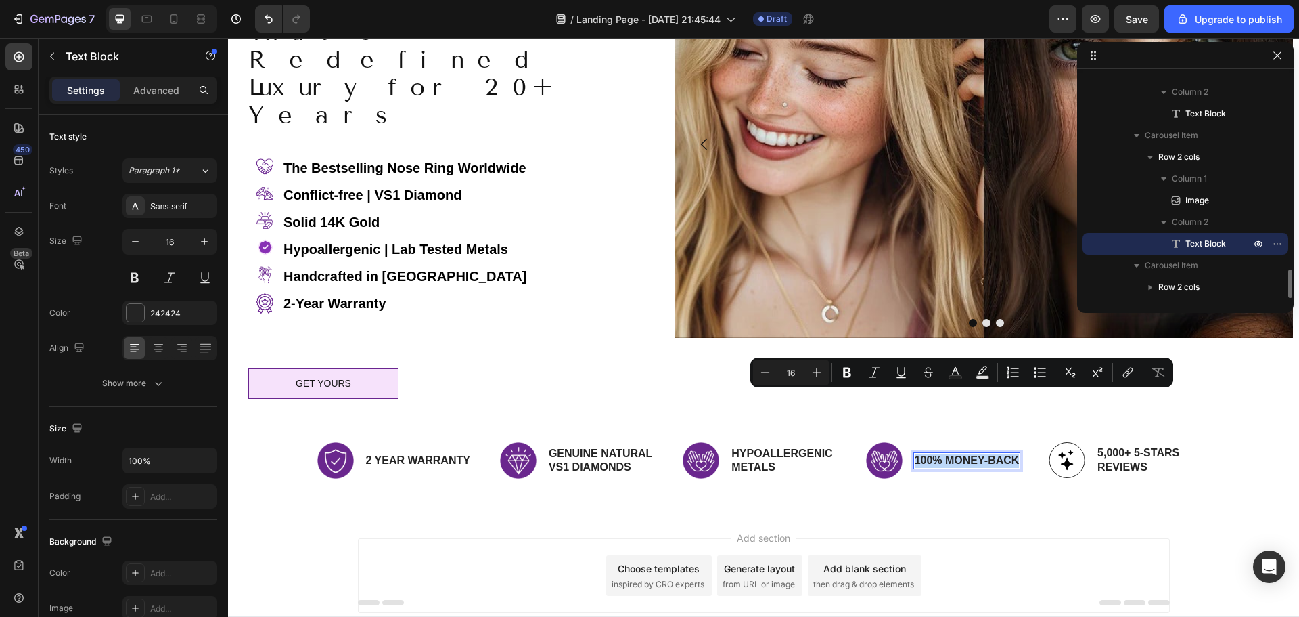
click at [970, 453] on p "100% Money-Back" at bounding box center [967, 460] width 105 height 14
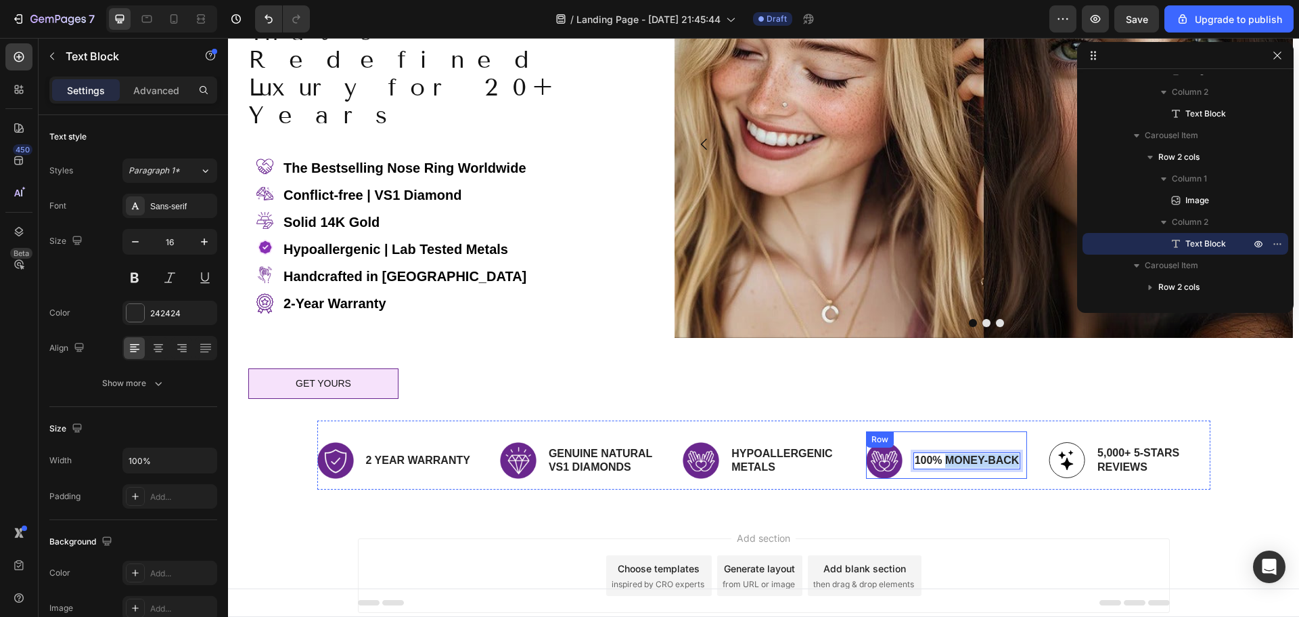
drag, startPoint x: 943, startPoint y: 399, endPoint x: 1016, endPoint y: 399, distance: 72.4
click at [1016, 431] on div "Image 100% Money-Back Text Block 0 Row" at bounding box center [946, 454] width 161 height 47
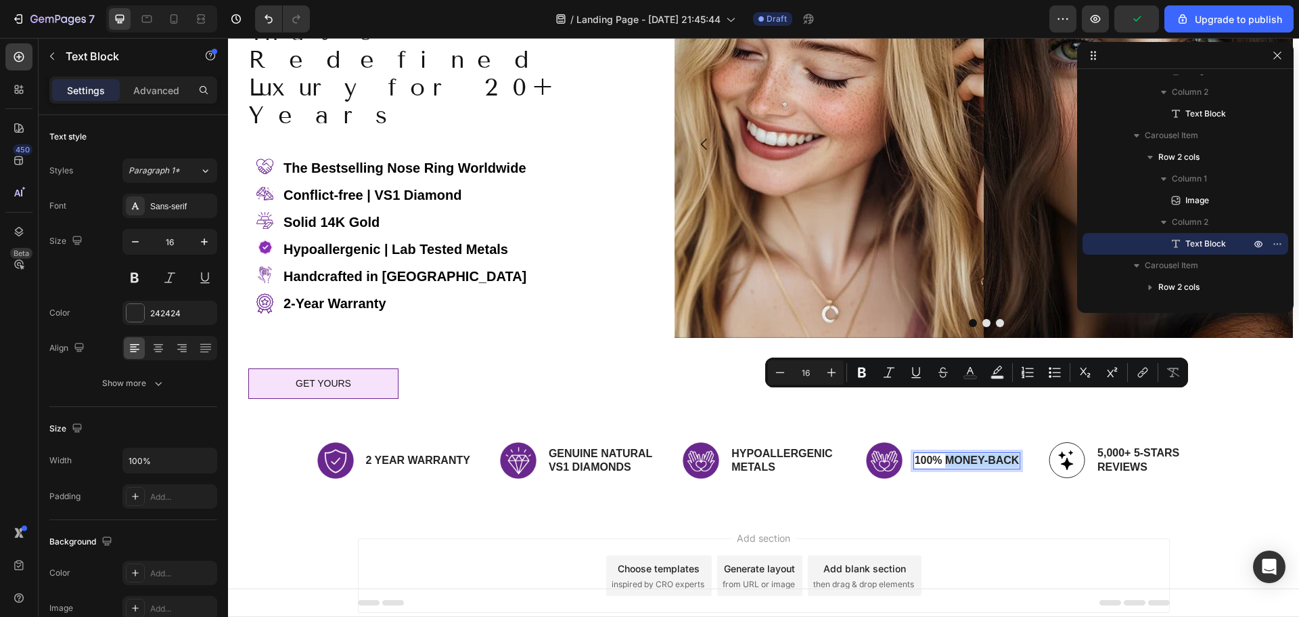
click at [962, 453] on p "100% Money-Back" at bounding box center [967, 460] width 105 height 14
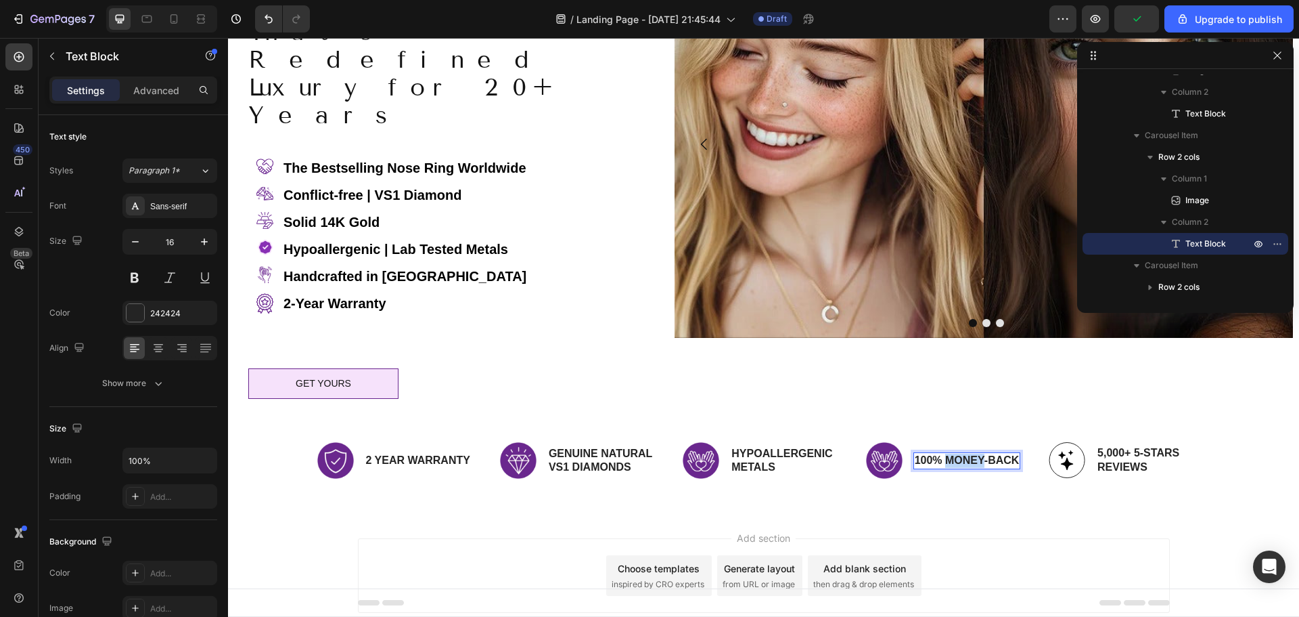
click at [962, 453] on p "100% Money-Back" at bounding box center [967, 460] width 105 height 14
click at [696, 442] on img at bounding box center [701, 460] width 37 height 37
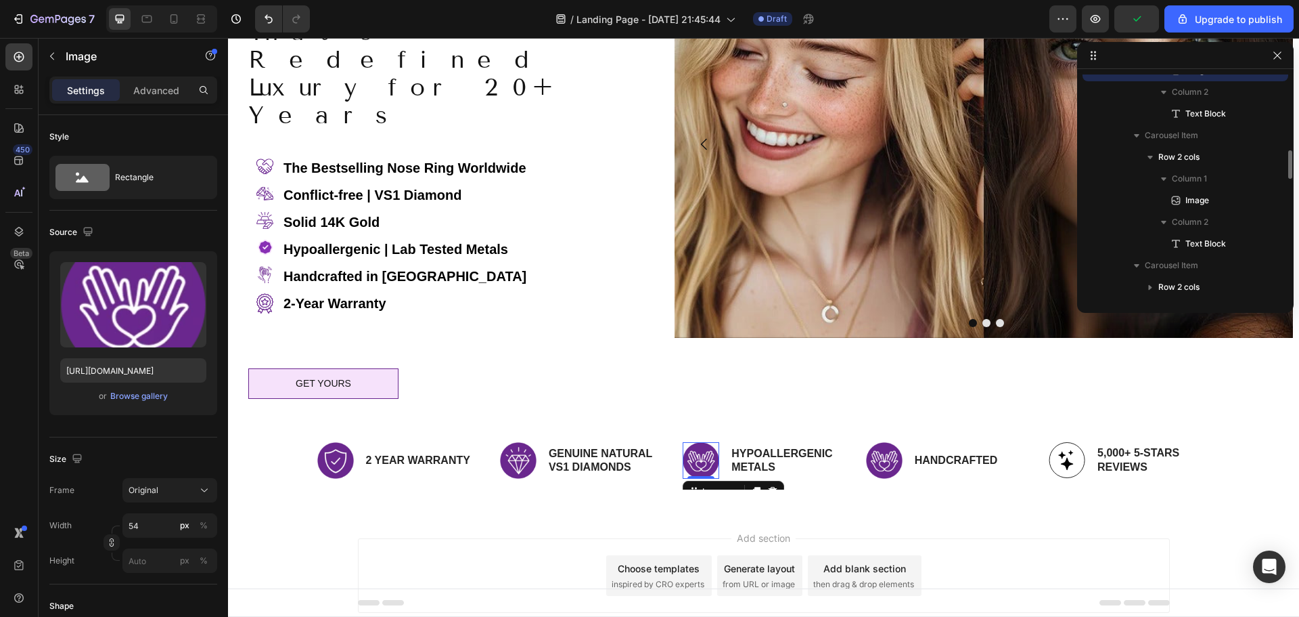
scroll to position [1404, 0]
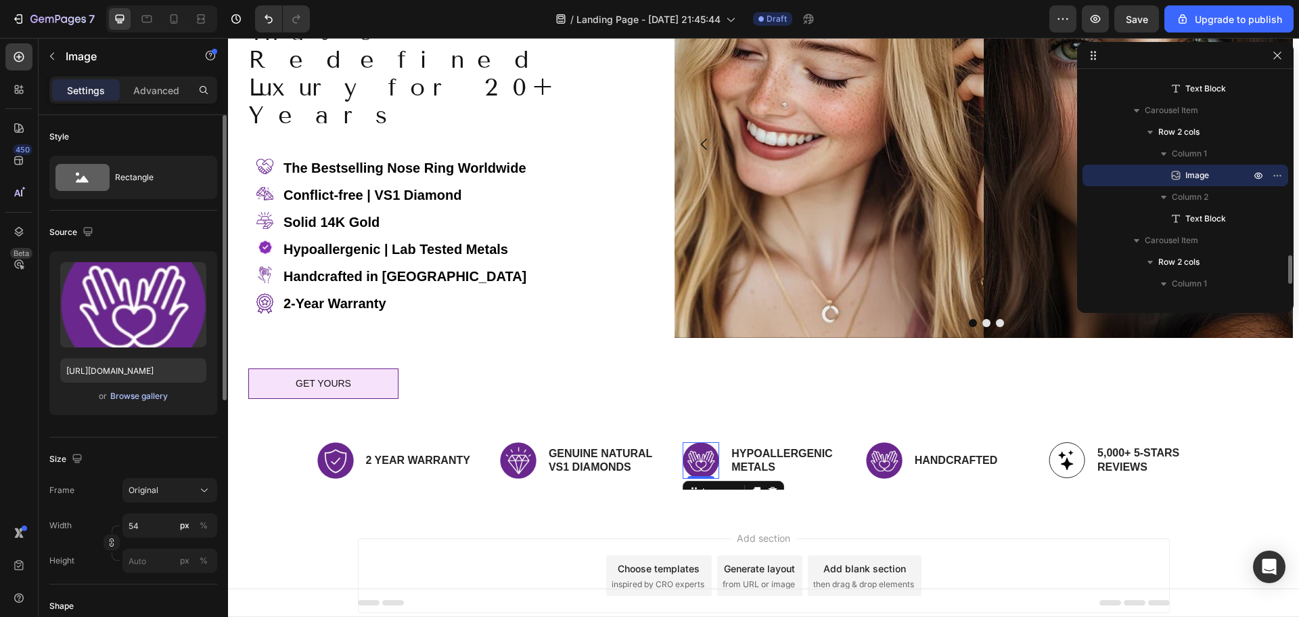
click at [139, 400] on div "Browse gallery" at bounding box center [139, 396] width 58 height 12
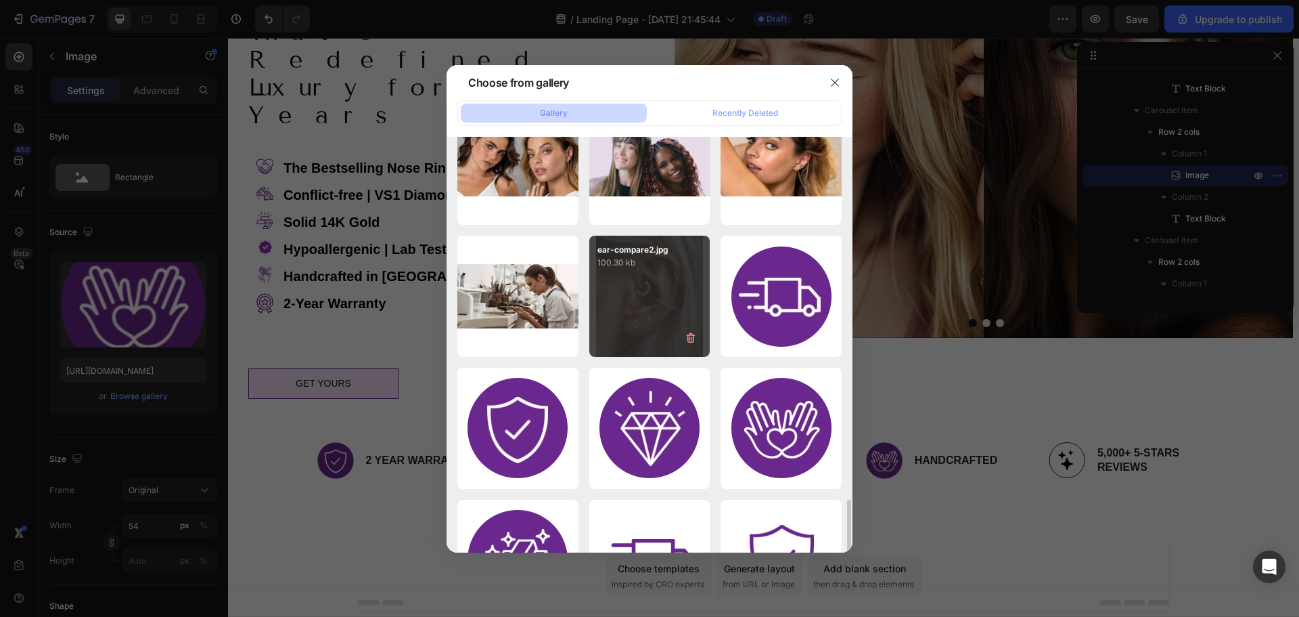
scroll to position [1692, 0]
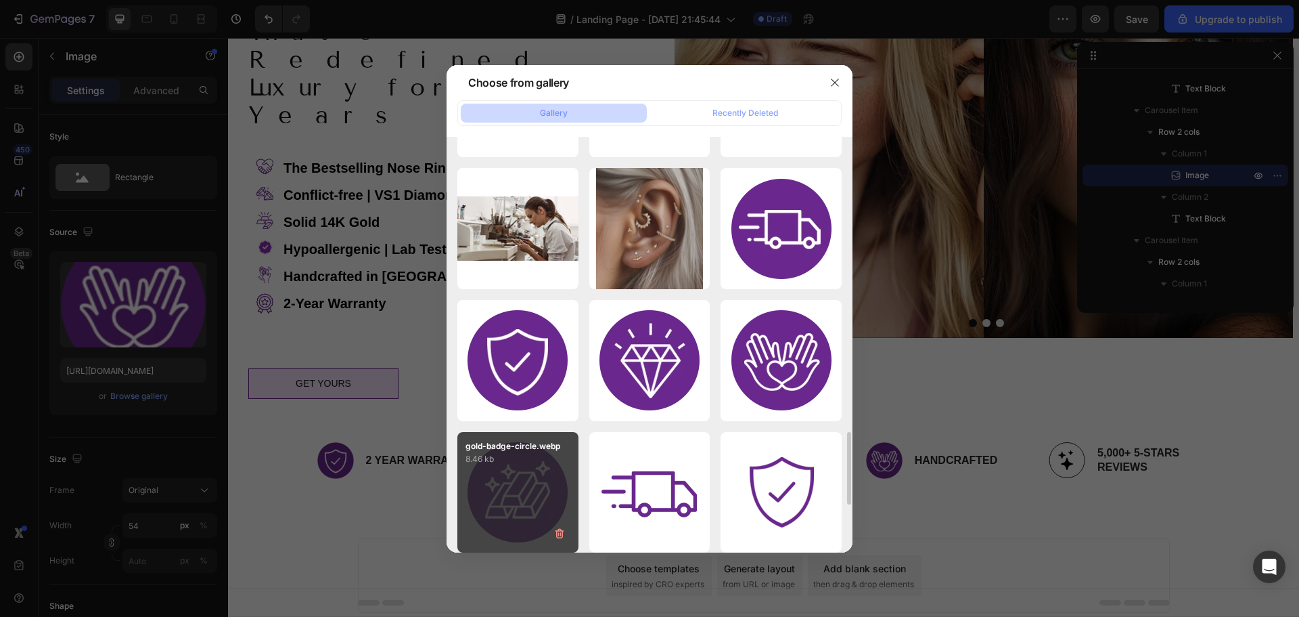
click at [519, 483] on div "gold-badge-circle.webp 8.46 kb" at bounding box center [517, 492] width 121 height 121
type input "https://cdn.shopify.com/s/files/1/2395/3423/files/gempages_561215441062593317-f…"
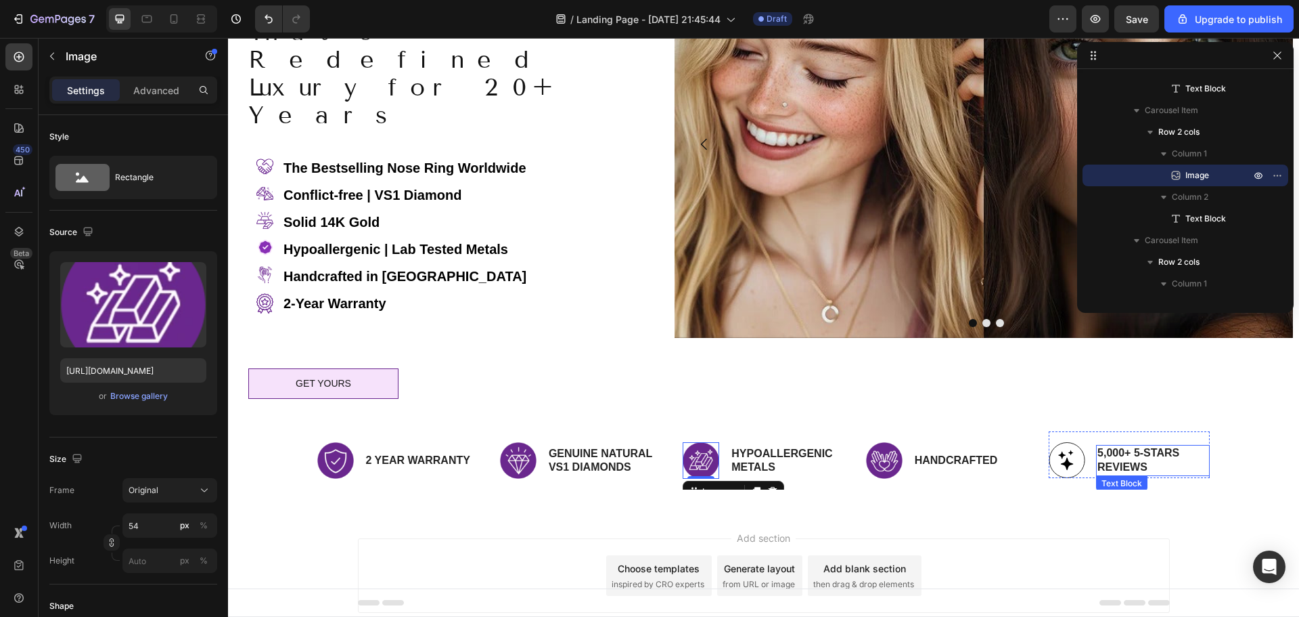
click at [1120, 446] on p "5,000+ 5-Stars Reviews" at bounding box center [1153, 460] width 111 height 28
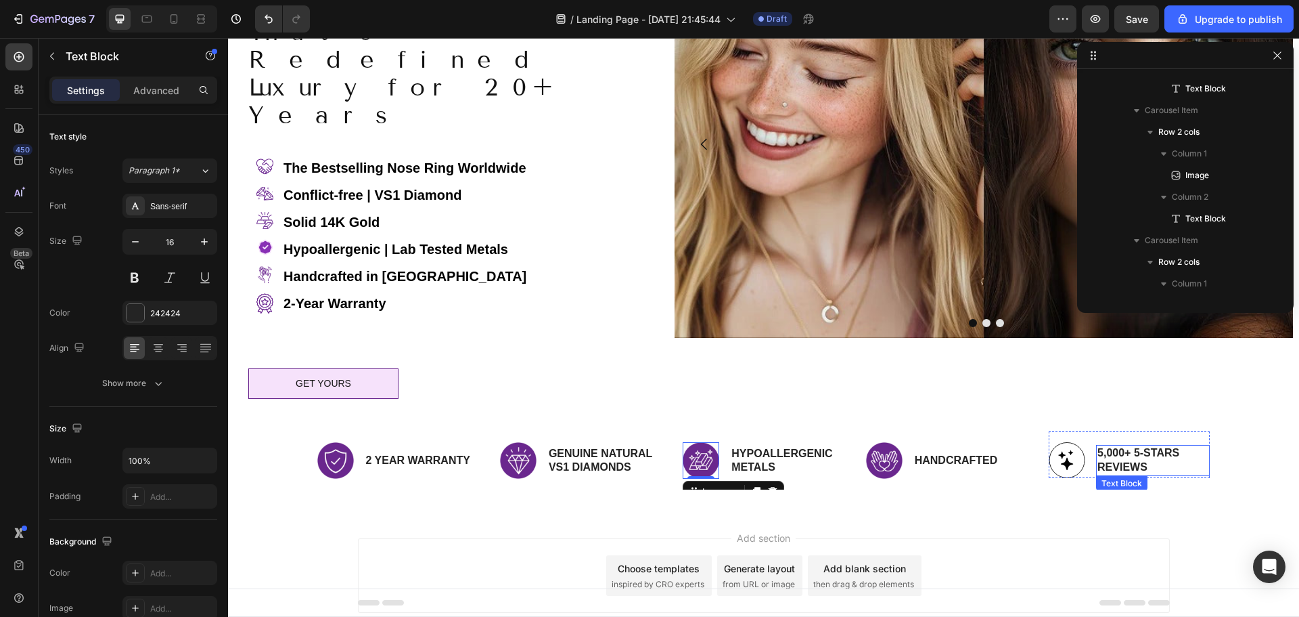
scroll to position [1596, 0]
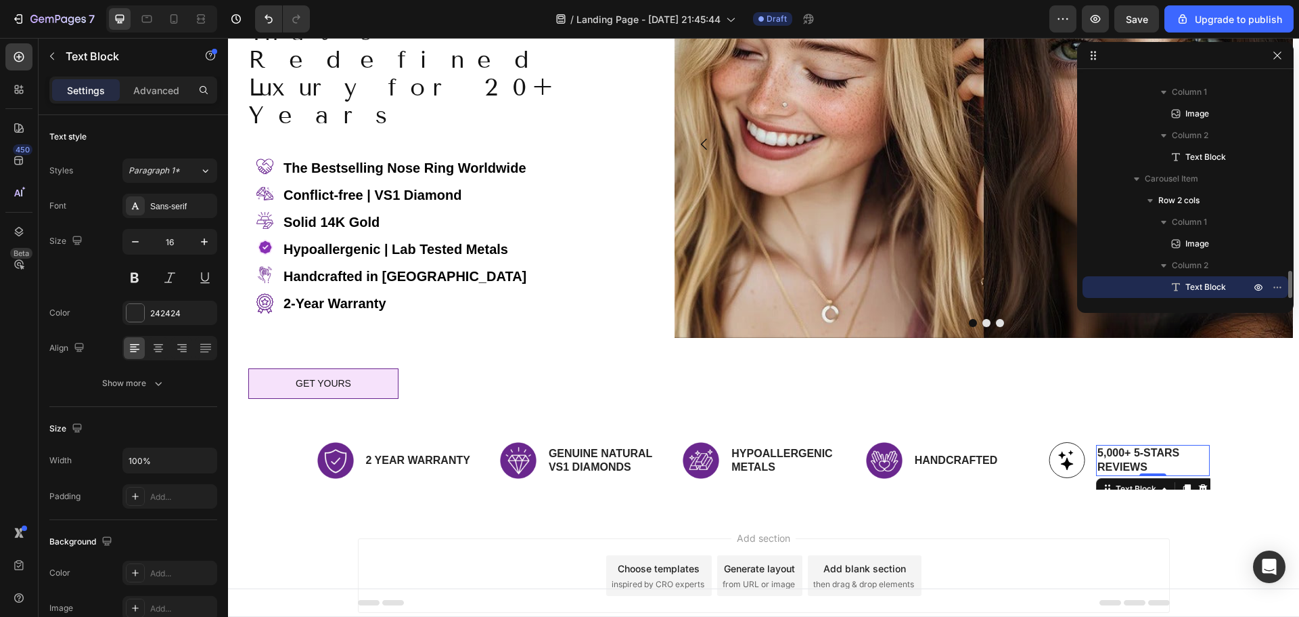
click at [1104, 446] on p "5,000+ 5-Stars Reviews" at bounding box center [1153, 460] width 111 height 28
click at [1098, 446] on p "5,000+ 5-Stars Reviews" at bounding box center [1153, 460] width 111 height 28
click at [1116, 446] on p "10,000+ 5-Stars Reviews" at bounding box center [1153, 460] width 111 height 28
click at [1063, 442] on img at bounding box center [1067, 460] width 37 height 36
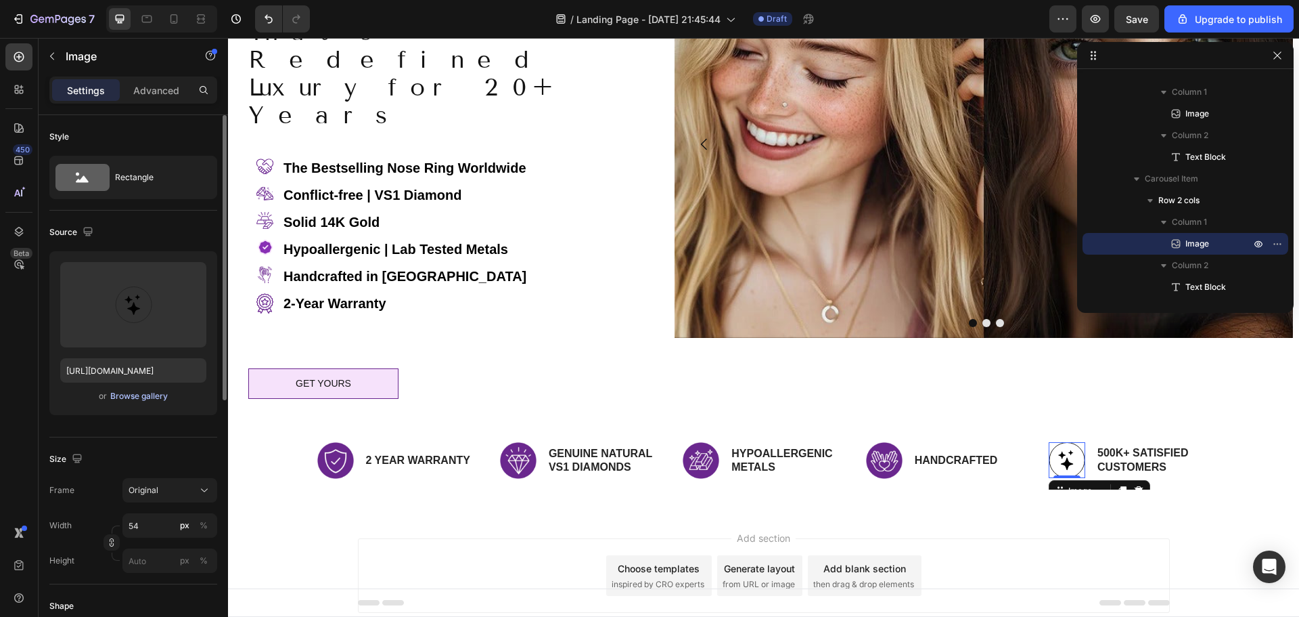
click at [148, 390] on div "Browse gallery" at bounding box center [139, 396] width 58 height 12
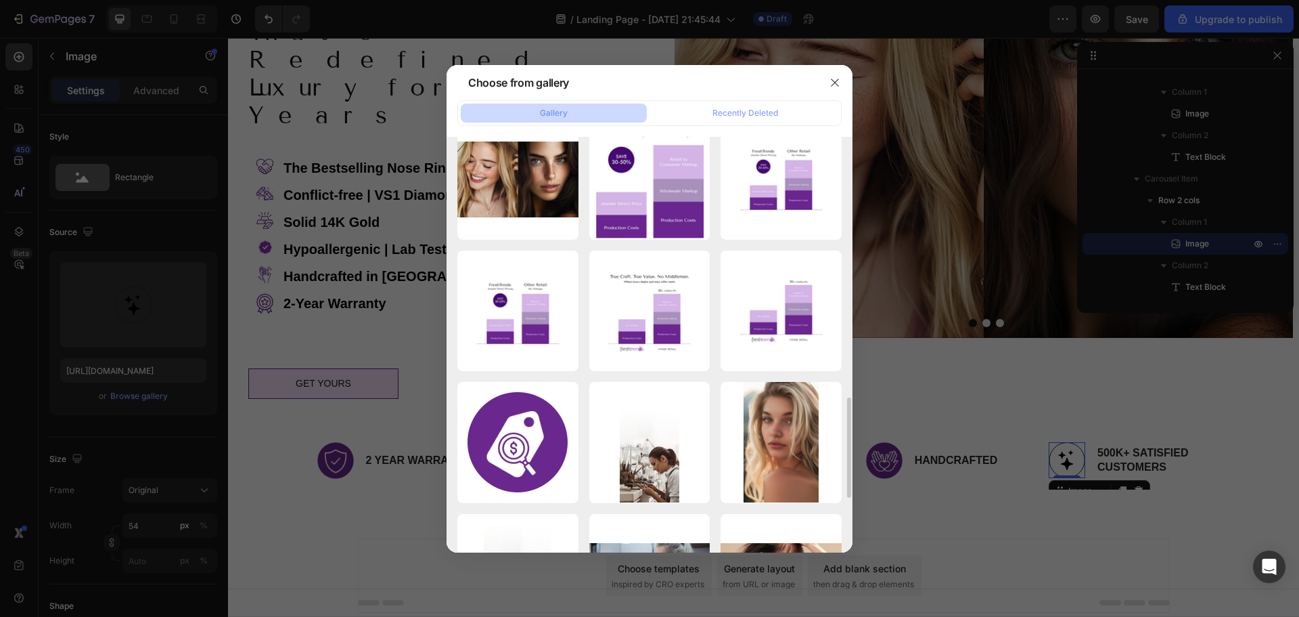
scroll to position [1150, 0]
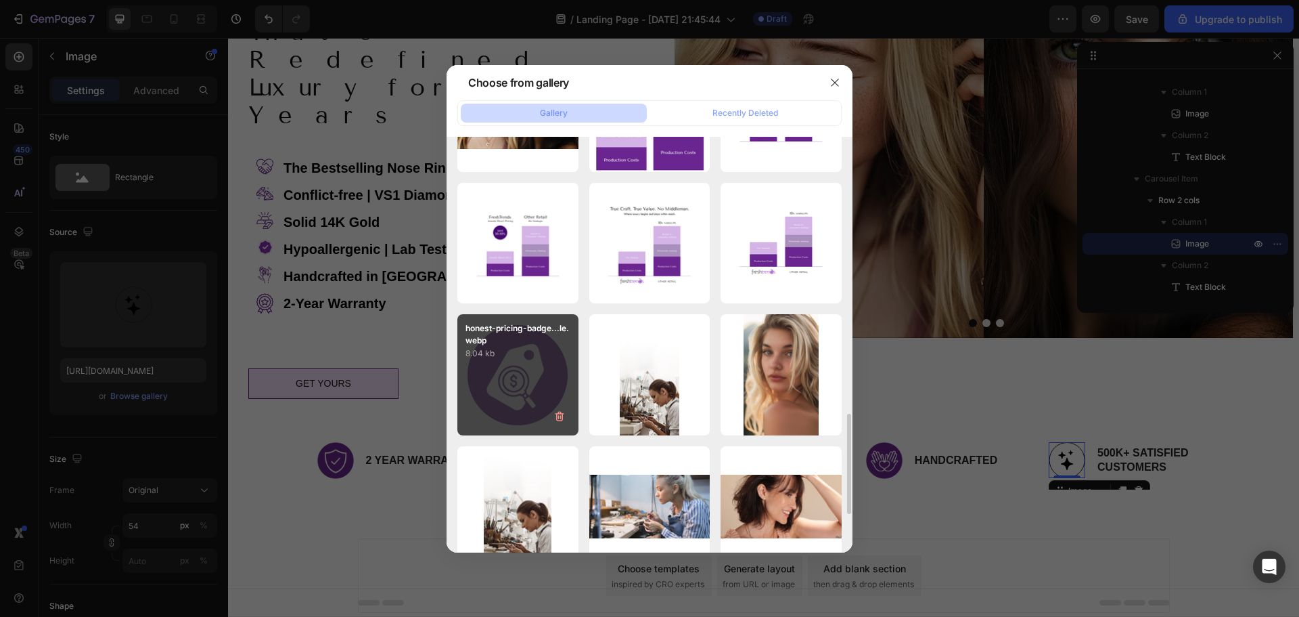
click at [526, 363] on div "honest-pricing-badge...le.webp 8.04 kb" at bounding box center [517, 374] width 121 height 121
type input "https://cdn.shopify.com/s/files/1/2395/3423/files/gempages_561215441062593317-b…"
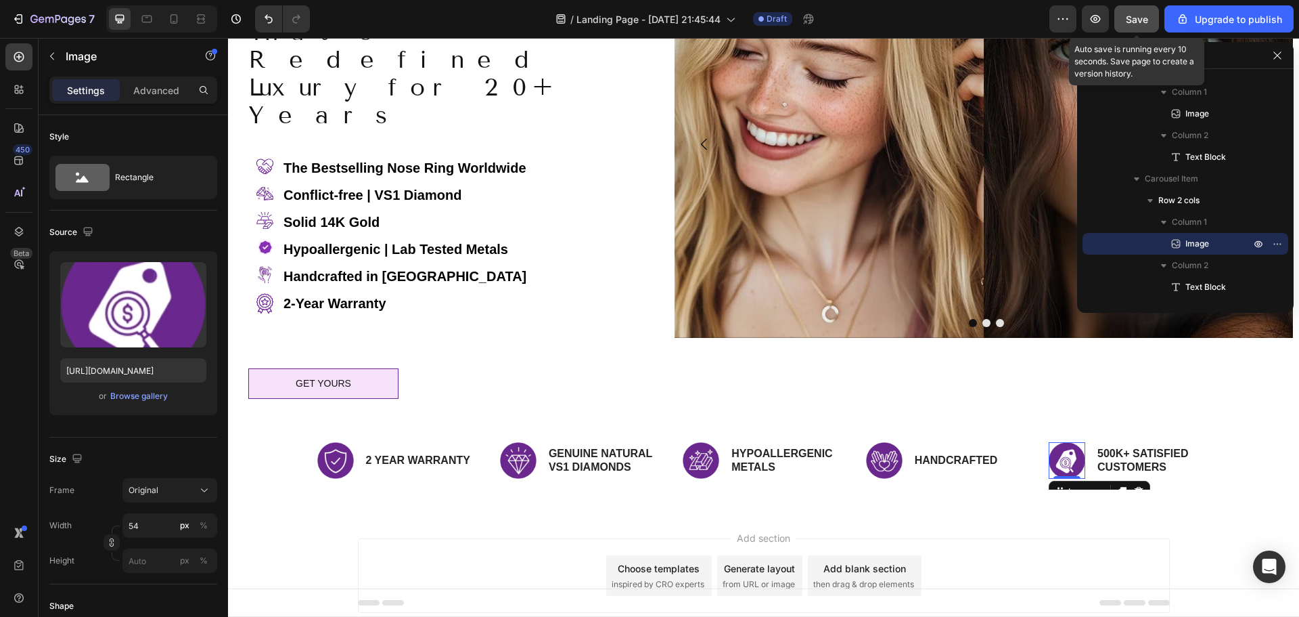
click at [1129, 26] on div "Save" at bounding box center [1137, 19] width 22 height 14
click at [1135, 26] on button "Save" at bounding box center [1137, 18] width 45 height 27
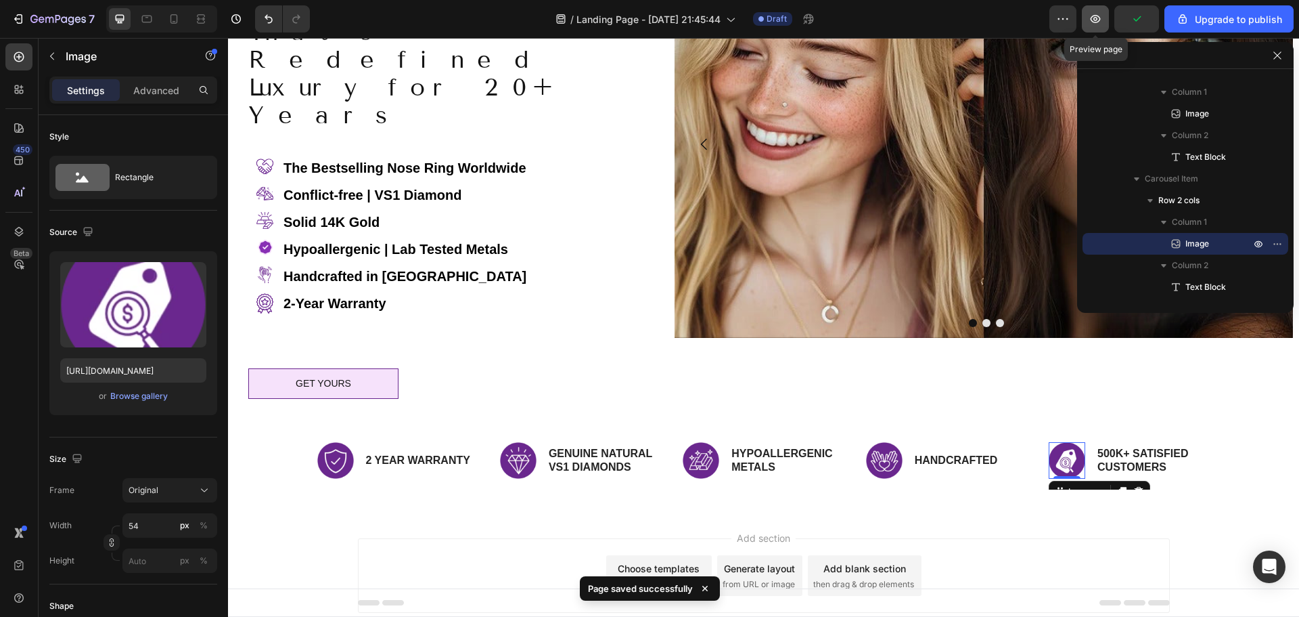
click at [1098, 22] on icon "button" at bounding box center [1096, 19] width 14 height 14
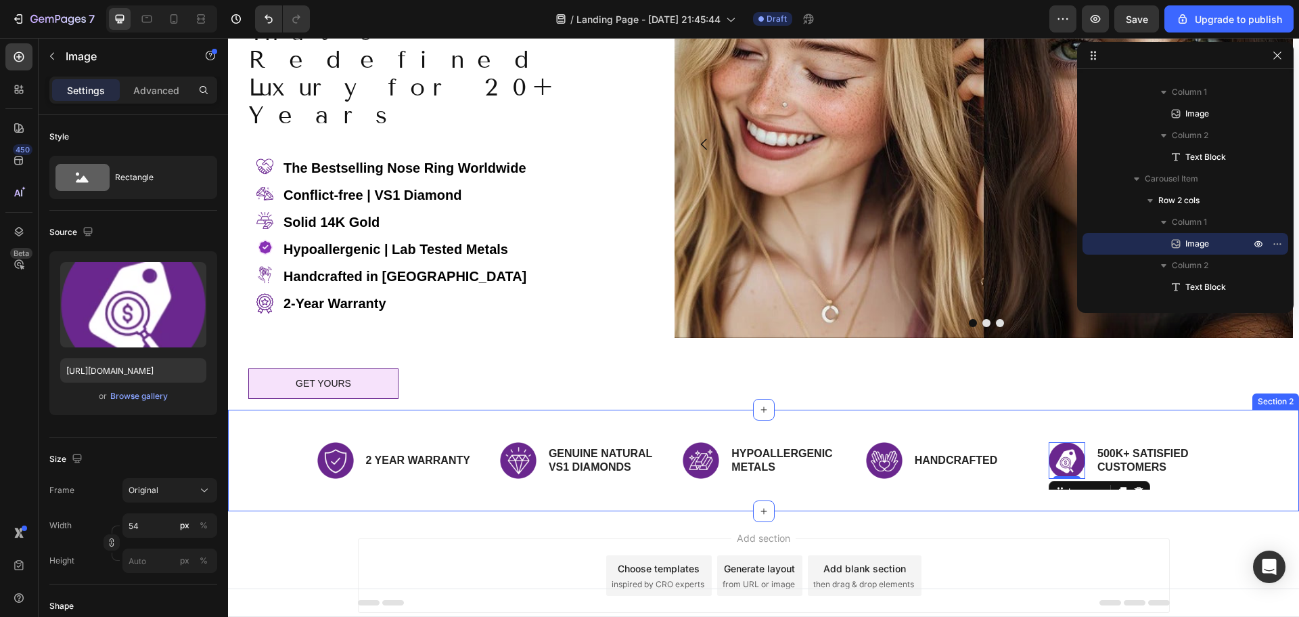
click at [270, 420] on div "Image 2 YEAR WARRANTY Text Block Row Image GENUINE NATURAL VS1 DIAMONDS Text Bl…" at bounding box center [763, 460] width 1051 height 80
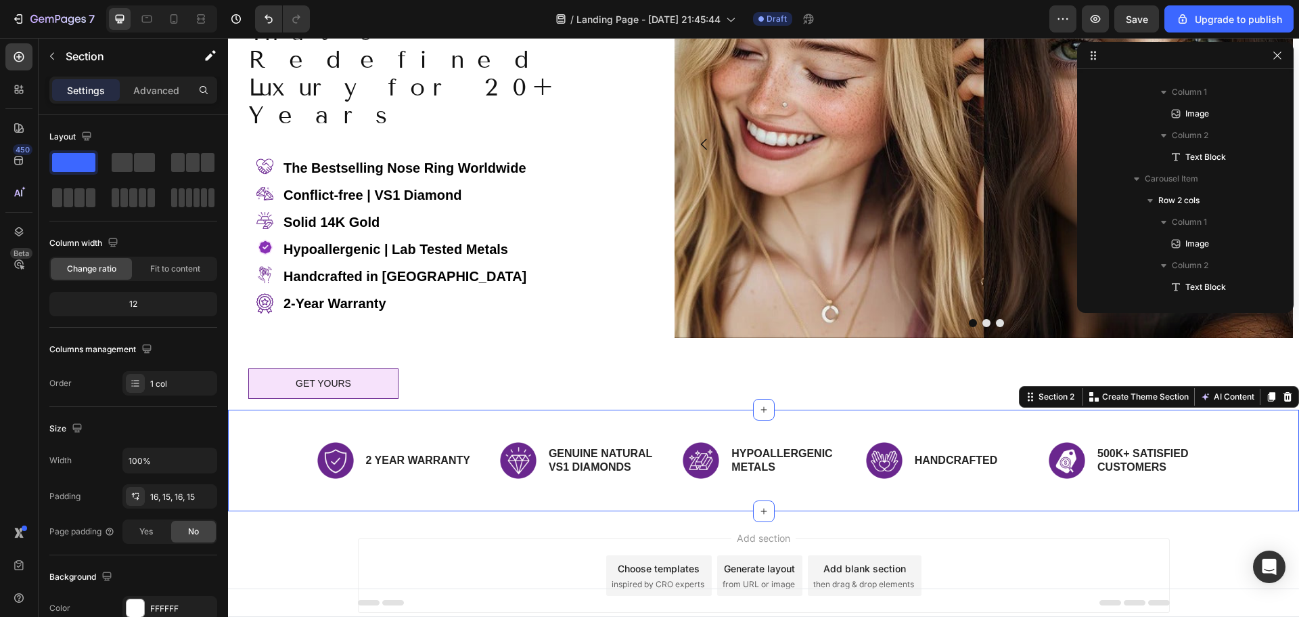
scroll to position [1014, 0]
click at [164, 84] on p "Advanced" at bounding box center [156, 90] width 46 height 14
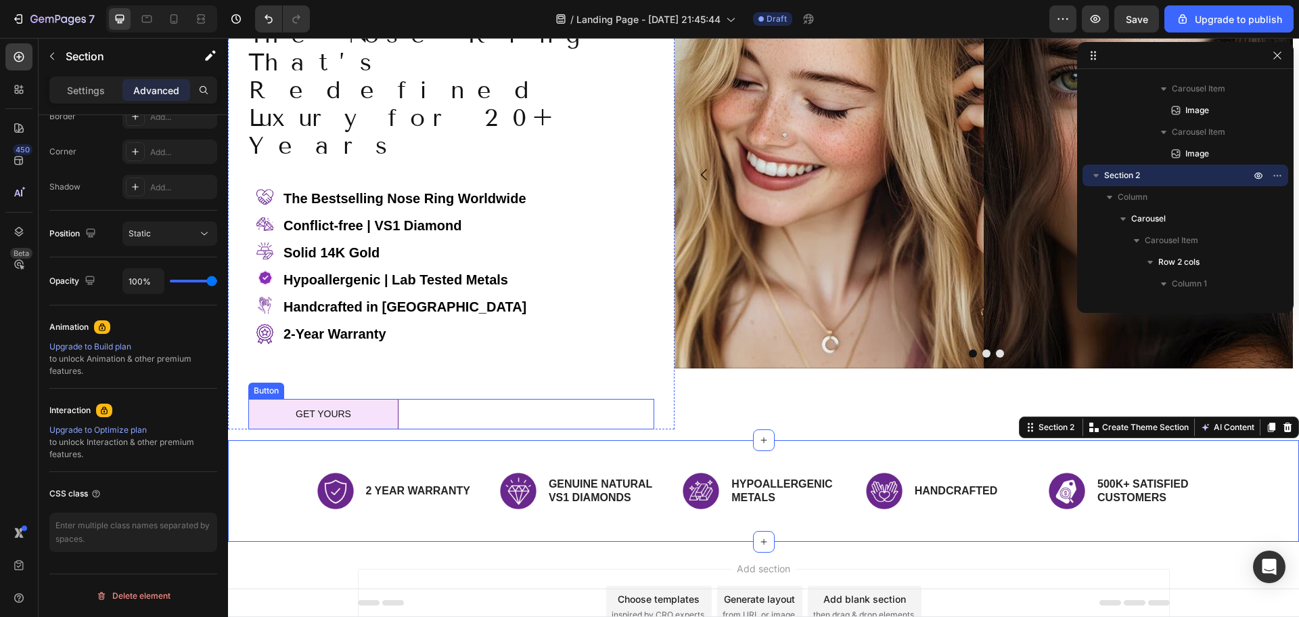
scroll to position [115, 0]
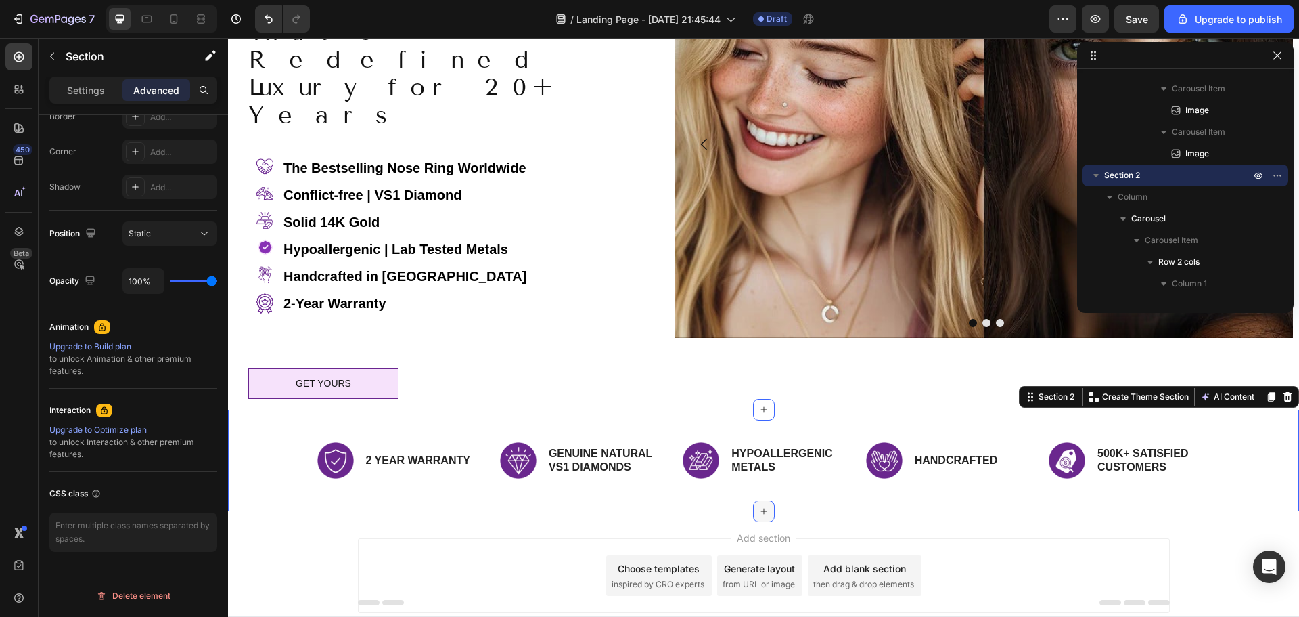
click at [763, 506] on icon at bounding box center [764, 511] width 11 height 11
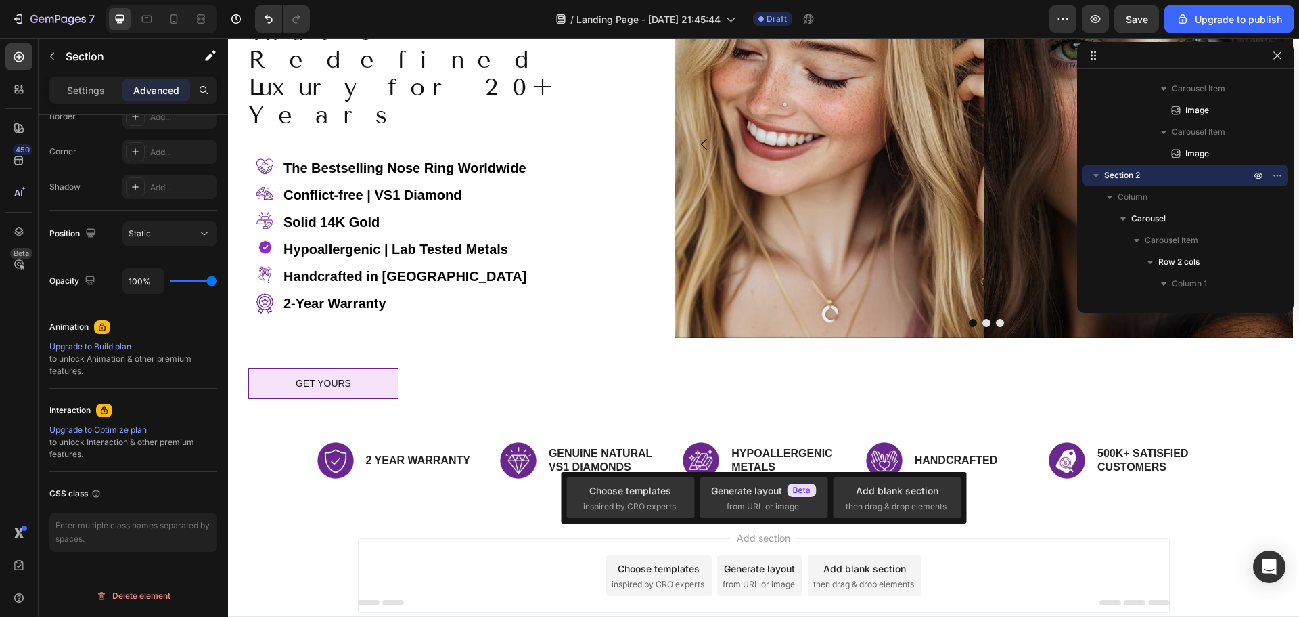
click at [467, 511] on div "Add section Choose templates inspired by CRO experts Generate layout from URL o…" at bounding box center [763, 594] width 1071 height 166
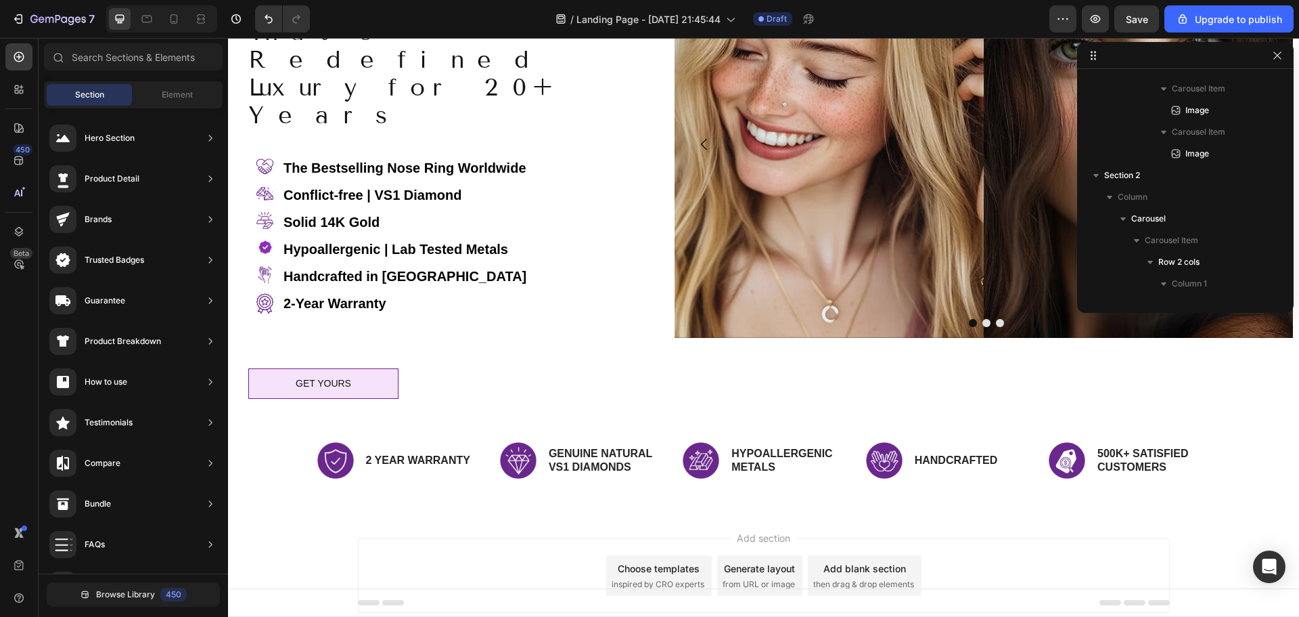
scroll to position [0, 0]
click at [171, 91] on span "Element" at bounding box center [177, 95] width 31 height 12
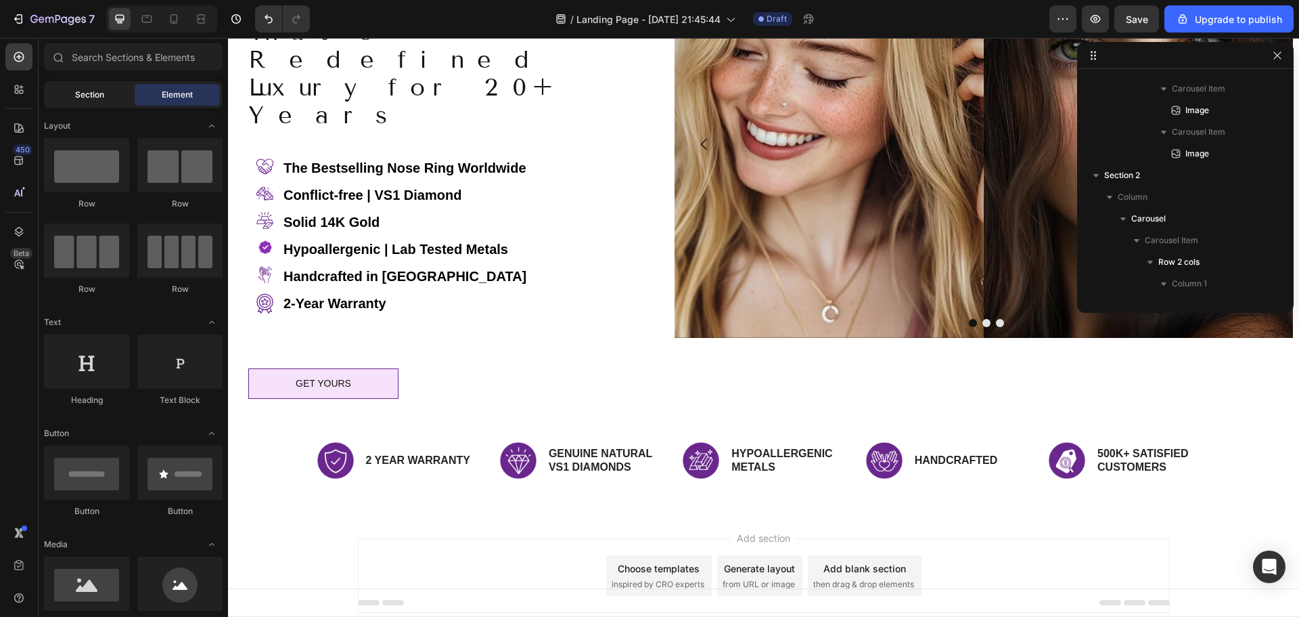
click at [87, 94] on span "Section" at bounding box center [89, 95] width 29 height 12
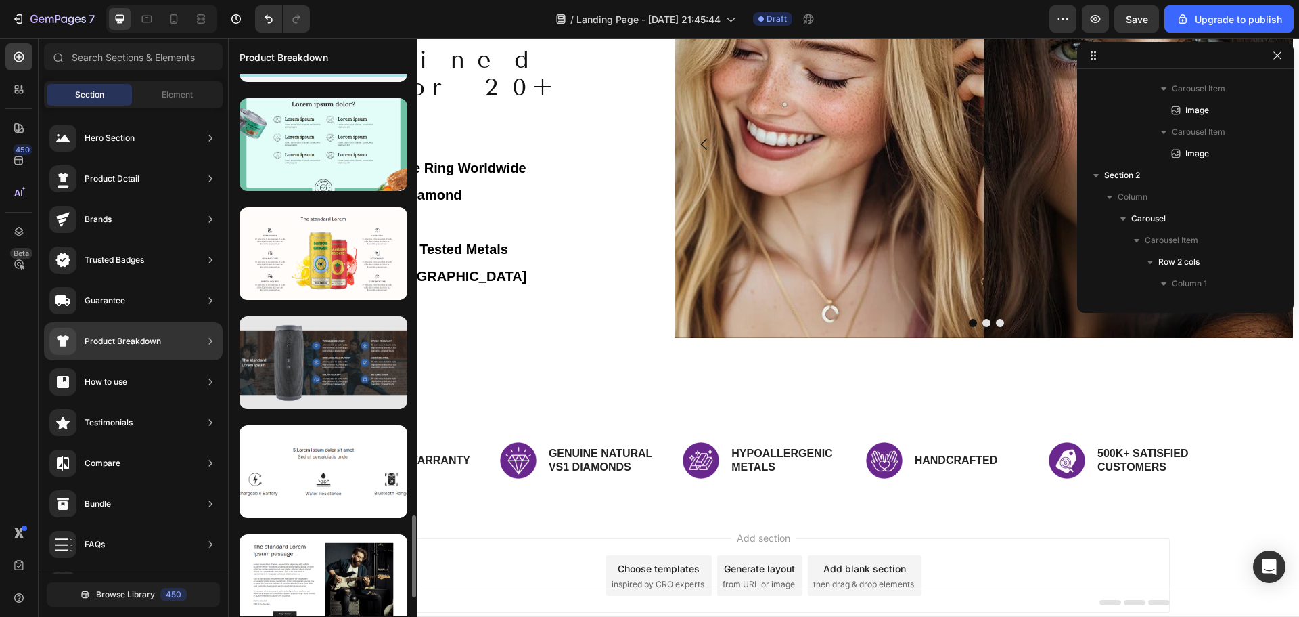
scroll to position [3045, 0]
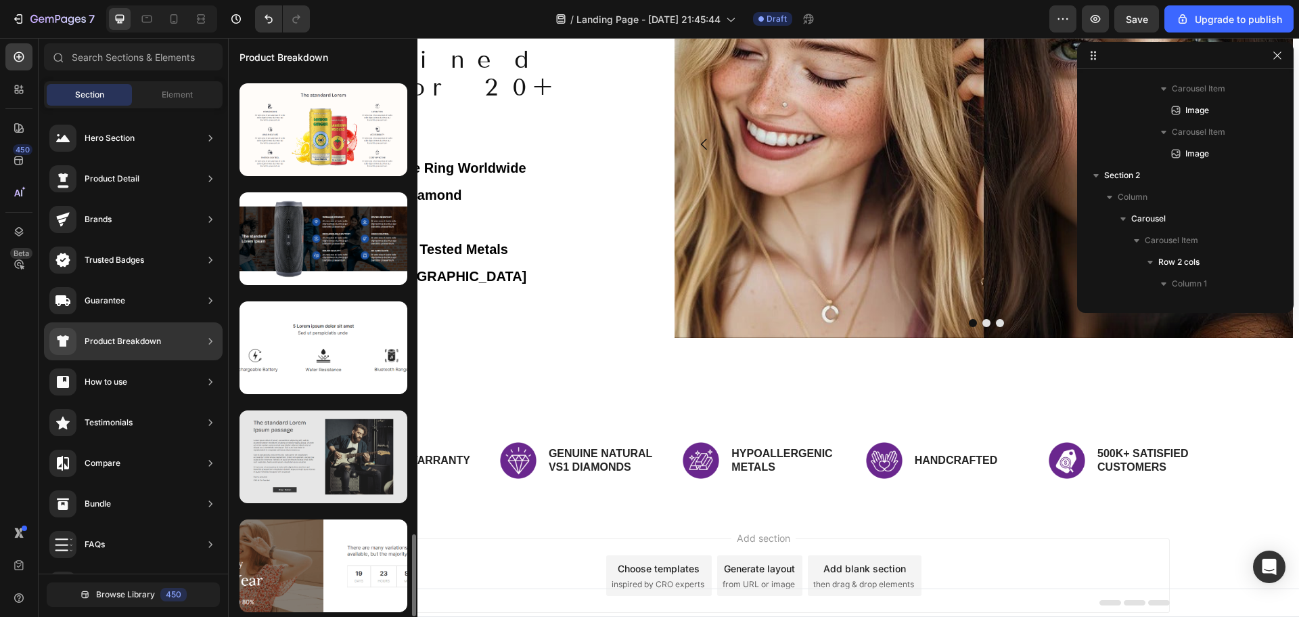
click at [347, 457] on div at bounding box center [324, 456] width 168 height 93
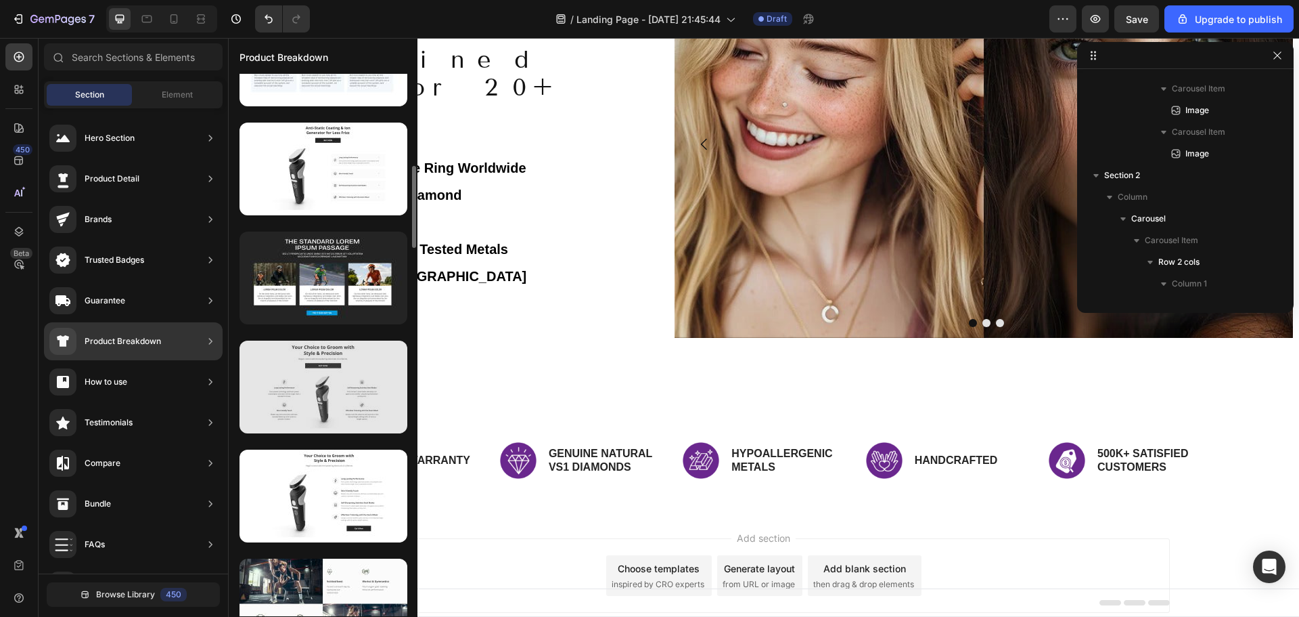
scroll to position [744, 0]
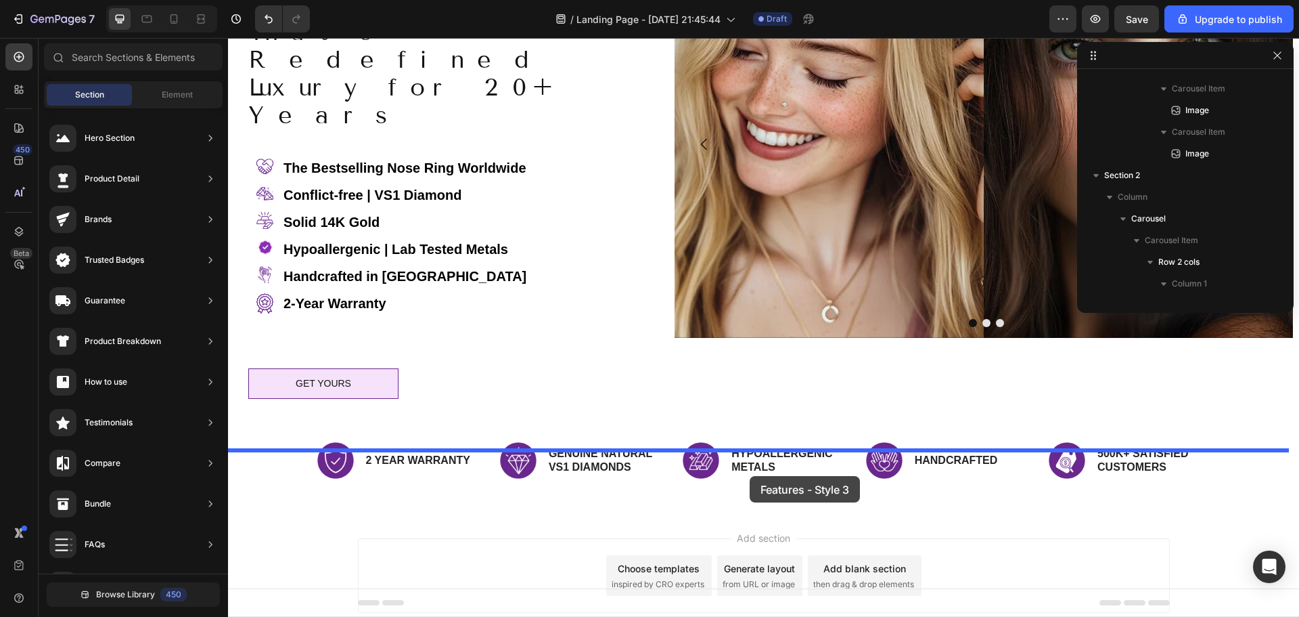
drag, startPoint x: 533, startPoint y: 400, endPoint x: 750, endPoint y: 475, distance: 229.2
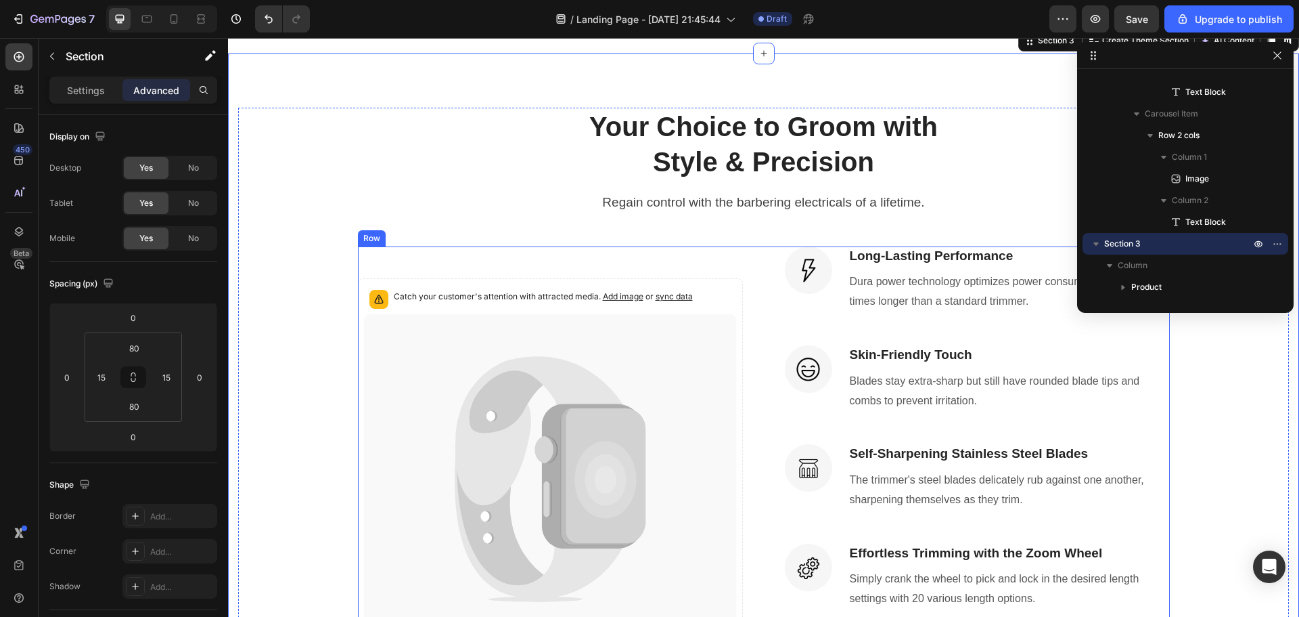
scroll to position [521, 0]
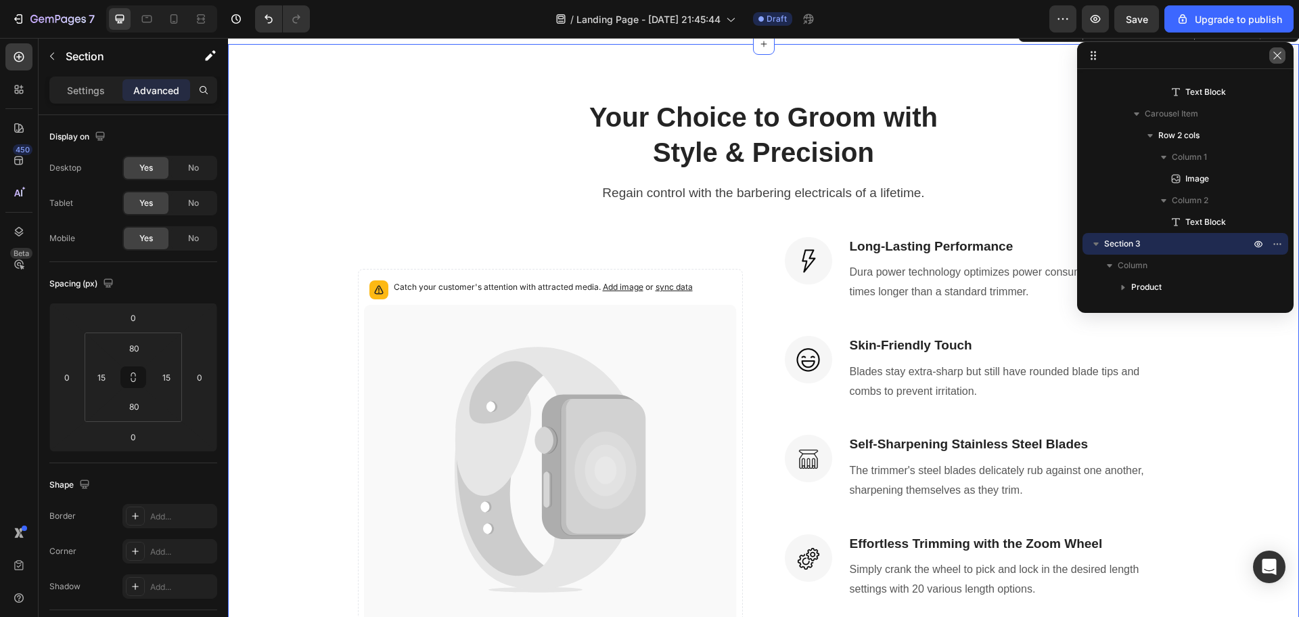
click at [1276, 55] on icon "button" at bounding box center [1277, 55] width 11 height 11
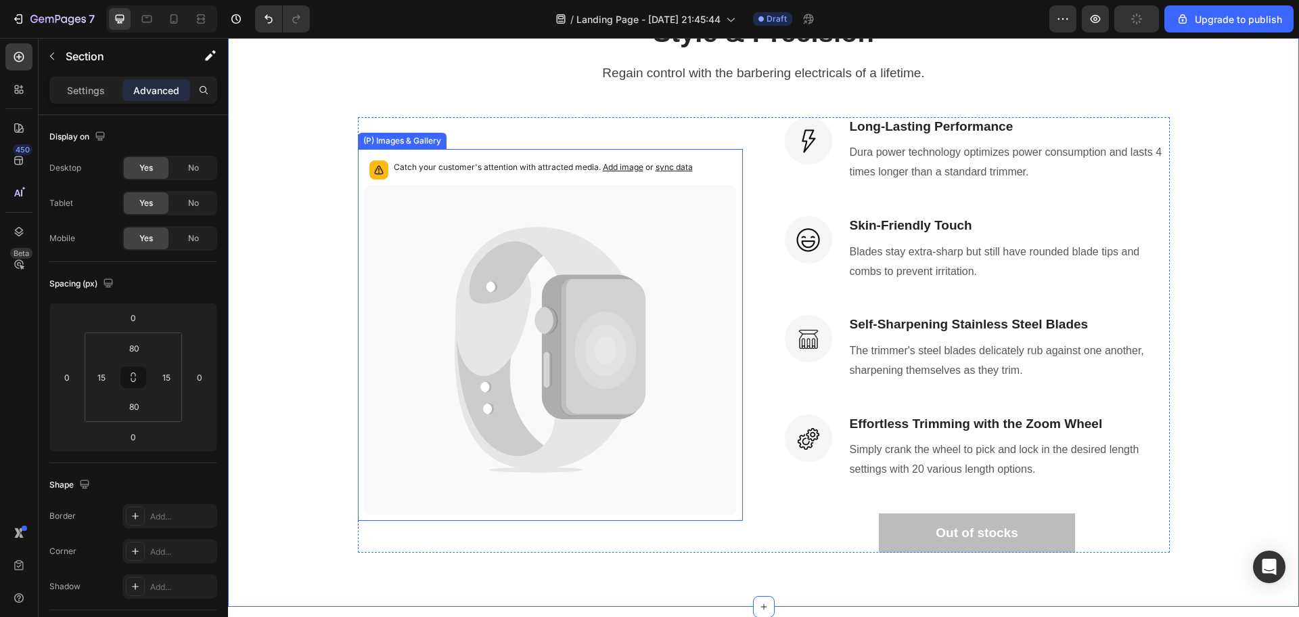
scroll to position [656, 0]
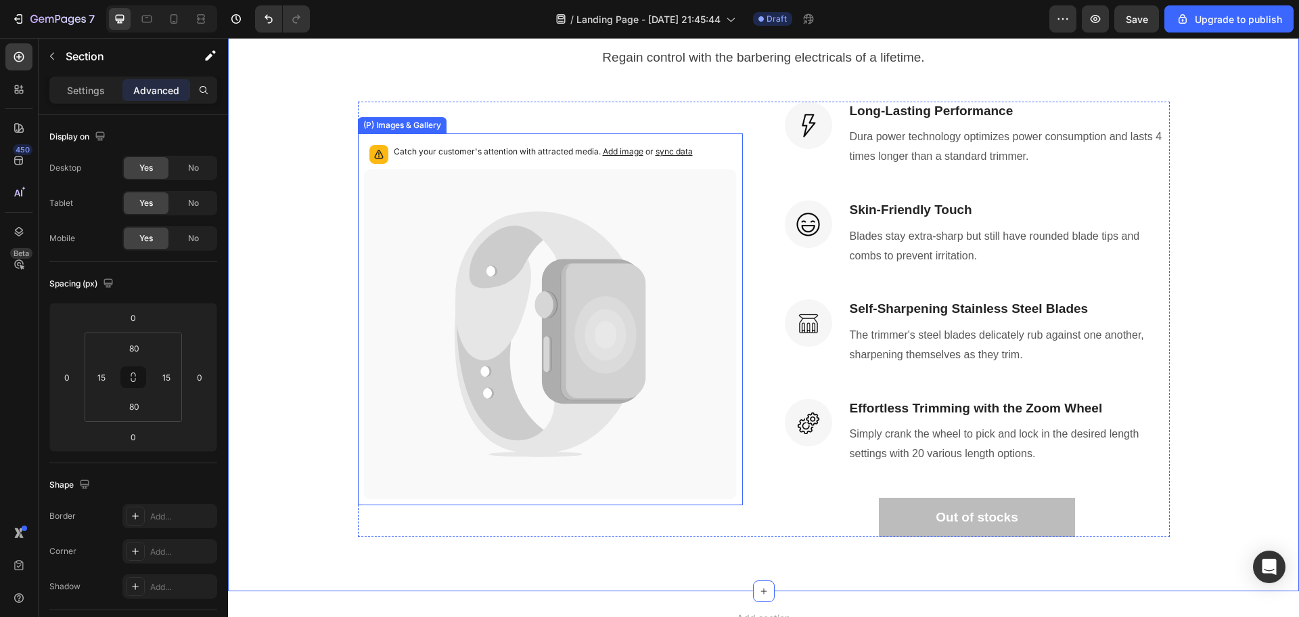
click at [554, 324] on icon at bounding box center [593, 331] width 102 height 145
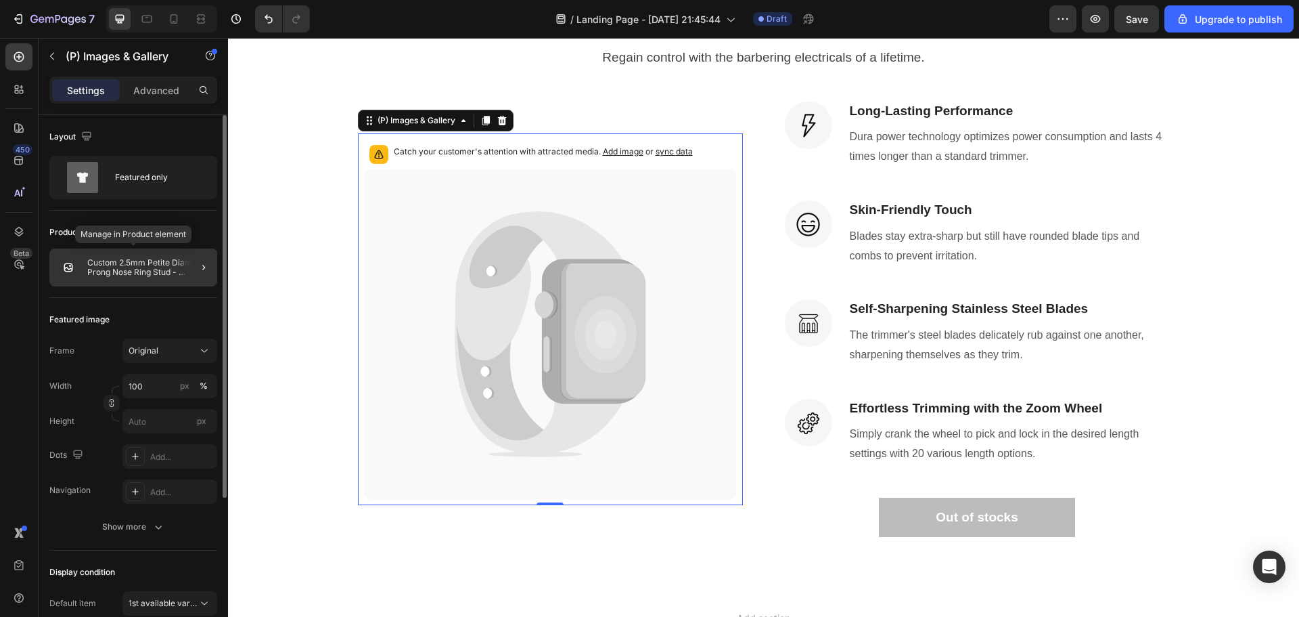
click at [145, 266] on p "Custom 2.5mm Petite Diamond Prong Nose Ring Stud - Platinum / L Post / 18G / 8MM" at bounding box center [149, 267] width 125 height 19
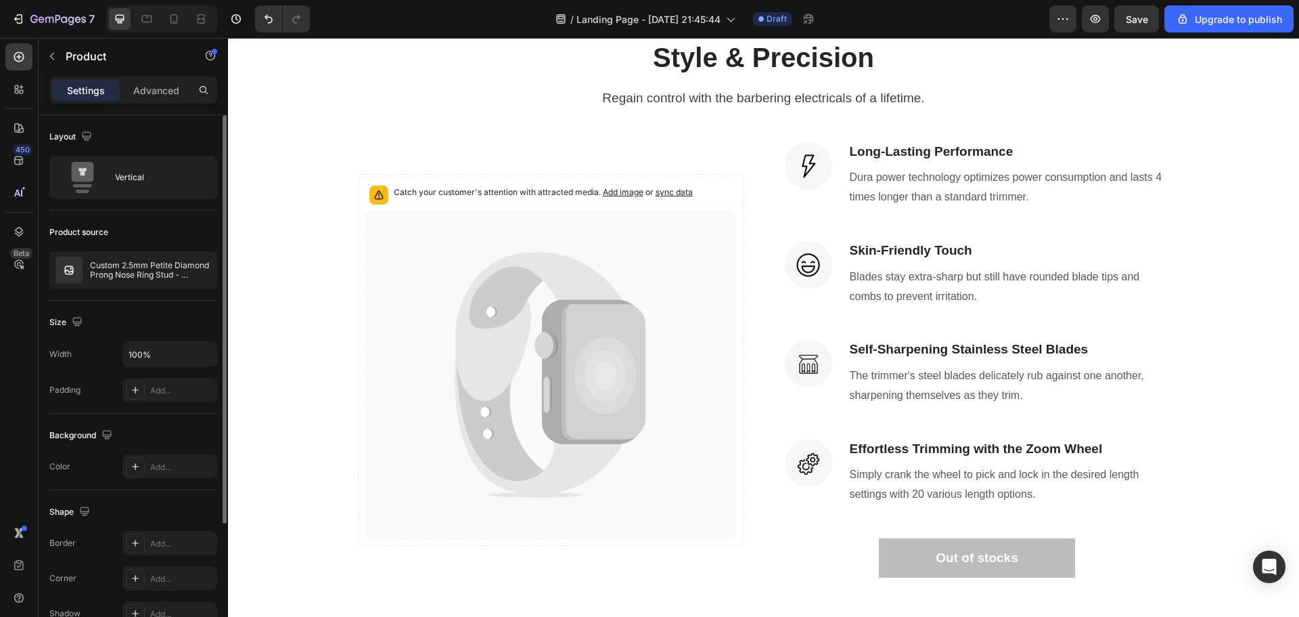
scroll to position [386, 0]
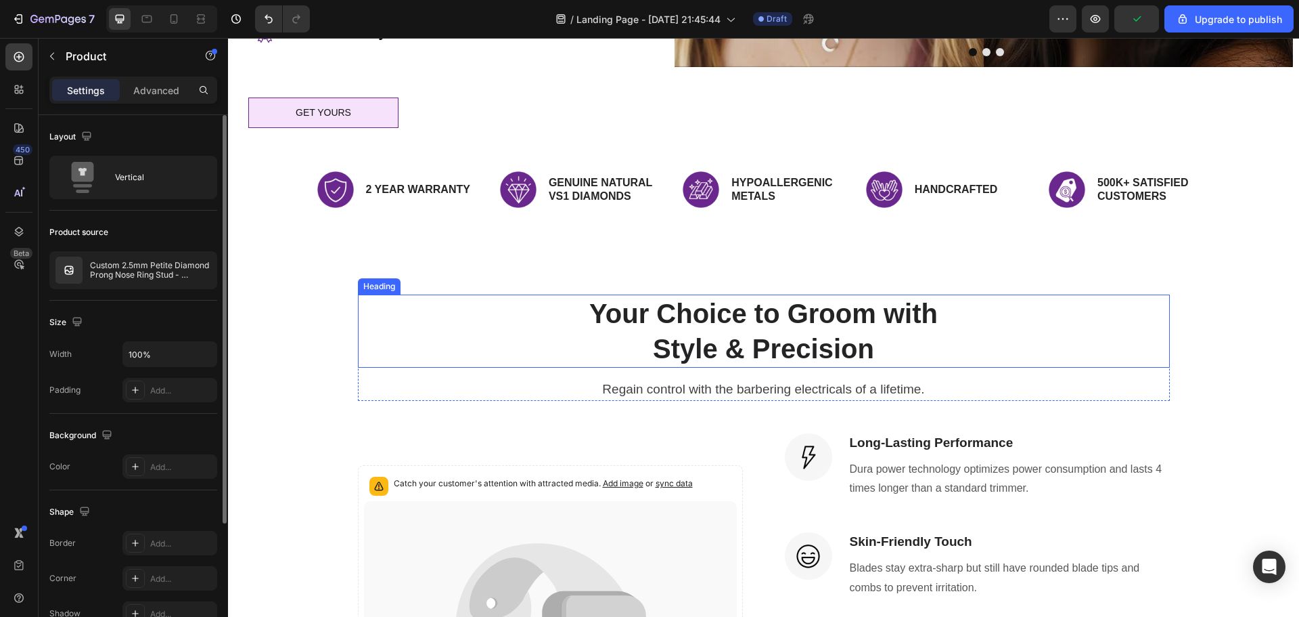
click at [391, 307] on div "Your Choice to Groom with Style & Precision Heading" at bounding box center [764, 330] width 812 height 73
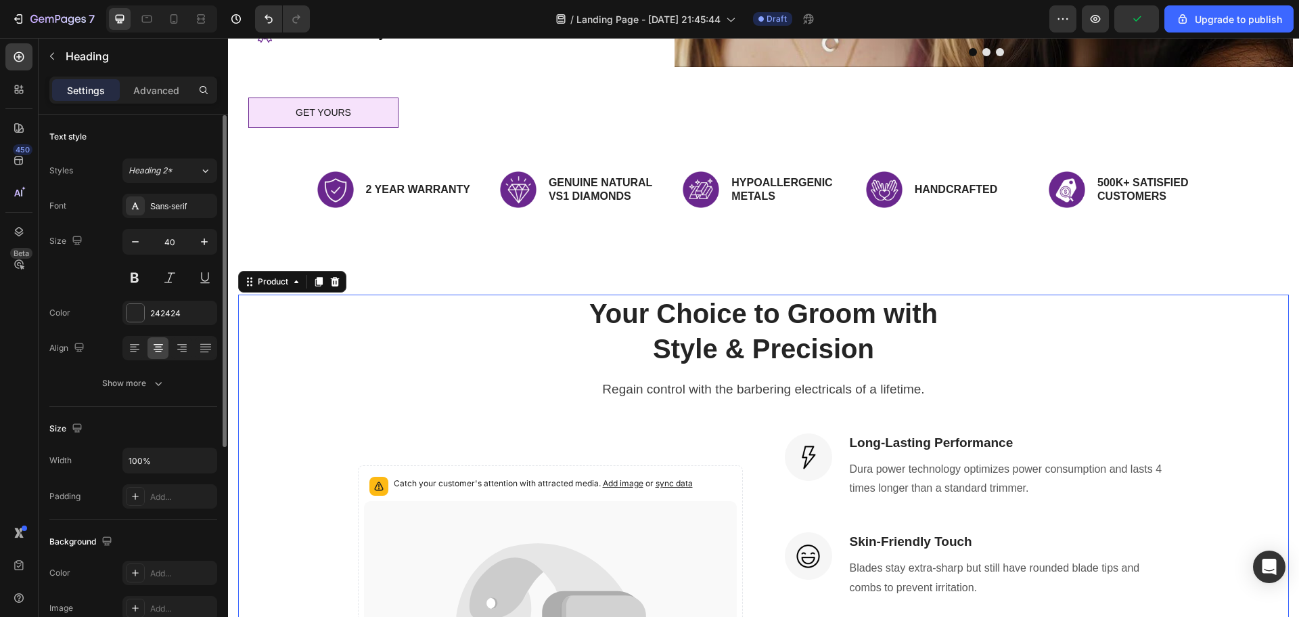
click at [317, 311] on div "Your Choice to Groom with Style & Precision Heading Regain control with the bar…" at bounding box center [763, 581] width 1051 height 574
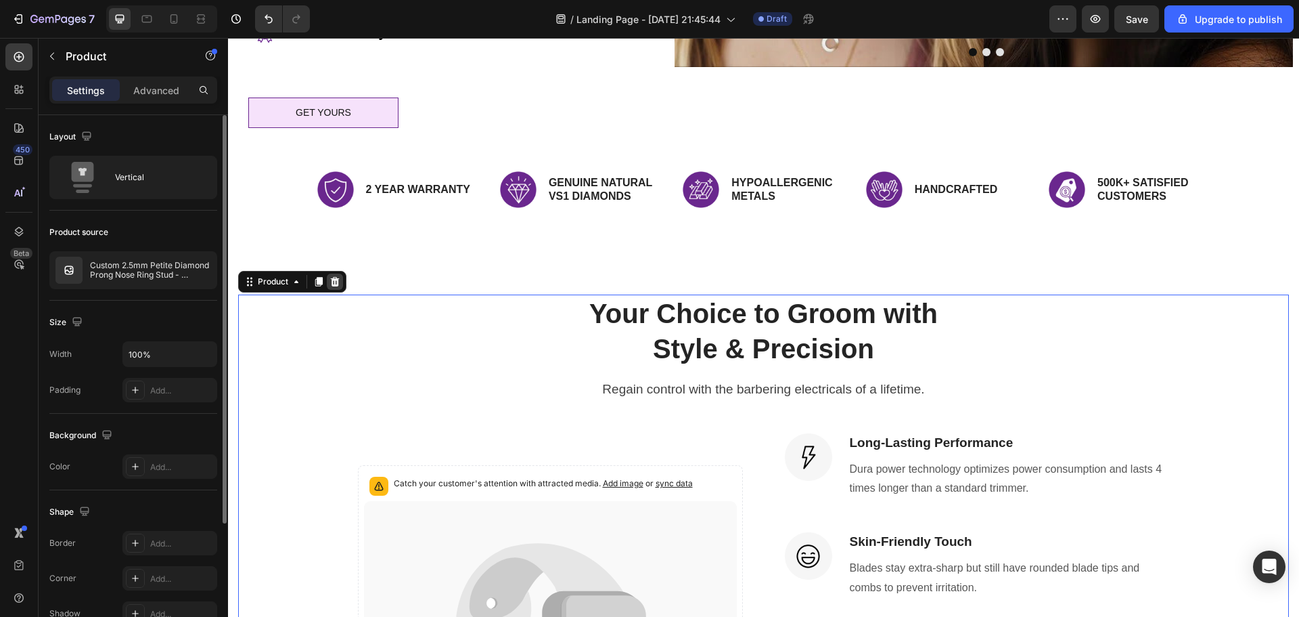
click at [336, 276] on icon at bounding box center [335, 281] width 11 height 11
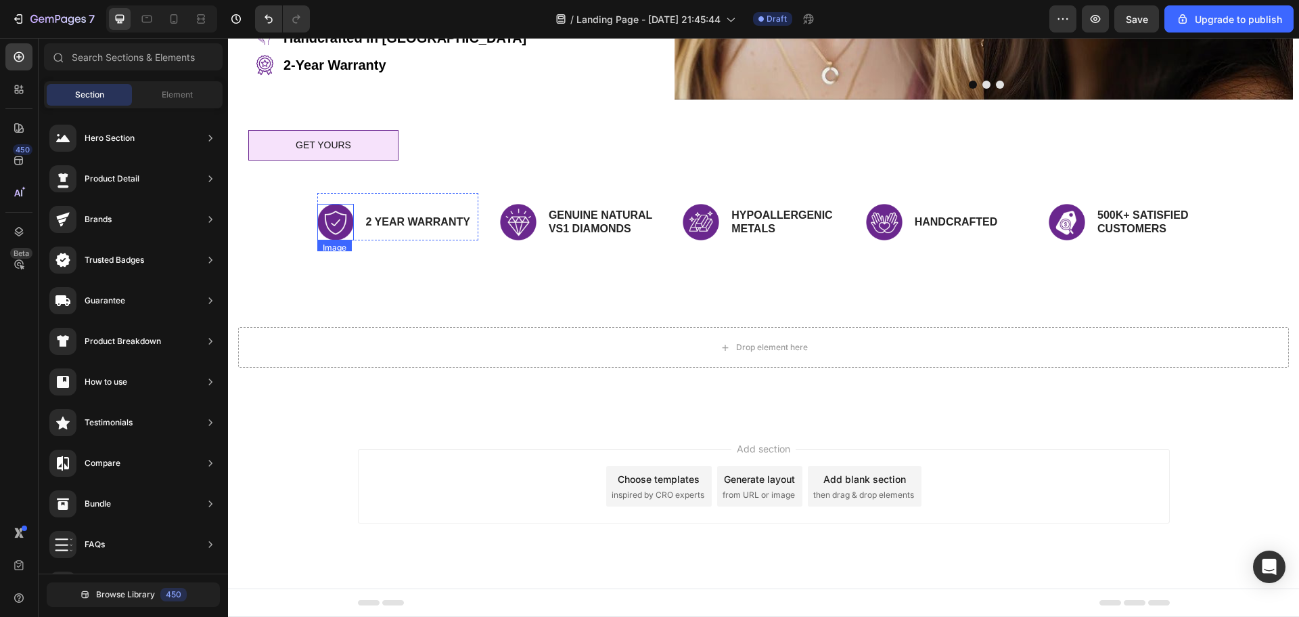
scroll to position [292, 0]
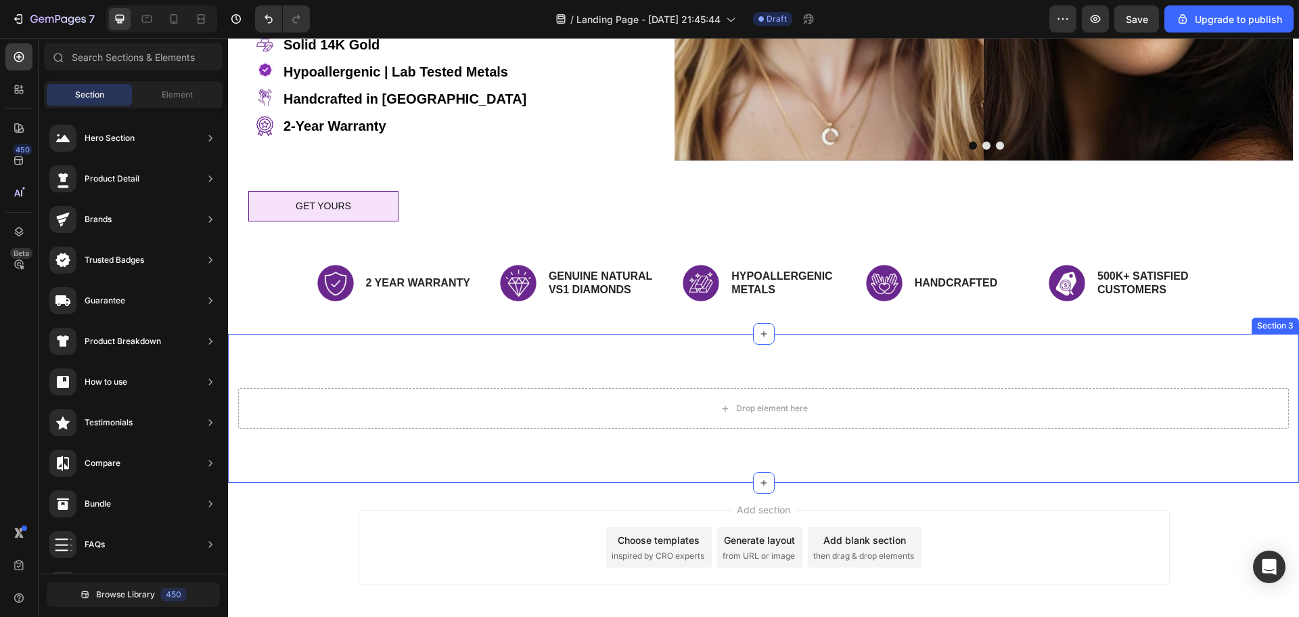
click at [583, 334] on div "Drop element here Section 3" at bounding box center [763, 408] width 1071 height 149
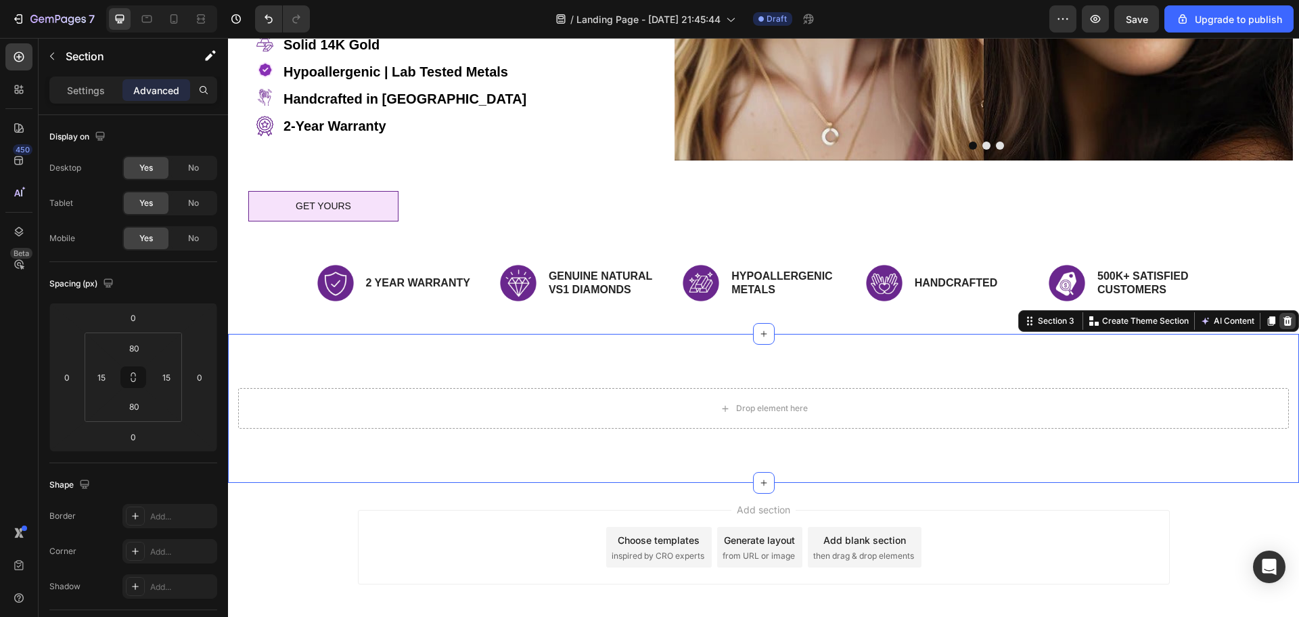
click at [1284, 316] on icon at bounding box center [1288, 320] width 9 height 9
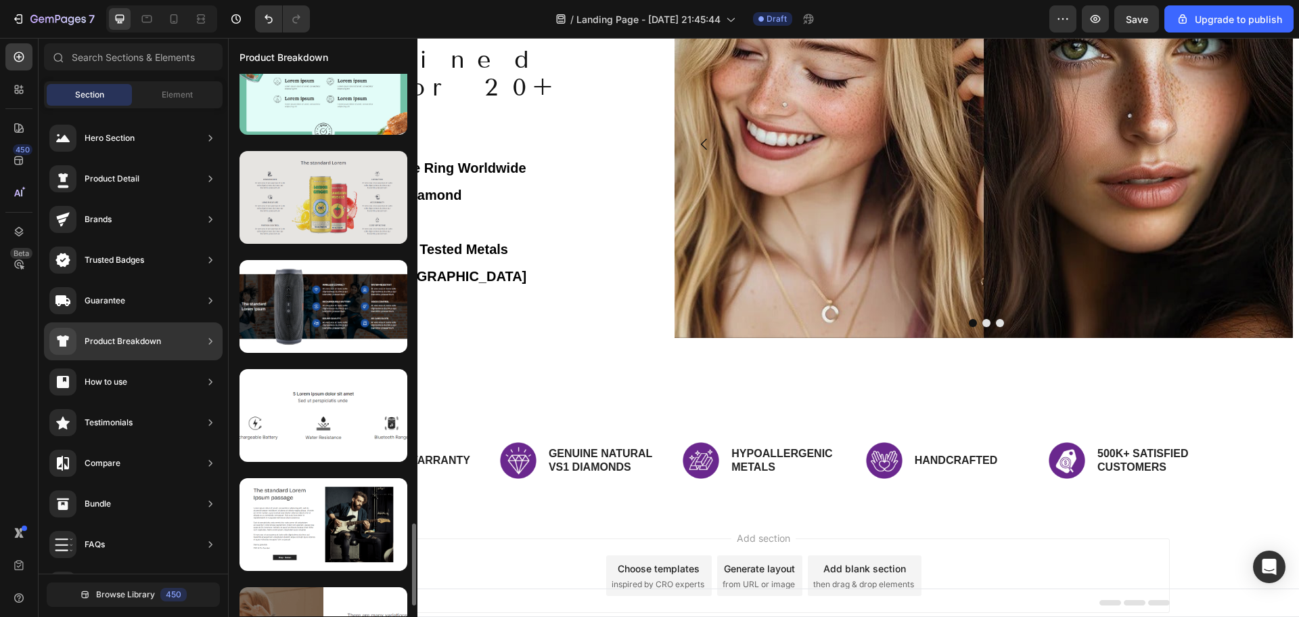
scroll to position [3045, 0]
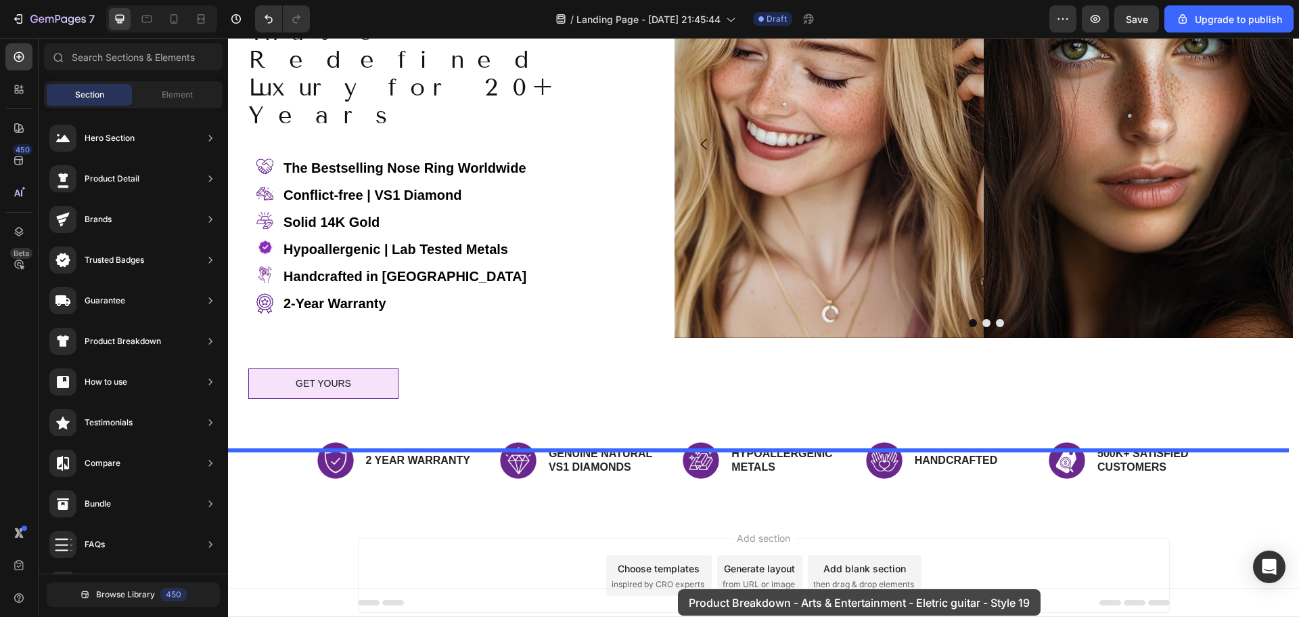
drag, startPoint x: 614, startPoint y: 493, endPoint x: 677, endPoint y: 589, distance: 114.9
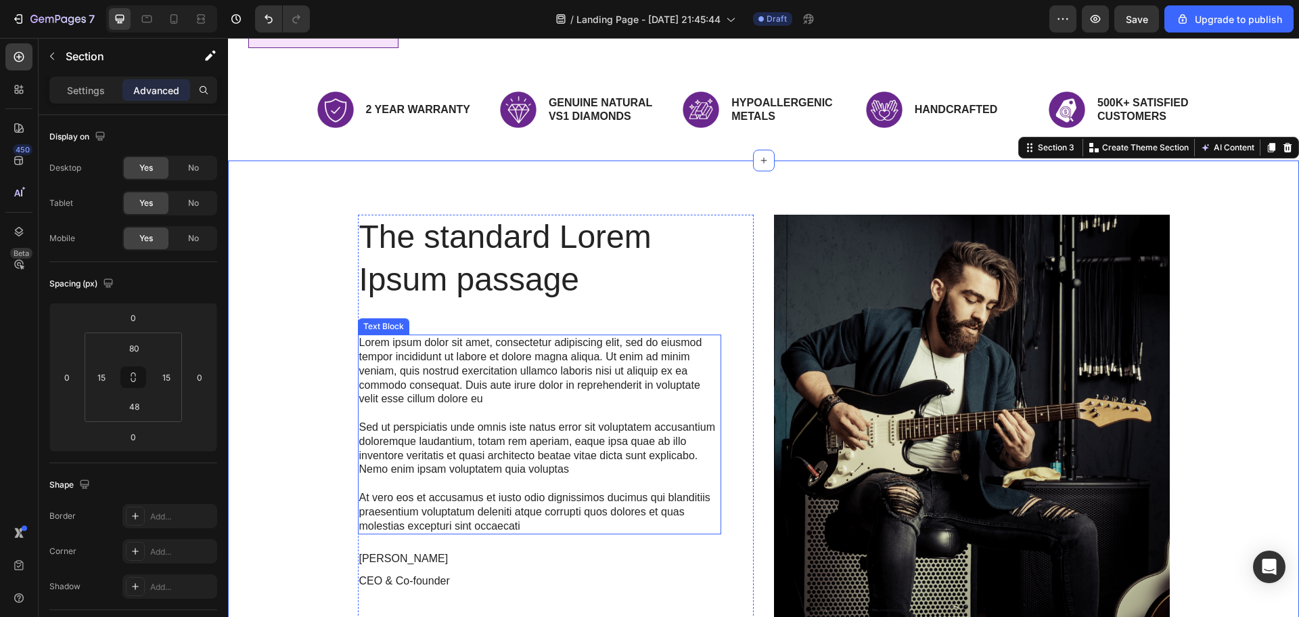
scroll to position [480, 0]
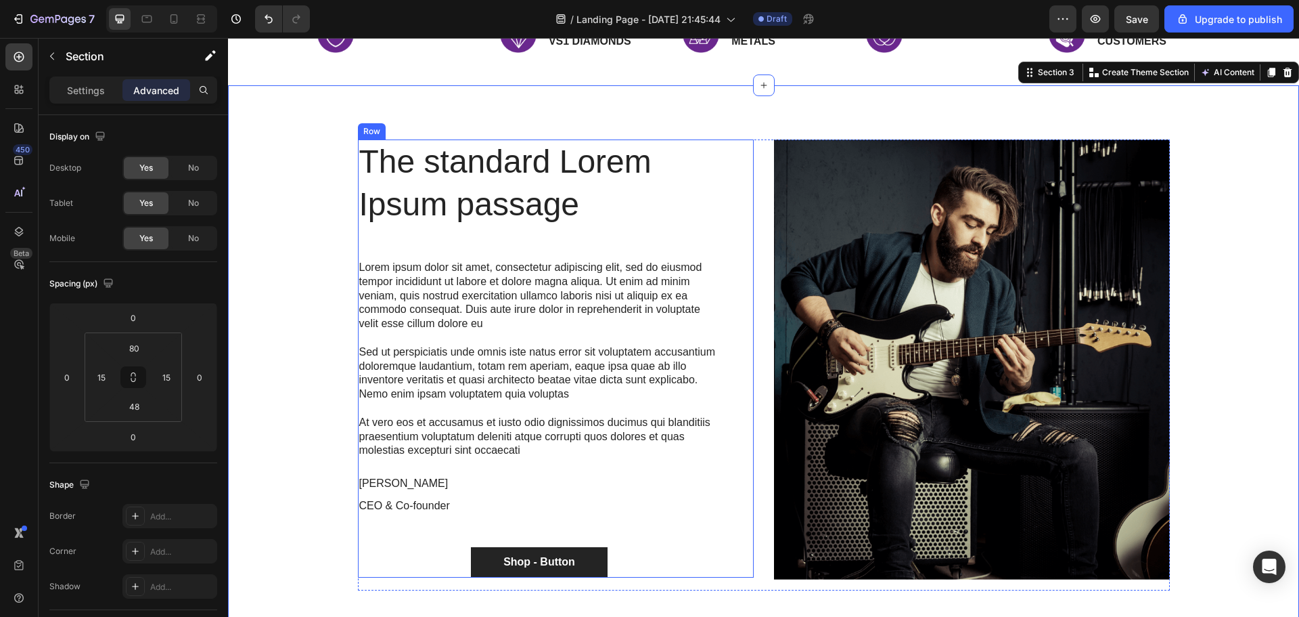
click at [736, 200] on div "The standard Lorem Ipsum passage Heading Lorem ipsum dolor sit amet, consectetu…" at bounding box center [556, 357] width 396 height 437
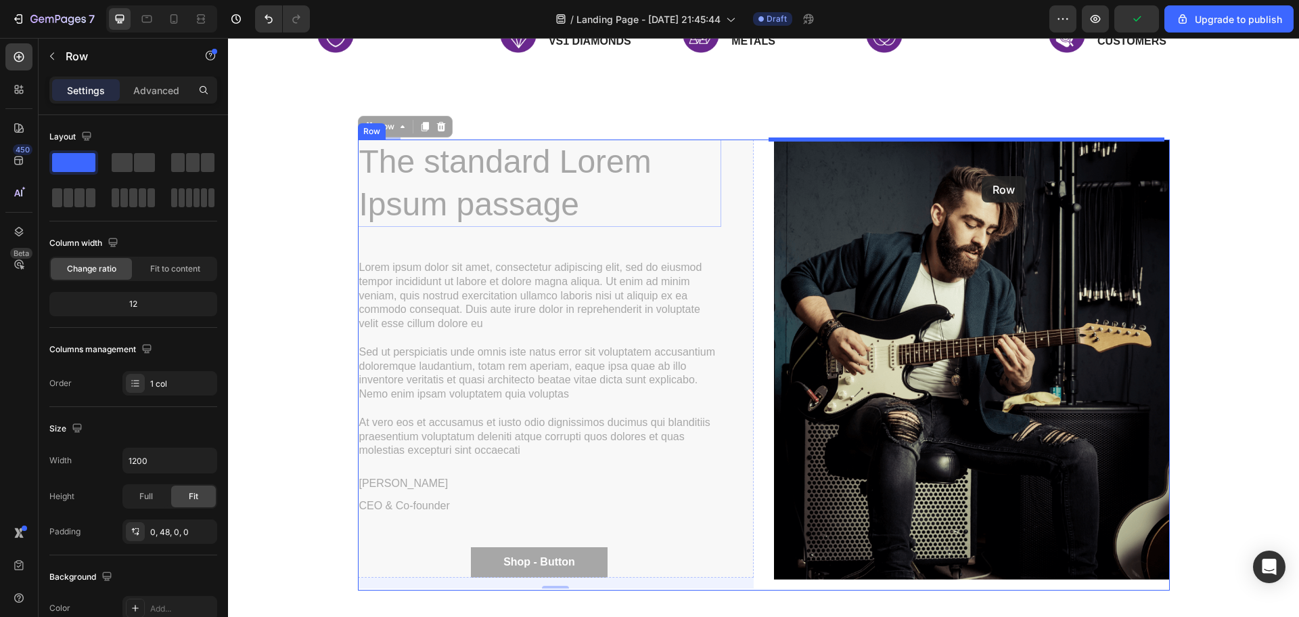
drag, startPoint x: 363, startPoint y: 126, endPoint x: 982, endPoint y: 176, distance: 620.6
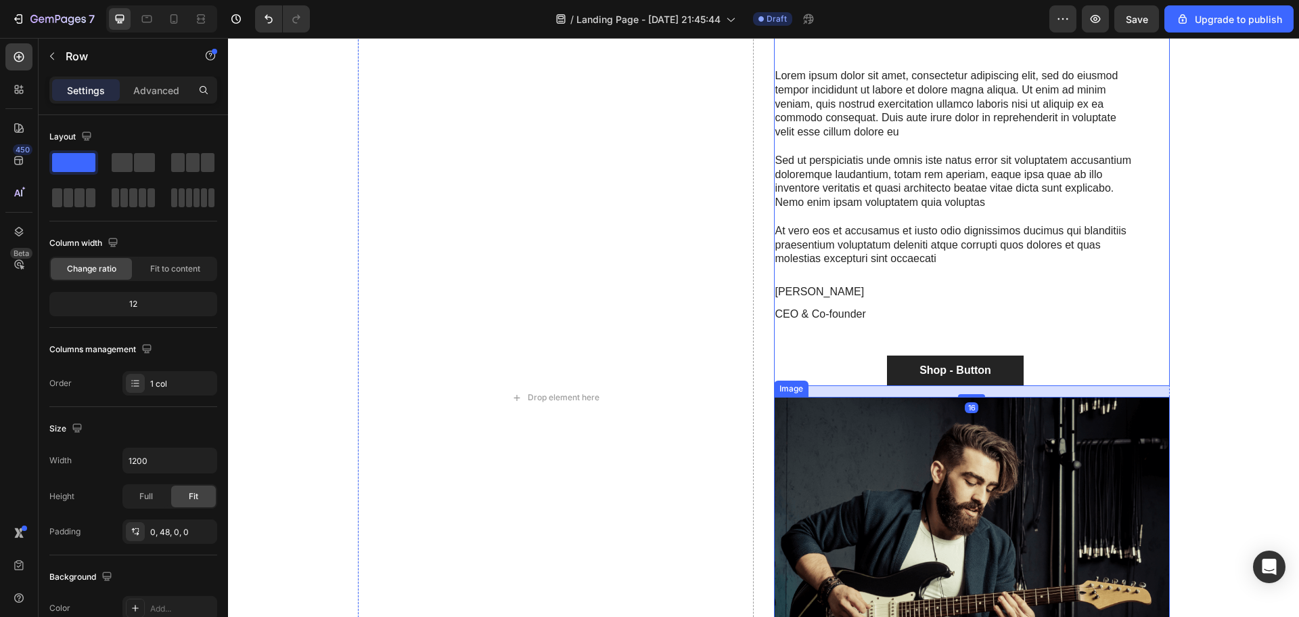
scroll to position [683, 0]
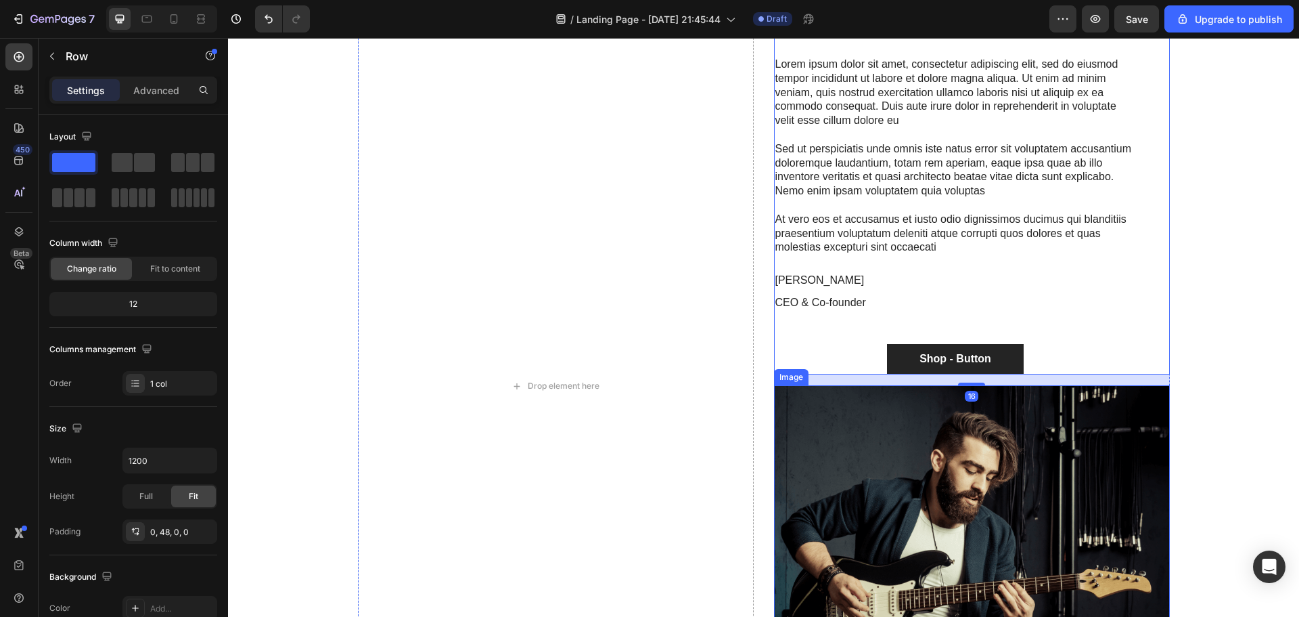
click at [888, 527] on img at bounding box center [972, 605] width 396 height 440
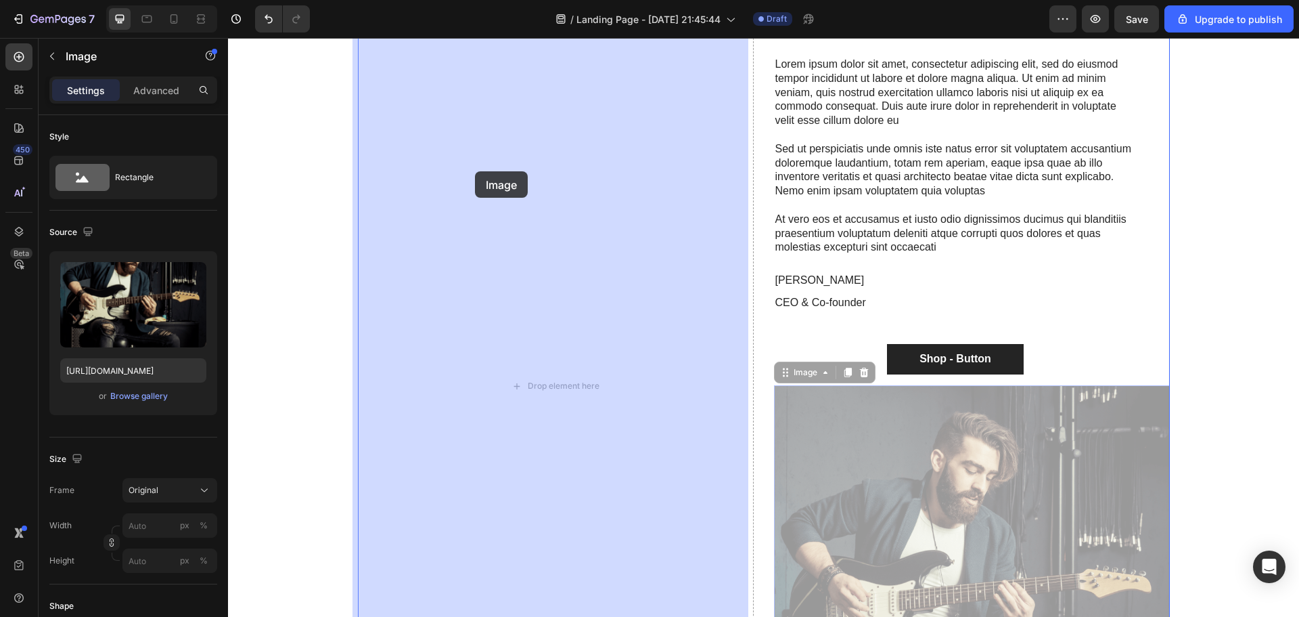
drag, startPoint x: 783, startPoint y: 372, endPoint x: 475, endPoint y: 171, distance: 368.1
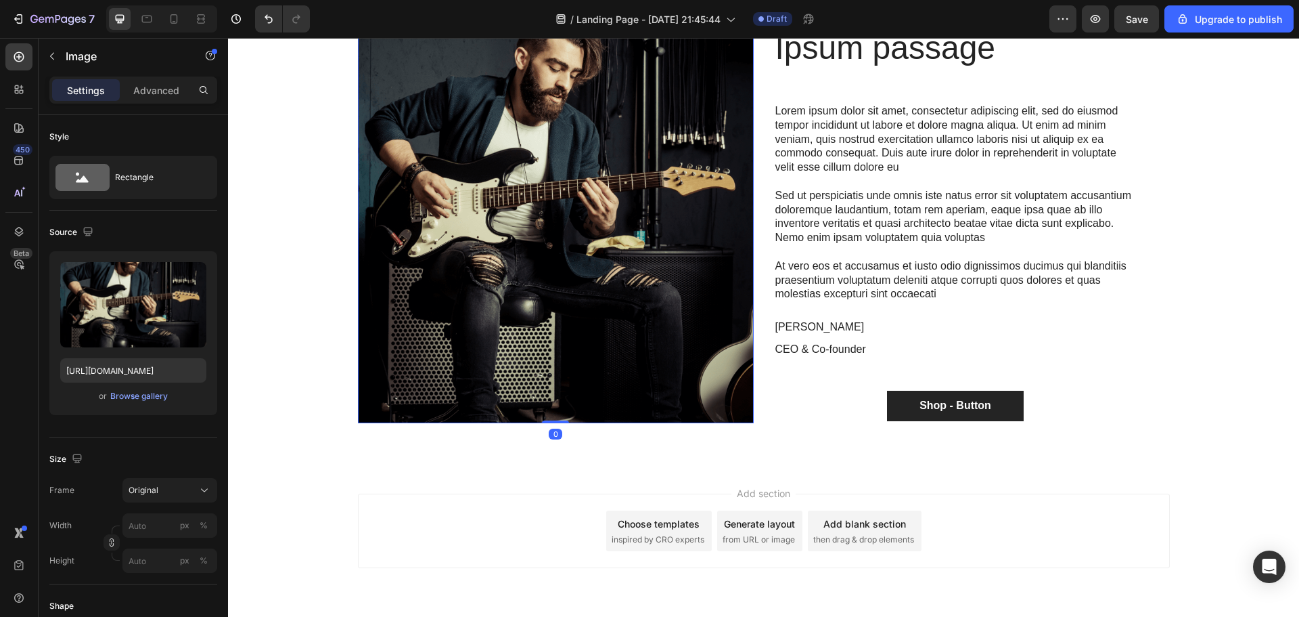
scroll to position [410, 0]
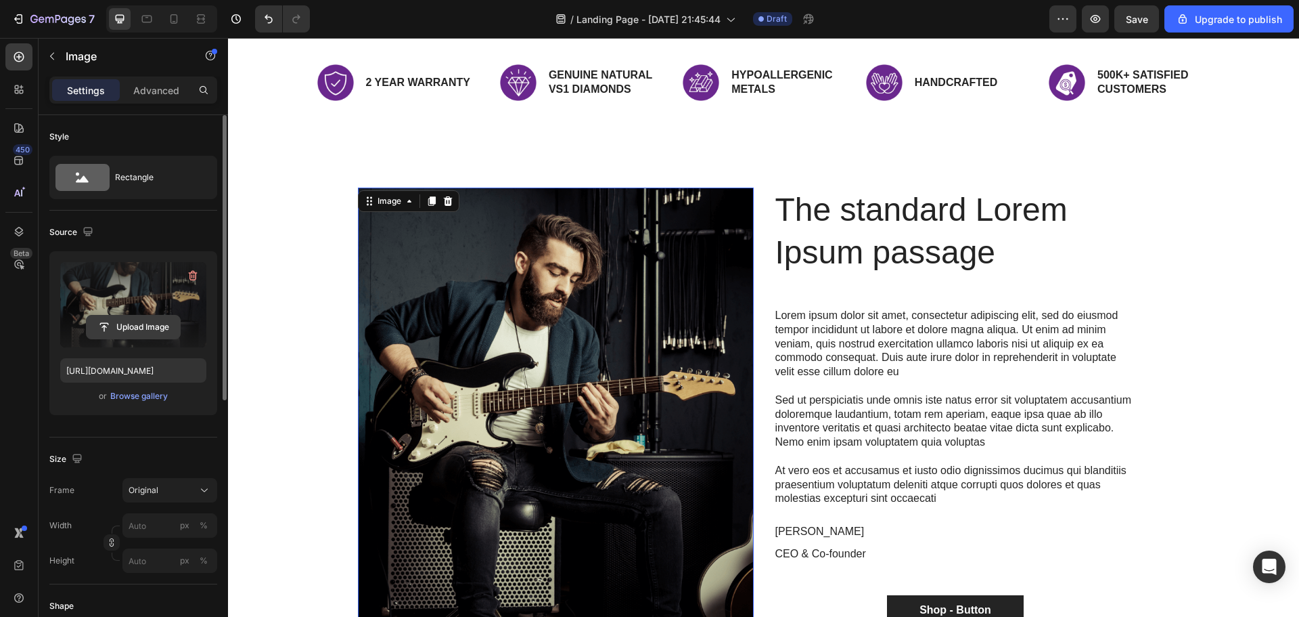
click at [138, 326] on input "file" at bounding box center [133, 326] width 93 height 23
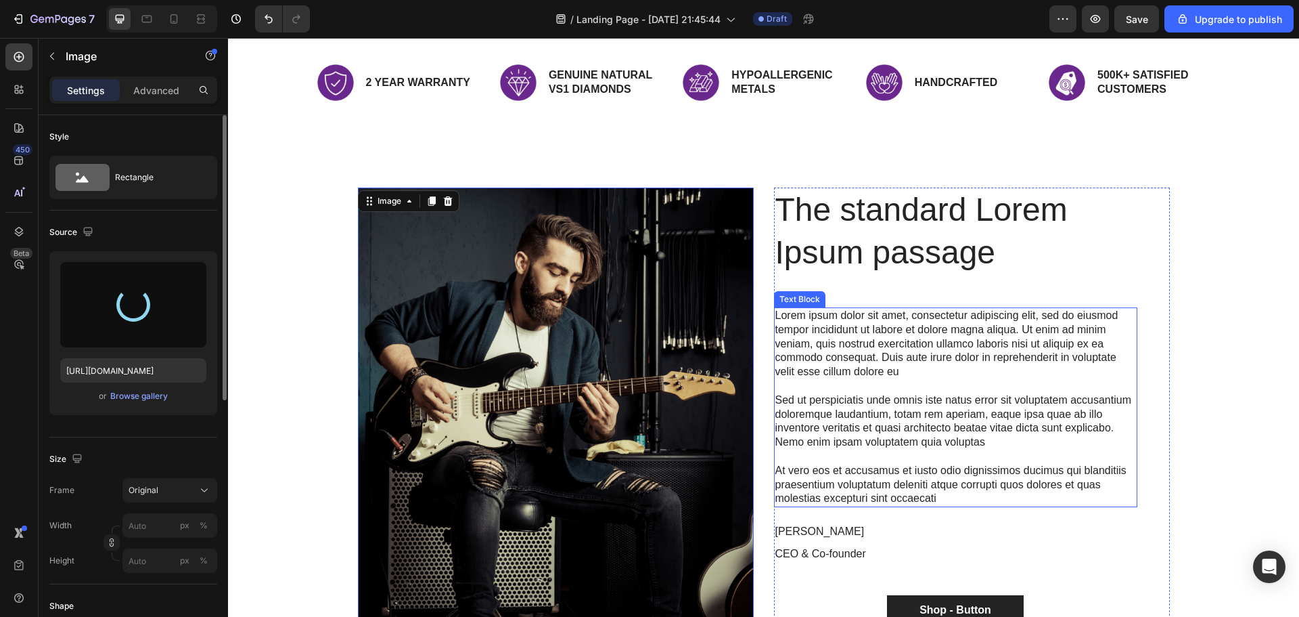
type input "https://cdn.shopify.com/s/files/1/2395/3423/files/gempages_561215441062593317-b…"
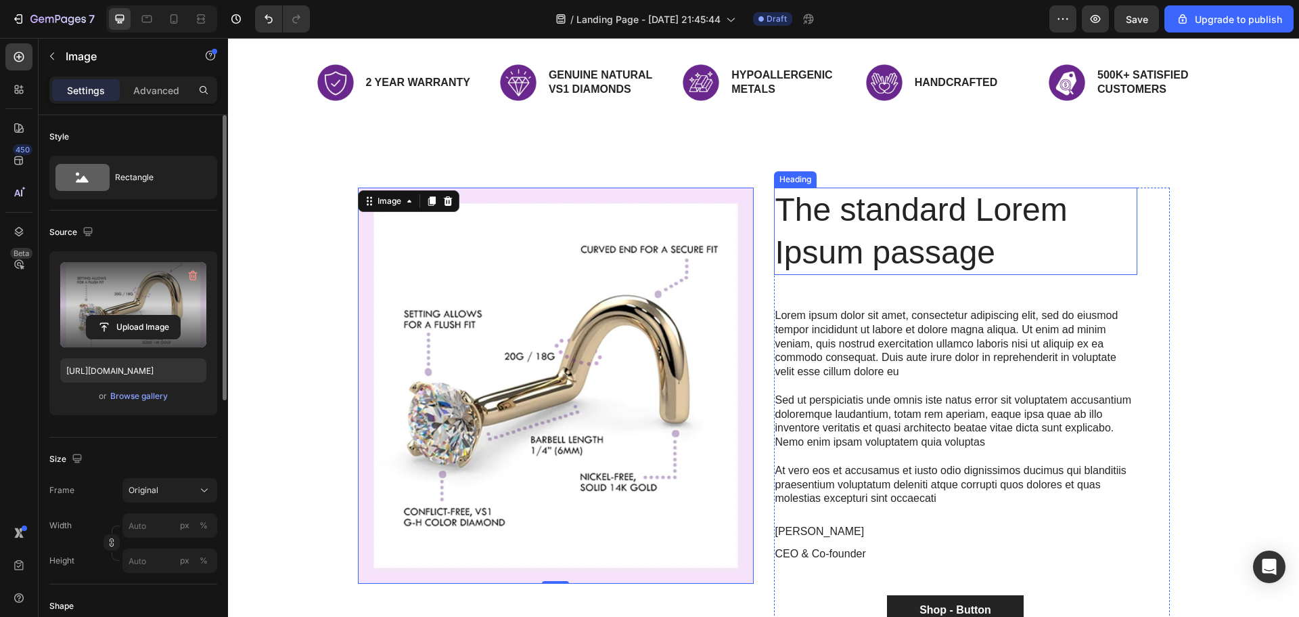
click at [878, 209] on h2 "The standard Lorem Ipsum passage" at bounding box center [955, 230] width 363 height 87
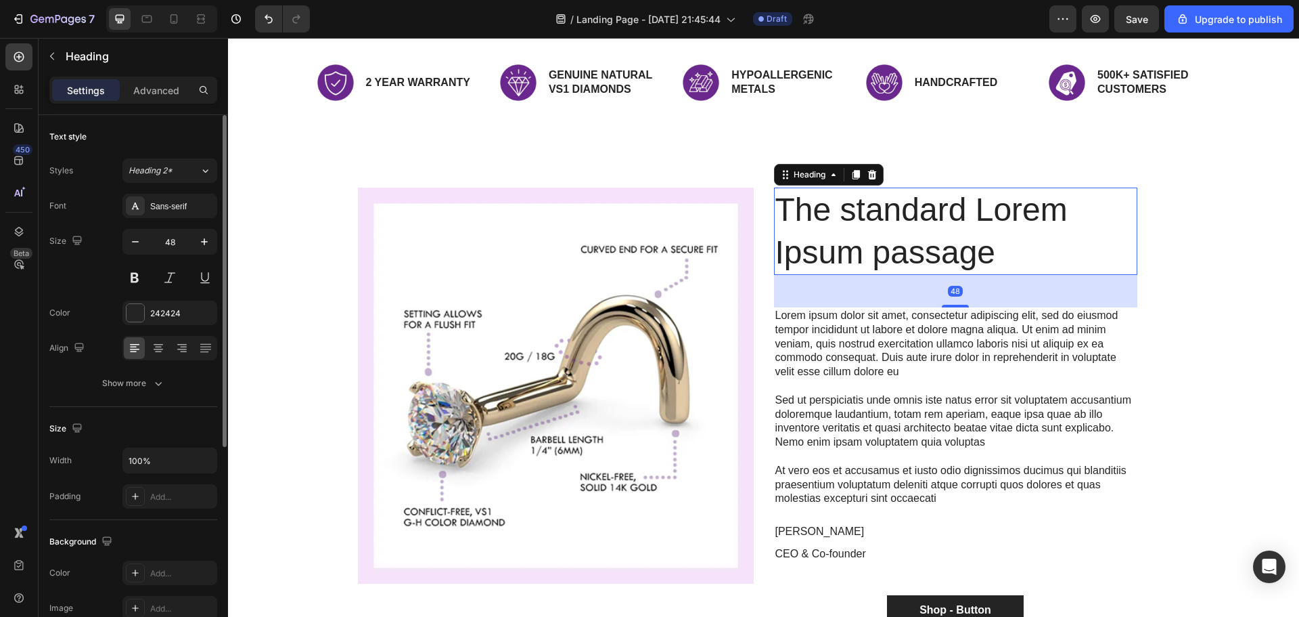
click at [916, 211] on h2 "The standard Lorem Ipsum passage" at bounding box center [955, 230] width 363 height 87
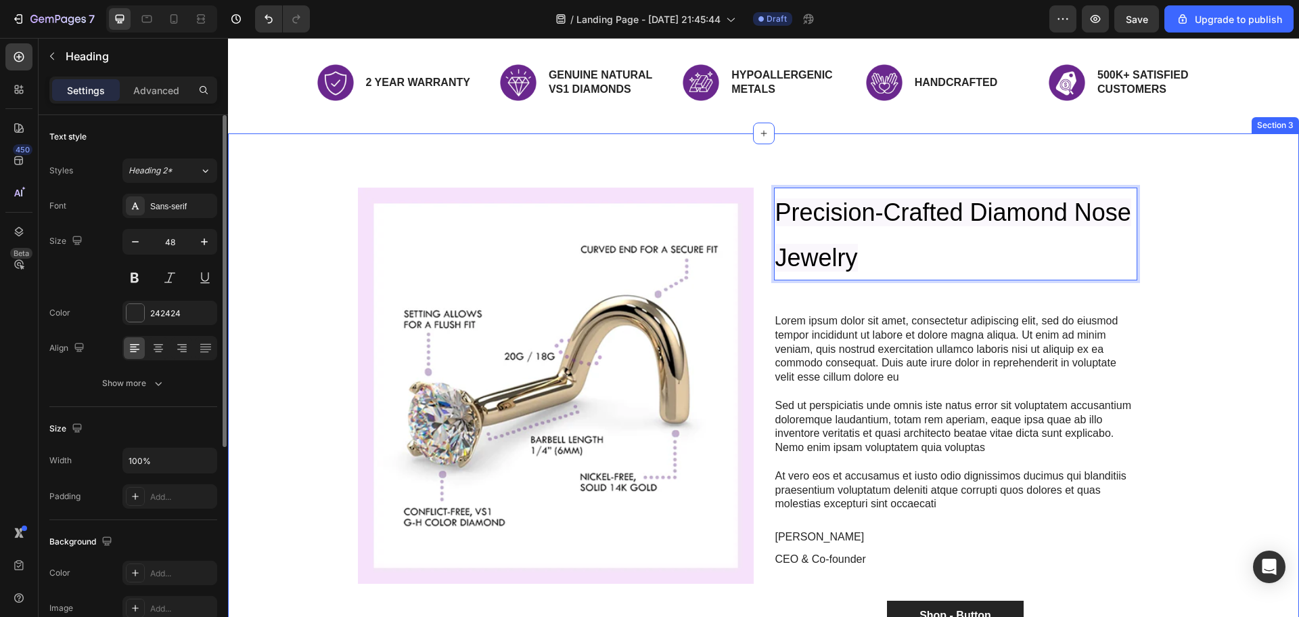
click at [1192, 220] on div "Image Precision-Crafted Diamond Nose Jewelry Heading 48 Lorem ipsum dolor sit a…" at bounding box center [763, 413] width 1051 height 453
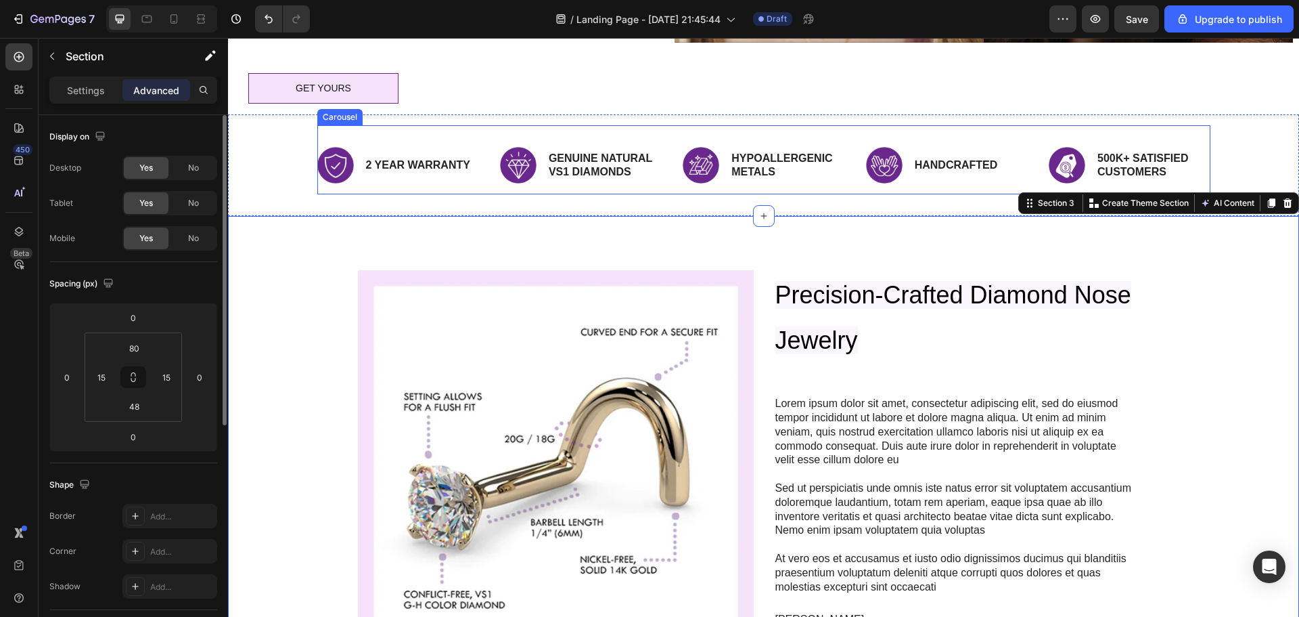
scroll to position [353, 0]
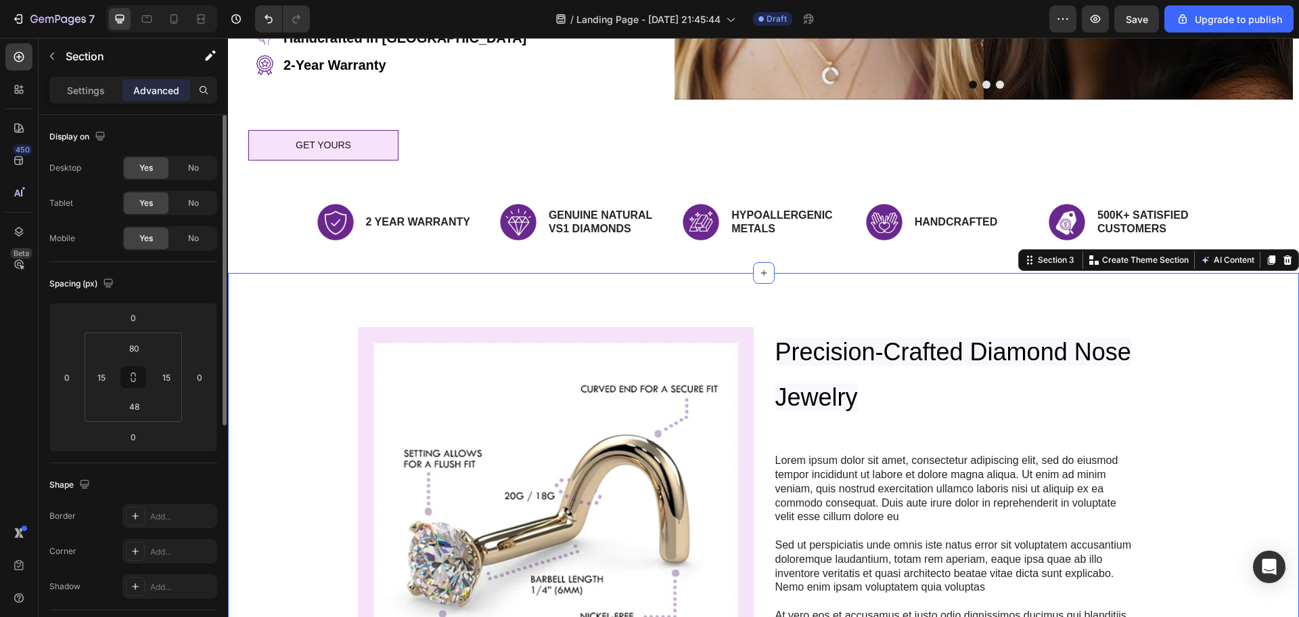
click at [320, 327] on div "Image ⁠⁠⁠⁠⁠⁠⁠ Precision-Crafted Diamond Nose Jewelry Heading Lorem ipsum dolor …" at bounding box center [763, 553] width 1051 height 453
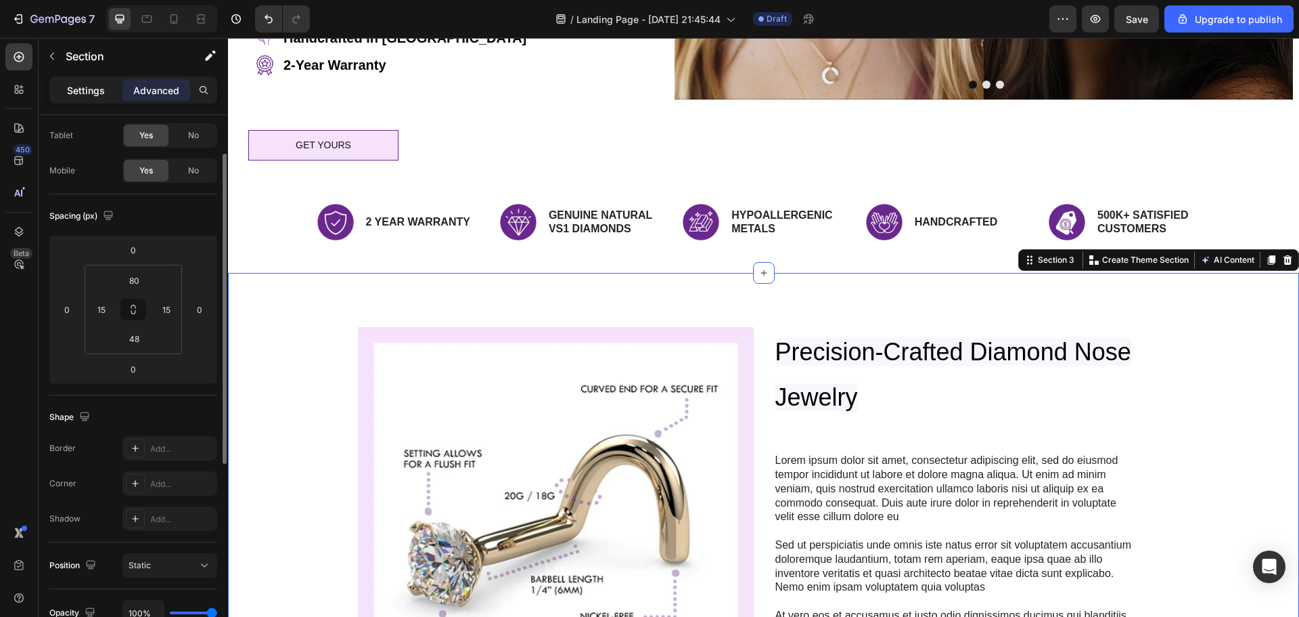
click at [81, 93] on p "Settings" at bounding box center [86, 90] width 38 height 14
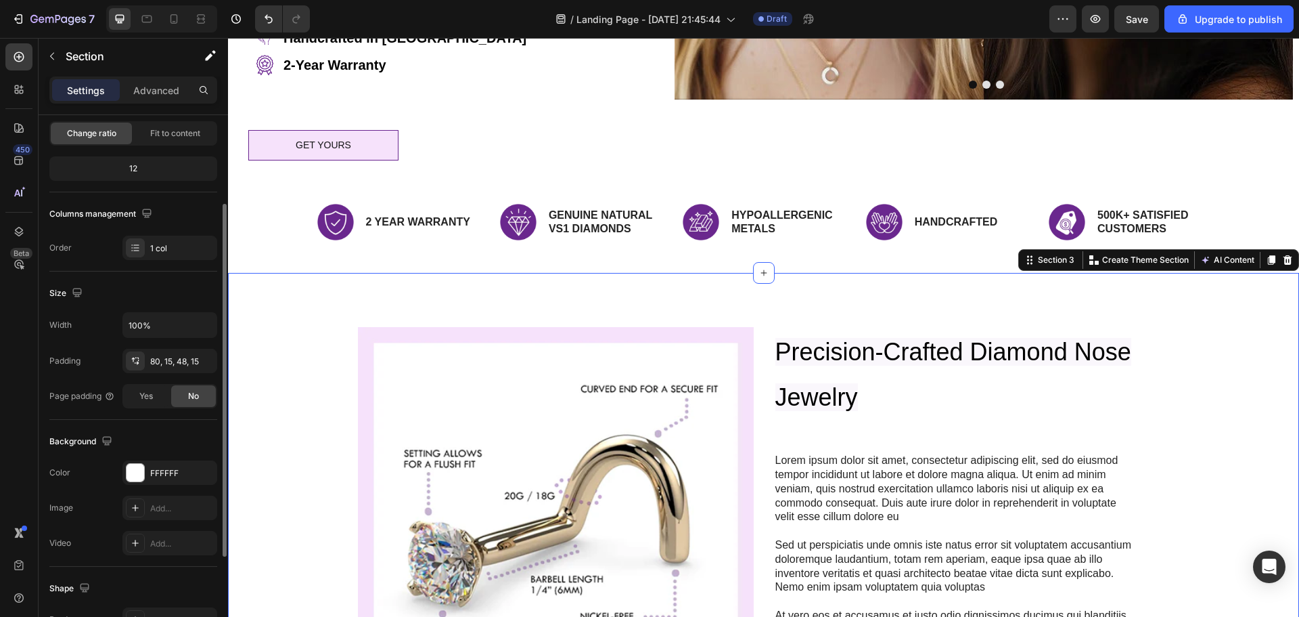
scroll to position [203, 0]
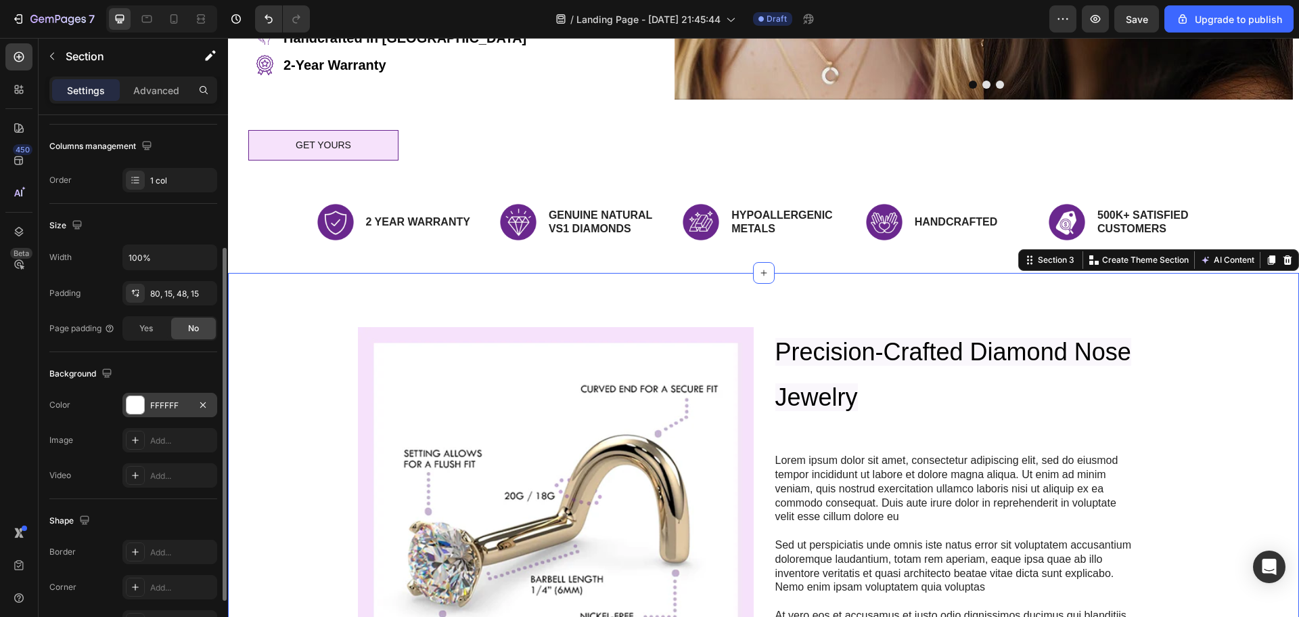
click at [139, 401] on div at bounding box center [136, 405] width 18 height 18
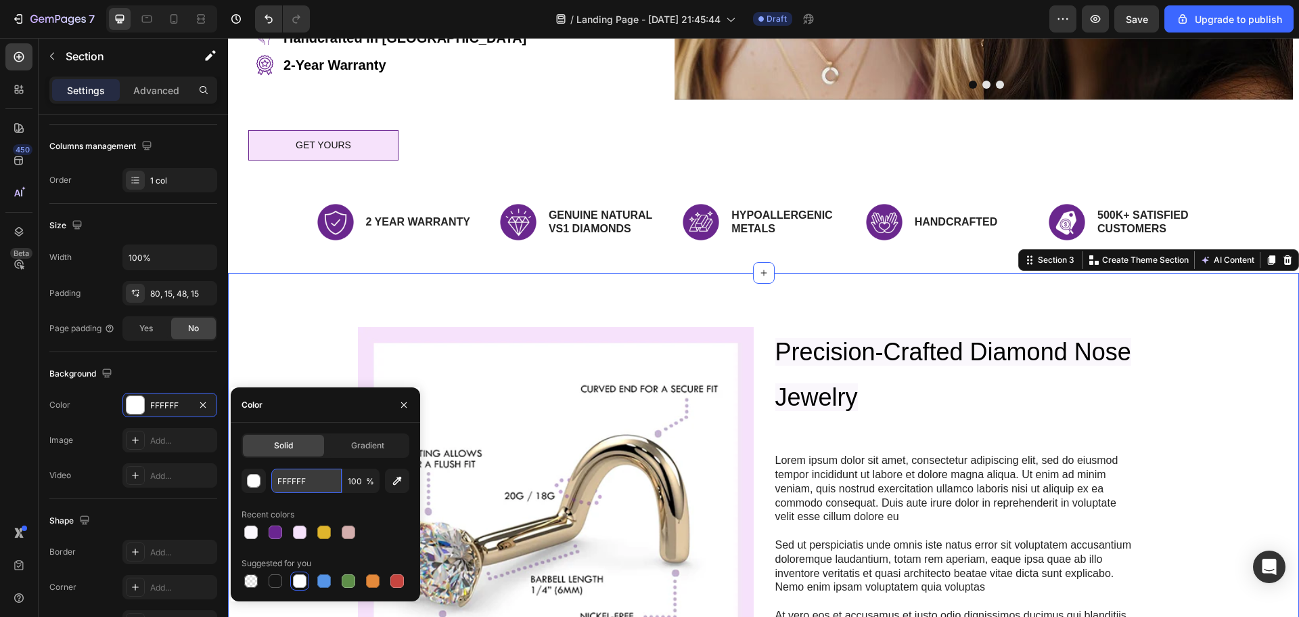
click at [295, 480] on input "FFFFFF" at bounding box center [306, 480] width 70 height 24
paste input "6E2FB"
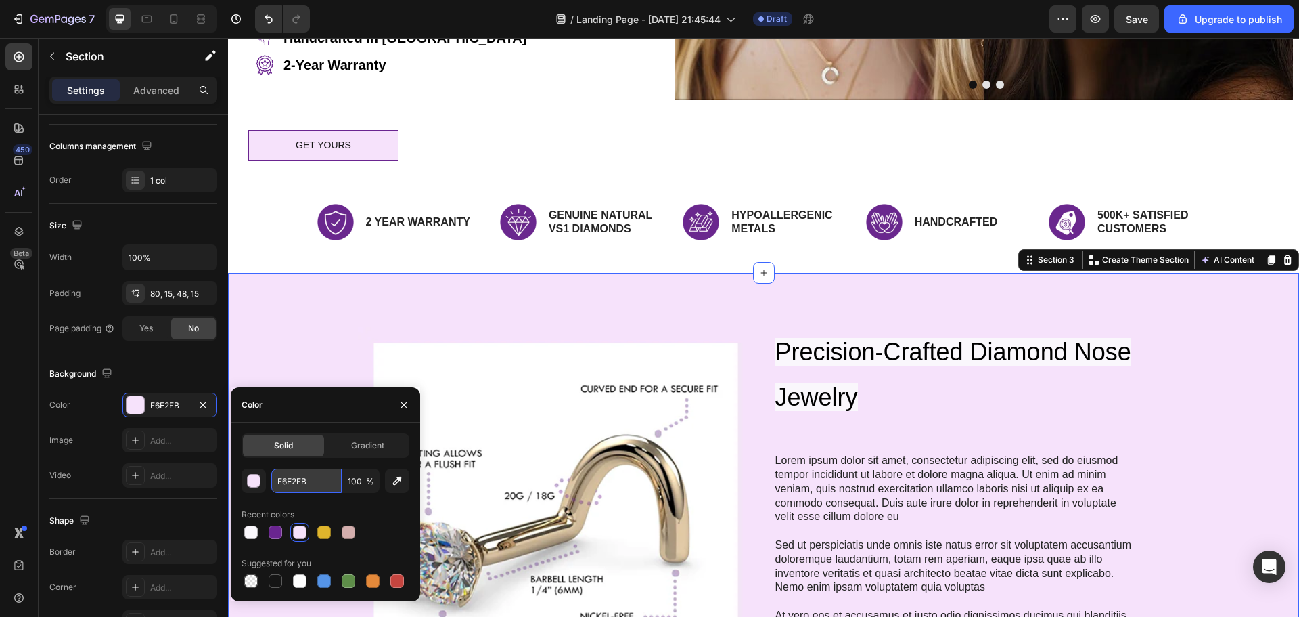
click at [306, 475] on input "F6E2FB" at bounding box center [306, 480] width 70 height 24
click at [305, 474] on input "F6E2FB" at bounding box center [306, 480] width 70 height 24
paste input "#f6e2fb"
type input "F6E2FB"
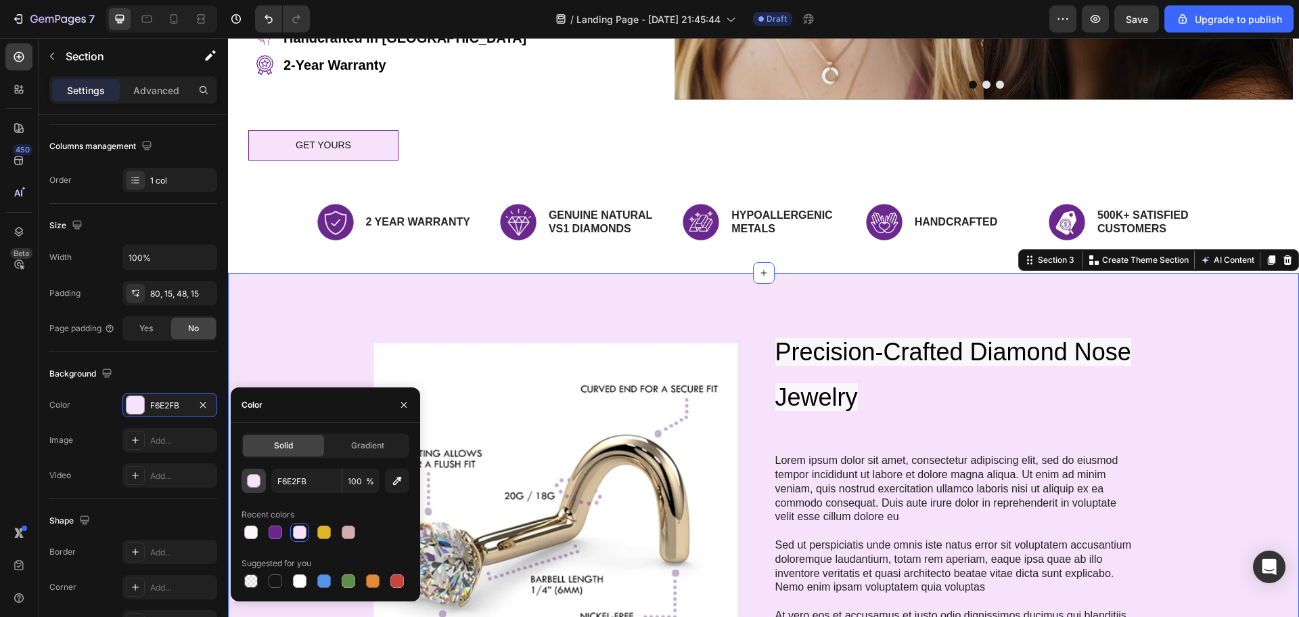
click at [258, 480] on div "button" at bounding box center [255, 481] width 14 height 14
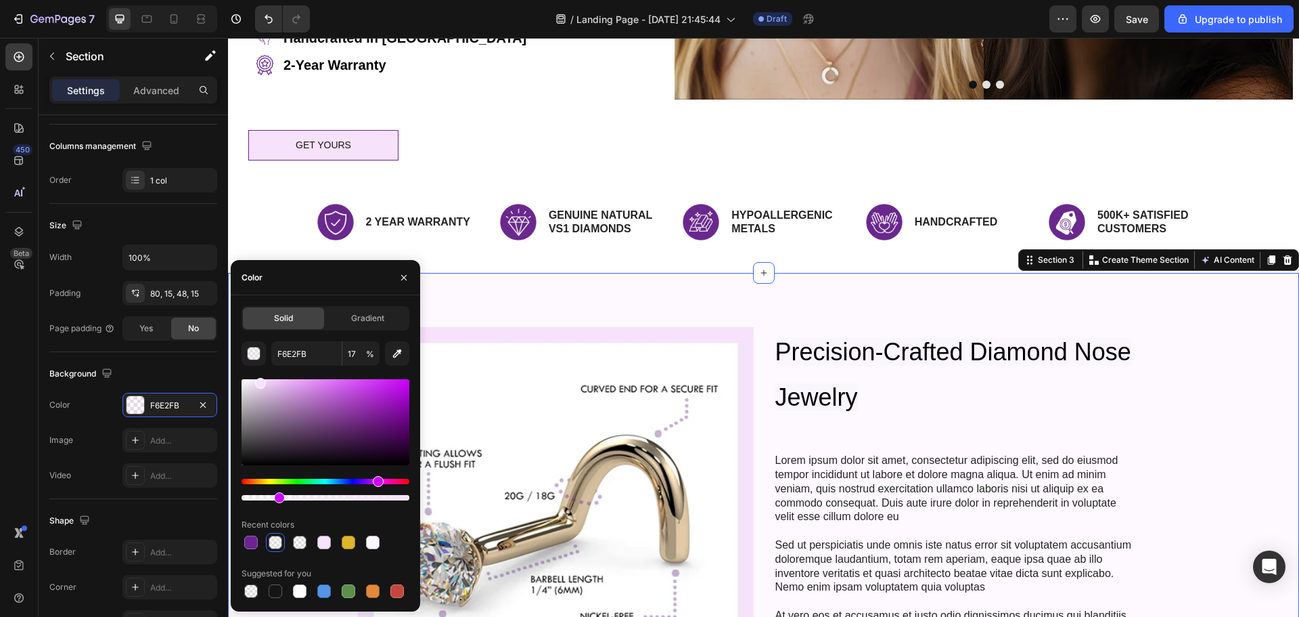
drag, startPoint x: 407, startPoint y: 497, endPoint x: 277, endPoint y: 503, distance: 130.8
click at [277, 503] on div "F6E2FB 17 % Recent colors Suggested for you" at bounding box center [326, 470] width 168 height 259
type input "21"
click at [1022, 338] on span "Precision-Crafted Diamond Nose Jewelry" at bounding box center [954, 374] width 356 height 72
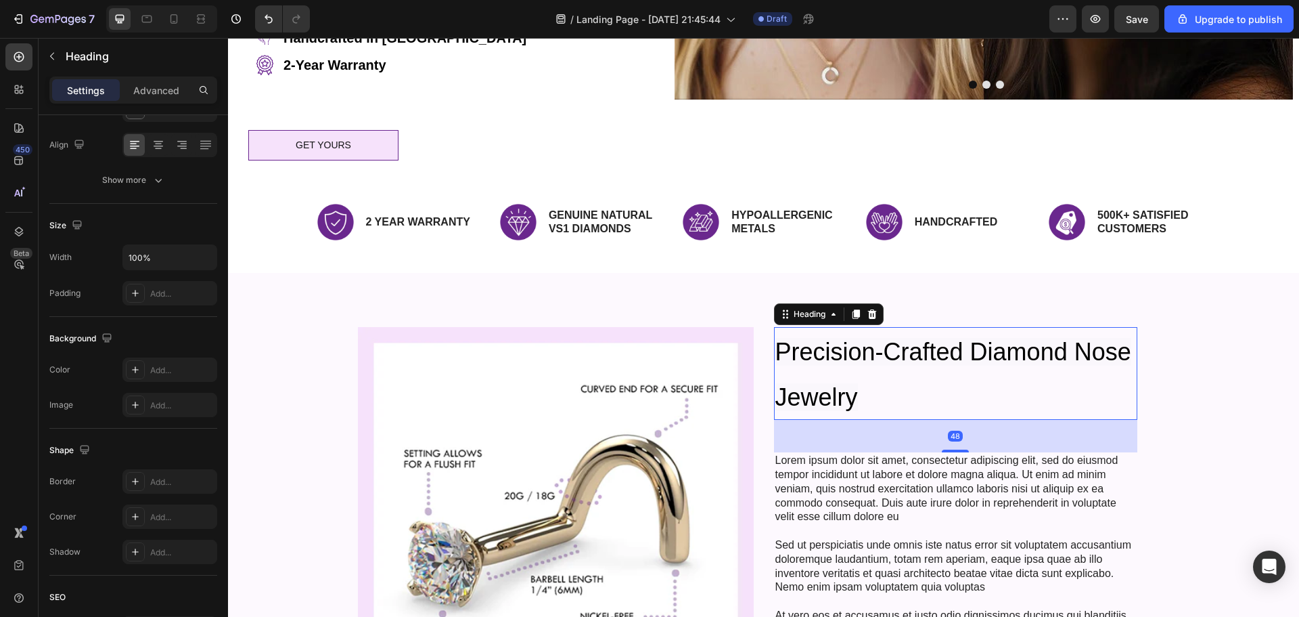
scroll to position [0, 0]
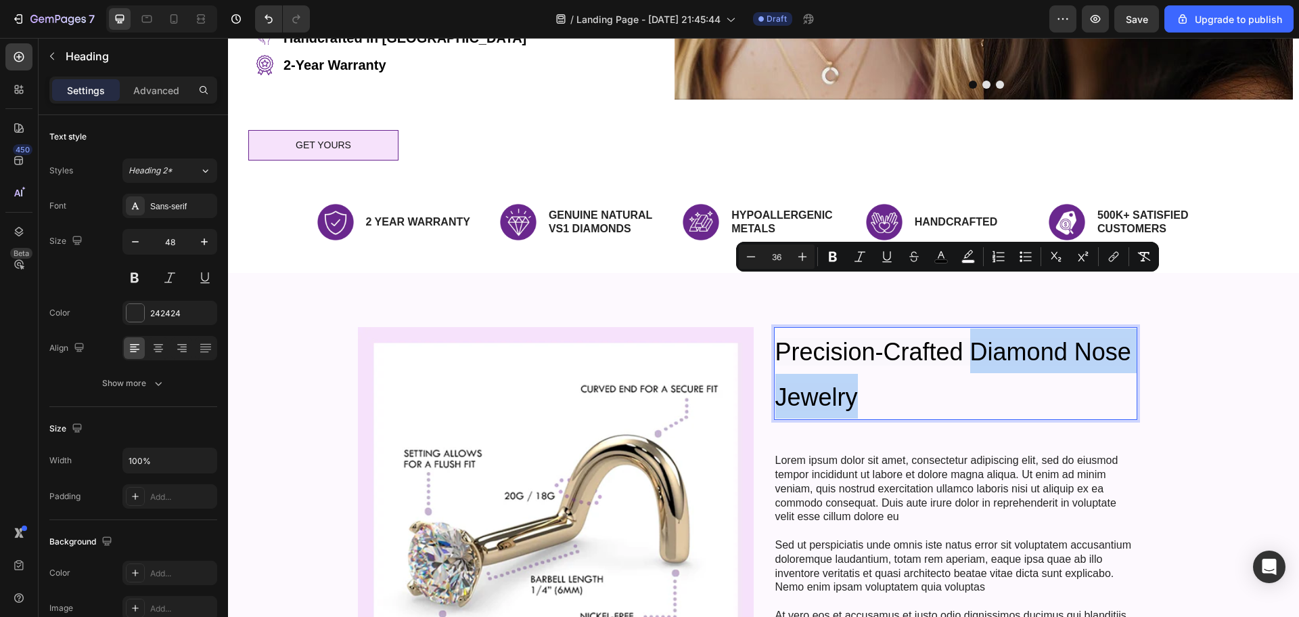
drag, startPoint x: 849, startPoint y: 340, endPoint x: 970, endPoint y: 288, distance: 132.5
click at [970, 328] on p "Precision-Crafted Diamond Nose Jewelry" at bounding box center [956, 373] width 361 height 90
click at [944, 261] on rect "Editor contextual toolbar" at bounding box center [941, 261] width 13 height 3
type input "000000"
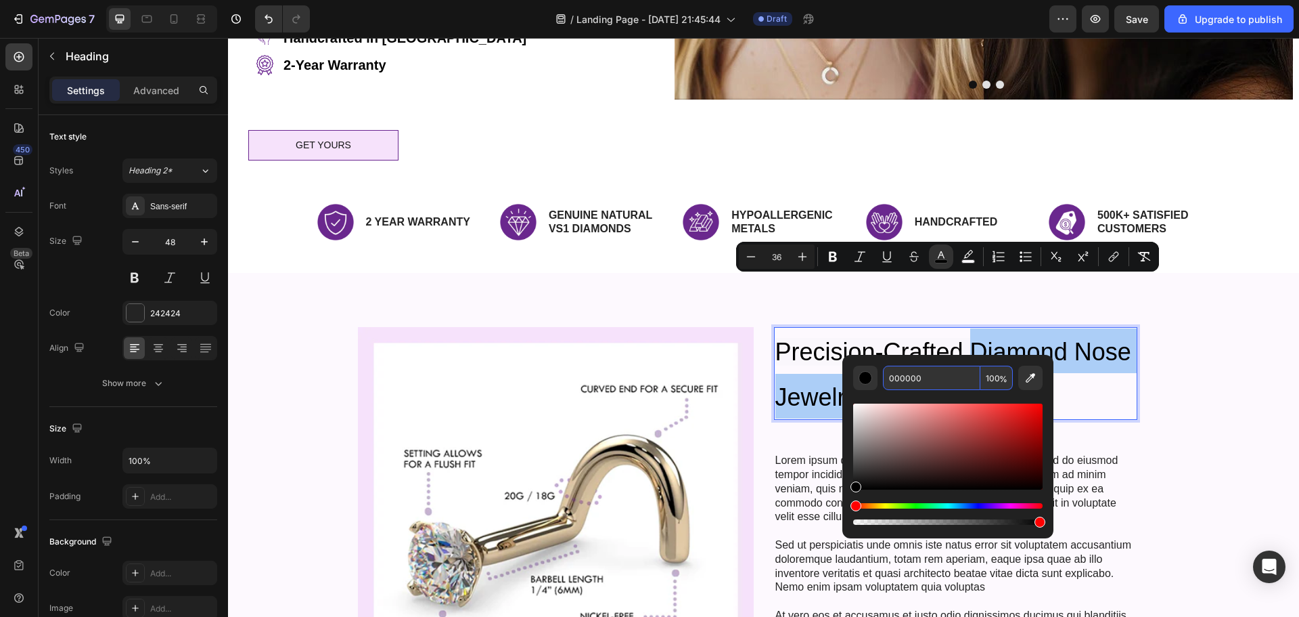
click at [943, 377] on input "000000" at bounding box center [931, 377] width 97 height 24
paste input "6A259"
type input "6A2590"
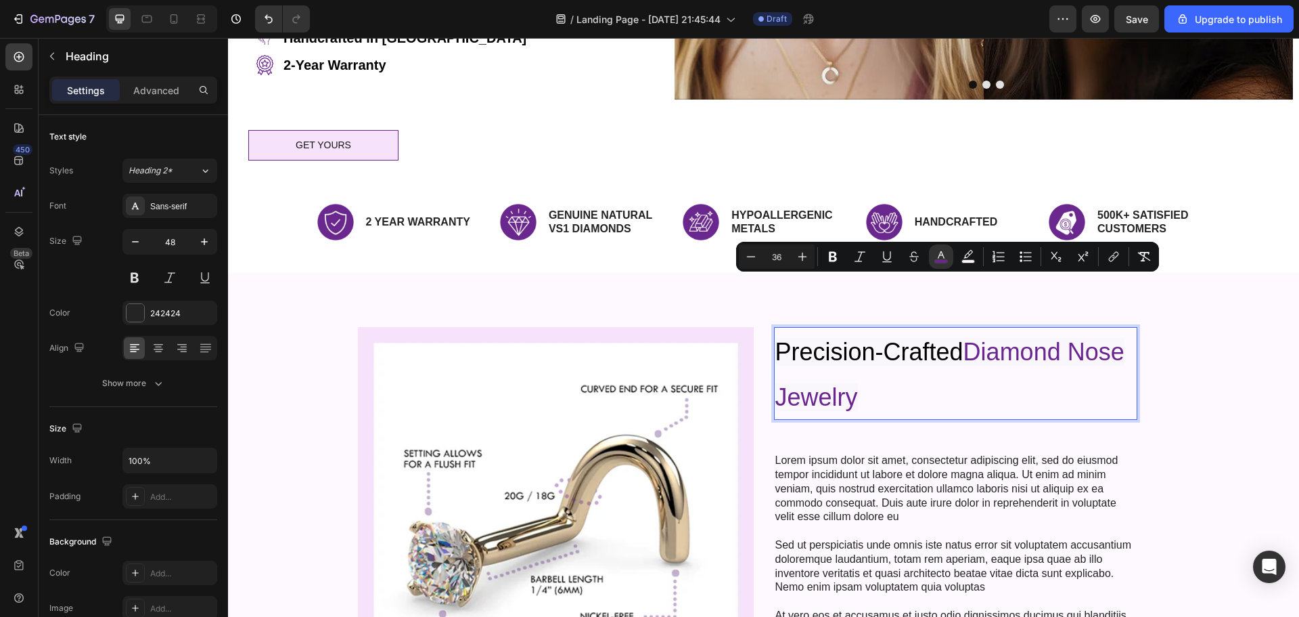
click at [897, 338] on span "Precision-Crafted" at bounding box center [870, 352] width 188 height 28
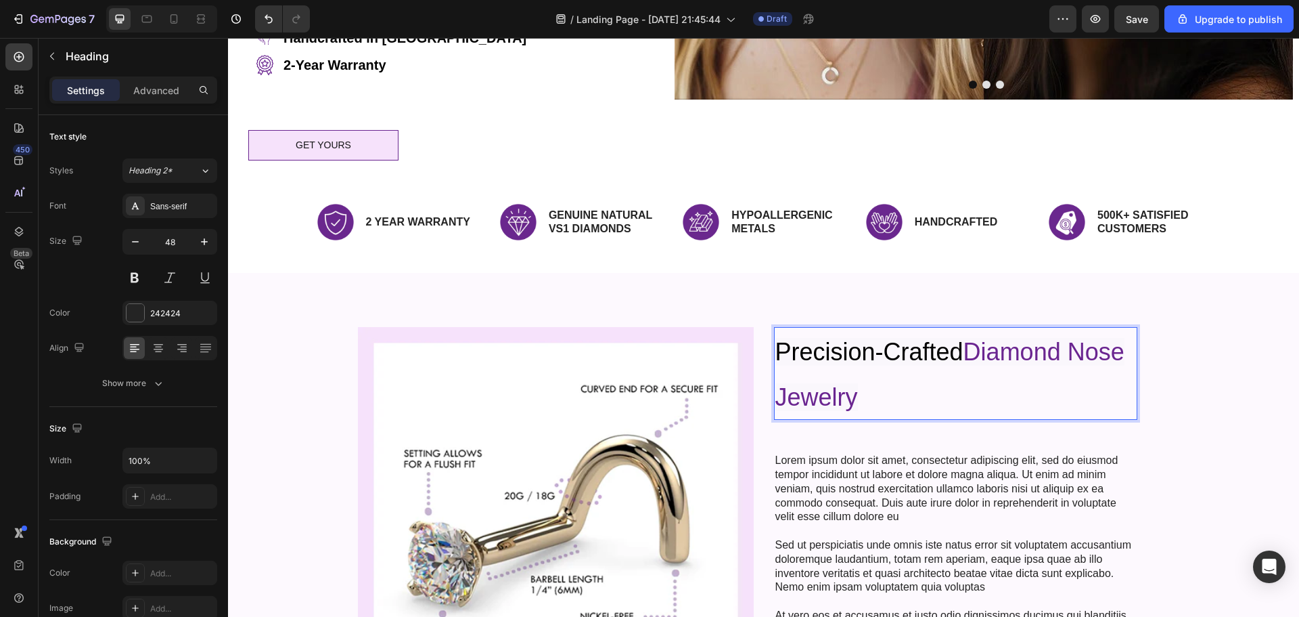
click at [836, 338] on span "Precision-Crafted" at bounding box center [870, 352] width 188 height 28
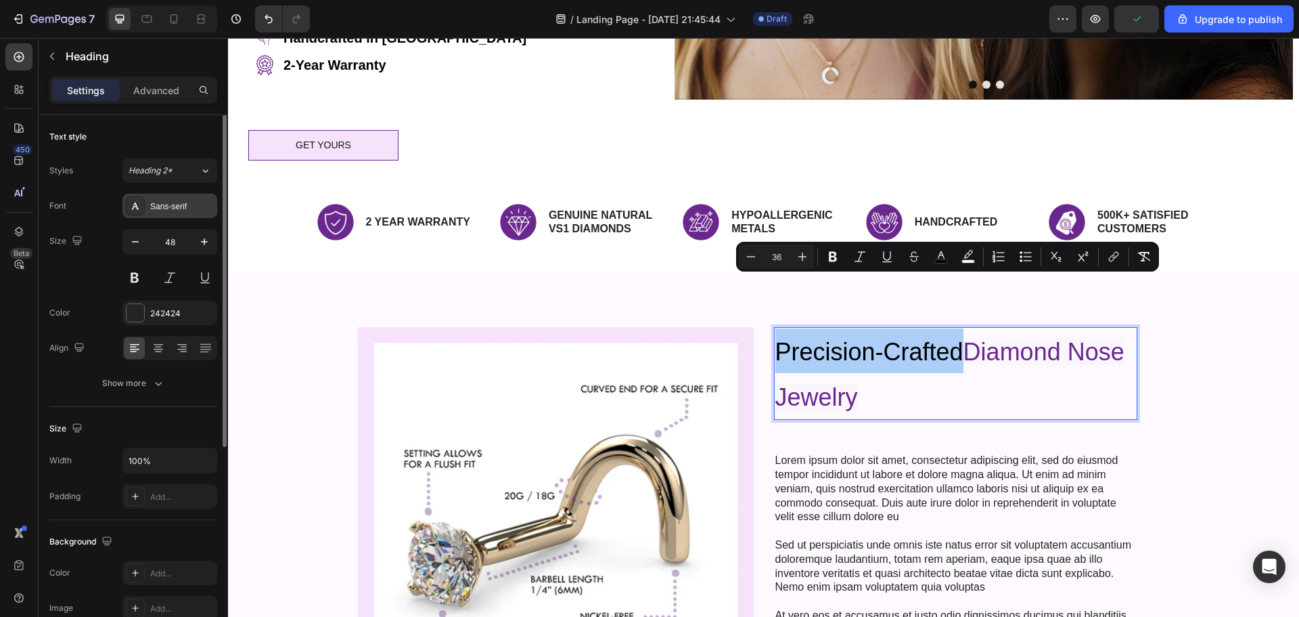
click at [183, 206] on div "Sans-serif" at bounding box center [182, 206] width 64 height 12
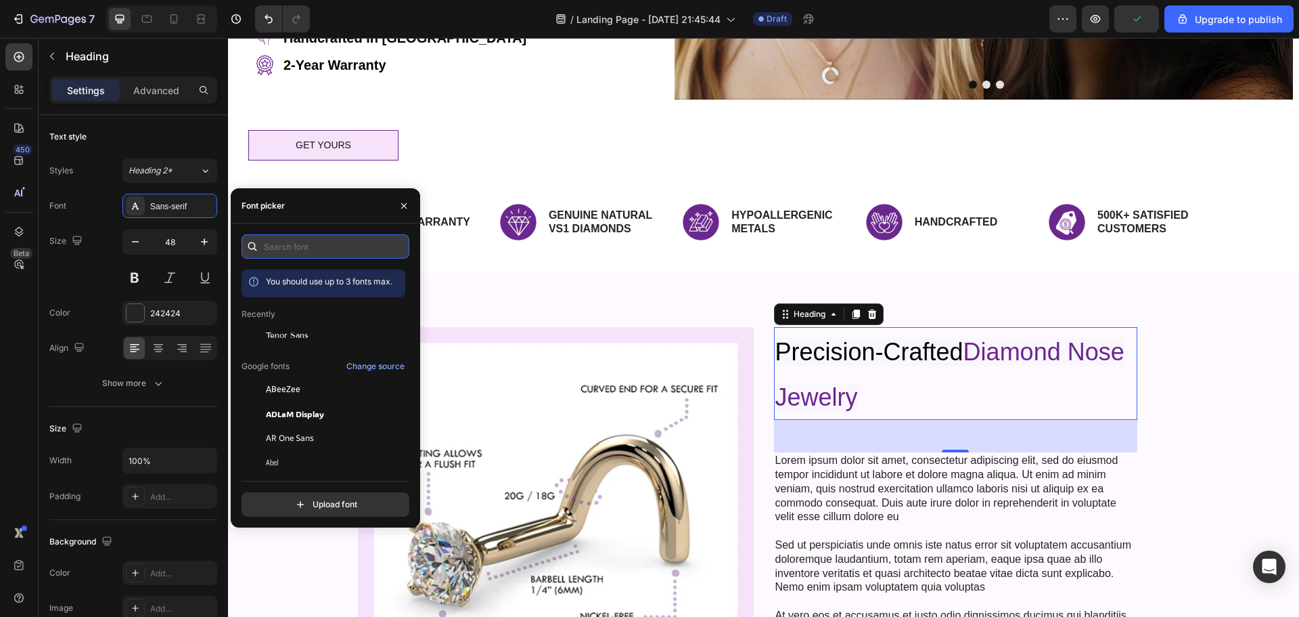
click at [307, 246] on input "text" at bounding box center [326, 246] width 168 height 24
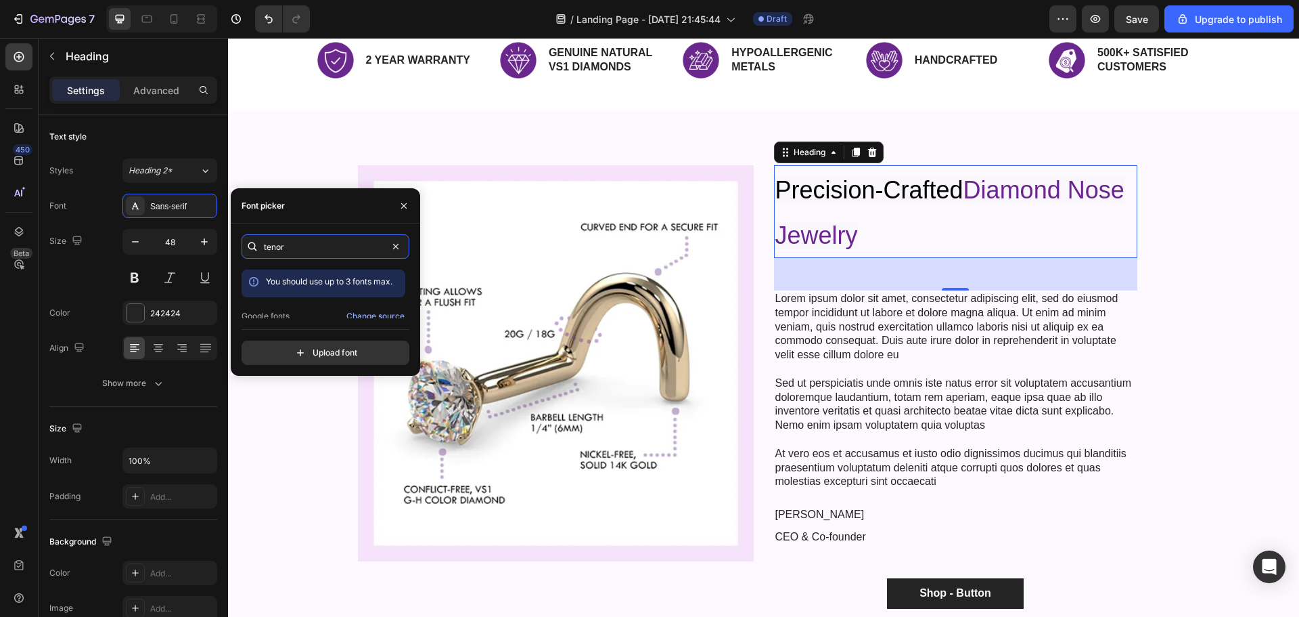
scroll to position [489, 0]
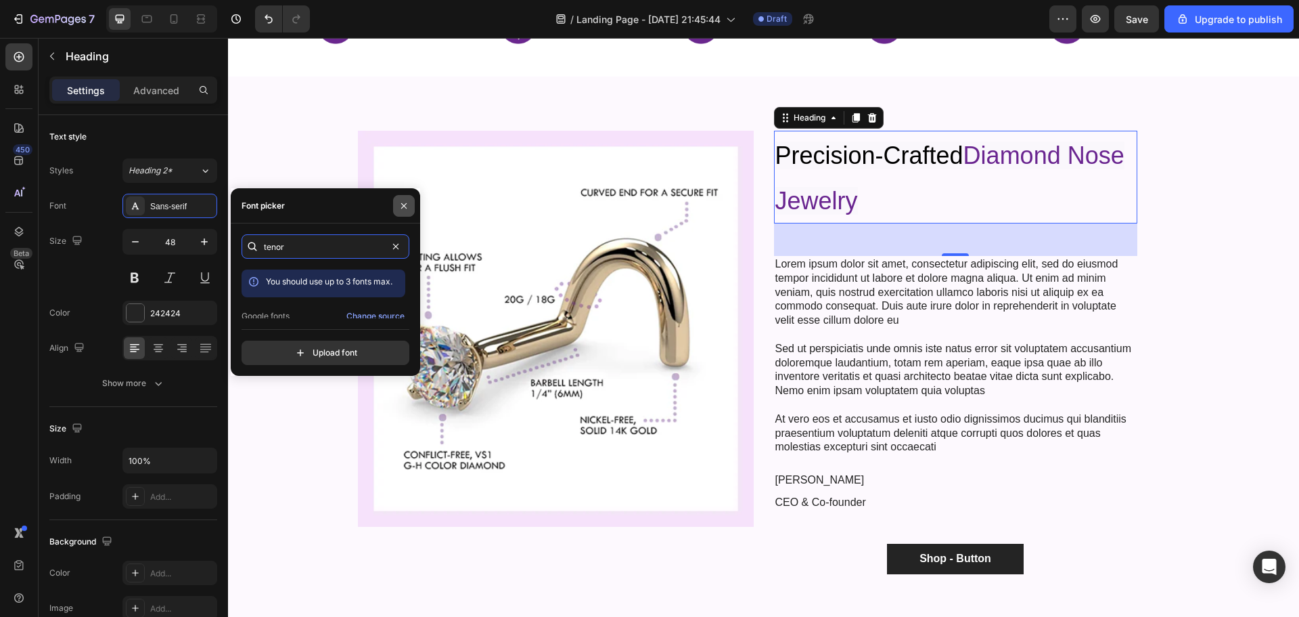
type input "tenor"
click at [406, 203] on icon "button" at bounding box center [403, 204] width 5 height 5
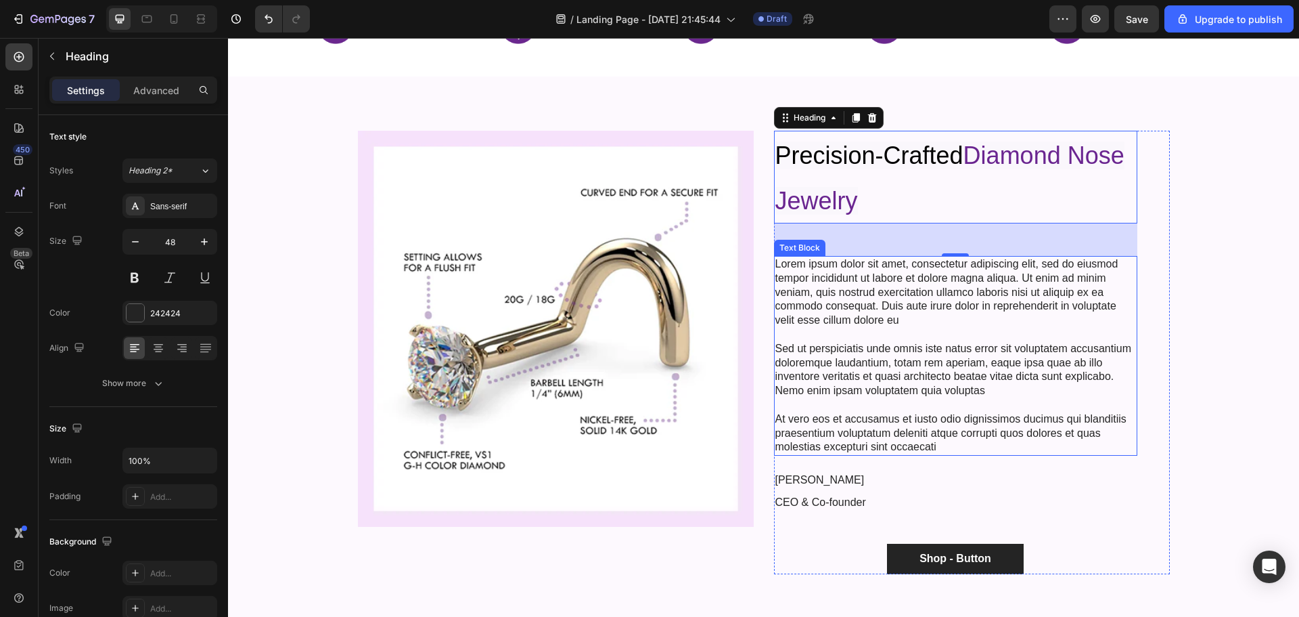
click at [866, 315] on p "Lorem ipsum dolor sit amet, consectetur adipiscing elit, sed do eiusmod tempor …" at bounding box center [956, 292] width 361 height 70
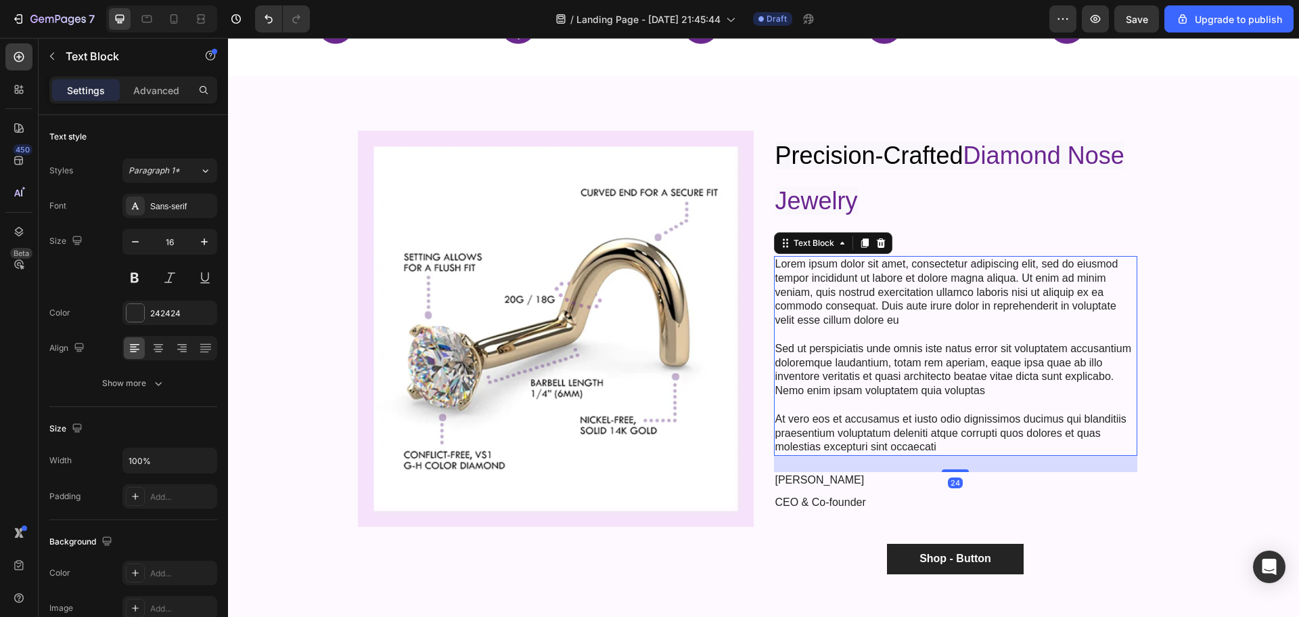
click at [899, 310] on p "Lorem ipsum dolor sit amet, consectetur adipiscing elit, sed do eiusmod tempor …" at bounding box center [956, 292] width 361 height 70
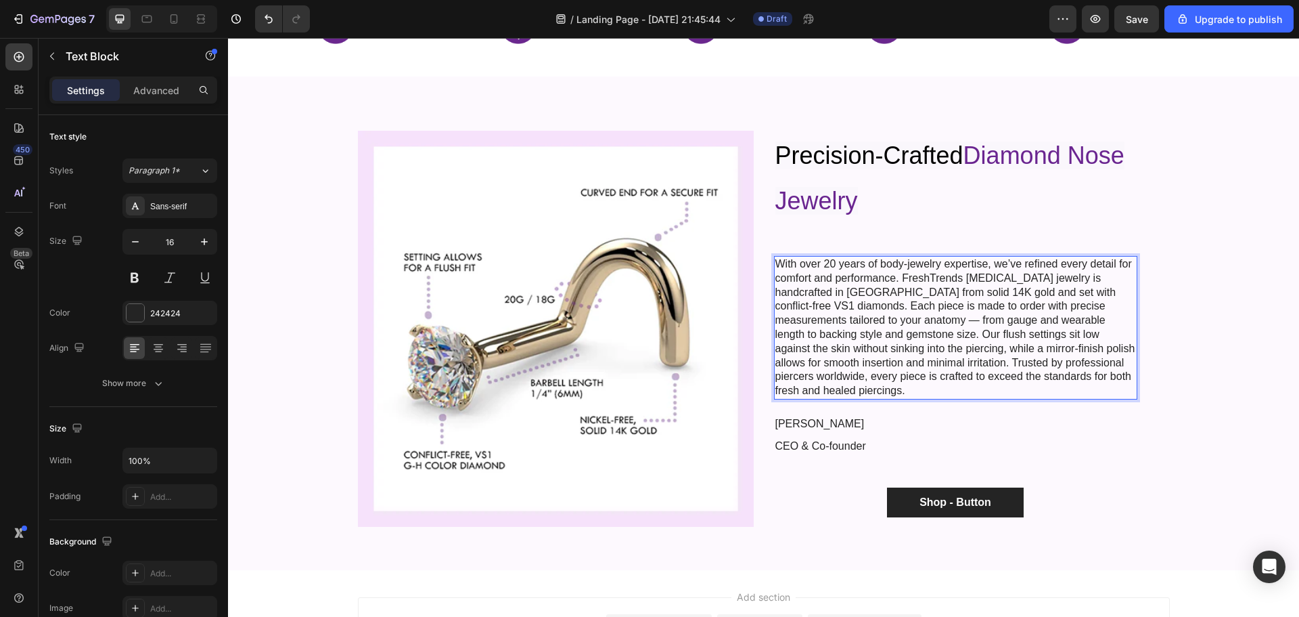
click at [943, 331] on p "With over 20 years of body-jewelry expertise, we’ve refined every detail for co…" at bounding box center [956, 327] width 361 height 141
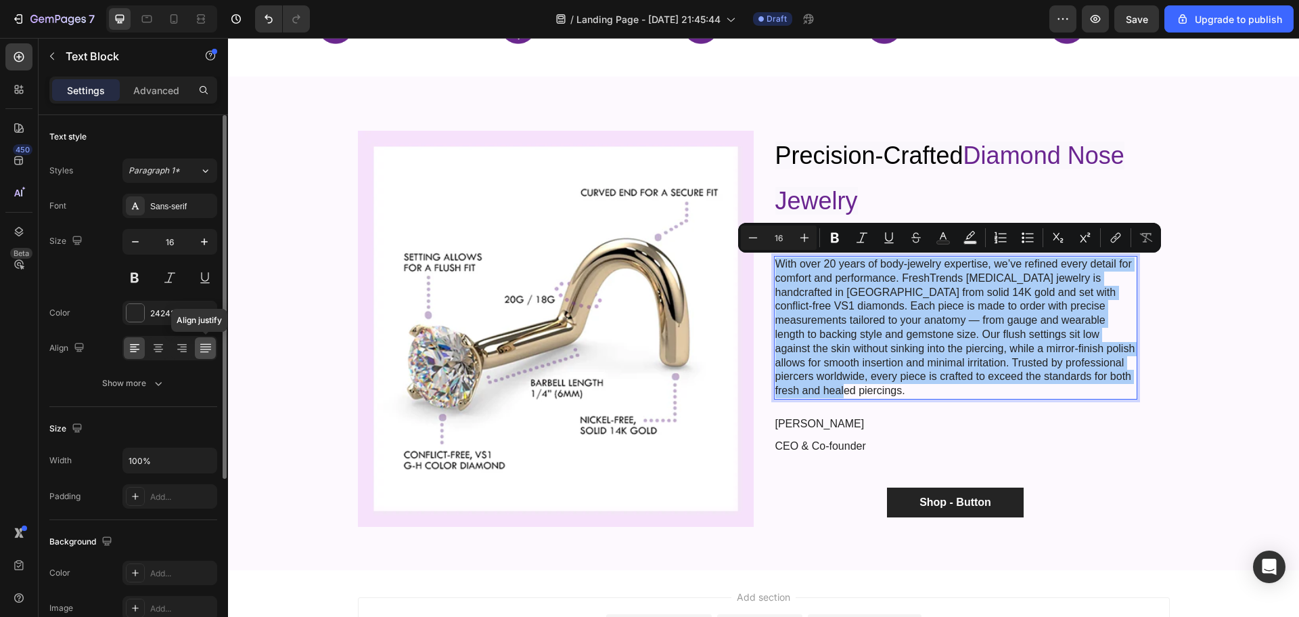
click at [209, 348] on icon at bounding box center [206, 348] width 14 height 14
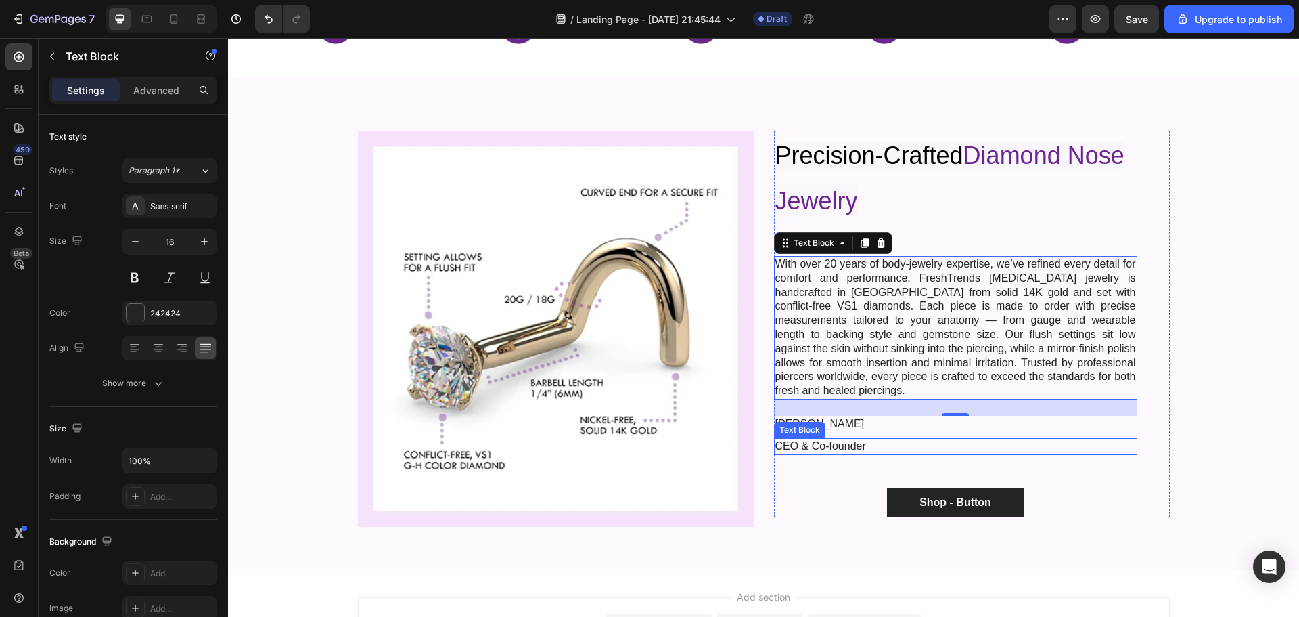
click at [834, 439] on p "CEO & Co-founder" at bounding box center [956, 446] width 361 height 14
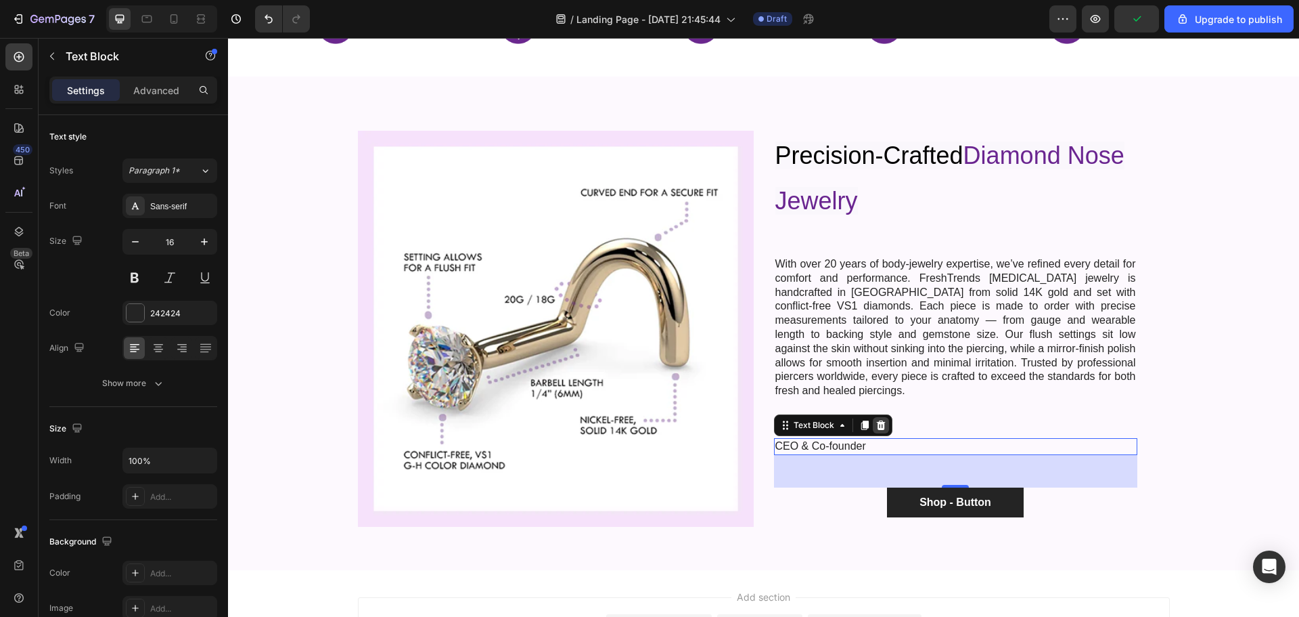
click at [878, 420] on icon at bounding box center [880, 424] width 9 height 9
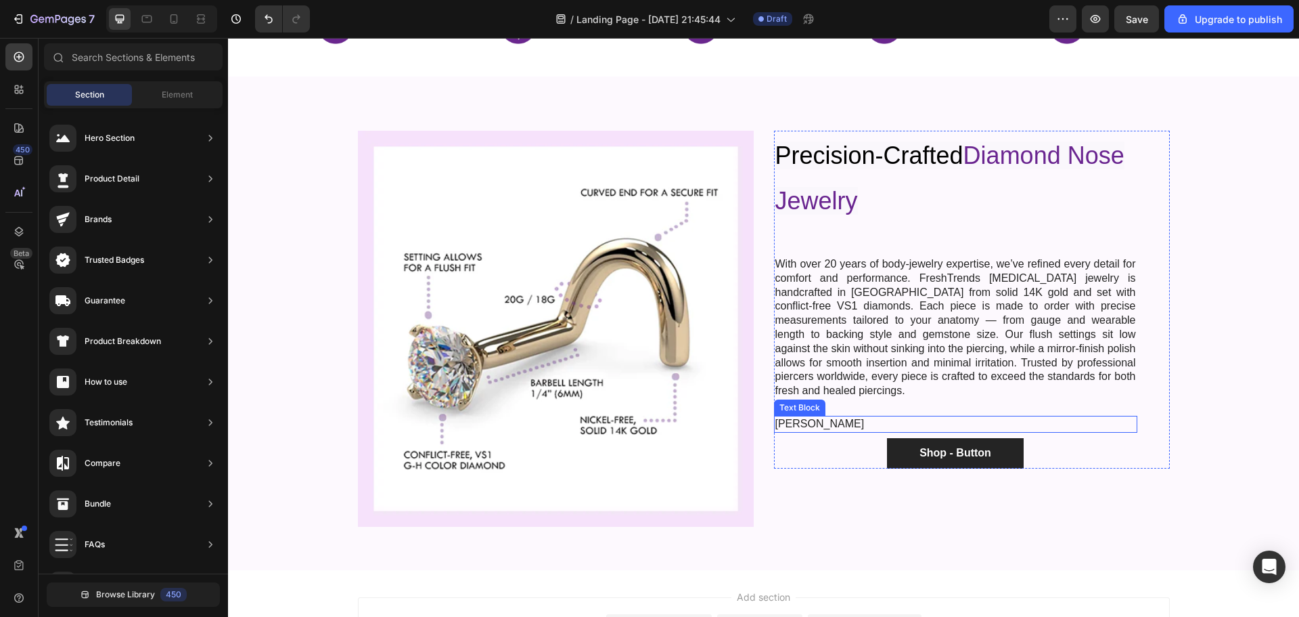
click at [872, 417] on p "Danny grannick" at bounding box center [956, 424] width 361 height 14
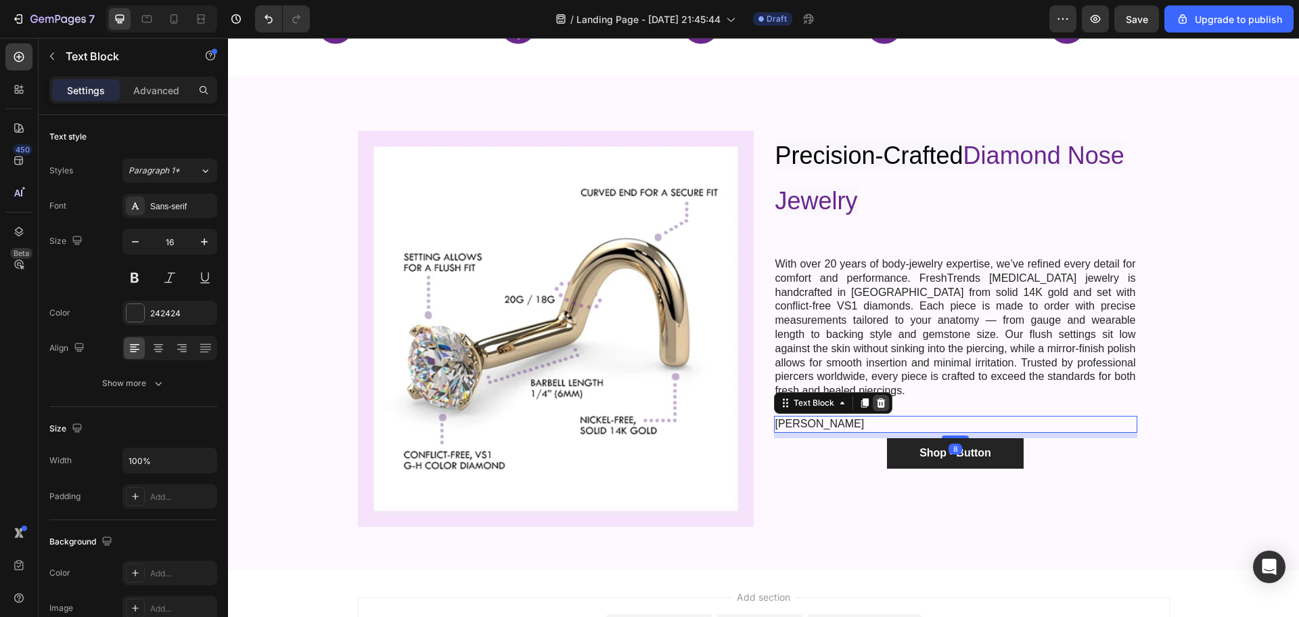
click at [878, 398] on icon at bounding box center [880, 402] width 9 height 9
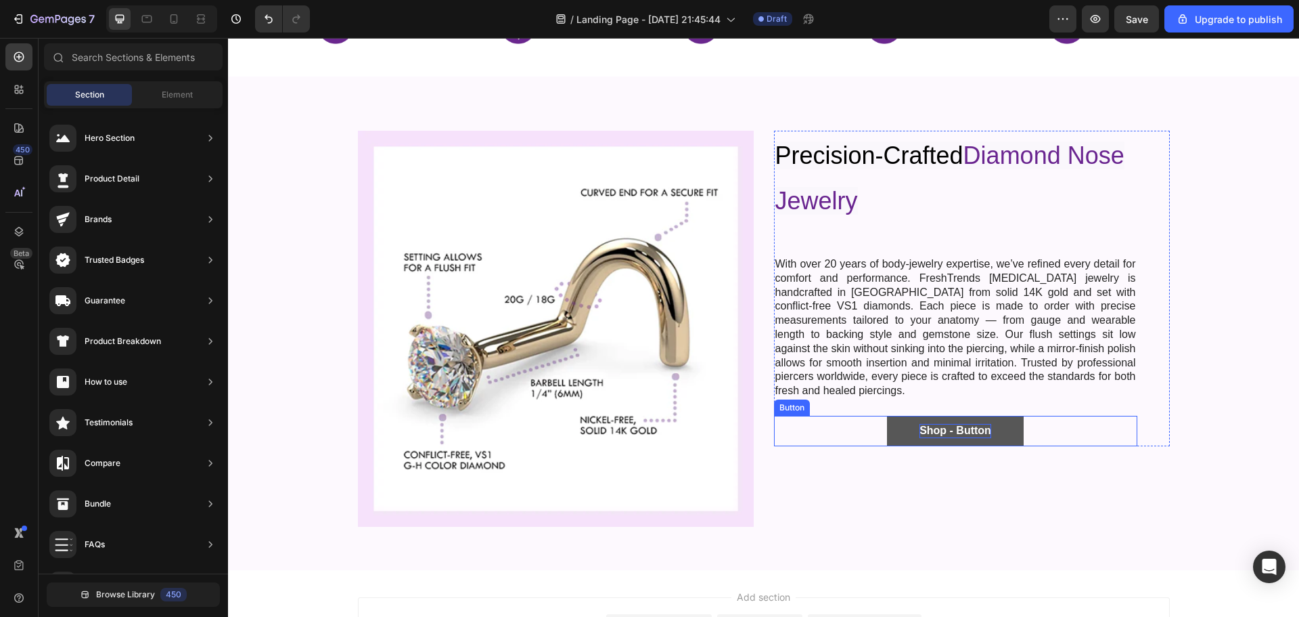
click at [970, 424] on div "Shop - Button" at bounding box center [956, 431] width 72 height 14
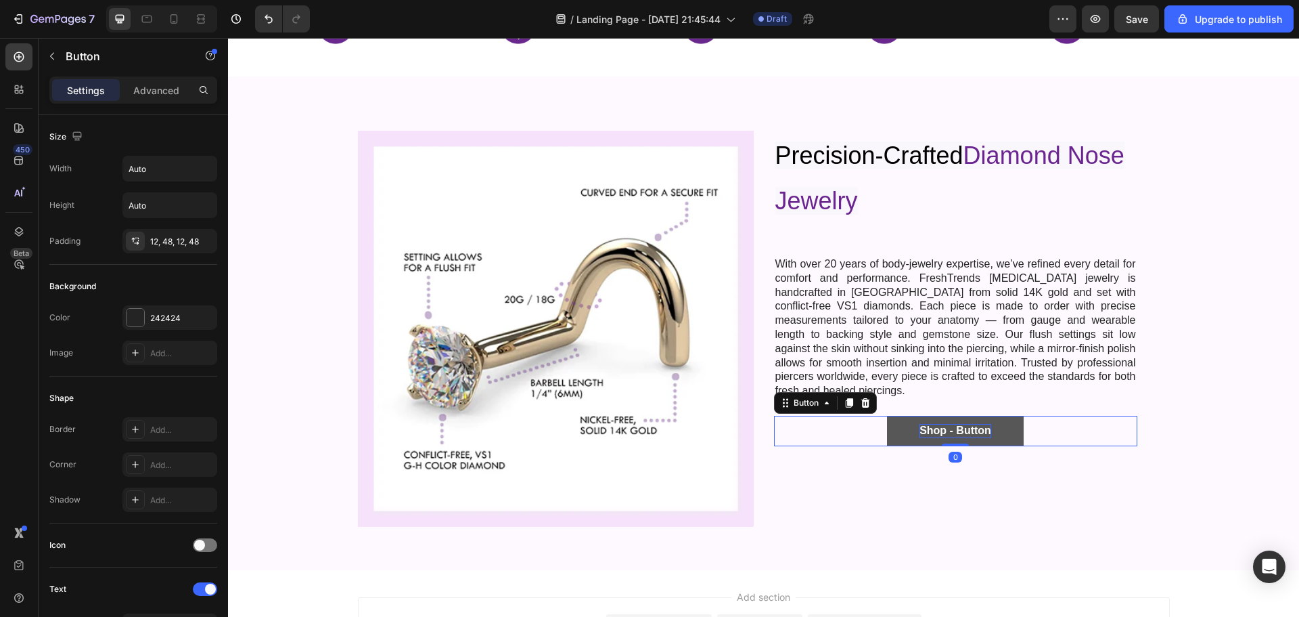
click at [964, 424] on div "Shop - Button" at bounding box center [956, 431] width 72 height 14
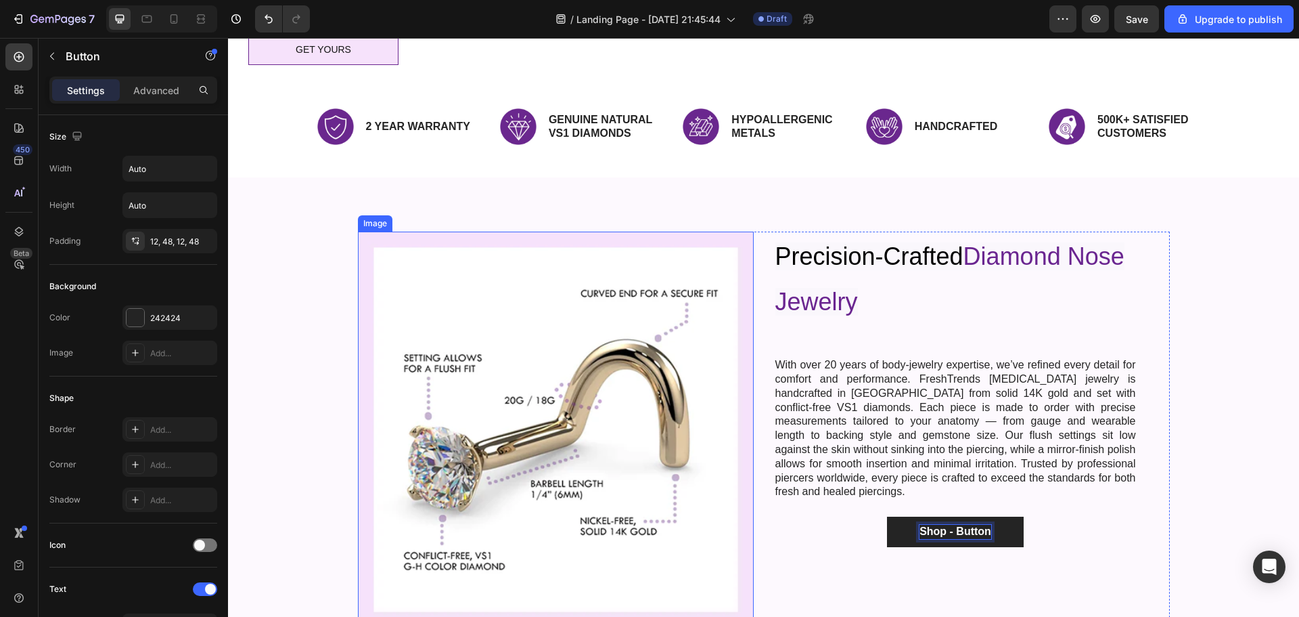
scroll to position [11, 0]
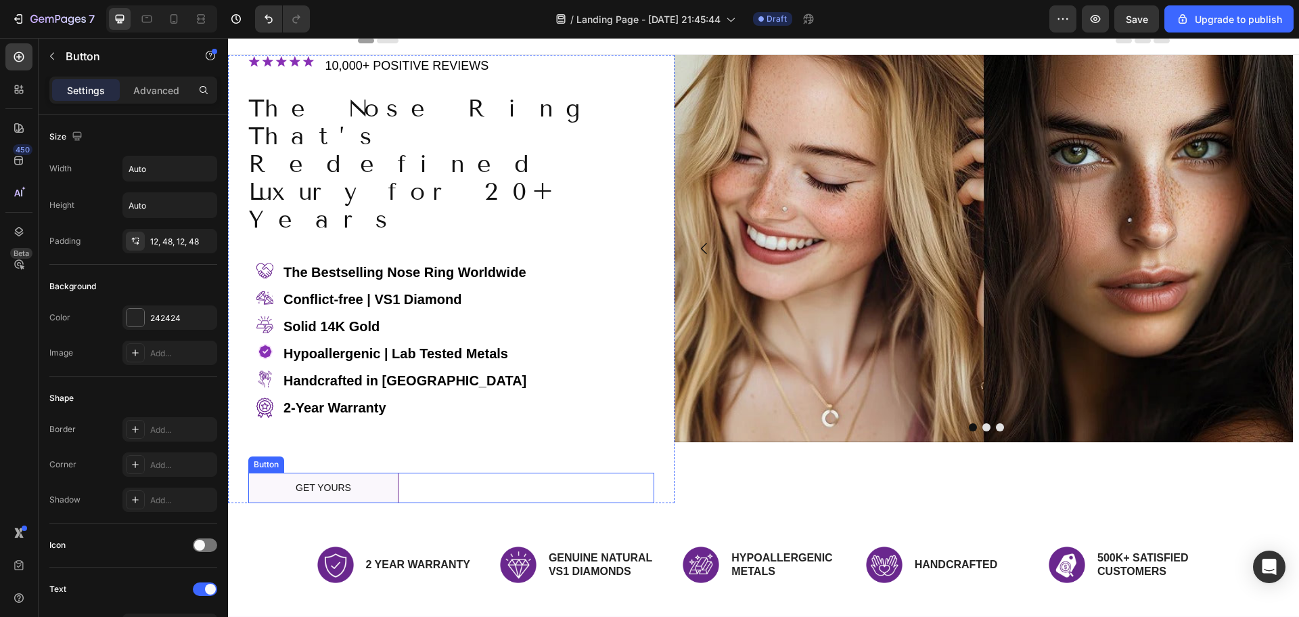
click at [380, 472] on button "GET YOURS" at bounding box center [323, 487] width 150 height 30
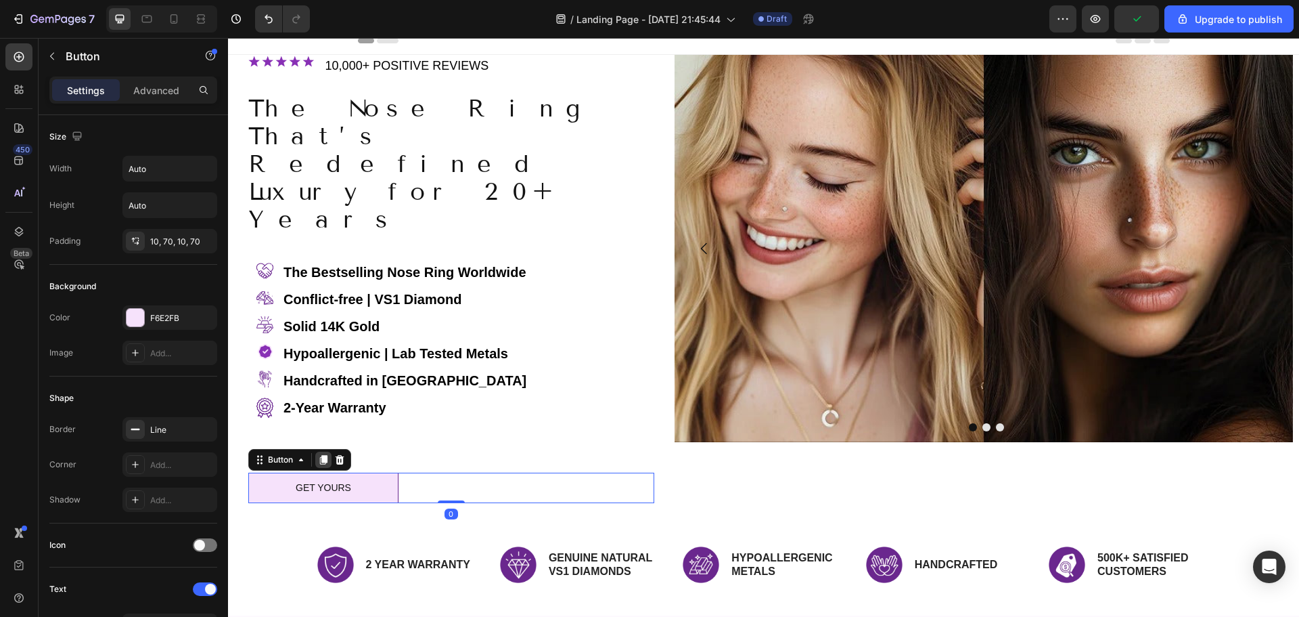
click at [326, 455] on icon at bounding box center [323, 459] width 7 height 9
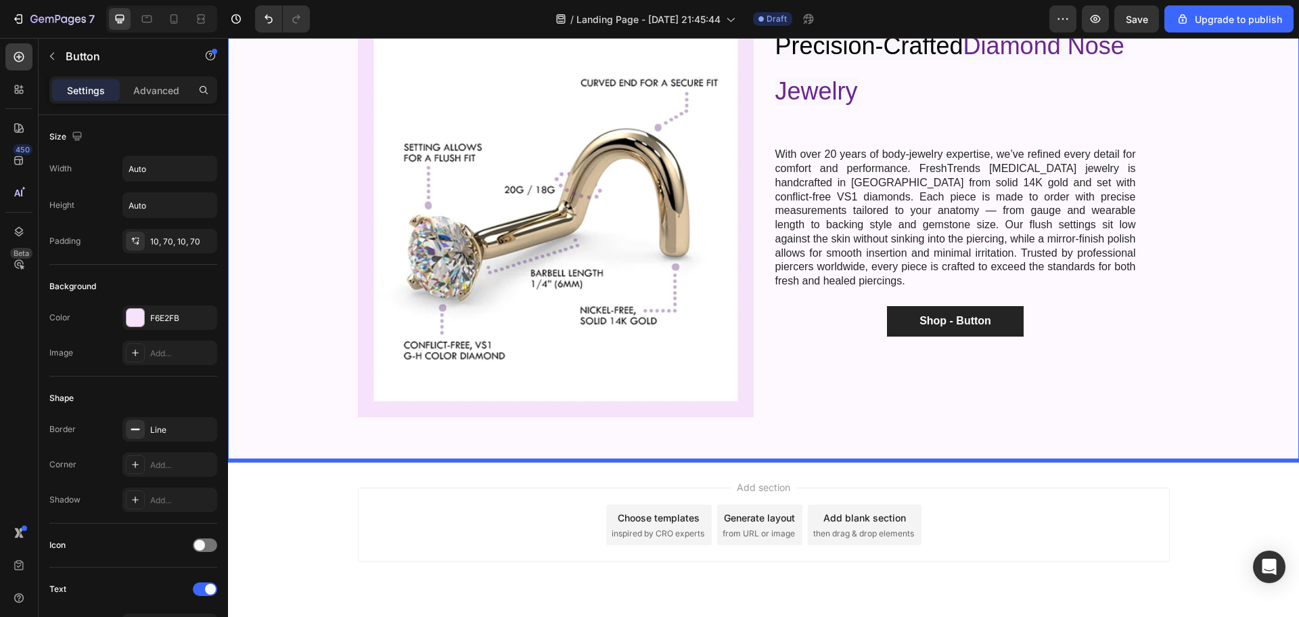
scroll to position [646, 0]
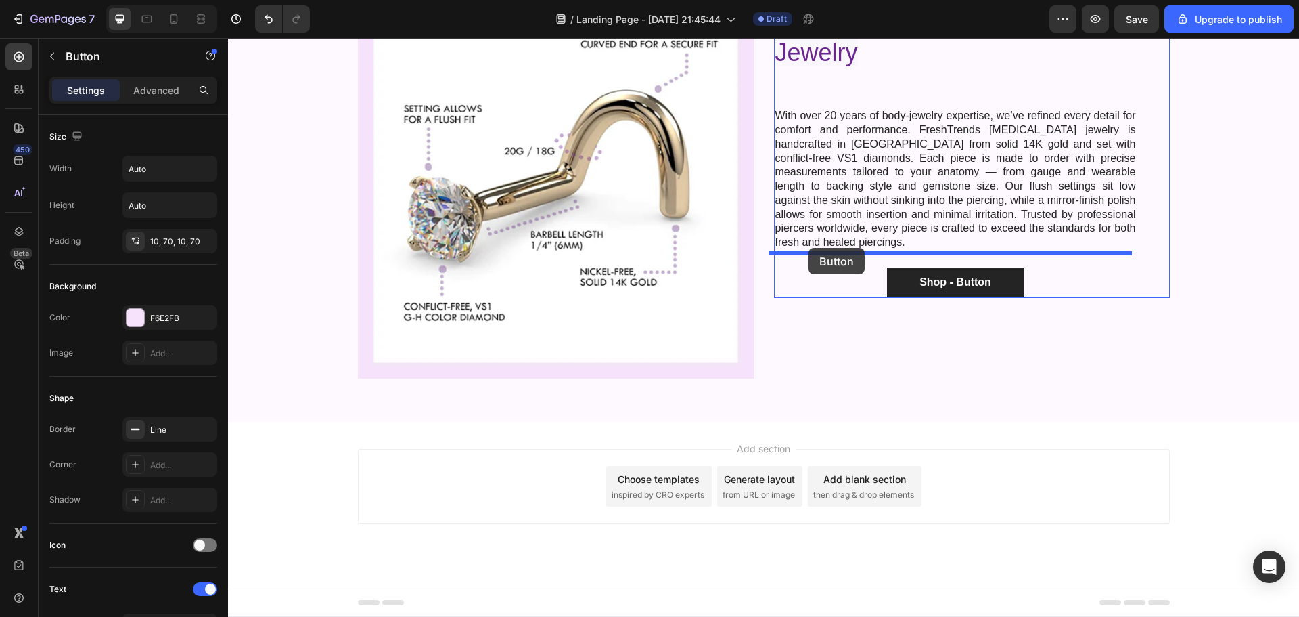
drag, startPoint x: 259, startPoint y: 274, endPoint x: 809, endPoint y: 248, distance: 550.8
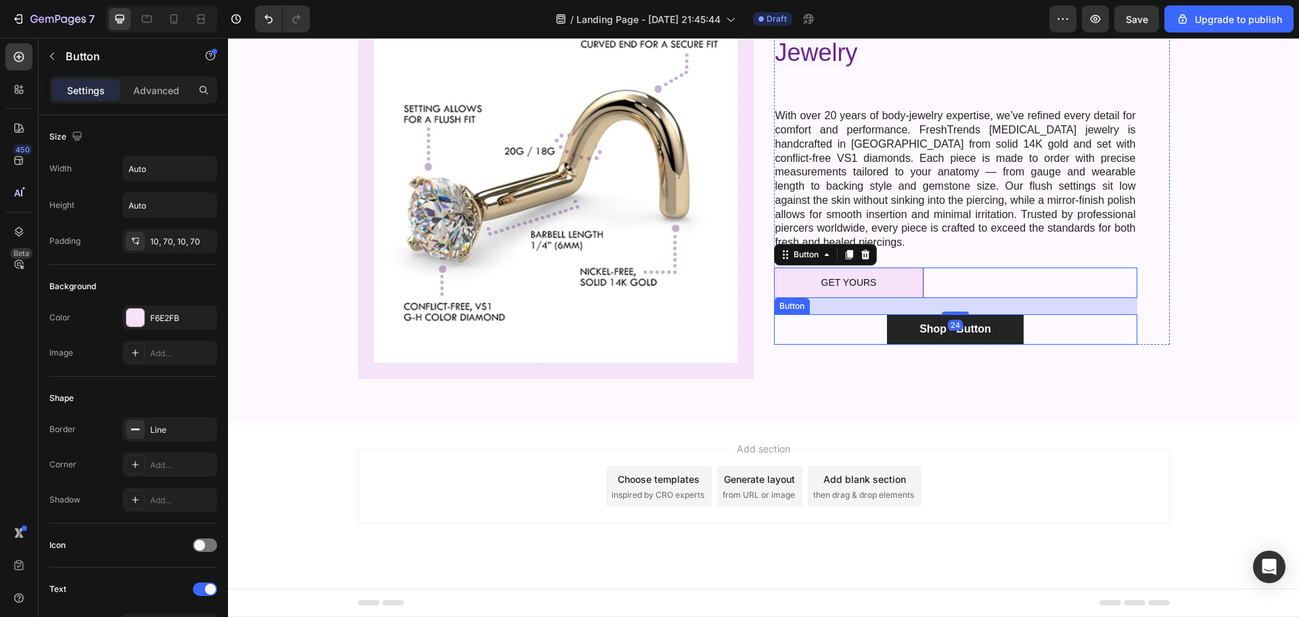
click at [1071, 314] on div "Shop - Button Button" at bounding box center [955, 329] width 363 height 30
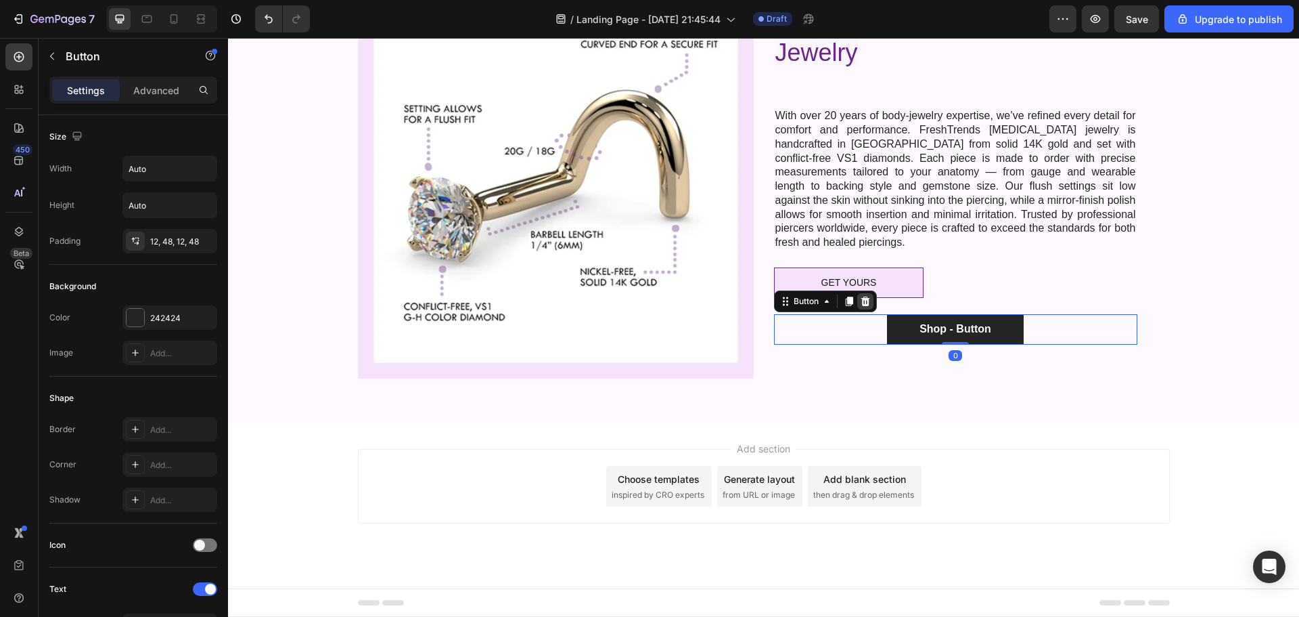
click at [861, 296] on icon at bounding box center [865, 300] width 9 height 9
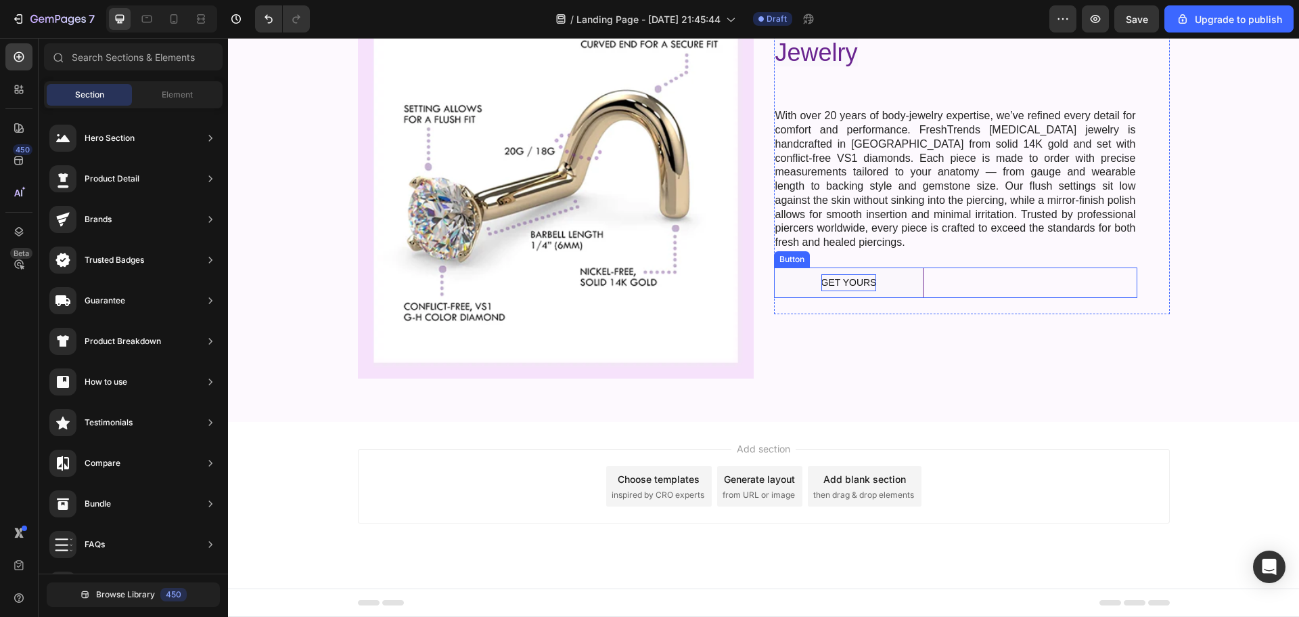
click at [853, 274] on p "GET YOURS" at bounding box center [849, 282] width 55 height 17
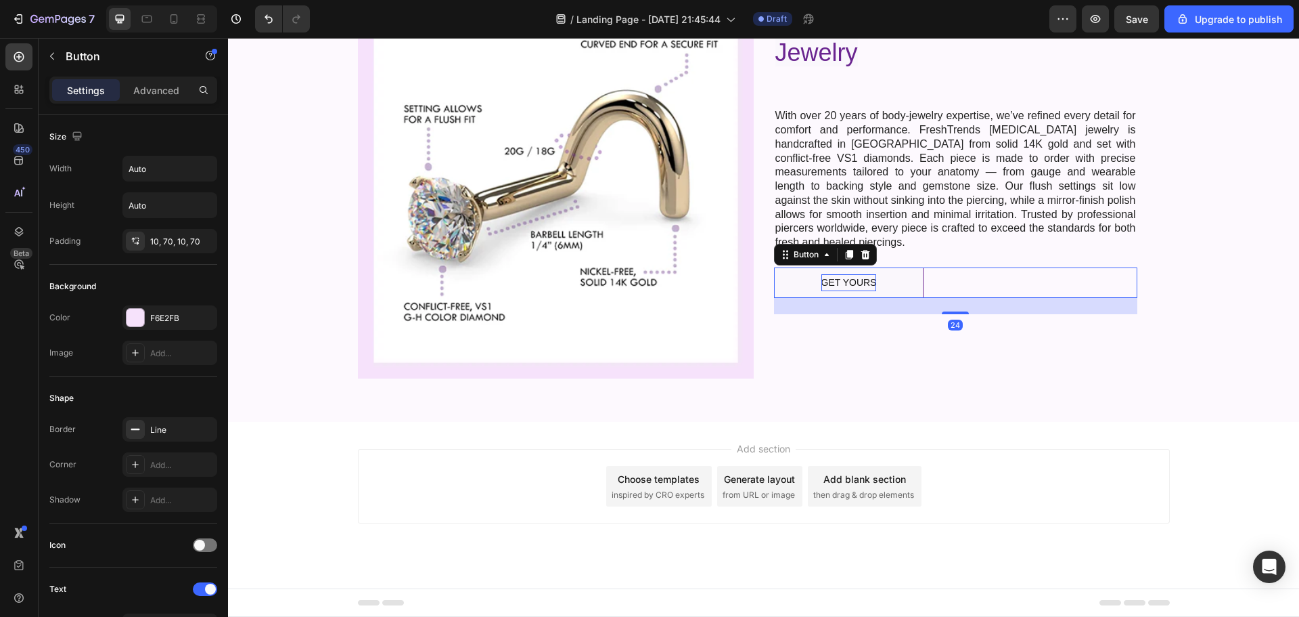
click at [845, 274] on p "GET YOURS" at bounding box center [849, 282] width 55 height 17
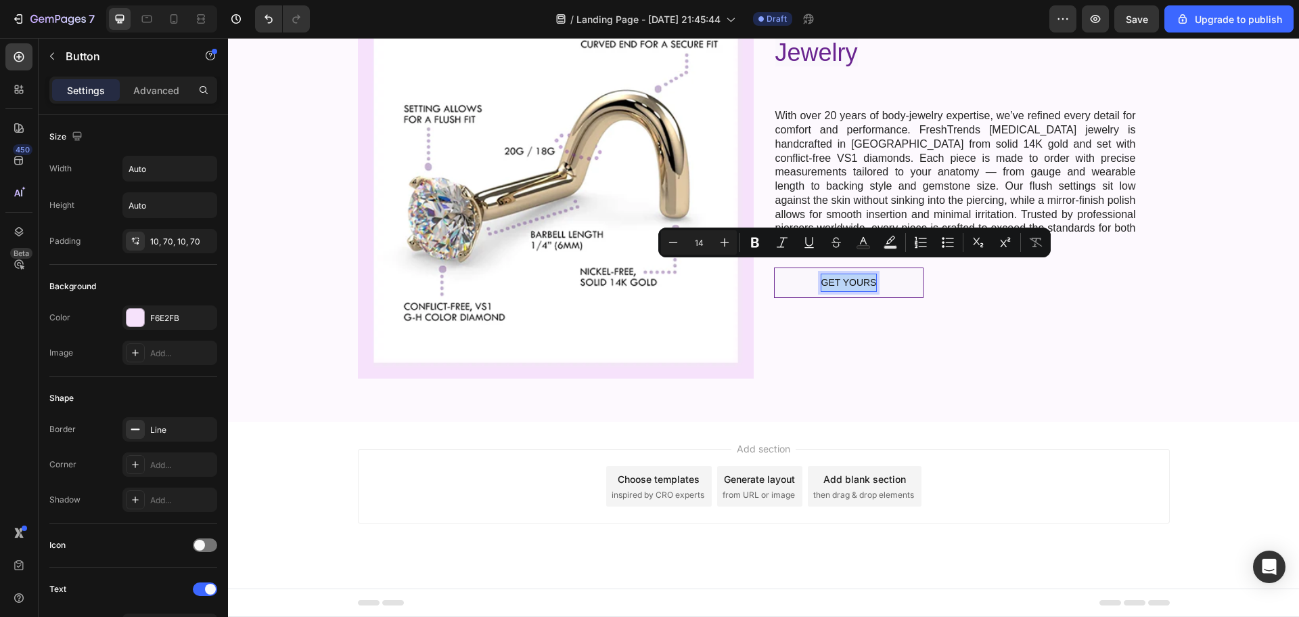
click at [845, 274] on p "GET YOURS" at bounding box center [849, 282] width 55 height 17
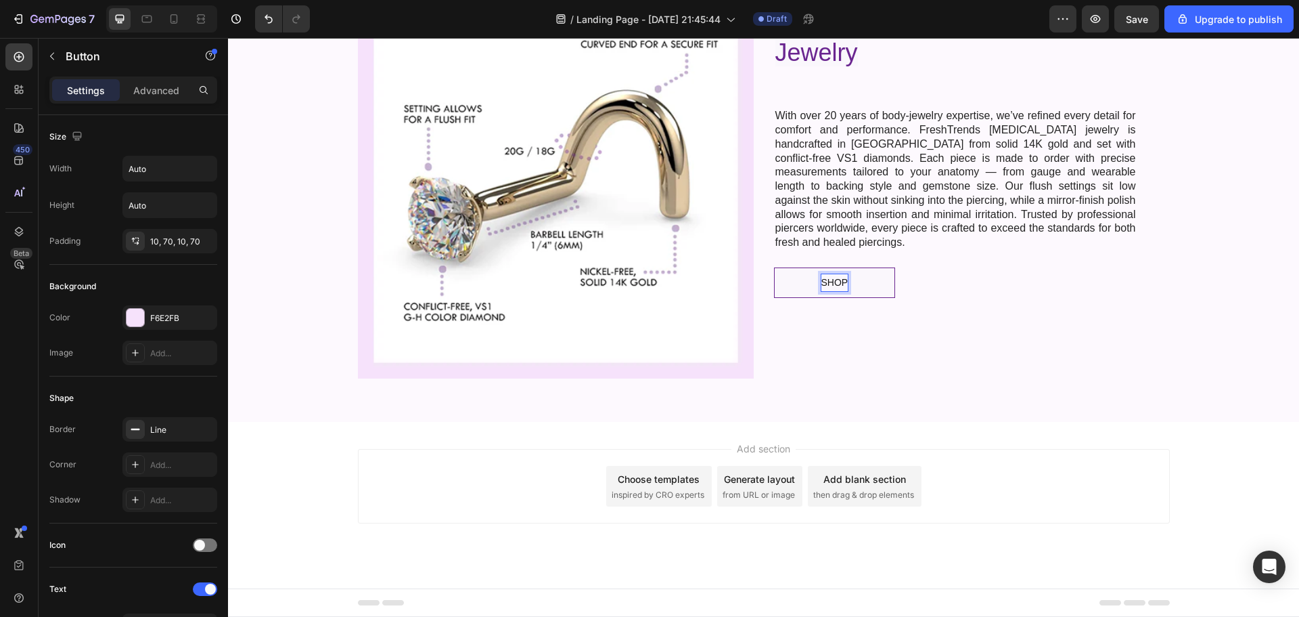
click at [774, 267] on button "SHOP" at bounding box center [835, 282] width 122 height 30
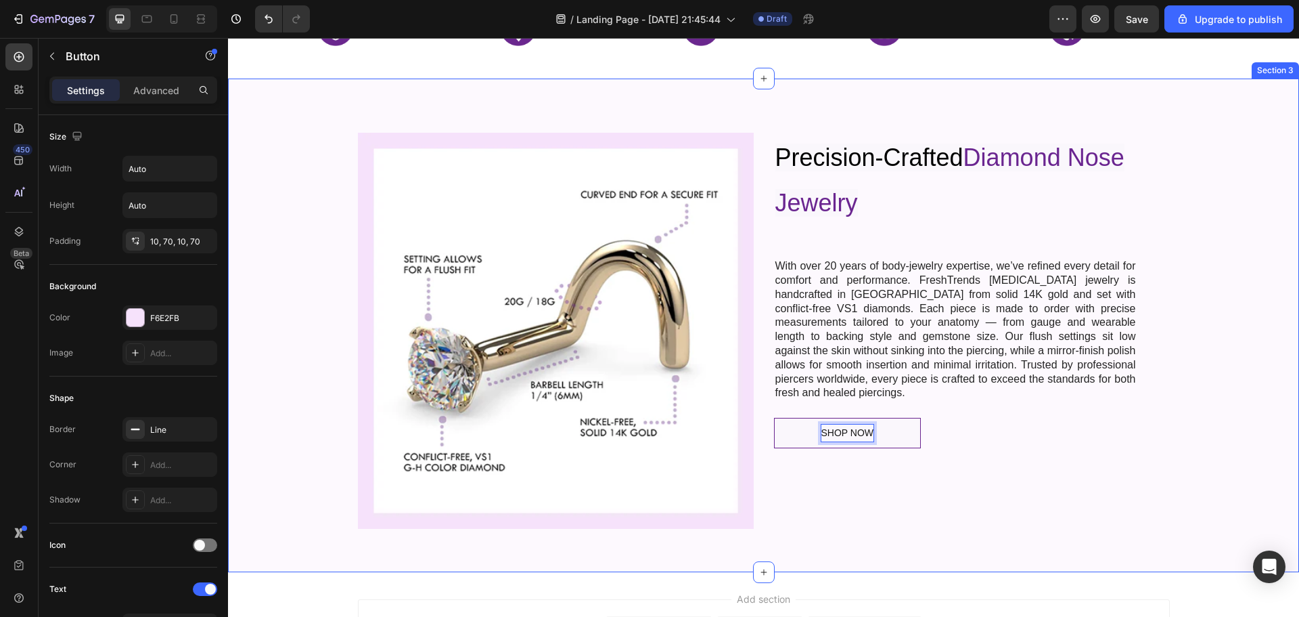
scroll to position [366, 0]
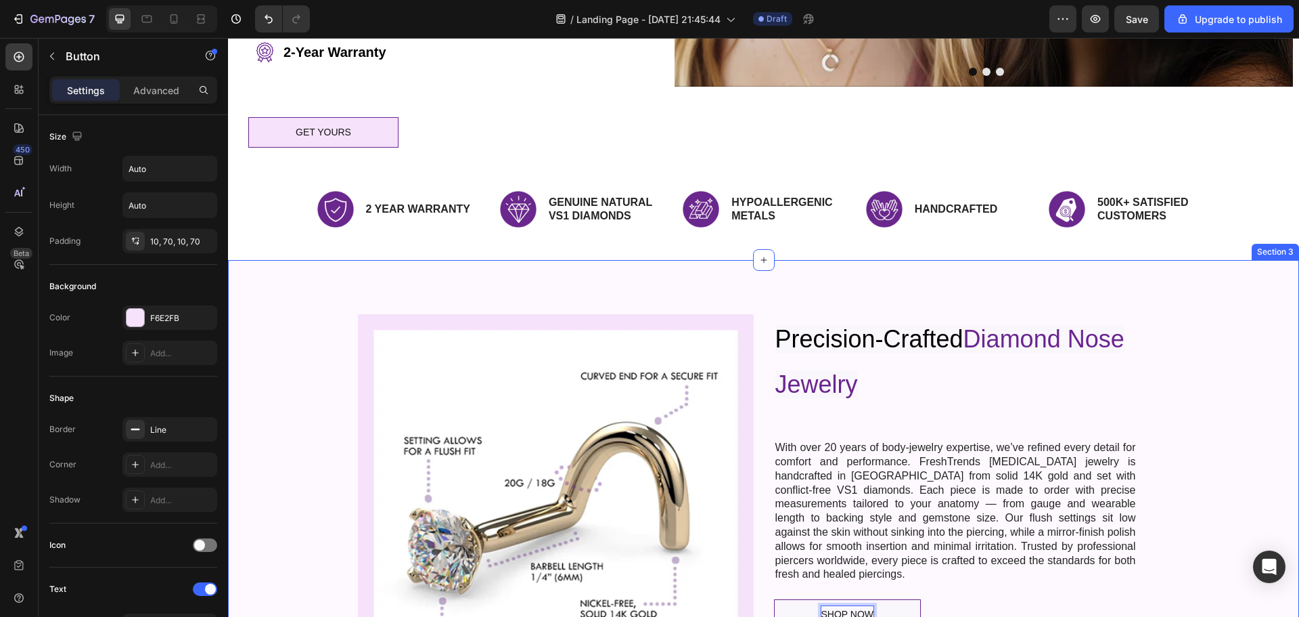
click at [317, 260] on div "Image ⁠⁠⁠⁠⁠⁠⁠ Precision-Crafted Diamond Nose Jewelry Heading With over 20 years…" at bounding box center [763, 506] width 1071 height 493
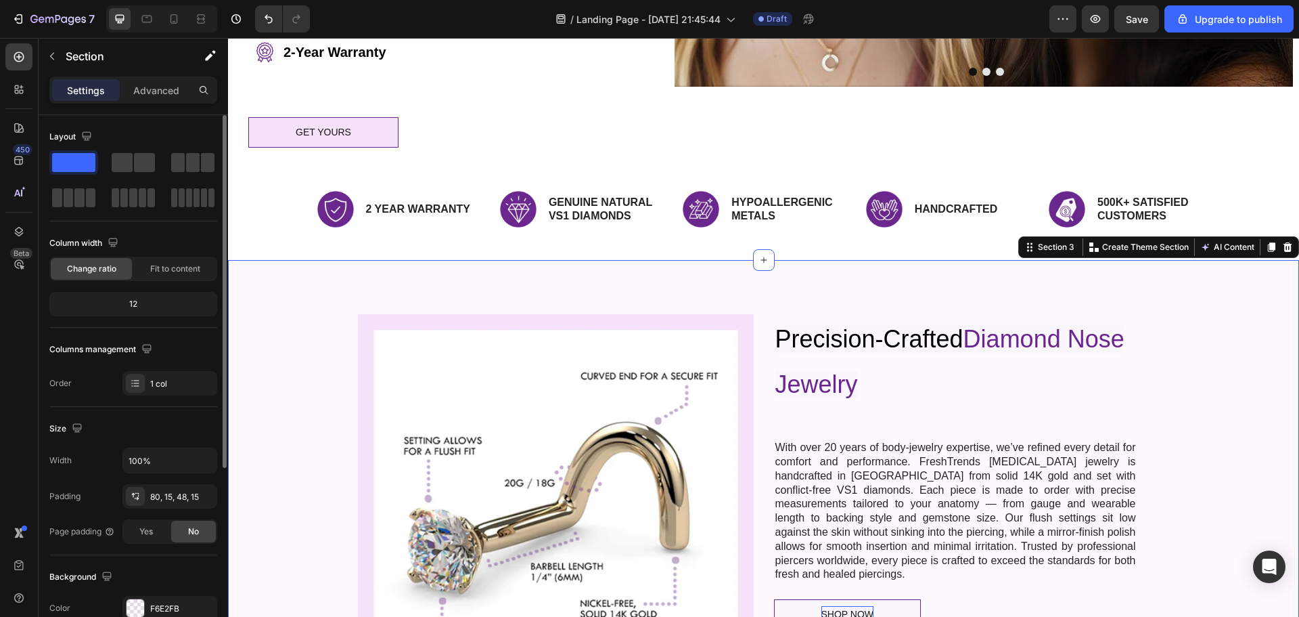
scroll to position [68, 0]
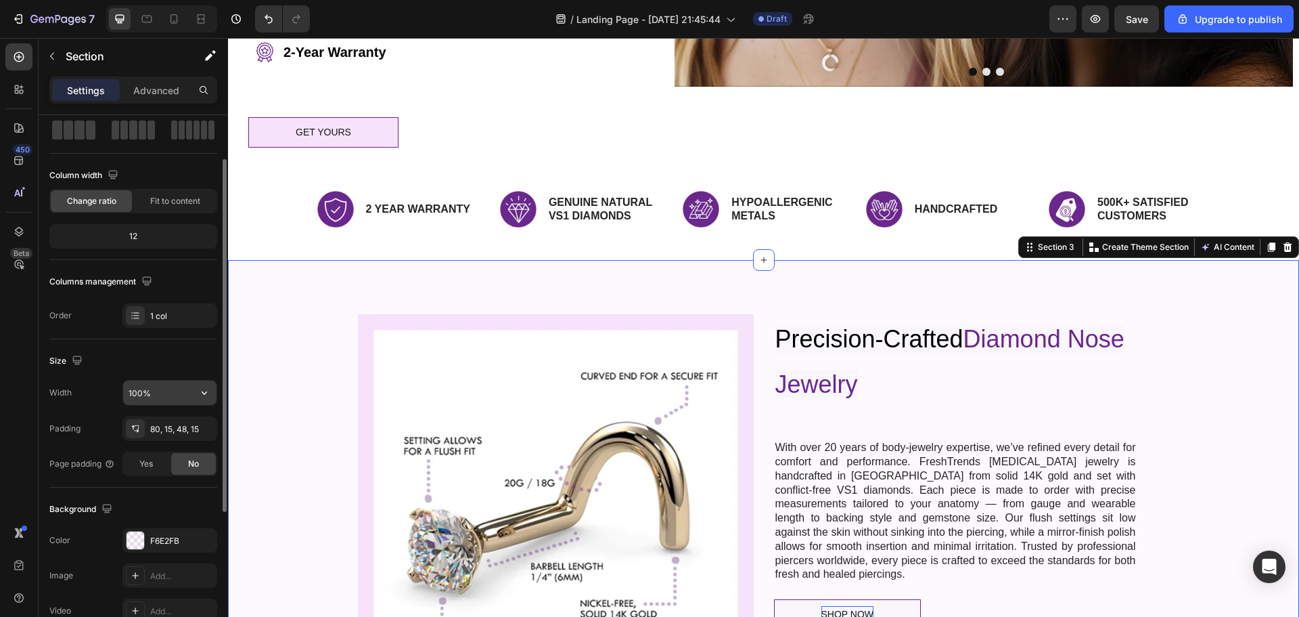
click at [137, 390] on input "100%" at bounding box center [169, 392] width 93 height 24
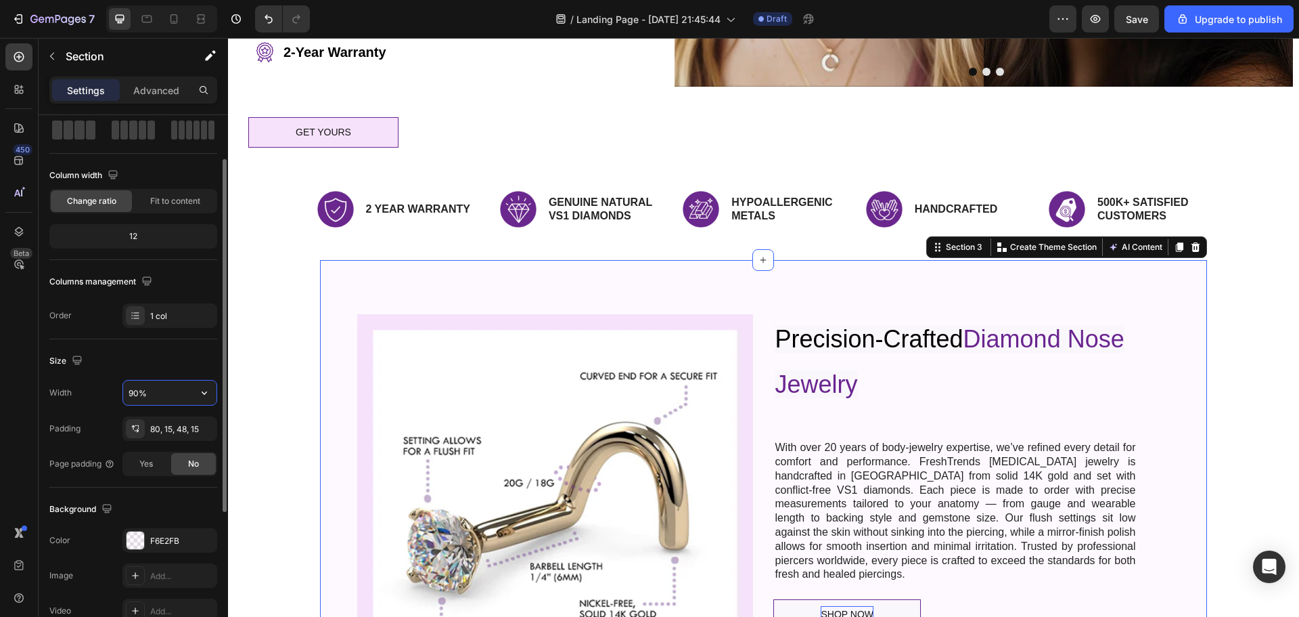
click at [137, 392] on input "90%" at bounding box center [169, 392] width 93 height 24
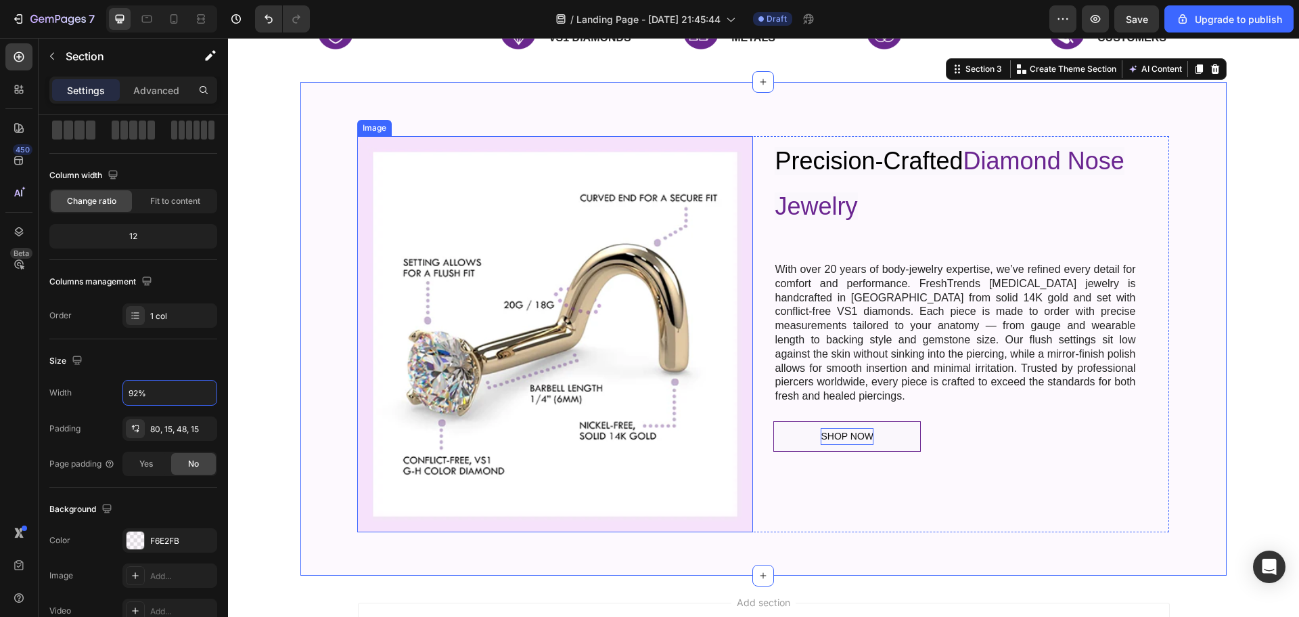
scroll to position [501, 0]
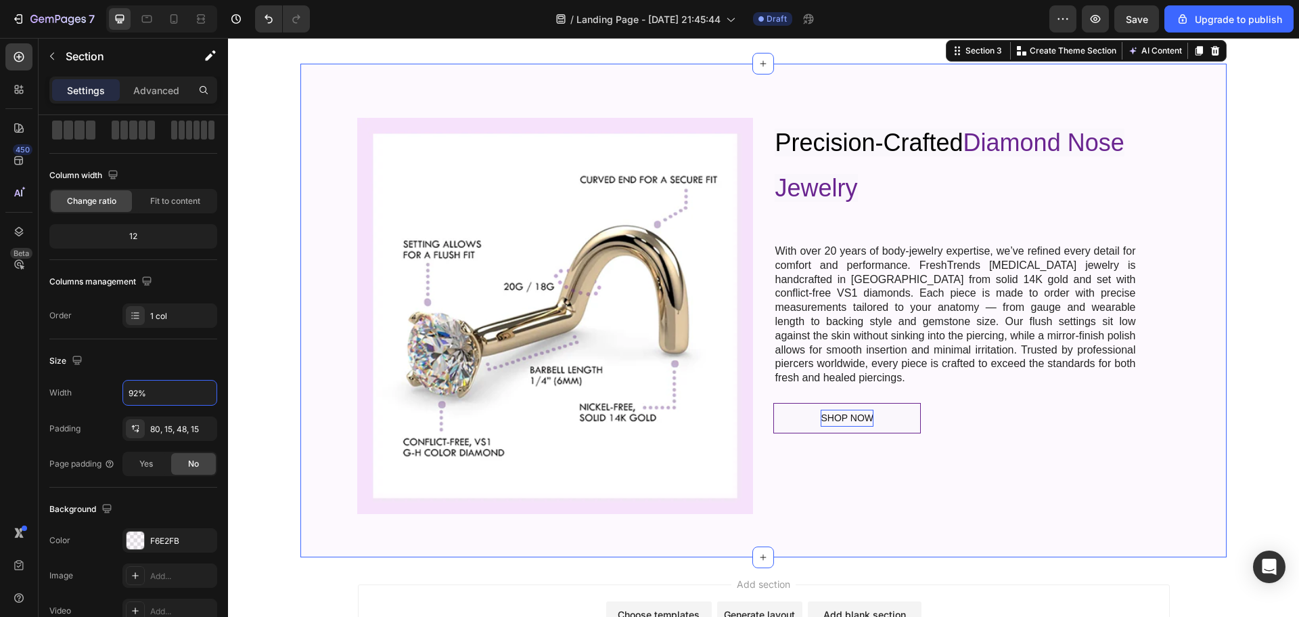
type input "92%"
click at [876, 173] on p "⁠⁠⁠⁠⁠⁠⁠ Precision-Crafted Diamond Nose Jewelry" at bounding box center [955, 164] width 361 height 90
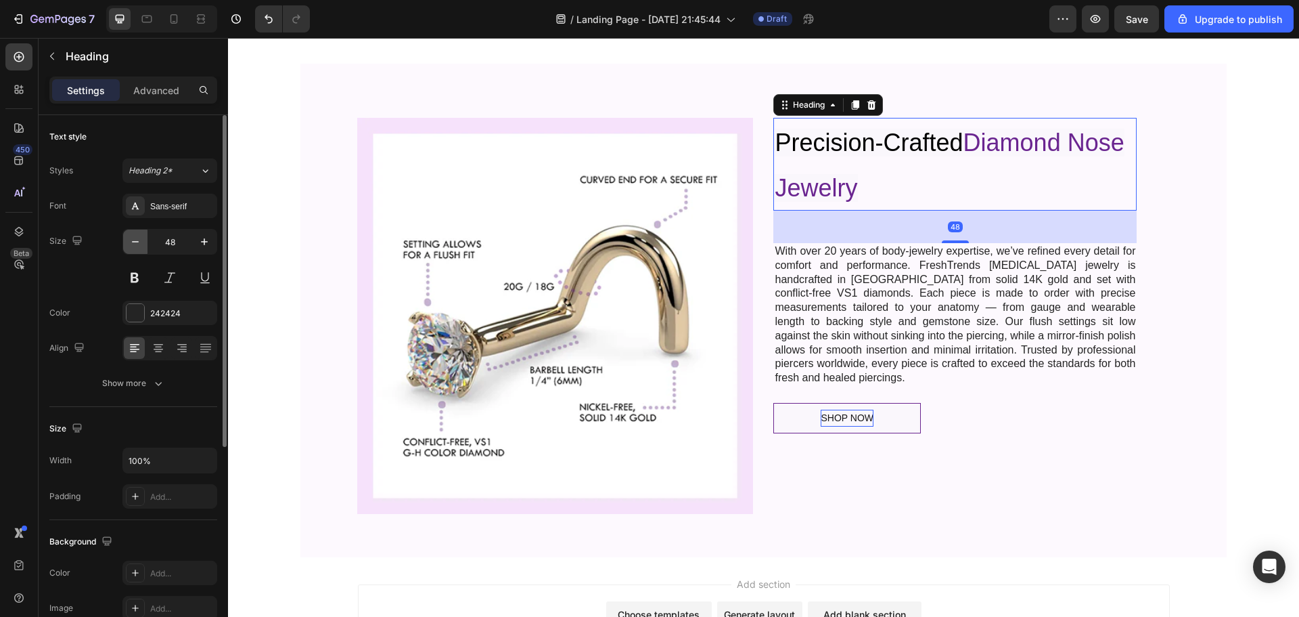
click at [136, 240] on icon "button" at bounding box center [136, 242] width 14 height 14
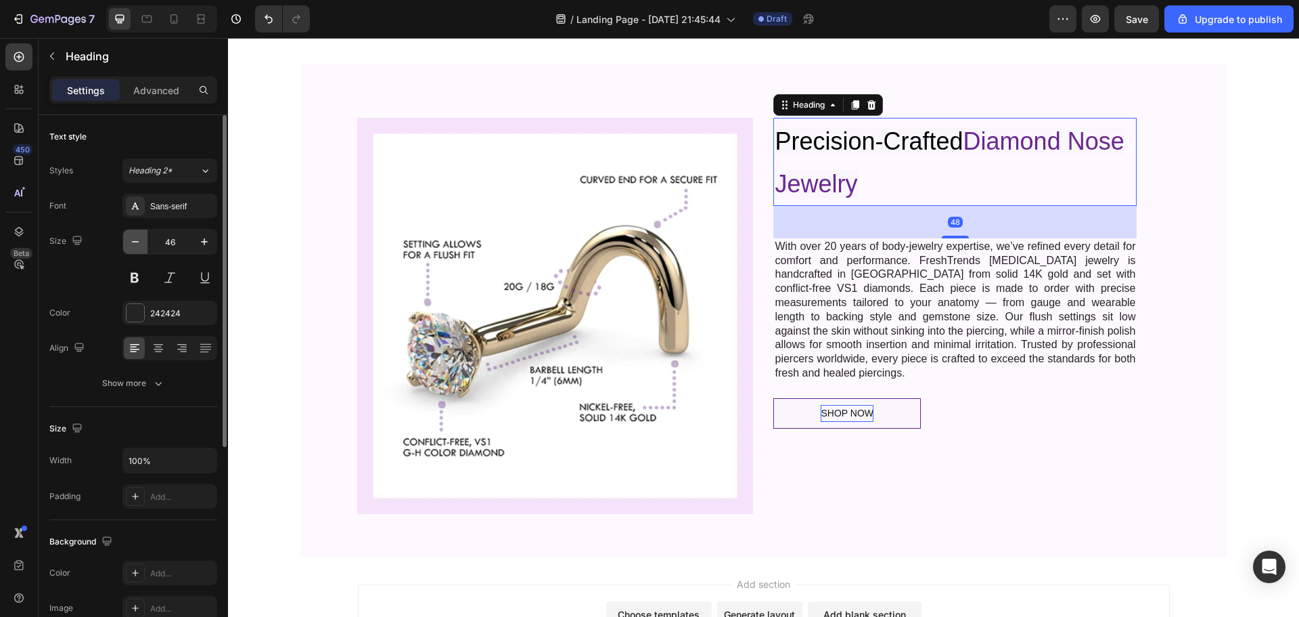
click at [136, 240] on icon "button" at bounding box center [136, 242] width 14 height 14
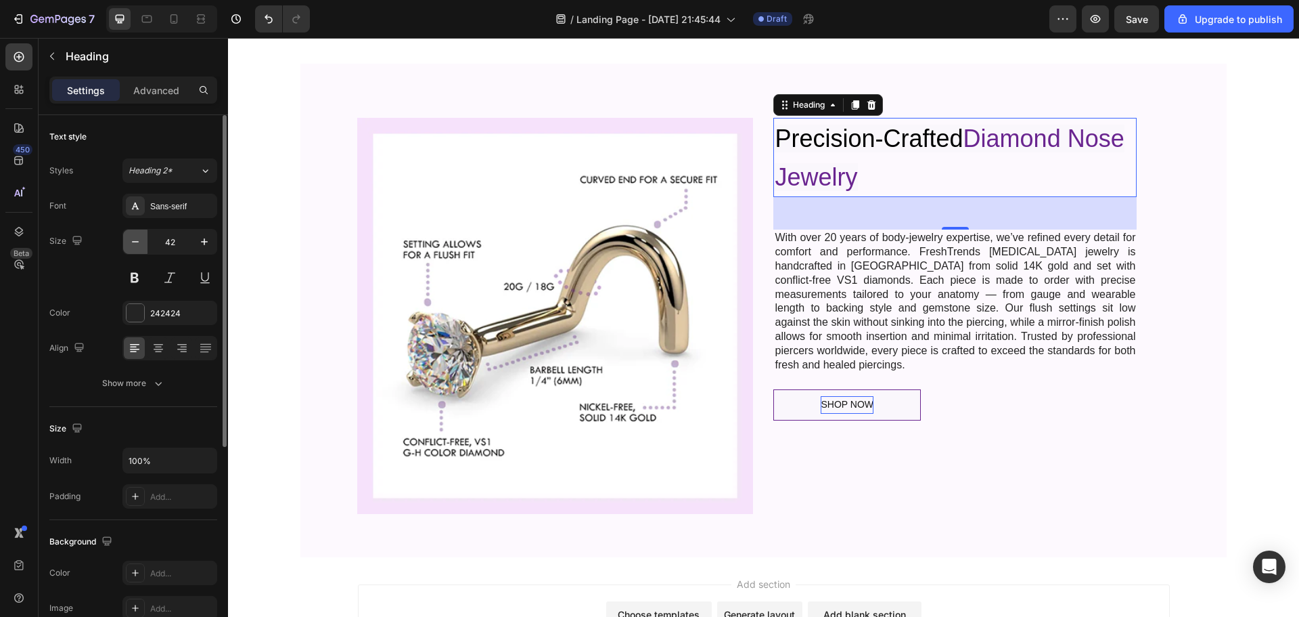
click at [136, 240] on icon "button" at bounding box center [136, 242] width 14 height 14
type input "40"
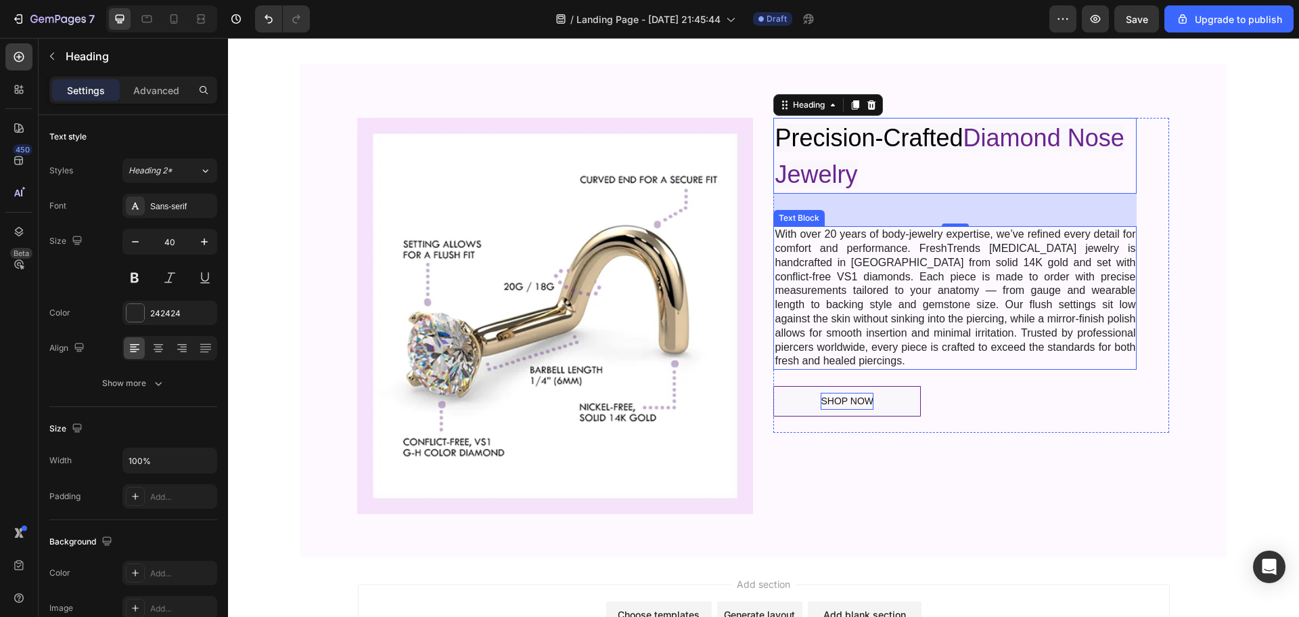
click at [915, 317] on p "With over 20 years of body-jewelry expertise, we’ve refined every detail for co…" at bounding box center [955, 297] width 361 height 141
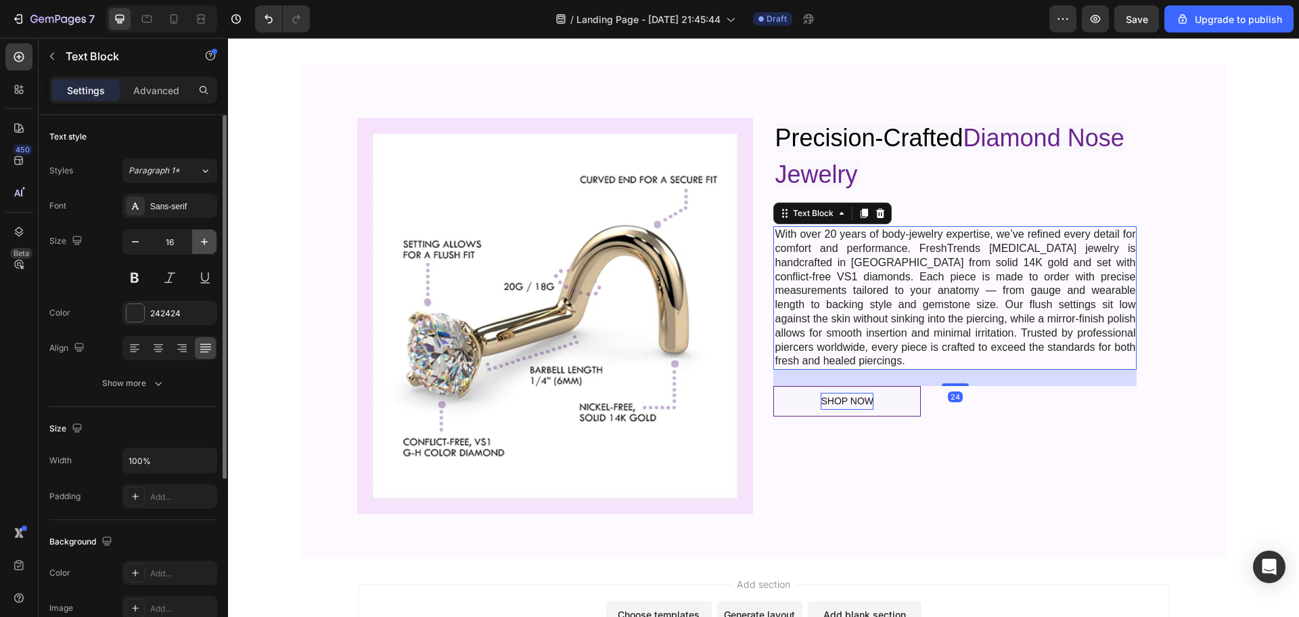
click at [206, 244] on icon "button" at bounding box center [205, 242] width 14 height 14
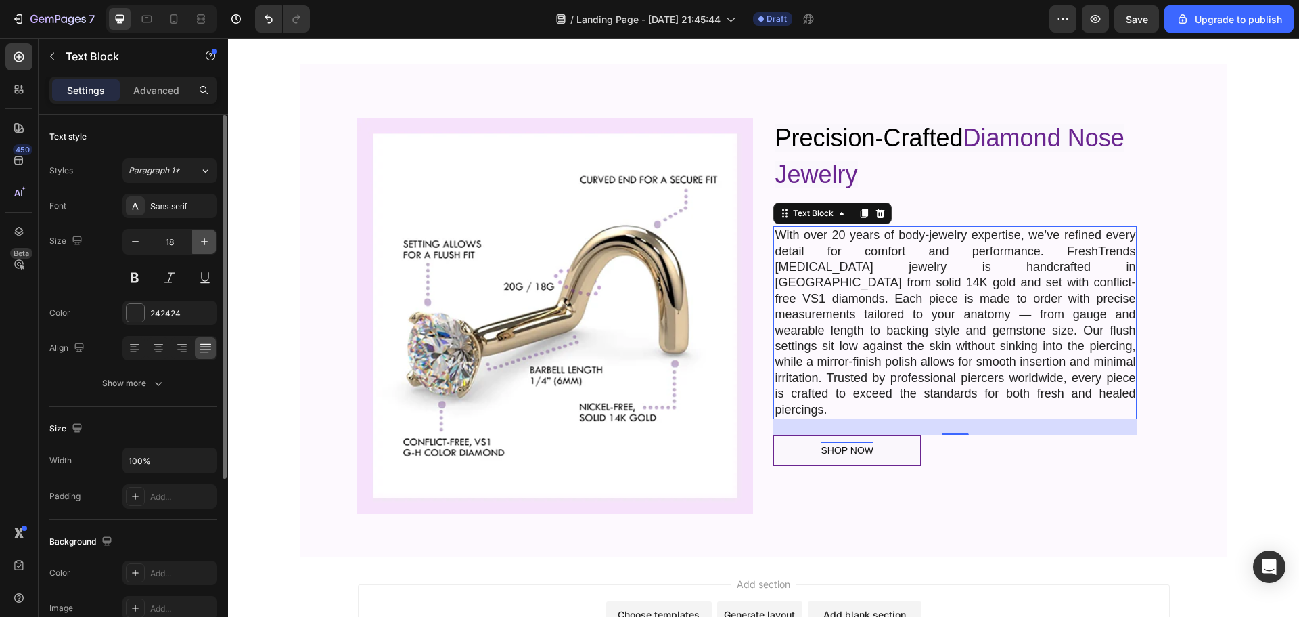
click at [206, 244] on icon "button" at bounding box center [205, 242] width 14 height 14
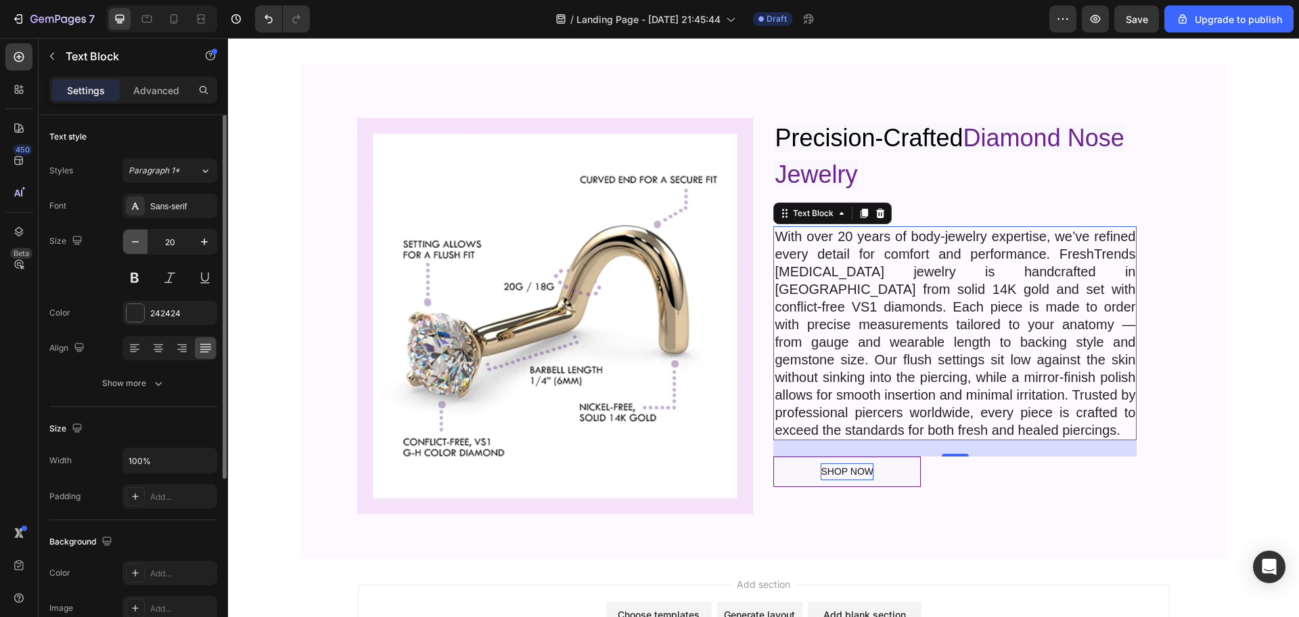
click at [131, 240] on icon "button" at bounding box center [136, 242] width 14 height 14
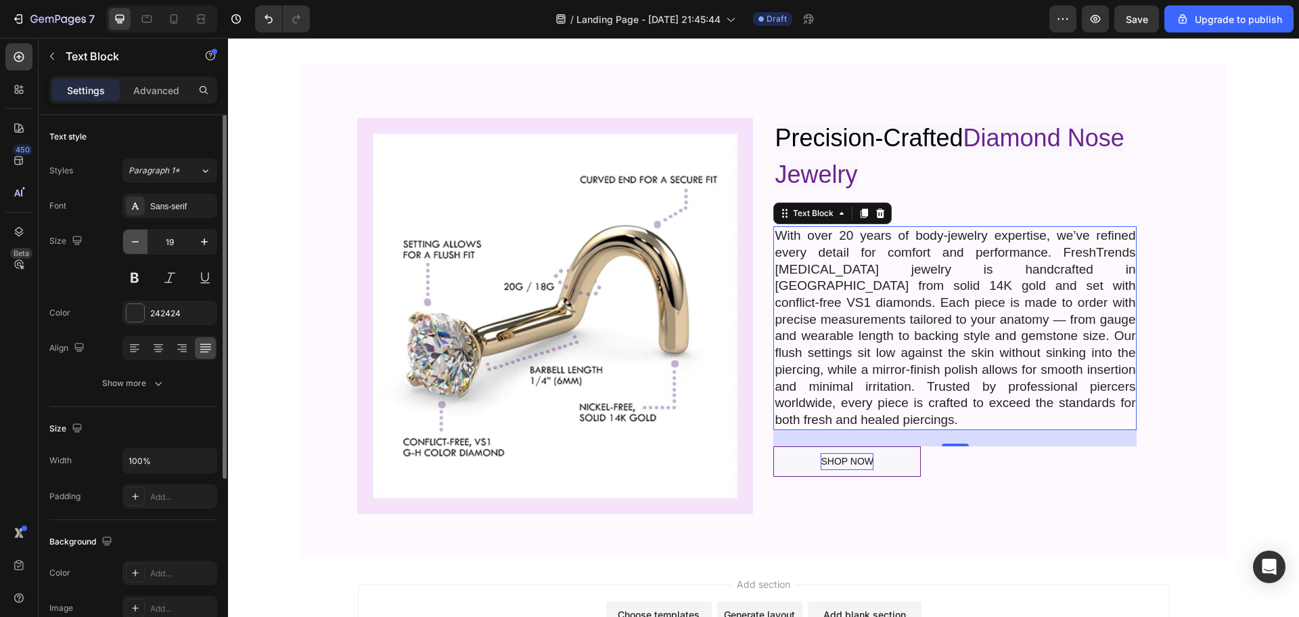
type input "18"
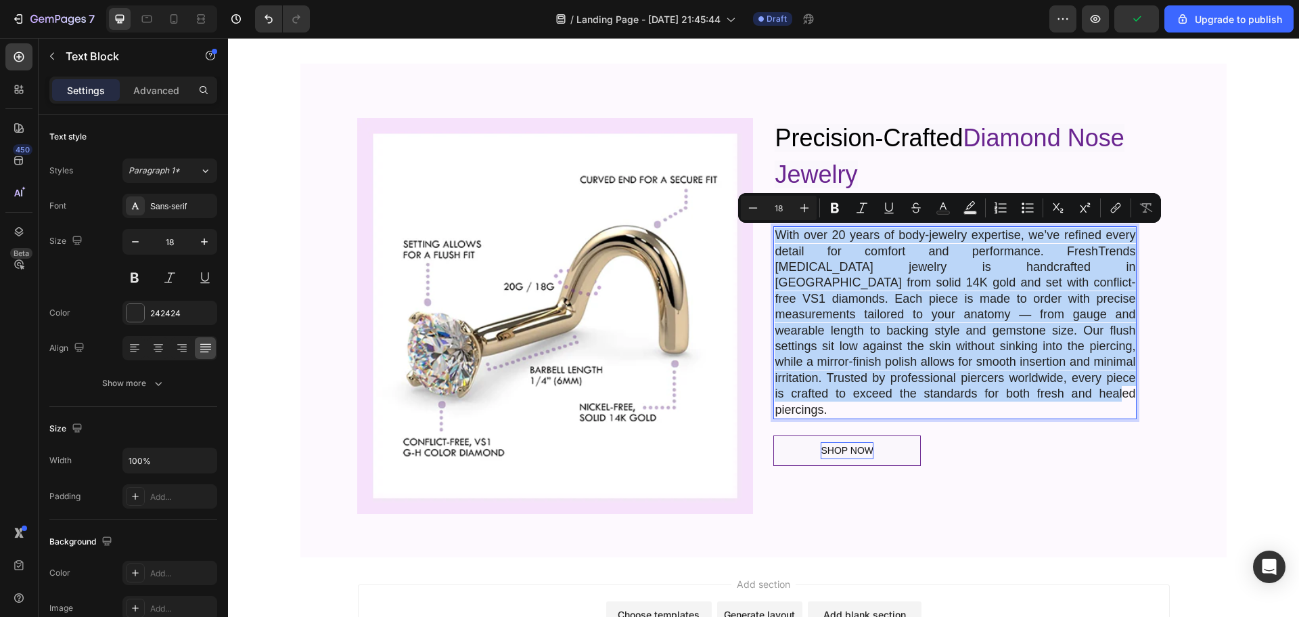
click at [893, 336] on p "With over 20 years of body-jewelry expertise, we’ve refined every detail for co…" at bounding box center [955, 322] width 361 height 190
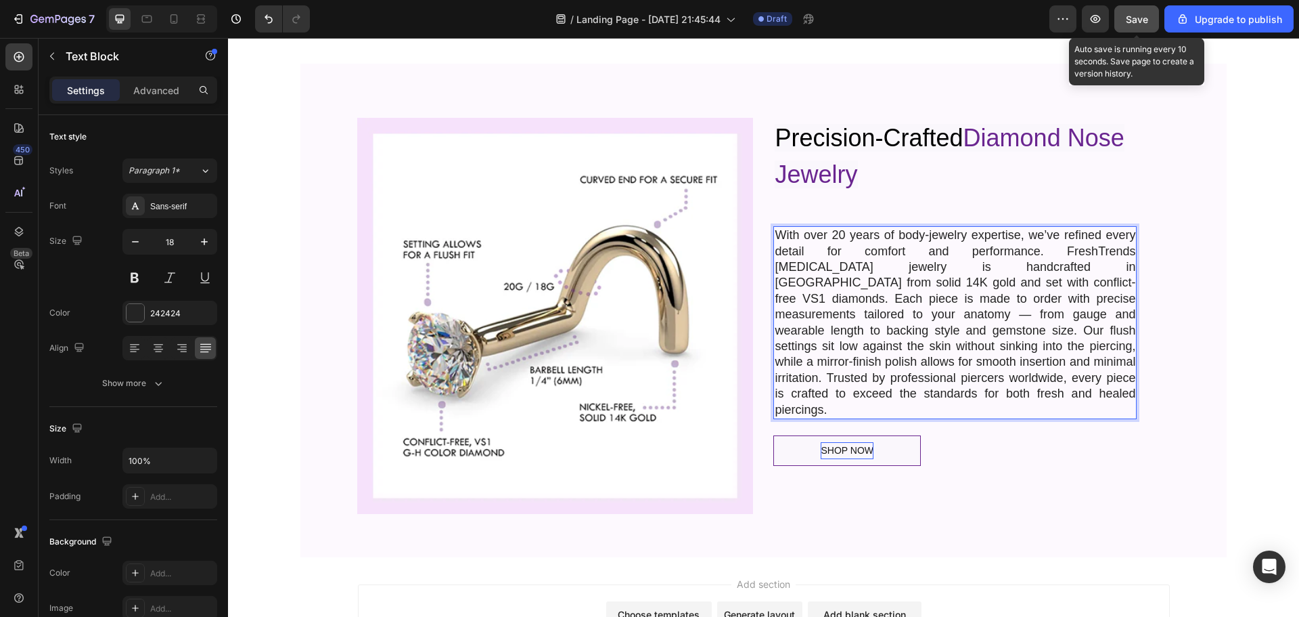
click at [1134, 24] on span "Save" at bounding box center [1137, 20] width 22 height 12
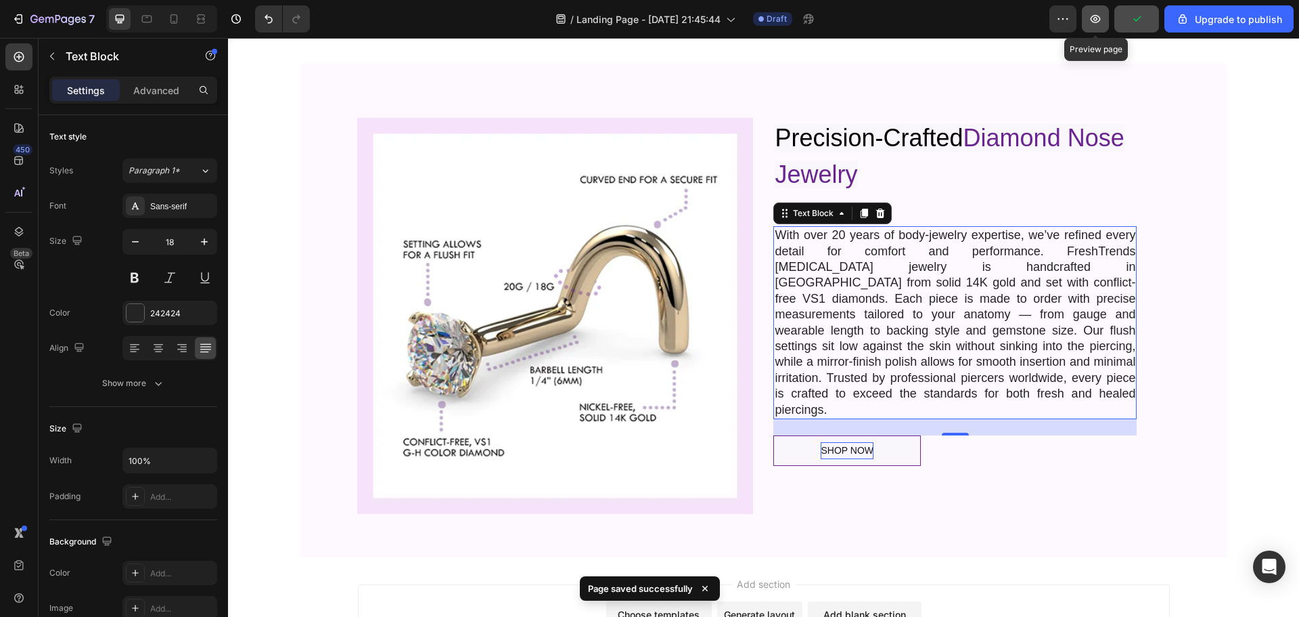
click at [1098, 20] on icon "button" at bounding box center [1096, 19] width 10 height 8
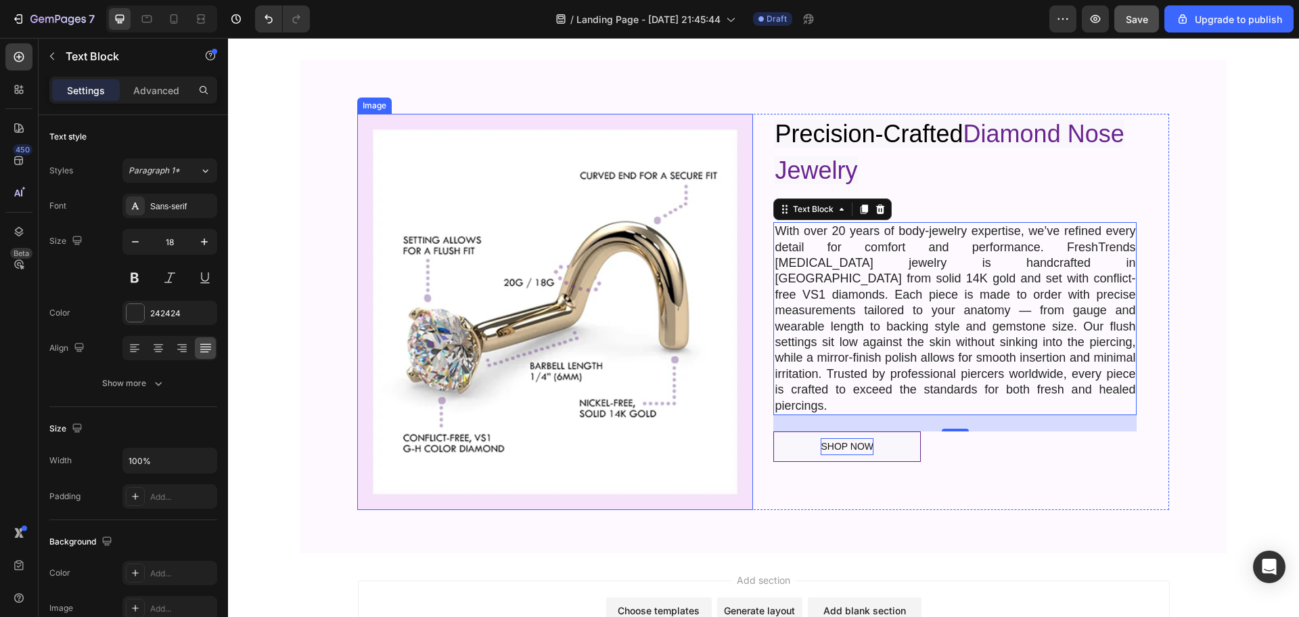
scroll to position [637, 0]
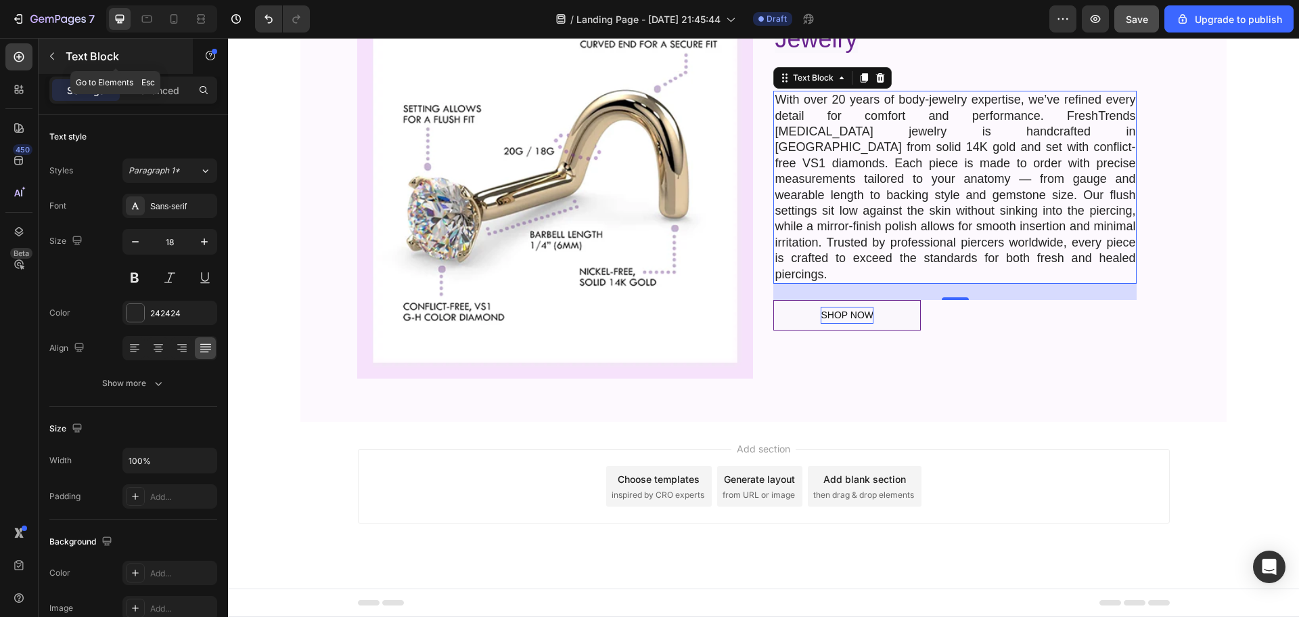
click at [51, 54] on icon "button" at bounding box center [52, 56] width 11 height 11
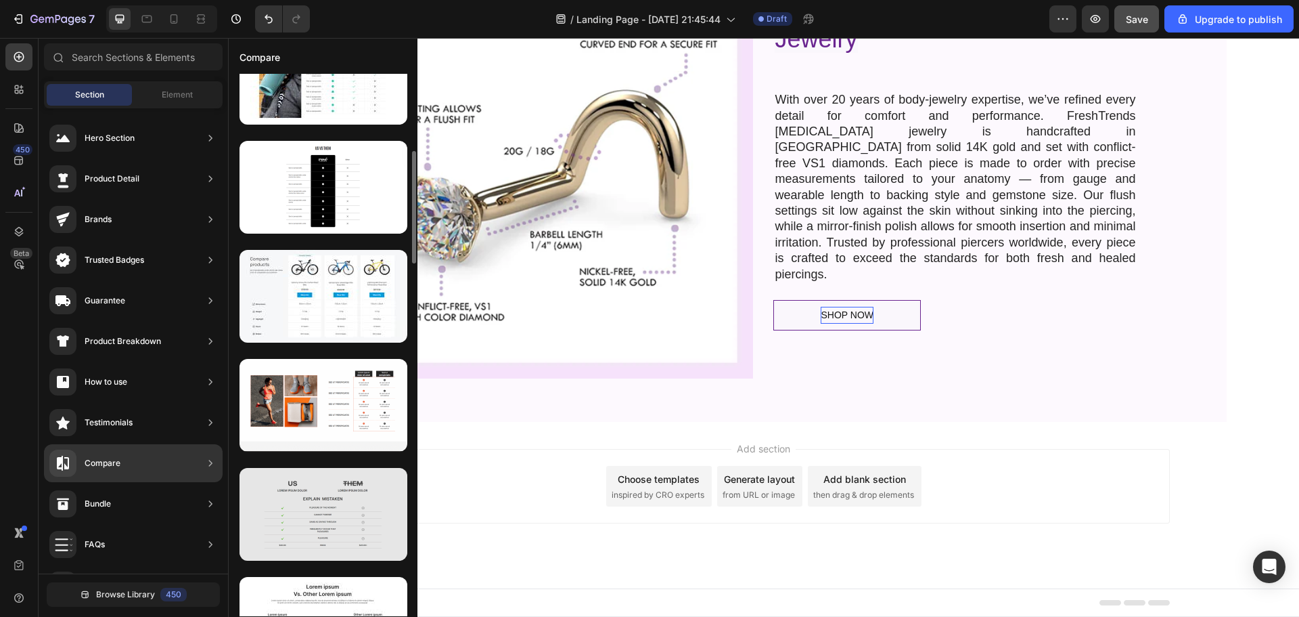
scroll to position [576, 0]
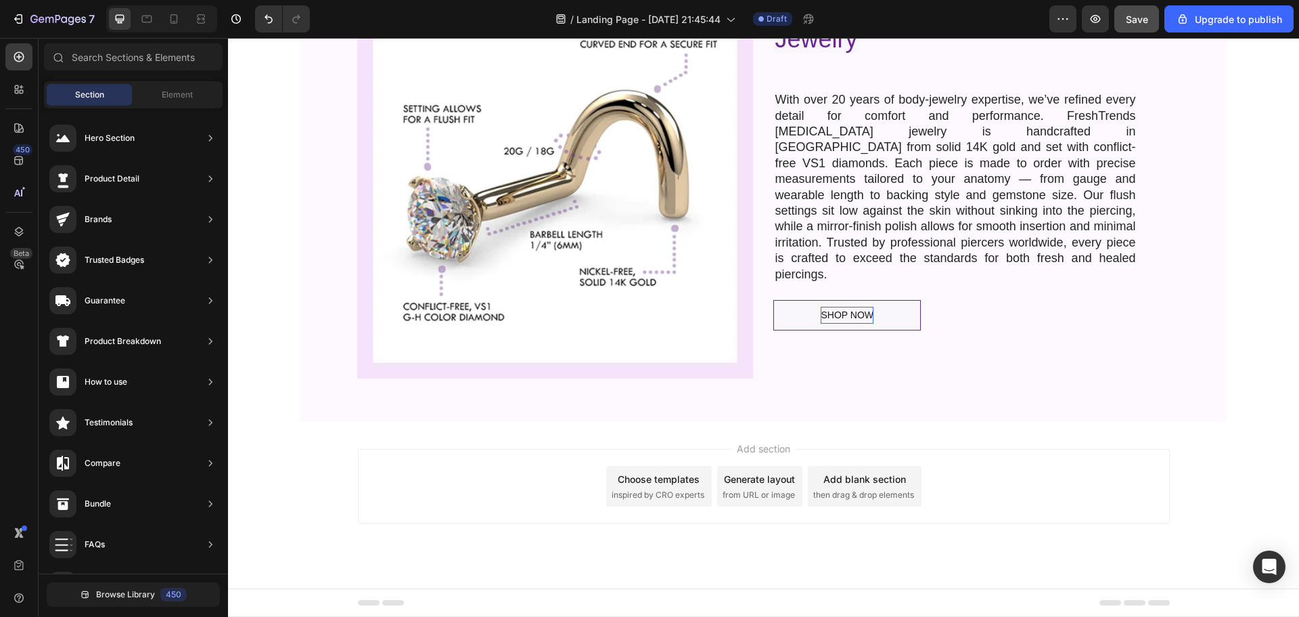
click at [269, 307] on section "Image ⁠⁠⁠⁠⁠⁠⁠ Precision-Crafted Diamond Nose Jewelry Heading With over 20 years…" at bounding box center [763, 174] width 1007 height 493
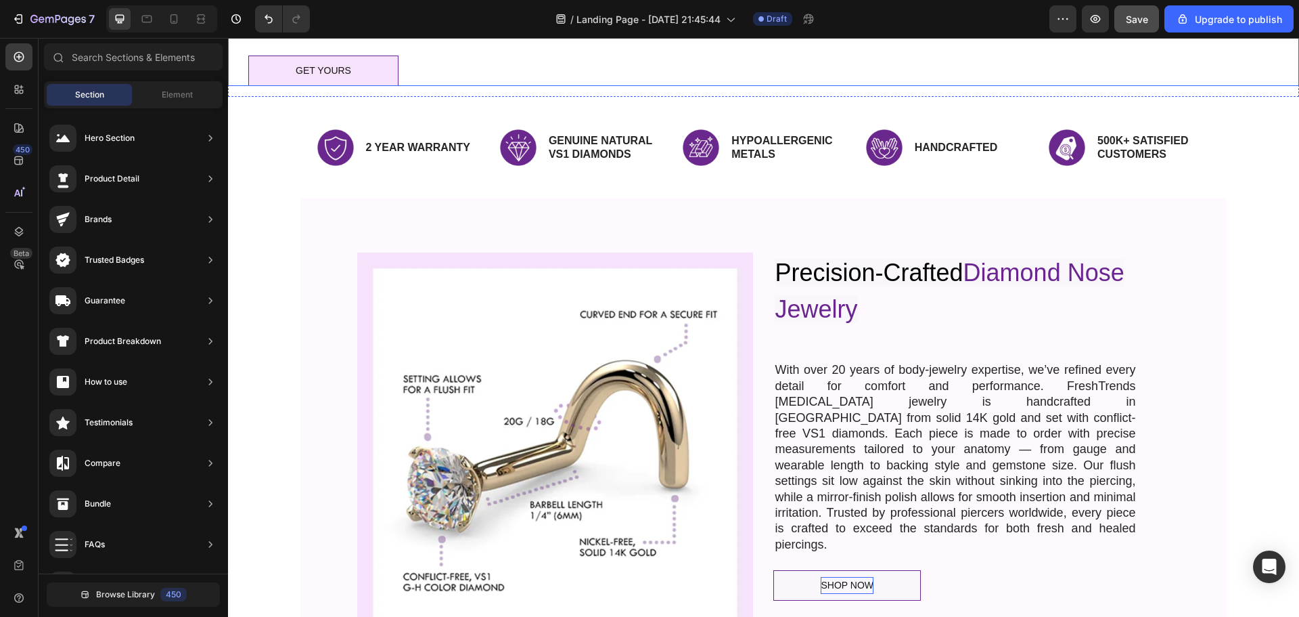
scroll to position [231, 0]
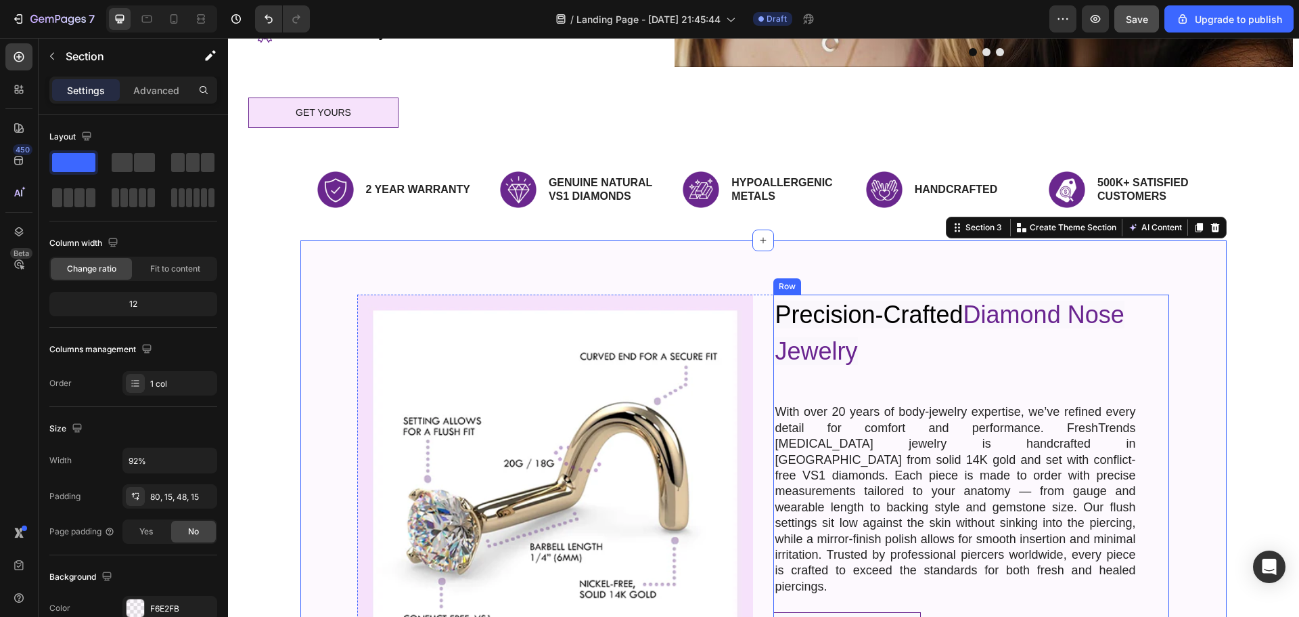
scroll to position [434, 0]
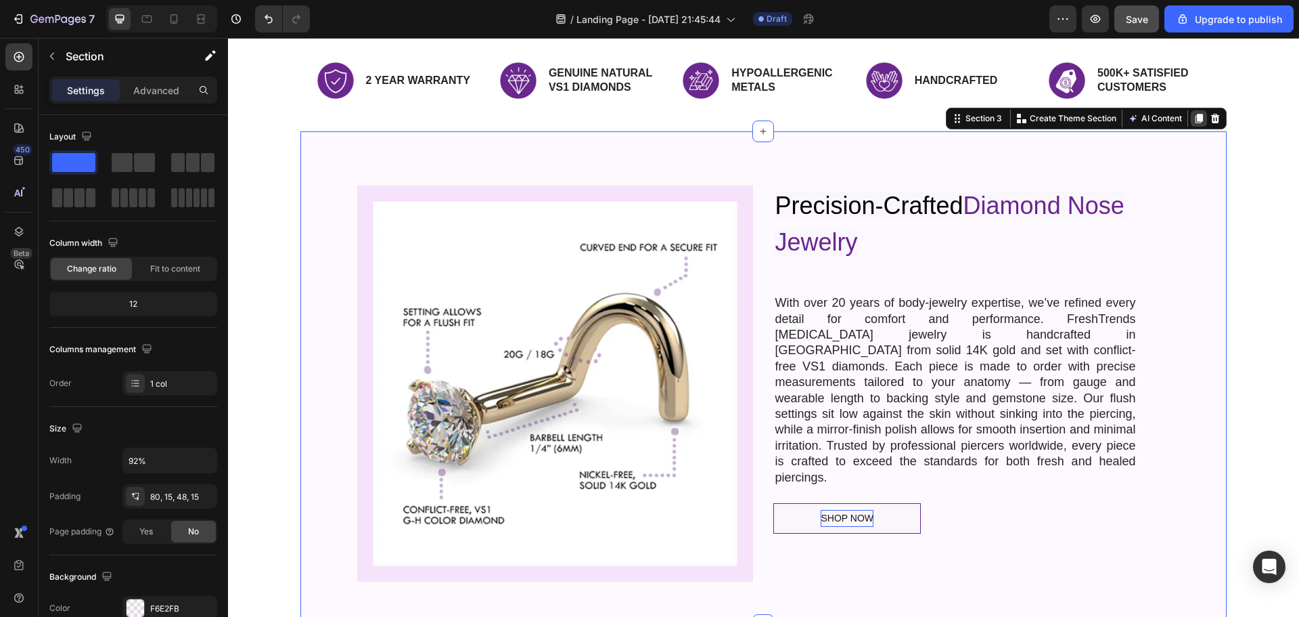
click at [1196, 123] on icon at bounding box center [1199, 118] width 7 height 9
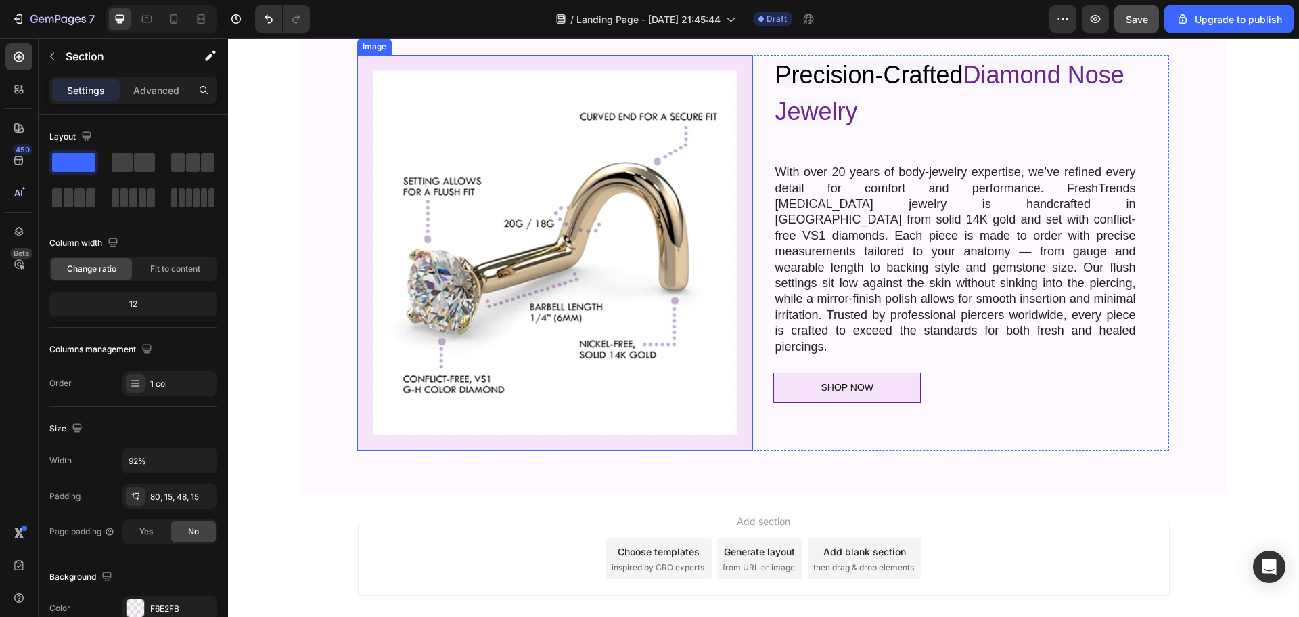
scroll to position [959, 0]
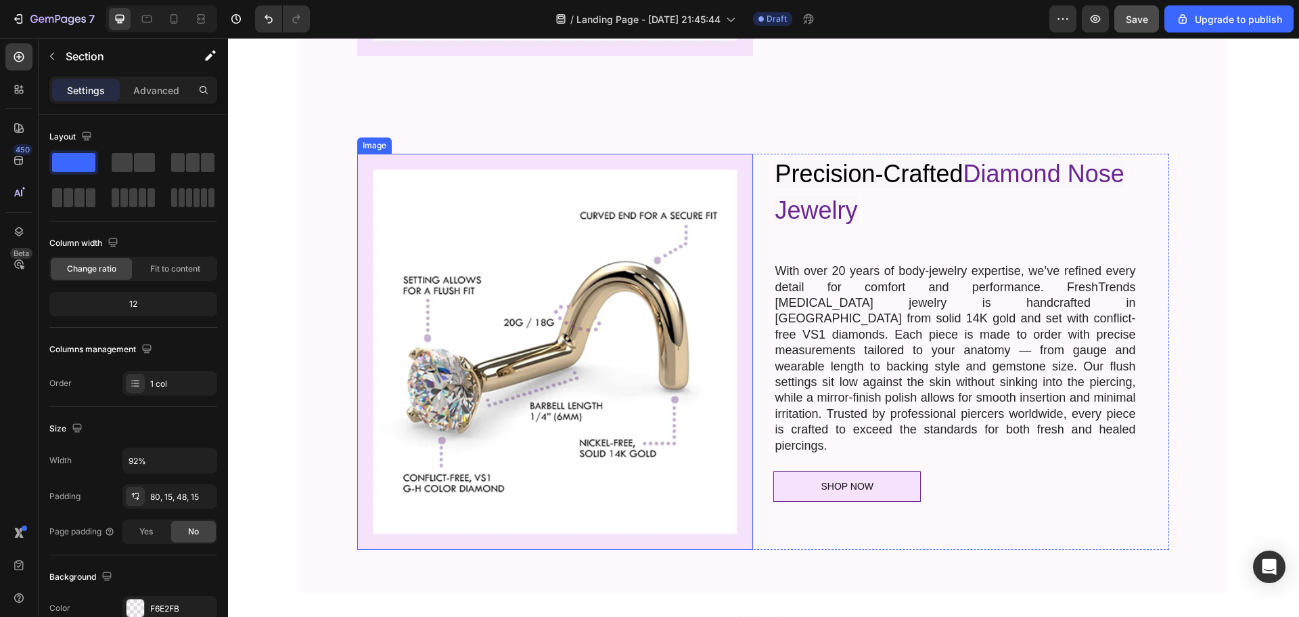
click at [561, 346] on img at bounding box center [555, 352] width 396 height 396
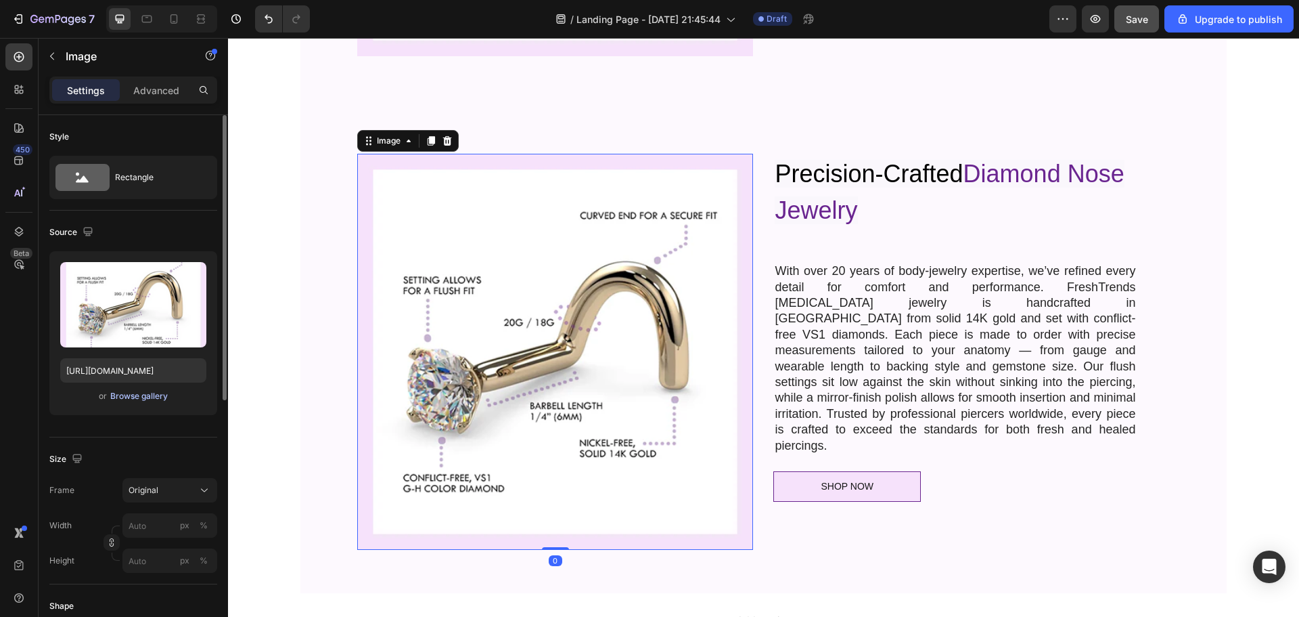
click at [152, 397] on div "Browse gallery" at bounding box center [139, 396] width 58 height 12
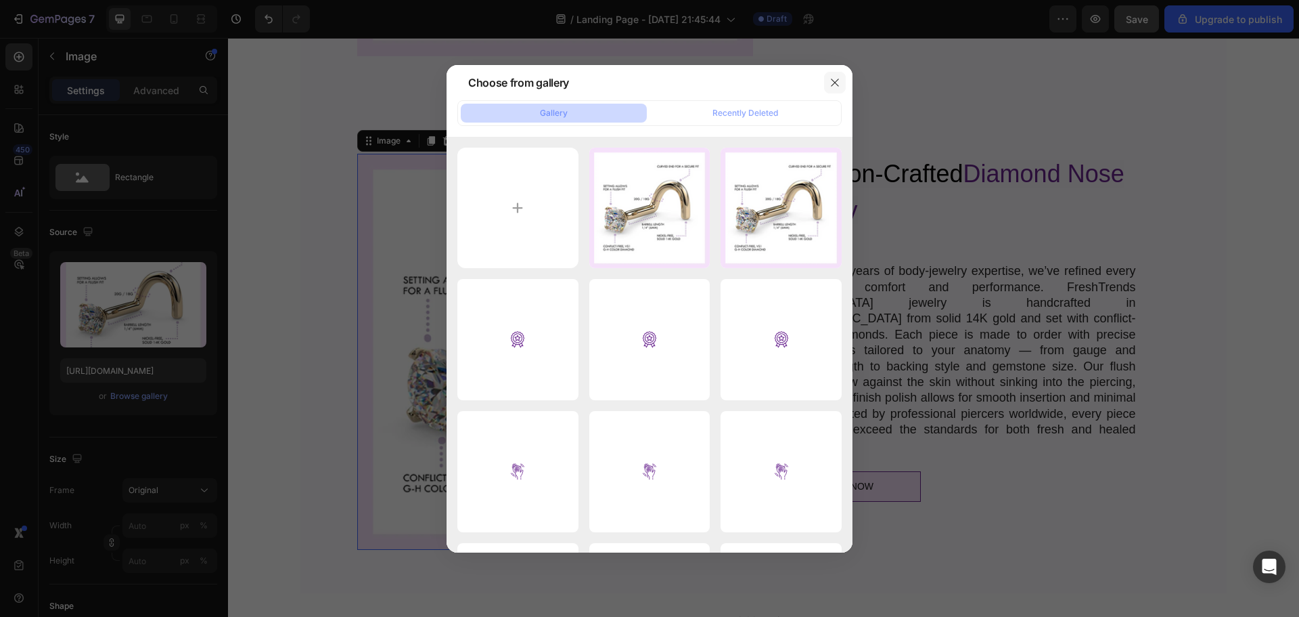
click at [837, 84] on icon "button" at bounding box center [834, 82] width 7 height 7
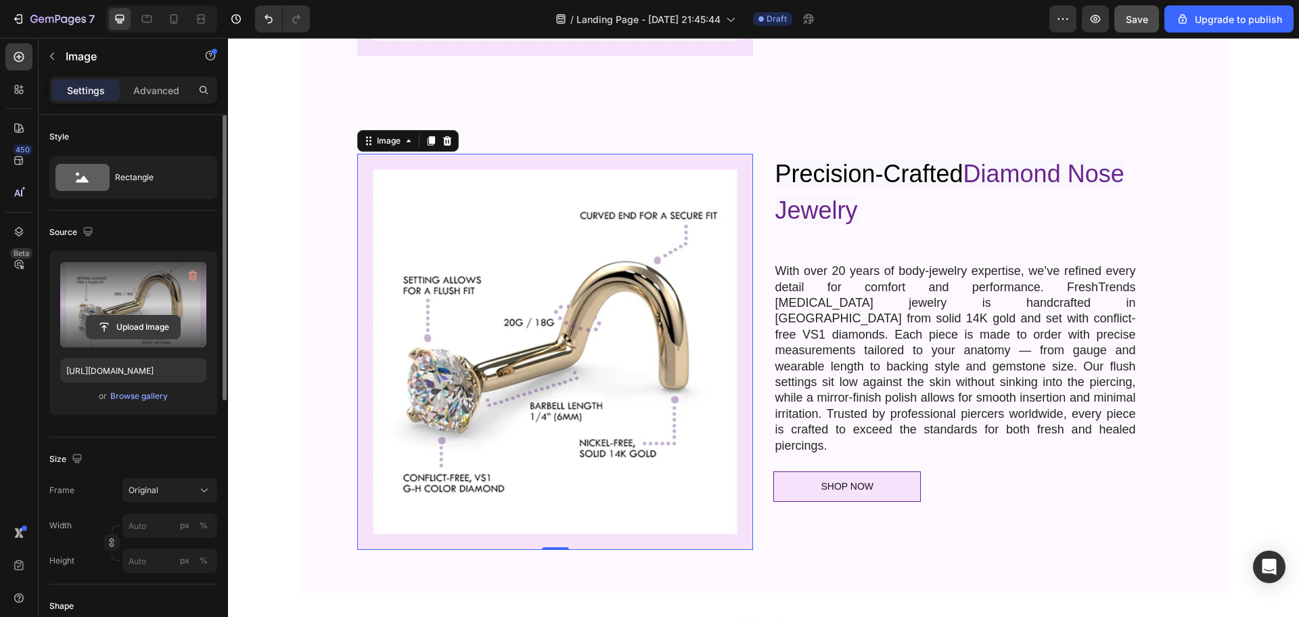
click at [141, 319] on input "file" at bounding box center [133, 326] width 93 height 23
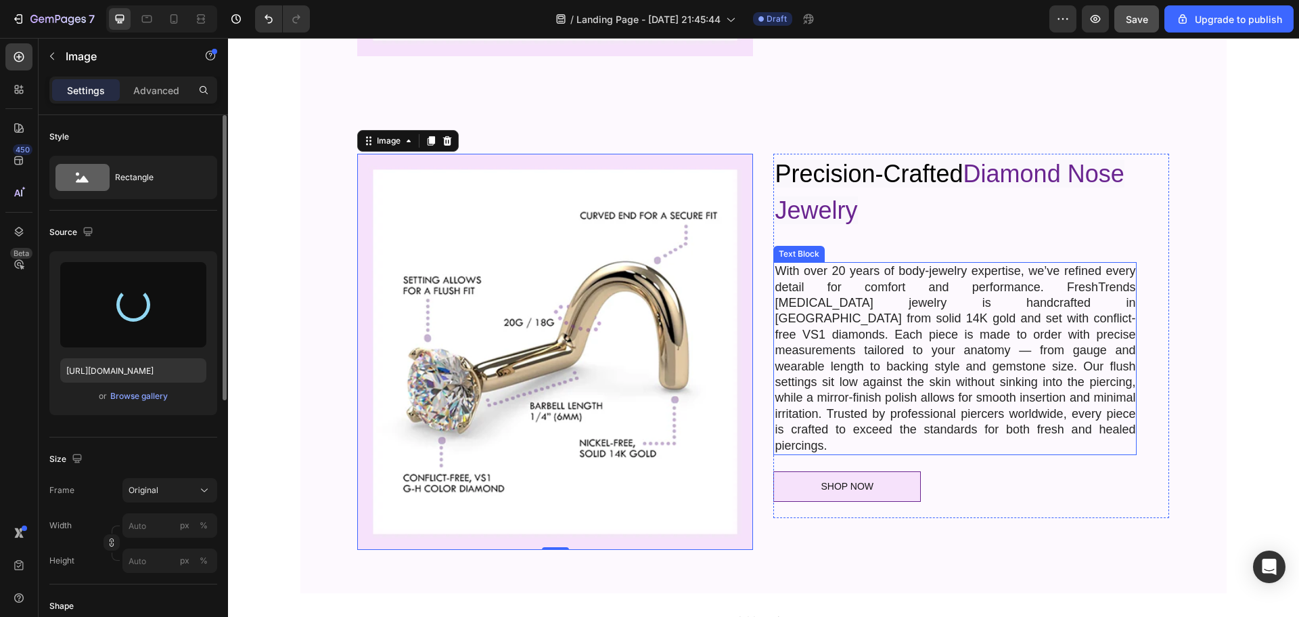
type input "https://cdn.shopify.com/s/files/1/2395/3423/files/gempages_561215441062593317-1…"
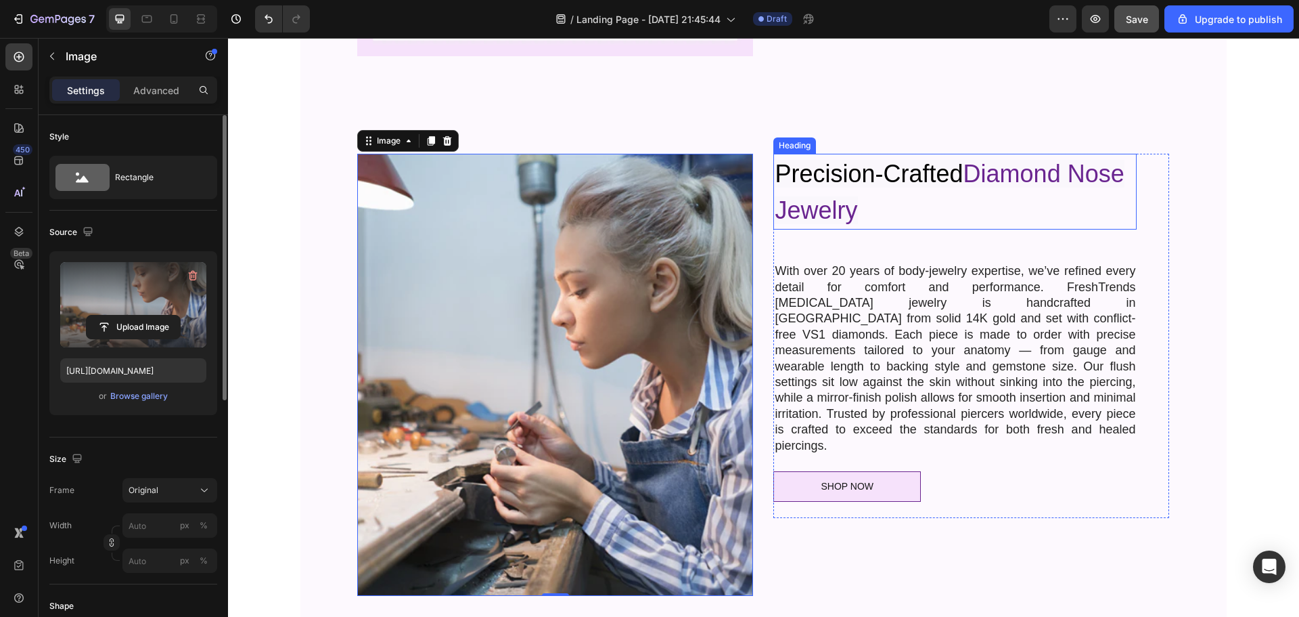
click at [808, 175] on span "Precision-Crafted" at bounding box center [869, 174] width 188 height 28
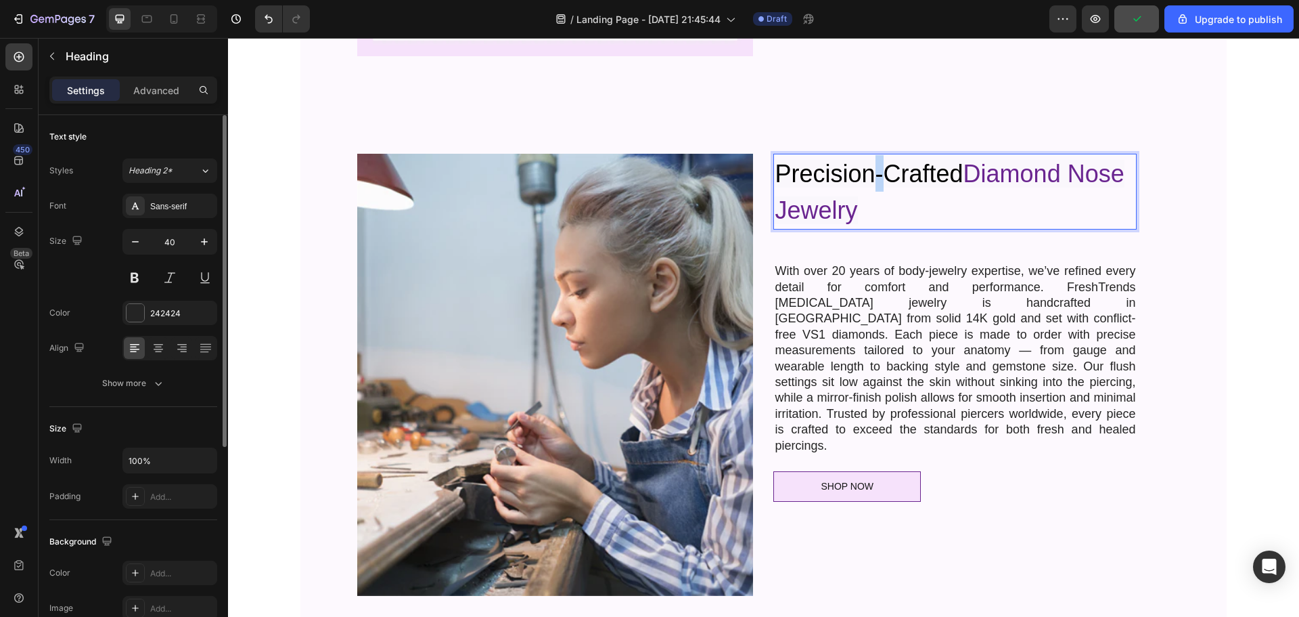
click at [874, 179] on span "Precision-Crafted" at bounding box center [869, 174] width 188 height 28
click at [822, 179] on span "Precision-Crafted" at bounding box center [869, 174] width 188 height 28
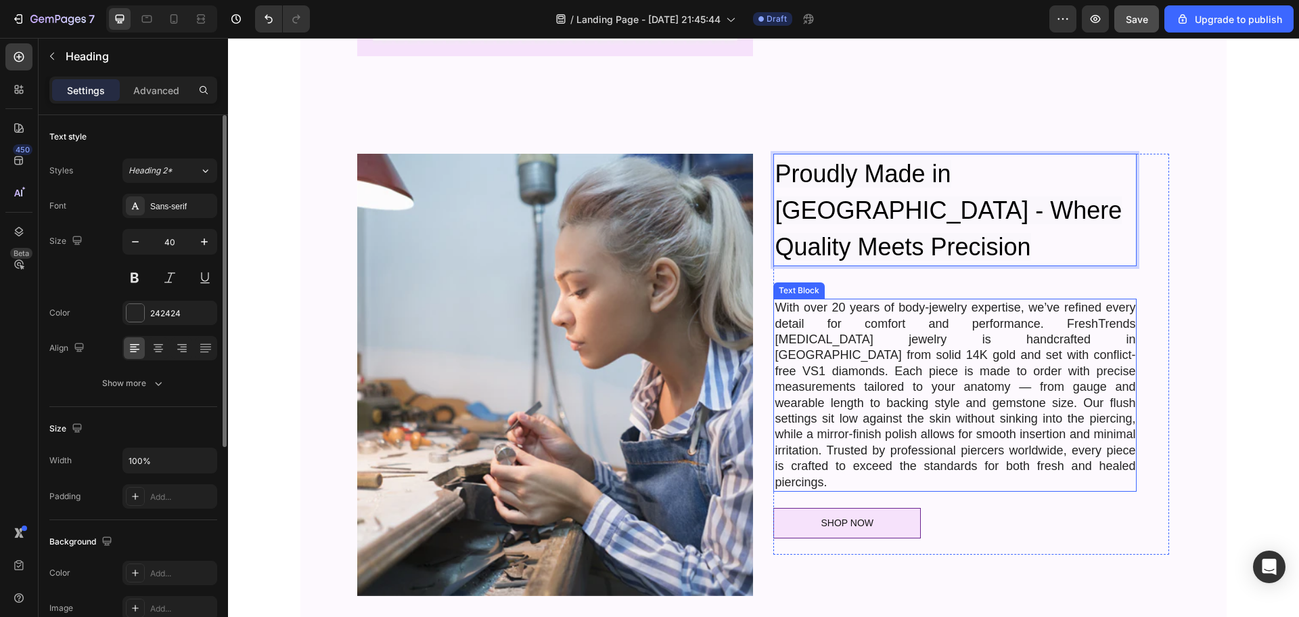
click at [818, 320] on p "With over 20 years of body-jewelry expertise, we’ve refined every detail for co…" at bounding box center [955, 395] width 361 height 190
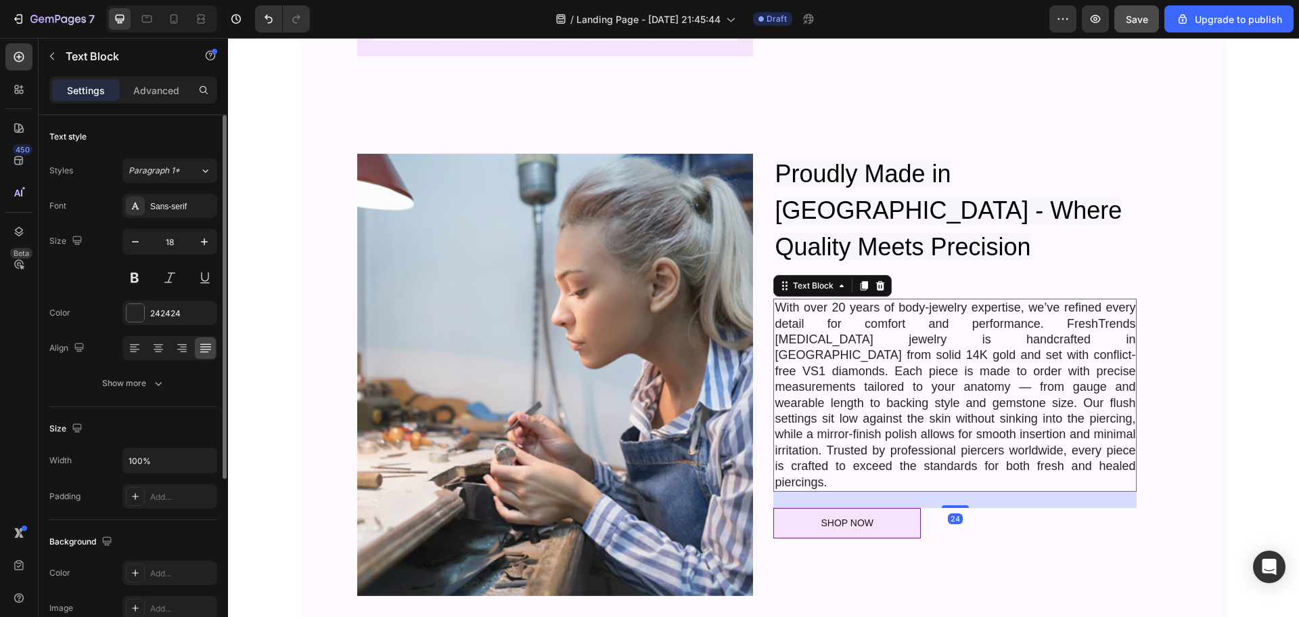
click at [892, 336] on p "With over 20 years of body-jewelry expertise, we’ve refined every detail for co…" at bounding box center [955, 395] width 361 height 190
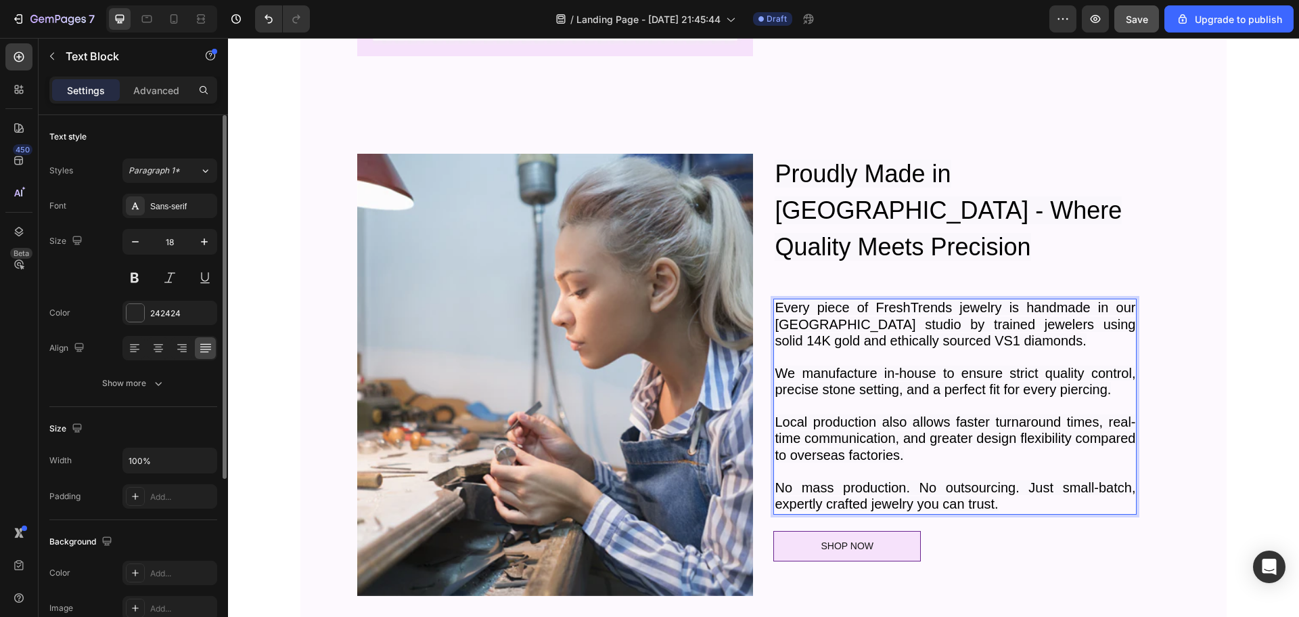
click at [832, 300] on span "Every piece of FreshTrends jewelry is handmade in our Los Angeles studio by tra…" at bounding box center [955, 324] width 361 height 48
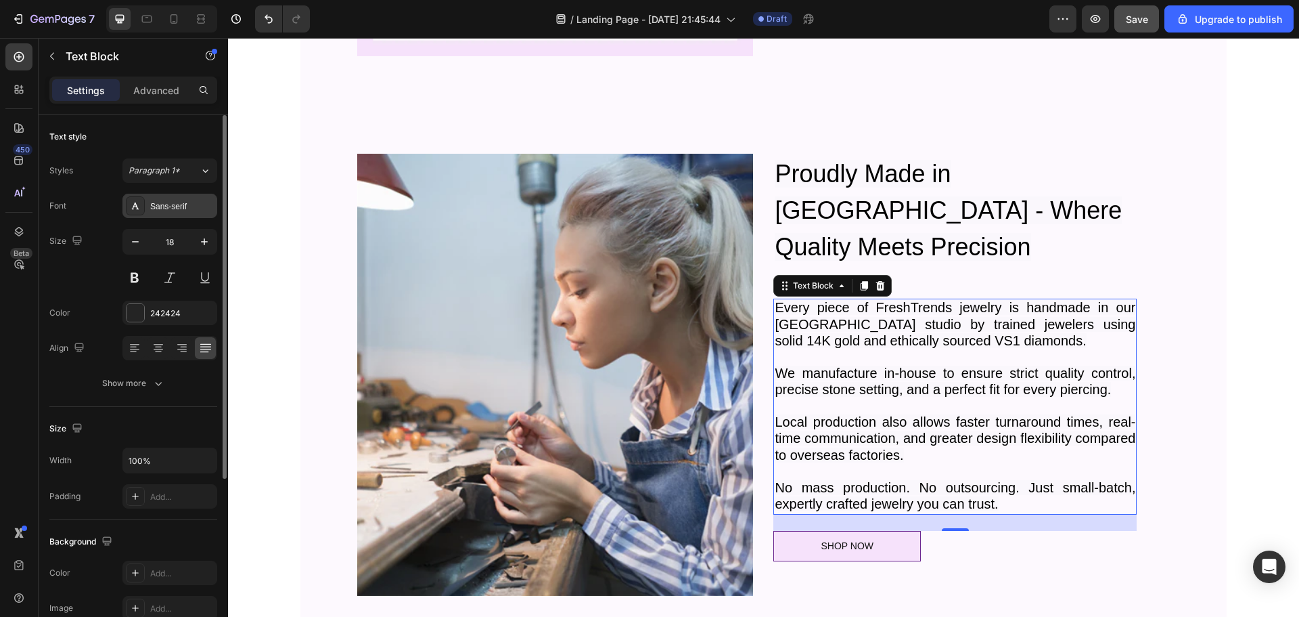
click at [179, 202] on div "Sans-serif" at bounding box center [182, 206] width 64 height 12
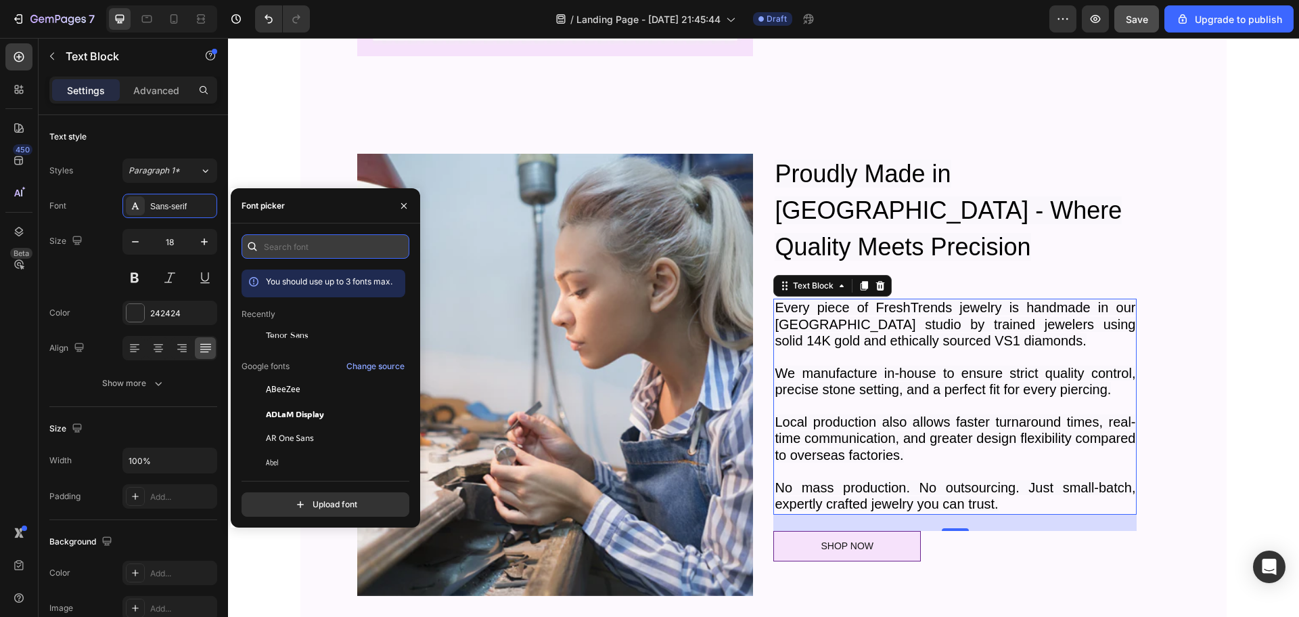
click at [321, 250] on input "text" at bounding box center [326, 246] width 168 height 24
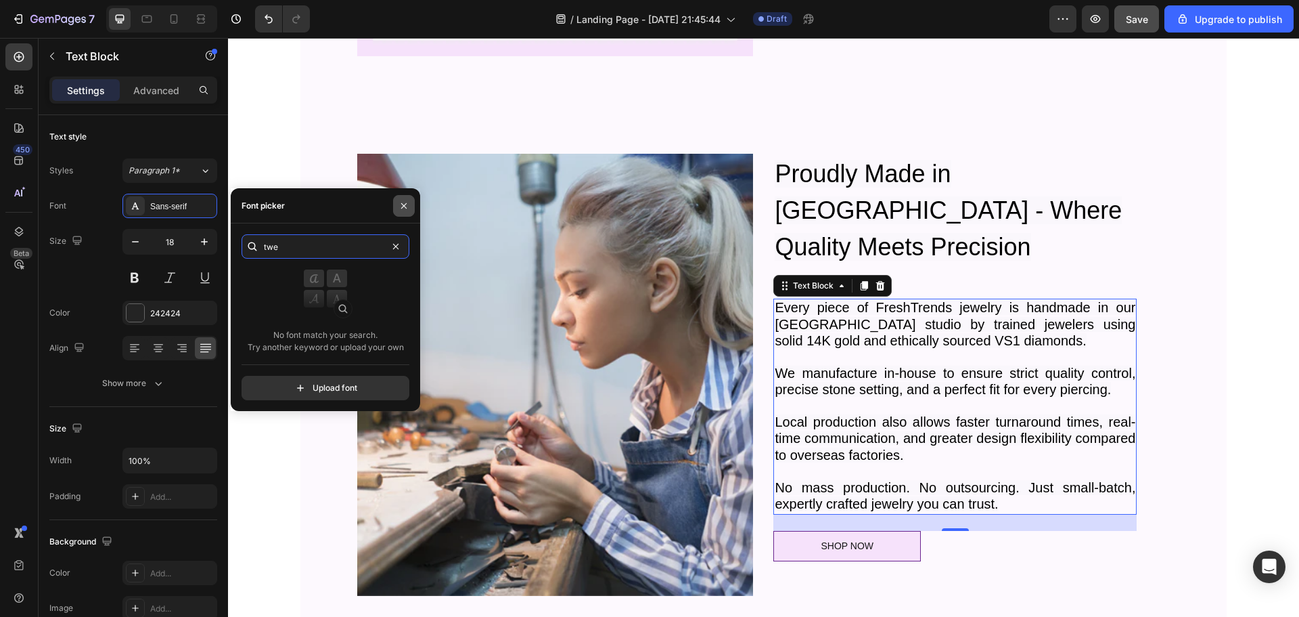
type input "twe"
click at [401, 204] on icon "button" at bounding box center [404, 205] width 11 height 11
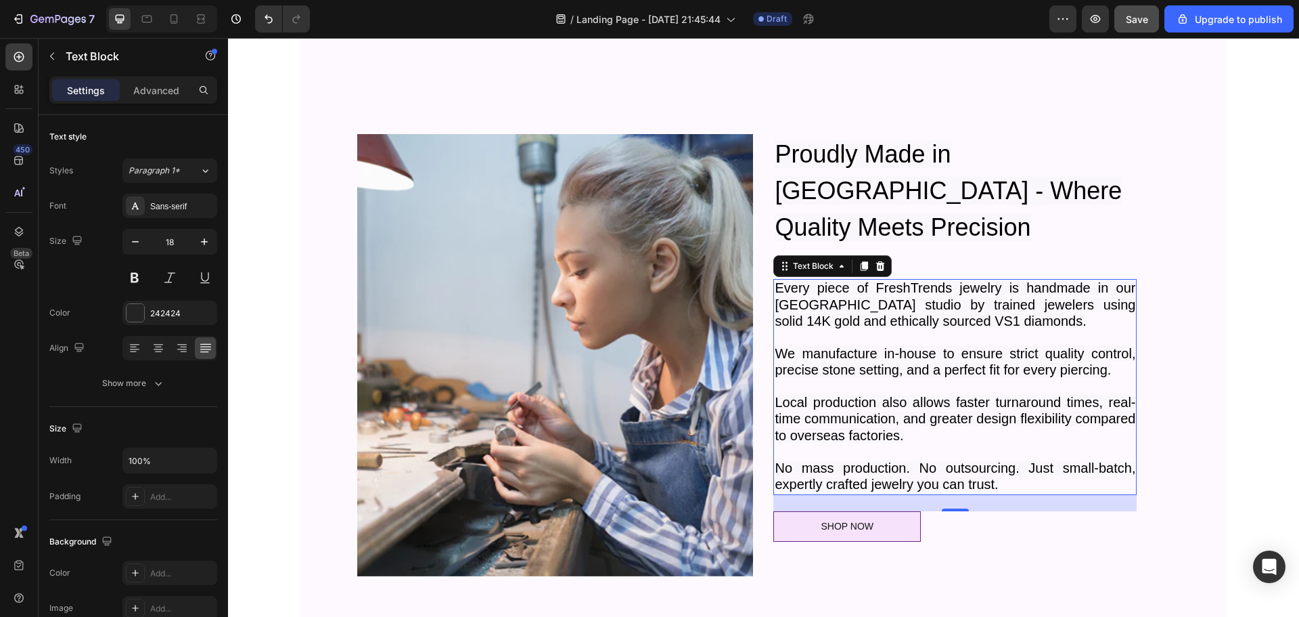
scroll to position [1094, 0]
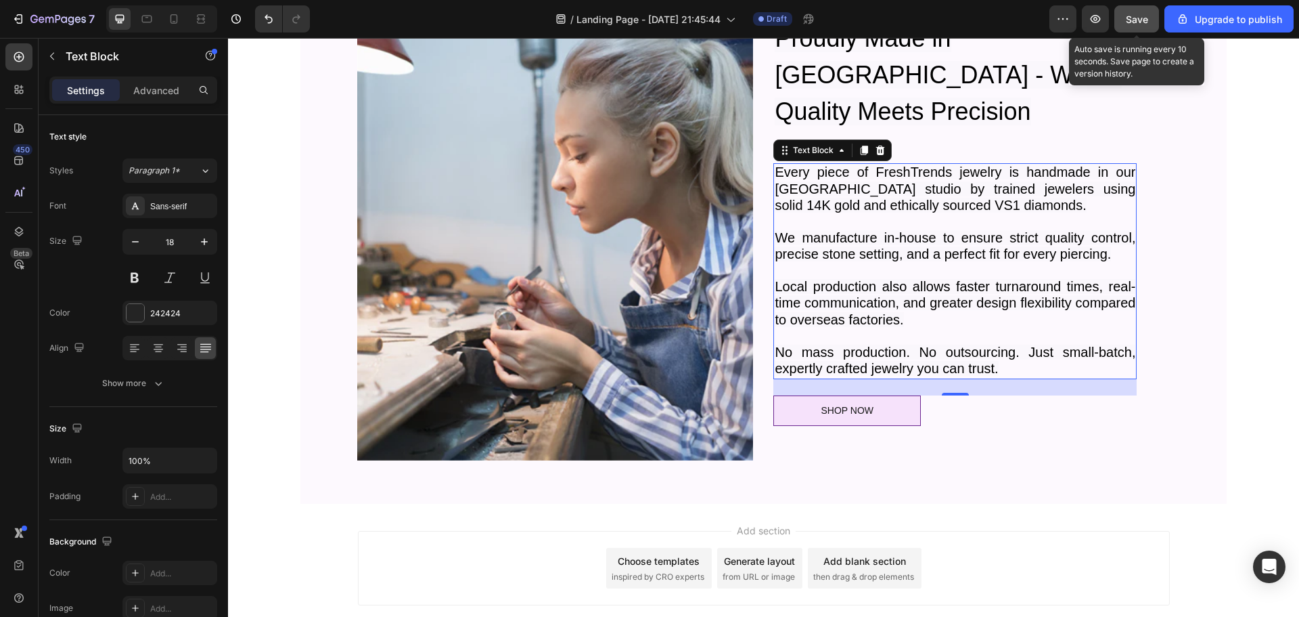
click at [1136, 18] on span "Save" at bounding box center [1137, 20] width 22 height 12
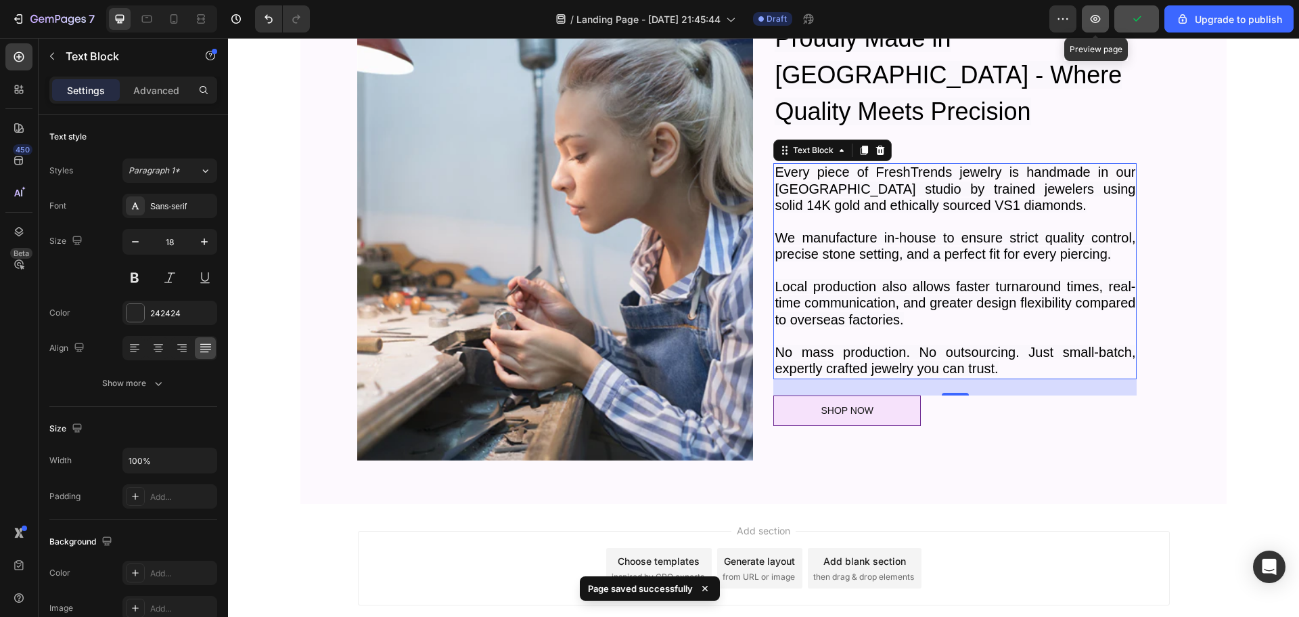
click at [1096, 24] on icon "button" at bounding box center [1096, 19] width 14 height 14
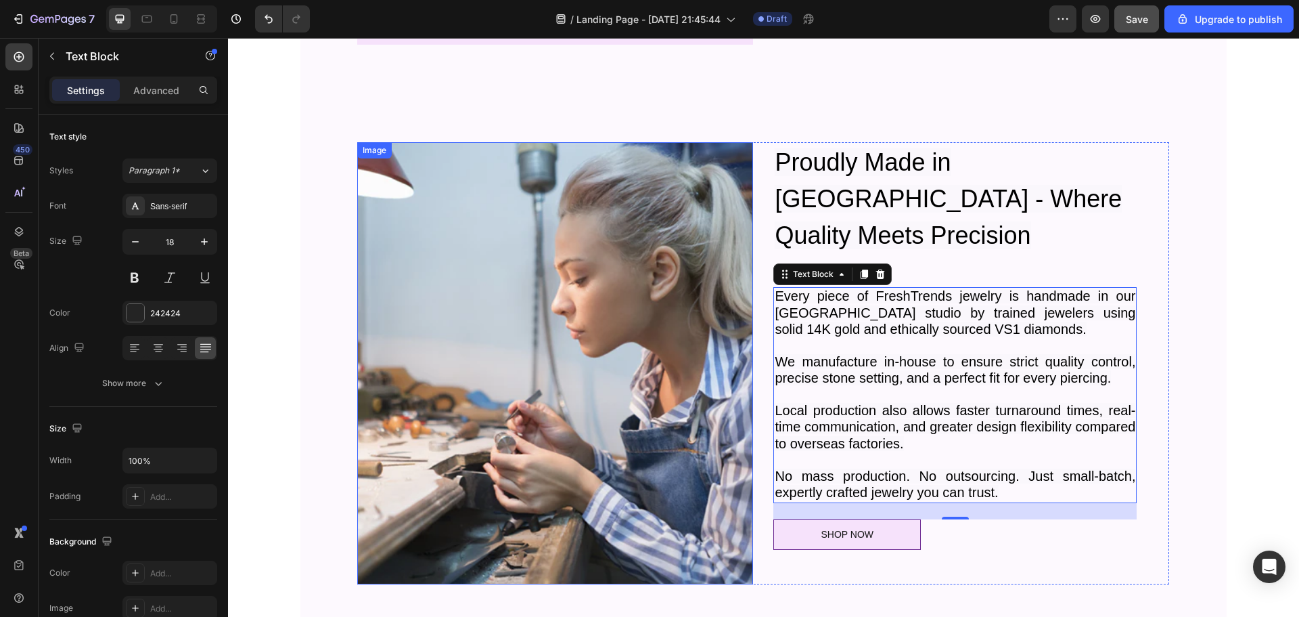
scroll to position [1027, 0]
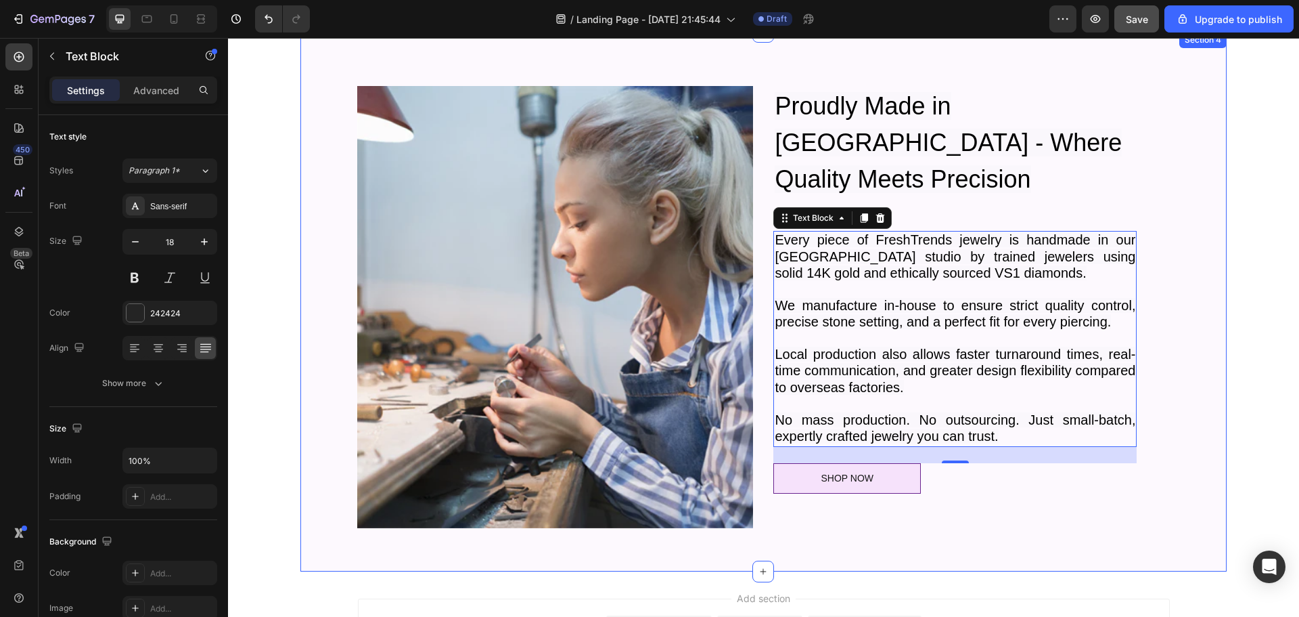
click at [309, 143] on div "Image ⁠⁠⁠⁠⁠⁠⁠ Proudly Made in Los Angeles - Where Quality Meets Precision Headi…" at bounding box center [763, 301] width 926 height 539
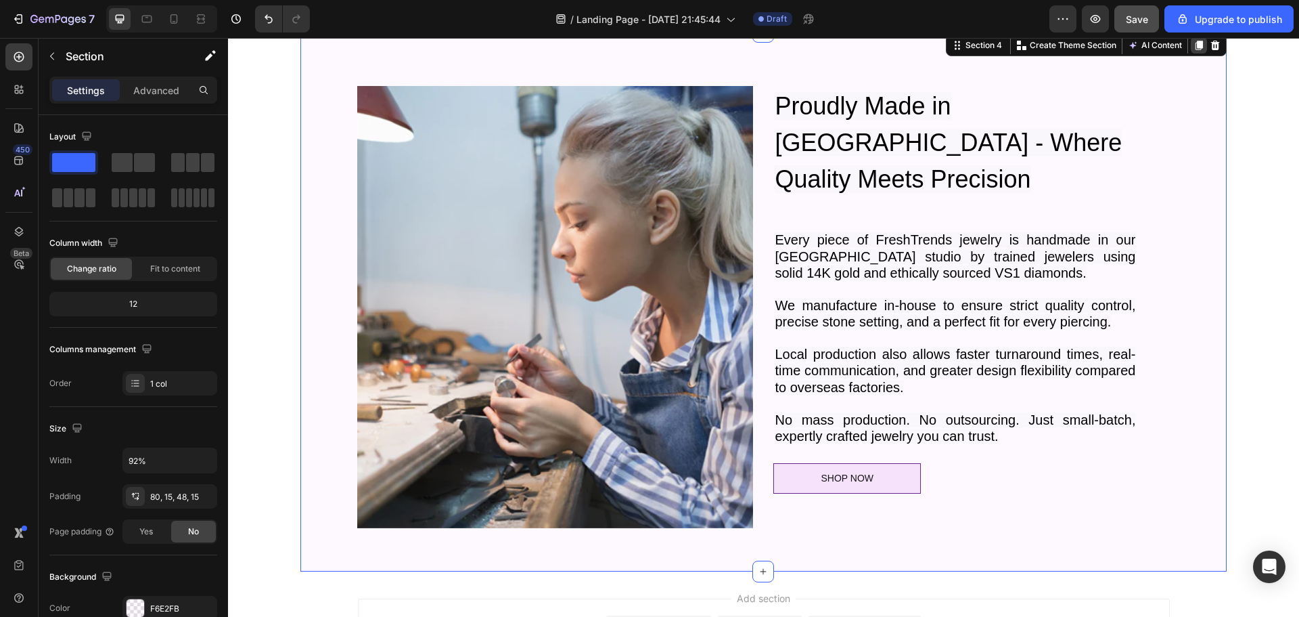
click at [1196, 44] on icon at bounding box center [1199, 45] width 7 height 9
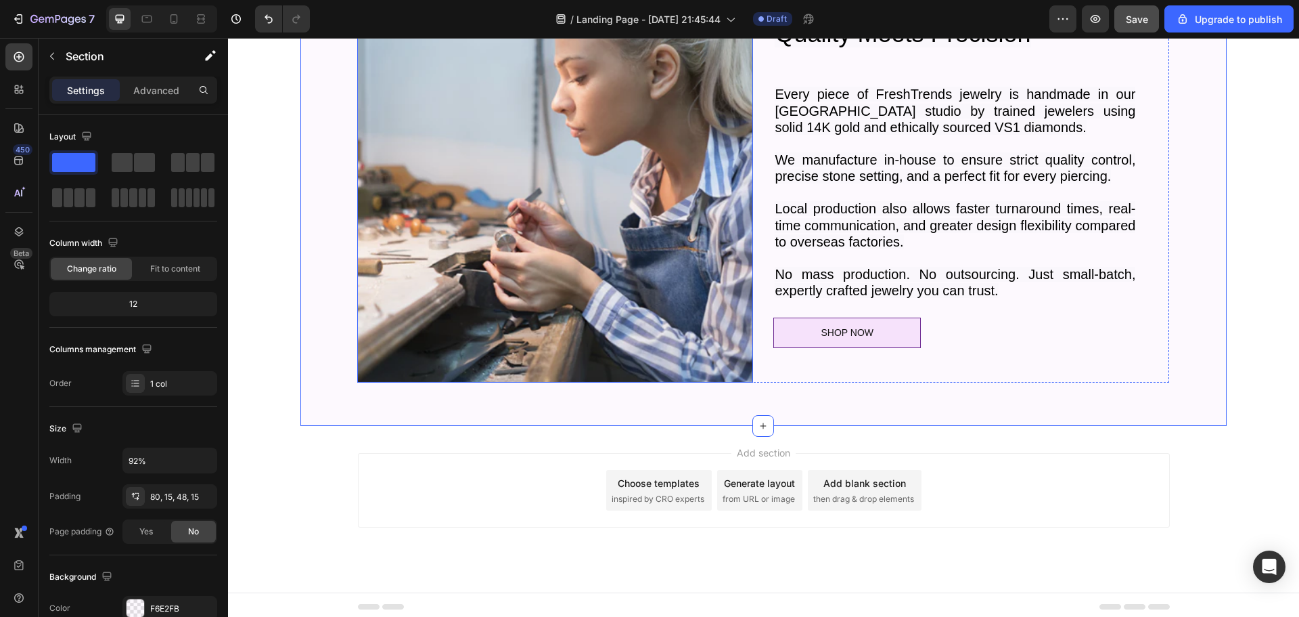
scroll to position [1716, 0]
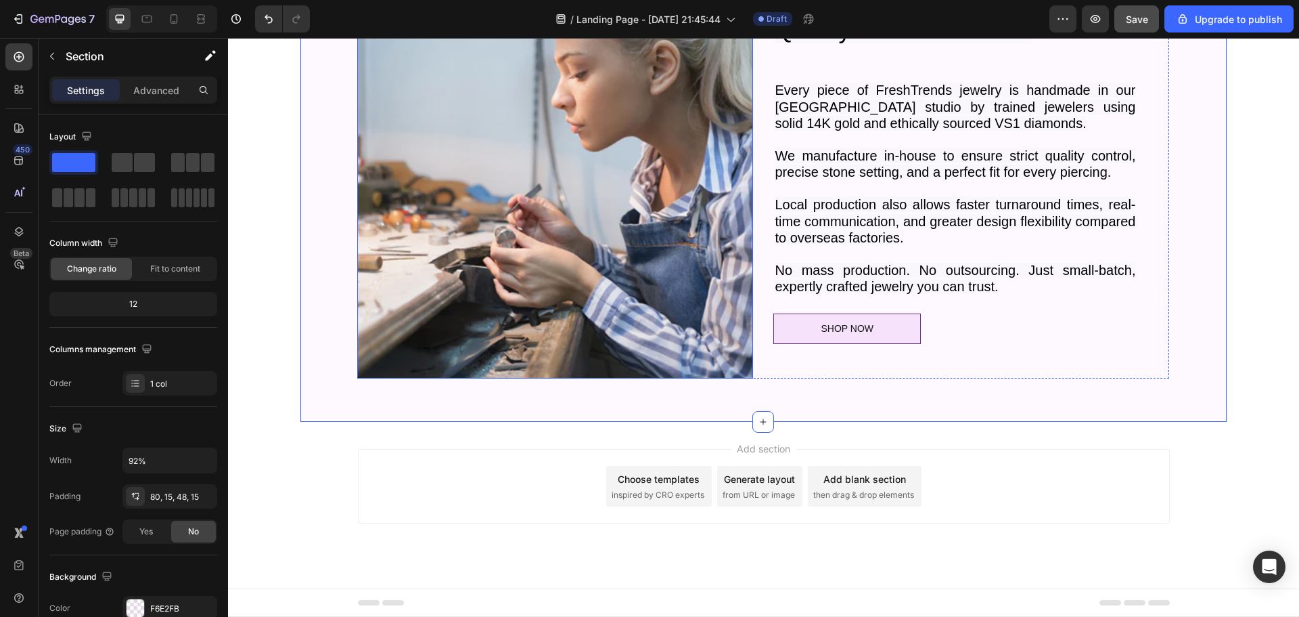
click at [566, 206] on img at bounding box center [555, 157] width 396 height 442
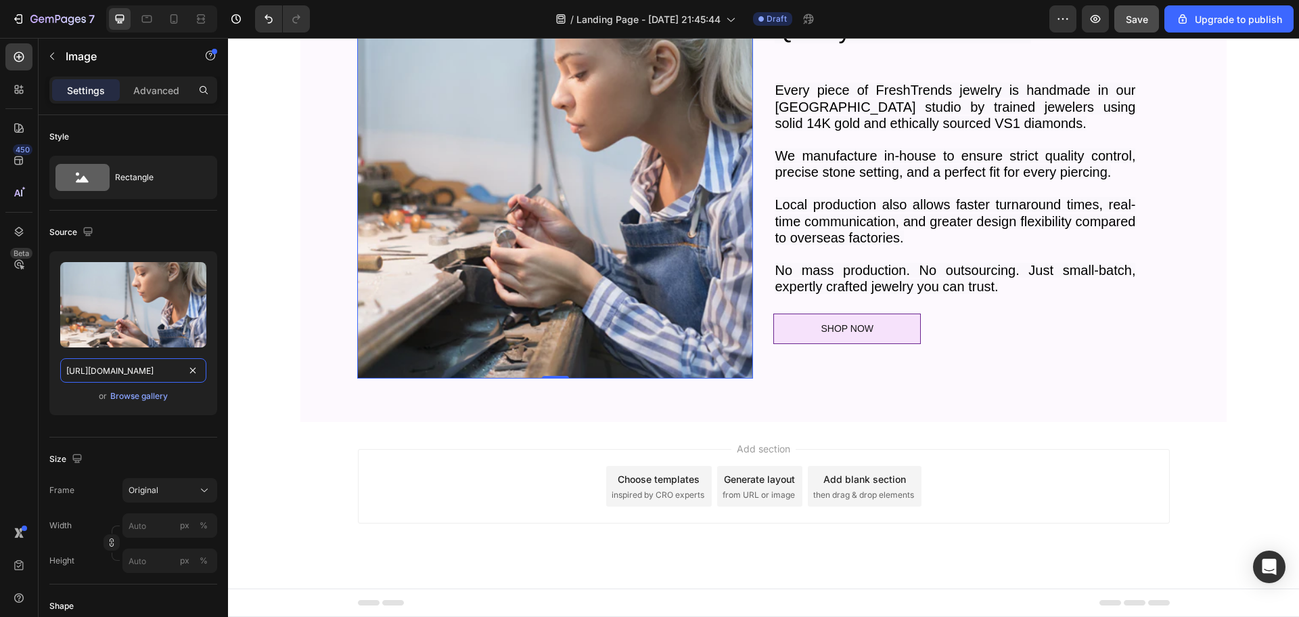
click at [135, 369] on input "https://cdn.shopify.com/s/files/1/2395/3423/files/gempages_561215441062593317-1…" at bounding box center [133, 370] width 146 height 24
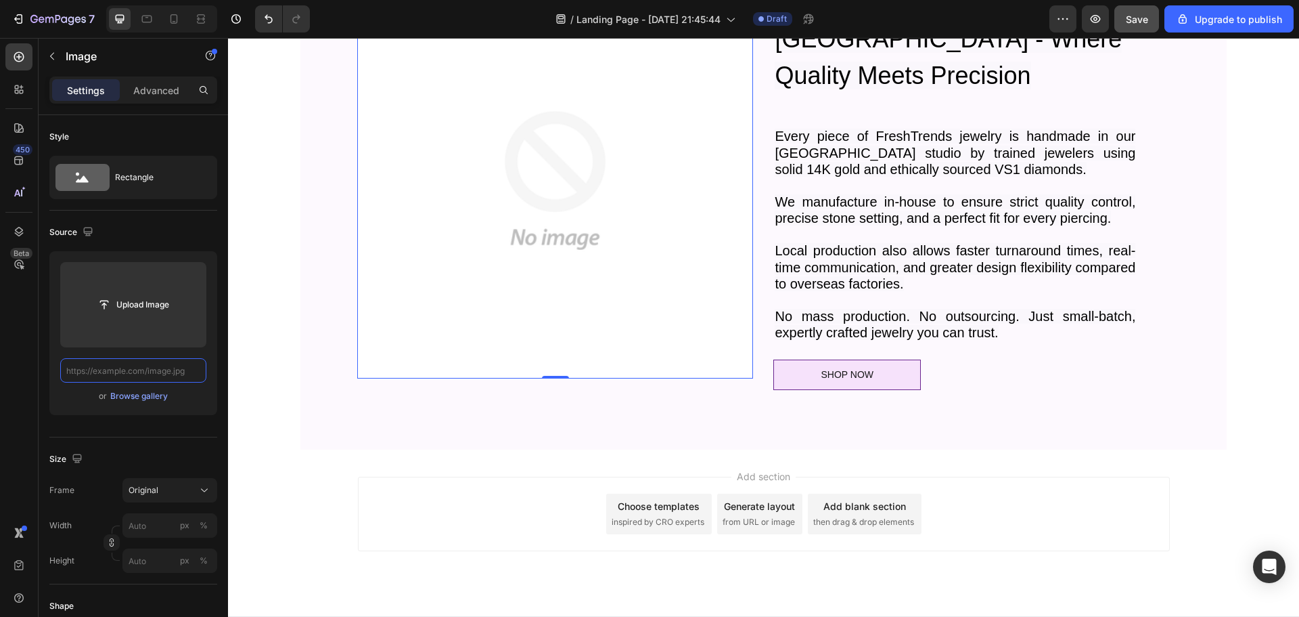
paste input "https://www.freshtrends.com/cdn/shop/videos/c/vp/93c067a3cc7341868298b5b768288b…"
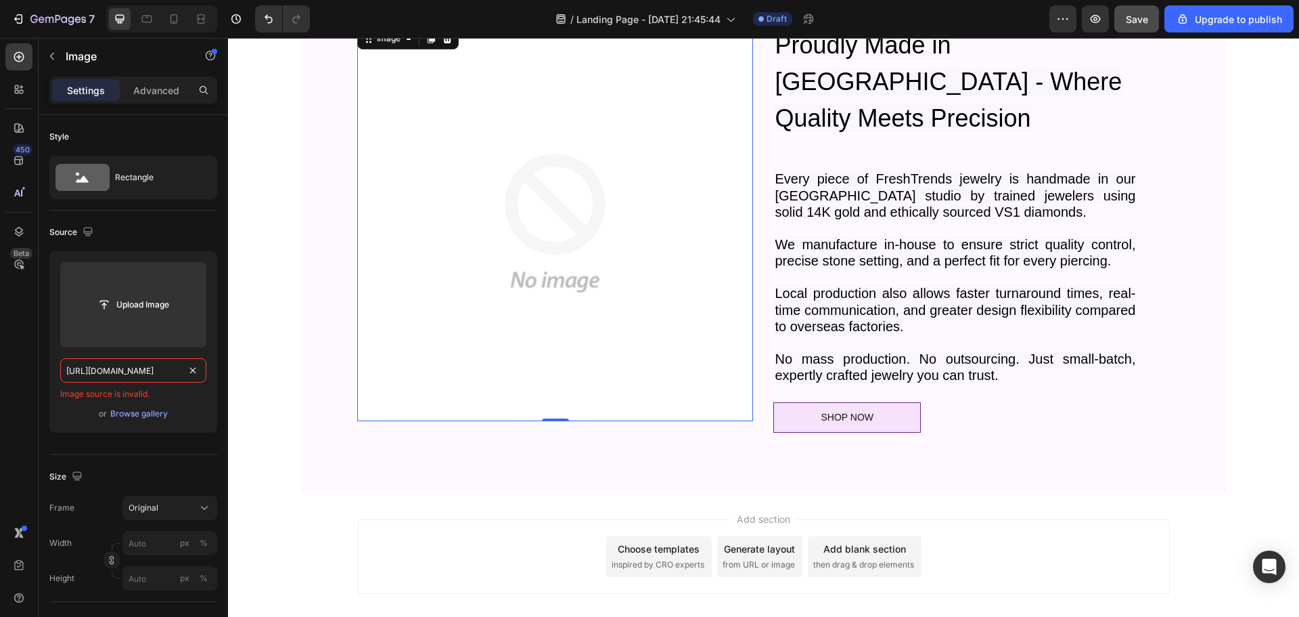
scroll to position [1466, 0]
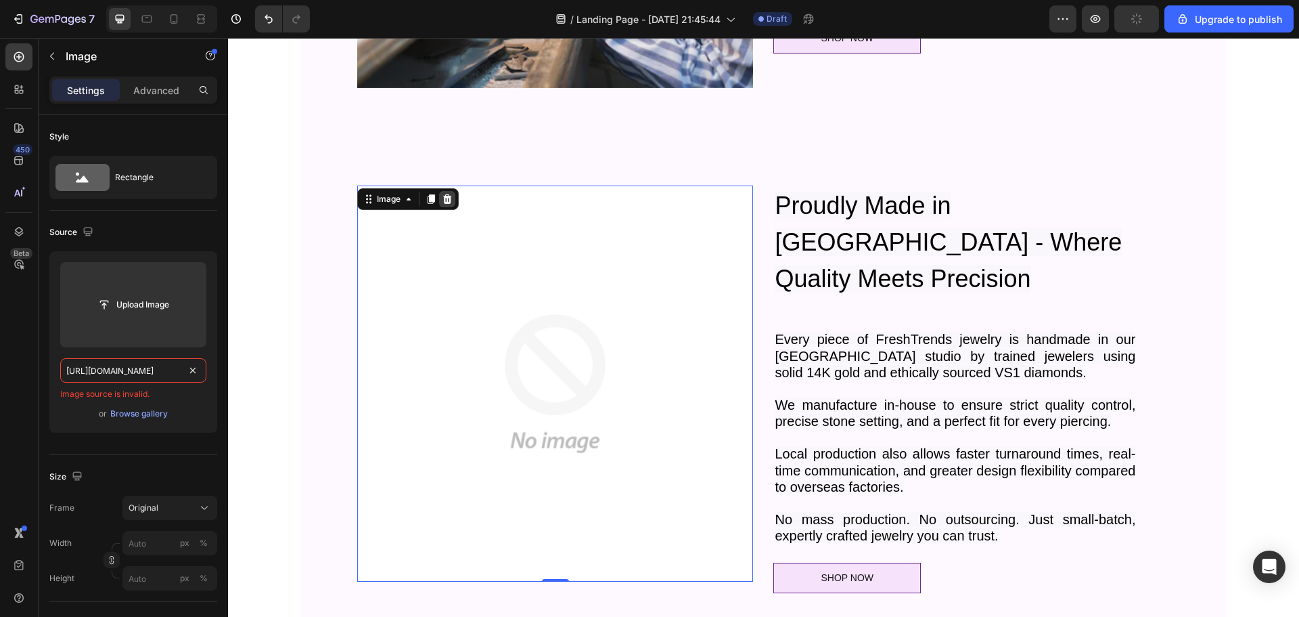
type input "https://www.freshtrends.com/cdn/shop/videos/c/vp/93c067a3cc7341868298b5b768288b…"
click at [443, 203] on icon at bounding box center [447, 198] width 9 height 9
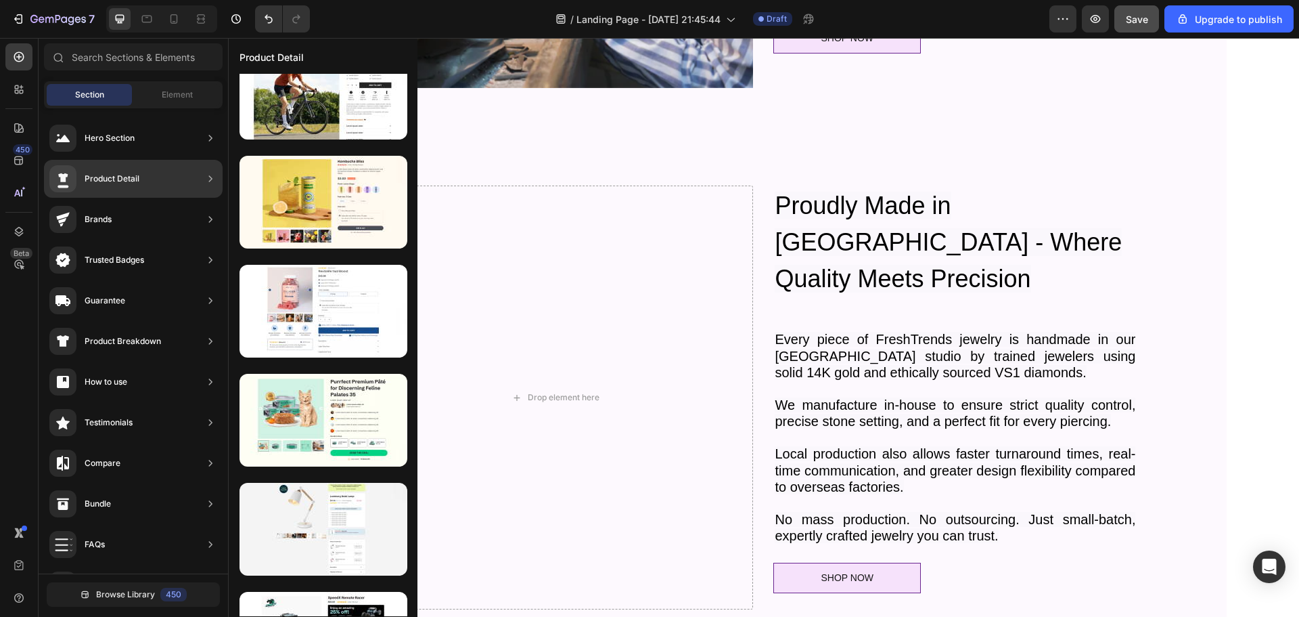
scroll to position [539, 0]
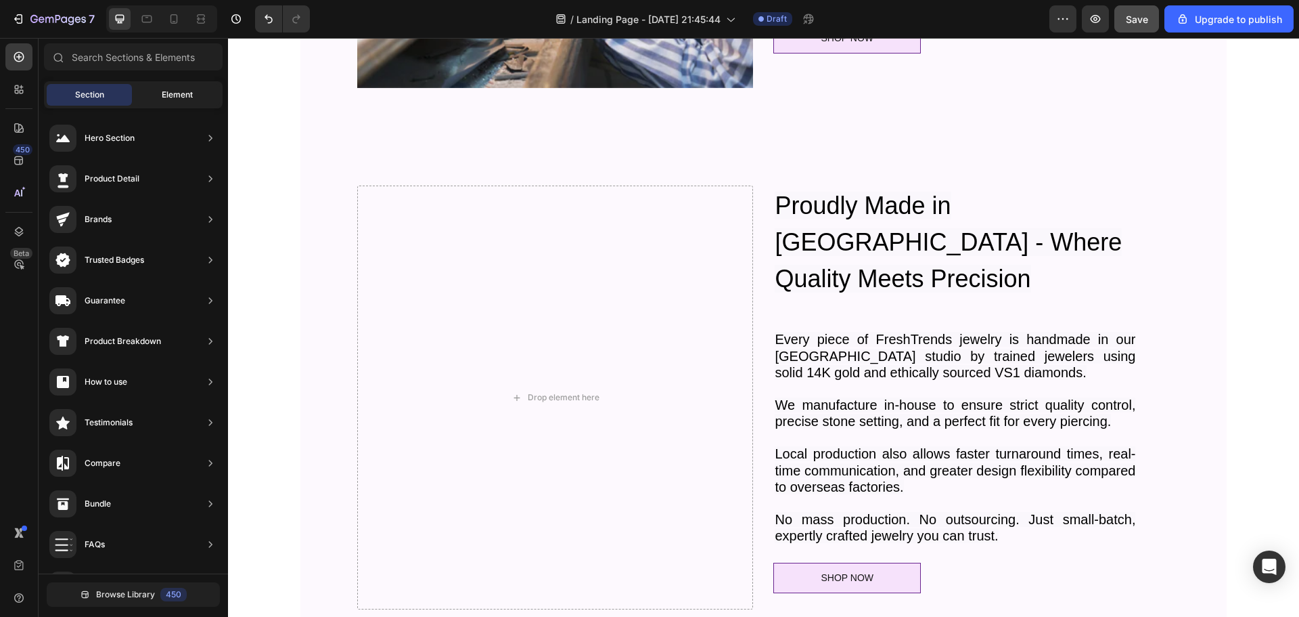
click at [179, 95] on span "Element" at bounding box center [177, 95] width 31 height 12
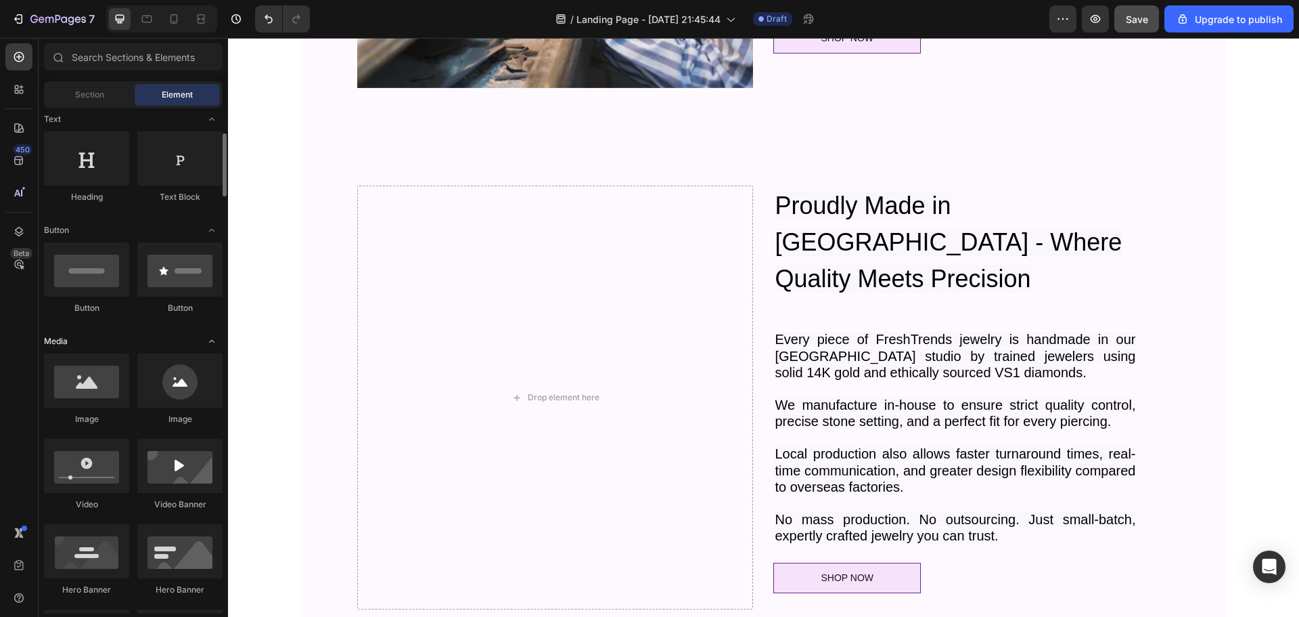
scroll to position [271, 0]
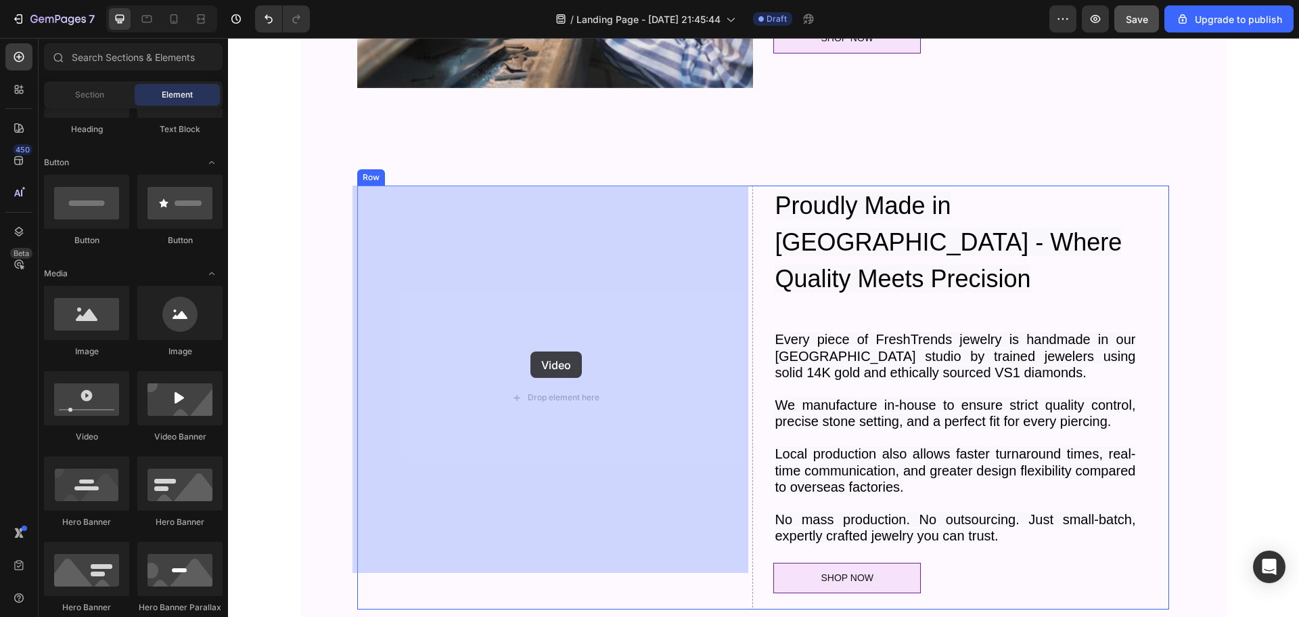
drag, startPoint x: 328, startPoint y: 440, endPoint x: 522, endPoint y: 352, distance: 213.2
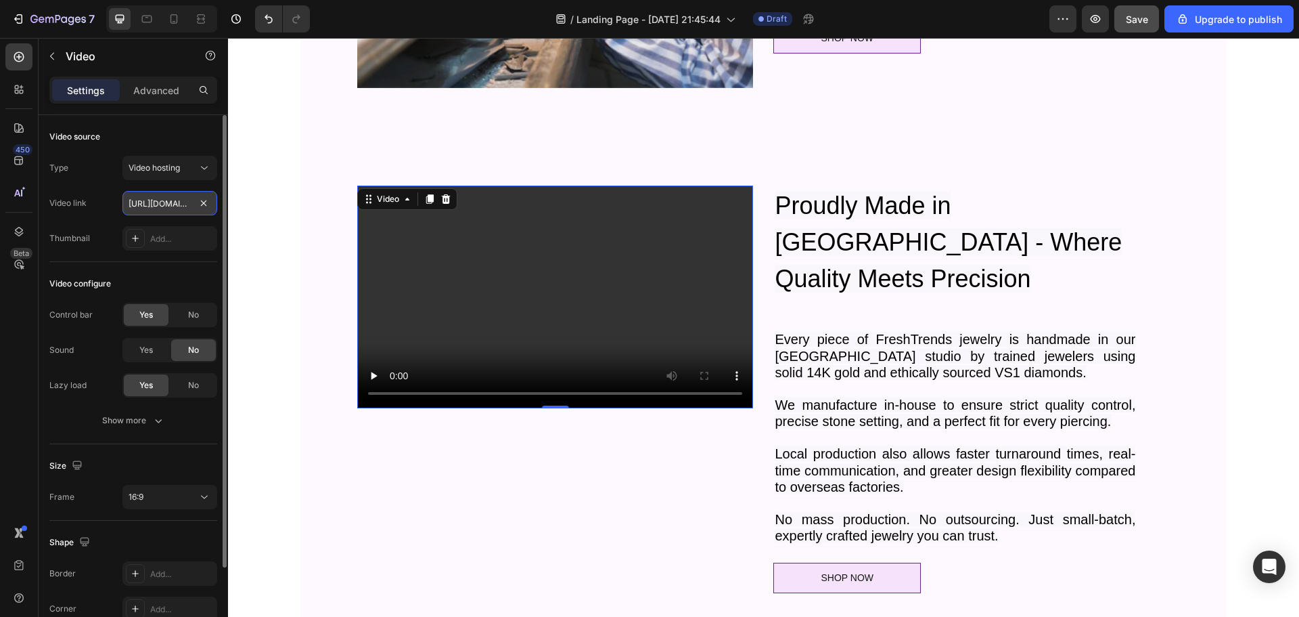
click at [163, 199] on input "https://cdn.shopify.com/videos/c/o/v/2cd3deb506b54b009063f7270ab5cf2e.mp4" at bounding box center [169, 203] width 95 height 24
paste input "www.freshtrends.com/cdn/shop/videos/c/vp/93c067a3cc7341868298b5b768288b10/93c06…"
type input "https://www.freshtrends.com/cdn/shop/videos/c/vp/93c067a3cc7341868298b5b768288b…"
click at [162, 420] on icon "button" at bounding box center [159, 420] width 14 height 14
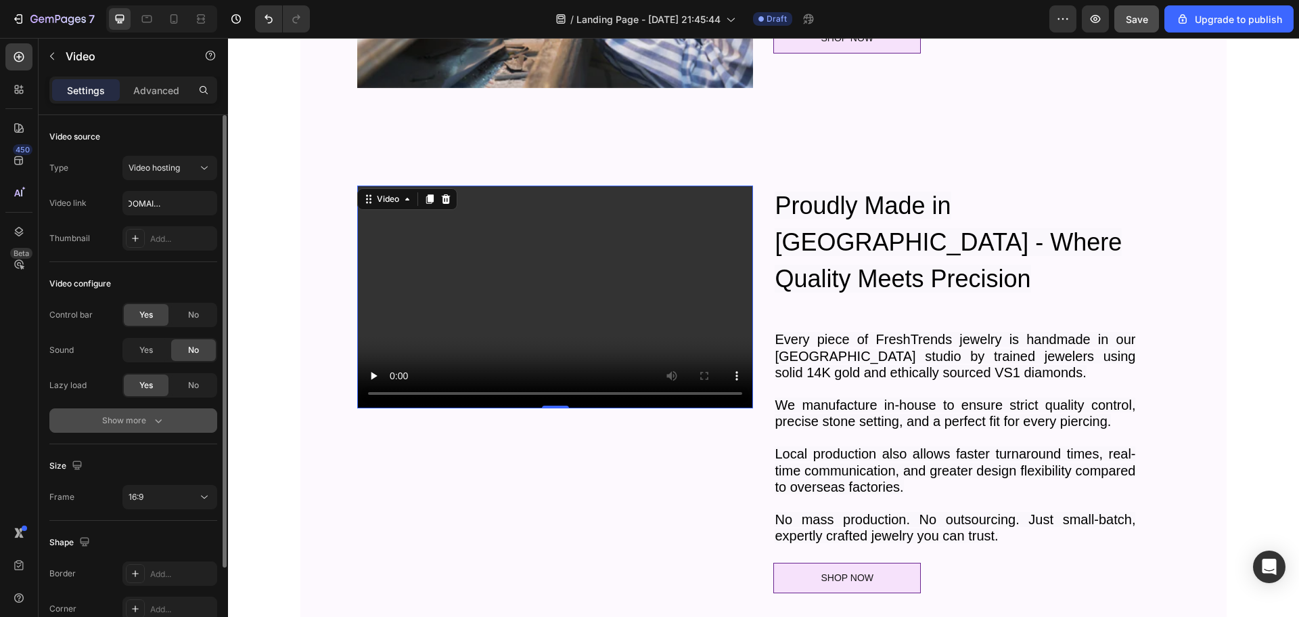
scroll to position [0, 0]
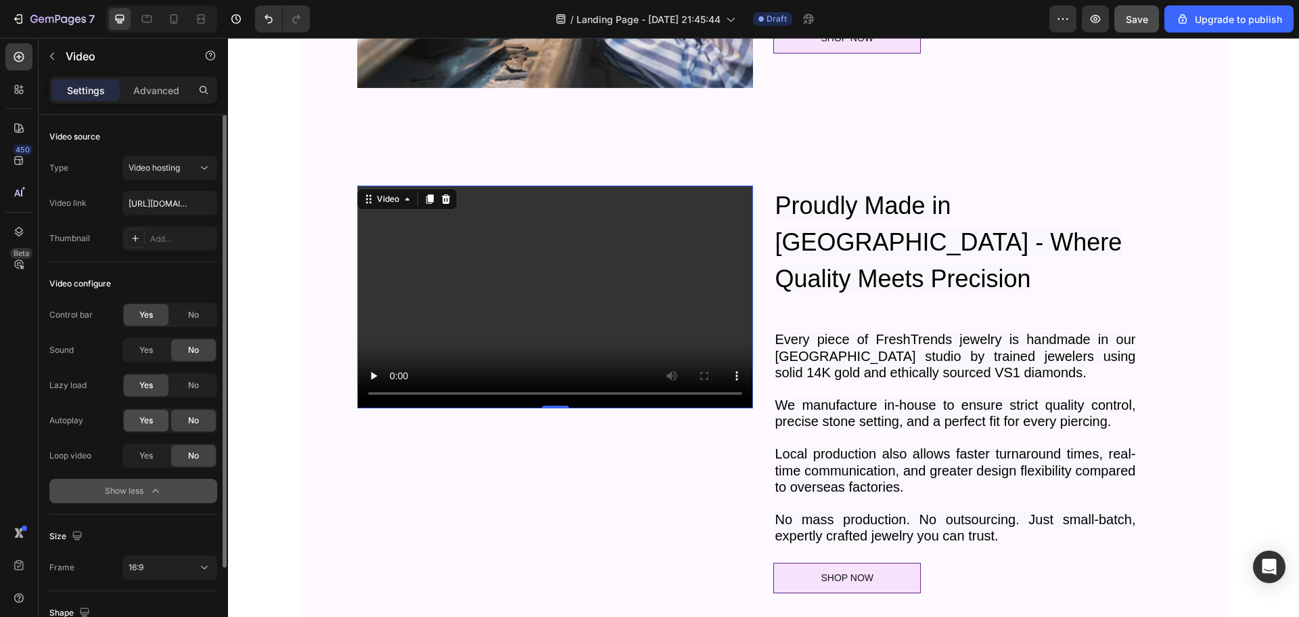
click at [152, 423] on span "Yes" at bounding box center [146, 420] width 14 height 12
click at [149, 453] on span "Yes" at bounding box center [146, 455] width 14 height 12
click at [145, 349] on span "Yes" at bounding box center [146, 350] width 14 height 12
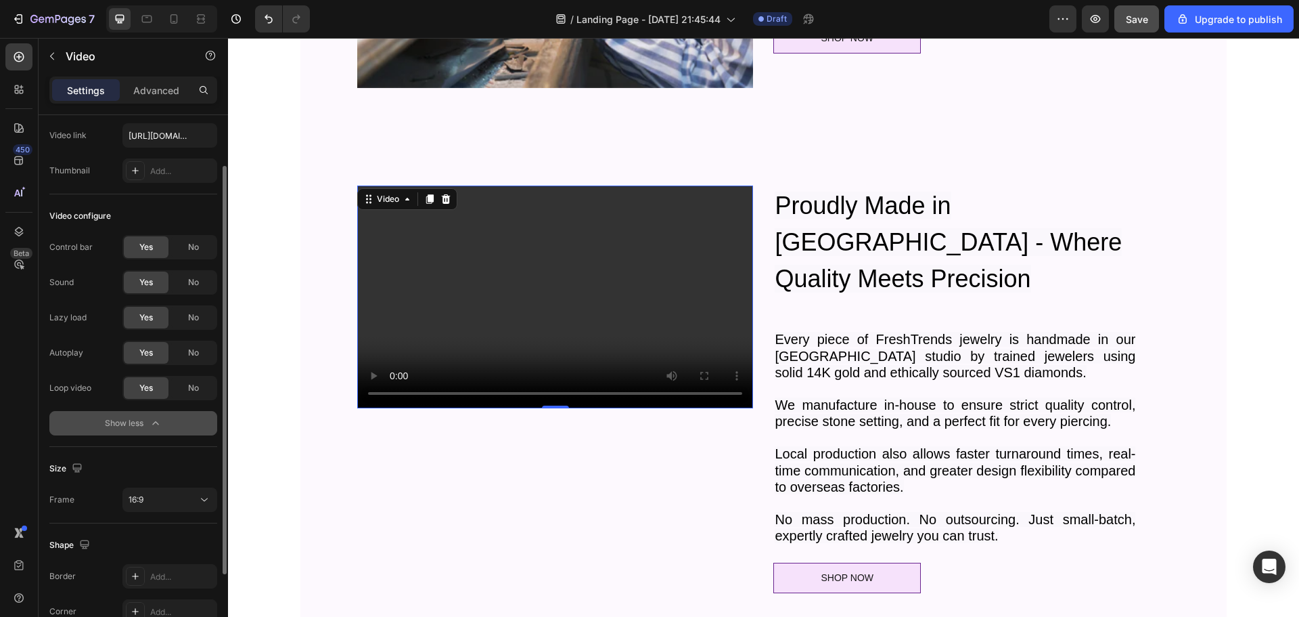
scroll to position [135, 0]
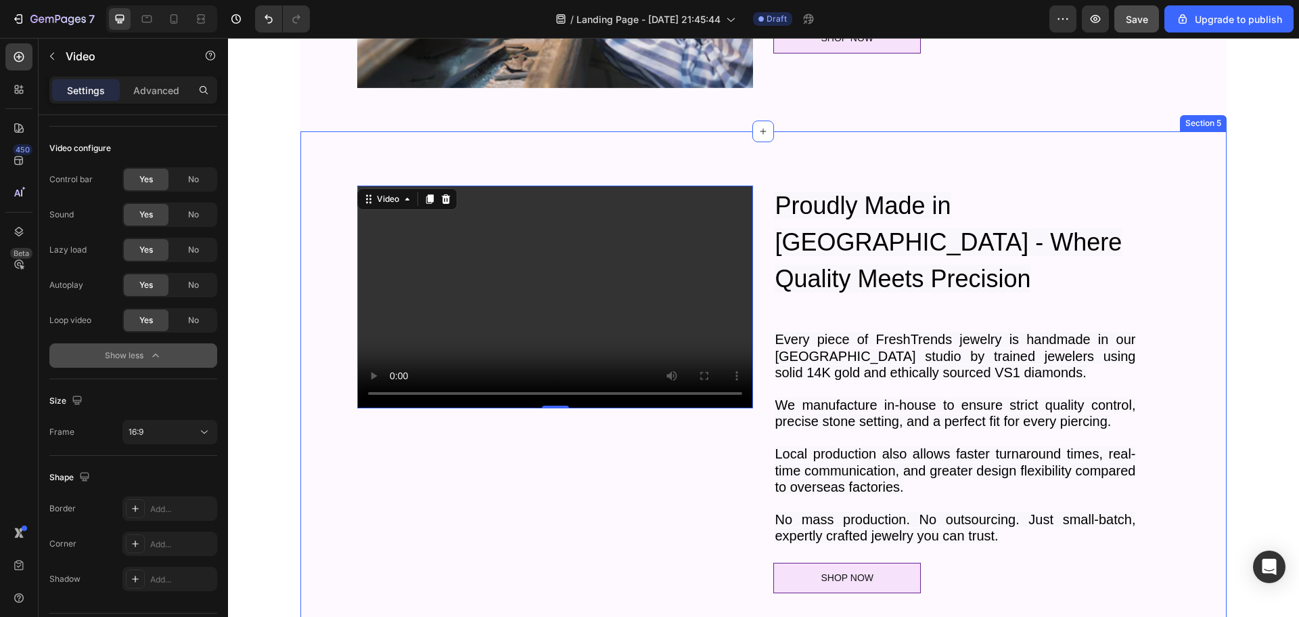
click at [312, 213] on div "Video 0 Proudly Made in Los Angeles - Where Quality Meets Precision Heading Eve…" at bounding box center [764, 402] width 906 height 434
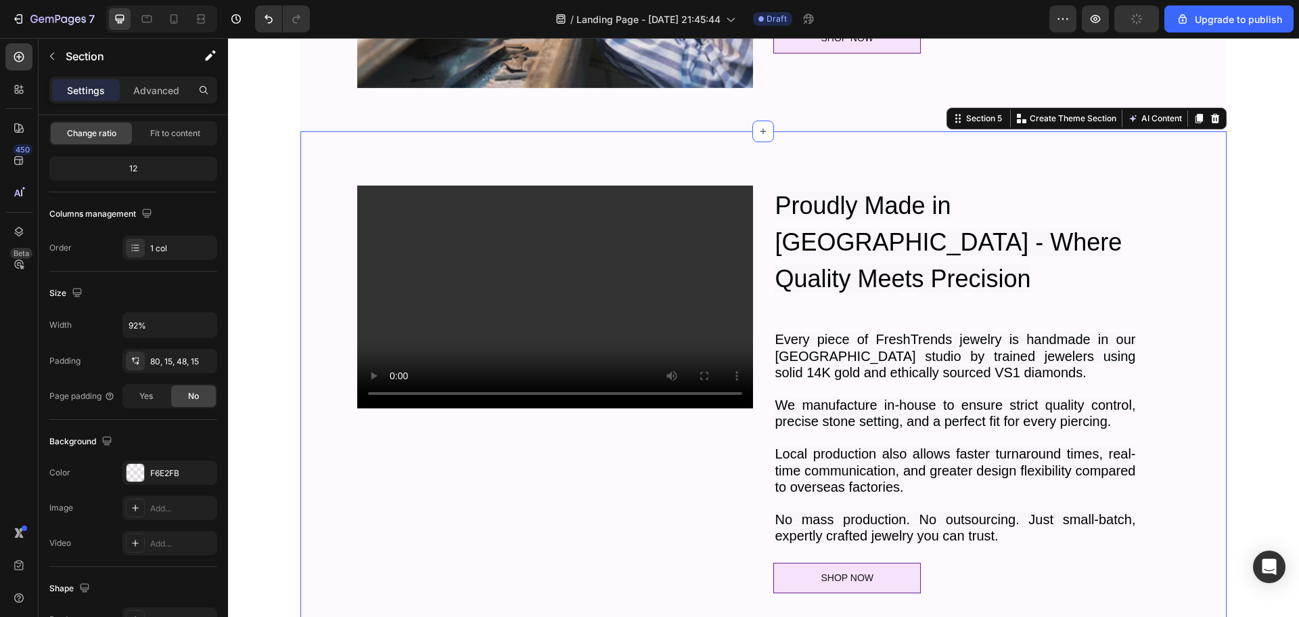
scroll to position [0, 0]
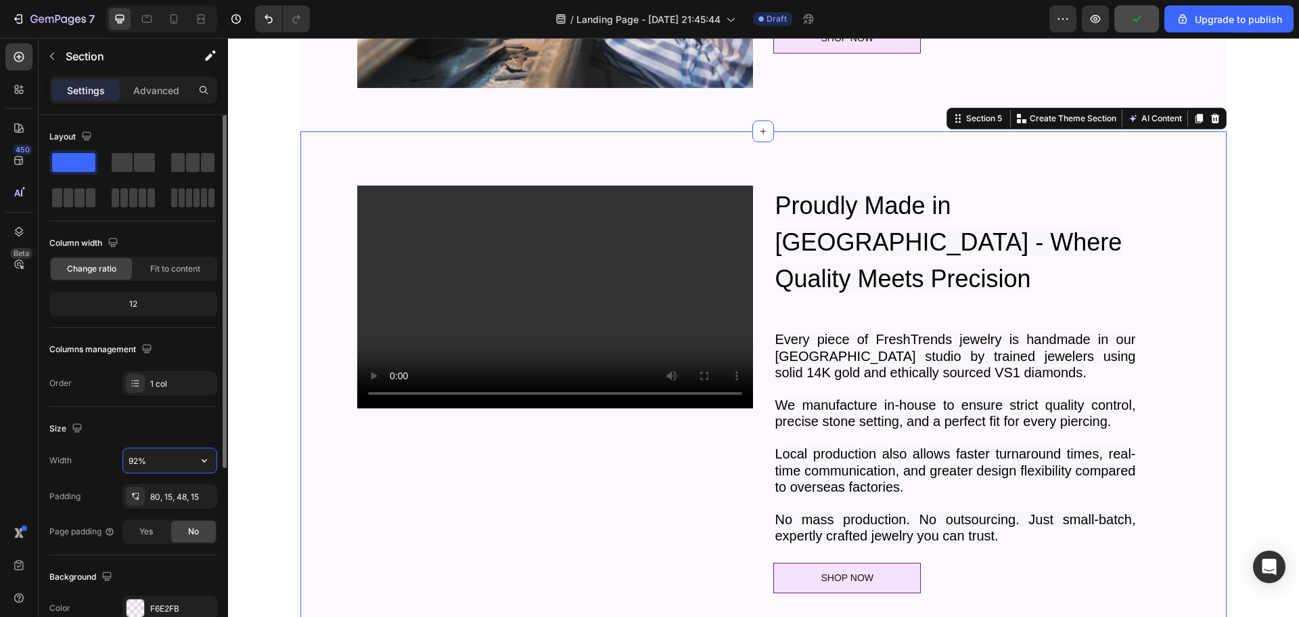
drag, startPoint x: 146, startPoint y: 459, endPoint x: 110, endPoint y: 460, distance: 35.9
click at [110, 460] on div "Width 92%" at bounding box center [133, 460] width 168 height 26
click at [200, 456] on icon "button" at bounding box center [205, 460] width 14 height 14
click at [198, 493] on span "100%" at bounding box center [194, 495] width 22 height 12
type input "100%"
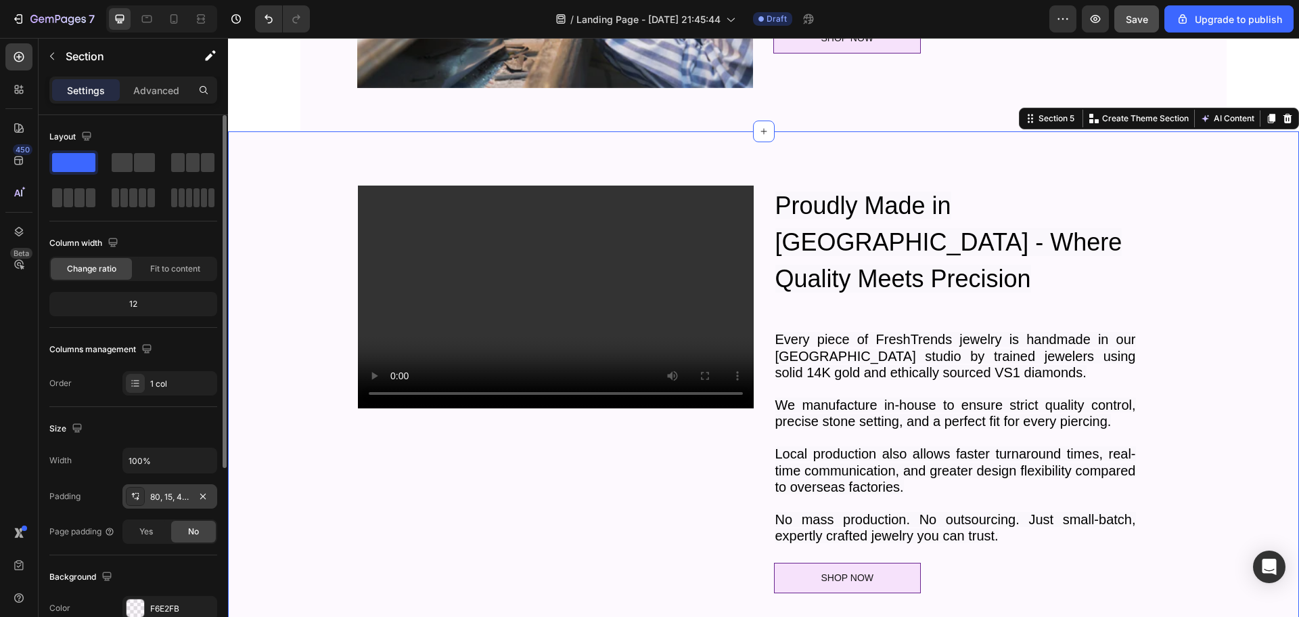
click at [170, 495] on div "80, 15, 48, 15" at bounding box center [169, 497] width 39 height 12
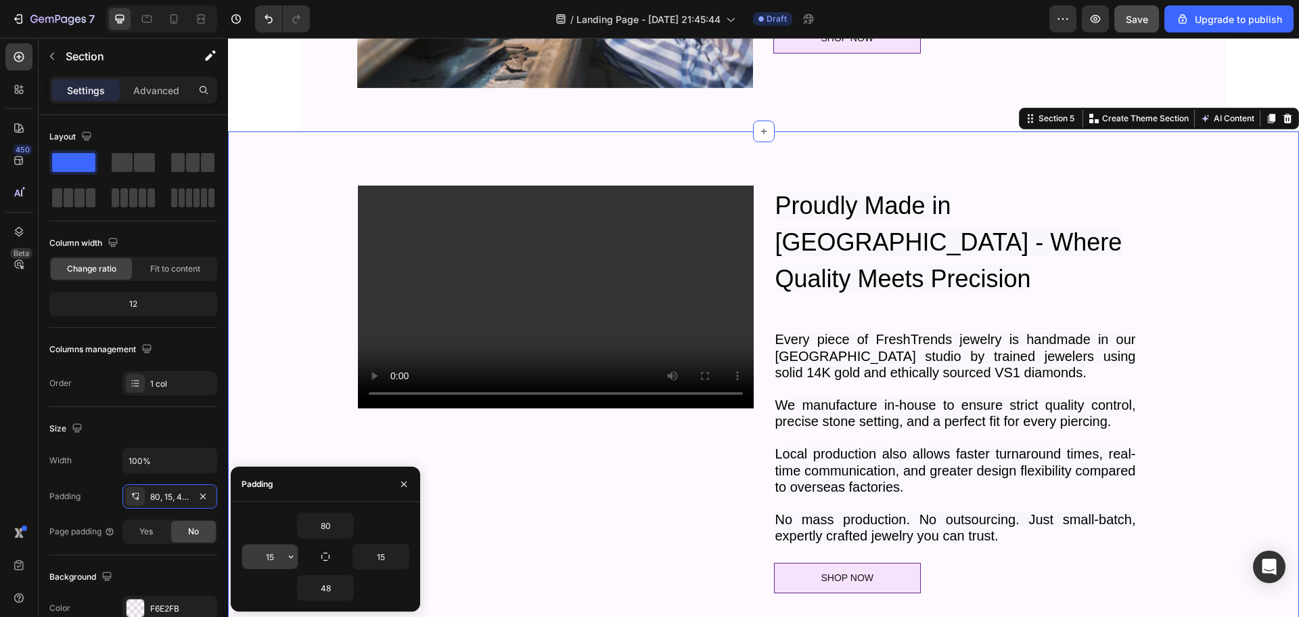
click at [271, 554] on input "15" at bounding box center [269, 556] width 55 height 24
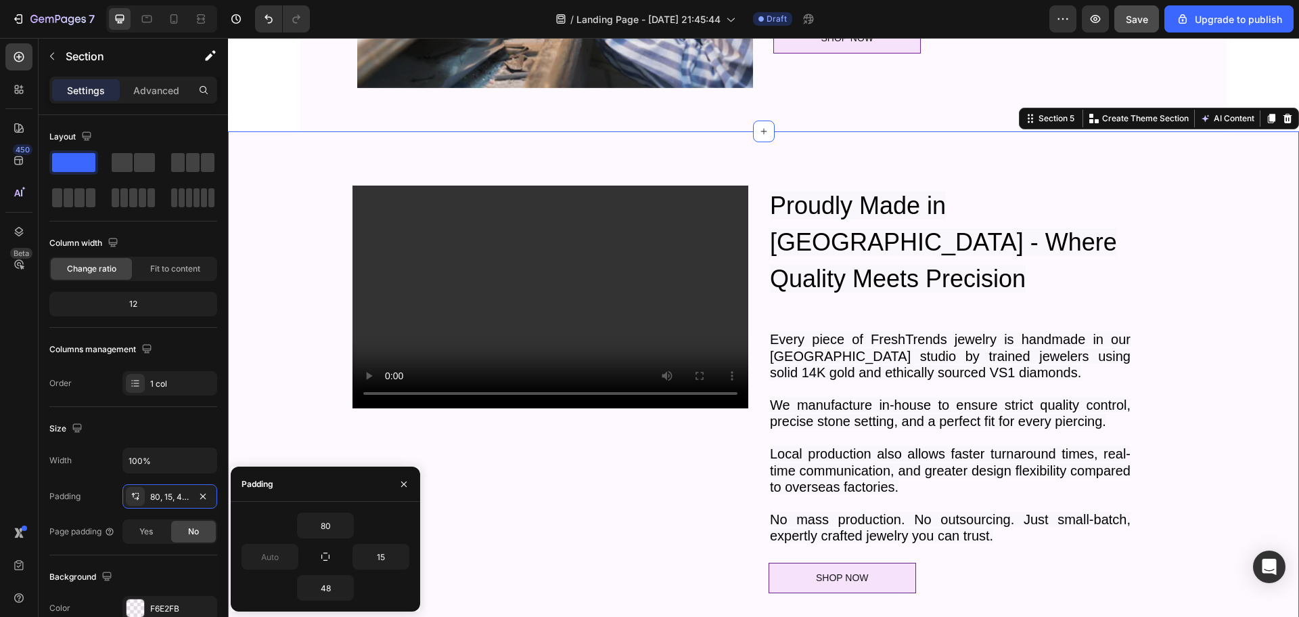
type input "0"
click at [322, 524] on input "80" at bounding box center [325, 525] width 55 height 24
drag, startPoint x: 322, startPoint y: 524, endPoint x: 353, endPoint y: 533, distance: 32.2
click at [323, 524] on input "80" at bounding box center [325, 525] width 55 height 24
type input "0"
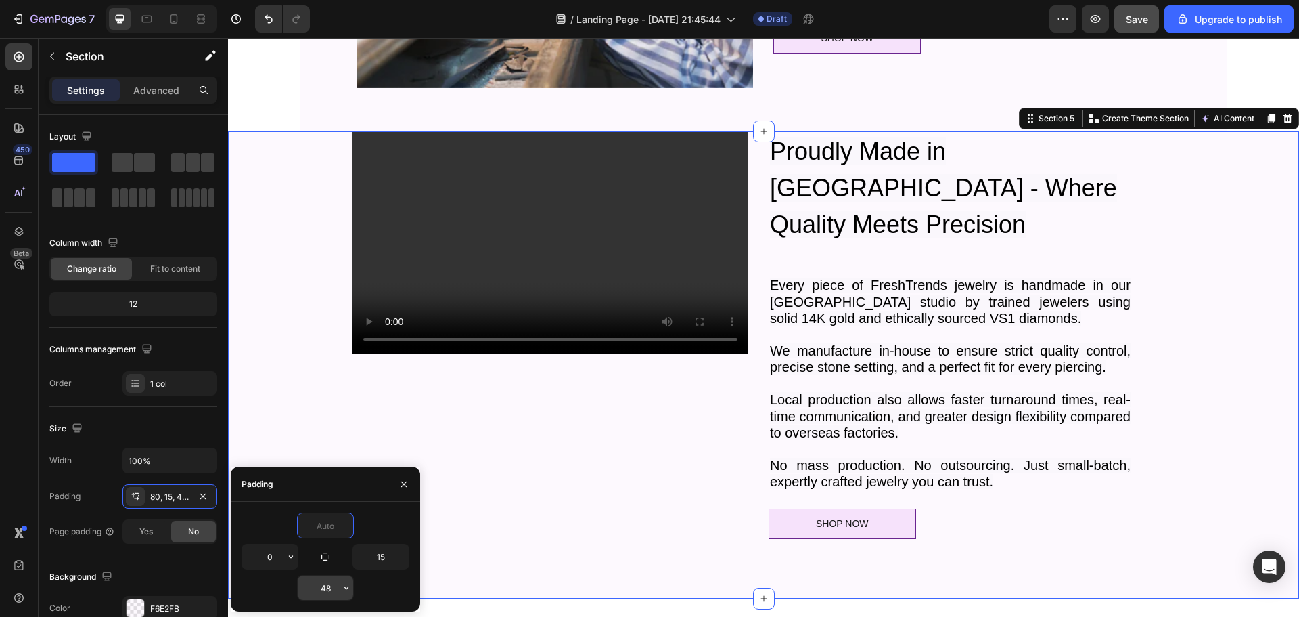
click at [328, 595] on input "48" at bounding box center [325, 587] width 55 height 24
type input "0"
click at [328, 594] on input "48" at bounding box center [325, 587] width 55 height 24
type input "0"
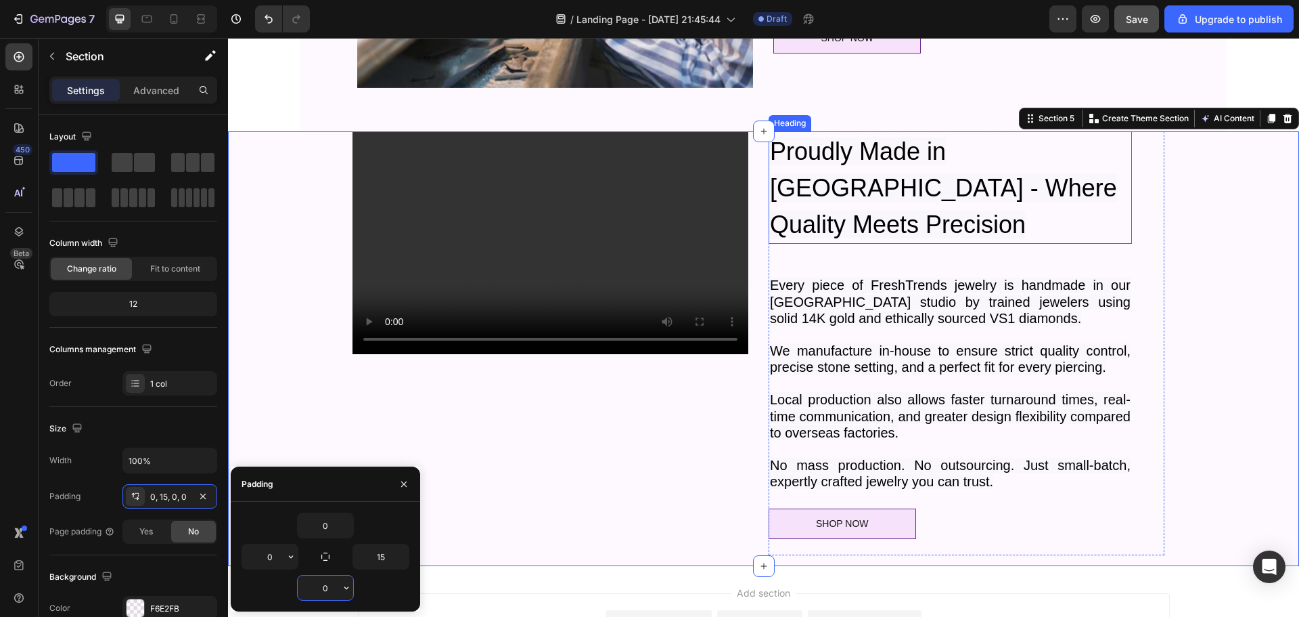
click at [897, 157] on span "Proudly Made in Los Angeles - Where Quality Meets Precision" at bounding box center [943, 187] width 347 height 101
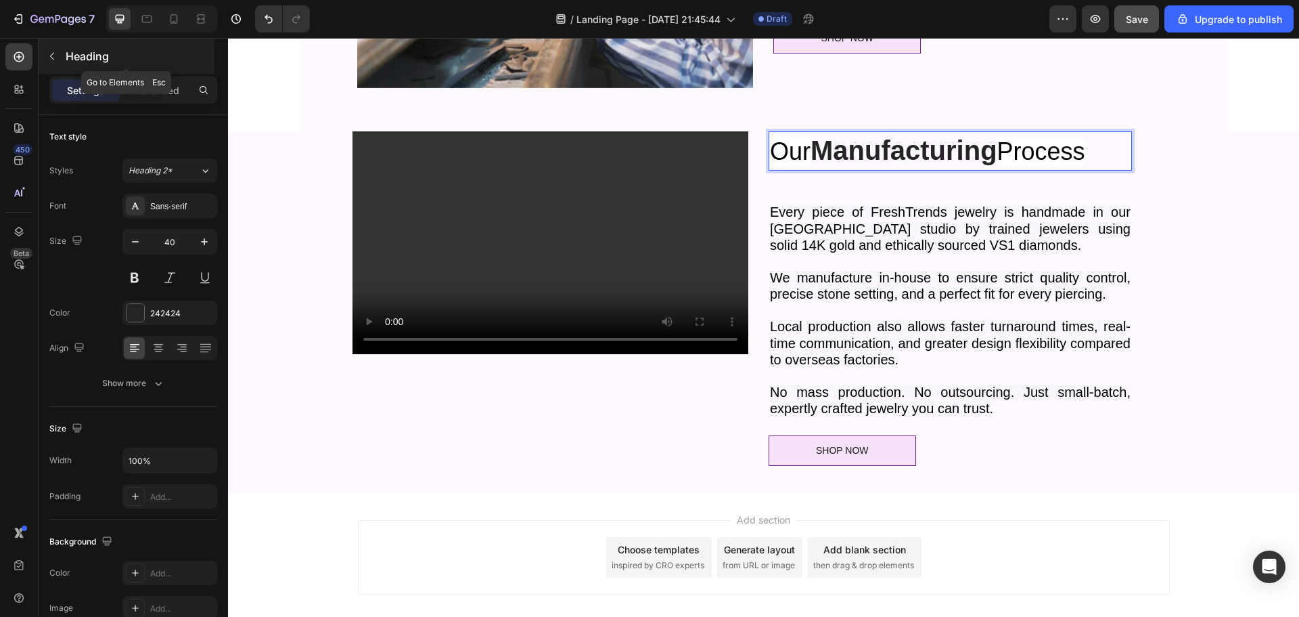
click at [51, 56] on icon "button" at bounding box center [52, 56] width 11 height 11
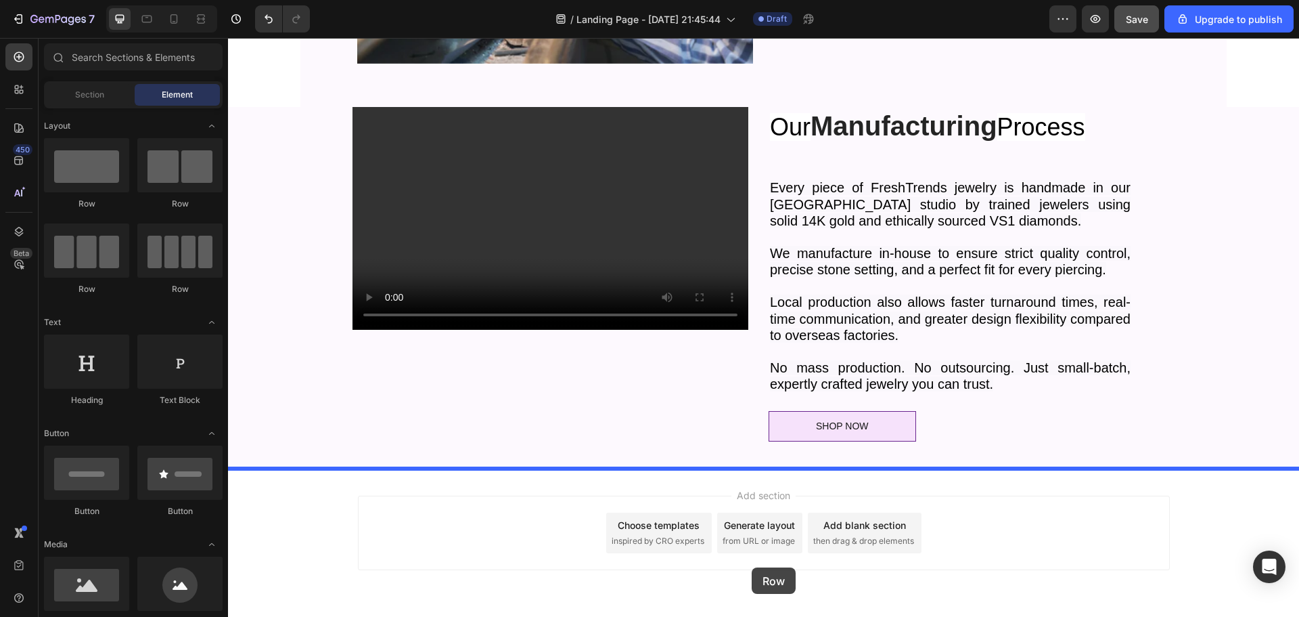
scroll to position [1538, 0]
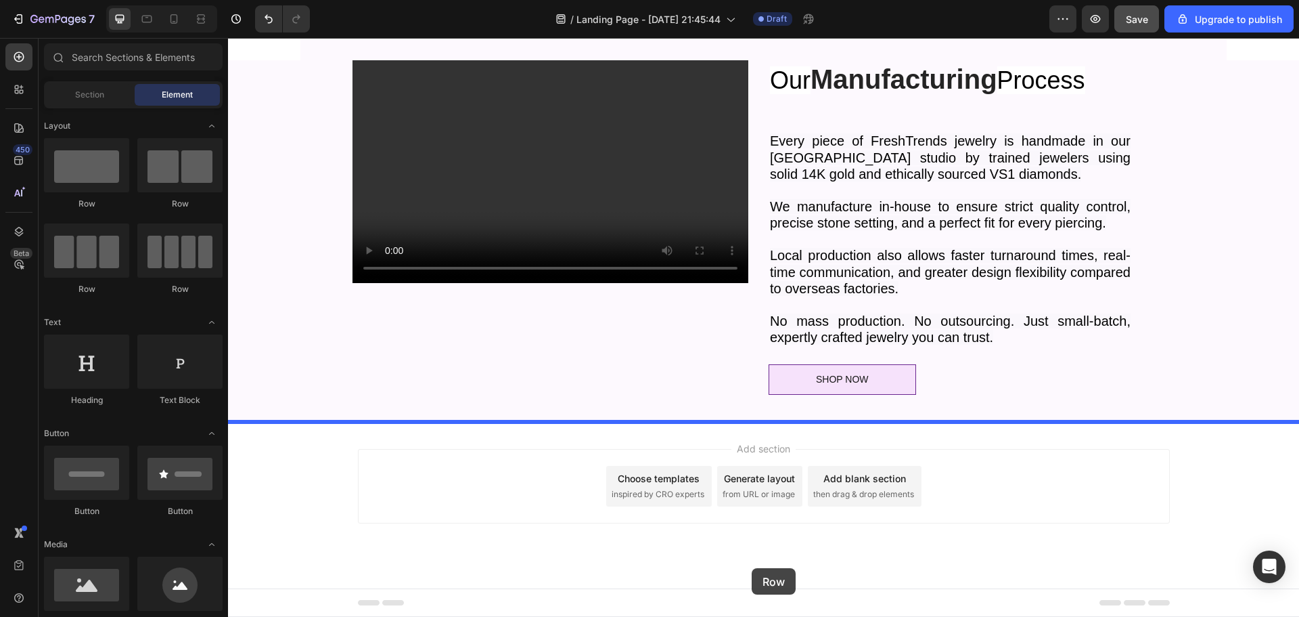
drag, startPoint x: 407, startPoint y: 206, endPoint x: 752, endPoint y: 568, distance: 499.7
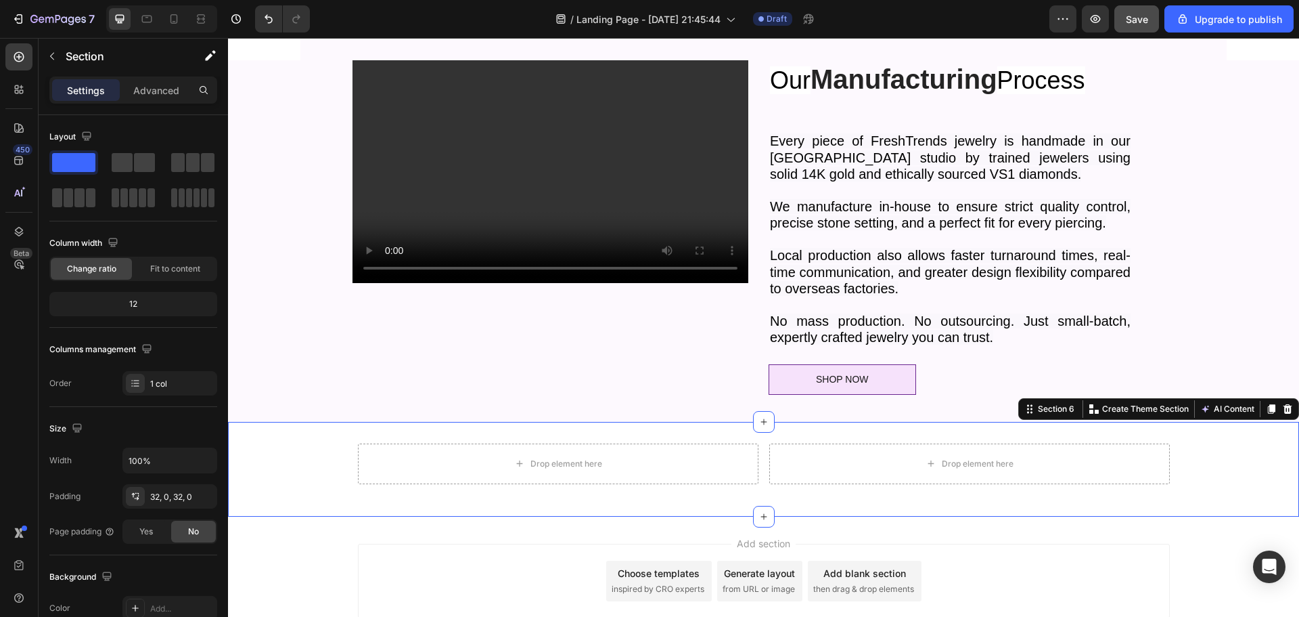
click at [315, 461] on div "Drop element here Drop element here Row" at bounding box center [763, 468] width 1071 height 51
click at [177, 497] on div "32, 0, 32, 0" at bounding box center [169, 497] width 39 height 12
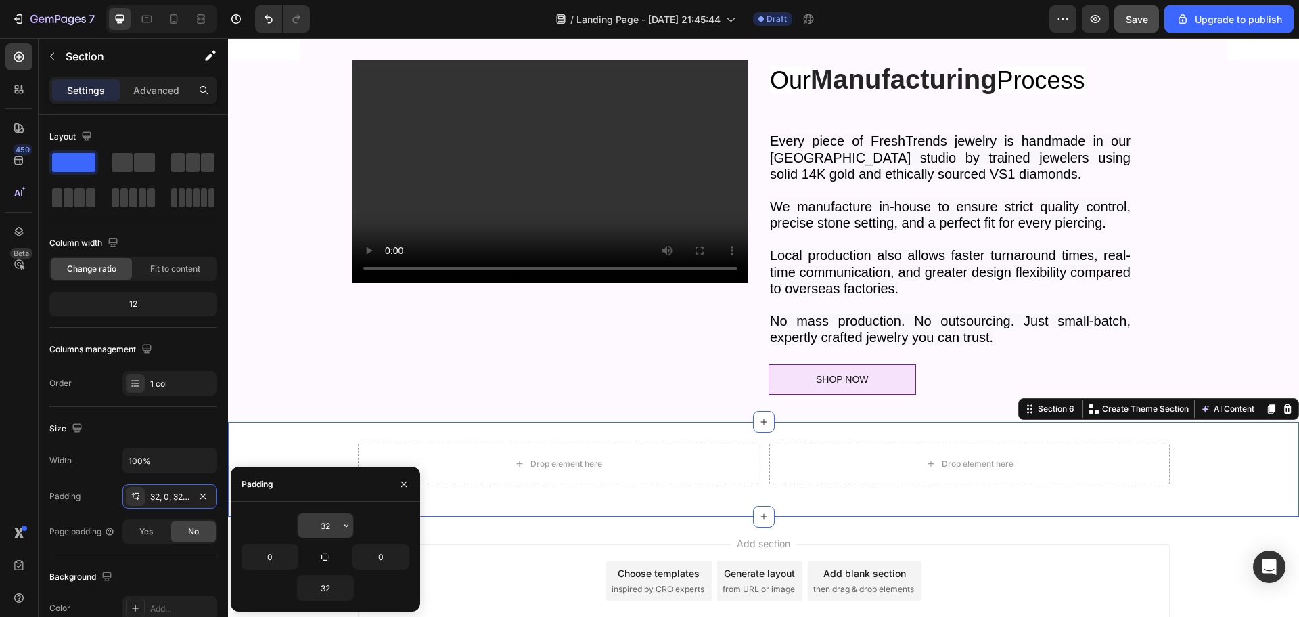
click at [331, 524] on input "32" at bounding box center [325, 525] width 55 height 24
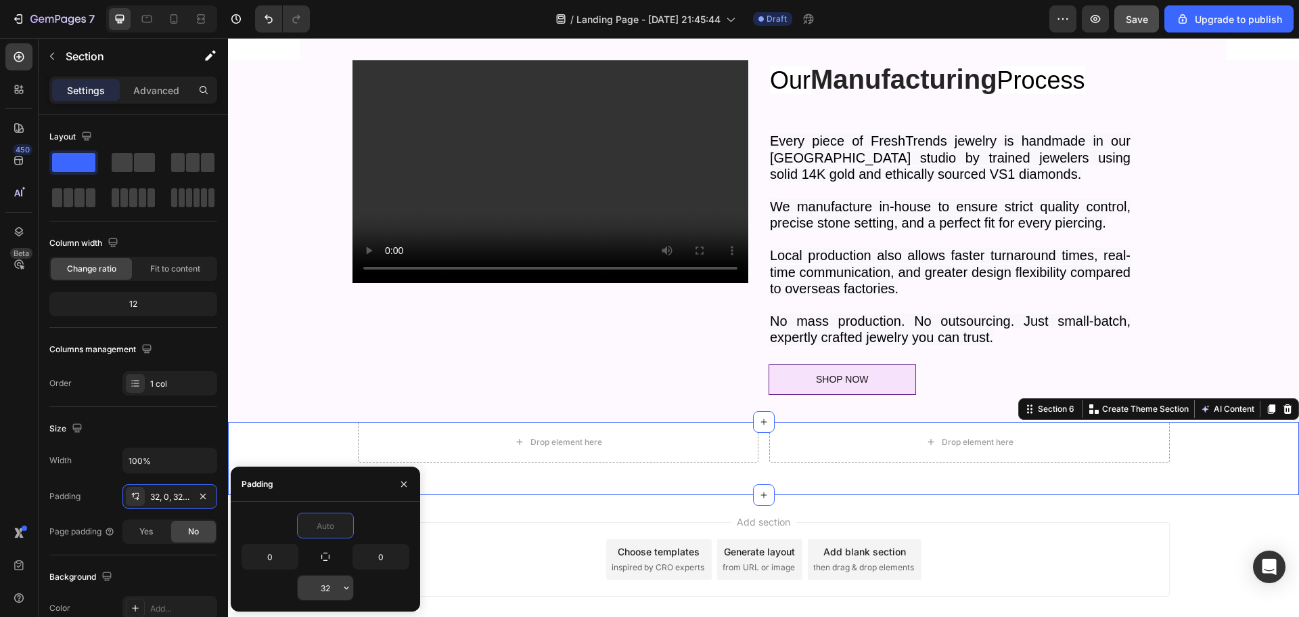
type input "0"
click at [335, 589] on input "32" at bounding box center [325, 587] width 55 height 24
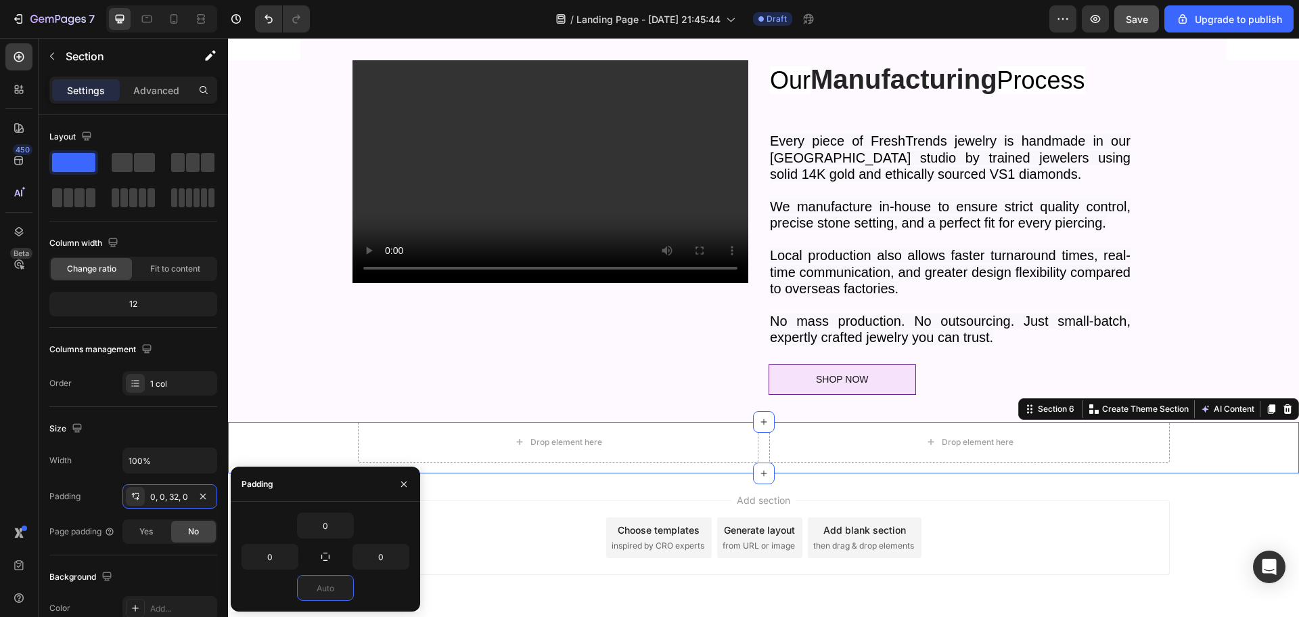
type input "0"
click at [323, 447] on div "Drop element here Drop element here Row" at bounding box center [763, 447] width 1071 height 51
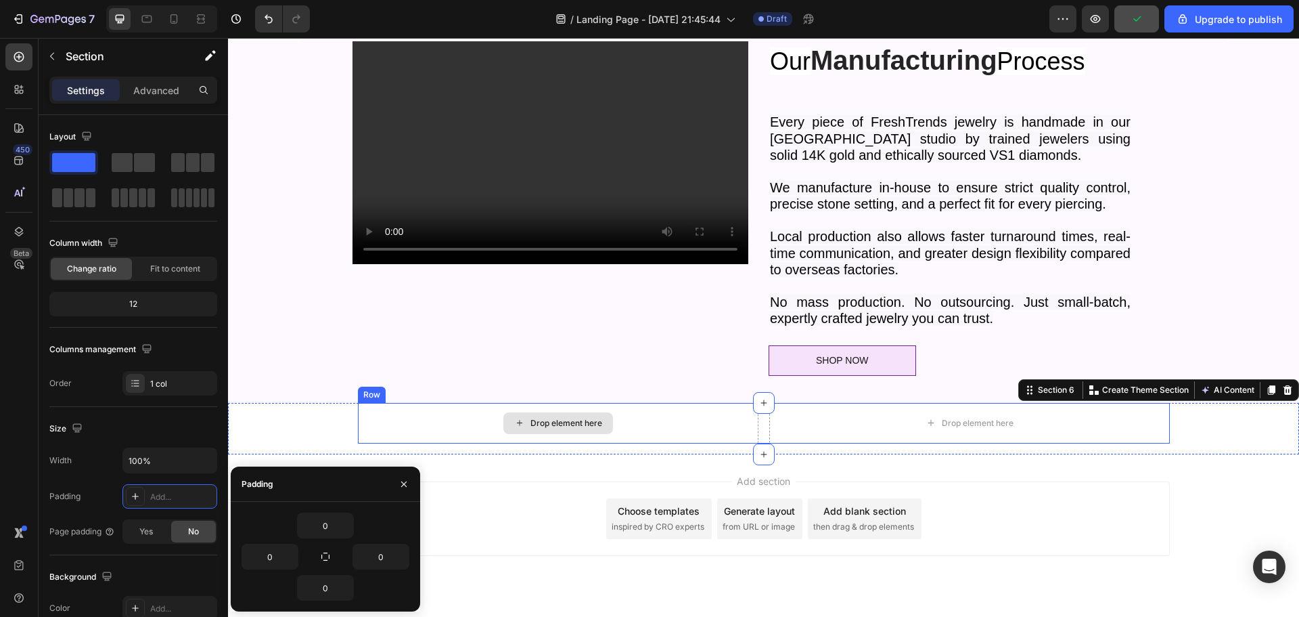
scroll to position [1589, 0]
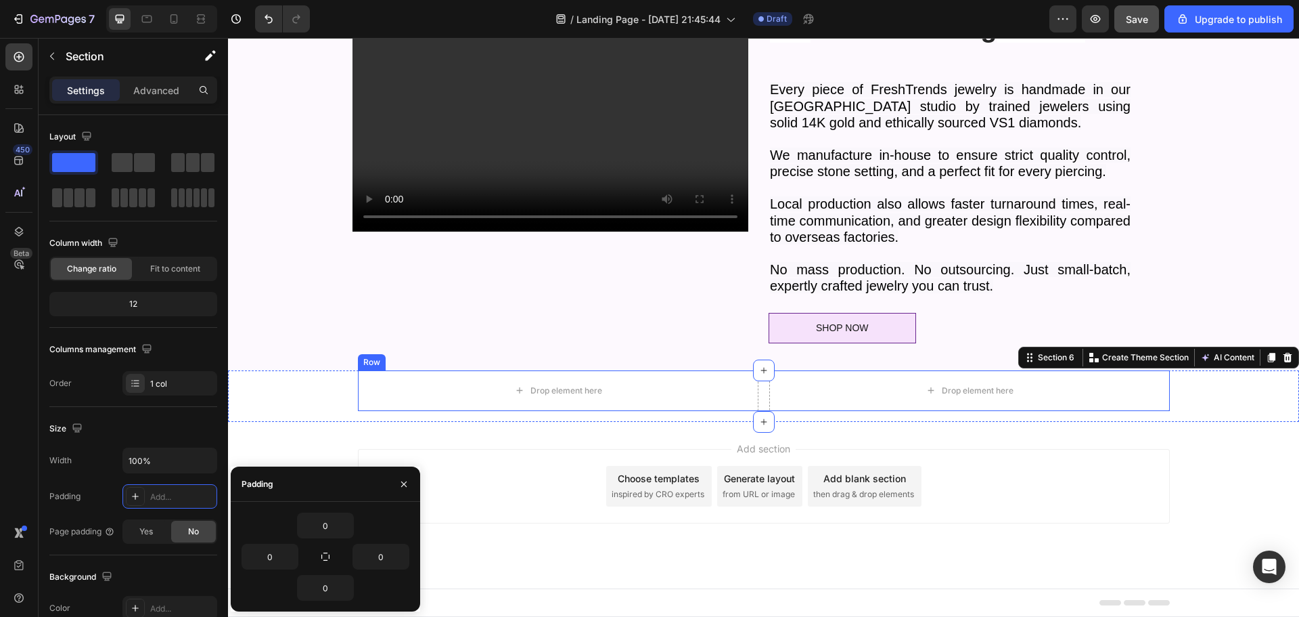
click at [759, 389] on div "Drop element here Drop element here Row" at bounding box center [764, 390] width 812 height 41
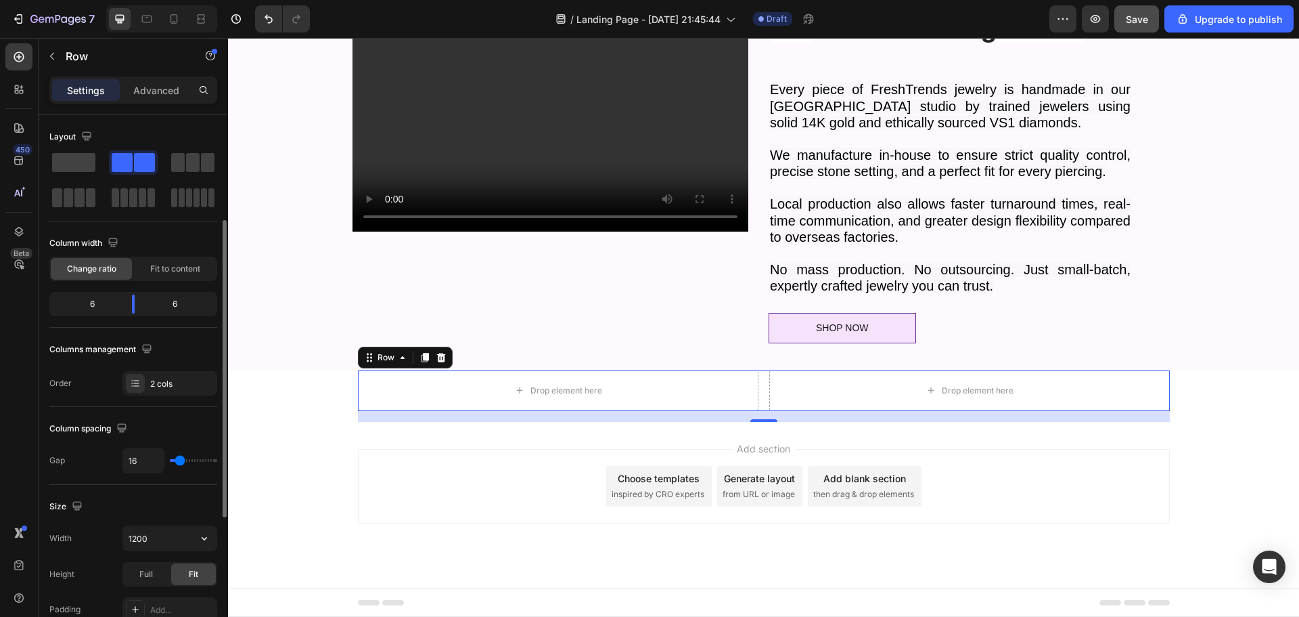
scroll to position [68, 0]
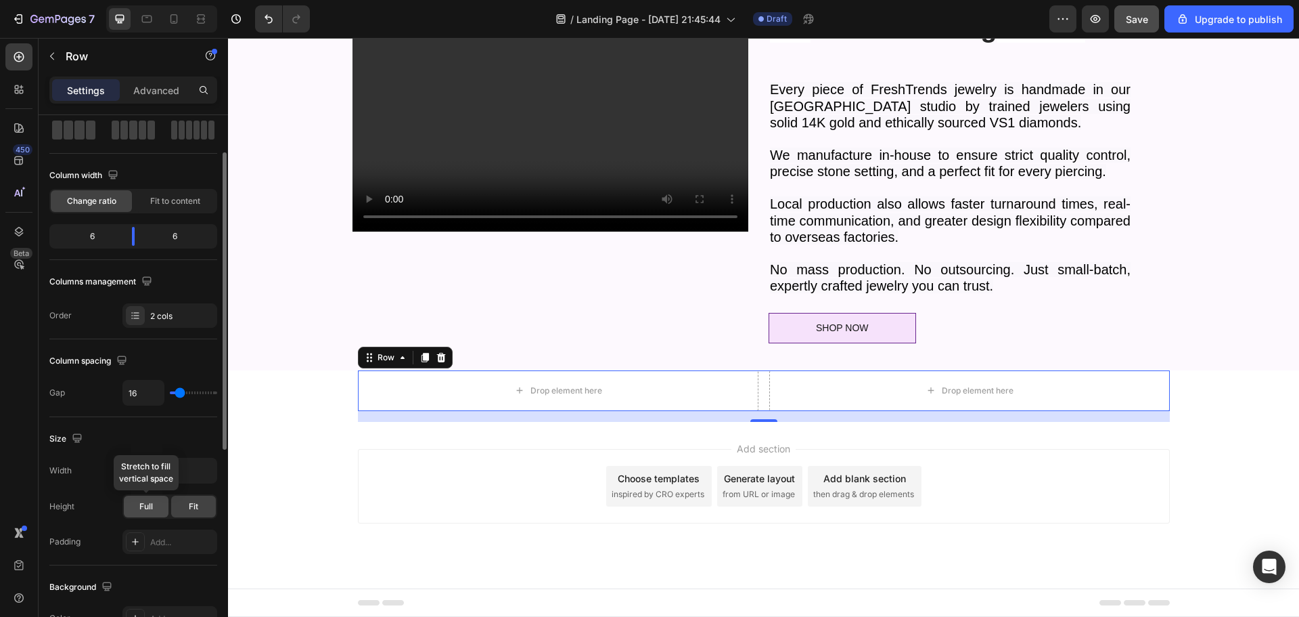
click at [150, 501] on span "Full" at bounding box center [146, 506] width 14 height 12
click at [195, 508] on span "Fit" at bounding box center [193, 506] width 9 height 12
click at [143, 502] on span "Full" at bounding box center [146, 506] width 14 height 12
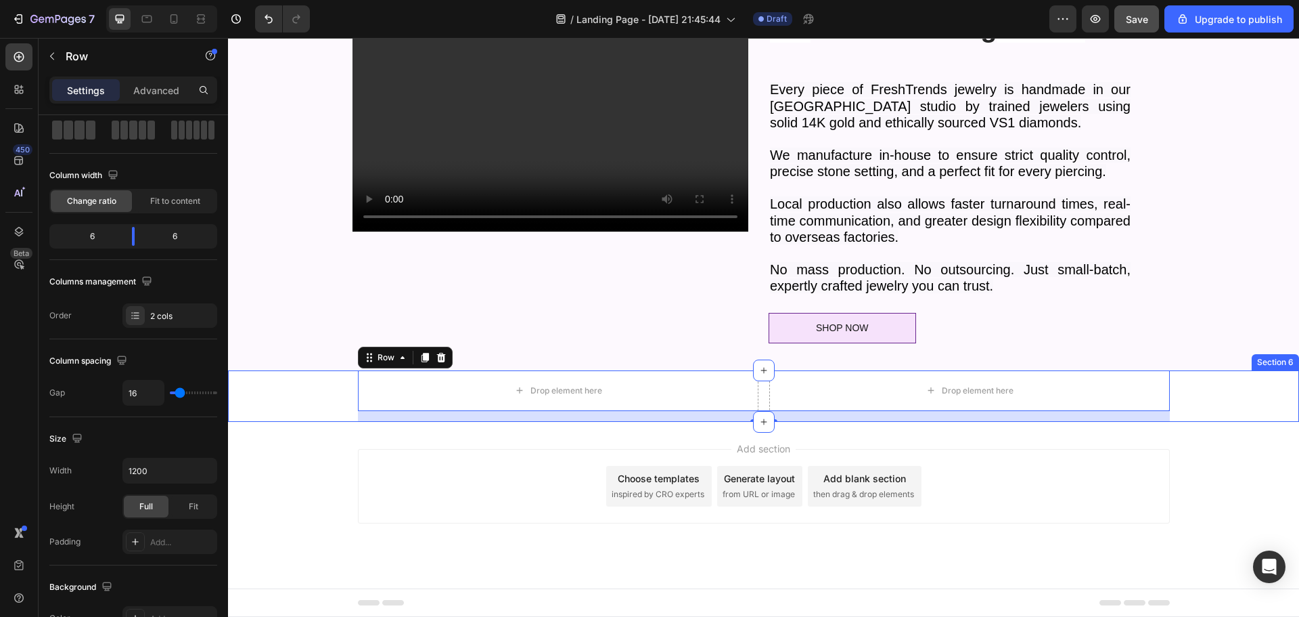
click at [322, 393] on div "Drop element here Drop element here Row 16" at bounding box center [763, 395] width 1071 height 51
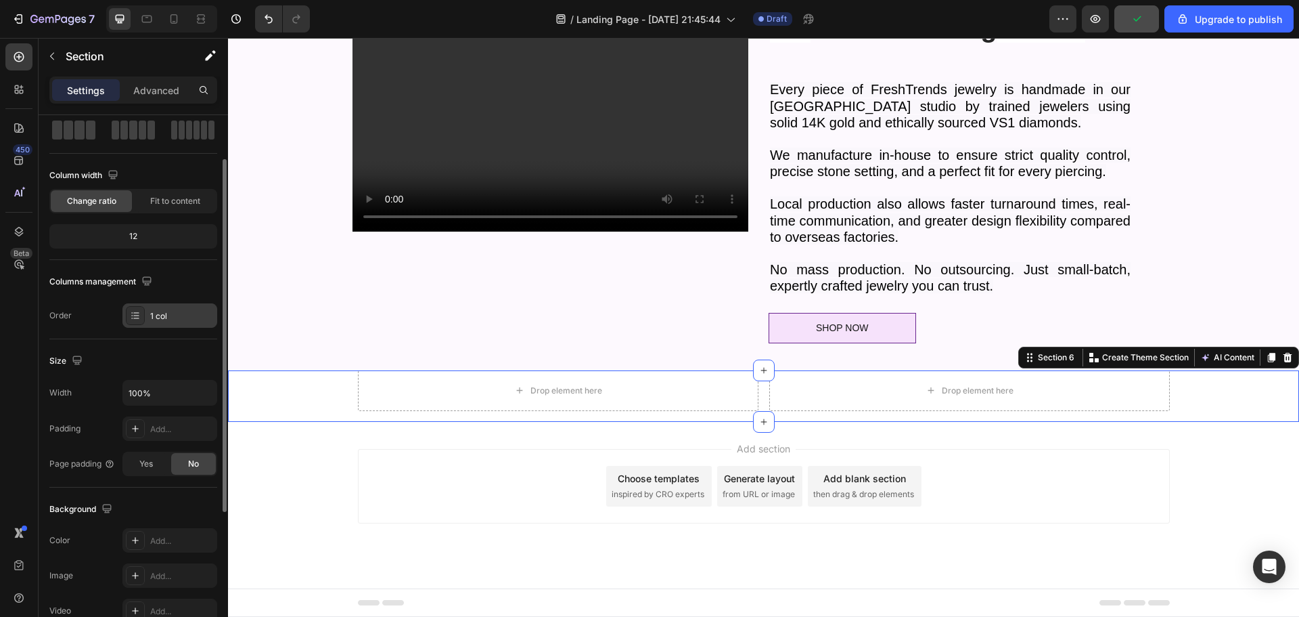
click at [190, 312] on div "1 col" at bounding box center [182, 316] width 64 height 12
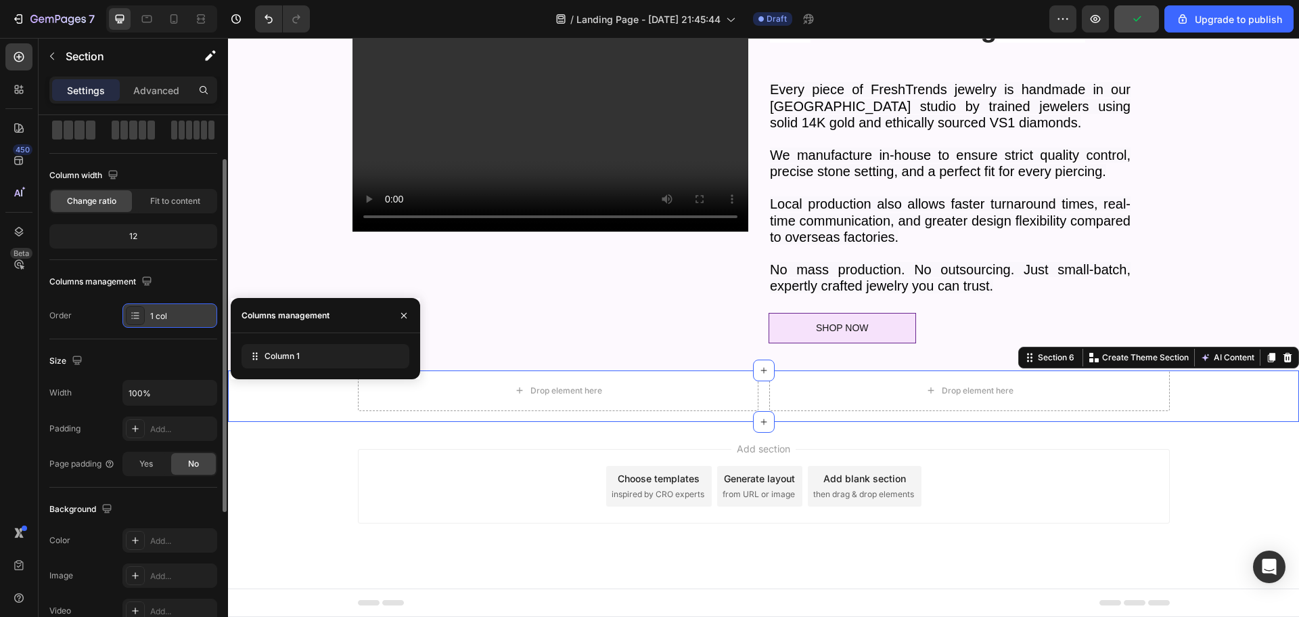
click at [192, 311] on div "1 col" at bounding box center [182, 316] width 64 height 12
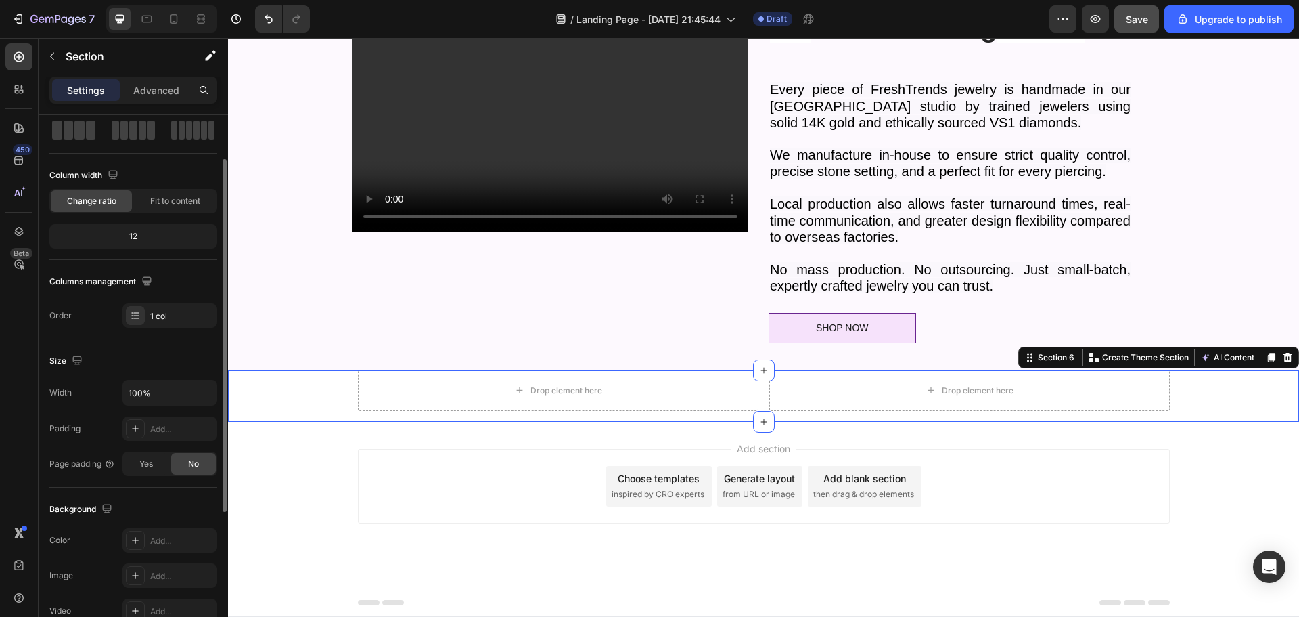
scroll to position [0, 0]
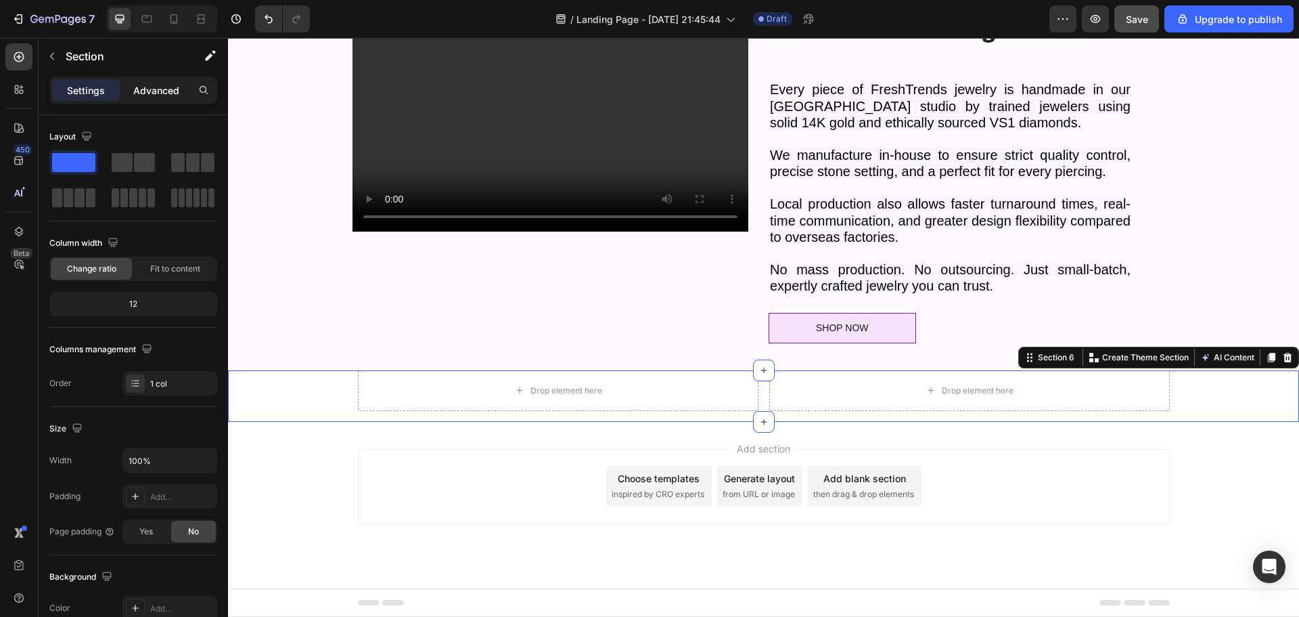
click at [154, 85] on p "Advanced" at bounding box center [156, 90] width 46 height 14
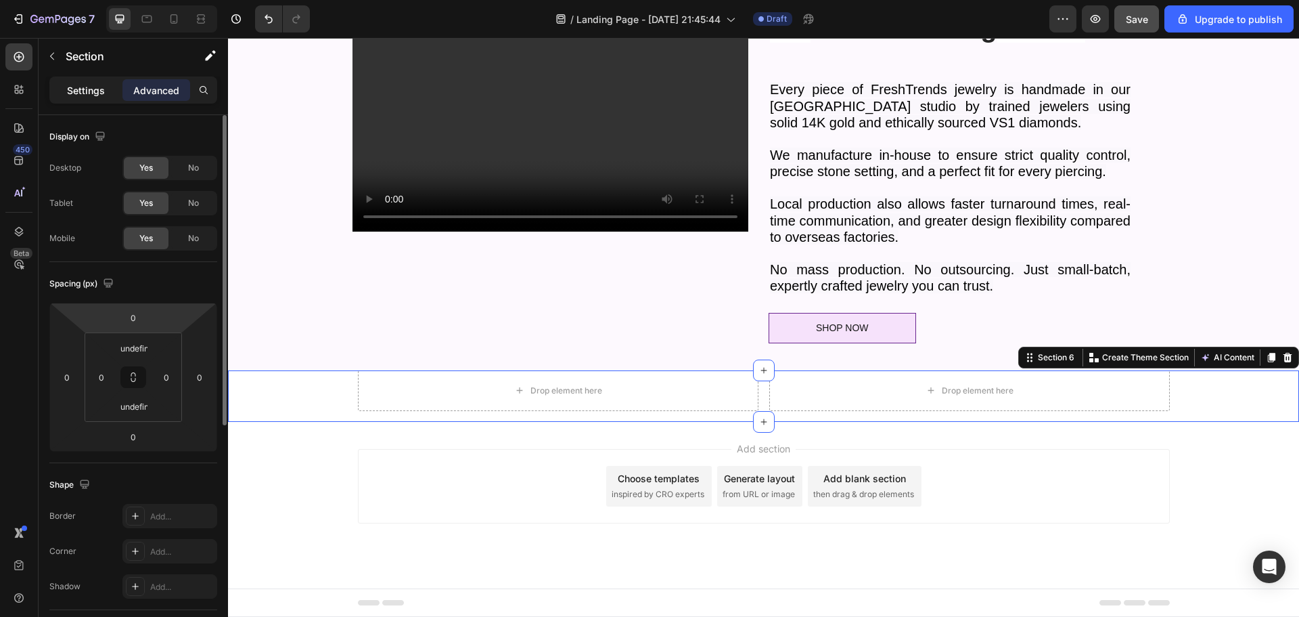
click at [81, 82] on div "Settings" at bounding box center [86, 90] width 68 height 22
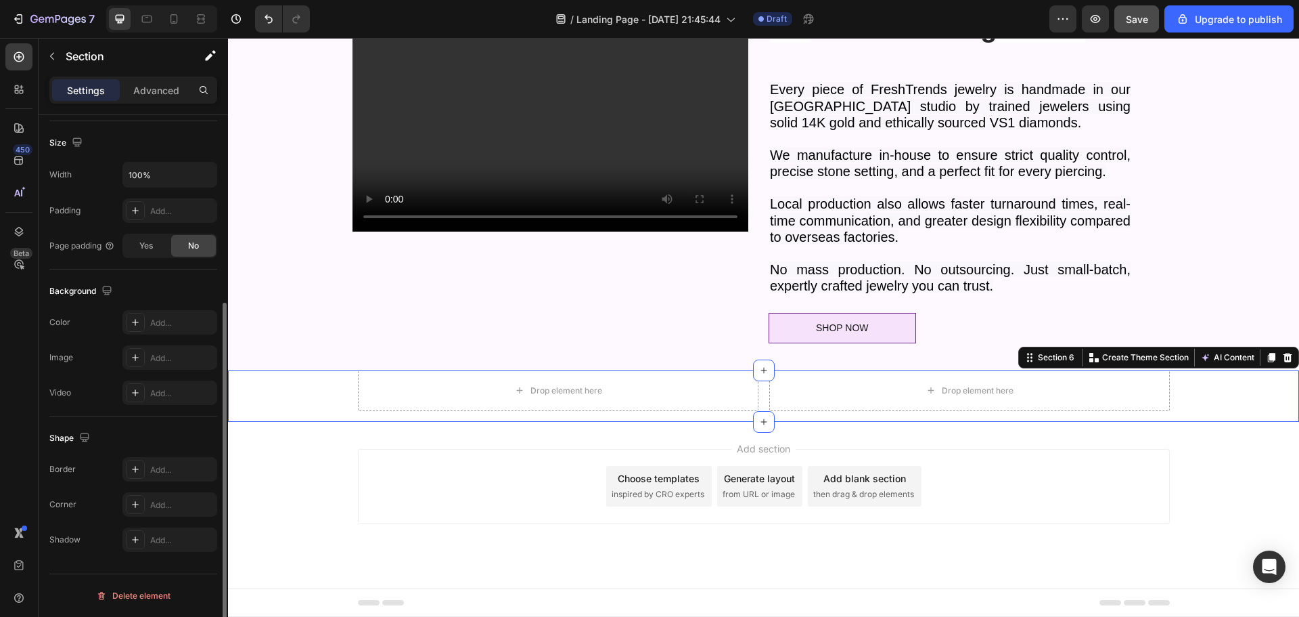
scroll to position [150, 0]
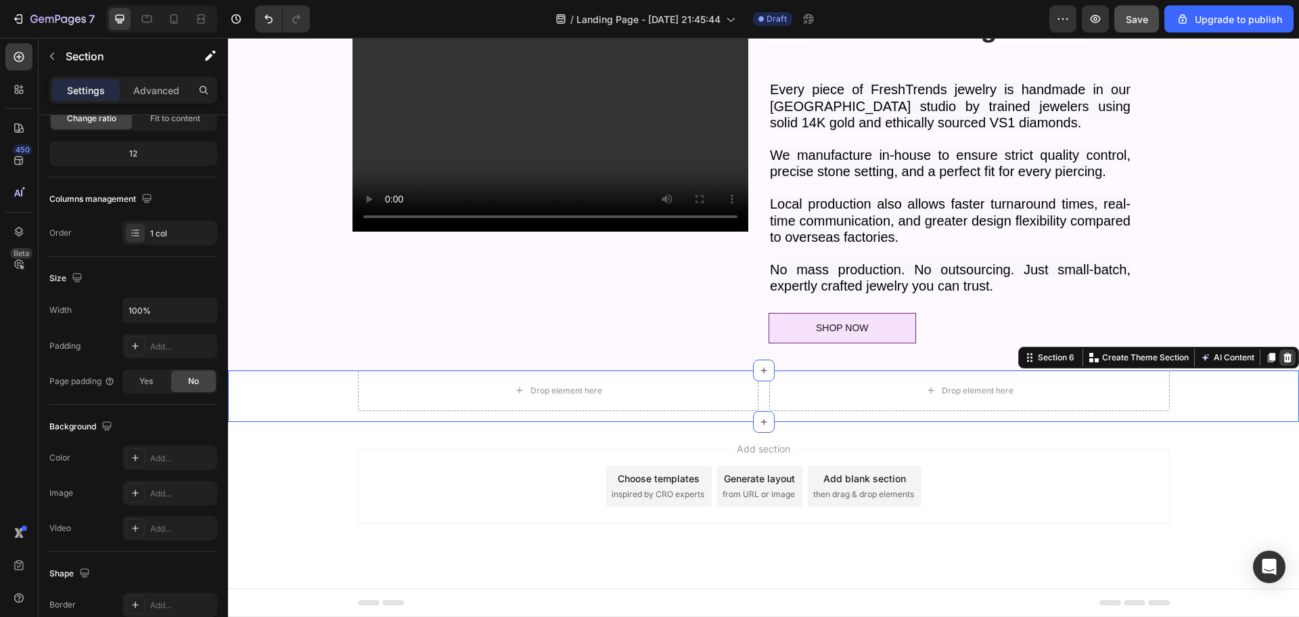
click at [1284, 361] on icon at bounding box center [1288, 357] width 9 height 9
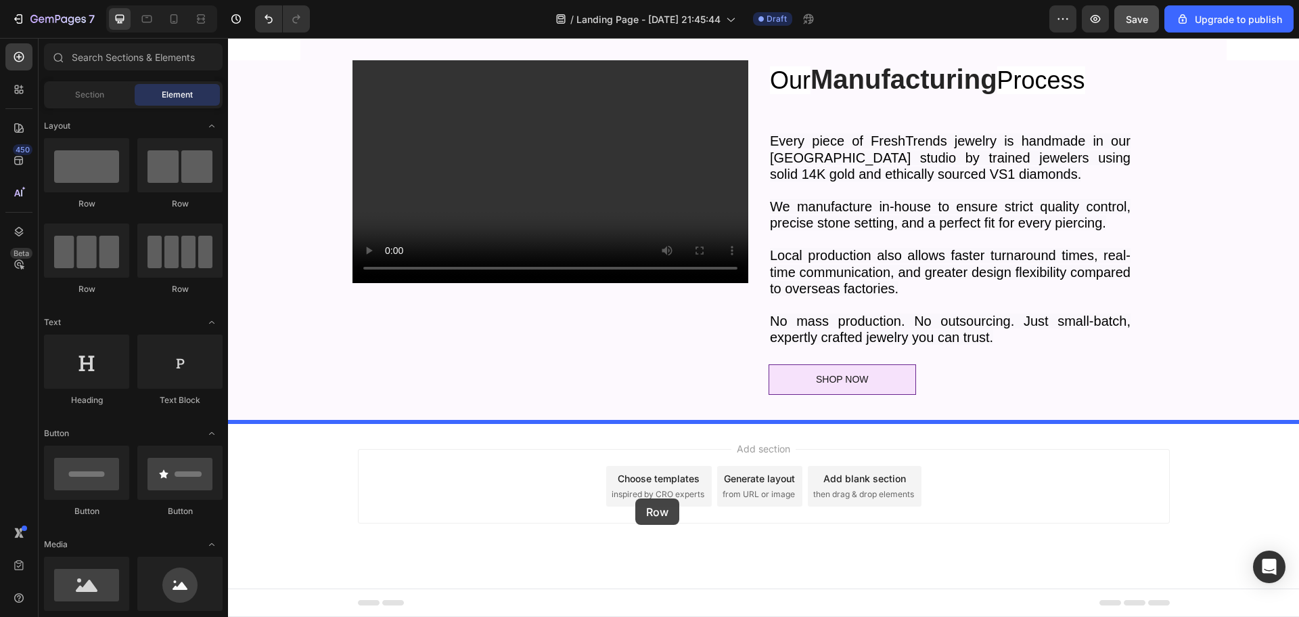
drag, startPoint x: 318, startPoint y: 208, endPoint x: 635, endPoint y: 498, distance: 429.7
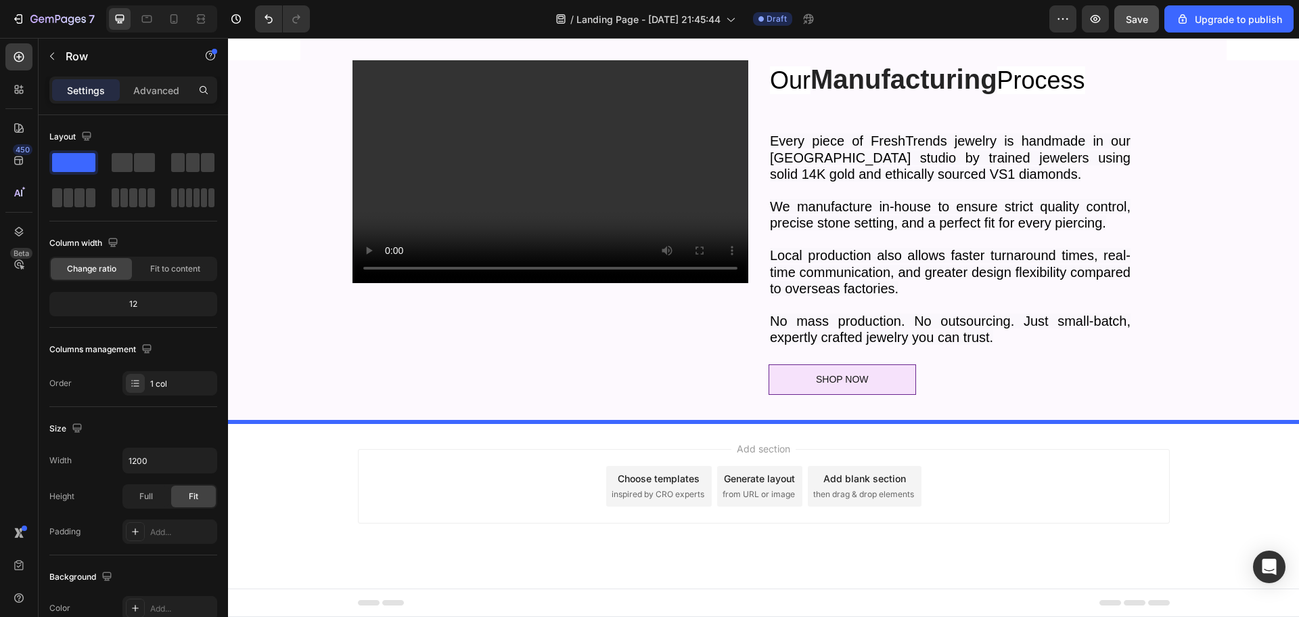
scroll to position [1589, 0]
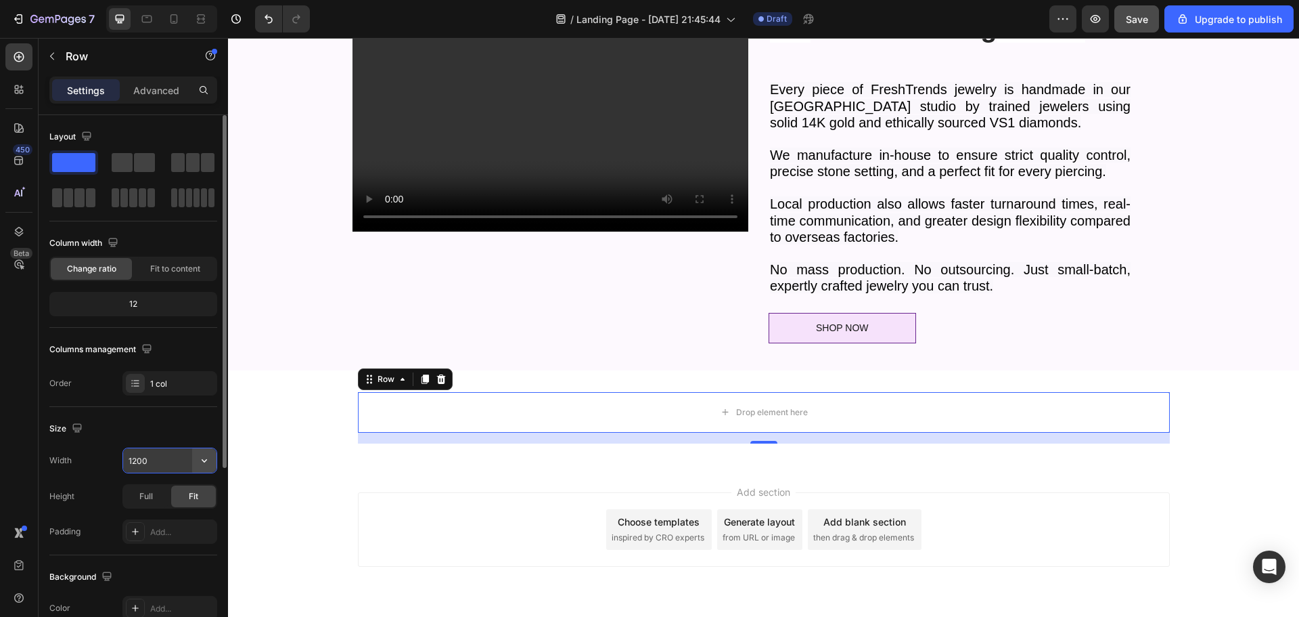
click at [208, 457] on icon "button" at bounding box center [205, 460] width 14 height 14
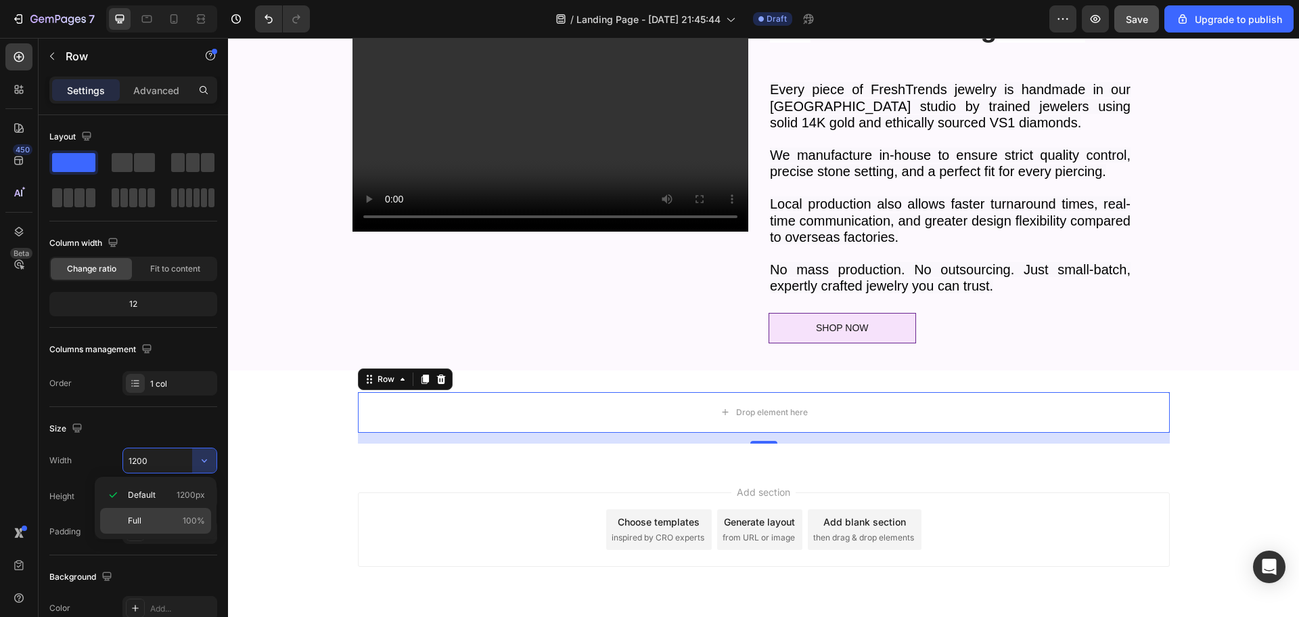
click at [143, 518] on p "Full 100%" at bounding box center [166, 520] width 77 height 12
type input "100%"
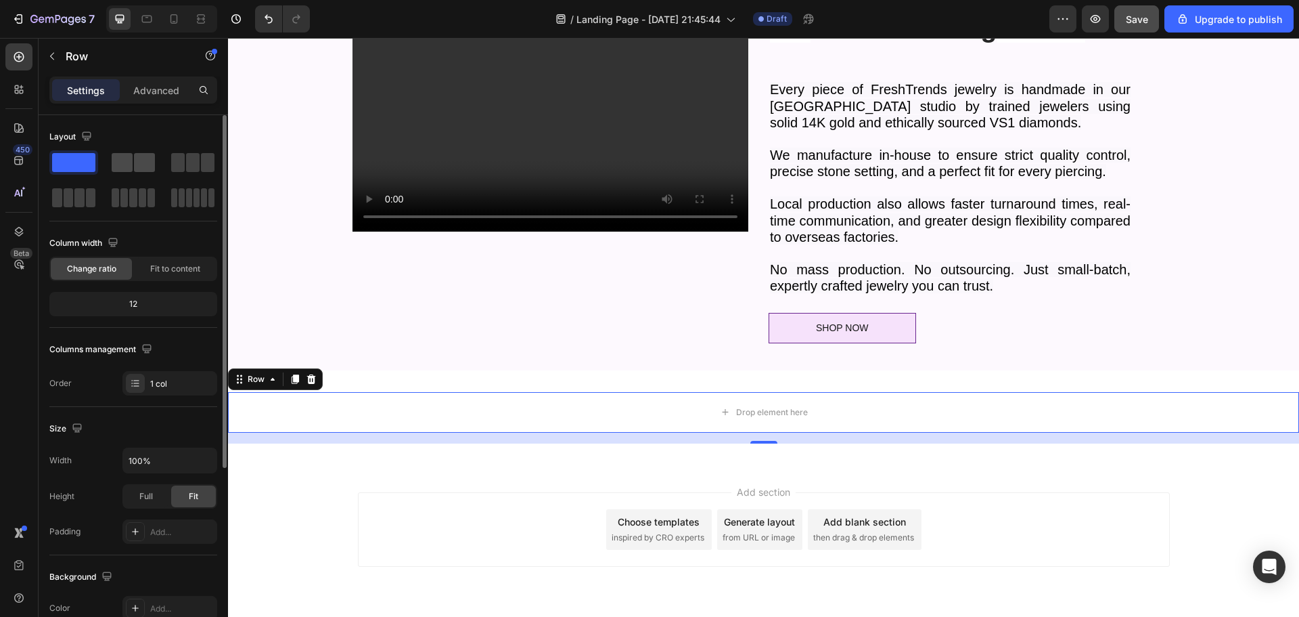
drag, startPoint x: 133, startPoint y: 160, endPoint x: 135, endPoint y: 169, distance: 8.4
click at [122, 178] on div at bounding box center [133, 180] width 168 height 60
click at [138, 162] on span at bounding box center [144, 162] width 21 height 19
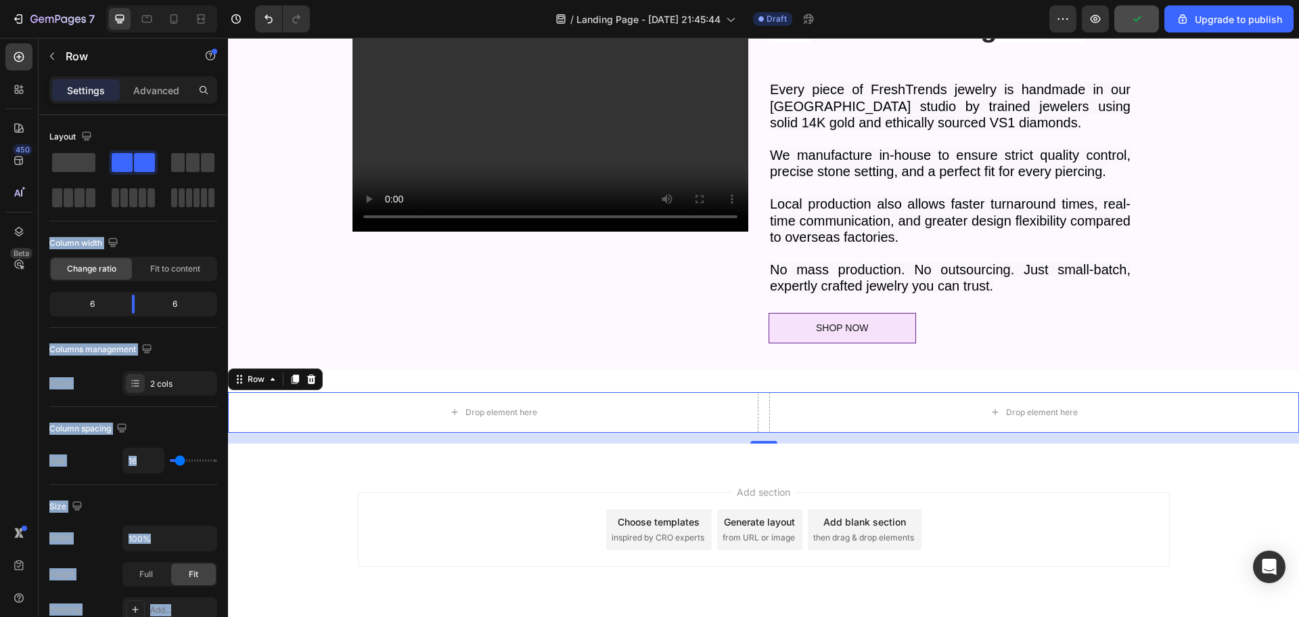
drag, startPoint x: 359, startPoint y: 200, endPoint x: 759, endPoint y: 421, distance: 457.1
click at [59, 53] on button "button" at bounding box center [52, 56] width 22 height 22
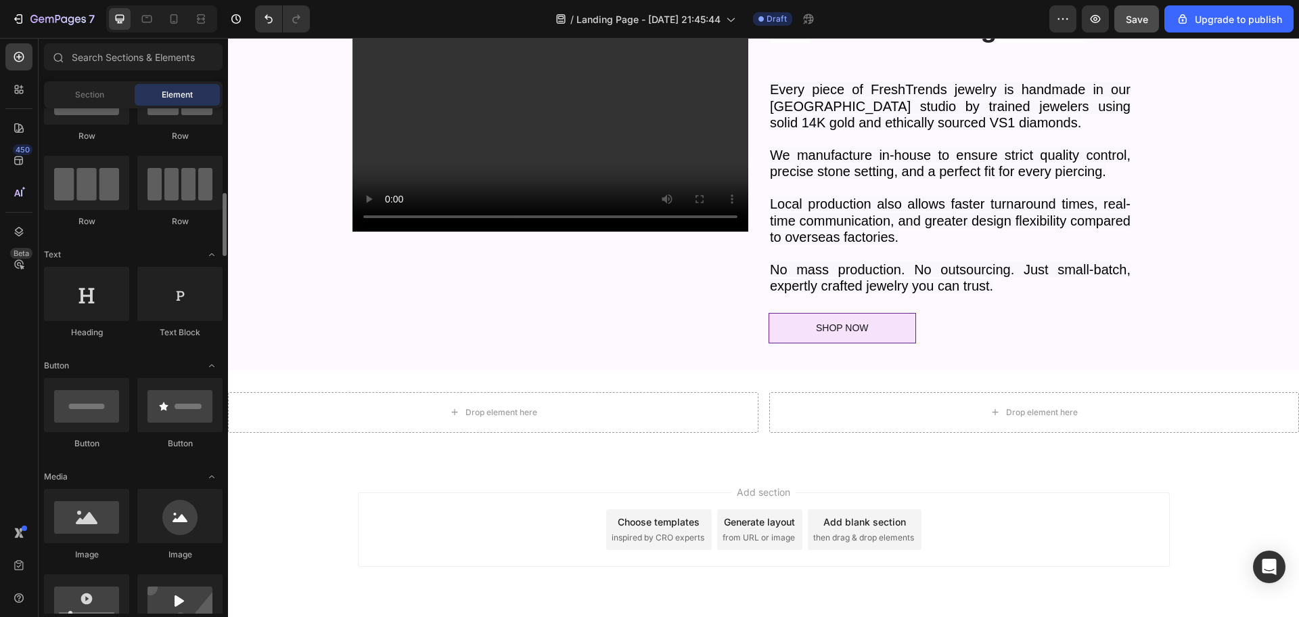
scroll to position [203, 0]
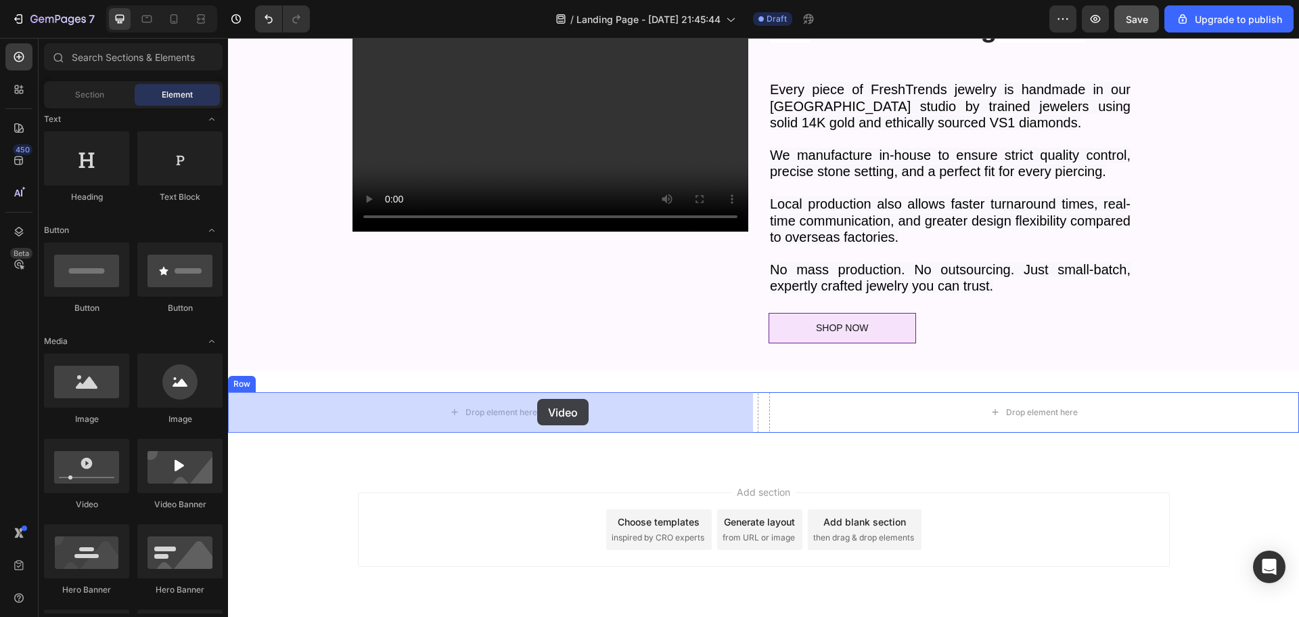
drag, startPoint x: 321, startPoint y: 513, endPoint x: 537, endPoint y: 399, distance: 244.9
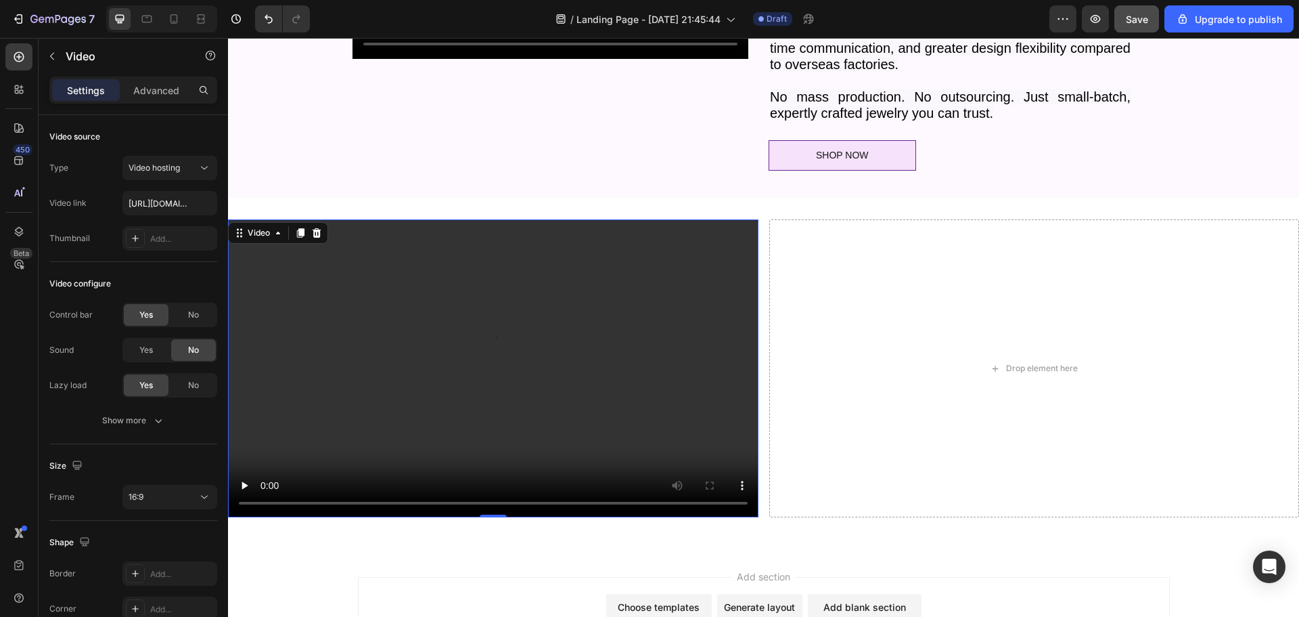
scroll to position [1657, 0]
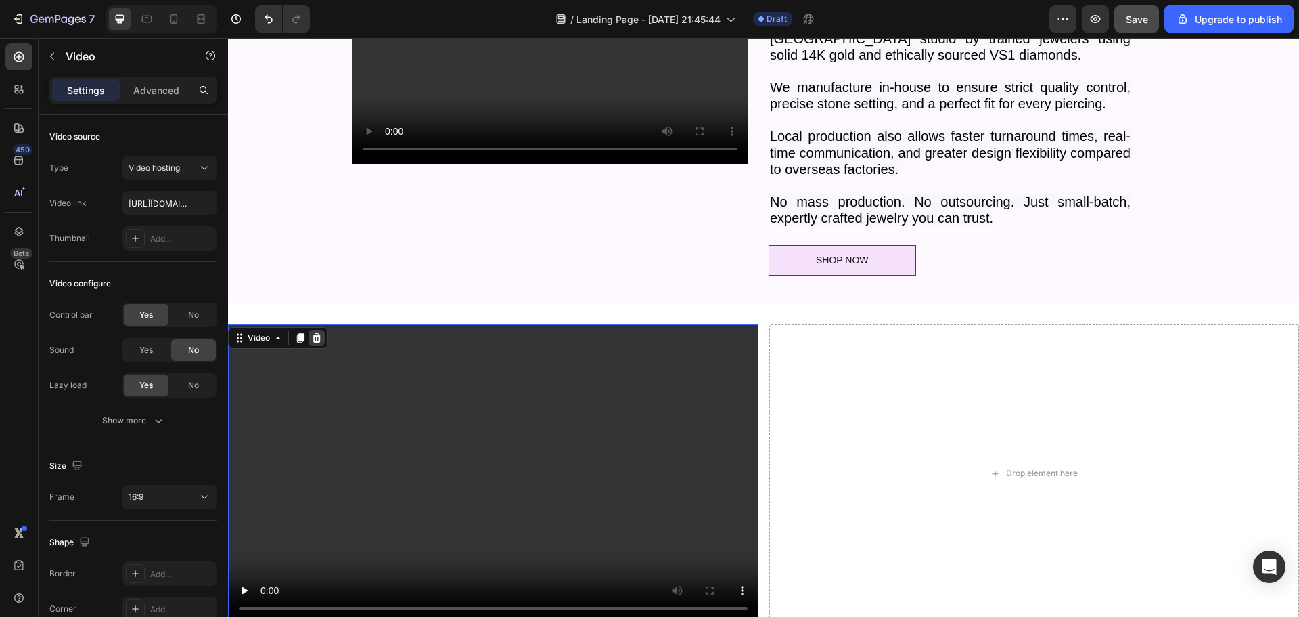
click at [317, 334] on icon at bounding box center [317, 337] width 9 height 9
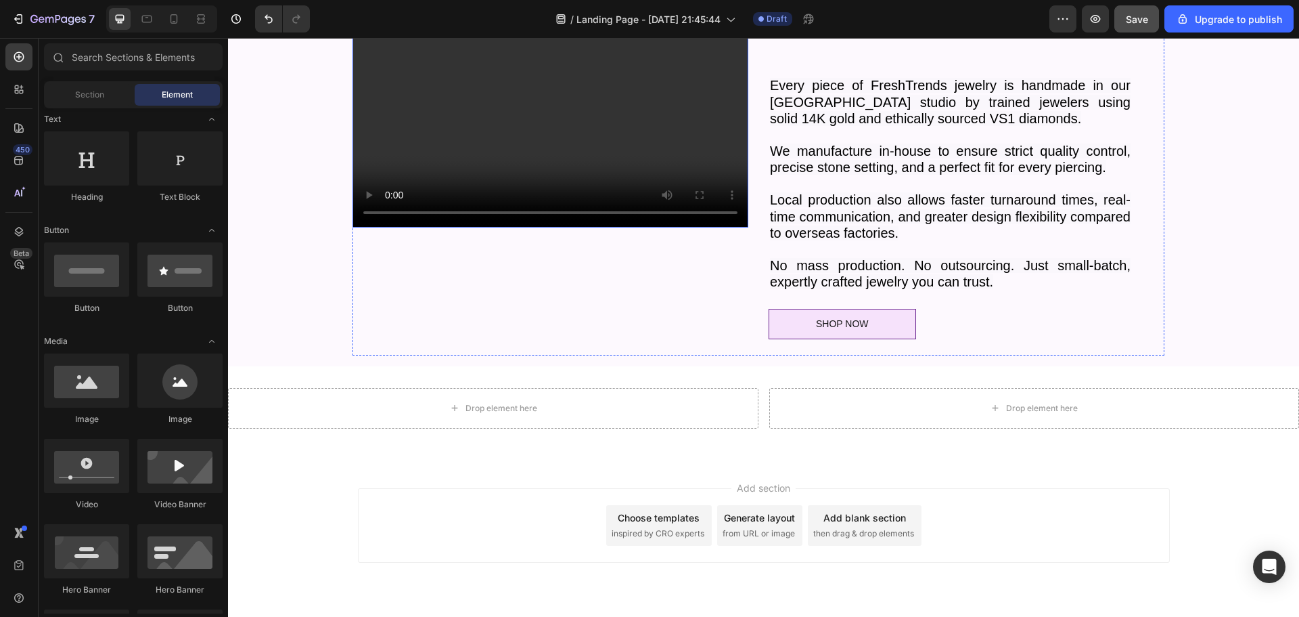
scroll to position [1429, 0]
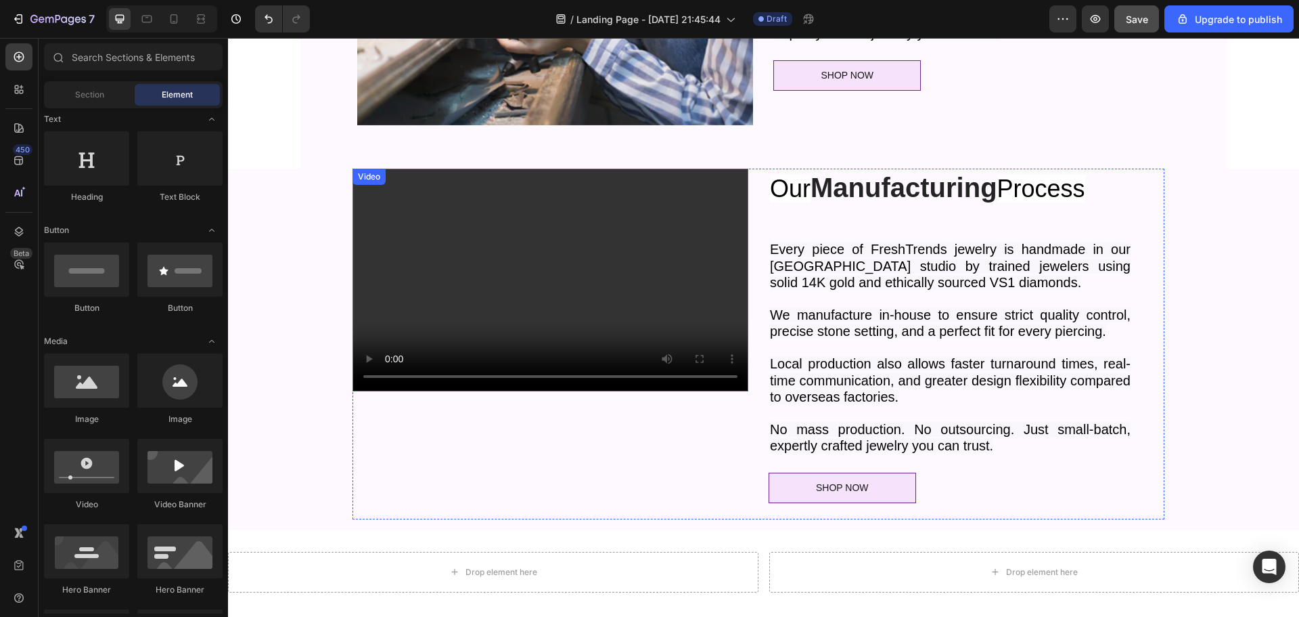
click at [382, 253] on video at bounding box center [551, 280] width 396 height 223
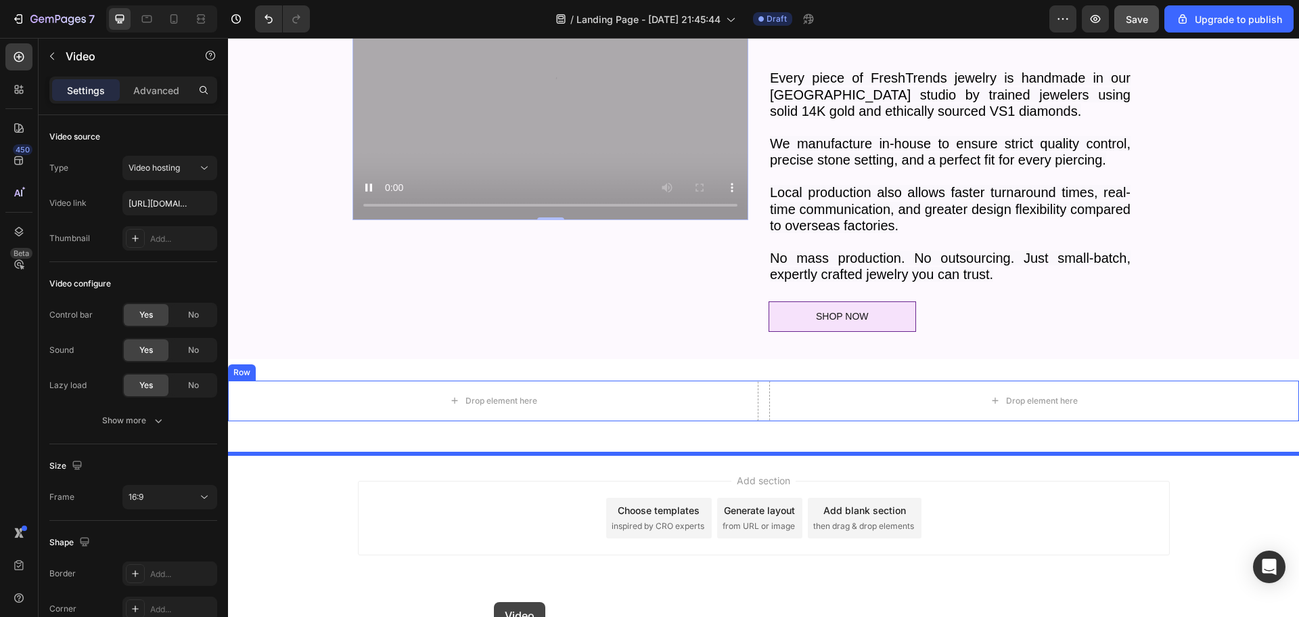
scroll to position [1632, 0]
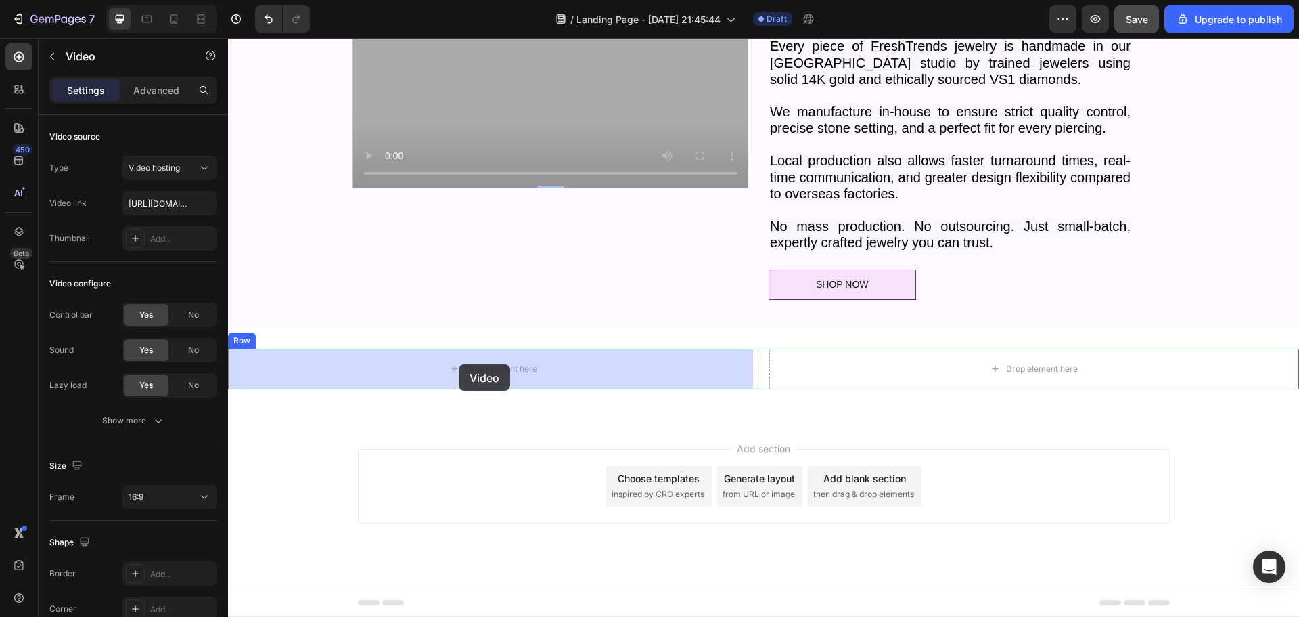
drag, startPoint x: 361, startPoint y: 183, endPoint x: 459, endPoint y: 364, distance: 205.9
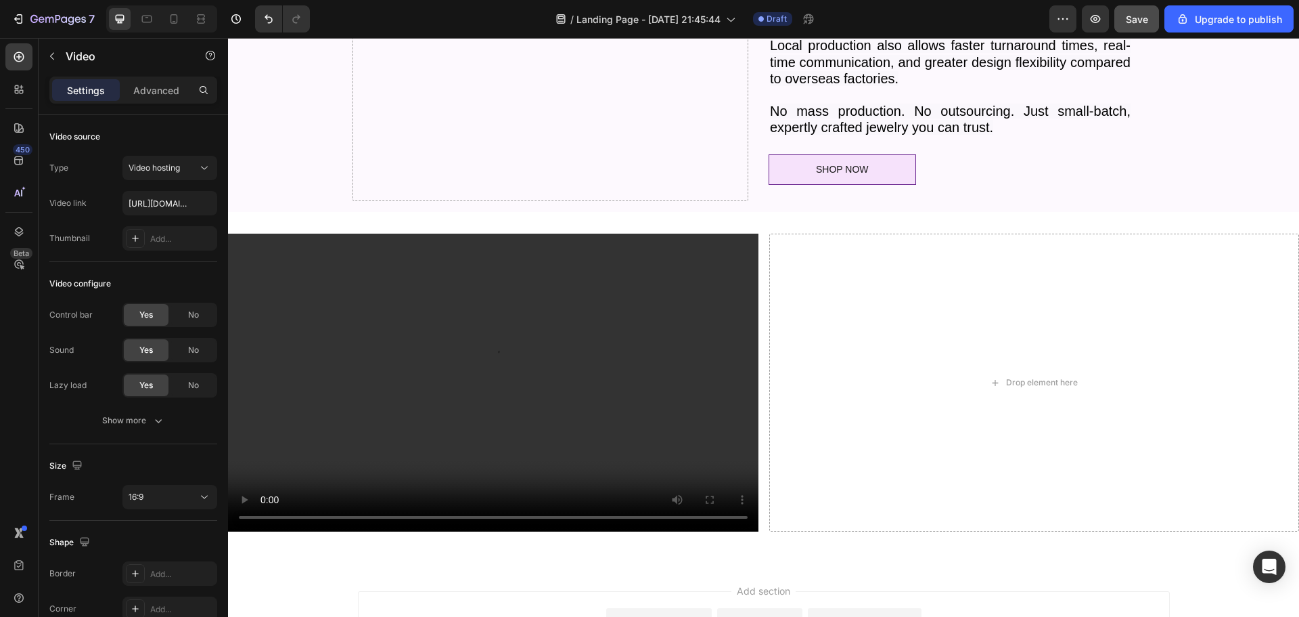
scroll to position [1768, 0]
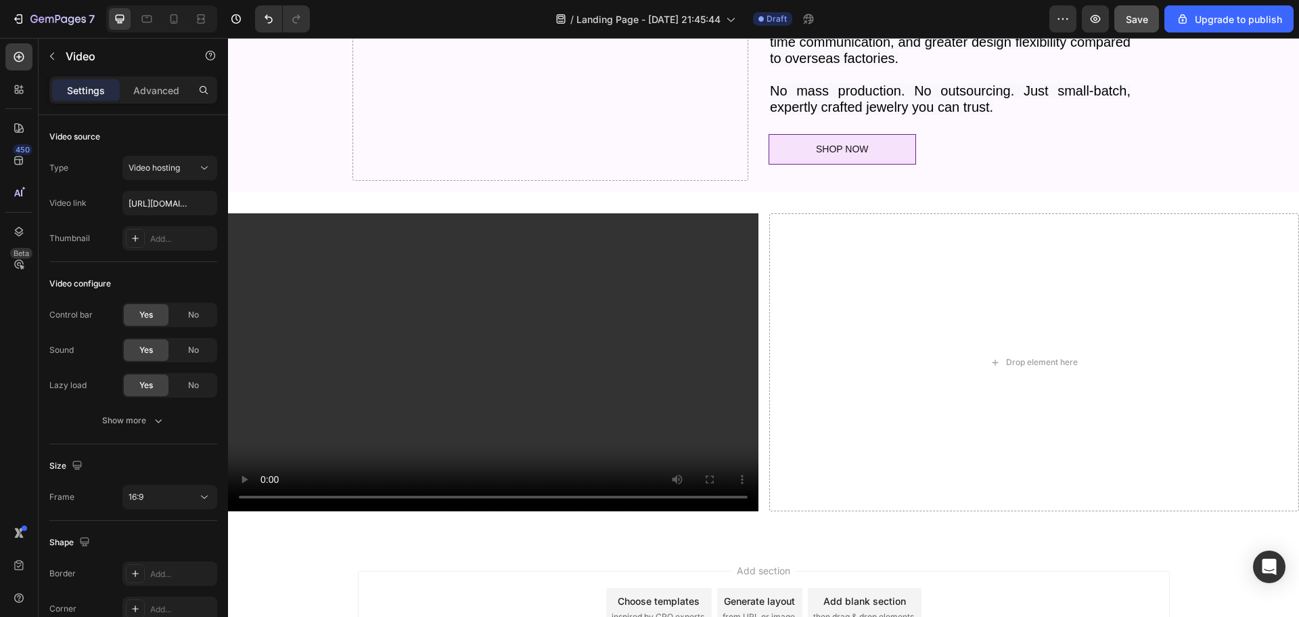
click at [369, 346] on video at bounding box center [493, 362] width 531 height 298
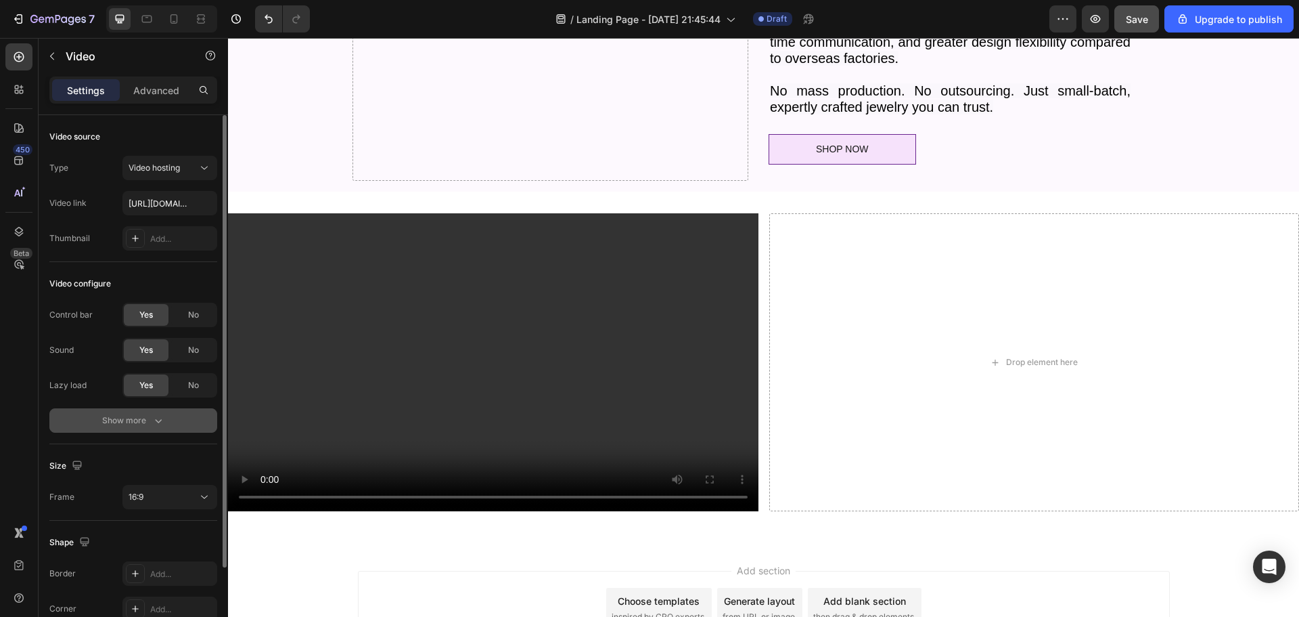
click at [162, 420] on icon "button" at bounding box center [159, 420] width 14 height 14
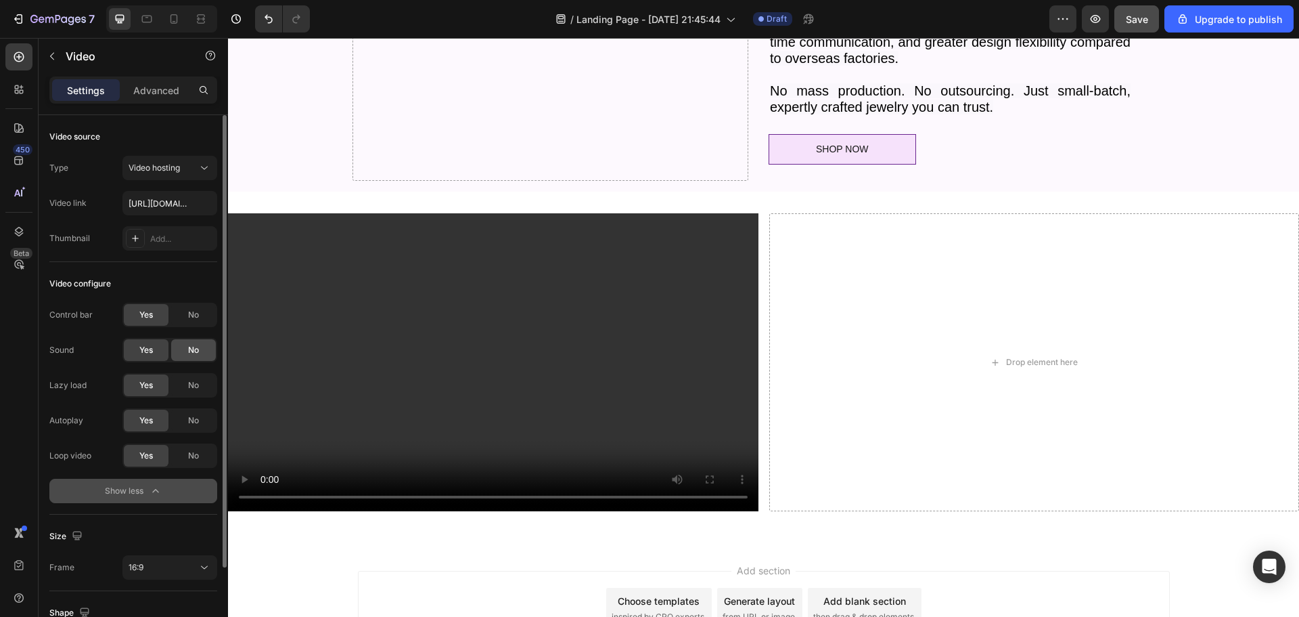
click at [197, 342] on div "No" at bounding box center [193, 350] width 45 height 22
click at [188, 419] on span "No" at bounding box center [193, 420] width 11 height 12
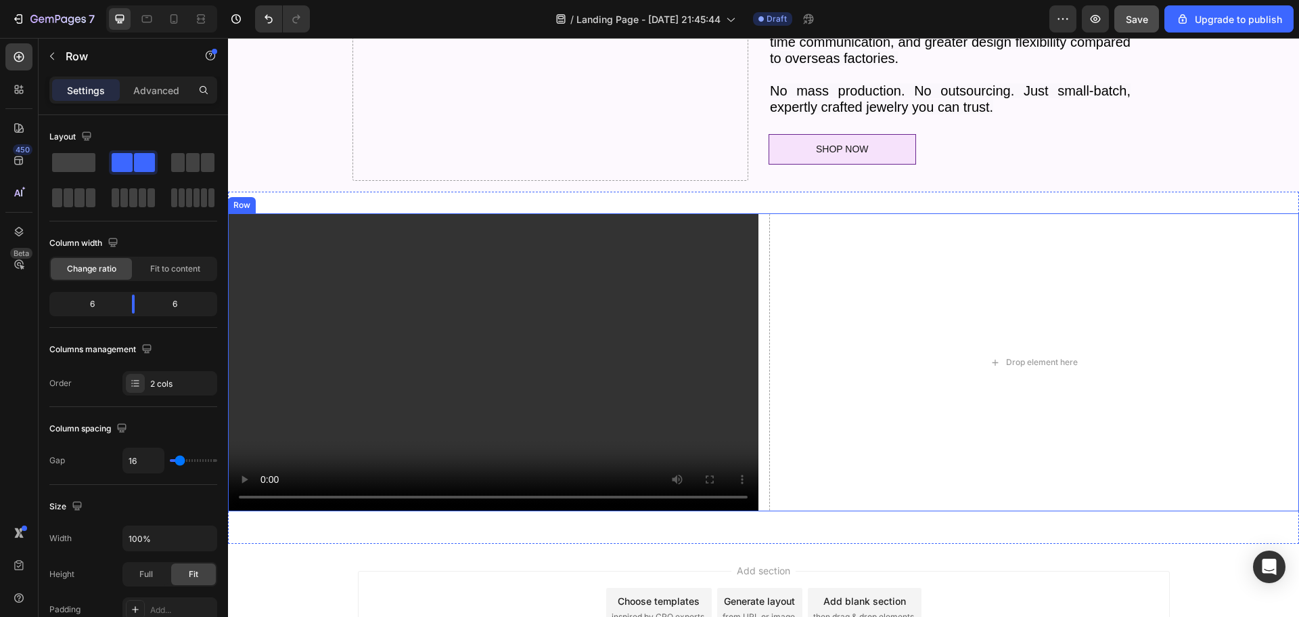
click at [759, 231] on div "Video Drop element here Row" at bounding box center [763, 362] width 1071 height 298
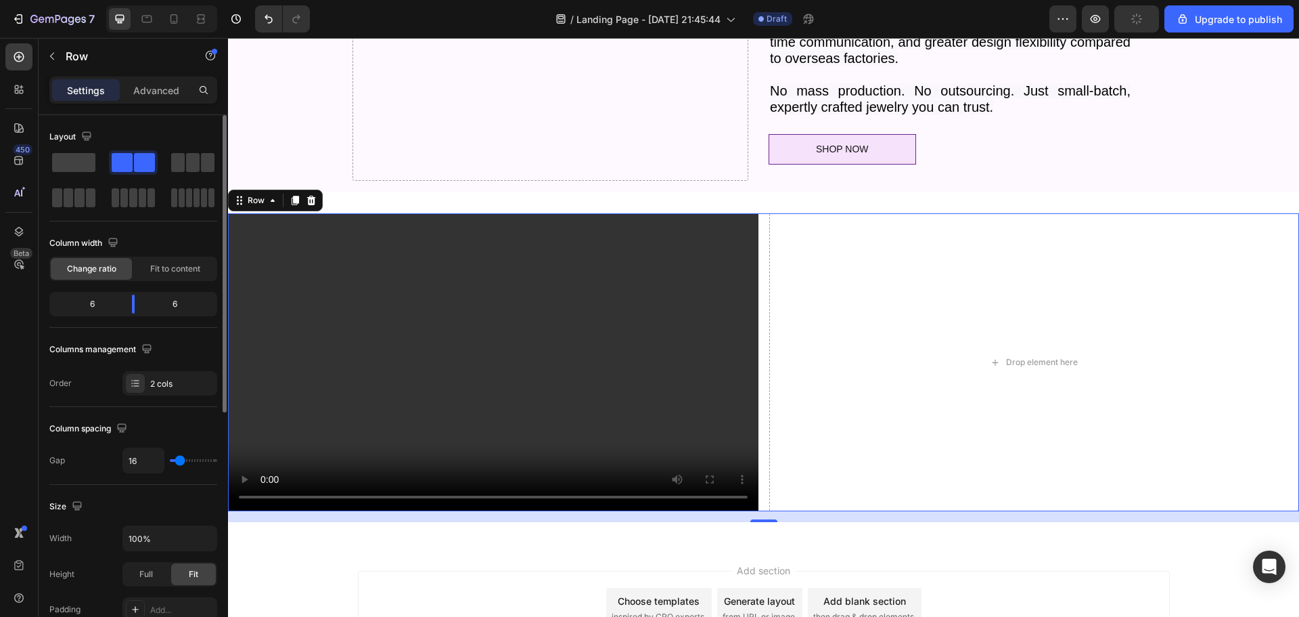
type input "11"
type input "0"
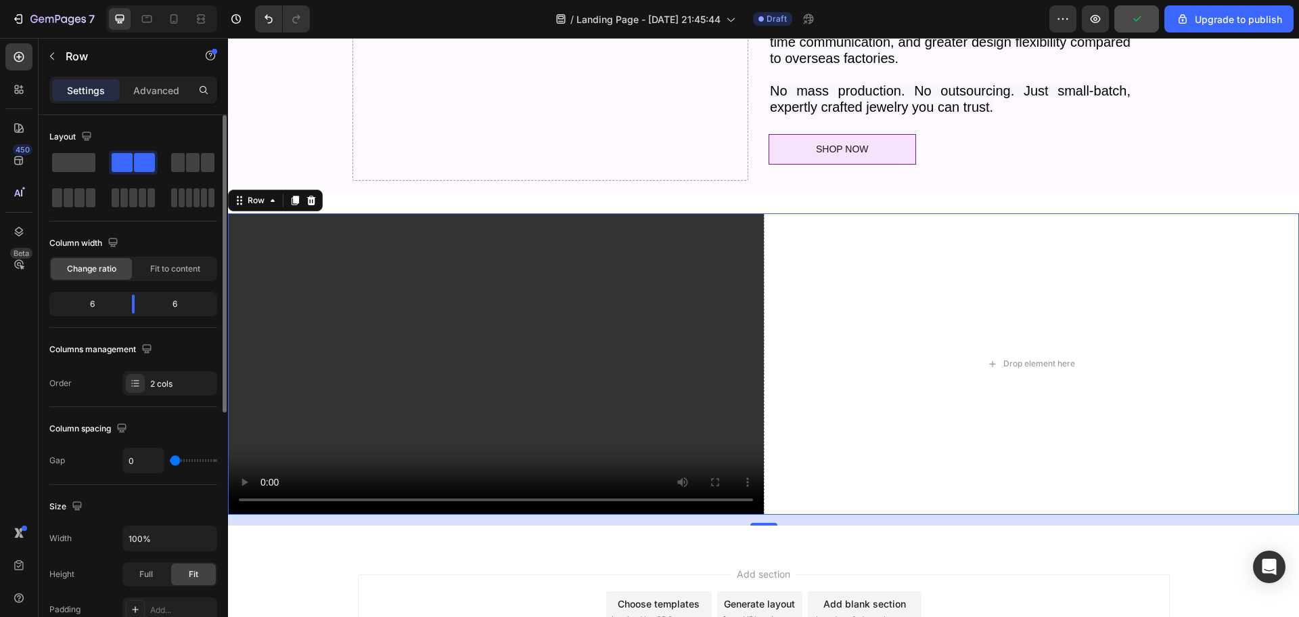
drag, startPoint x: 171, startPoint y: 458, endPoint x: 152, endPoint y: 462, distance: 19.2
type input "0"
click at [170, 461] on input "range" at bounding box center [193, 460] width 47 height 3
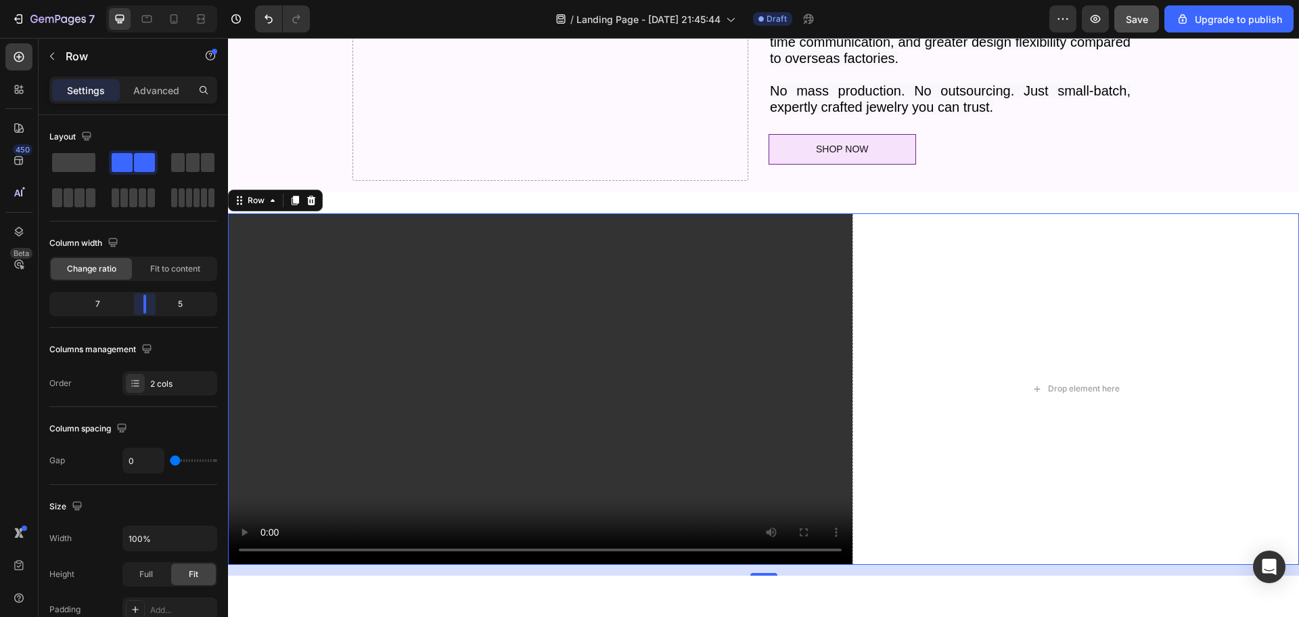
drag, startPoint x: 133, startPoint y: 307, endPoint x: 143, endPoint y: 307, distance: 10.2
click at [143, 0] on body "7 / Landing Page - [DATE] 21:45:44 Draft Preview Save Upgrade to publish 450 Be…" at bounding box center [649, 0] width 1299 height 0
click at [1133, 20] on span "Save" at bounding box center [1137, 20] width 22 height 12
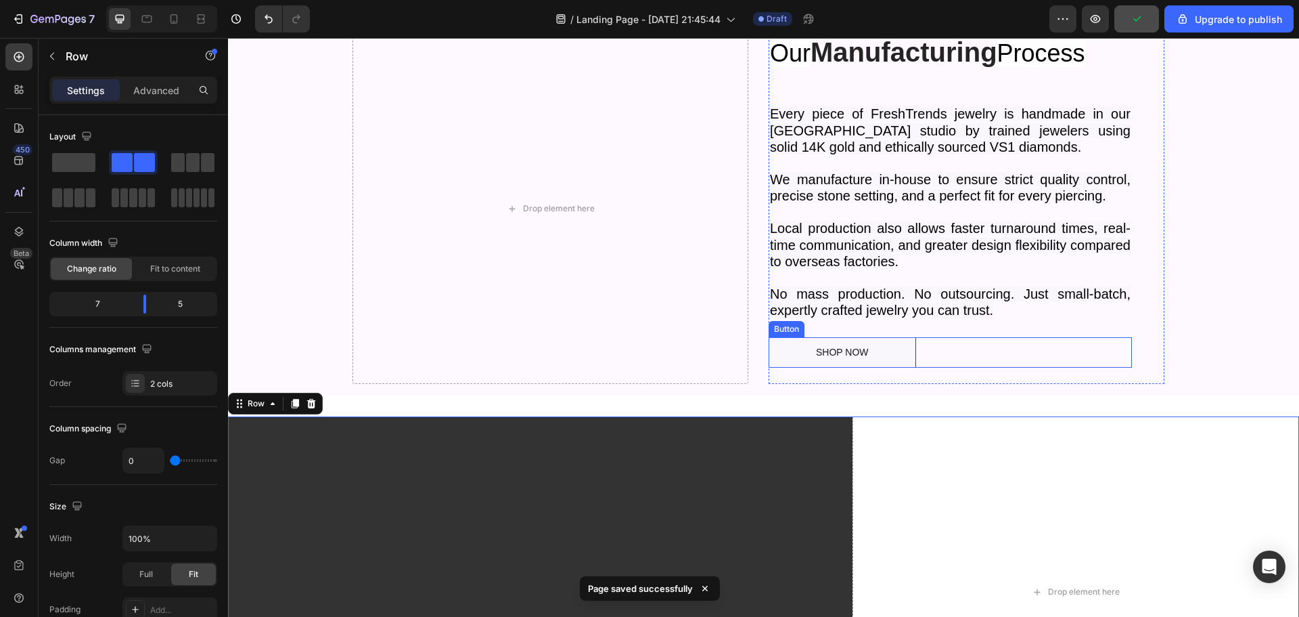
scroll to position [1429, 0]
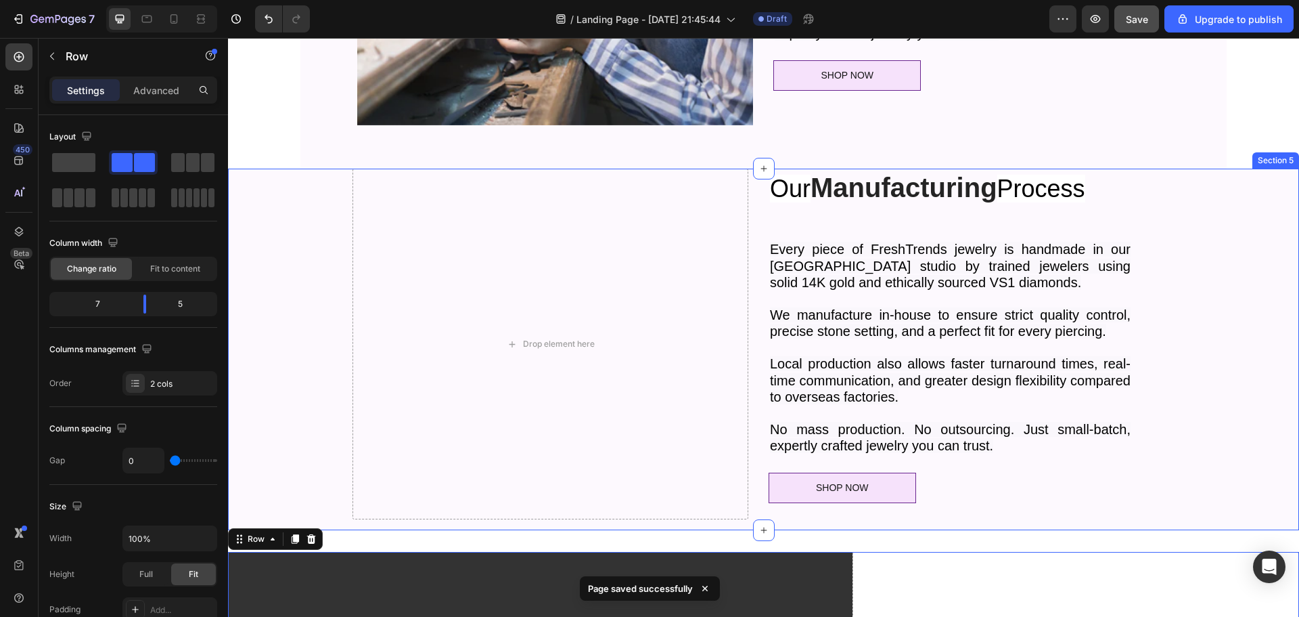
click at [287, 242] on div "Drop element here Our Manufacturing Process Heading Every piece of FreshTrends …" at bounding box center [758, 349] width 1061 height 361
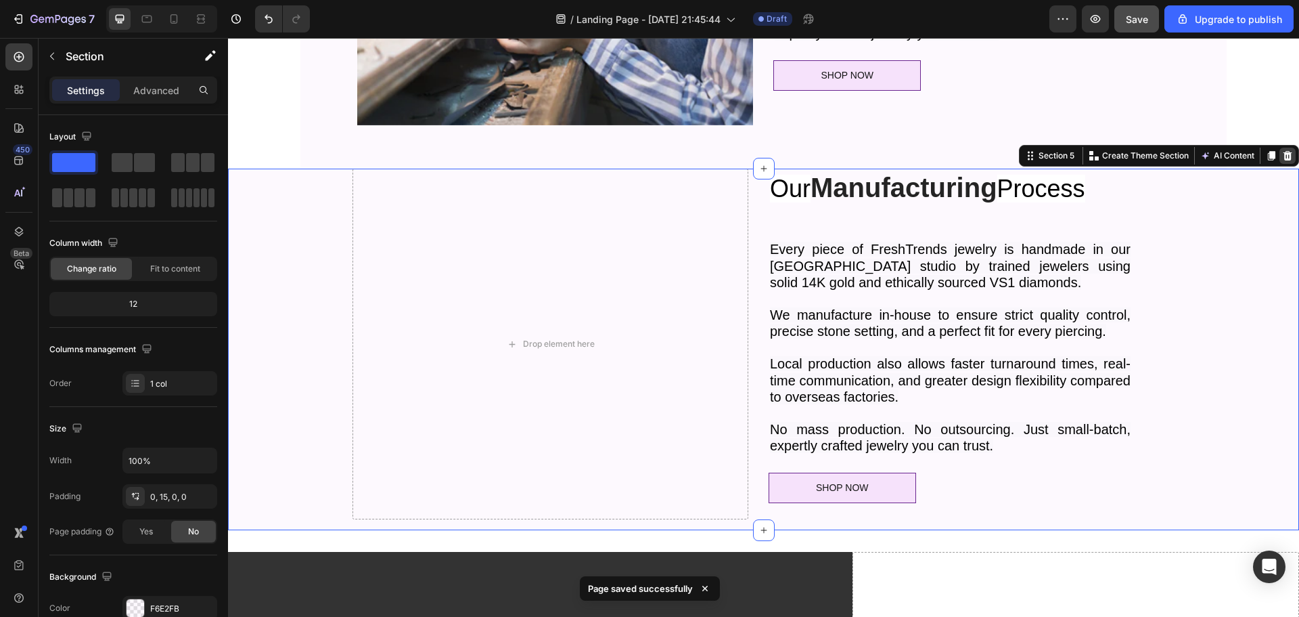
click at [1282, 152] on icon at bounding box center [1287, 155] width 11 height 11
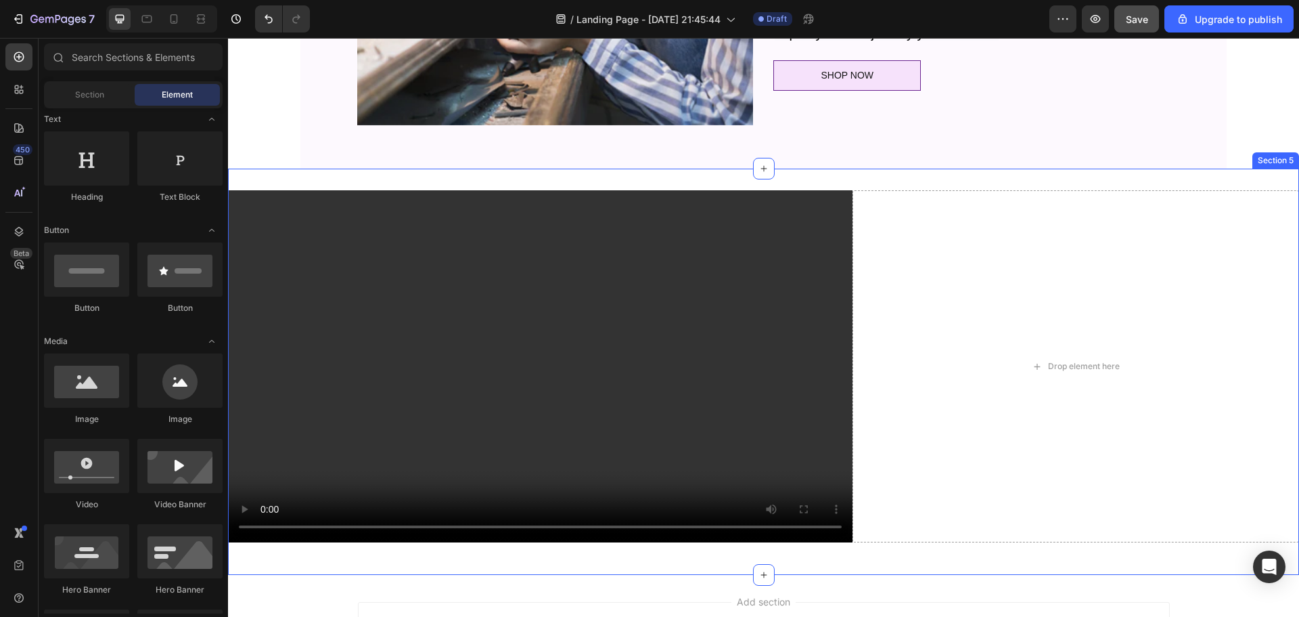
click at [928, 178] on div "Video Drop element here Row Section 5" at bounding box center [763, 371] width 1071 height 405
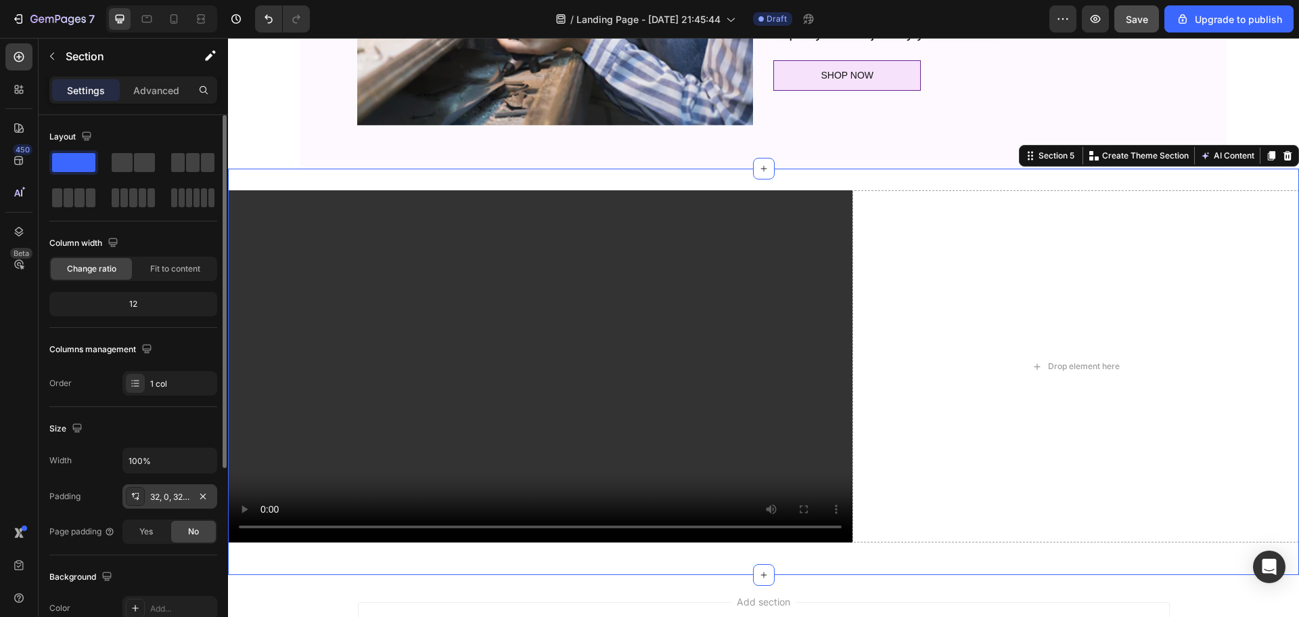
click at [177, 497] on div "32, 0, 32, 0" at bounding box center [169, 497] width 39 height 12
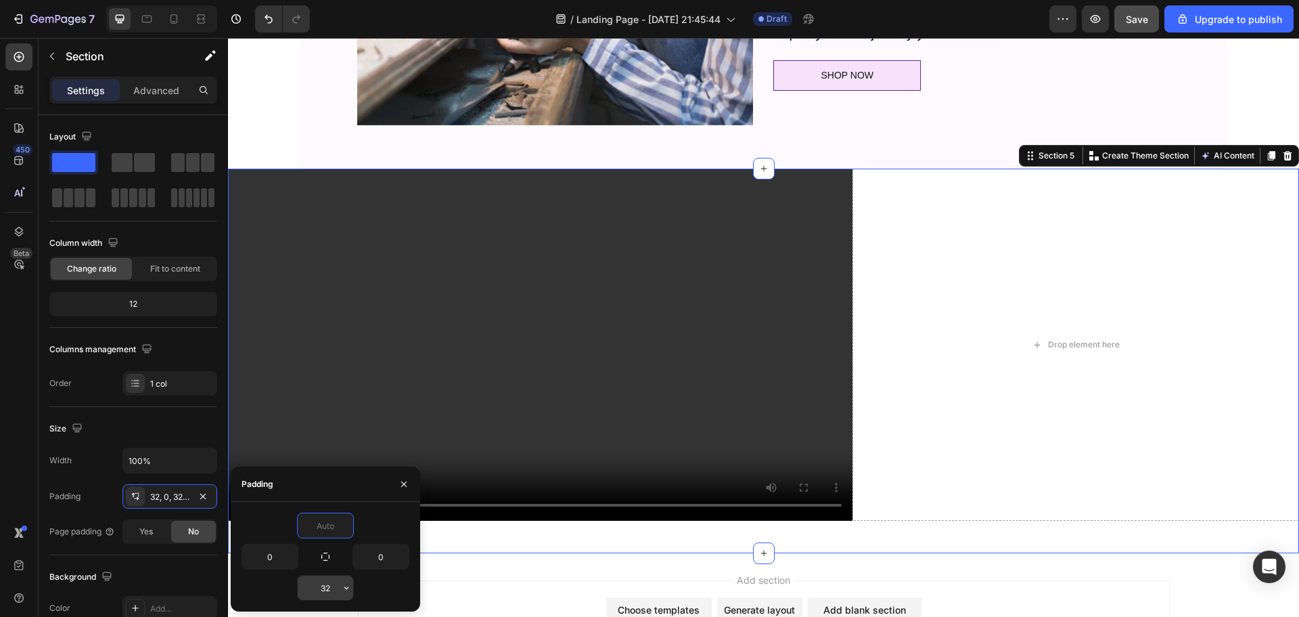
type input "0"
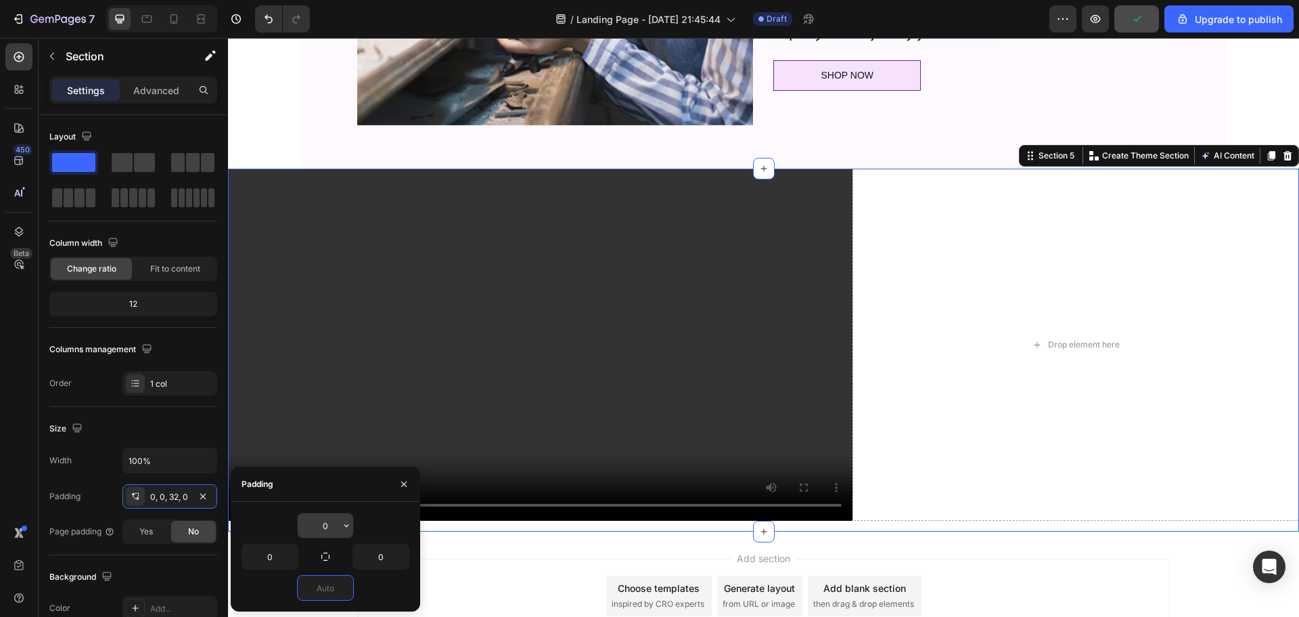
type input "0"
click at [334, 521] on input "0" at bounding box center [325, 525] width 55 height 24
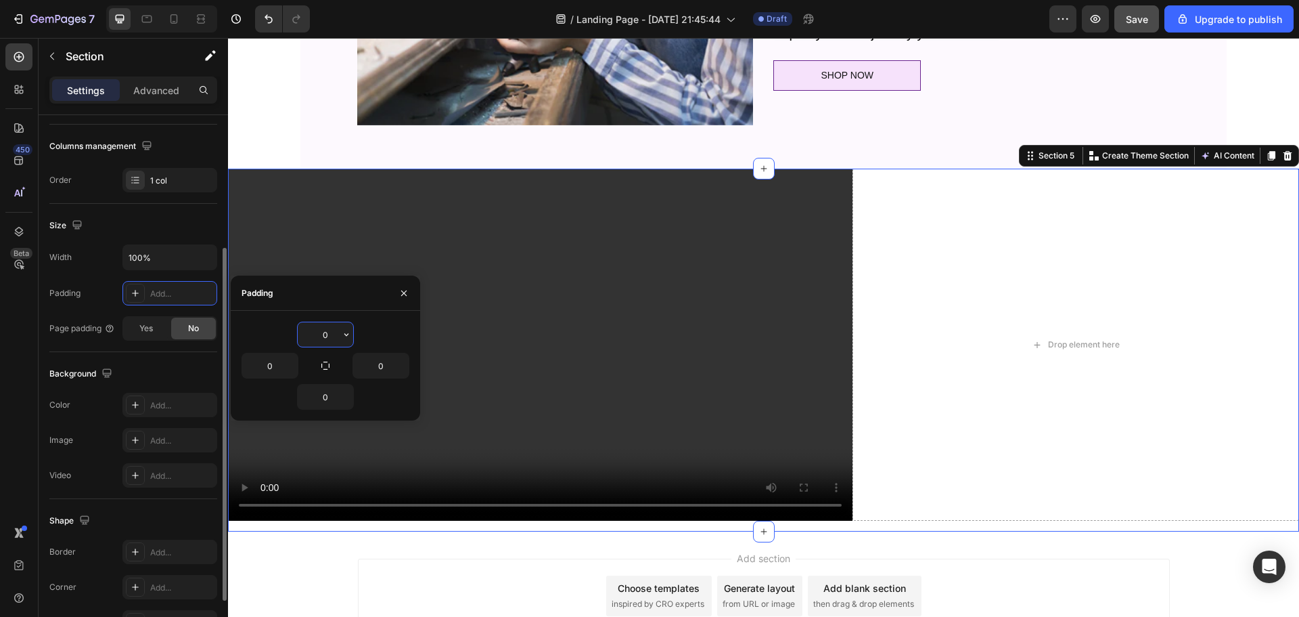
scroll to position [286, 0]
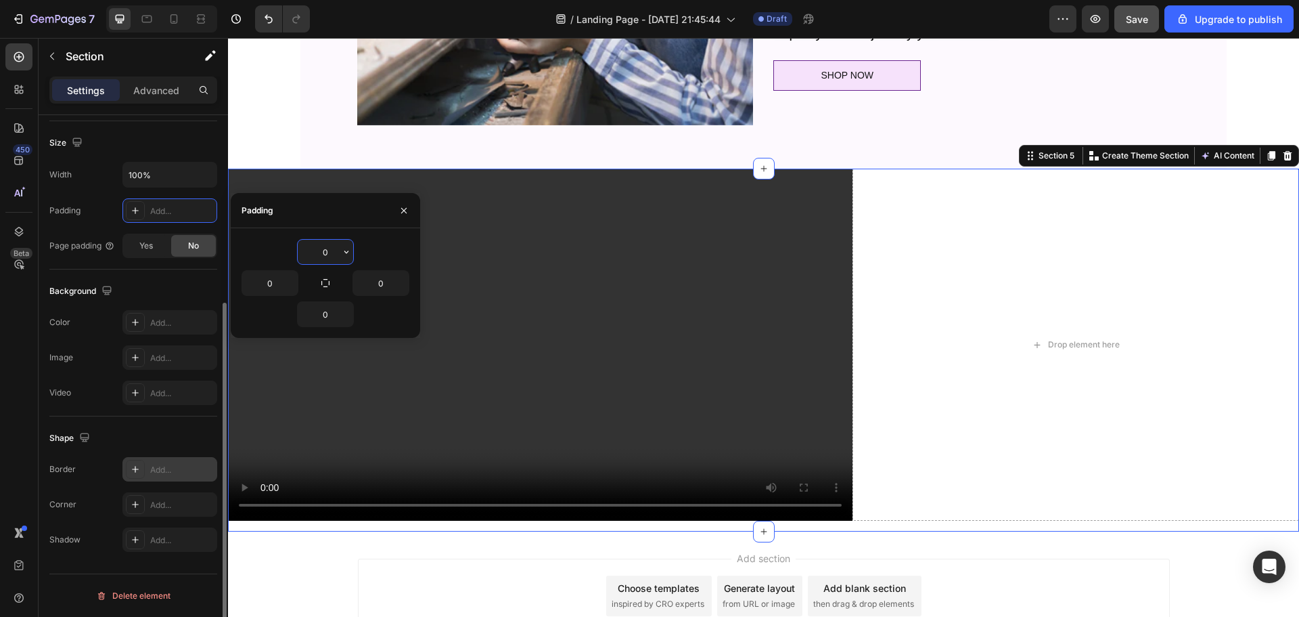
click at [160, 466] on div "Add..." at bounding box center [182, 470] width 64 height 12
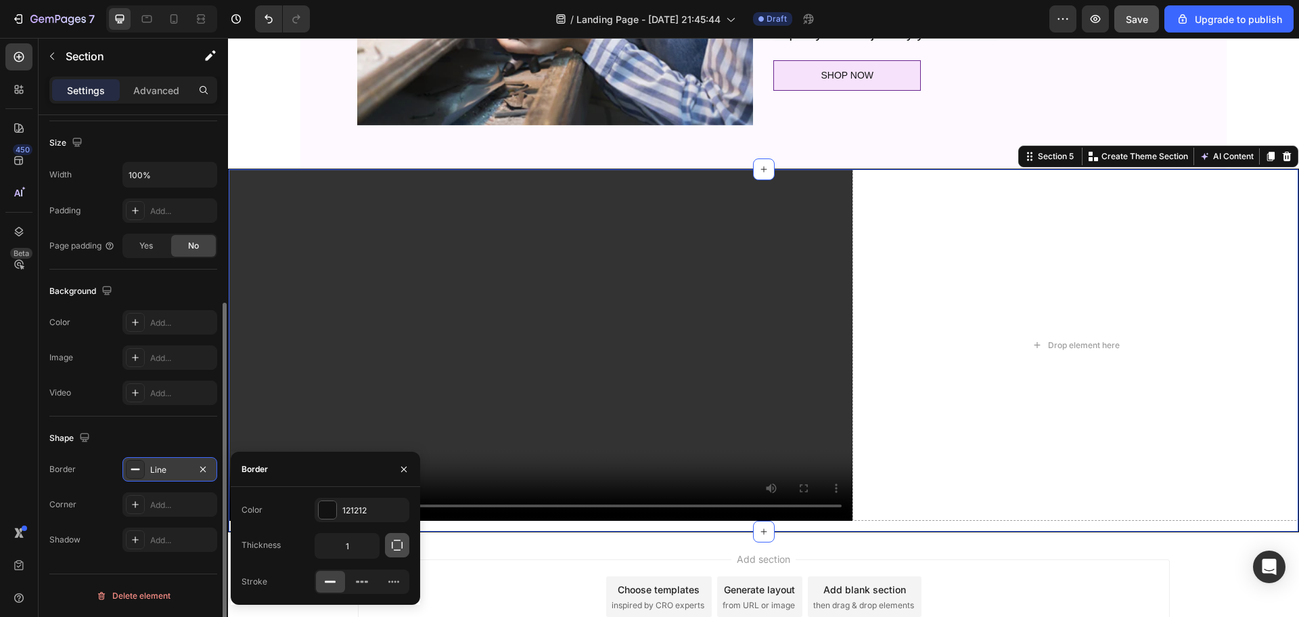
click at [399, 544] on icon "button" at bounding box center [397, 545] width 14 height 14
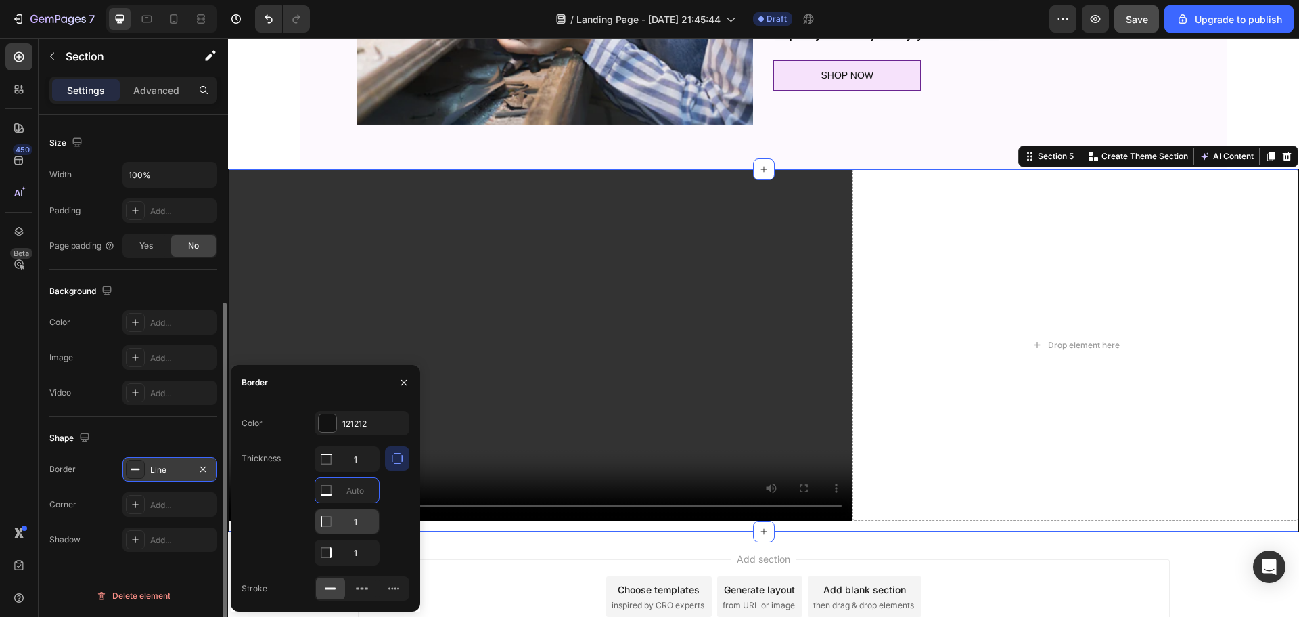
type input "0"
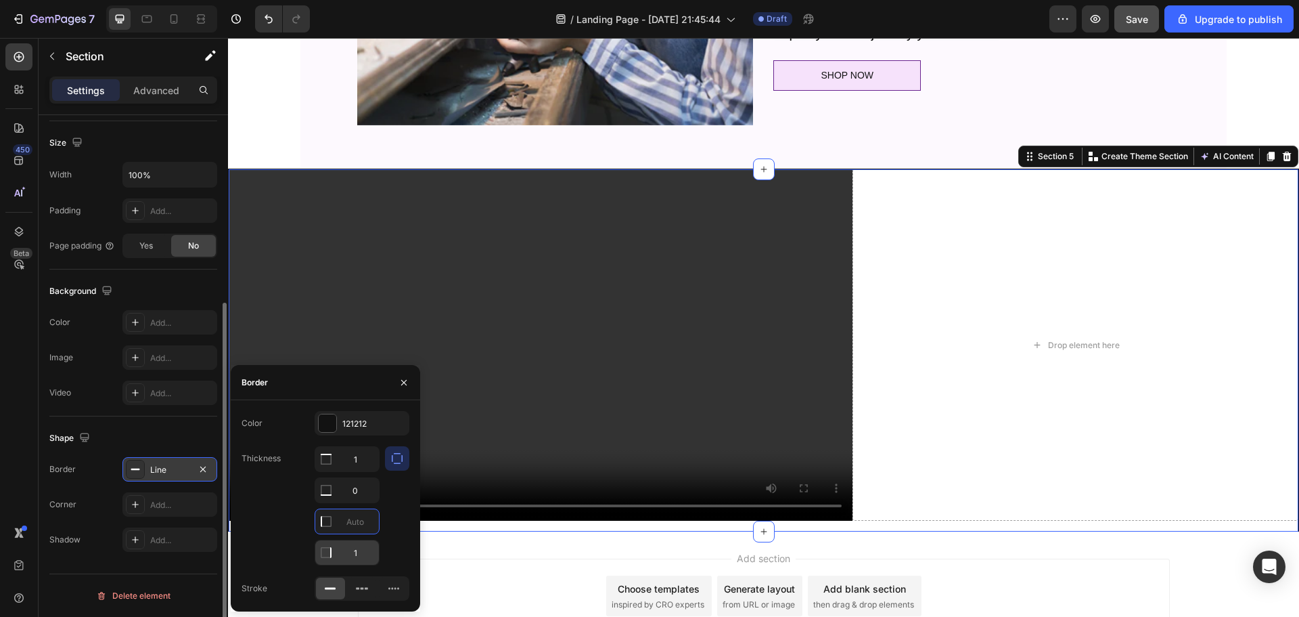
type input "0"
click at [331, 424] on div at bounding box center [328, 423] width 18 height 18
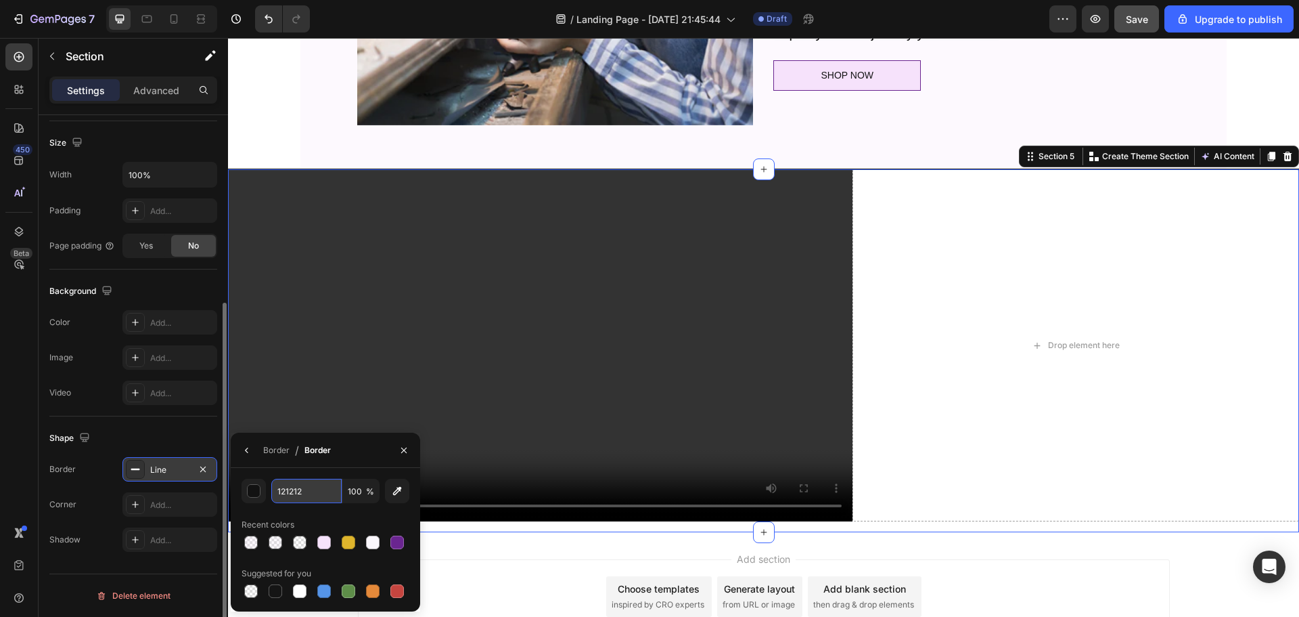
click at [292, 490] on input "121212" at bounding box center [306, 490] width 70 height 24
paste input "#CCADE1"
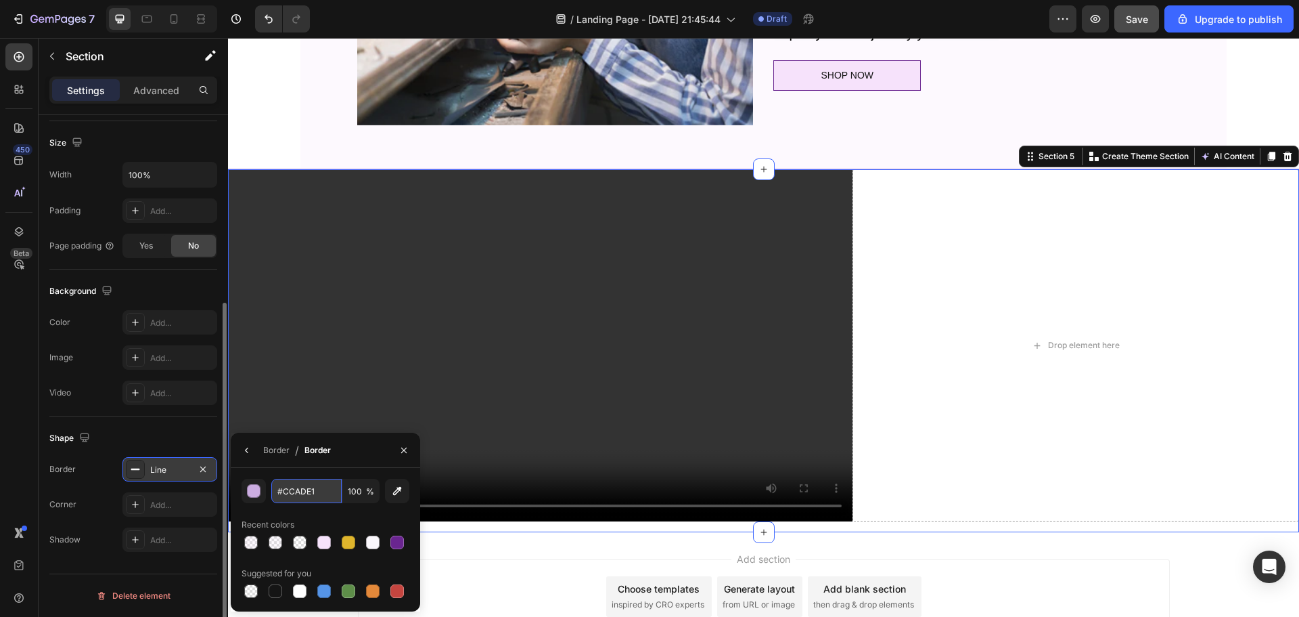
type input "CCADE1"
click at [187, 425] on div "Shape Border Line Corner Add... Shadow Add..." at bounding box center [133, 489] width 168 height 146
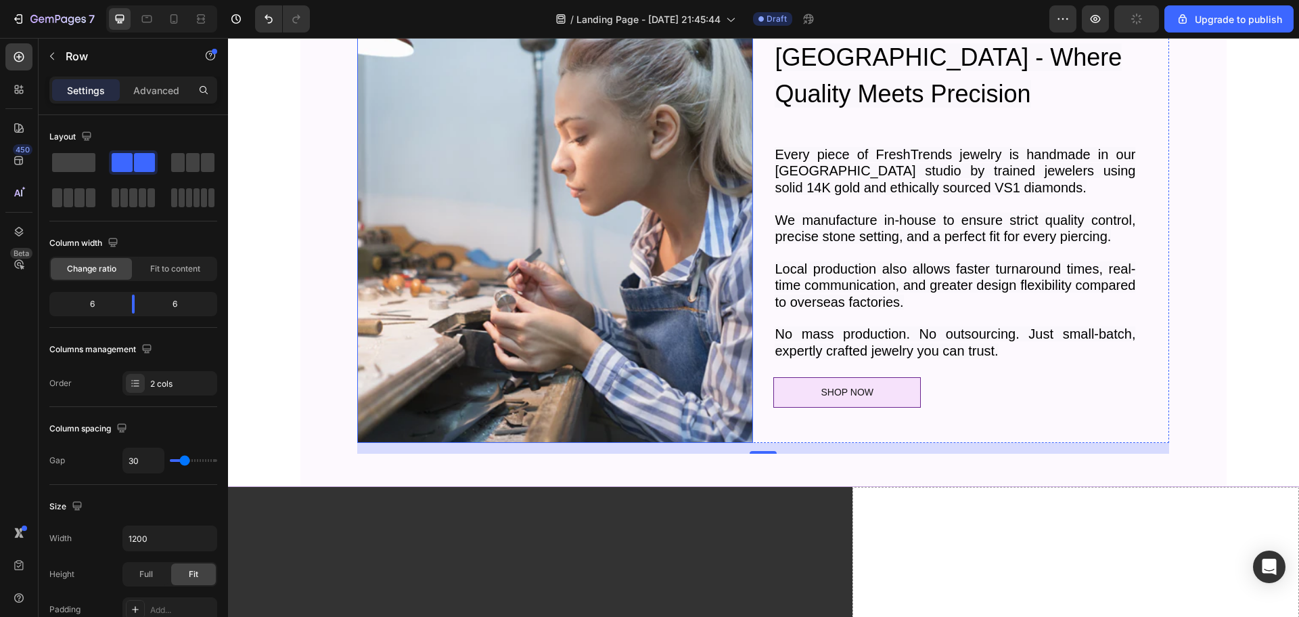
scroll to position [956, 0]
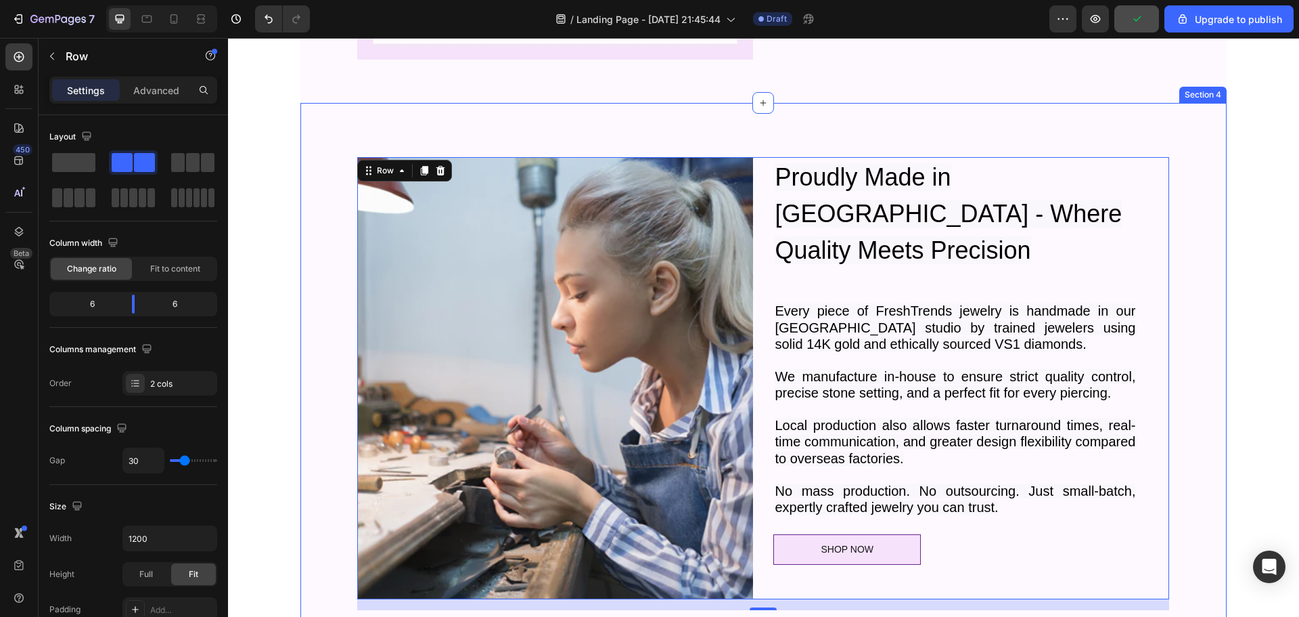
click at [330, 129] on div "Image Proudly Made in Los Angeles - Where Quality Meets Precision Heading Every…" at bounding box center [763, 372] width 926 height 539
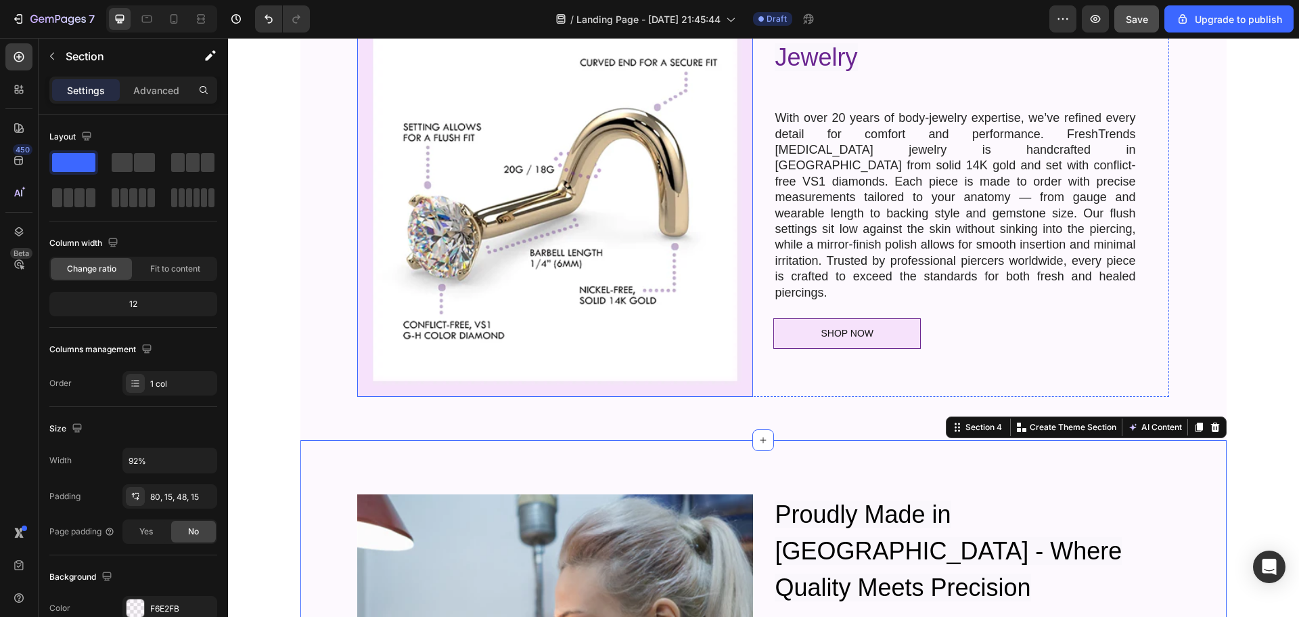
scroll to position [617, 0]
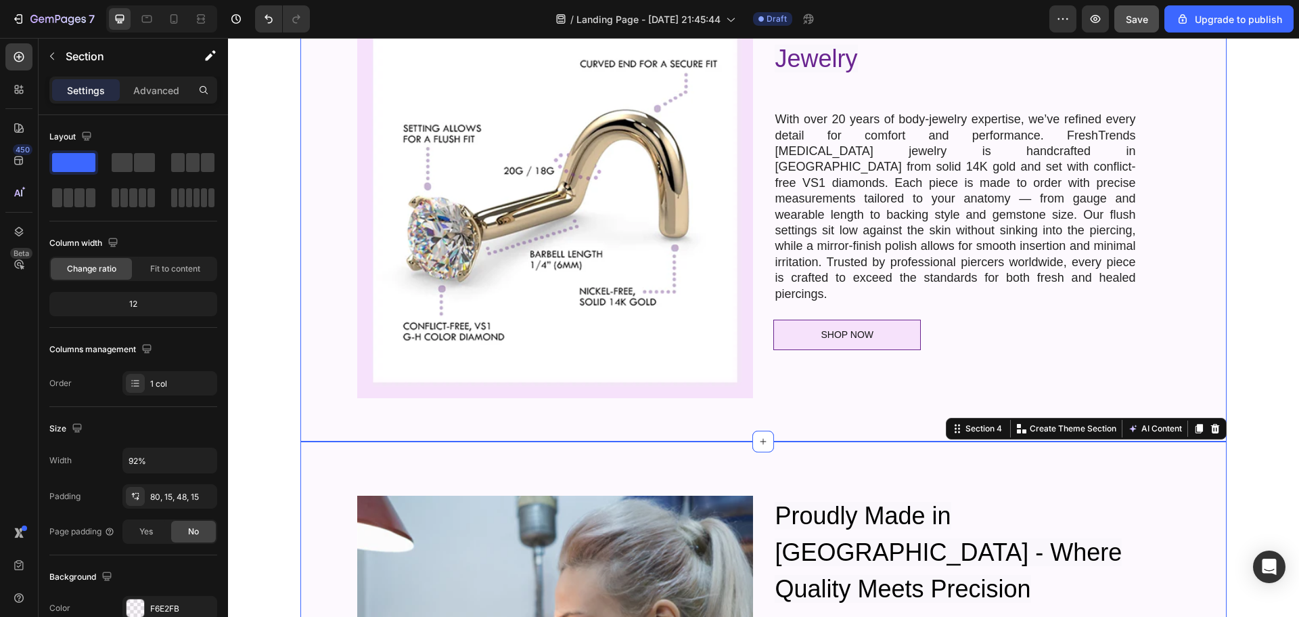
click at [323, 316] on div "Image Precision-Crafted Diamond Nose Jewelry Heading With over 20 years of body…" at bounding box center [764, 205] width 906 height 407
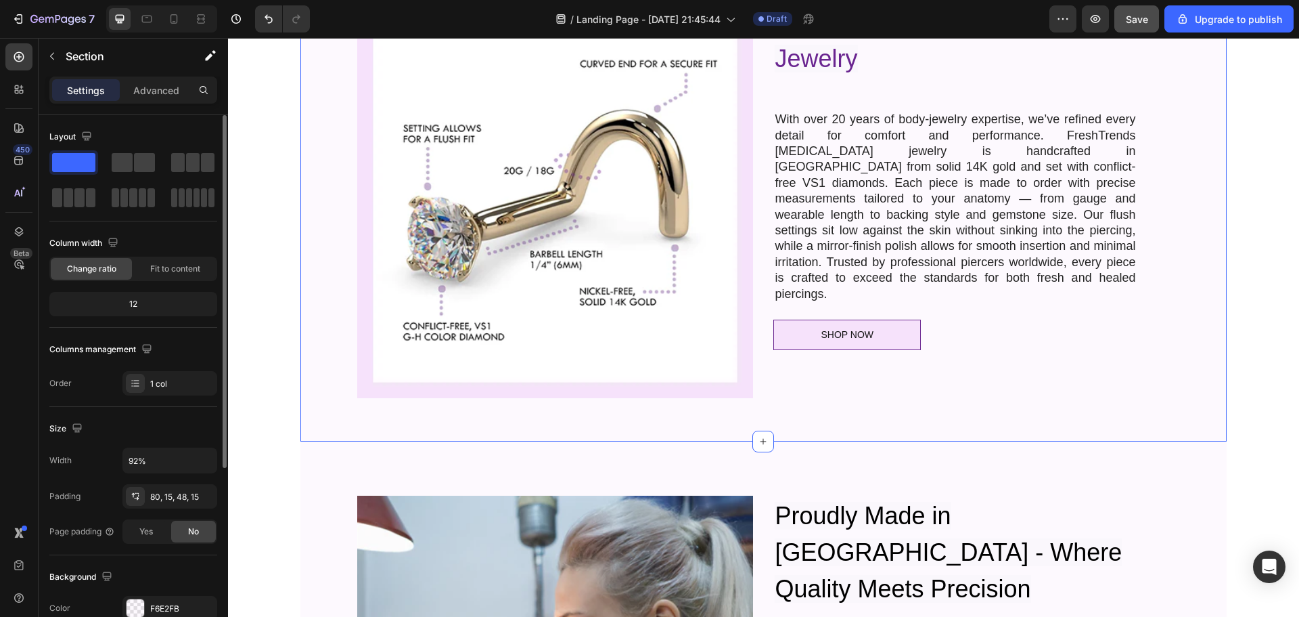
scroll to position [271, 0]
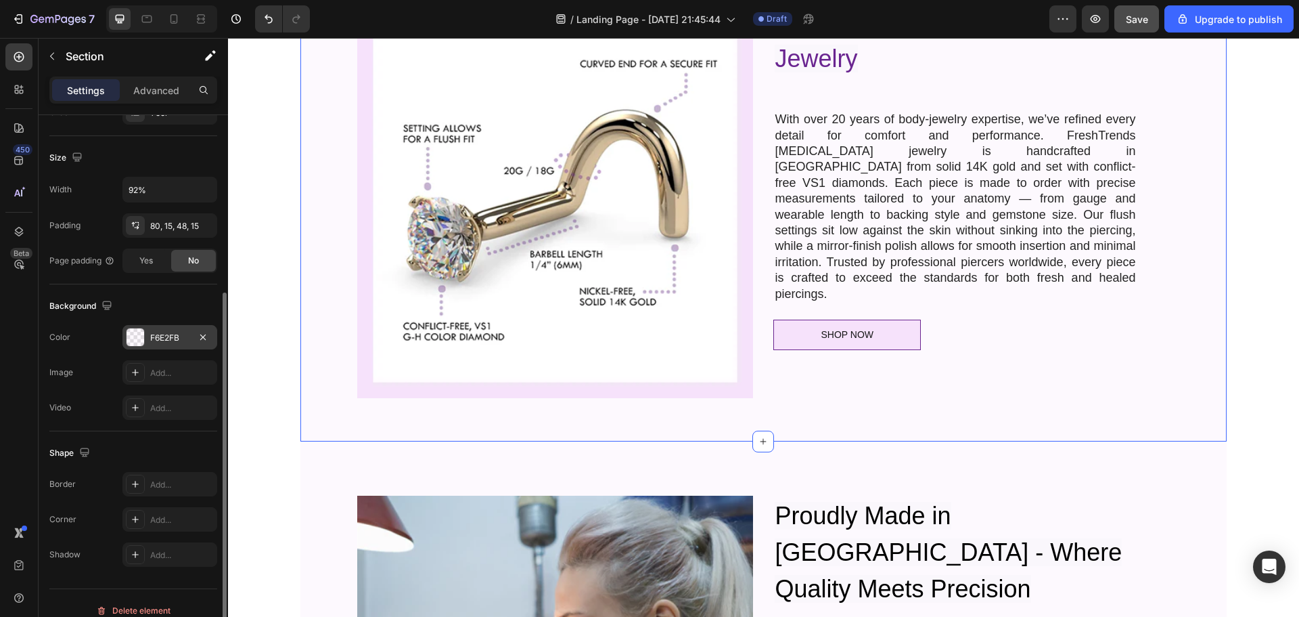
click at [171, 338] on div "F6E2FB" at bounding box center [169, 338] width 39 height 12
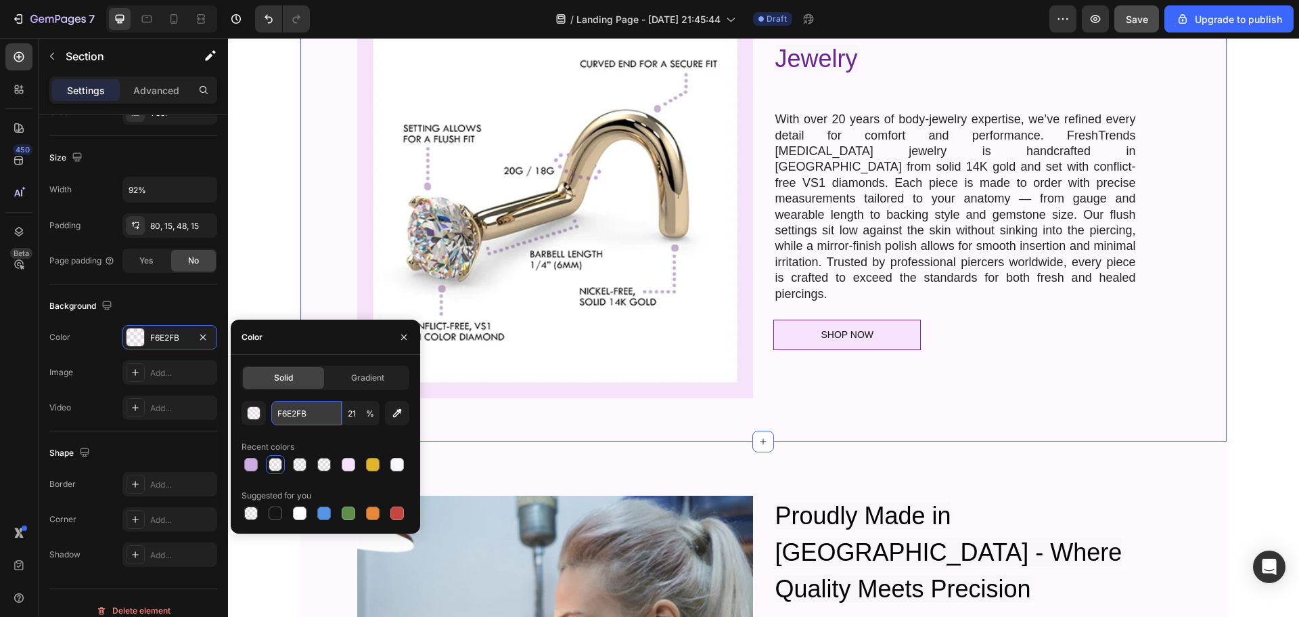
click at [295, 417] on input "F6E2FB" at bounding box center [306, 413] width 70 height 24
click at [295, 416] on input "F6E2FB" at bounding box center [306, 413] width 70 height 24
paste input "#FAF7FC"
type input "#FAF7FC"
type input "100"
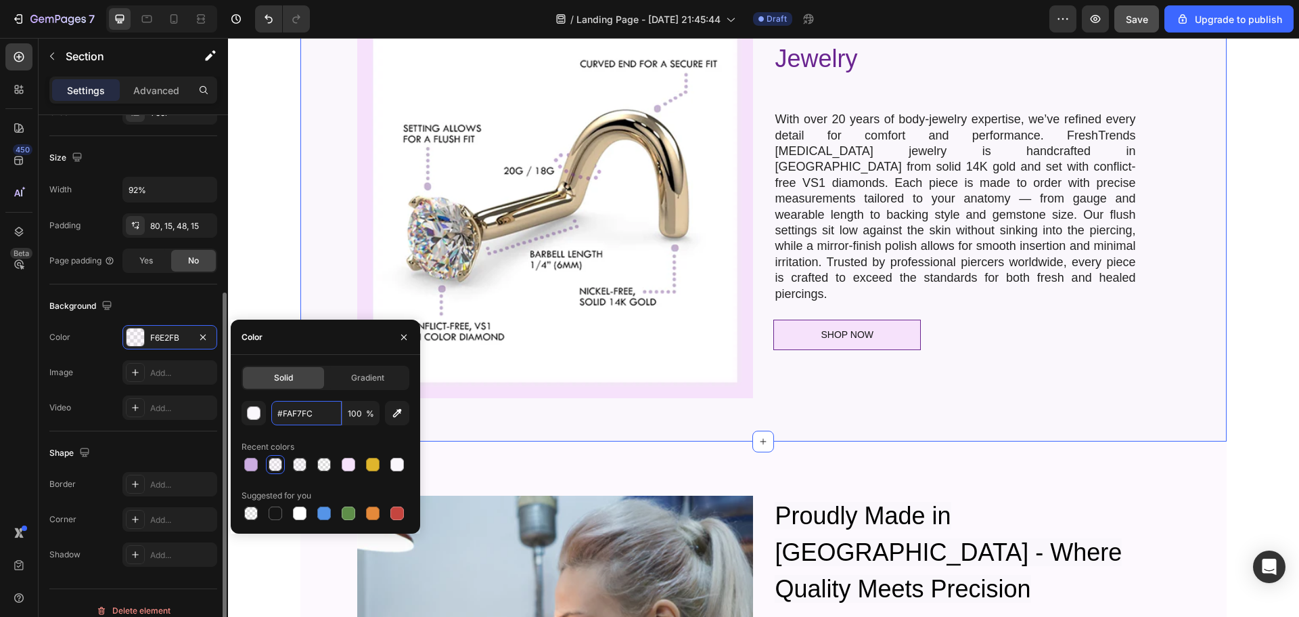
type input "FAF7FC"
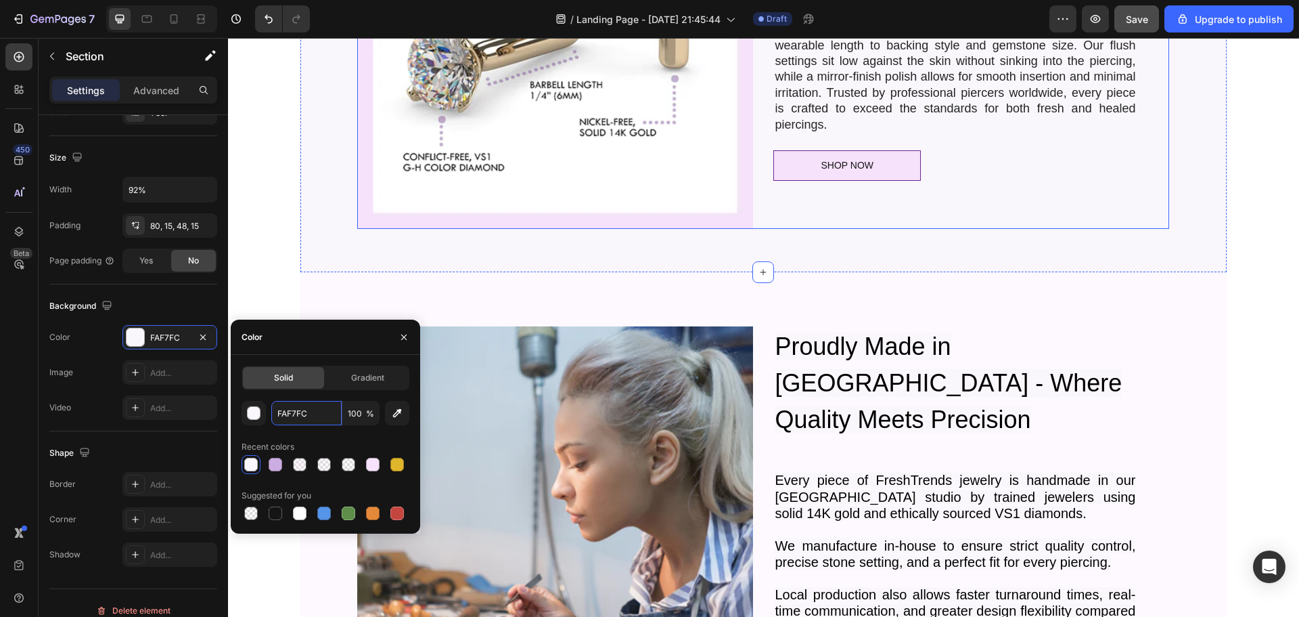
scroll to position [820, 0]
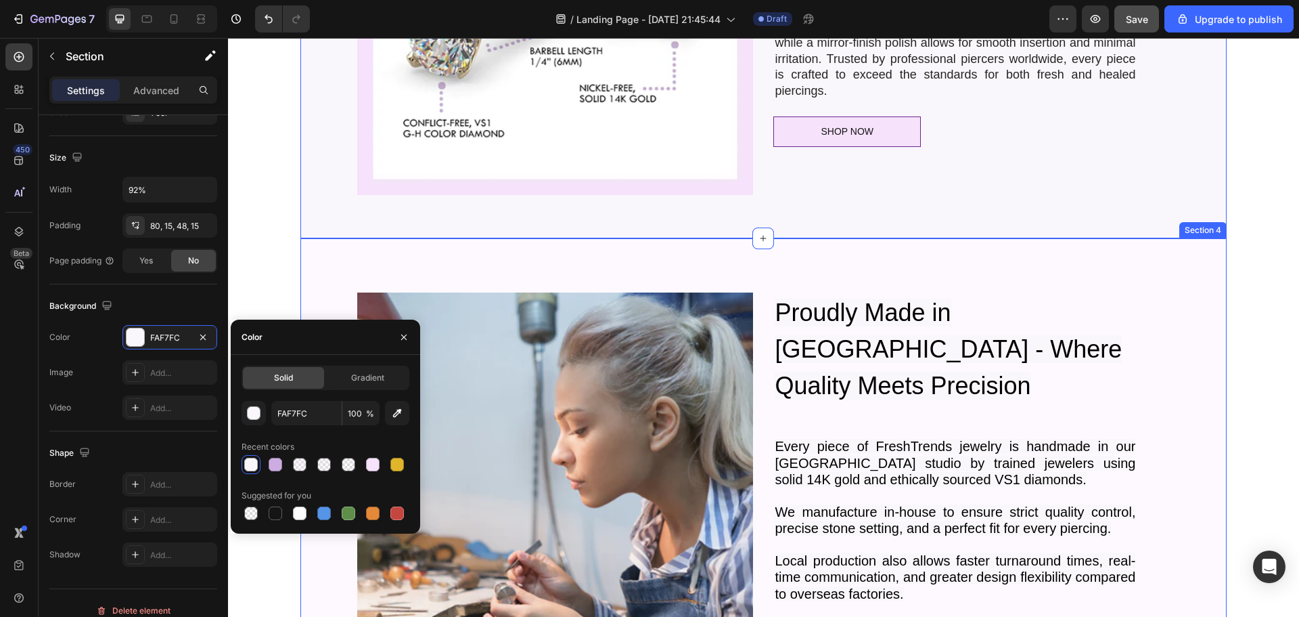
click at [818, 255] on div "Image Proudly Made in Los Angeles - Where Quality Meets Precision Heading Every…" at bounding box center [763, 507] width 926 height 539
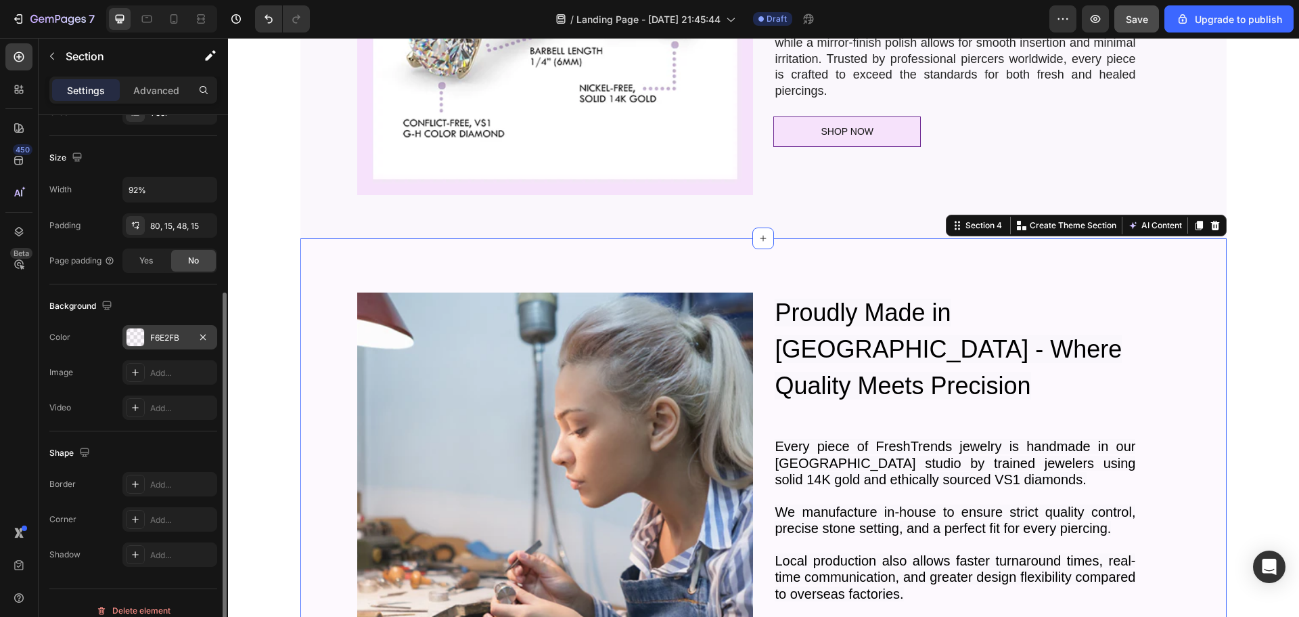
click at [164, 338] on div "F6E2FB" at bounding box center [169, 338] width 39 height 12
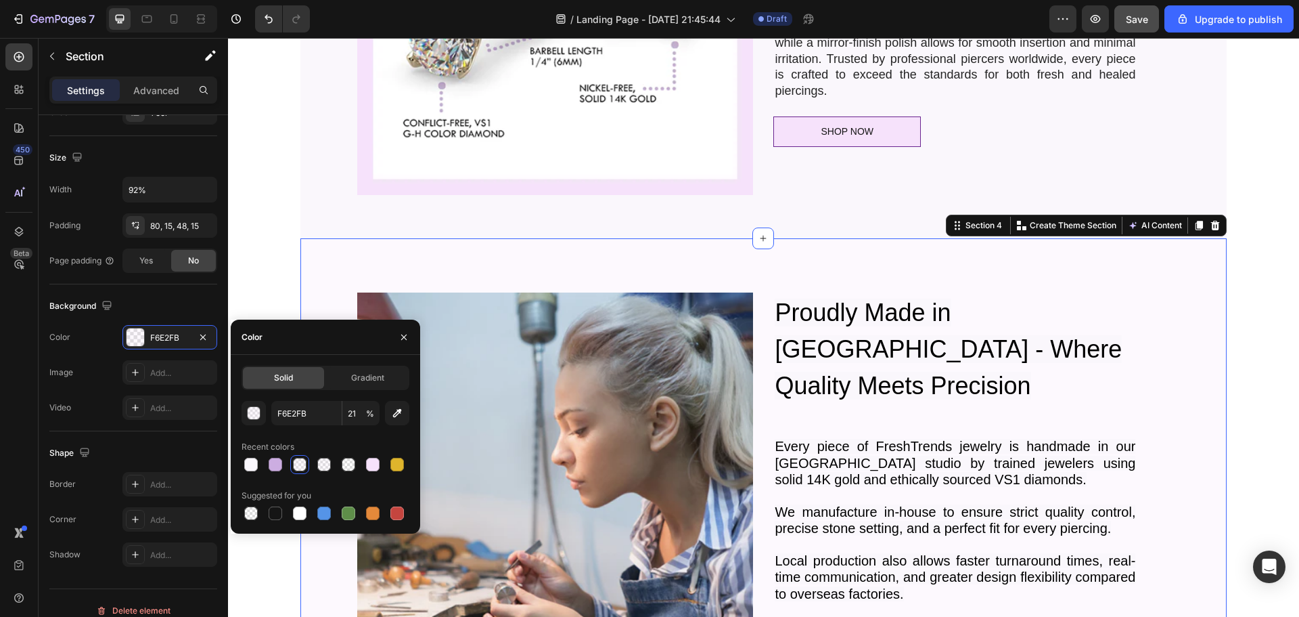
click at [298, 378] on div "Solid" at bounding box center [283, 378] width 81 height 22
click at [302, 409] on input "F6E2FB" at bounding box center [306, 413] width 70 height 24
paste input "#FAF7FC"
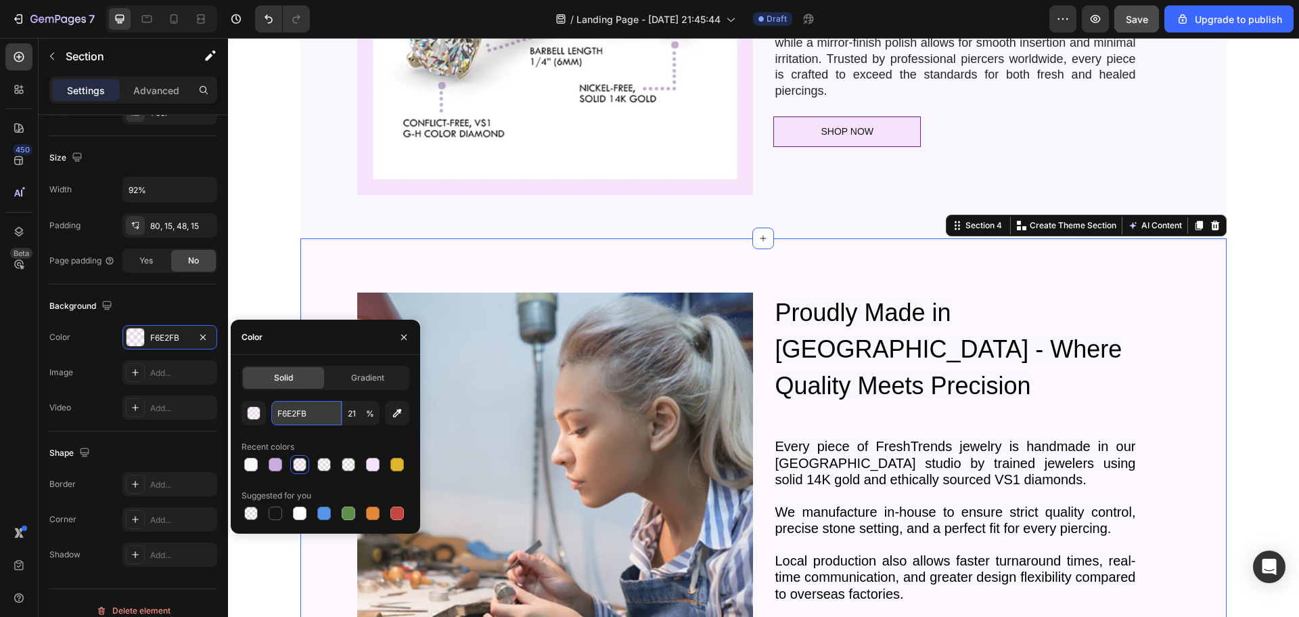
type input "#FAF7FC"
type input "100"
type input "FAF7FC"
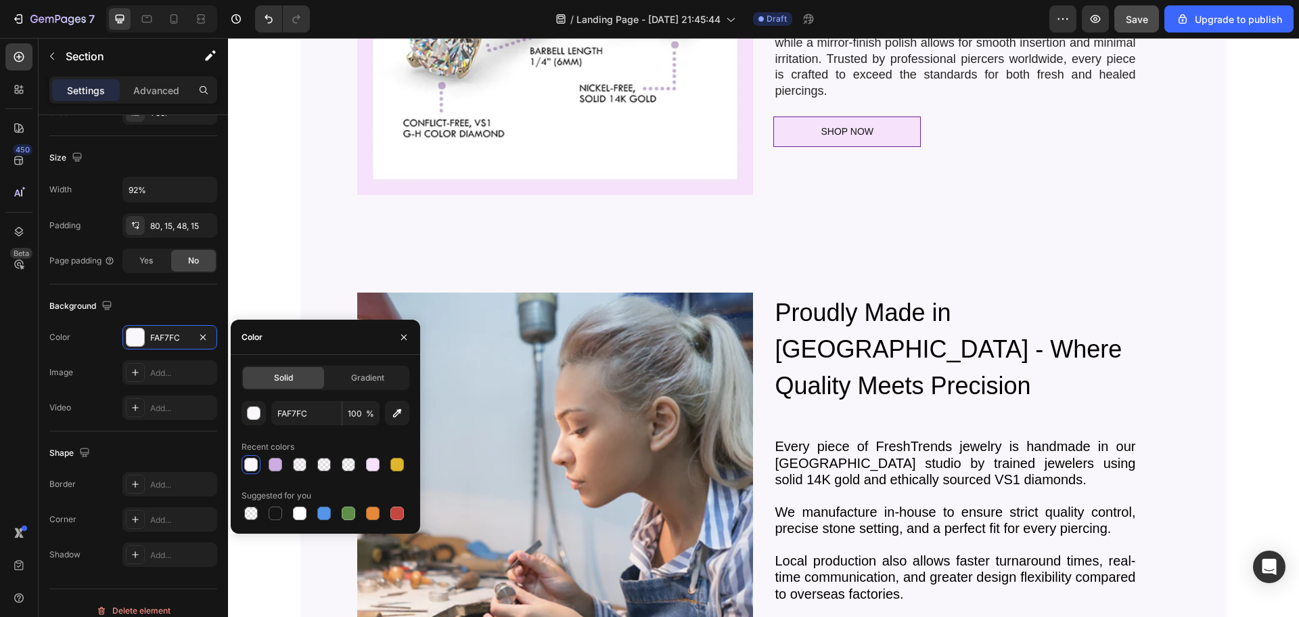
click at [1253, 298] on section "Image Proudly Made in Los Angeles - Where Quality Meets Precision Heading Every…" at bounding box center [763, 507] width 1007 height 539
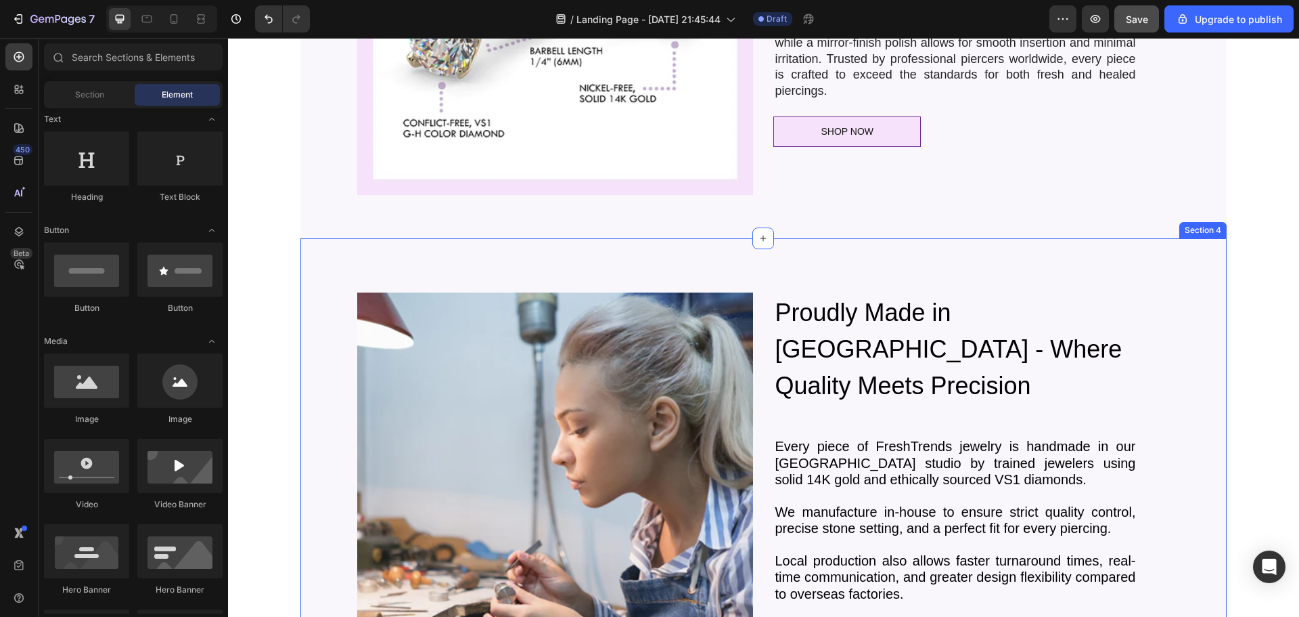
click at [314, 265] on div "Image Proudly Made in Los Angeles - Where Quality Meets Precision Heading Every…" at bounding box center [763, 507] width 926 height 539
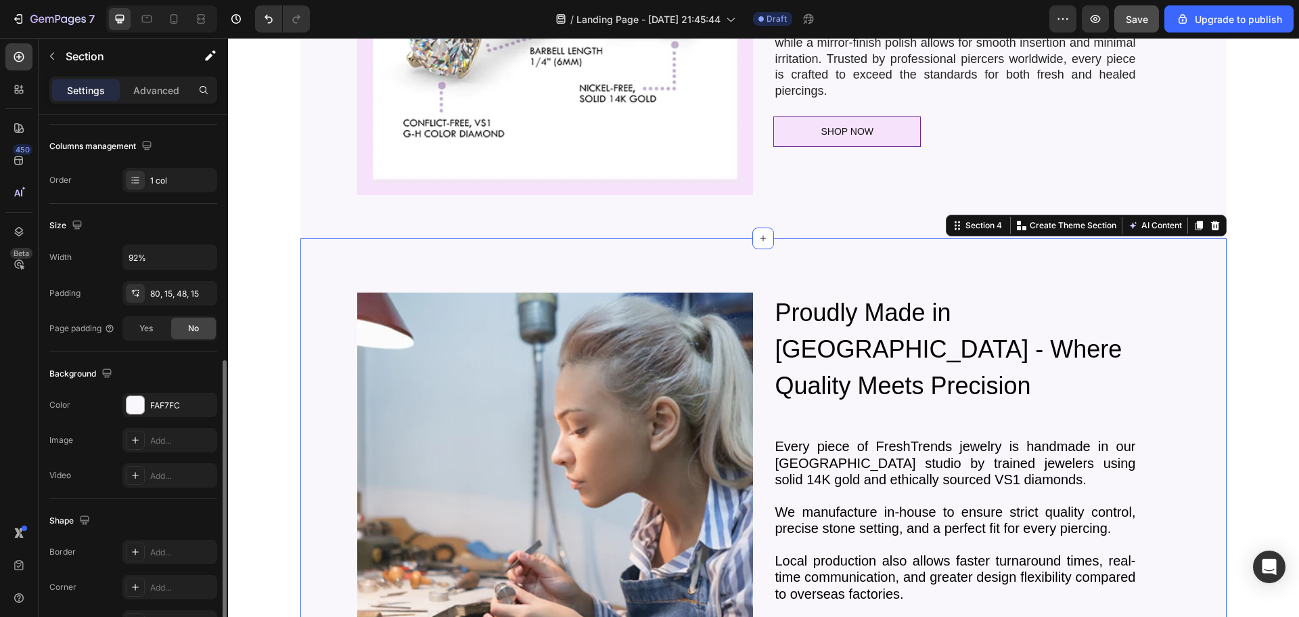
scroll to position [271, 0]
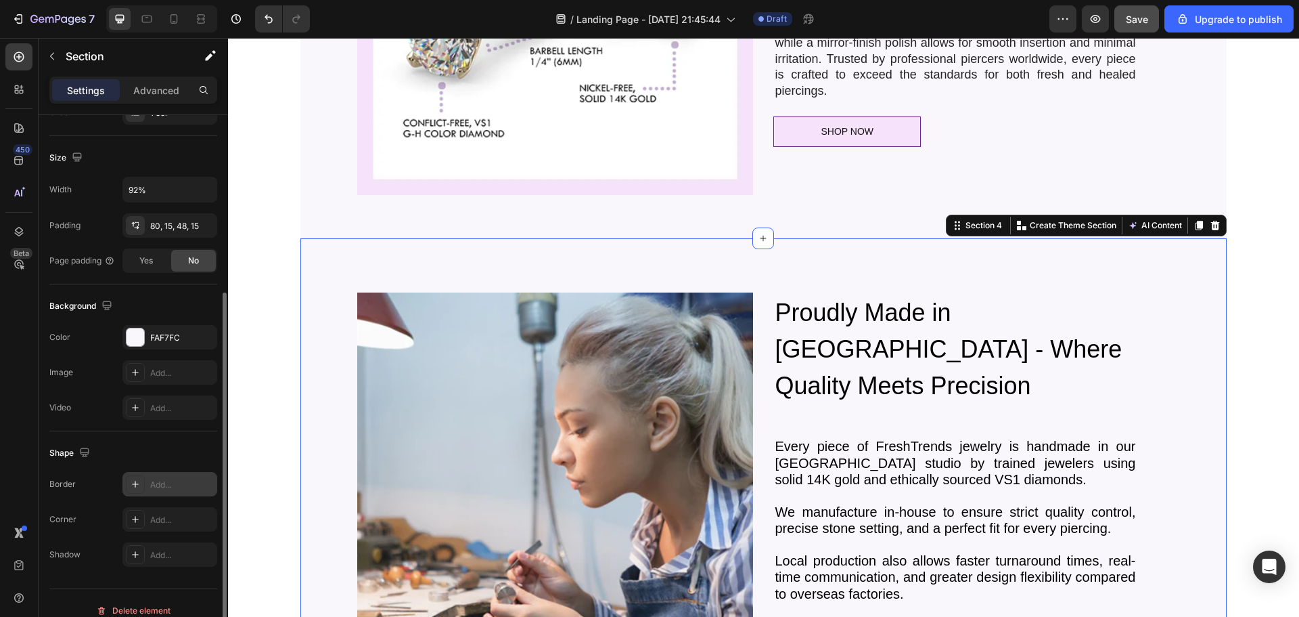
click at [169, 484] on div "Add..." at bounding box center [182, 484] width 64 height 12
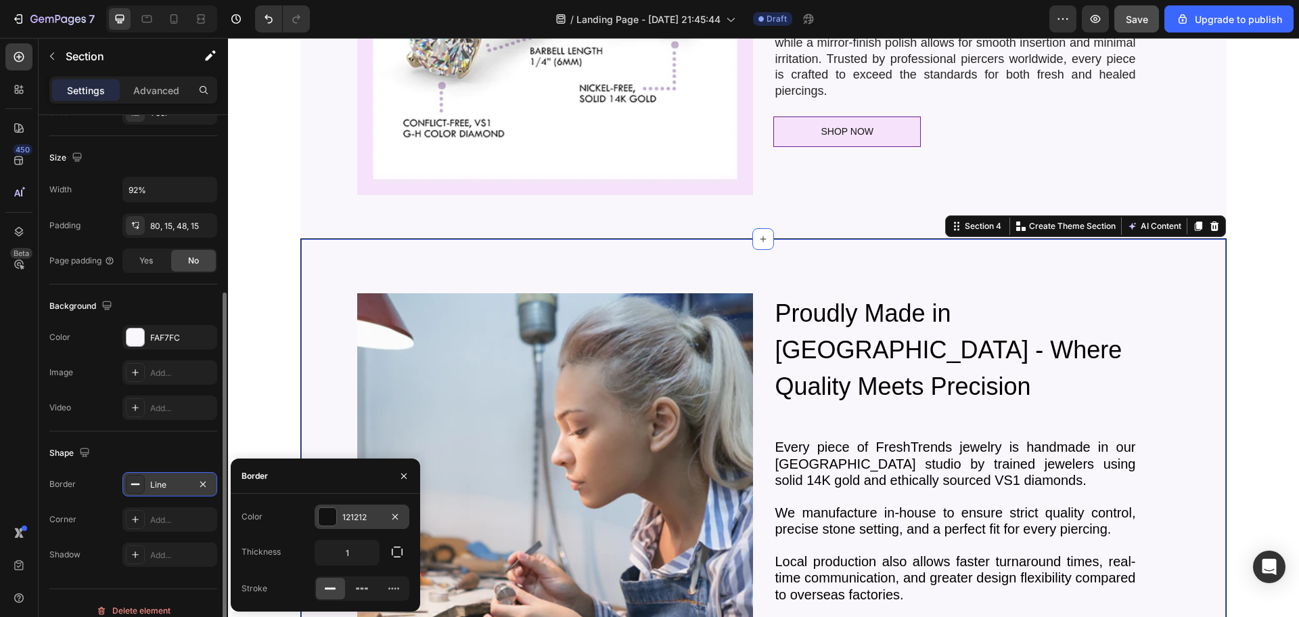
click at [352, 512] on div "121212" at bounding box center [361, 517] width 39 height 12
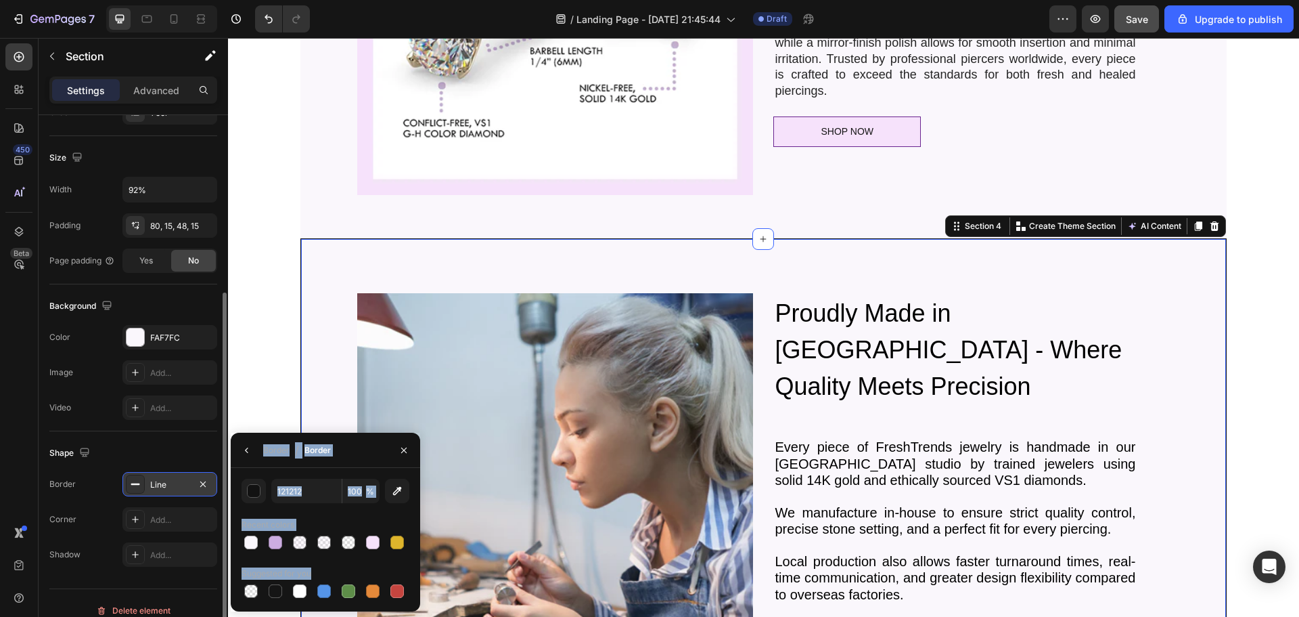
click at [352, 512] on div "121212 100 % Recent colors Suggested for you" at bounding box center [326, 539] width 168 height 122
click at [306, 497] on input "121212" at bounding box center [306, 490] width 70 height 24
paste input "#F6E2FA"
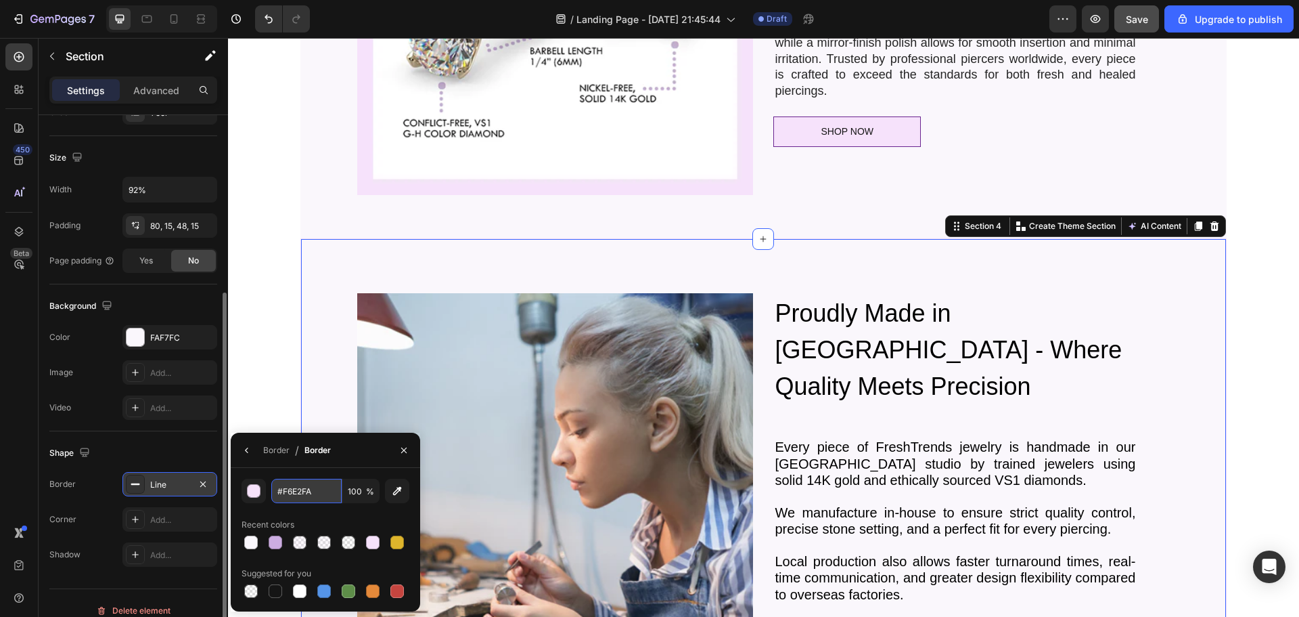
type input "F6E2FA"
click at [338, 166] on div "Image Precision-Crafted Diamond Nose Jewelry Heading With over 20 years of body…" at bounding box center [764, 2] width 906 height 407
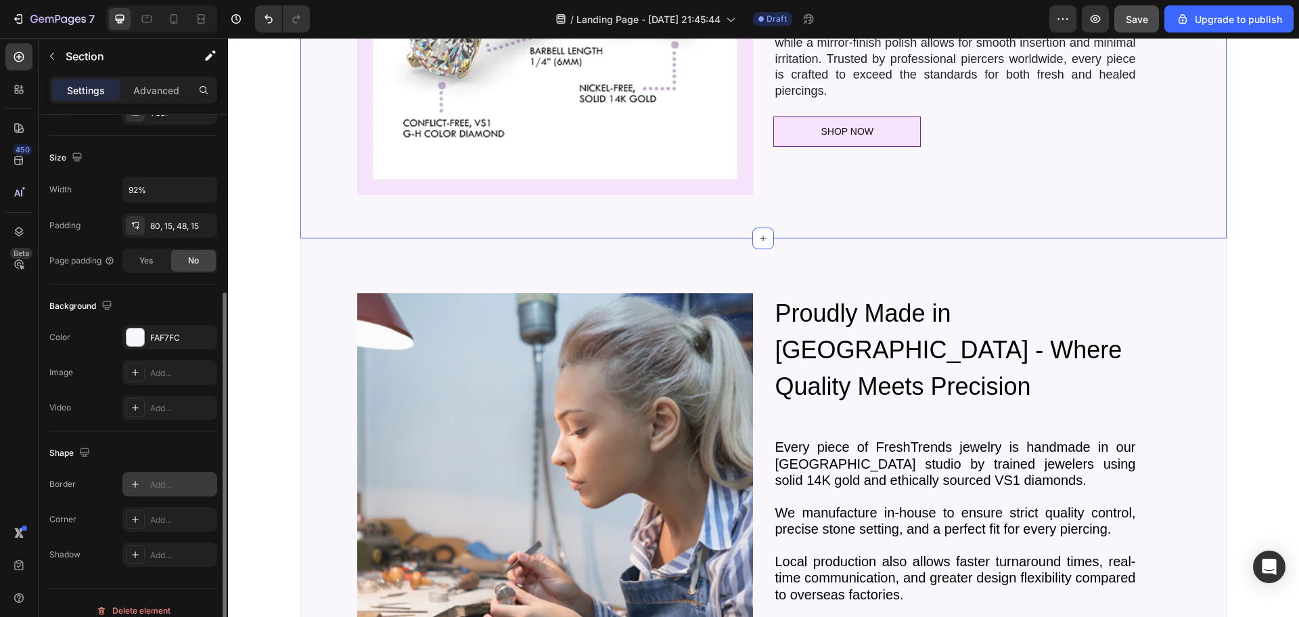
click at [168, 482] on div "Add..." at bounding box center [182, 484] width 64 height 12
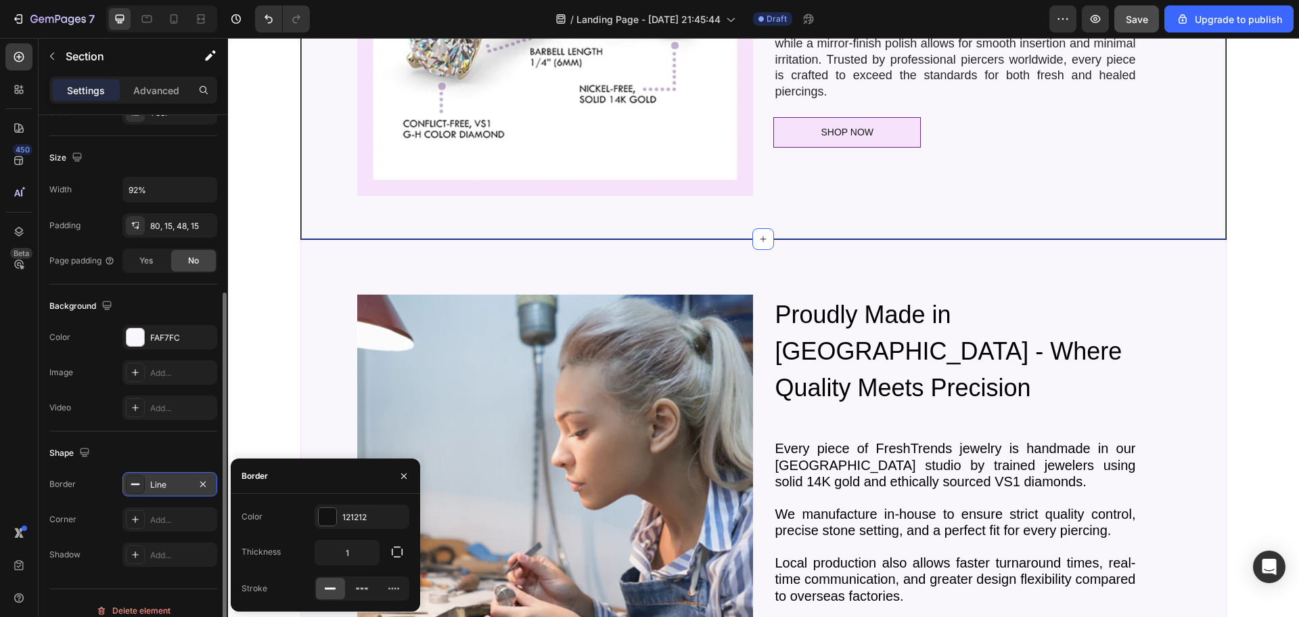
scroll to position [821, 0]
click at [355, 517] on div "121212" at bounding box center [361, 517] width 39 height 12
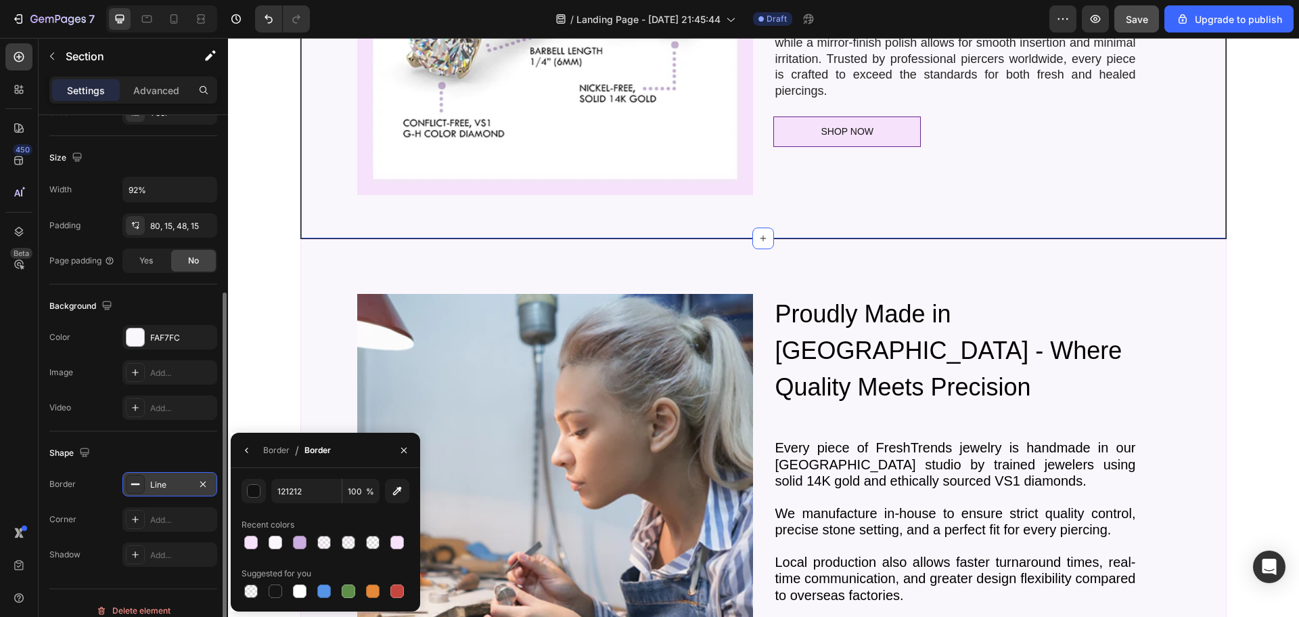
click at [355, 517] on div "Recent colors" at bounding box center [326, 525] width 168 height 22
click at [305, 489] on input "121212" at bounding box center [306, 490] width 70 height 24
paste input "#F6E2FA"
type input "F6E2FA"
click at [1255, 313] on section "Image Proudly Made in Los Angeles - Where Quality Meets Precision Heading Every…" at bounding box center [763, 509] width 1007 height 541
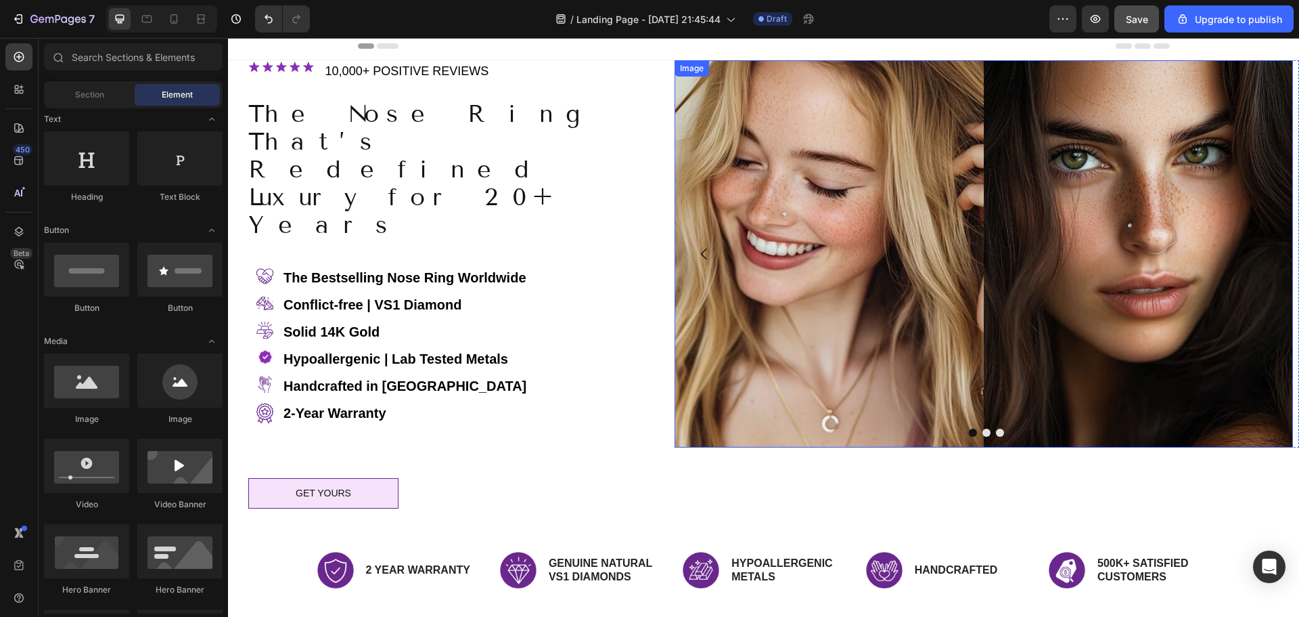
scroll to position [0, 0]
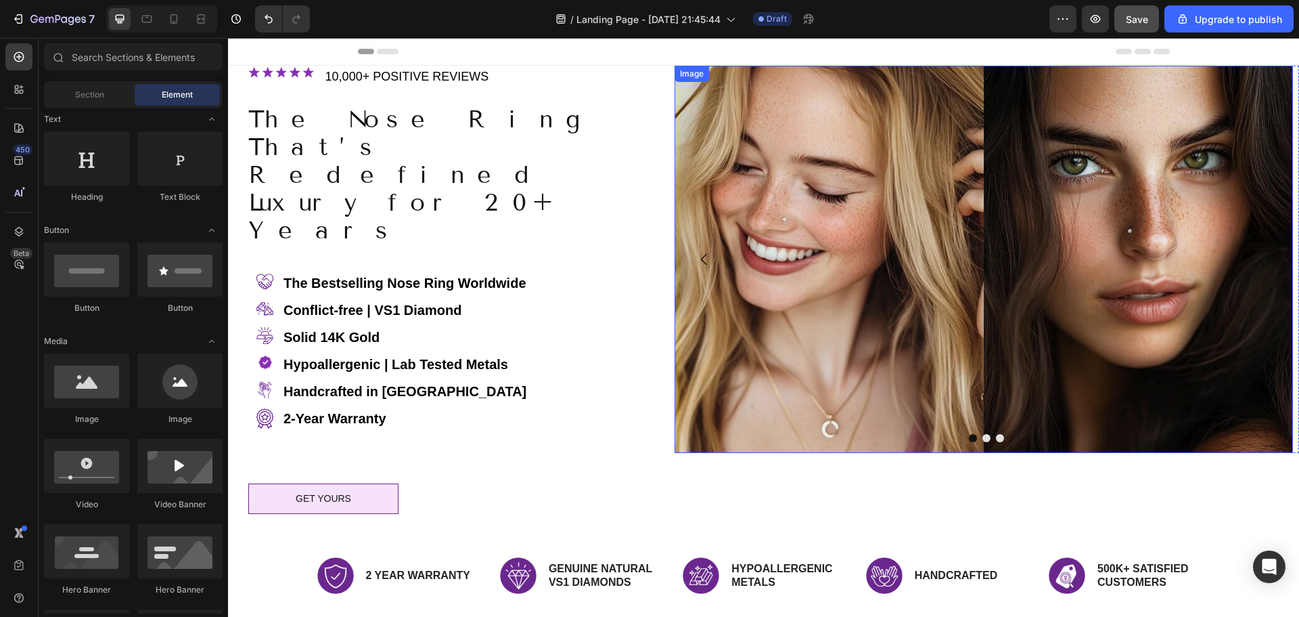
click at [787, 176] on img at bounding box center [984, 259] width 619 height 387
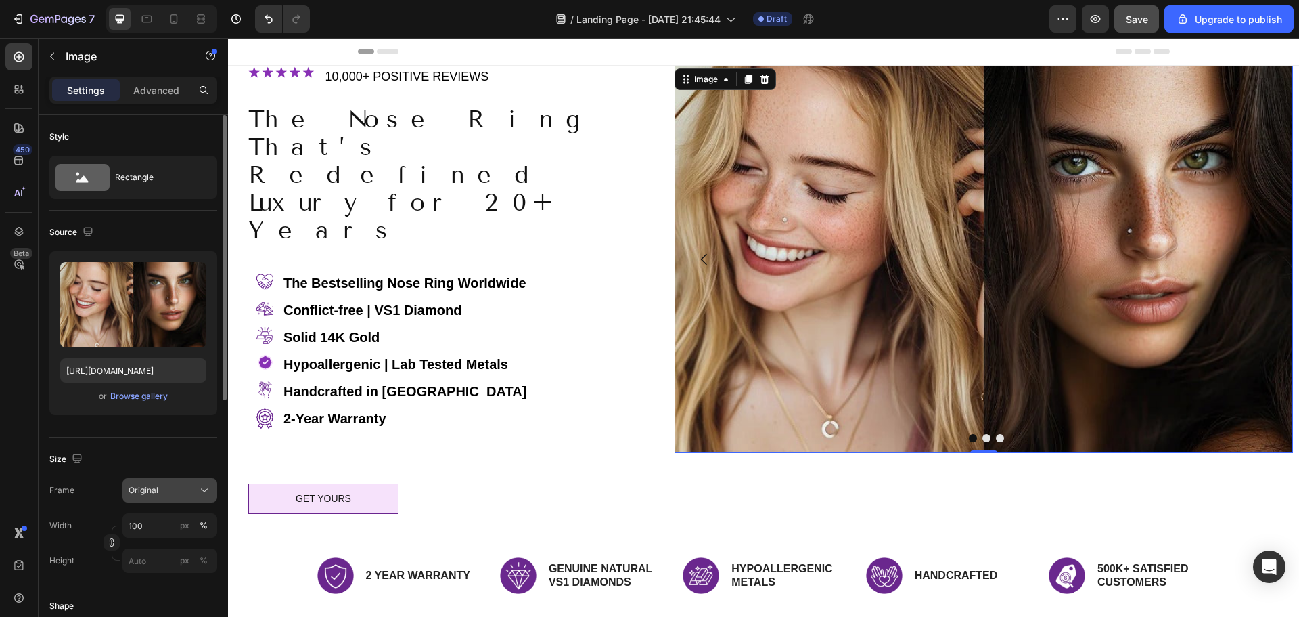
scroll to position [135, 0]
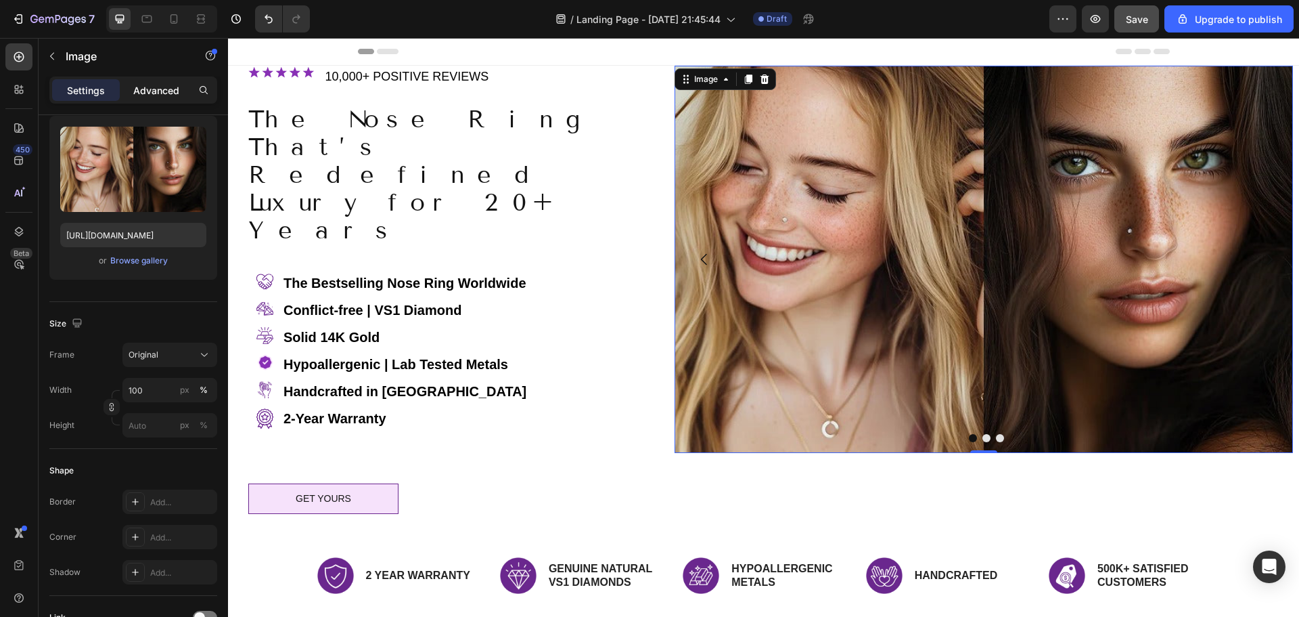
click at [148, 85] on p "Advanced" at bounding box center [156, 90] width 46 height 14
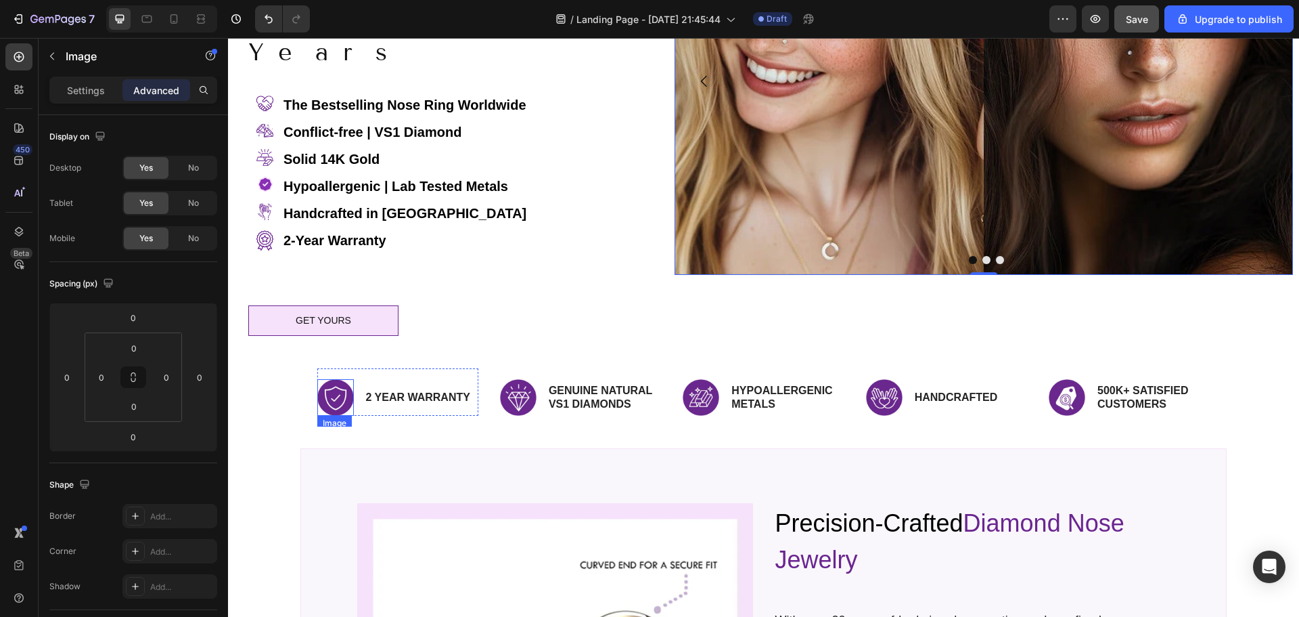
scroll to position [406, 0]
